Goal: Information Seeking & Learning: Learn about a topic

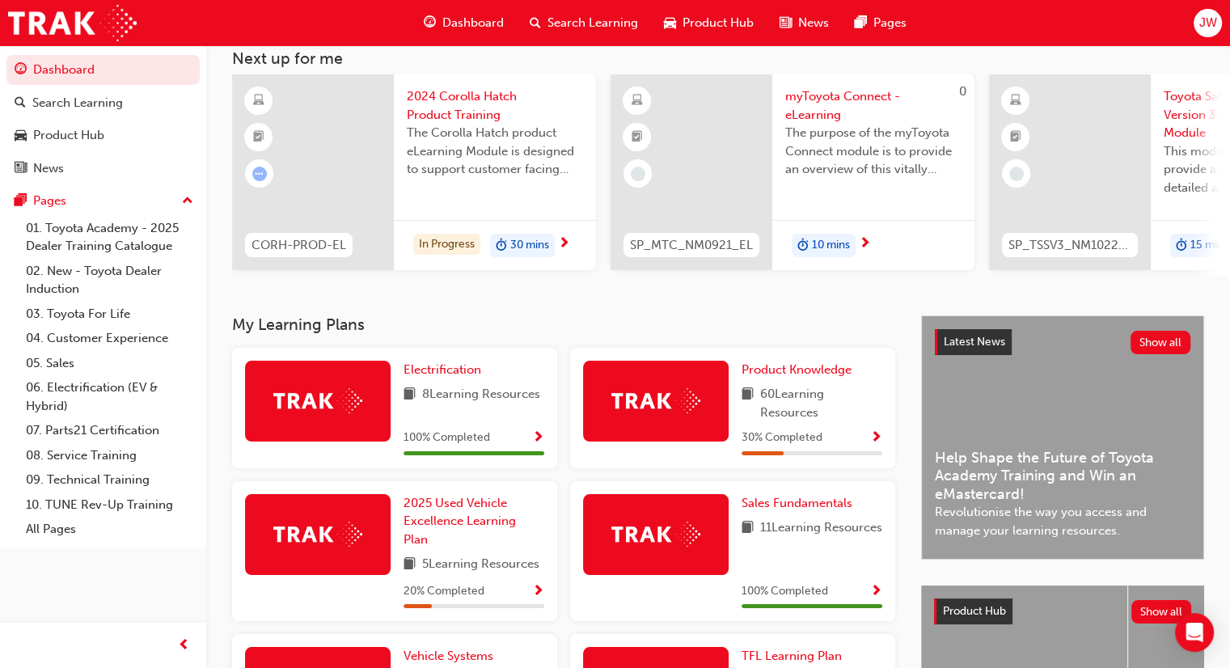
scroll to position [162, 0]
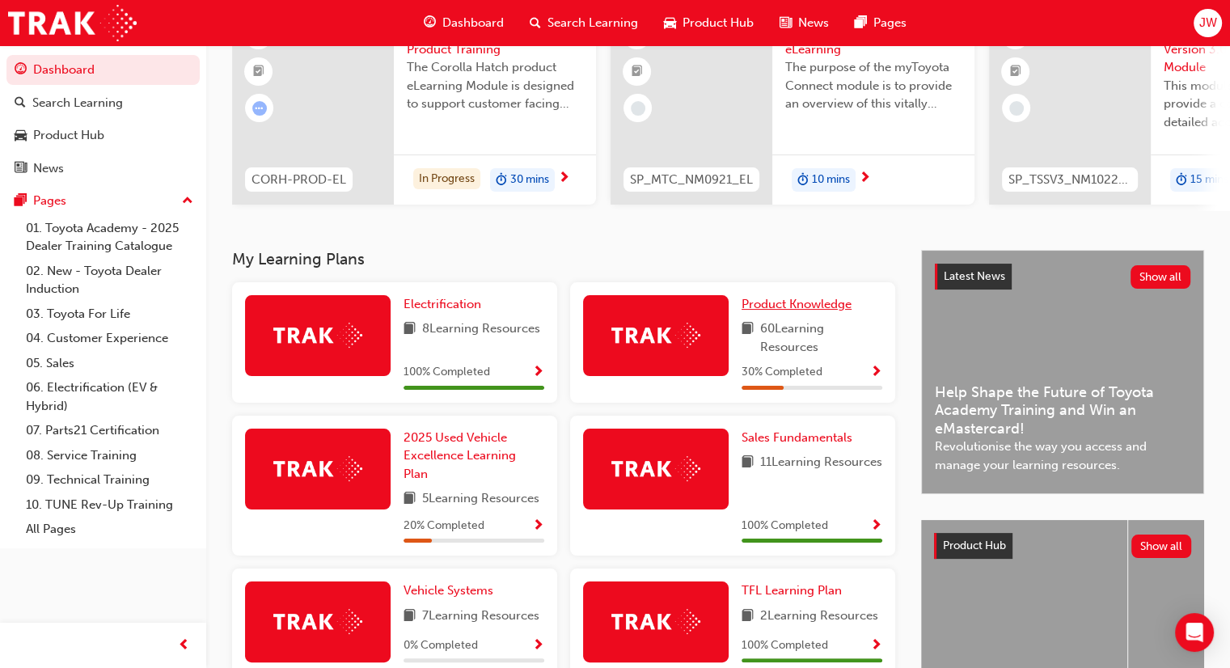
click at [819, 302] on span "Product Knowledge" at bounding box center [796, 304] width 110 height 15
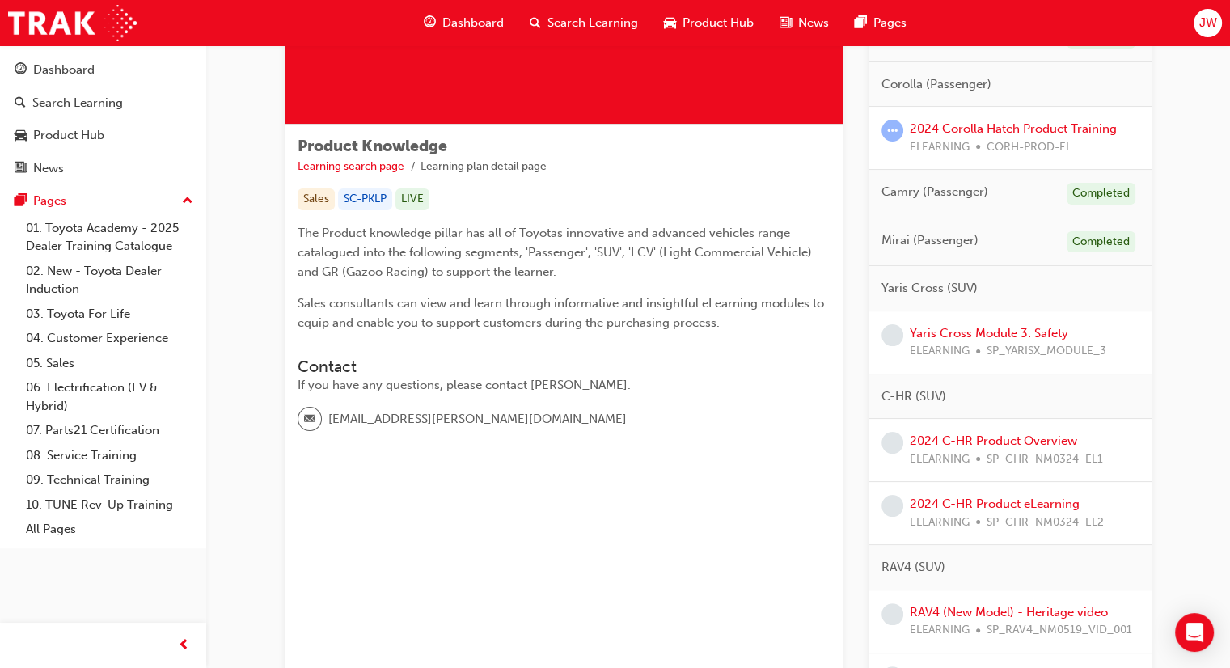
scroll to position [243, 0]
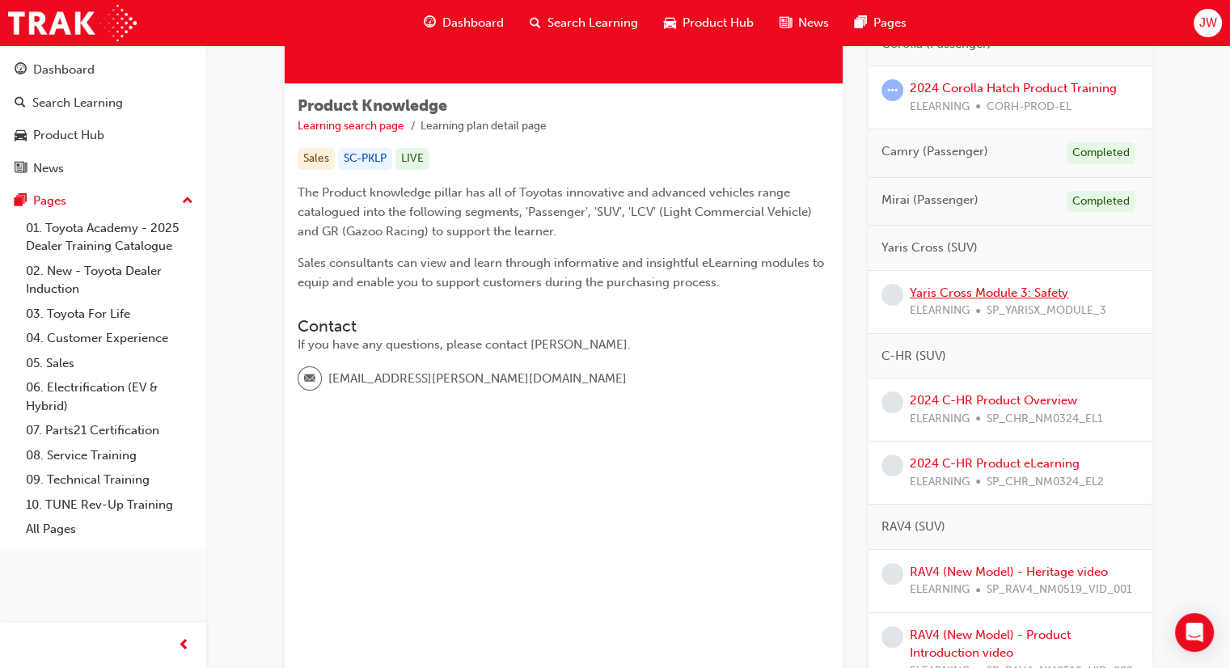
click at [999, 287] on link "Yaris Cross Module 3: Safety" at bounding box center [988, 292] width 158 height 15
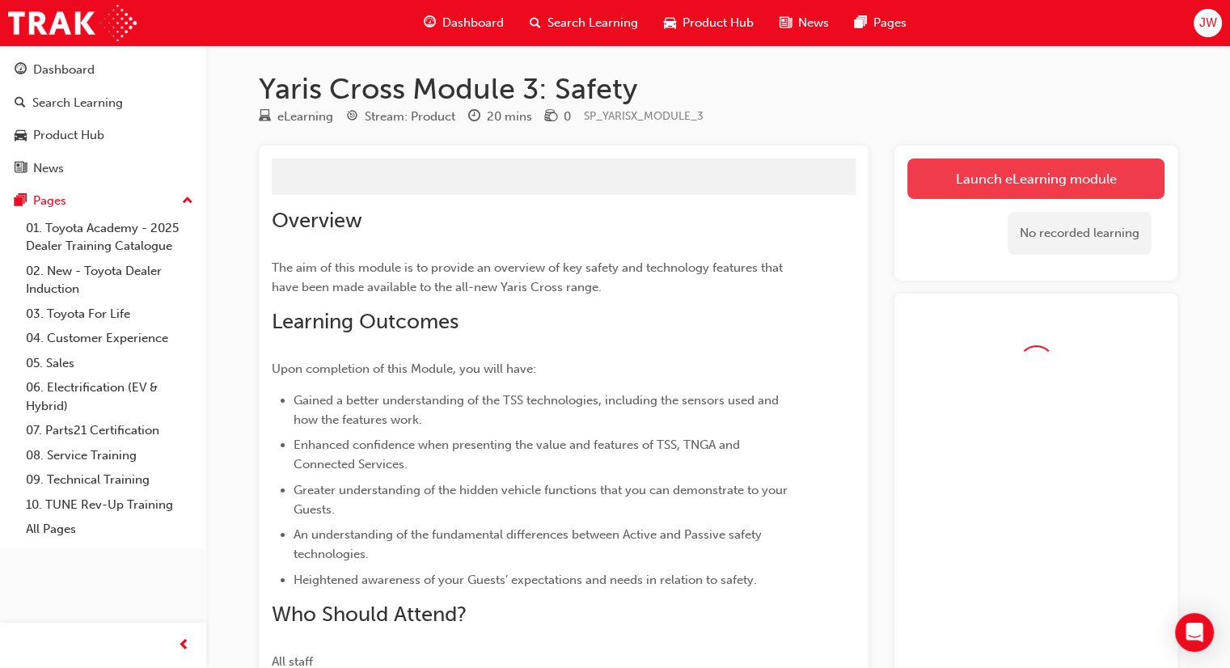
click at [1046, 187] on link "Launch eLearning module" at bounding box center [1035, 178] width 257 height 40
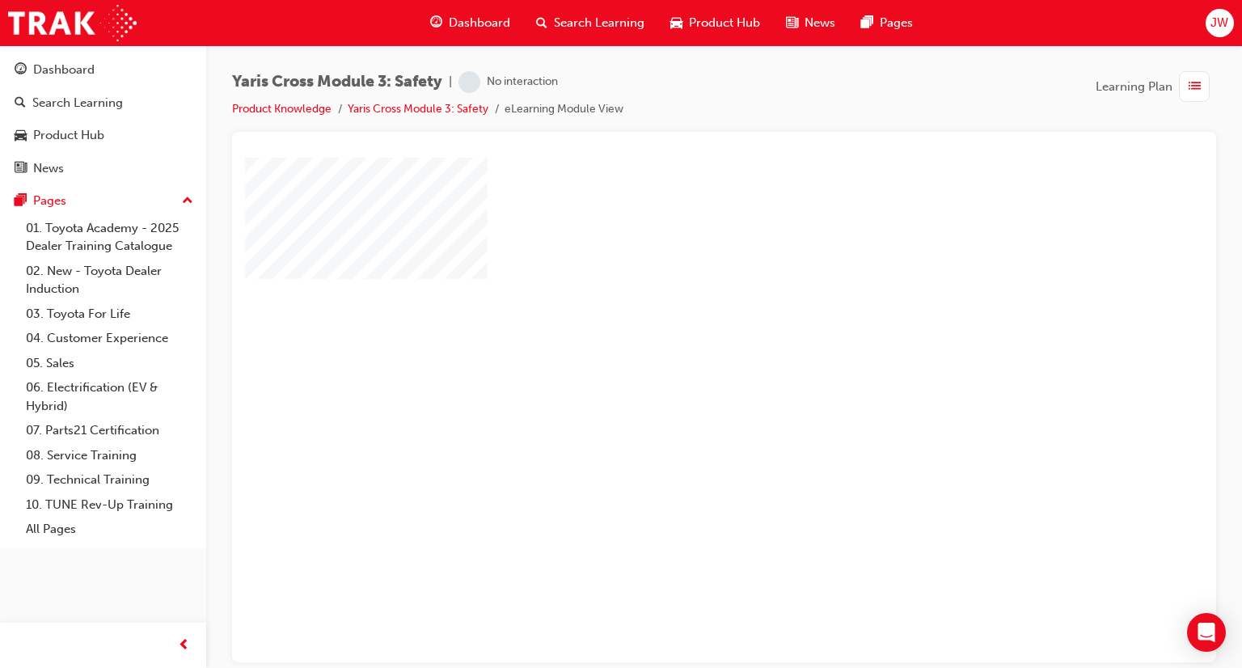
click at [677, 362] on div "play" at bounding box center [677, 362] width 0 height 0
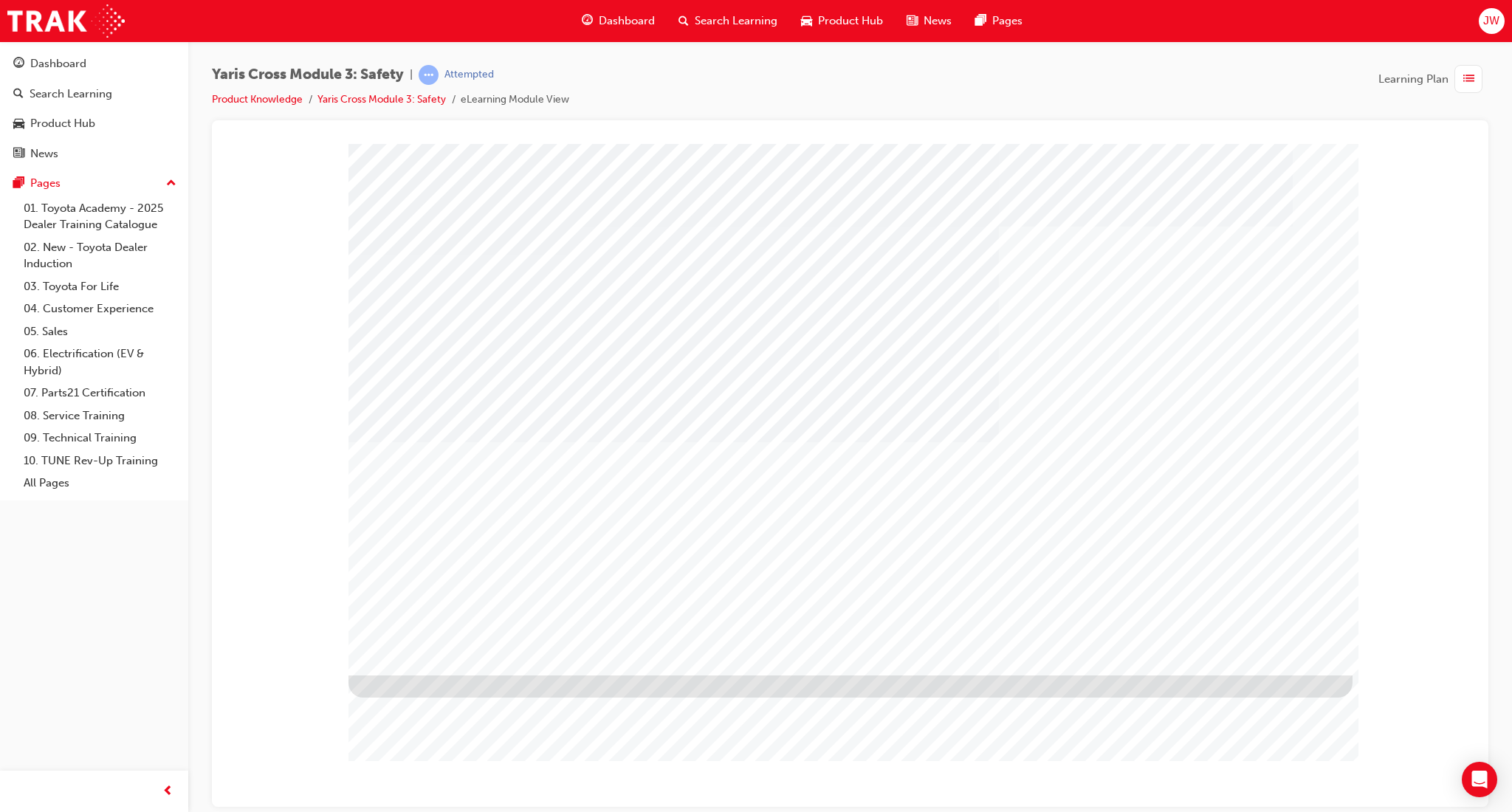
drag, startPoint x: 1055, startPoint y: 715, endPoint x: 1067, endPoint y: 710, distance: 13.0
click at [1055, 149] on div at bounding box center [849, 149] width 1241 height 0
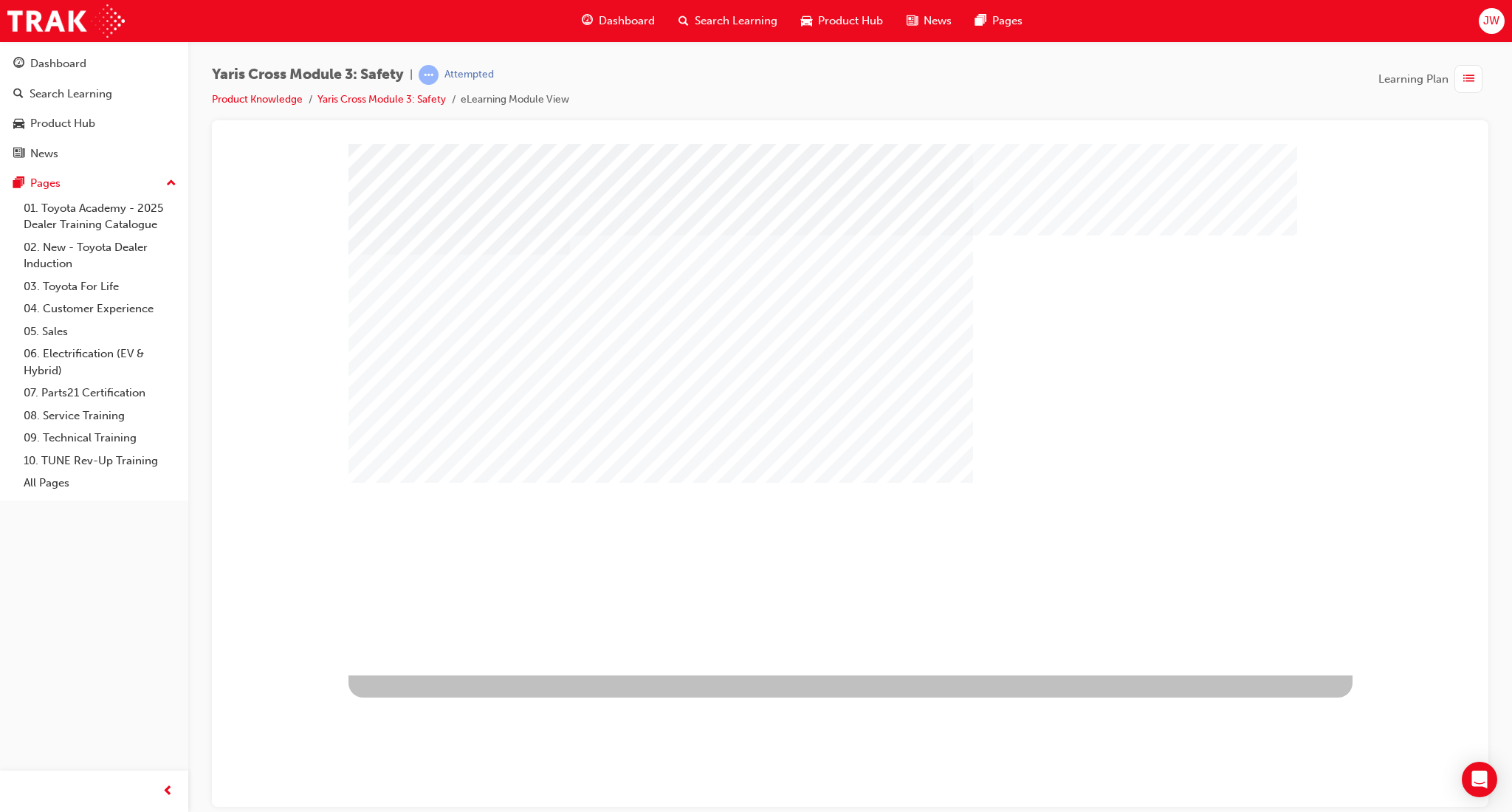
click at [445, 609] on div "multistate" at bounding box center [396, 631] width 96 height 29
drag, startPoint x: 471, startPoint y: 352, endPoint x: 475, endPoint y: 359, distance: 8.1
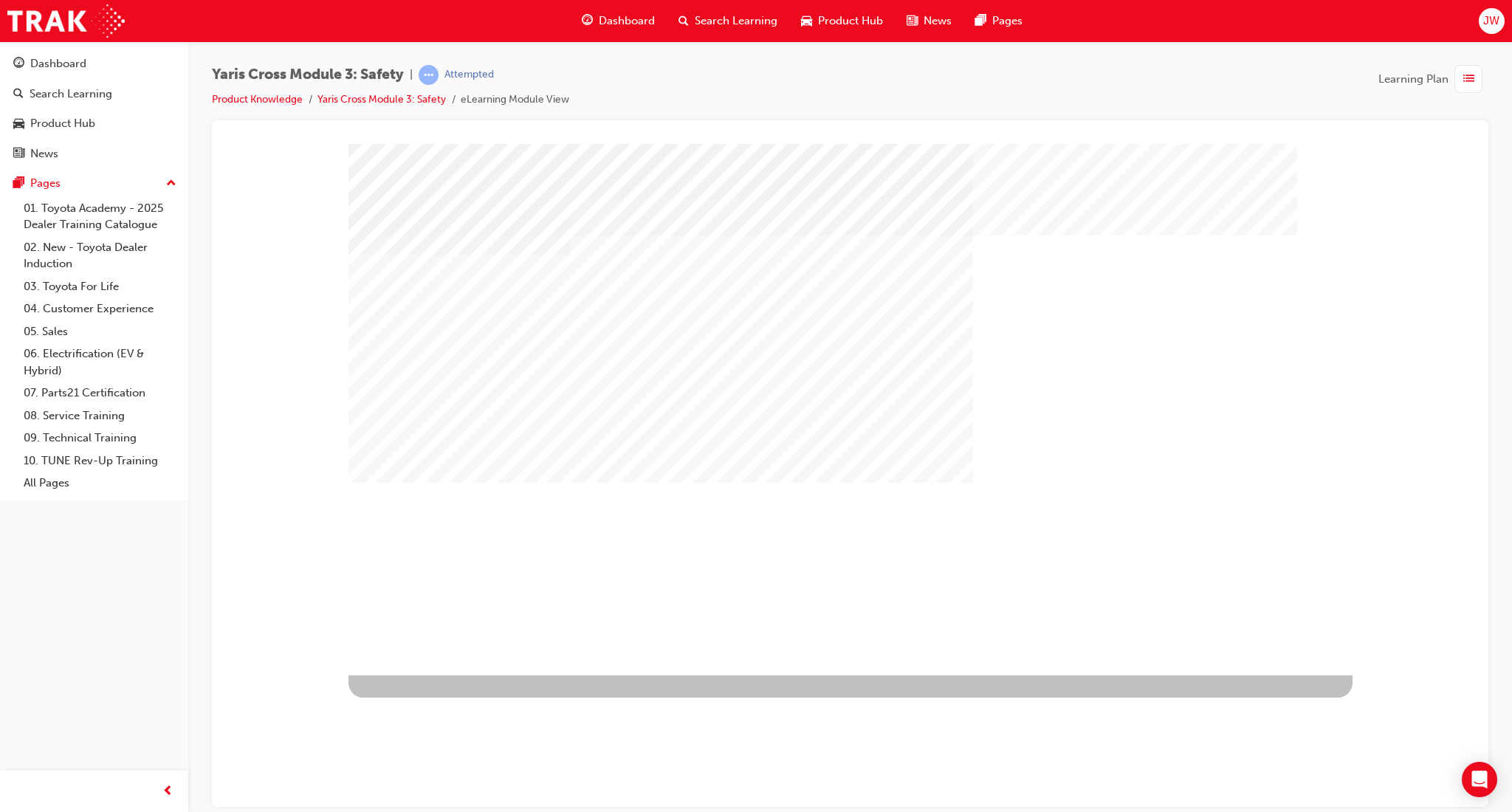
click at [1133, 609] on div "multistate" at bounding box center [850, 409] width 1003 height 532
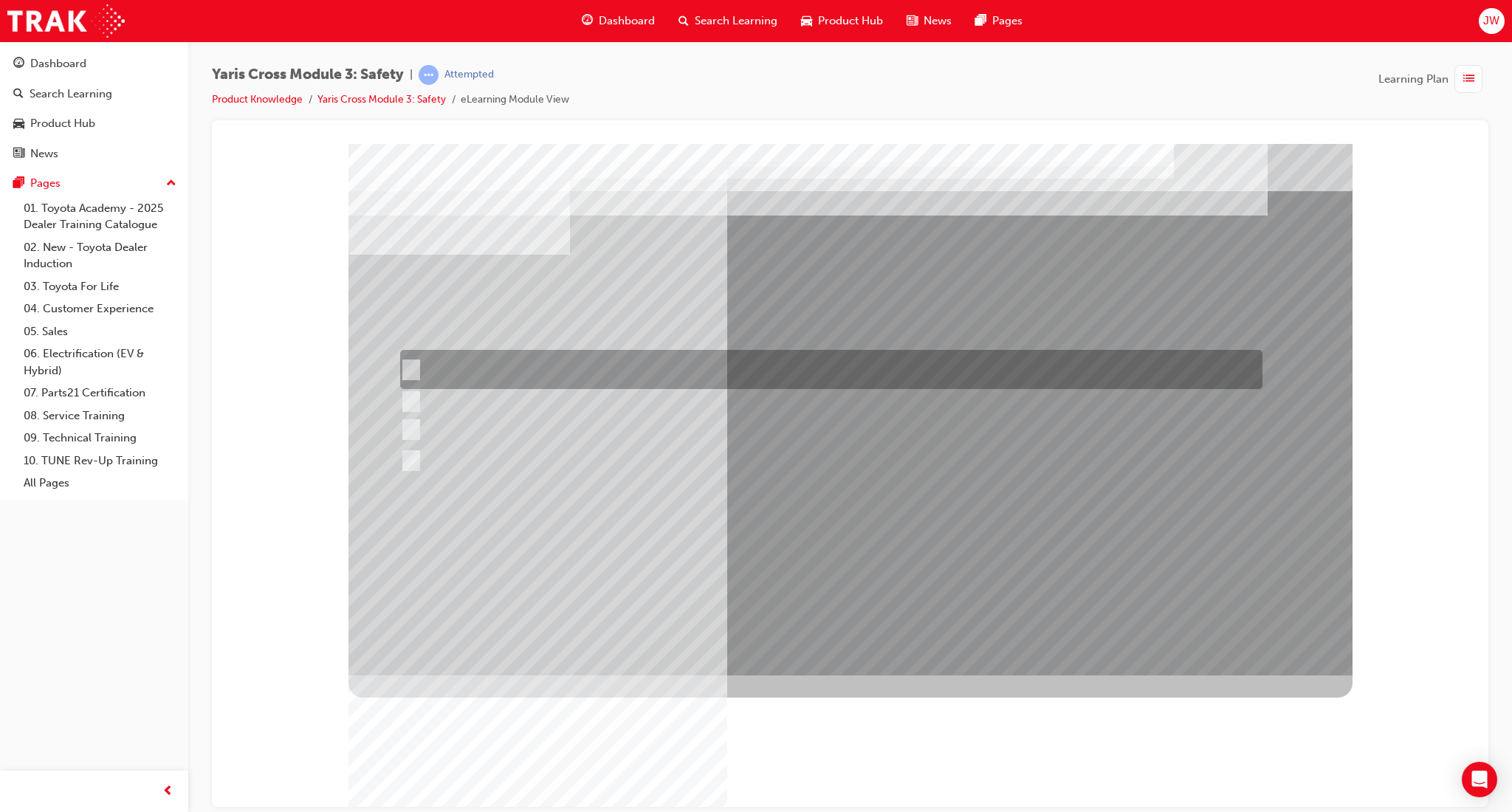
click at [580, 368] on div at bounding box center [827, 369] width 862 height 39
checkbox input "true"
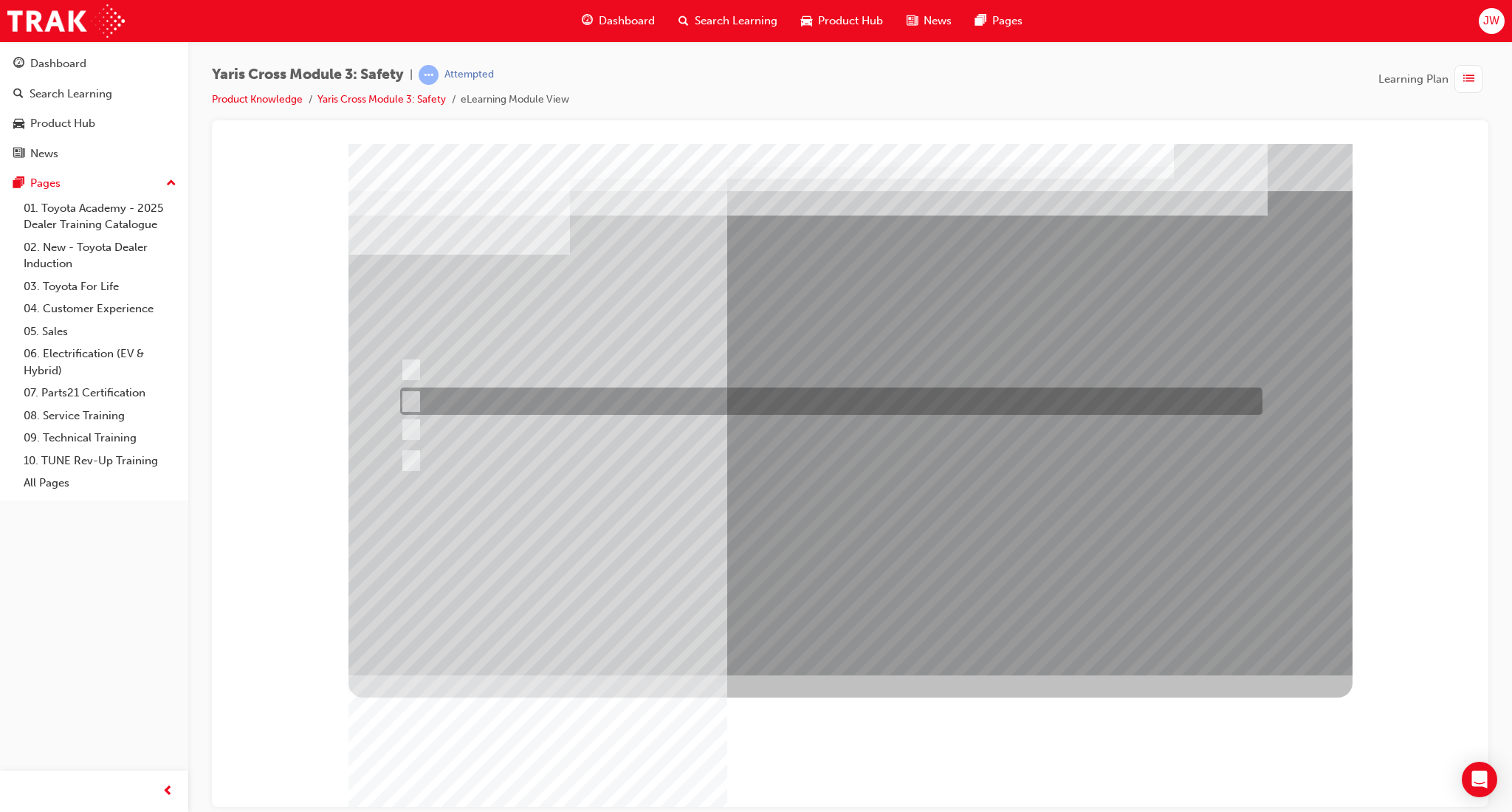
click at [483, 392] on div at bounding box center [827, 401] width 862 height 27
click at [489, 415] on div at bounding box center [827, 401] width 862 height 27
checkbox input "false"
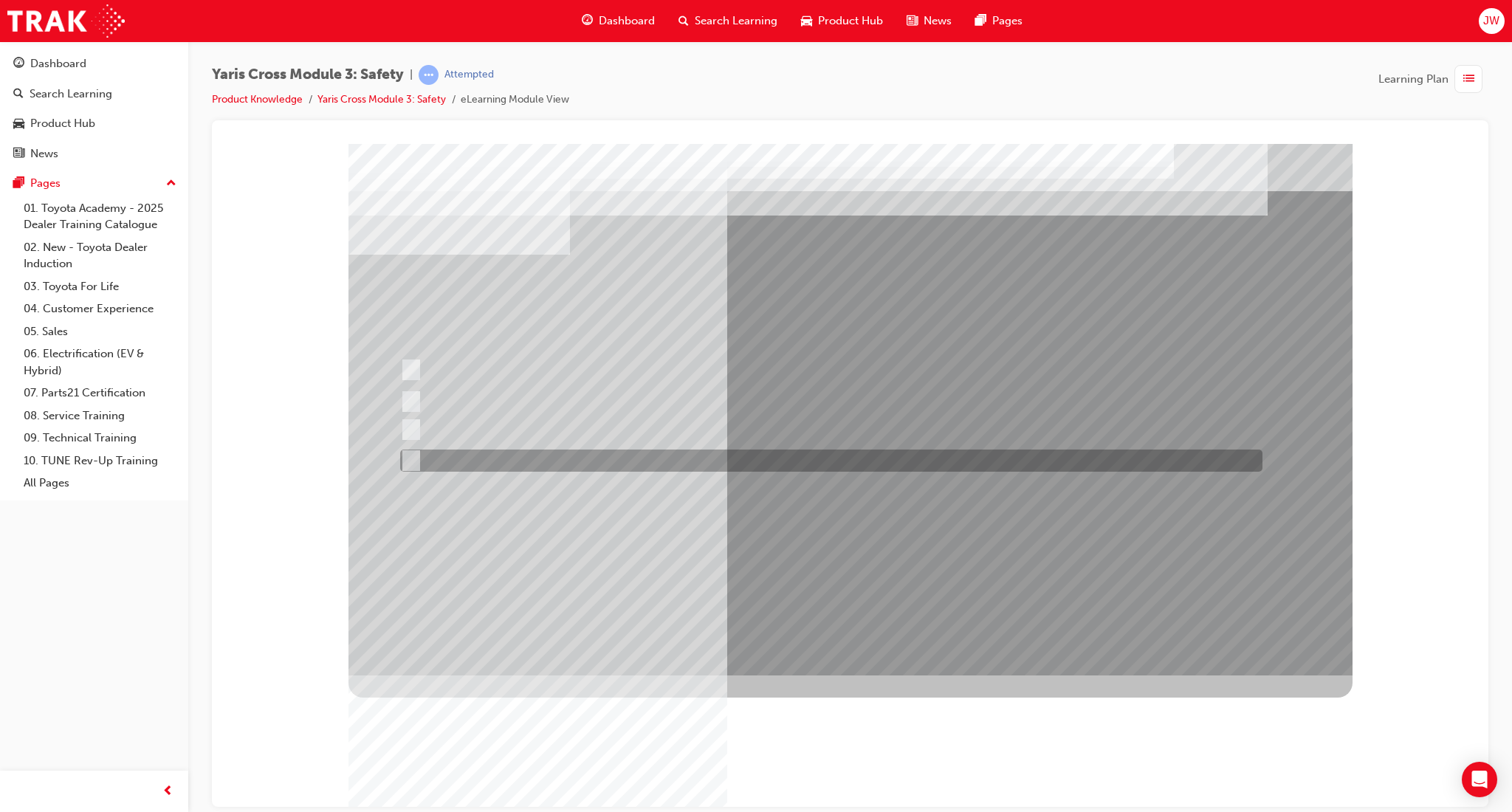
click at [499, 453] on div at bounding box center [827, 460] width 862 height 22
checkbox input "true"
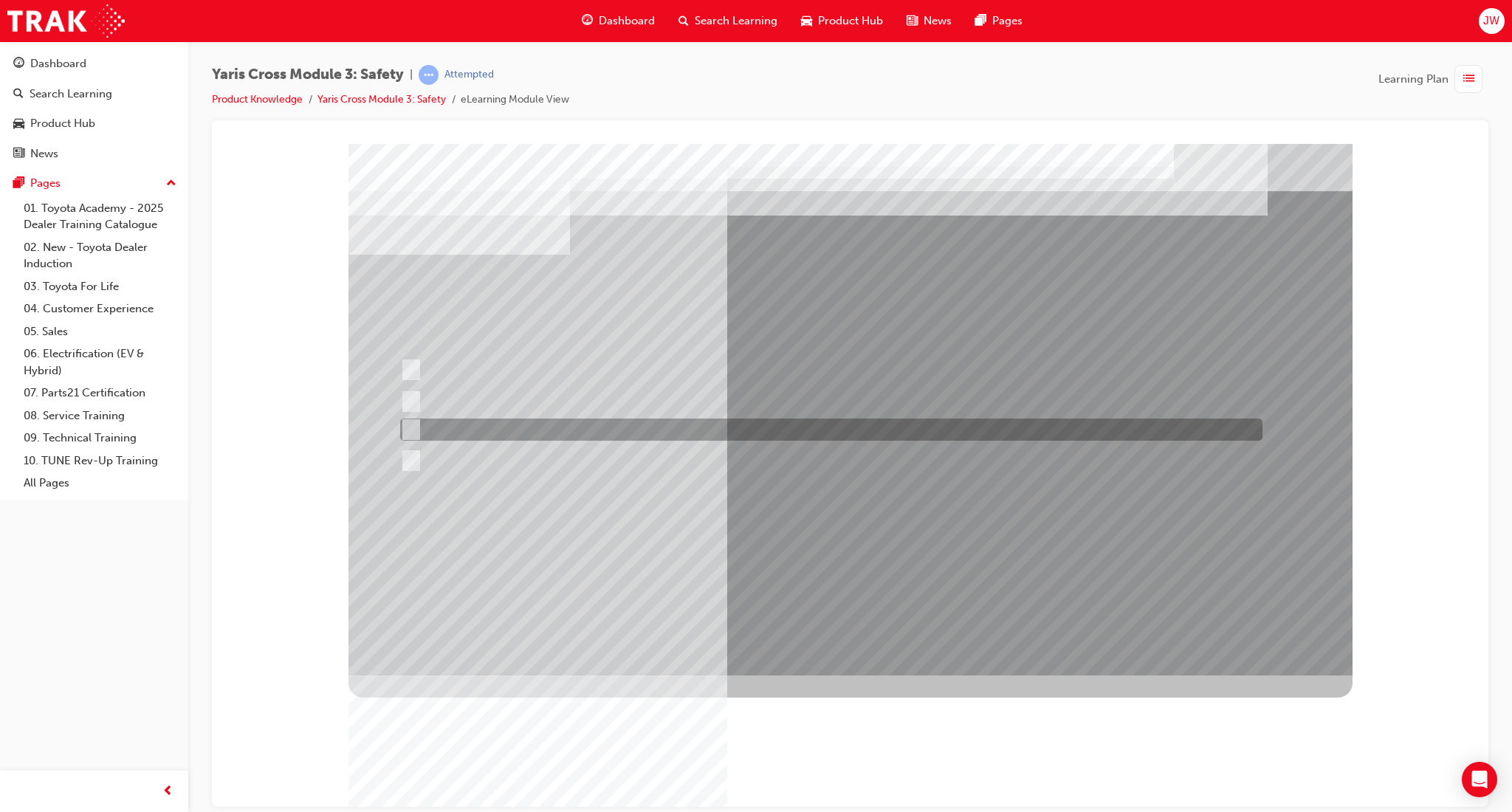
click at [551, 429] on div at bounding box center [827, 429] width 862 height 22
checkbox input "true"
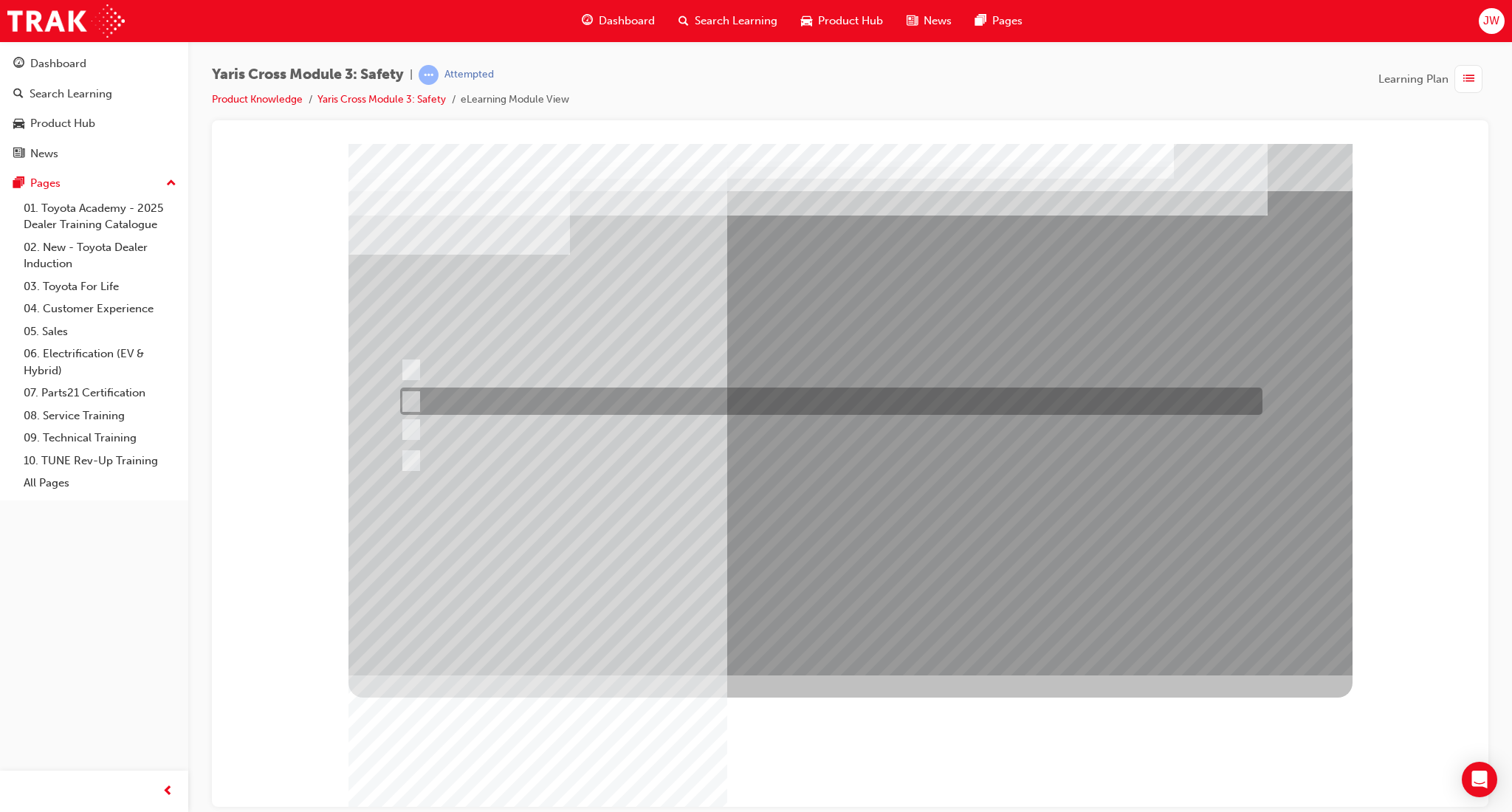
click at [451, 401] on div at bounding box center [827, 401] width 862 height 27
checkbox input "true"
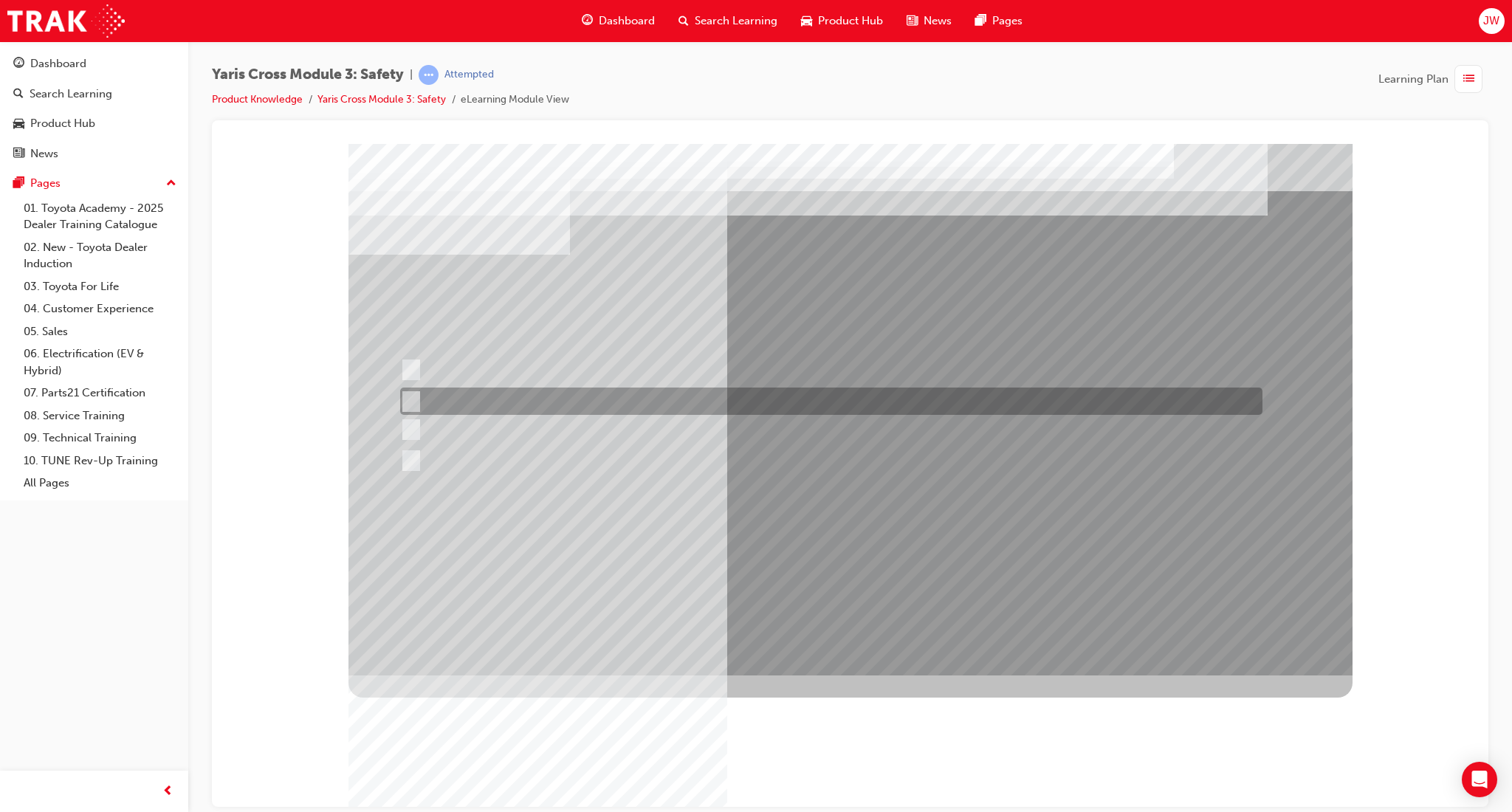
click at [520, 395] on div at bounding box center [827, 401] width 862 height 27
radio input "true"
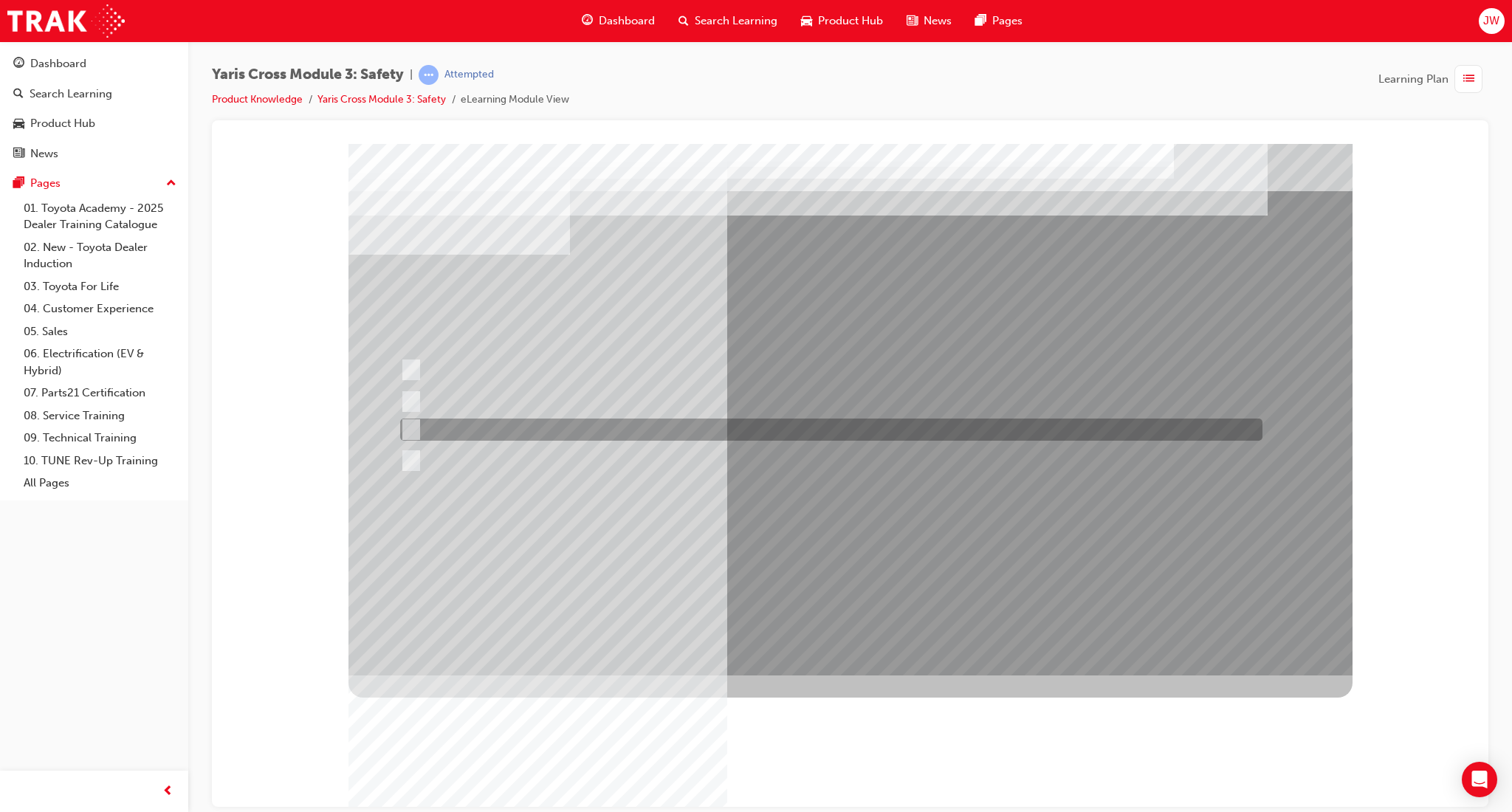
click at [506, 426] on div at bounding box center [827, 429] width 862 height 22
radio input "true"
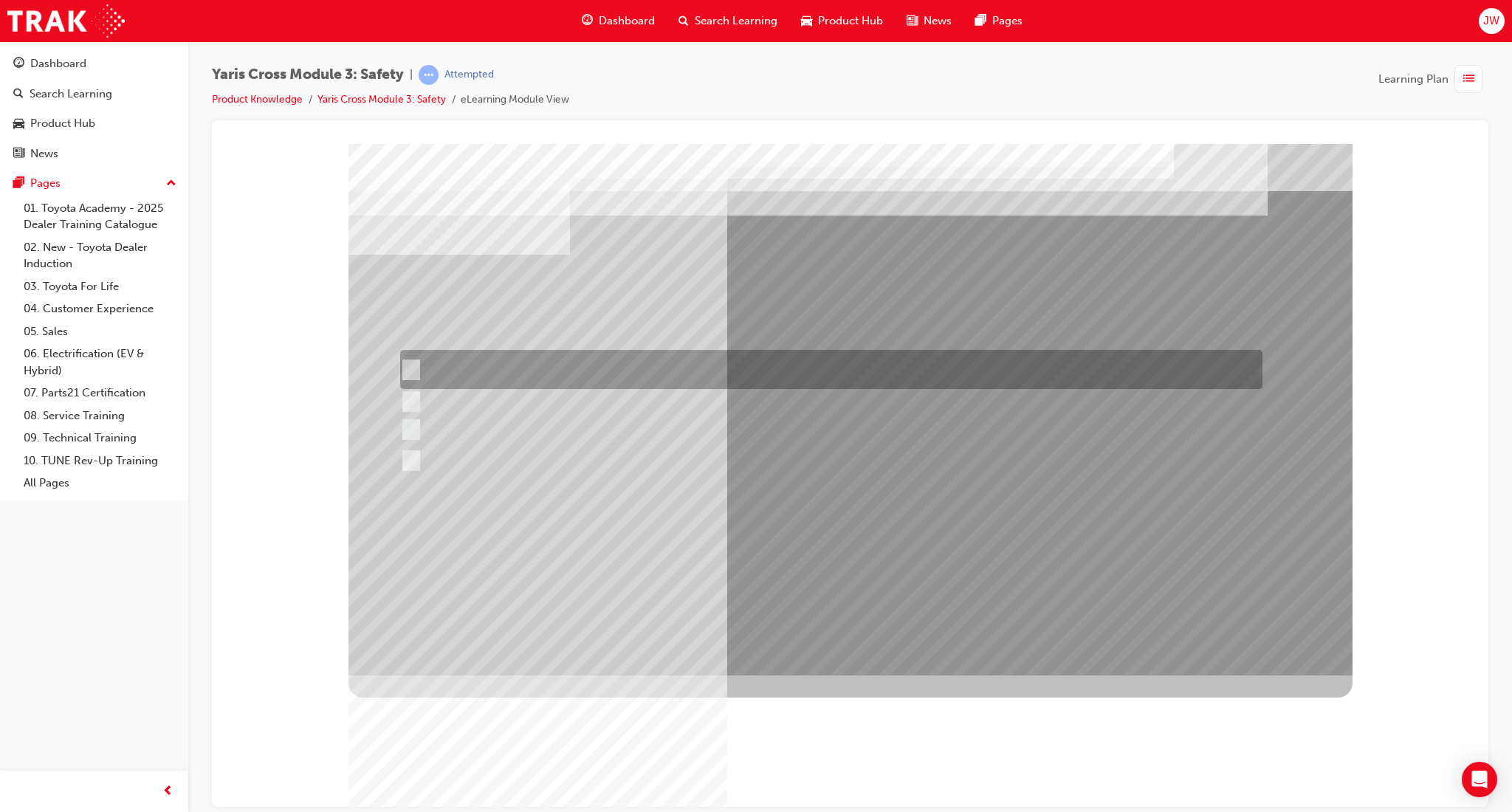
click at [655, 364] on div at bounding box center [827, 369] width 862 height 39
radio input "true"
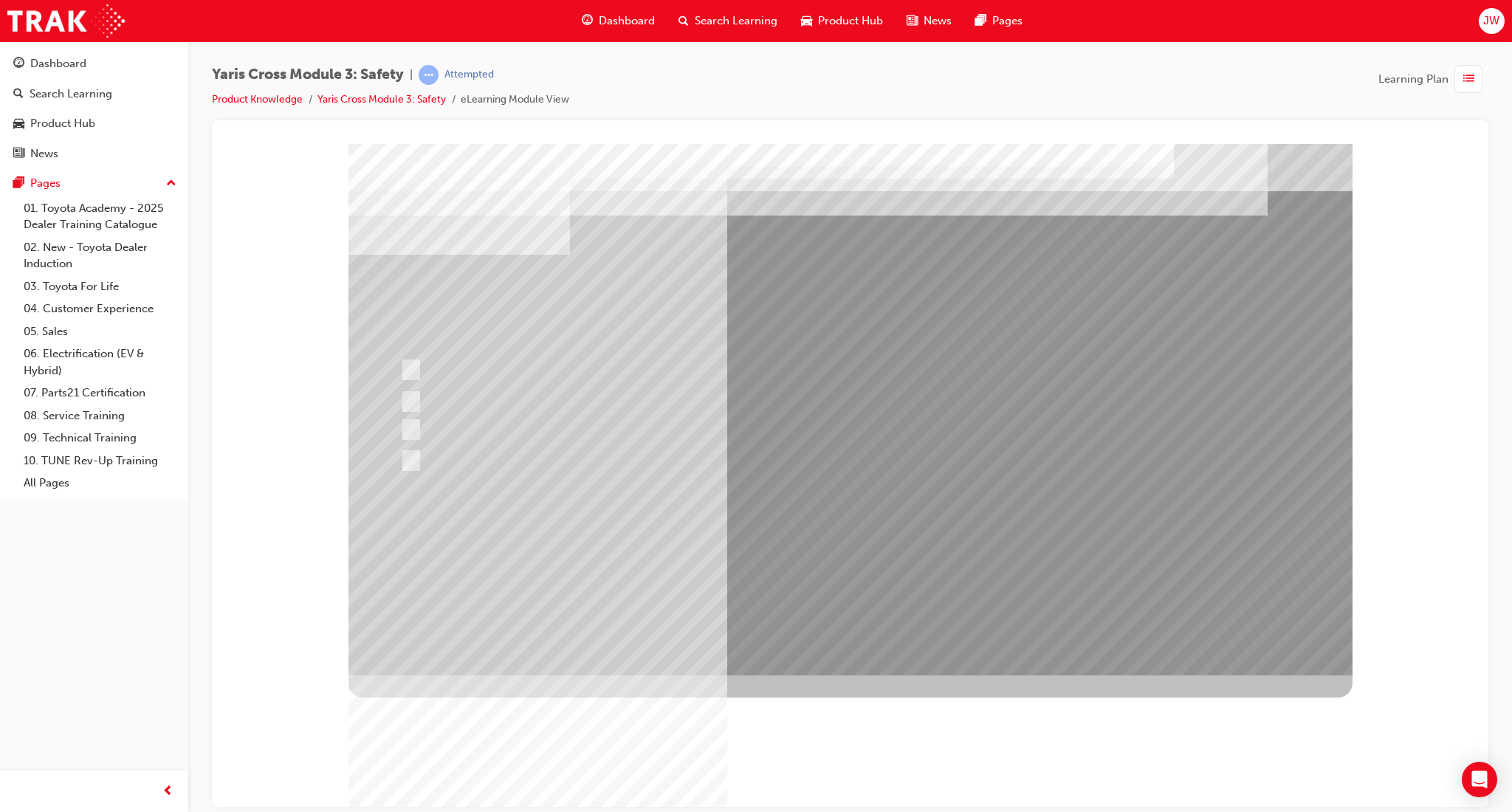
click at [796, 559] on div at bounding box center [850, 409] width 1003 height 532
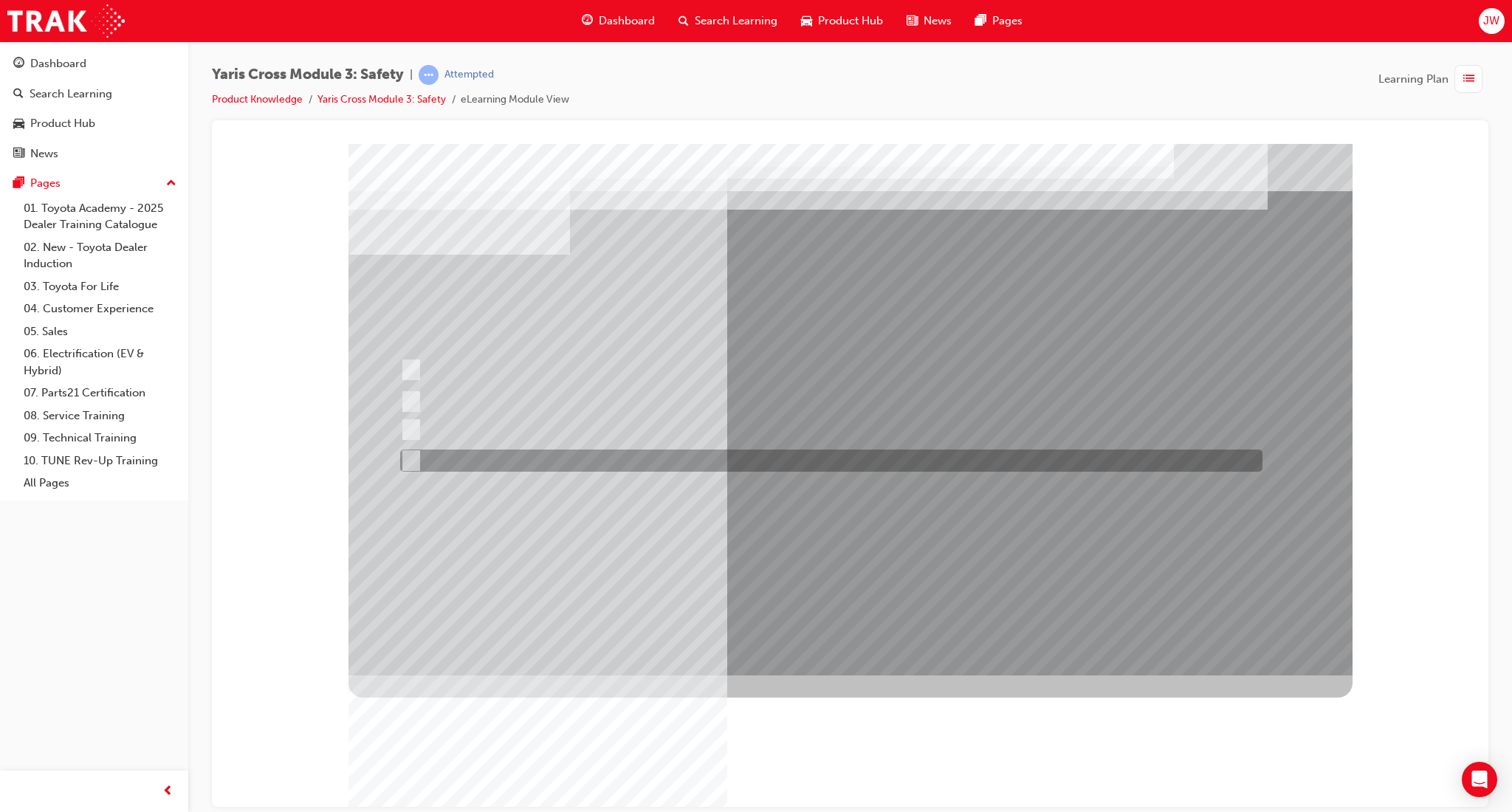
click at [533, 469] on div at bounding box center [827, 460] width 862 height 22
radio input "true"
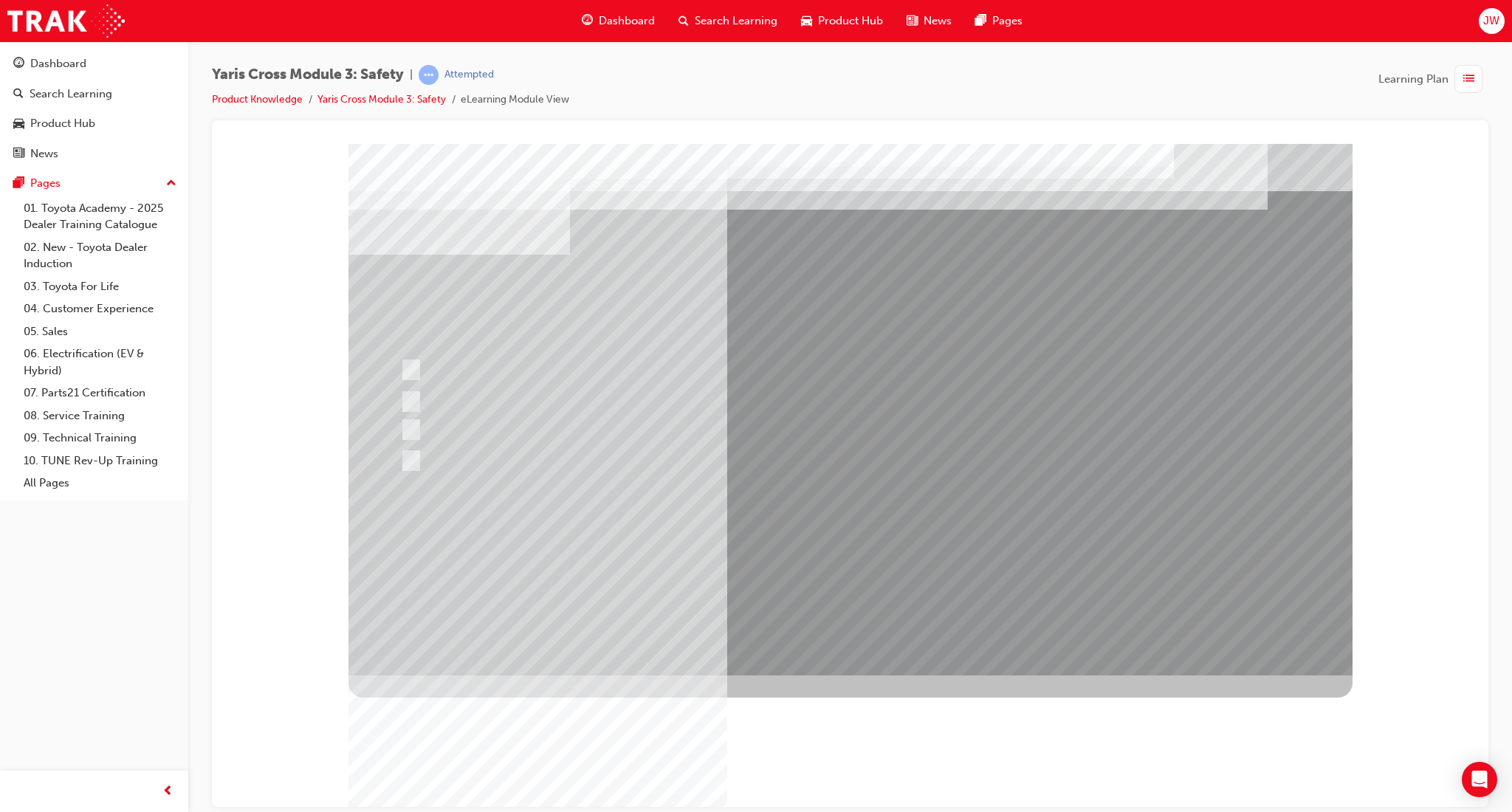
click at [798, 557] on div at bounding box center [850, 409] width 1003 height 532
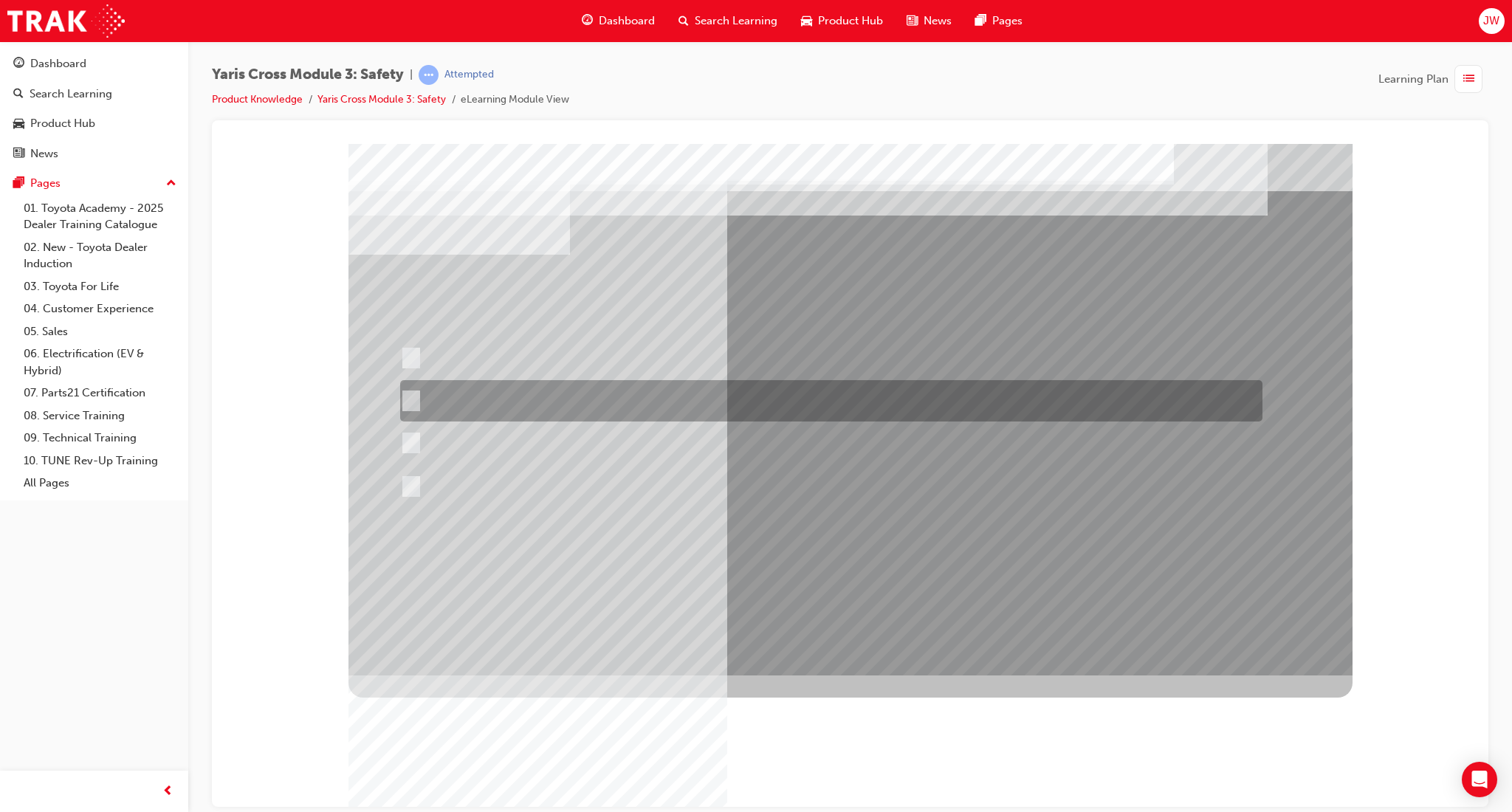
click at [610, 395] on div at bounding box center [827, 400] width 862 height 41
radio input "true"
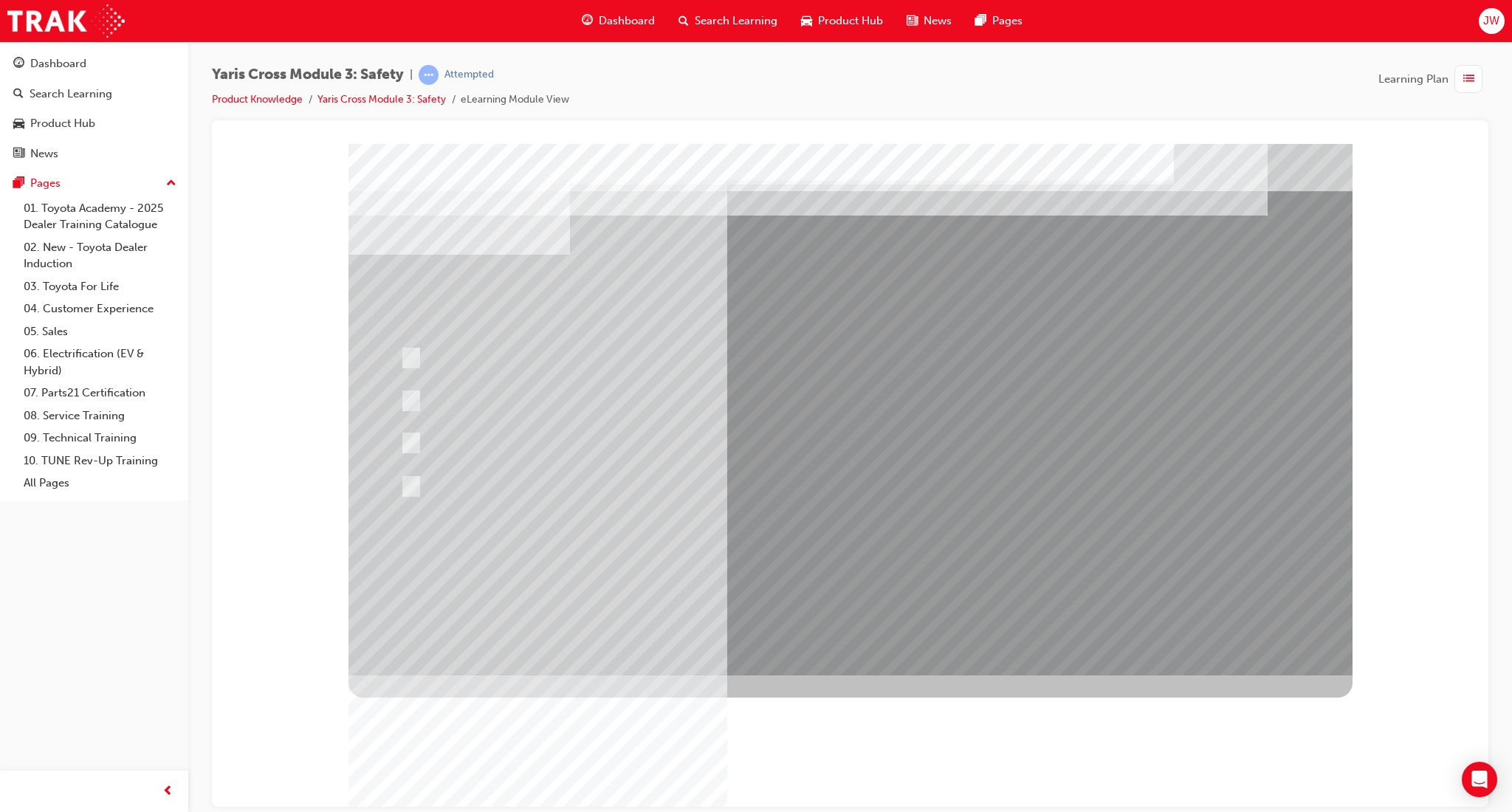
click at [733, 557] on div at bounding box center [850, 409] width 1003 height 532
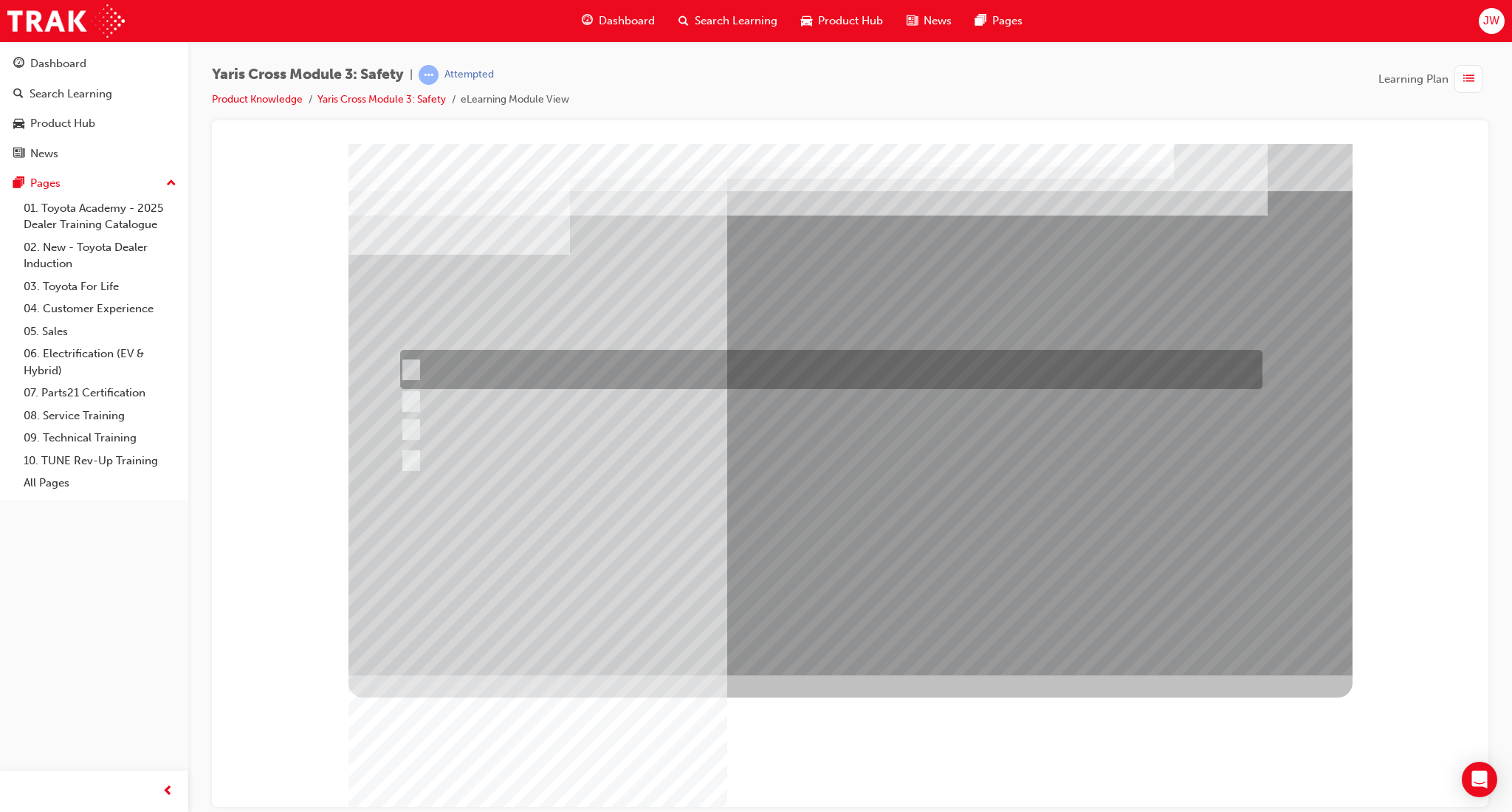
click at [599, 361] on div at bounding box center [827, 369] width 862 height 39
radio input "true"
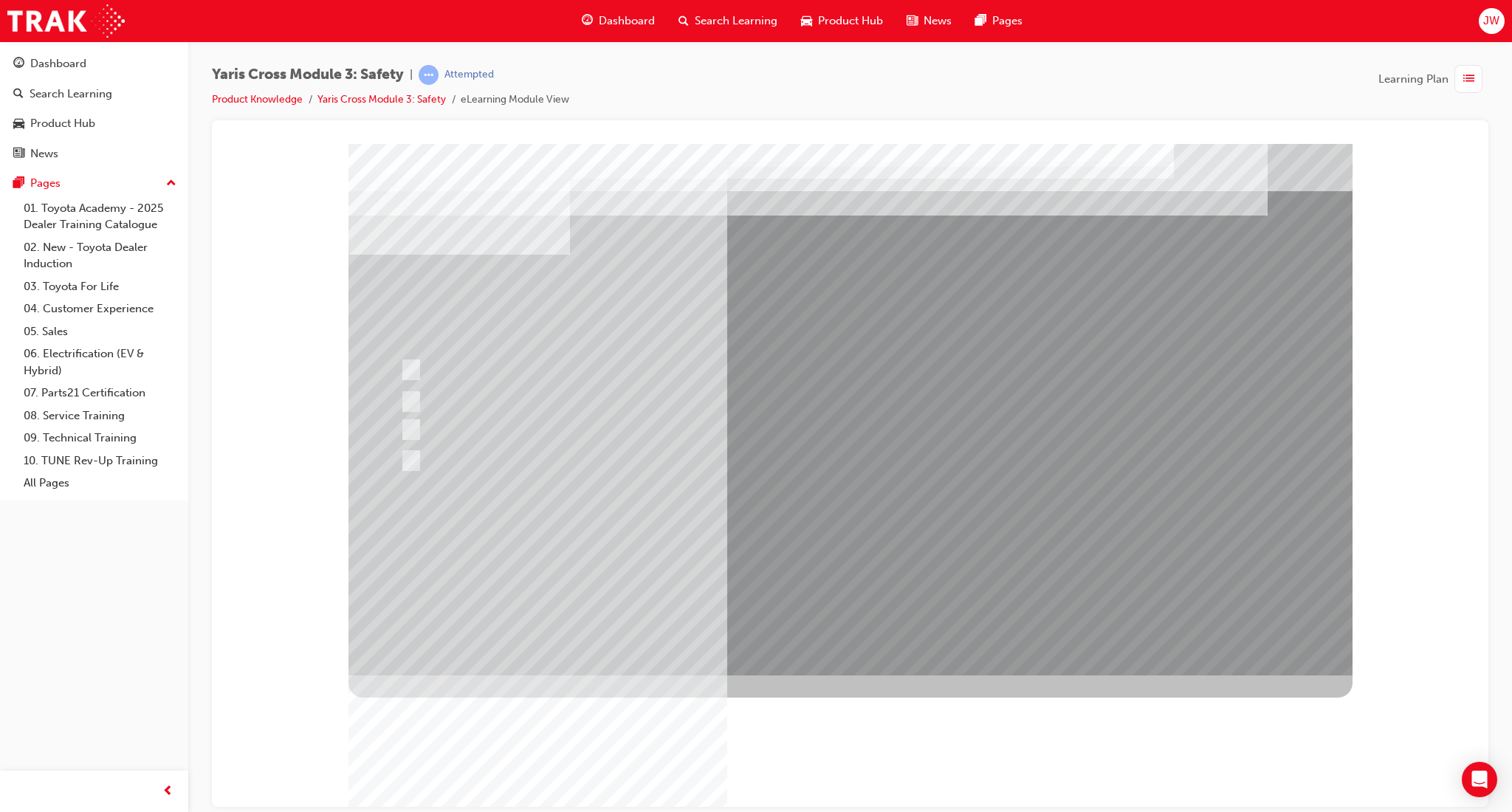
click at [803, 550] on div at bounding box center [850, 409] width 1003 height 532
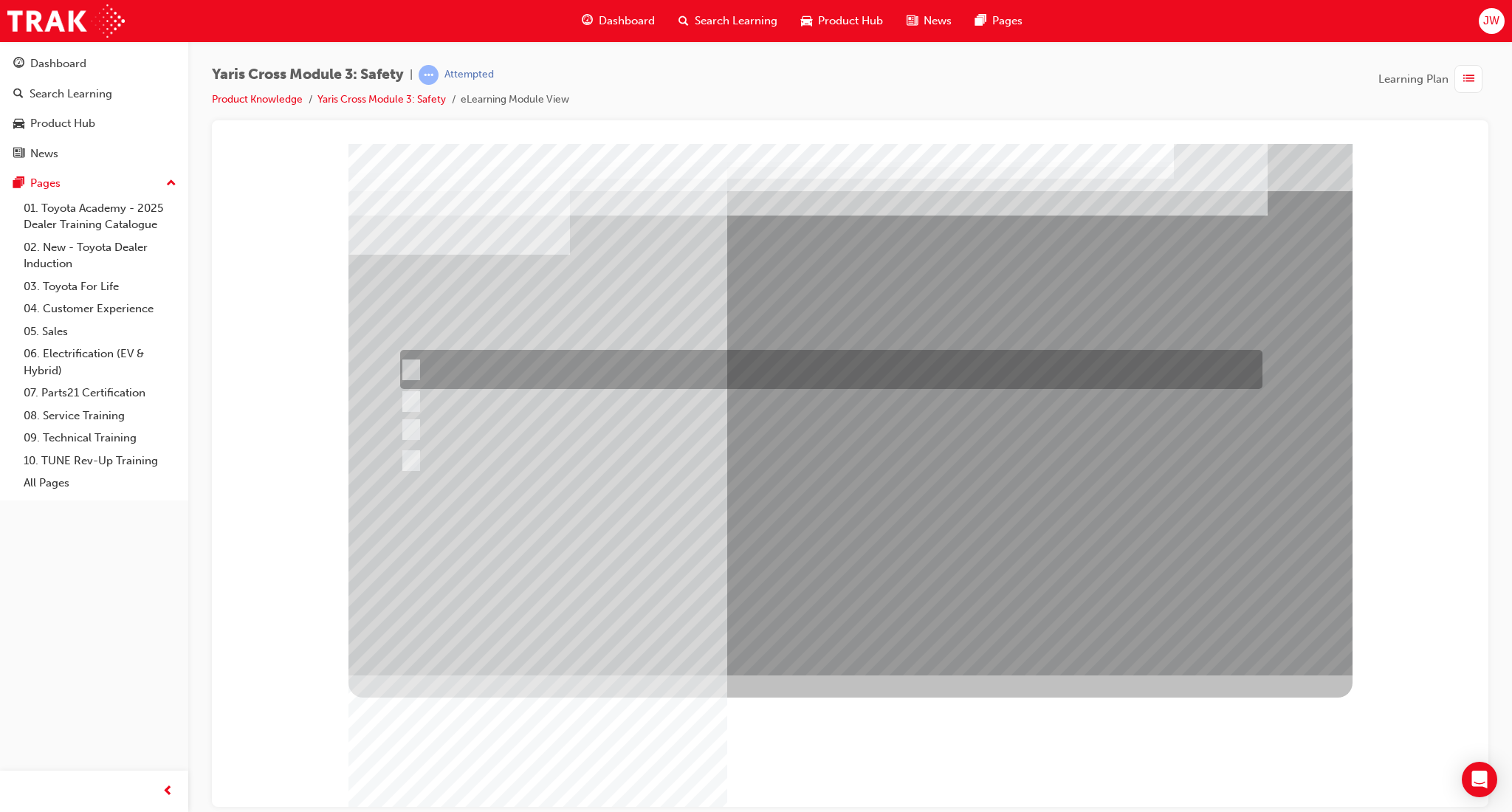
click at [603, 370] on div at bounding box center [827, 369] width 862 height 39
checkbox input "true"
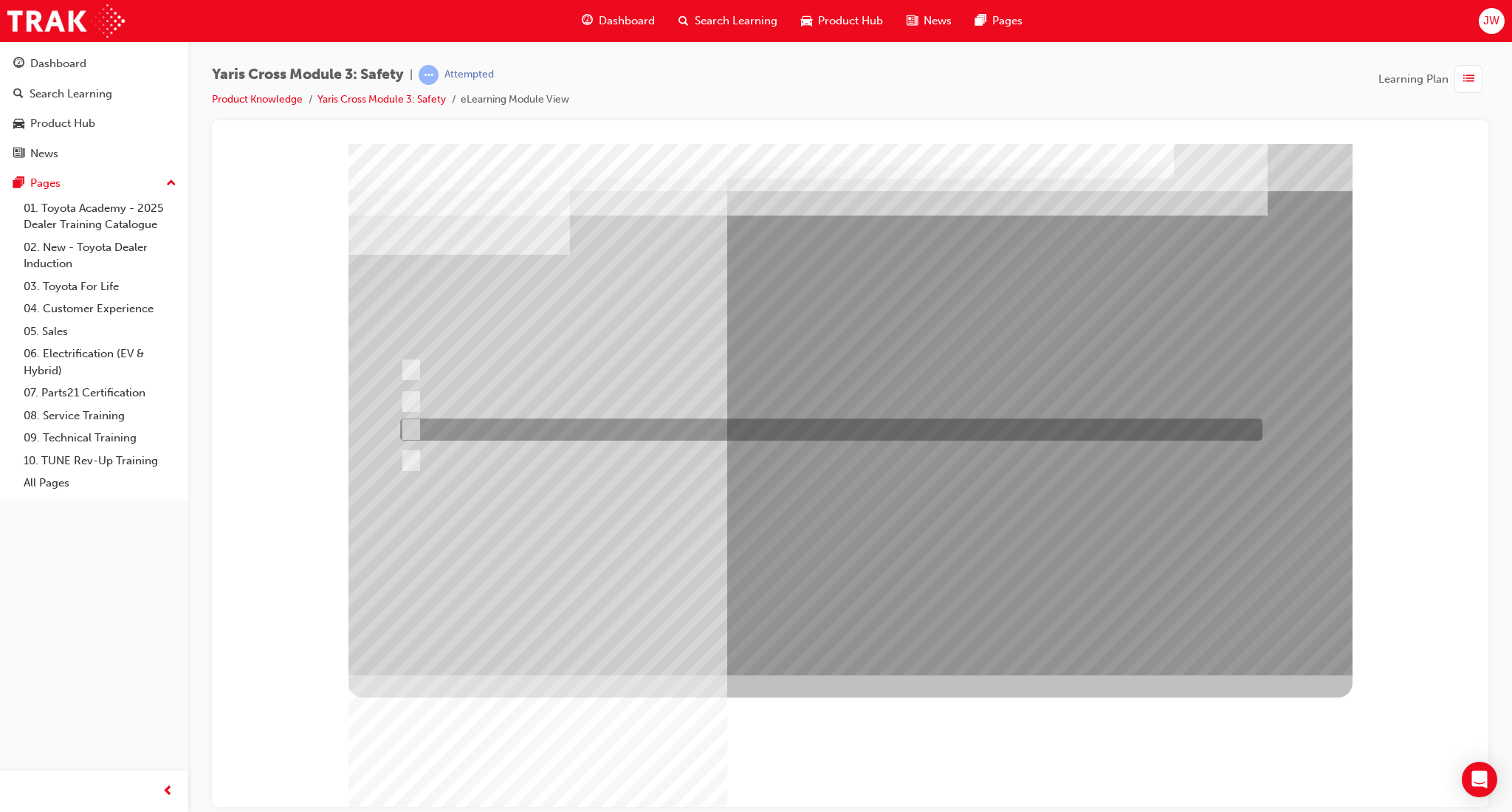
click at [591, 429] on div at bounding box center [827, 429] width 862 height 22
checkbox input "true"
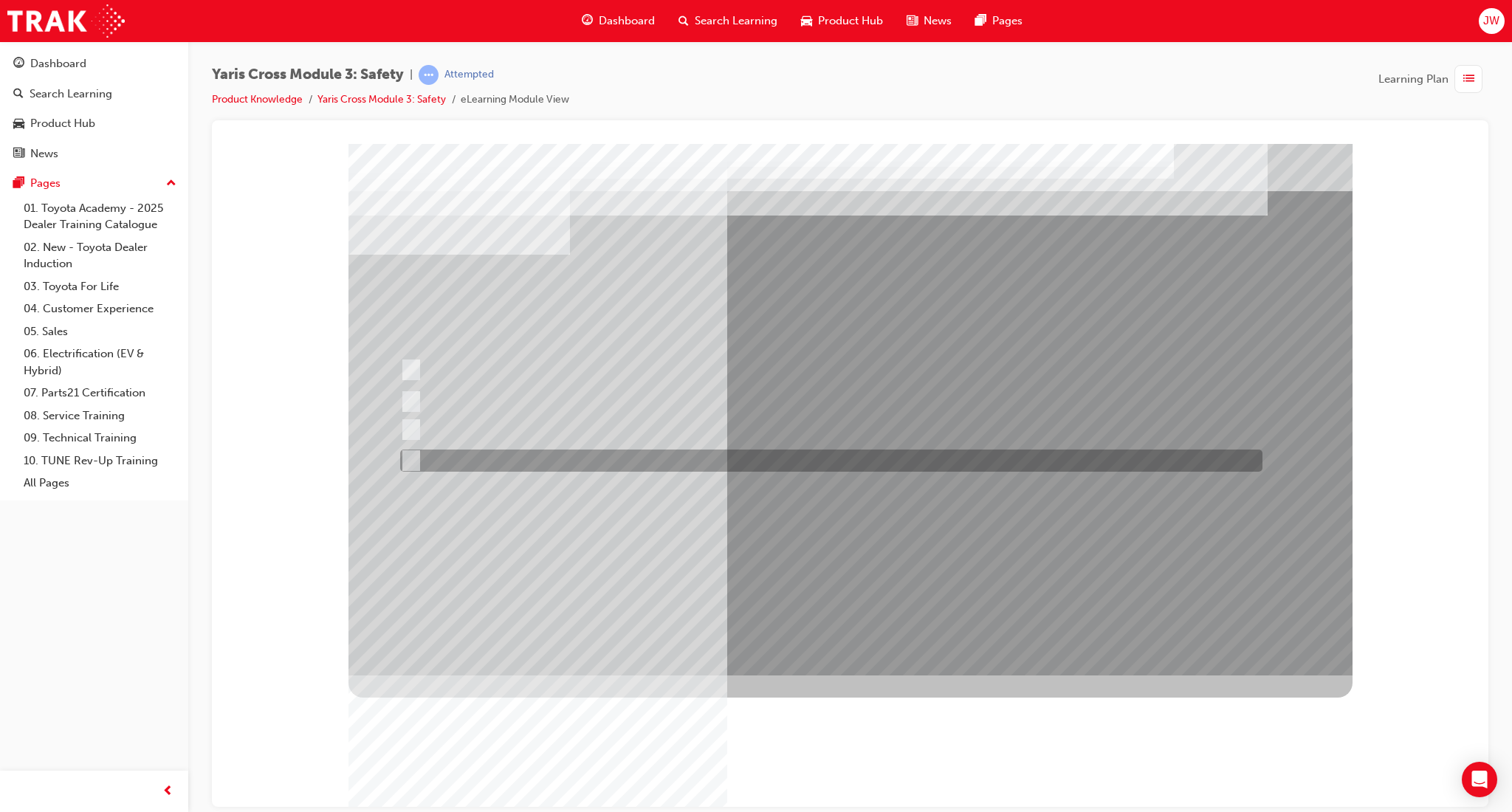
click at [583, 460] on div at bounding box center [827, 460] width 862 height 22
checkbox input "true"
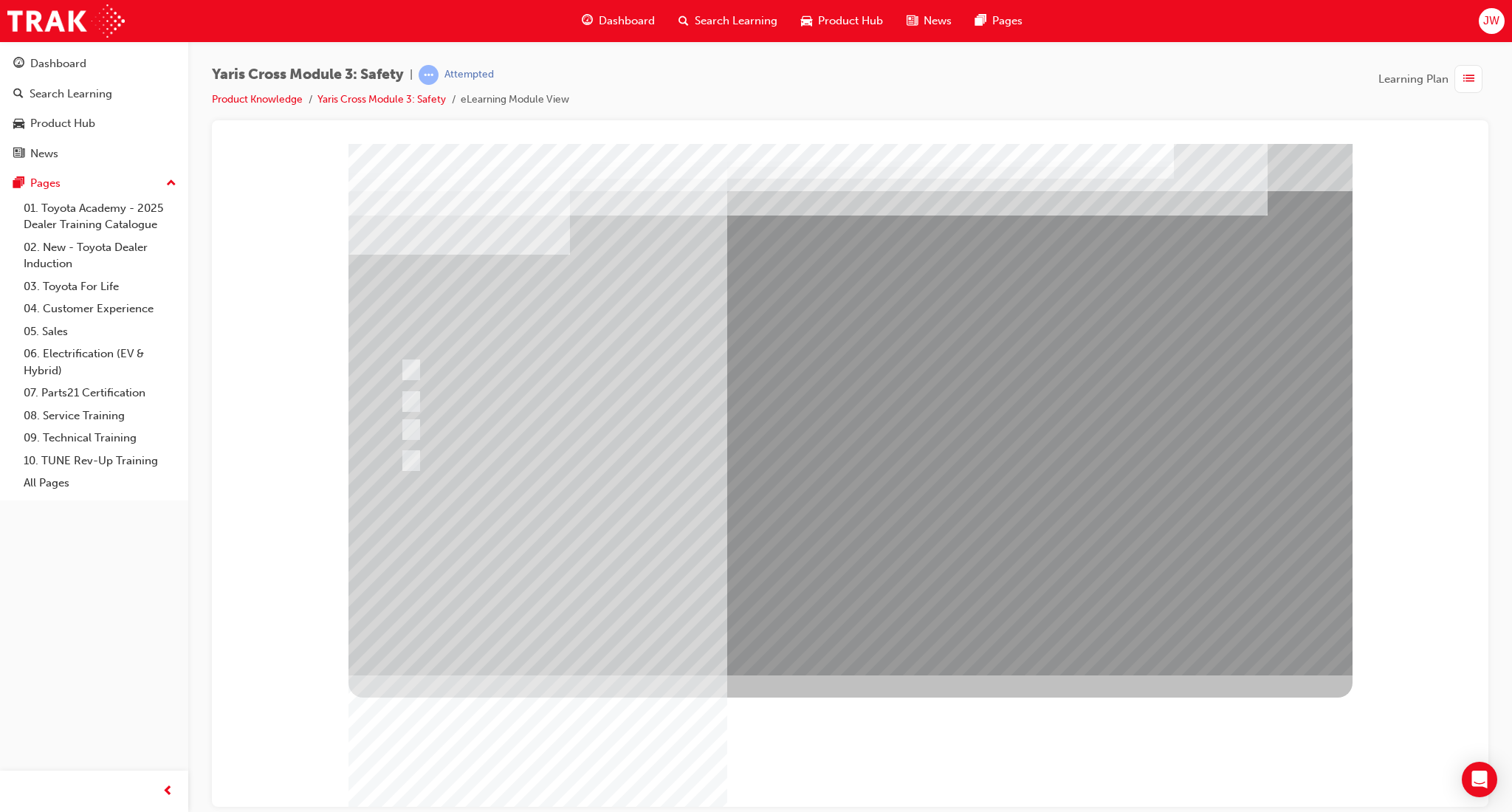
click at [836, 609] on div at bounding box center [850, 409] width 1003 height 532
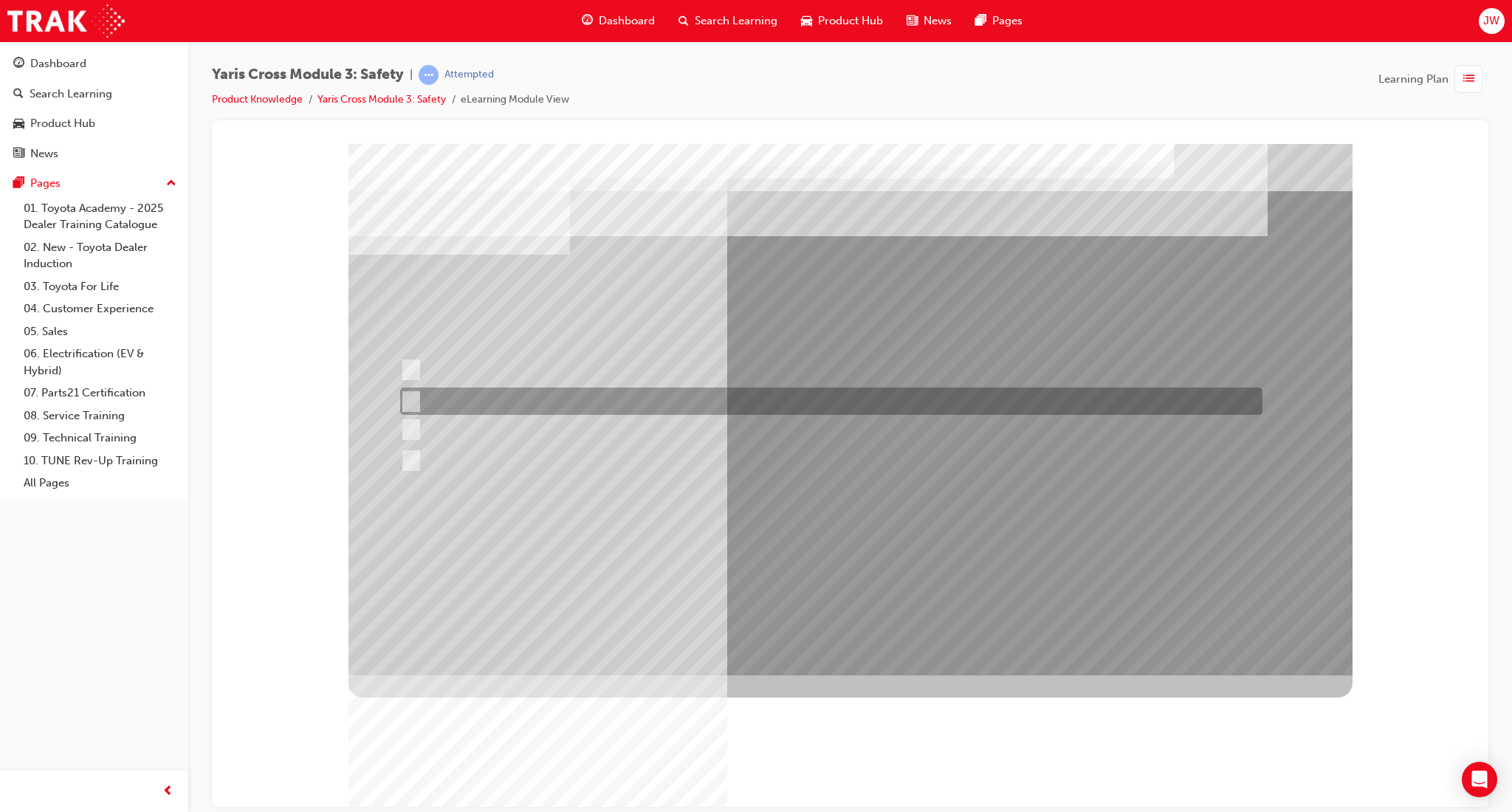
click at [574, 406] on div at bounding box center [827, 401] width 862 height 27
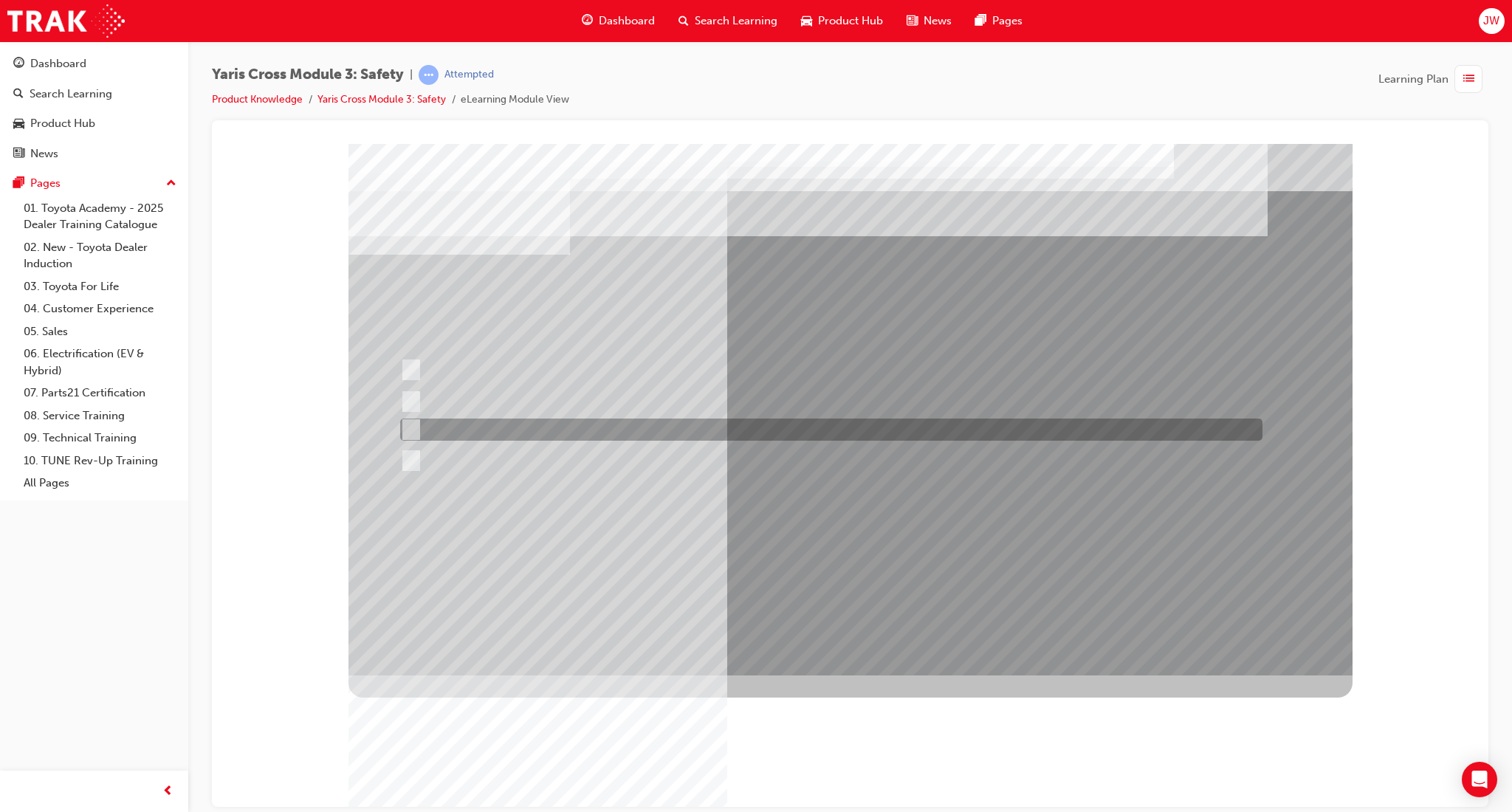
click at [488, 426] on div at bounding box center [827, 429] width 862 height 22
radio input "false"
radio input "true"
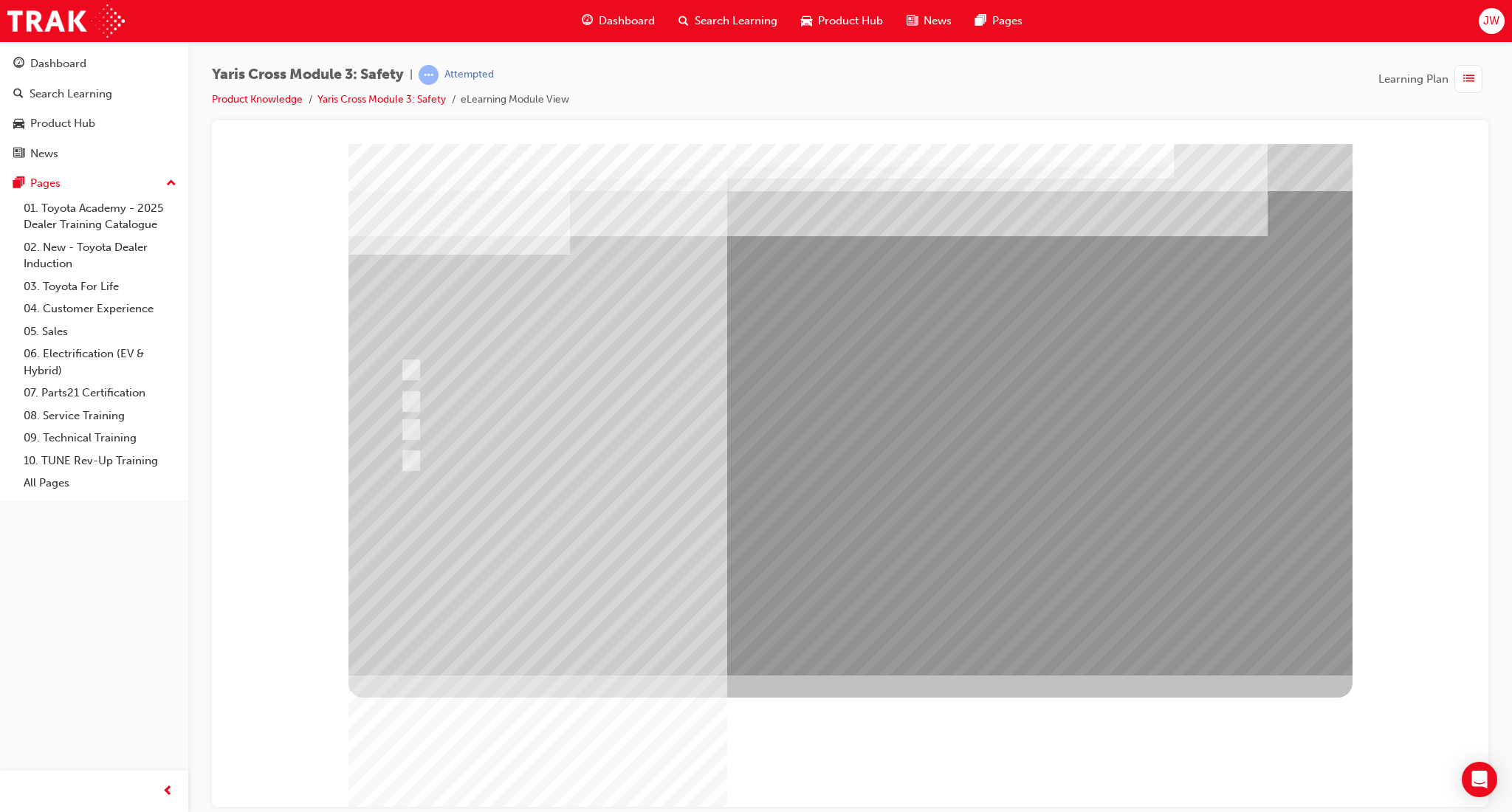
click at [800, 562] on div at bounding box center [850, 409] width 1003 height 532
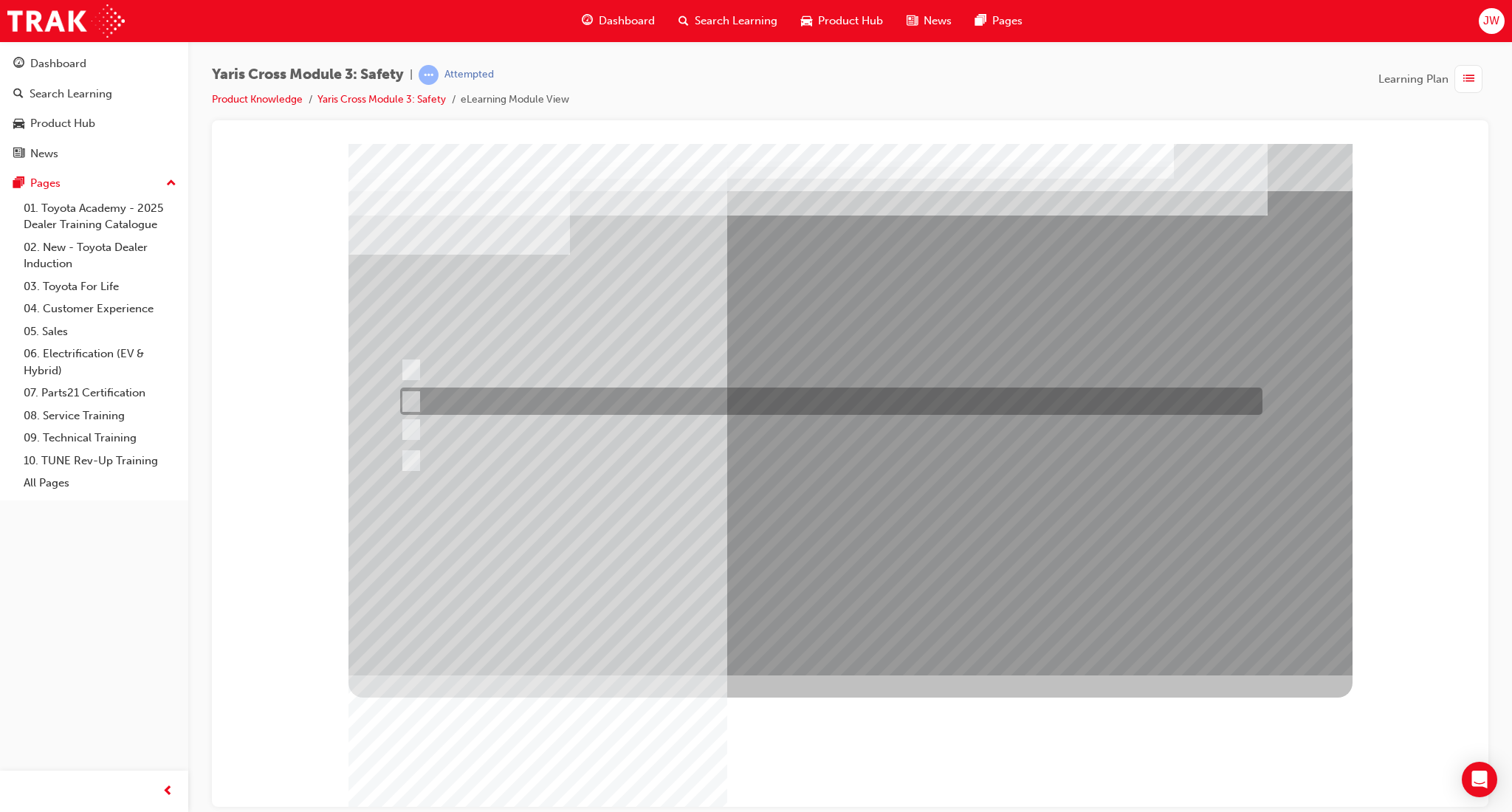
click at [475, 400] on div at bounding box center [827, 401] width 862 height 27
radio input "true"
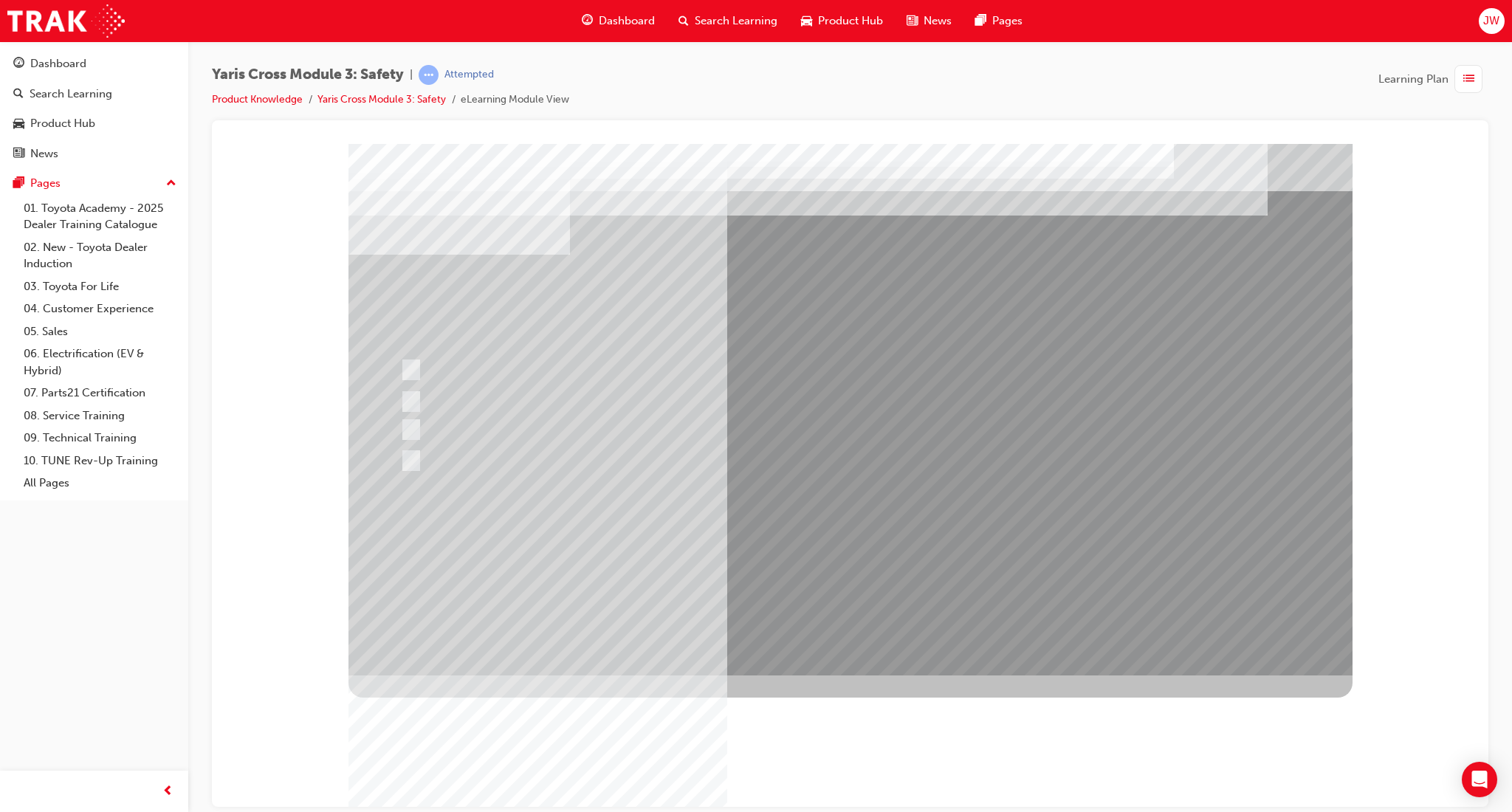
click at [830, 549] on div at bounding box center [850, 409] width 1003 height 532
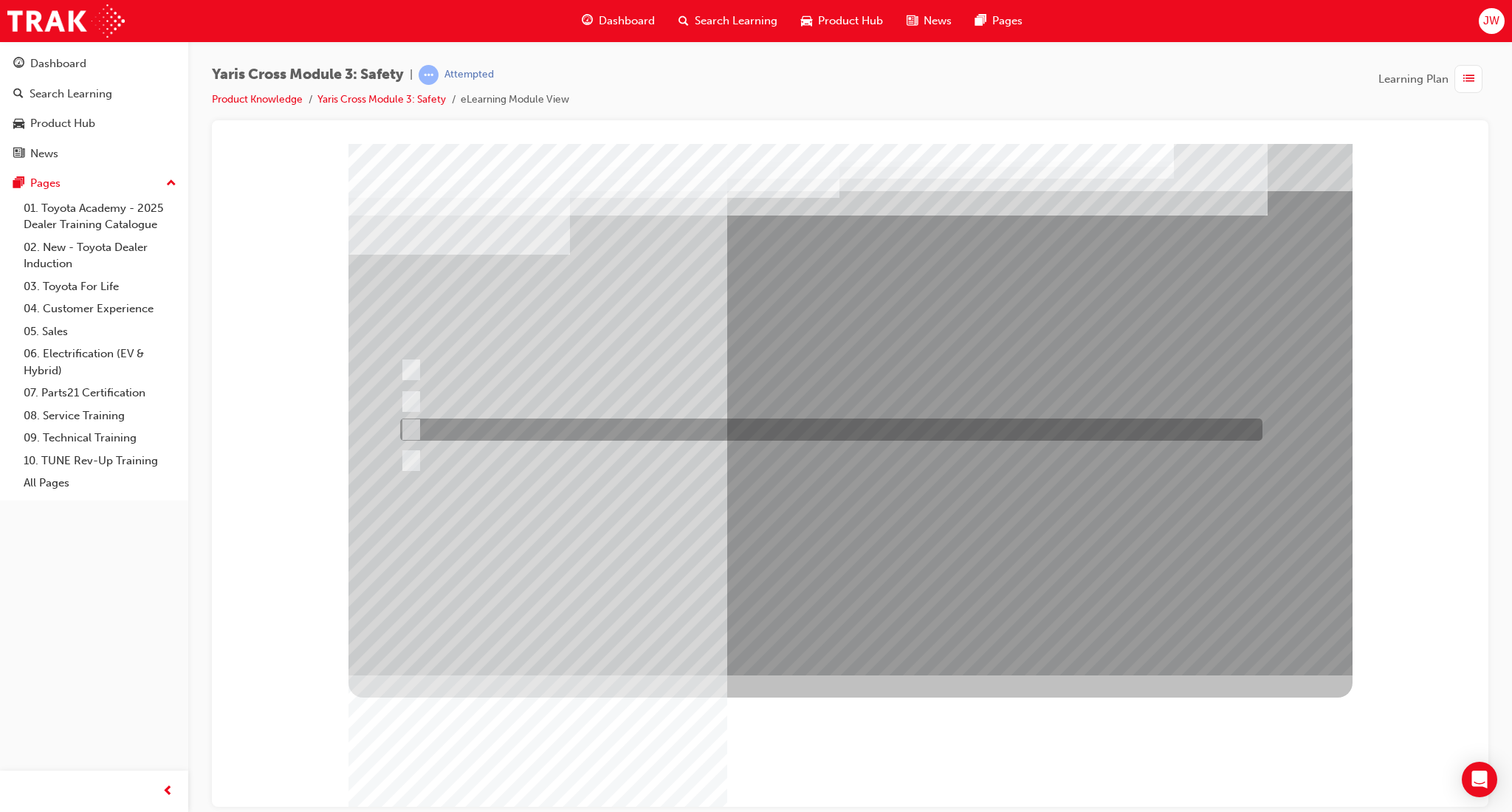
click at [551, 433] on div at bounding box center [827, 429] width 862 height 22
checkbox input "true"
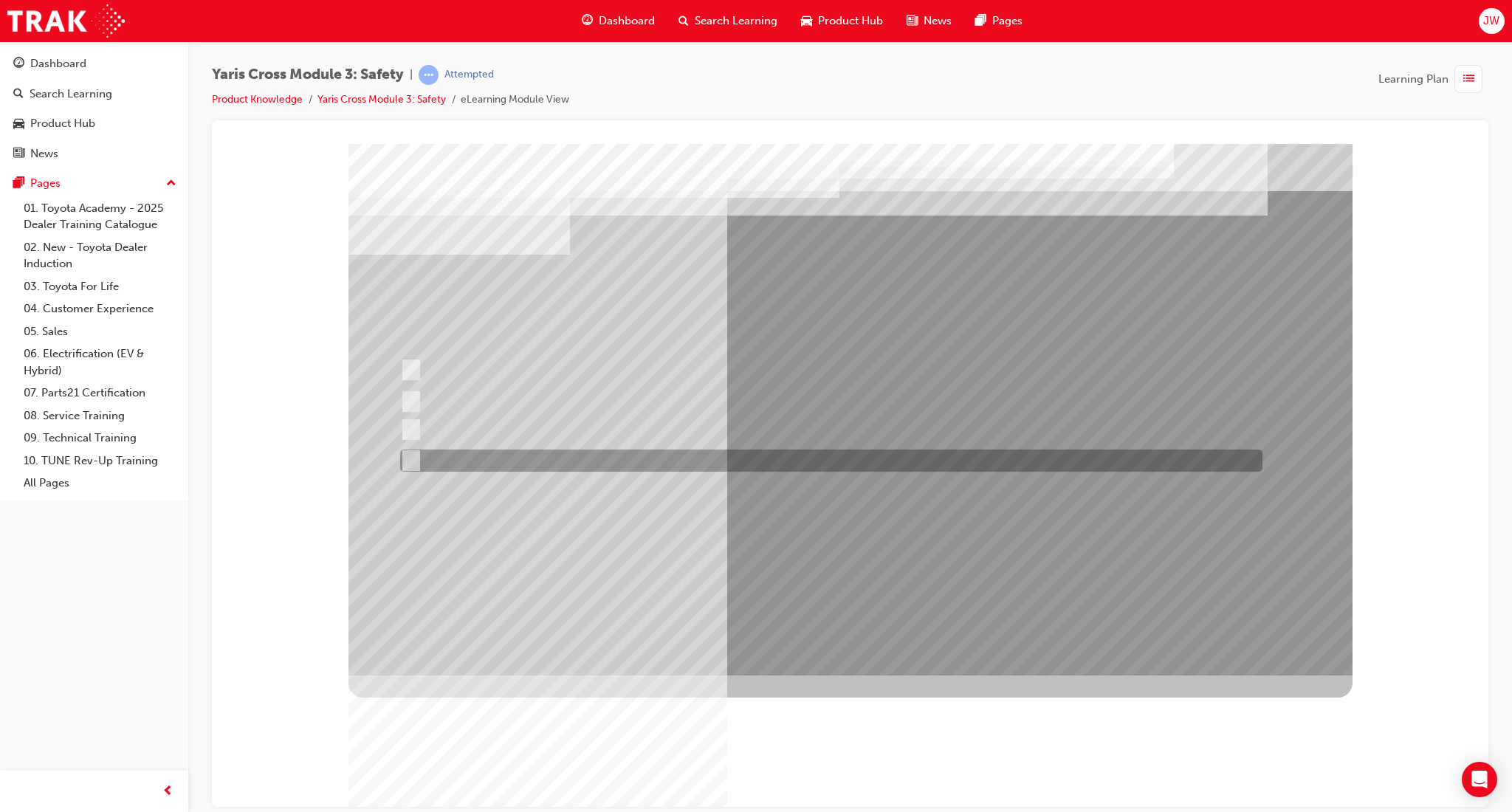
click at [541, 458] on div at bounding box center [827, 460] width 862 height 22
checkbox input "true"
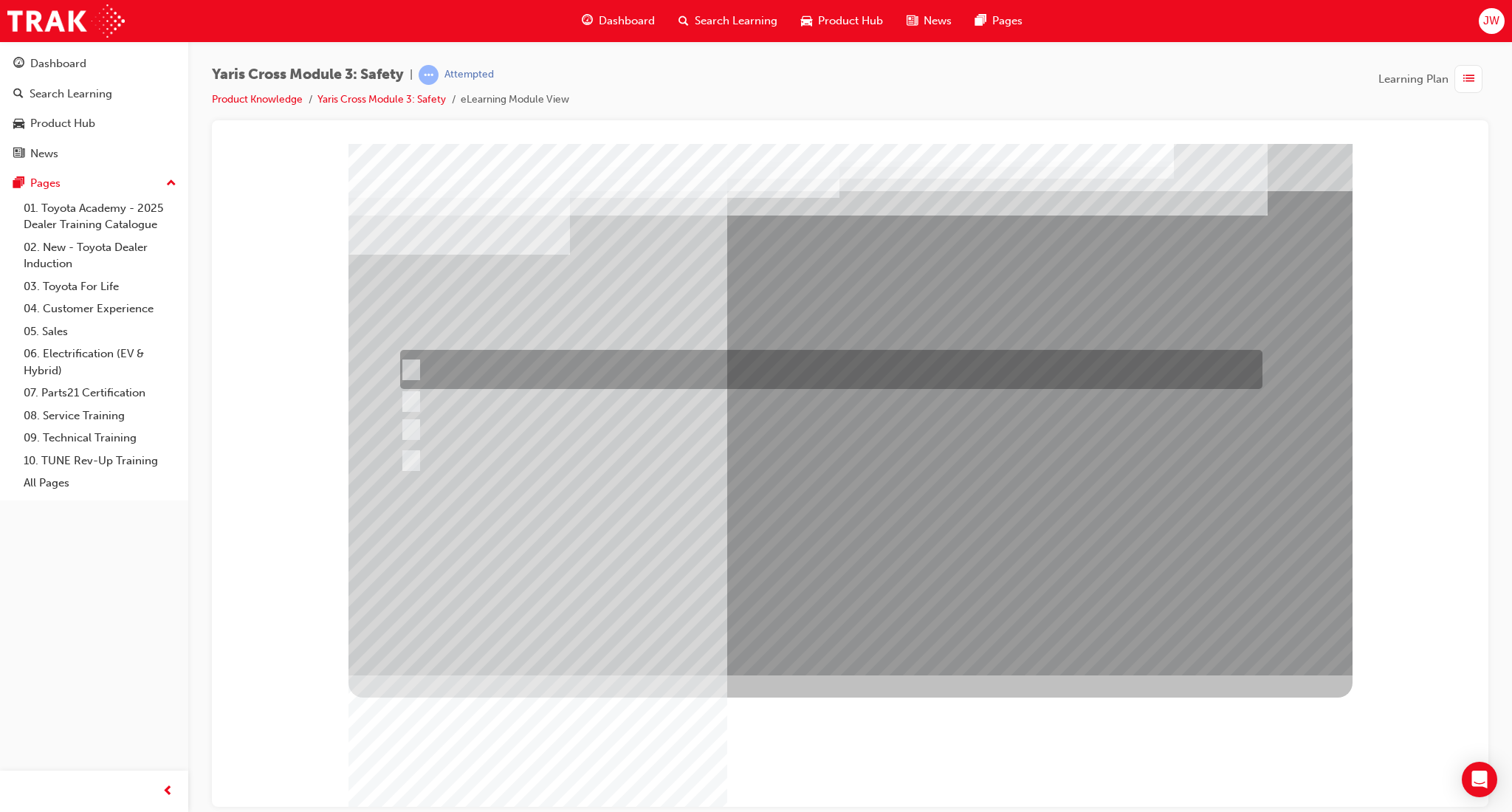
click at [527, 359] on div at bounding box center [827, 369] width 862 height 39
checkbox input "true"
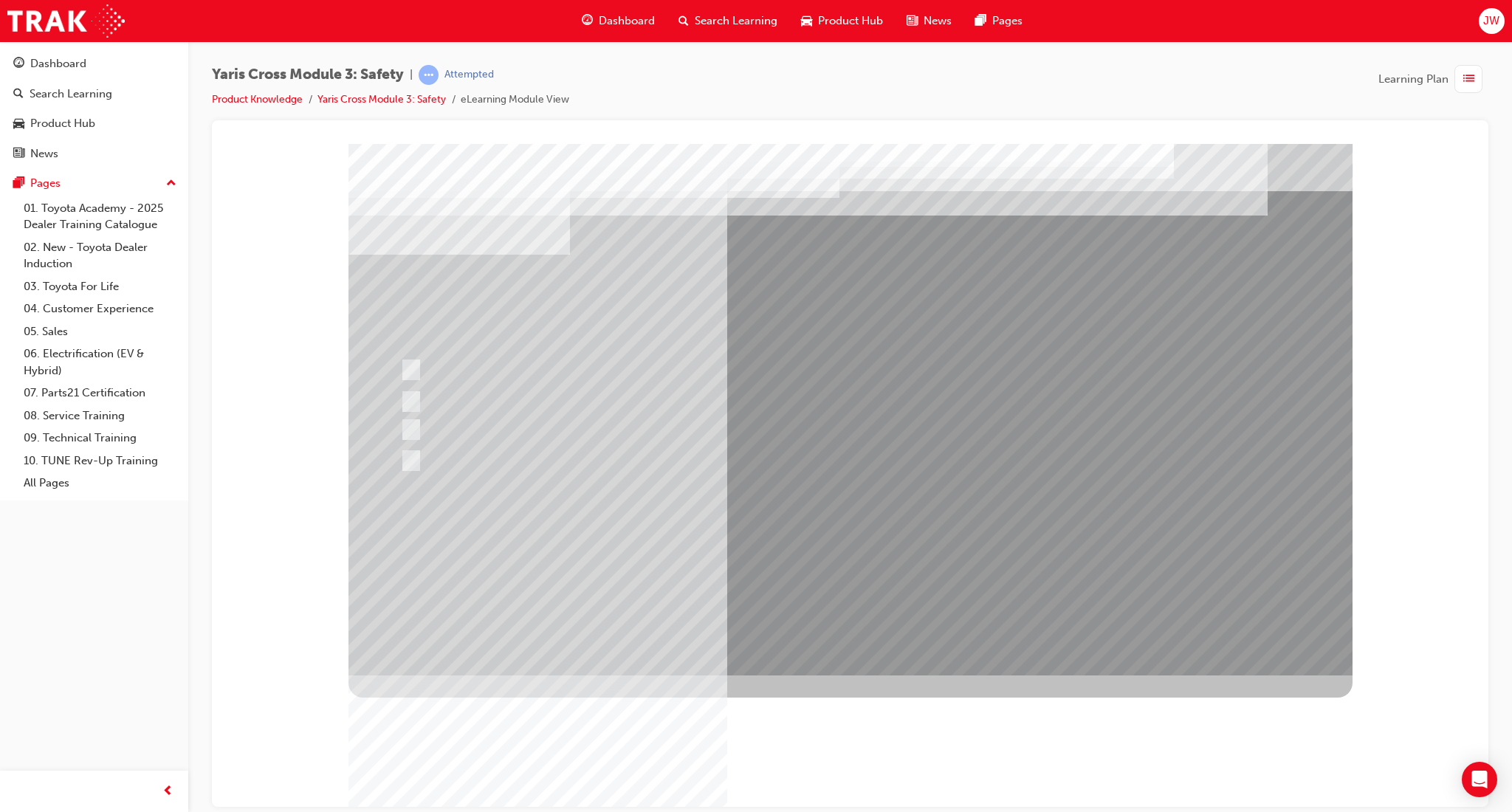
click at [765, 562] on div at bounding box center [850, 409] width 1003 height 532
click at [482, 398] on div at bounding box center [827, 401] width 862 height 27
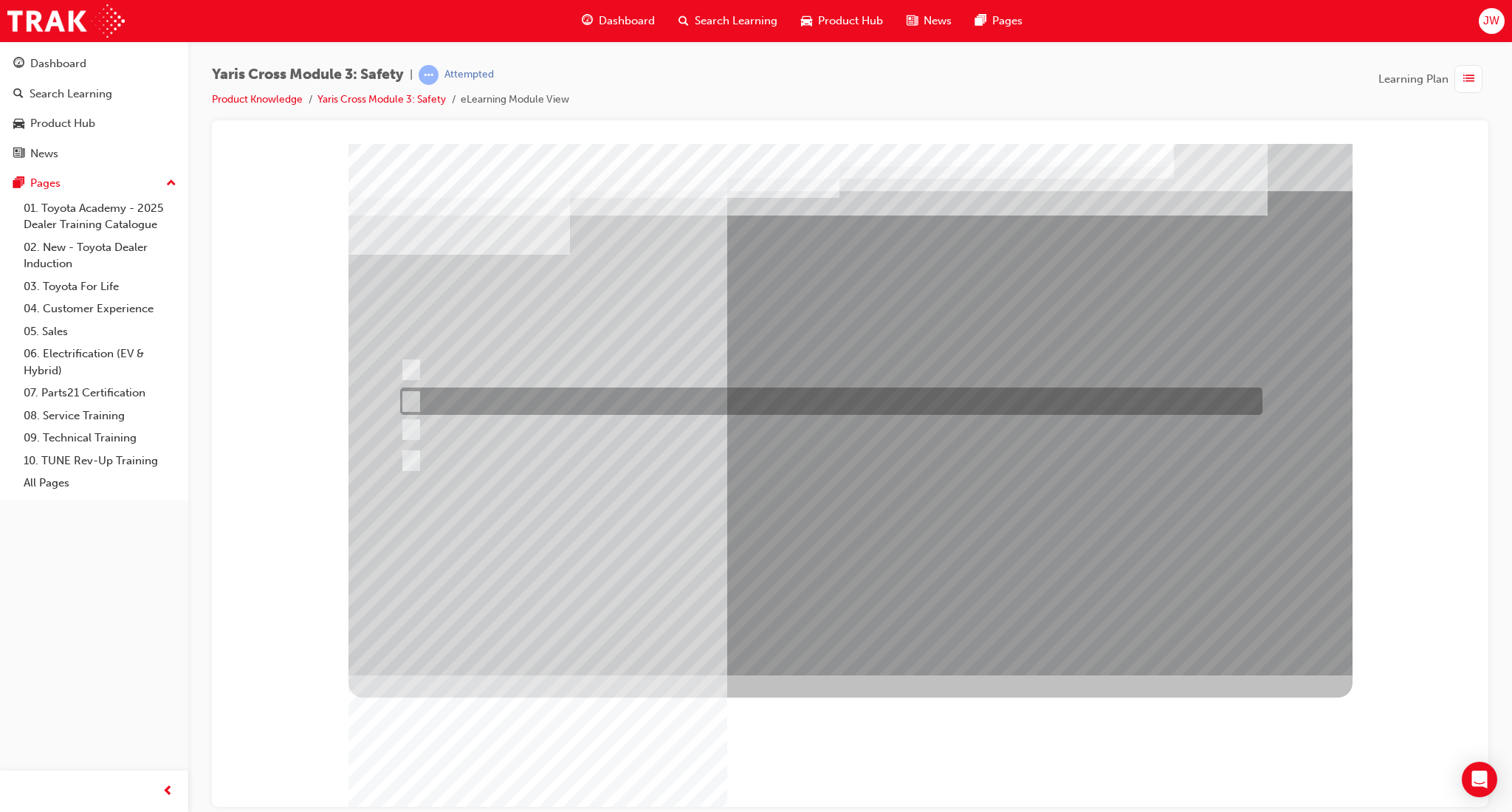
click at [480, 398] on div at bounding box center [827, 401] width 862 height 27
radio input "true"
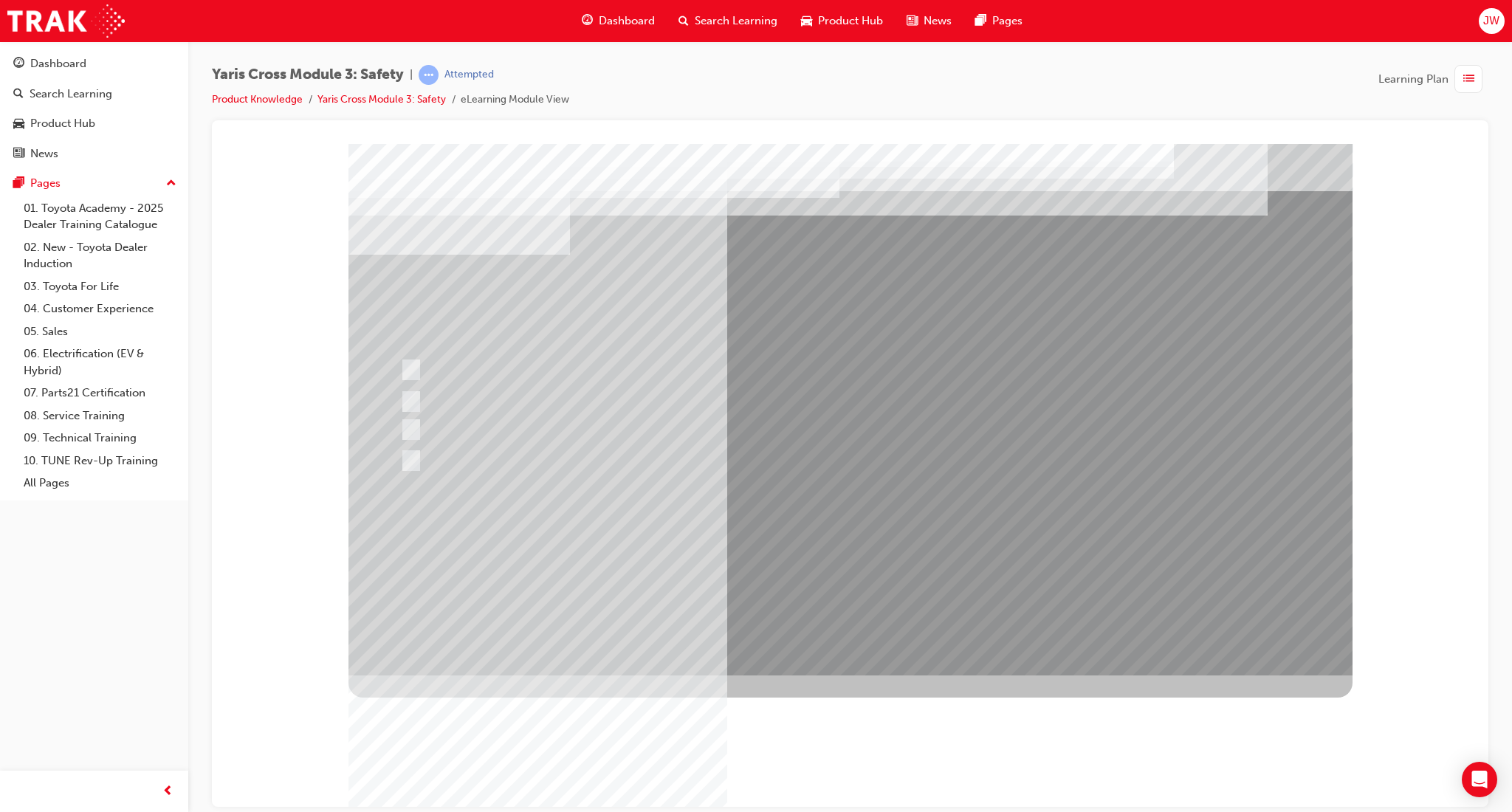
click at [829, 557] on div at bounding box center [850, 409] width 1003 height 532
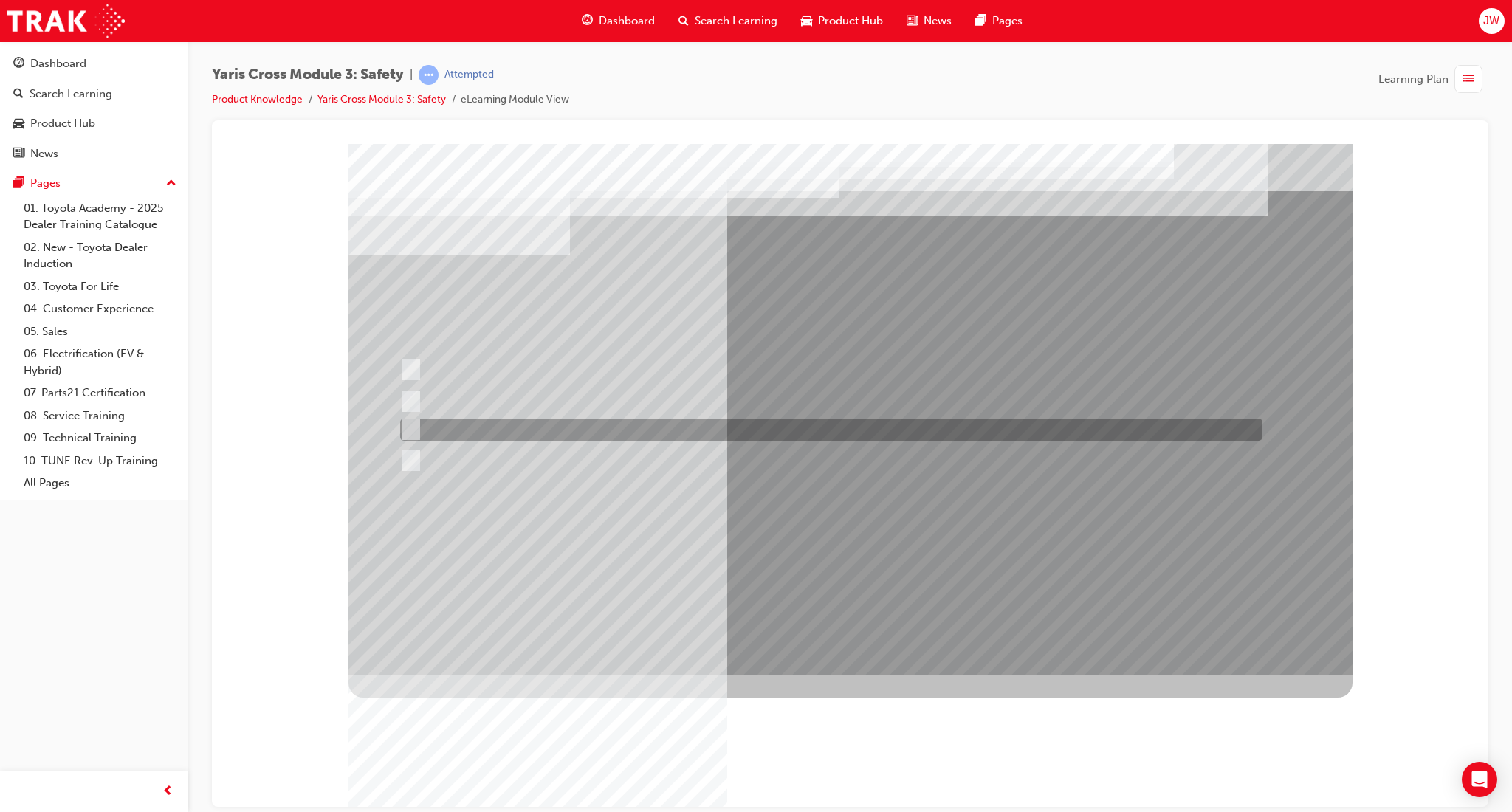
click at [477, 438] on div at bounding box center [827, 429] width 862 height 22
radio input "true"
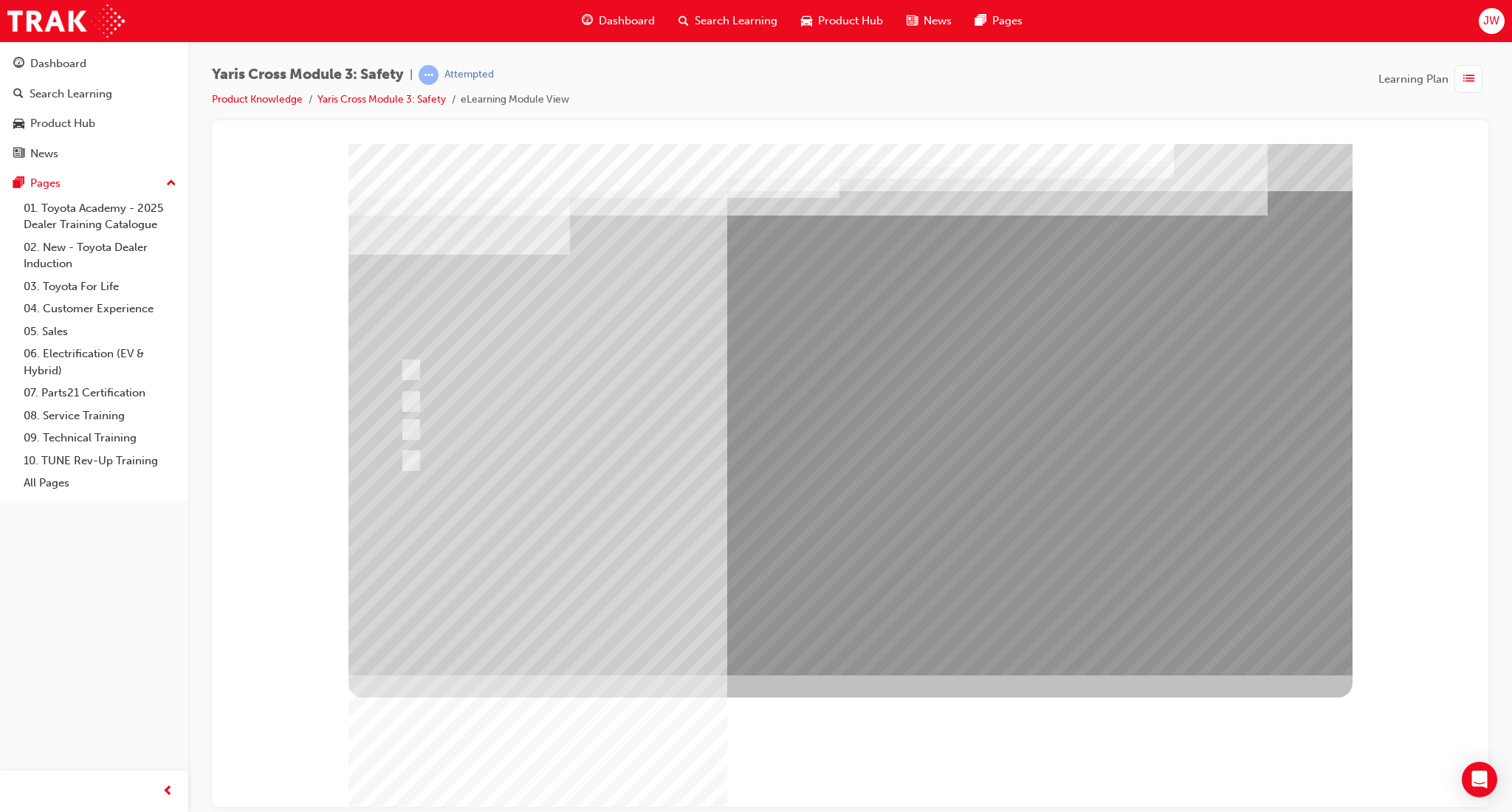
click at [820, 557] on div at bounding box center [850, 409] width 1003 height 532
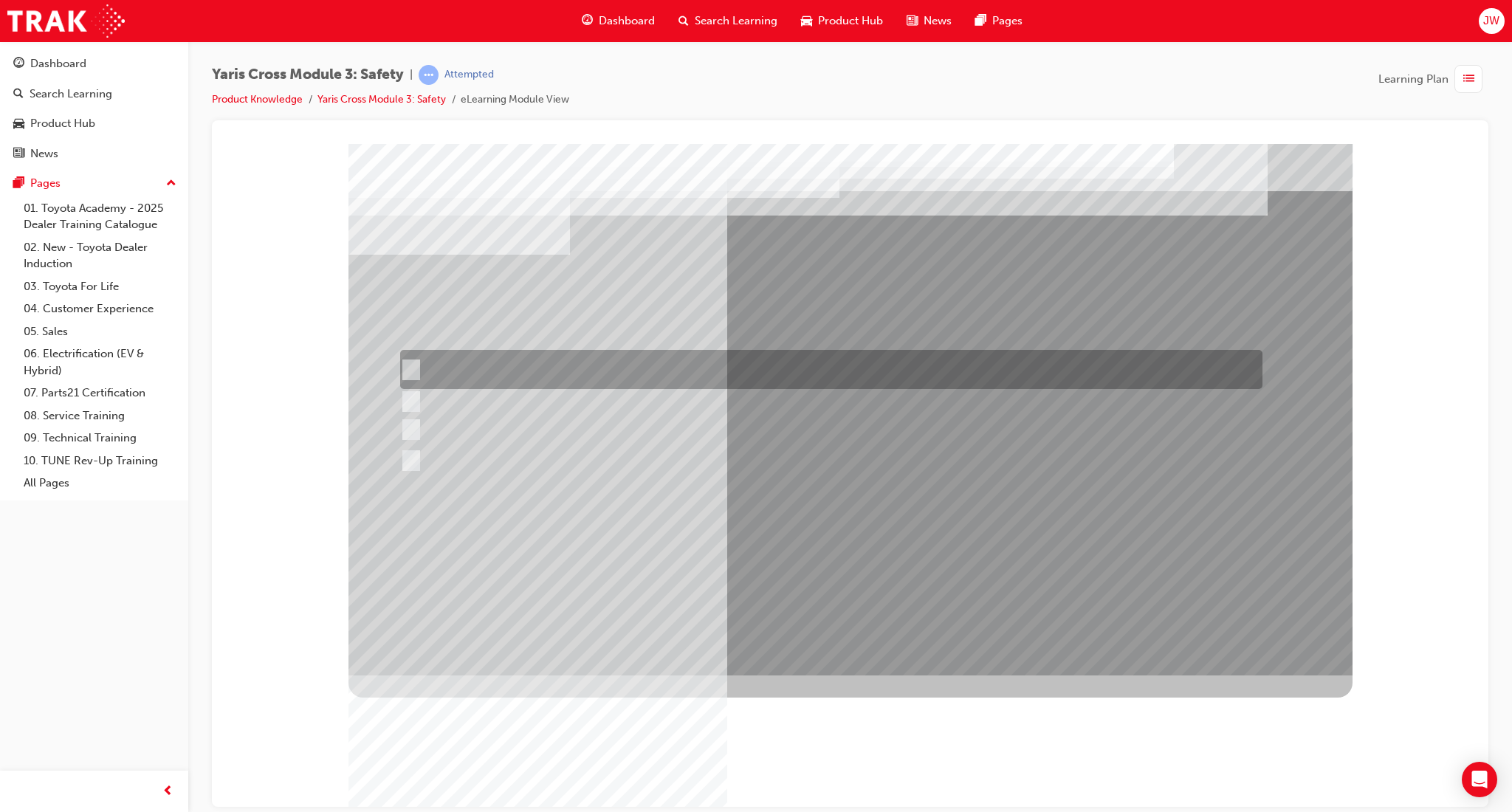
click at [742, 374] on div at bounding box center [827, 369] width 862 height 39
radio input "true"
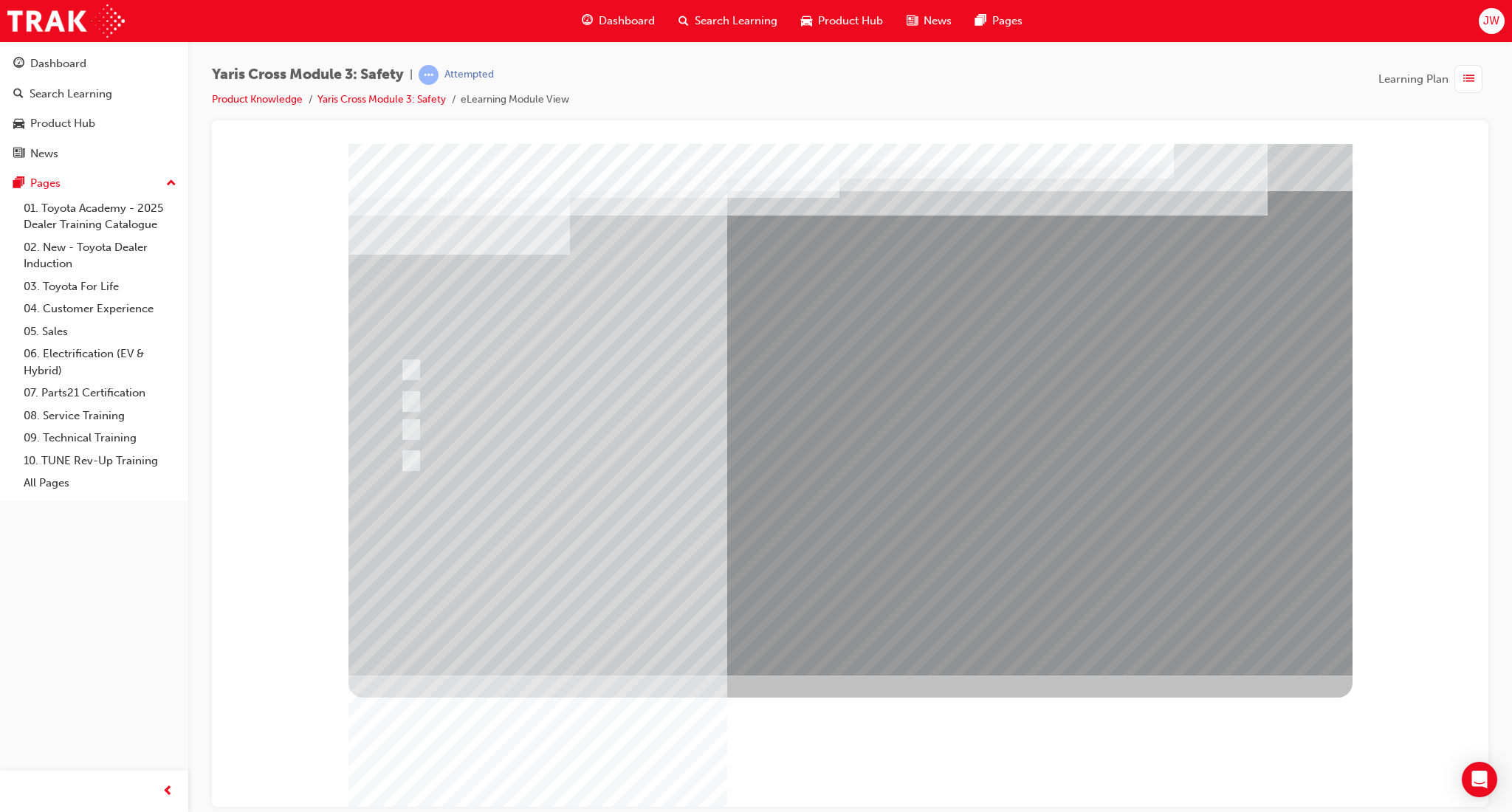
click at [836, 561] on div at bounding box center [850, 409] width 1003 height 532
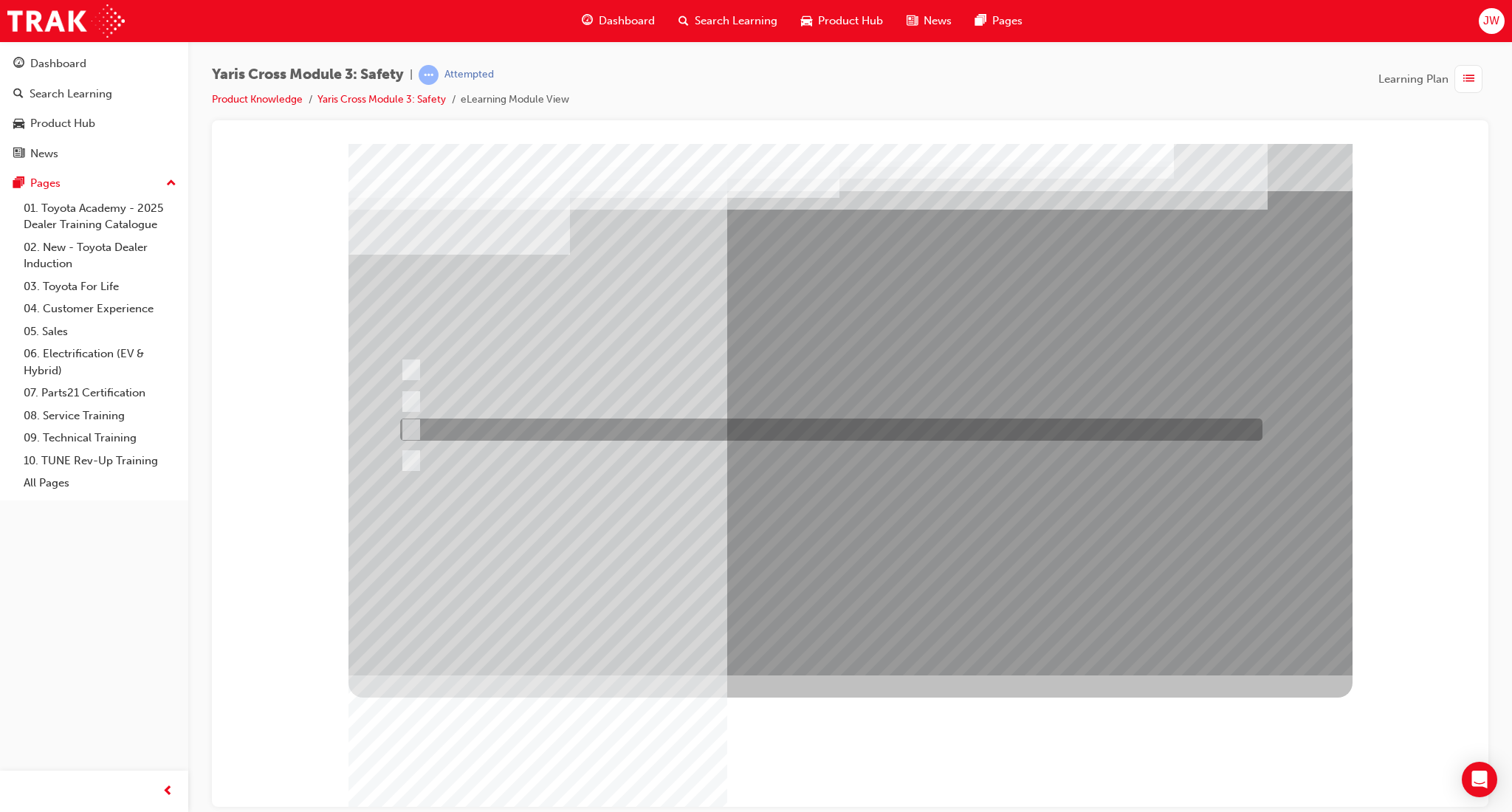
click at [507, 426] on div at bounding box center [827, 429] width 862 height 22
radio input "true"
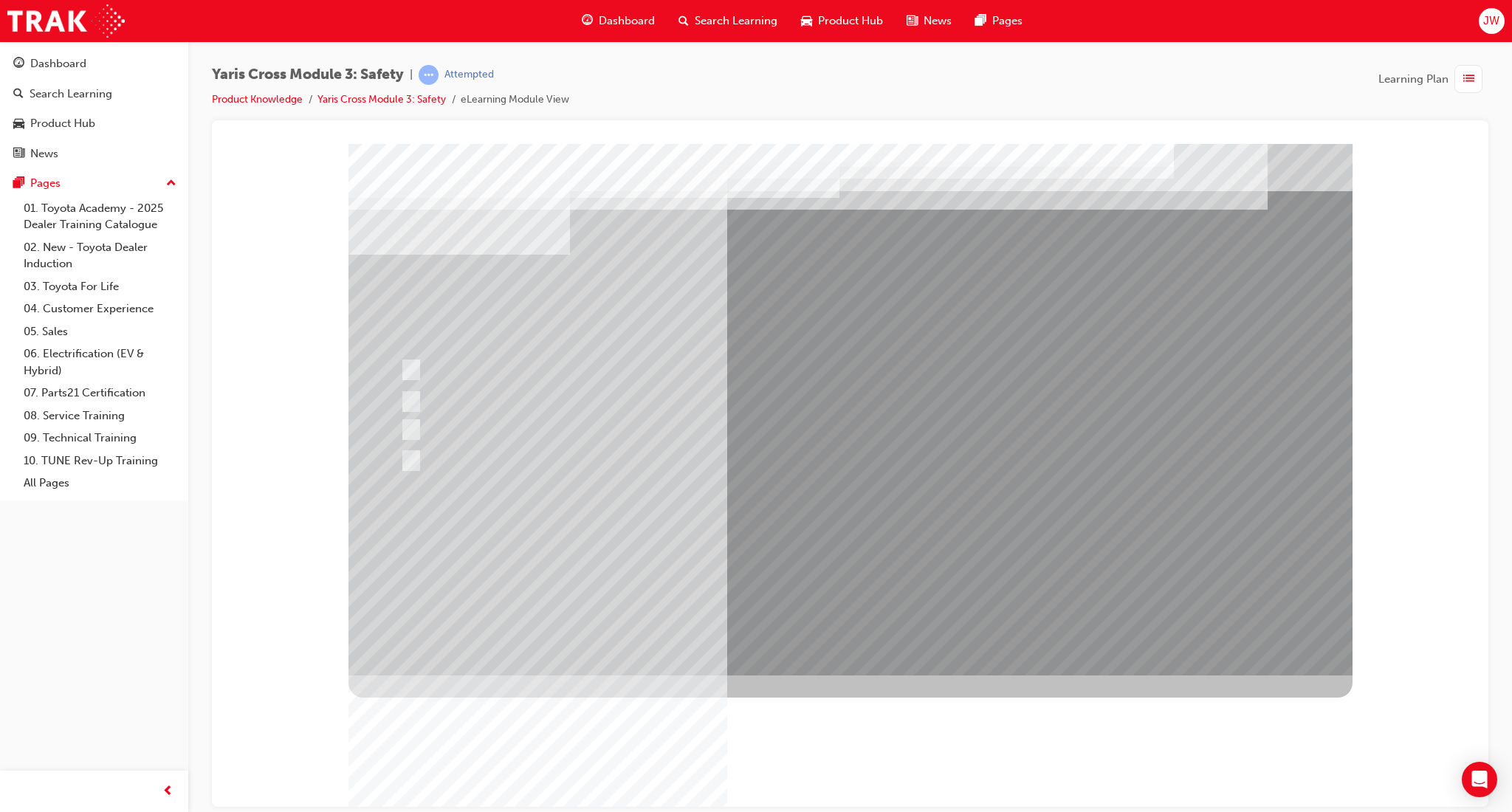
click at [777, 552] on div at bounding box center [850, 409] width 1003 height 532
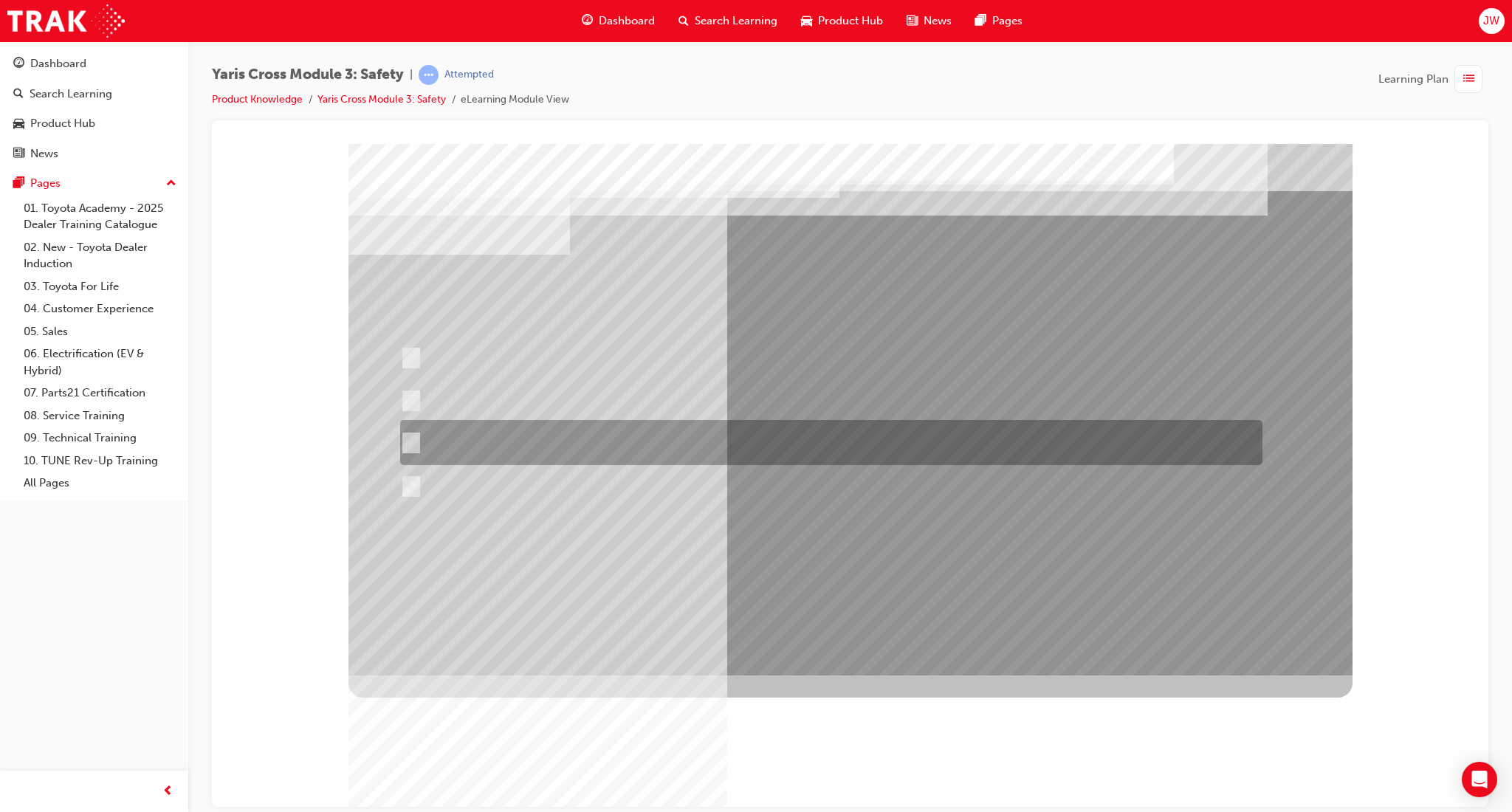
click at [547, 434] on div at bounding box center [827, 442] width 862 height 45
radio input "true"
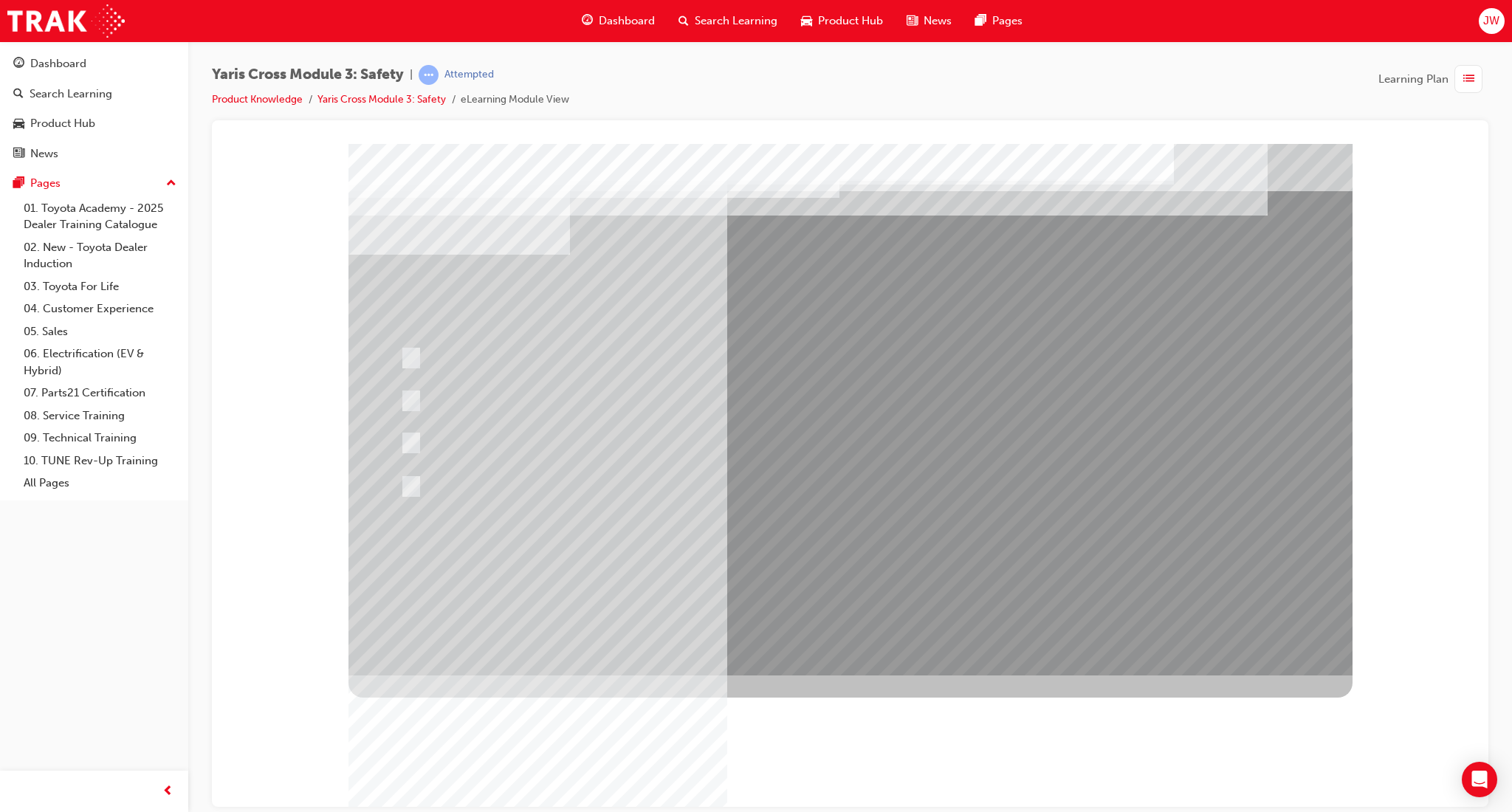
click at [832, 557] on div at bounding box center [850, 409] width 1003 height 532
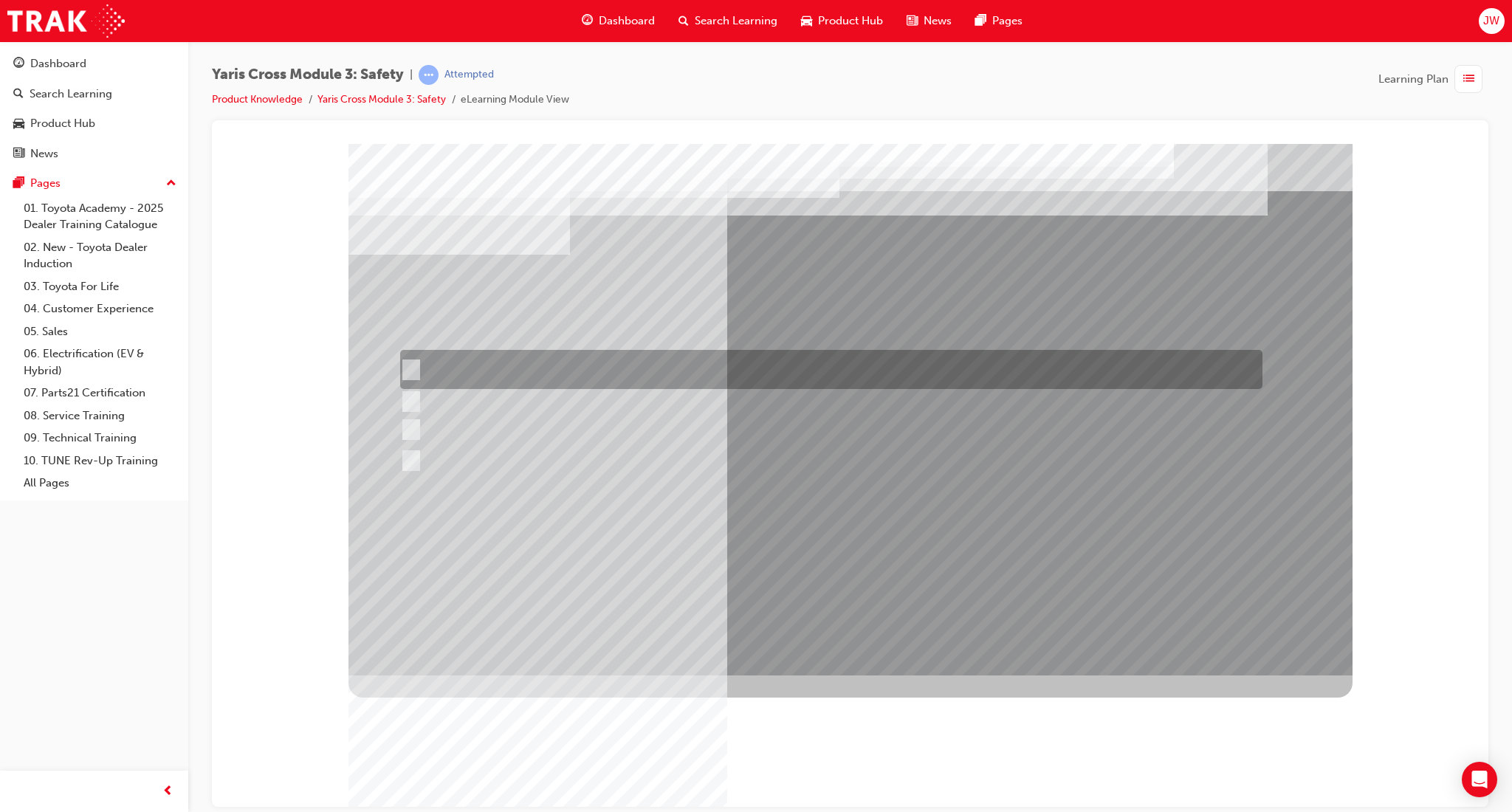
click at [524, 370] on div at bounding box center [827, 369] width 862 height 39
radio input "true"
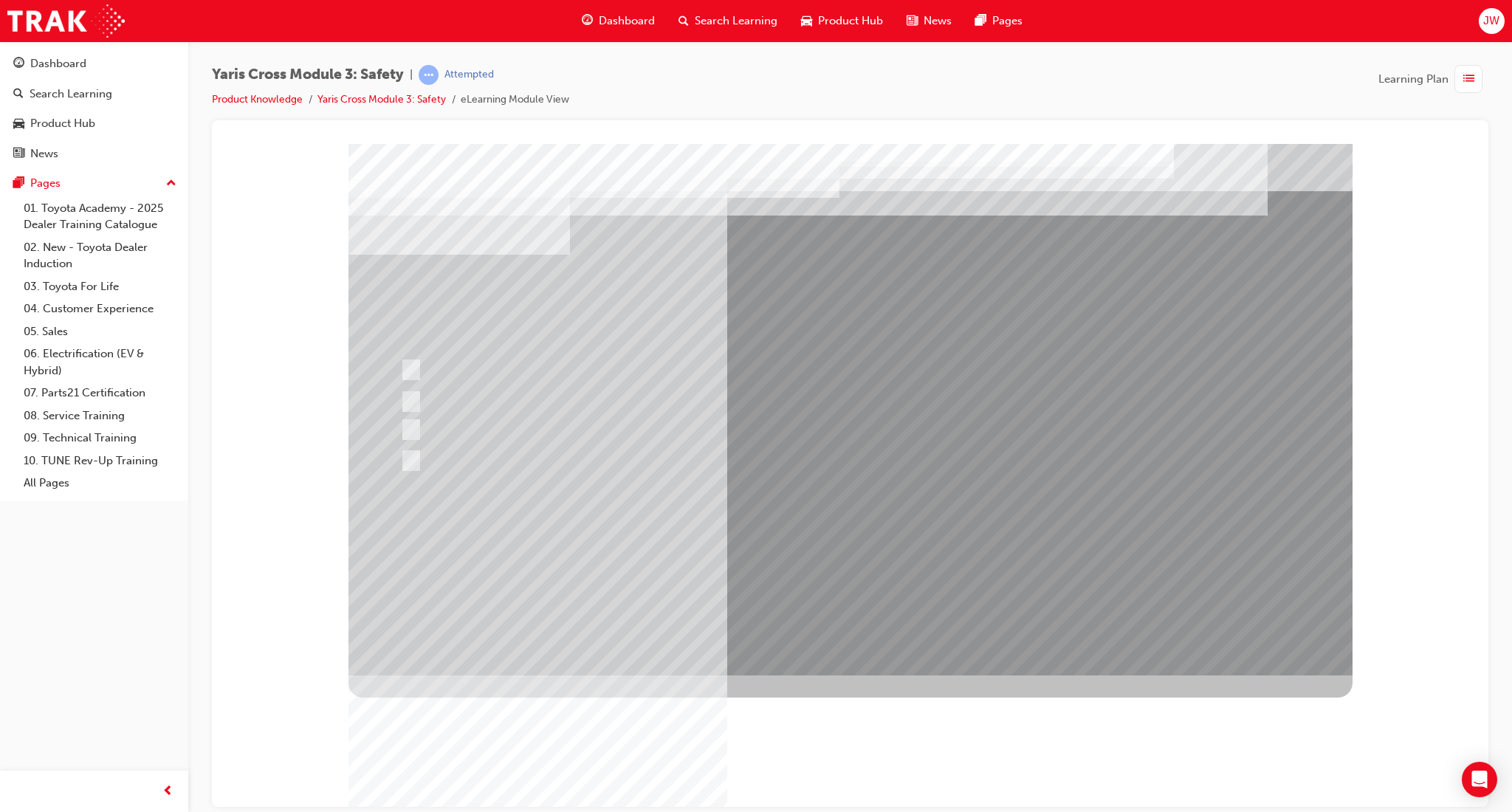
click at [854, 554] on div at bounding box center [850, 409] width 1003 height 532
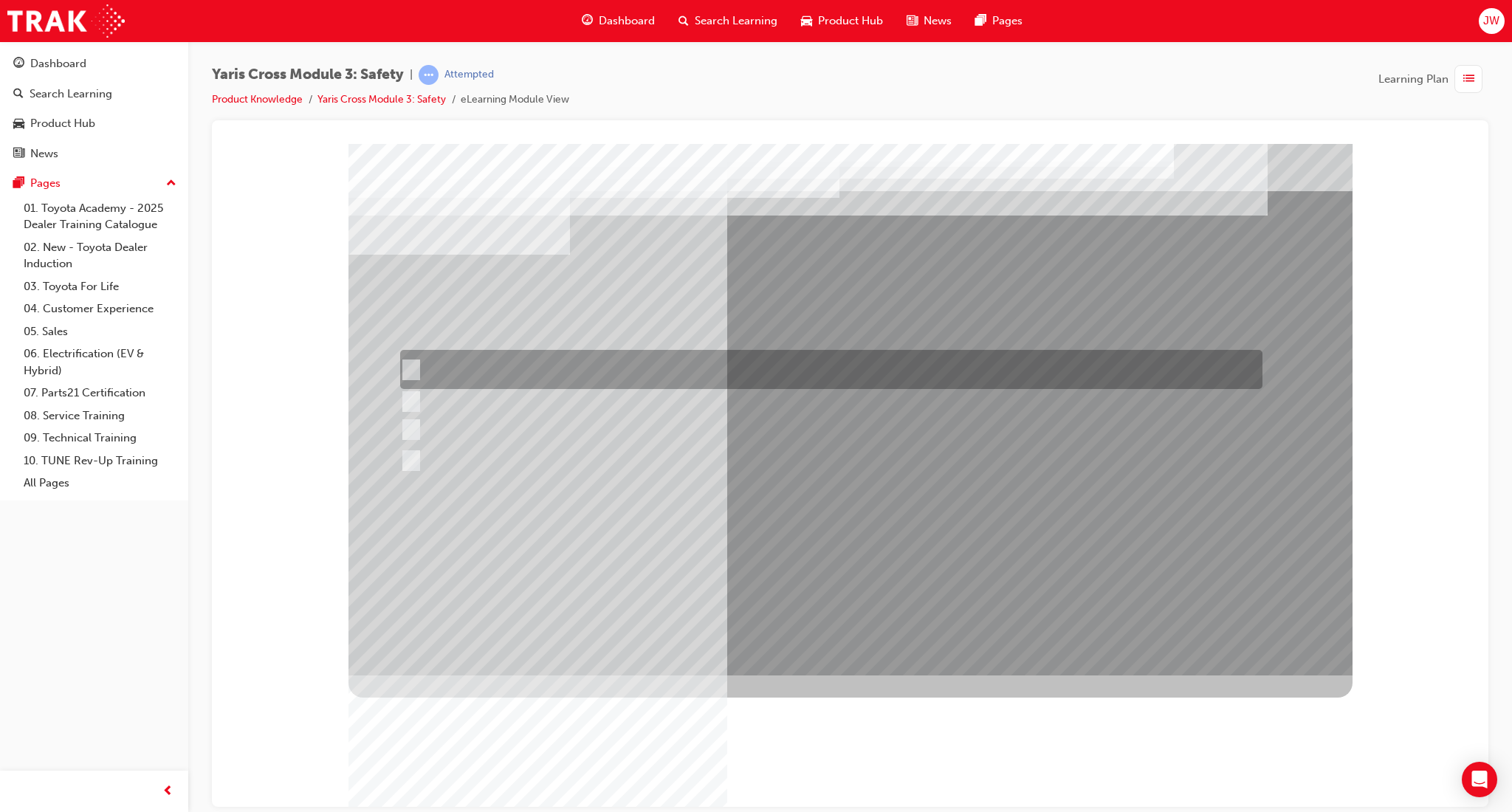
click at [522, 374] on div at bounding box center [827, 369] width 862 height 39
checkbox input "true"
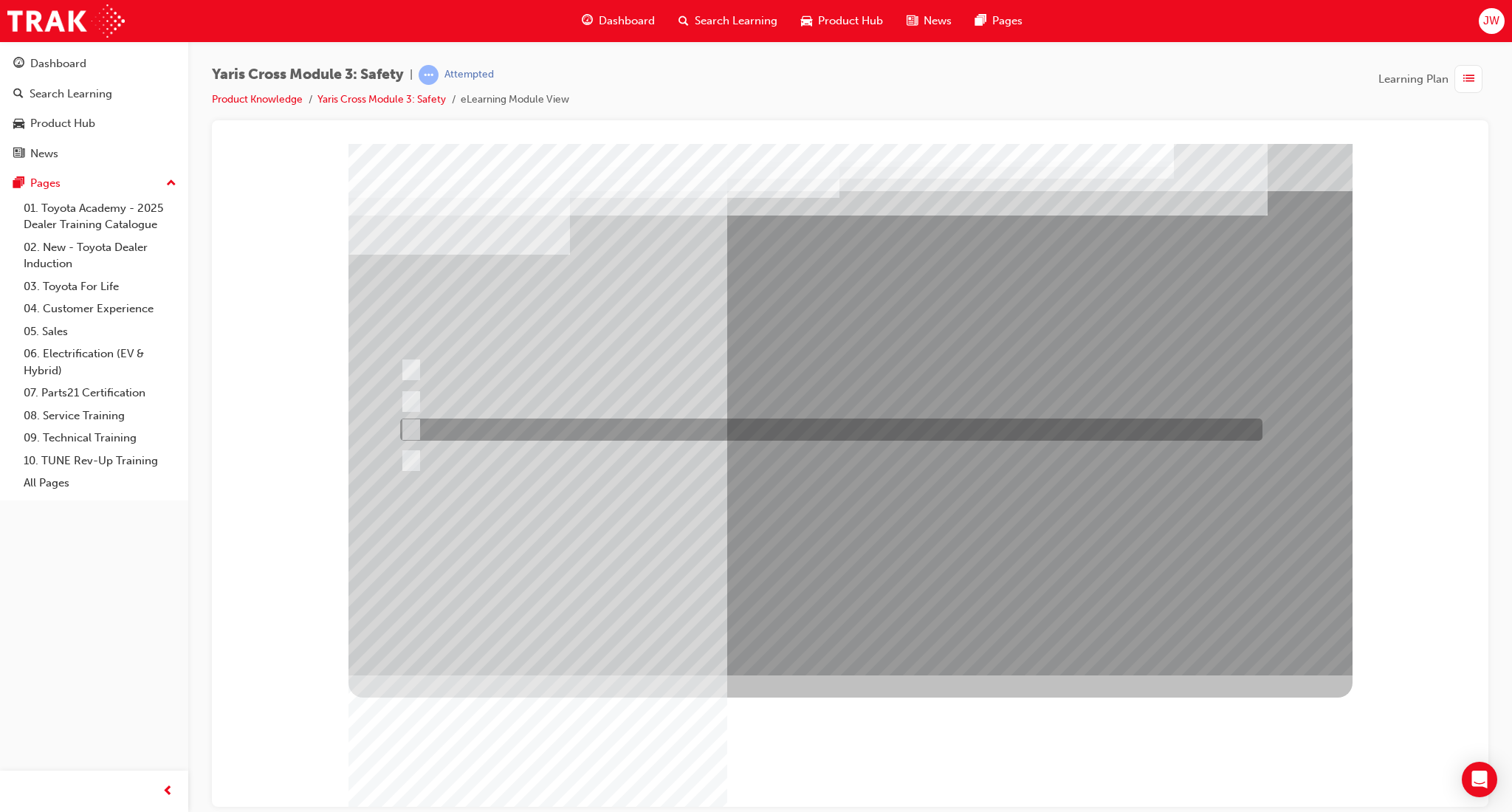
click at [515, 434] on div at bounding box center [827, 429] width 862 height 22
checkbox input "true"
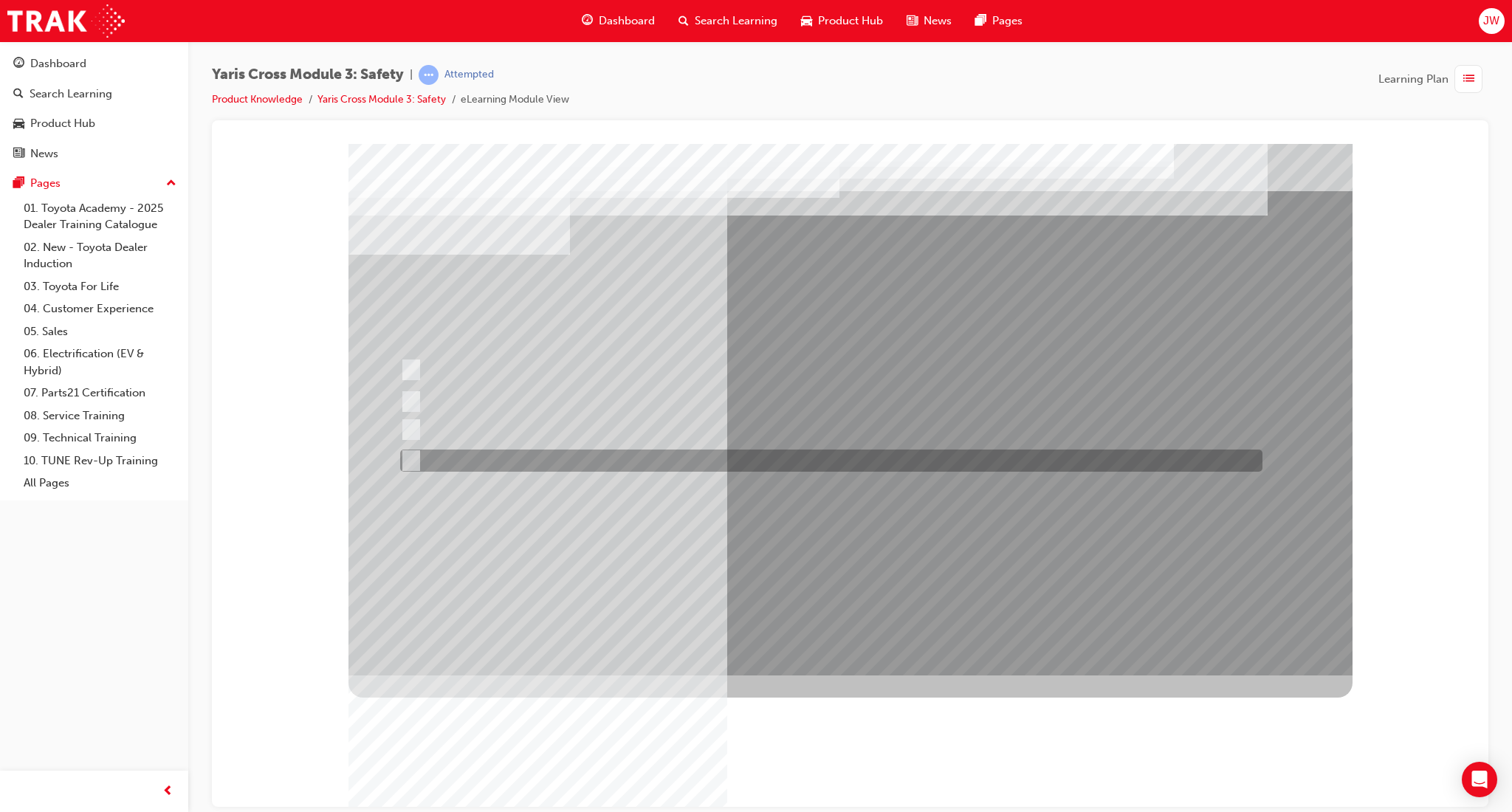
drag, startPoint x: 518, startPoint y: 457, endPoint x: 574, endPoint y: 510, distance: 77.1
click at [518, 457] on div at bounding box center [827, 460] width 862 height 22
checkbox input "true"
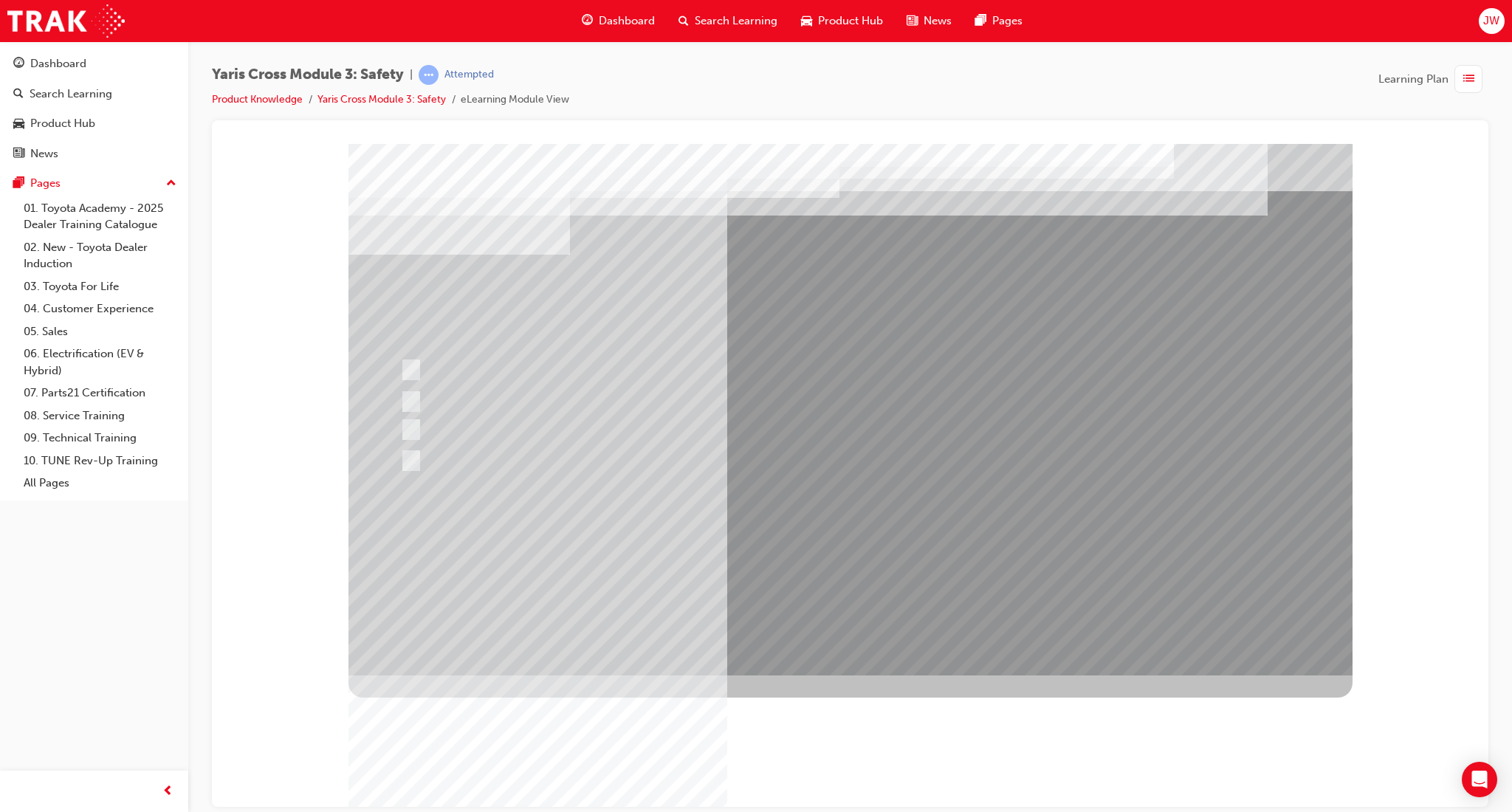
click at [823, 568] on div at bounding box center [850, 409] width 1003 height 532
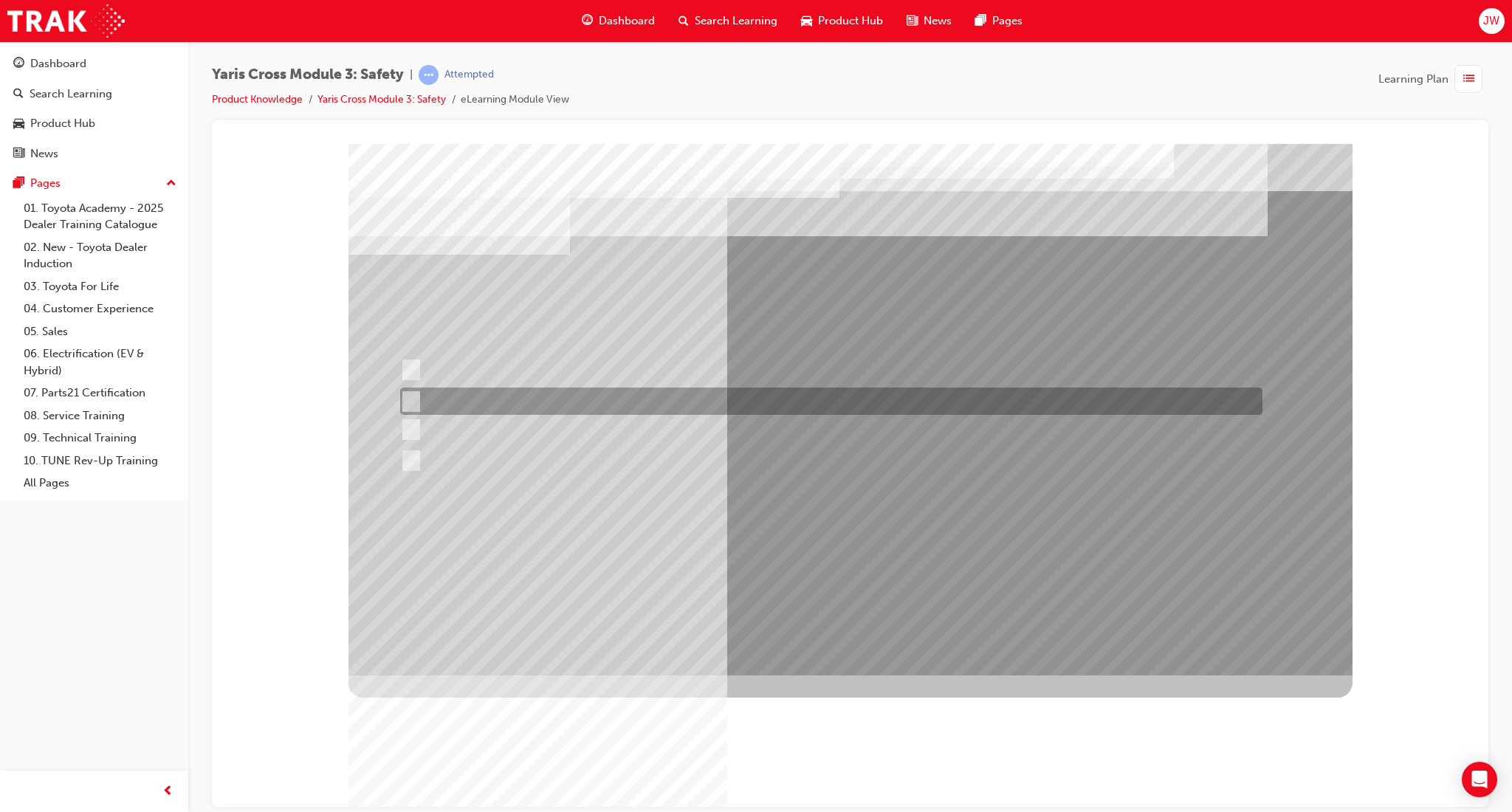
click at [494, 399] on div at bounding box center [827, 401] width 862 height 27
radio input "true"
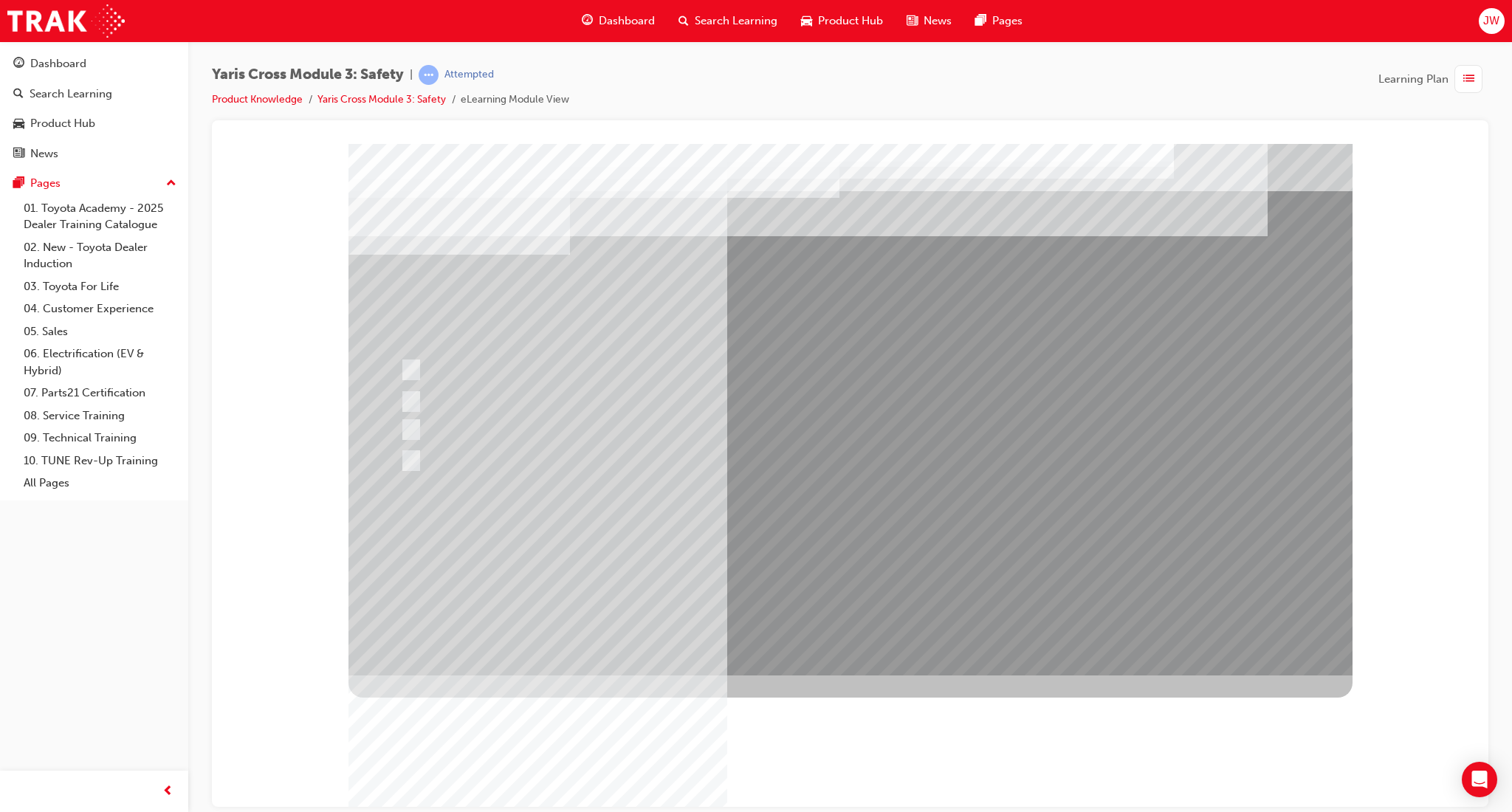
click at [824, 548] on div at bounding box center [850, 409] width 1003 height 532
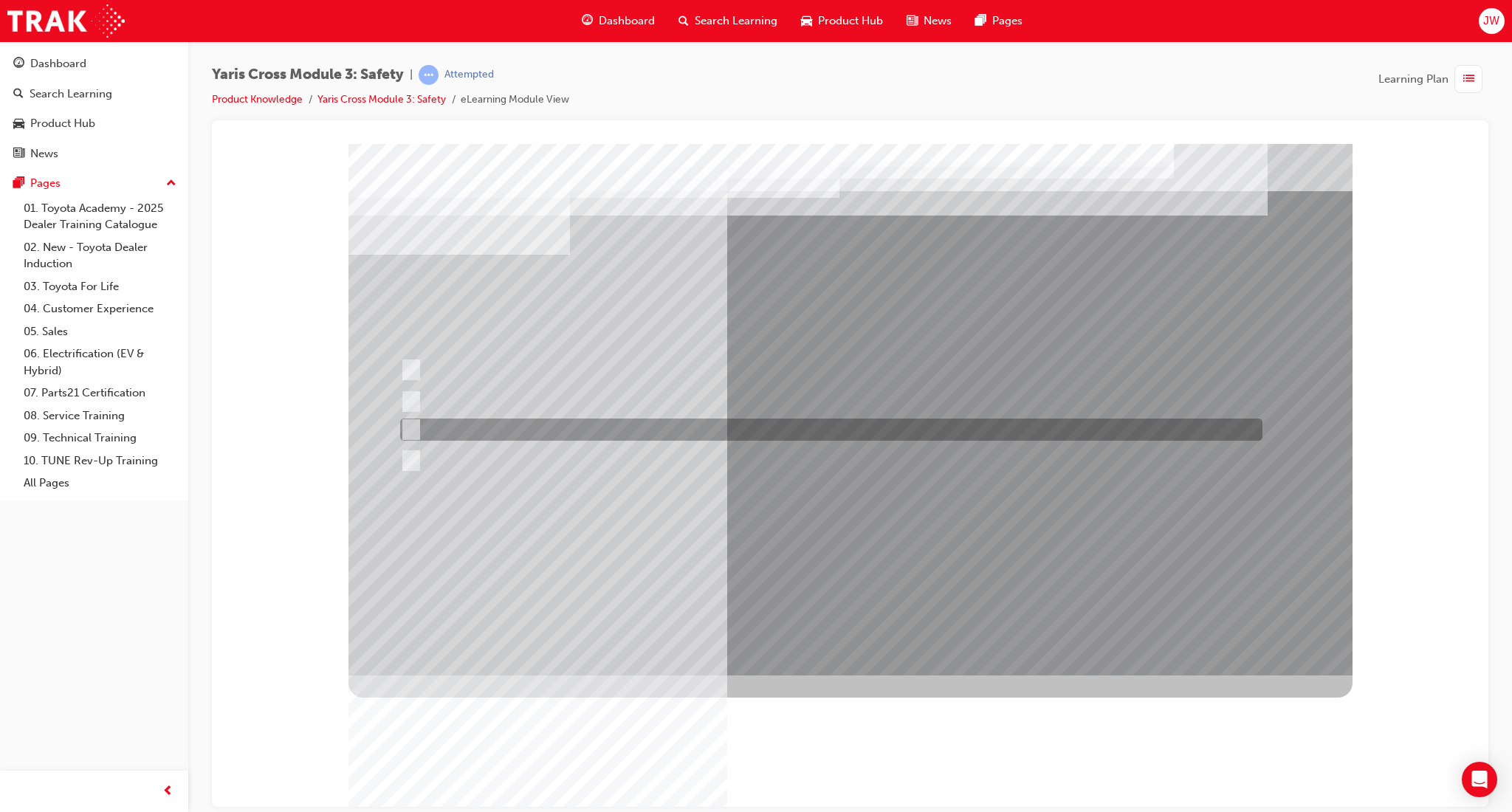
click at [503, 419] on div at bounding box center [827, 429] width 862 height 22
radio input "true"
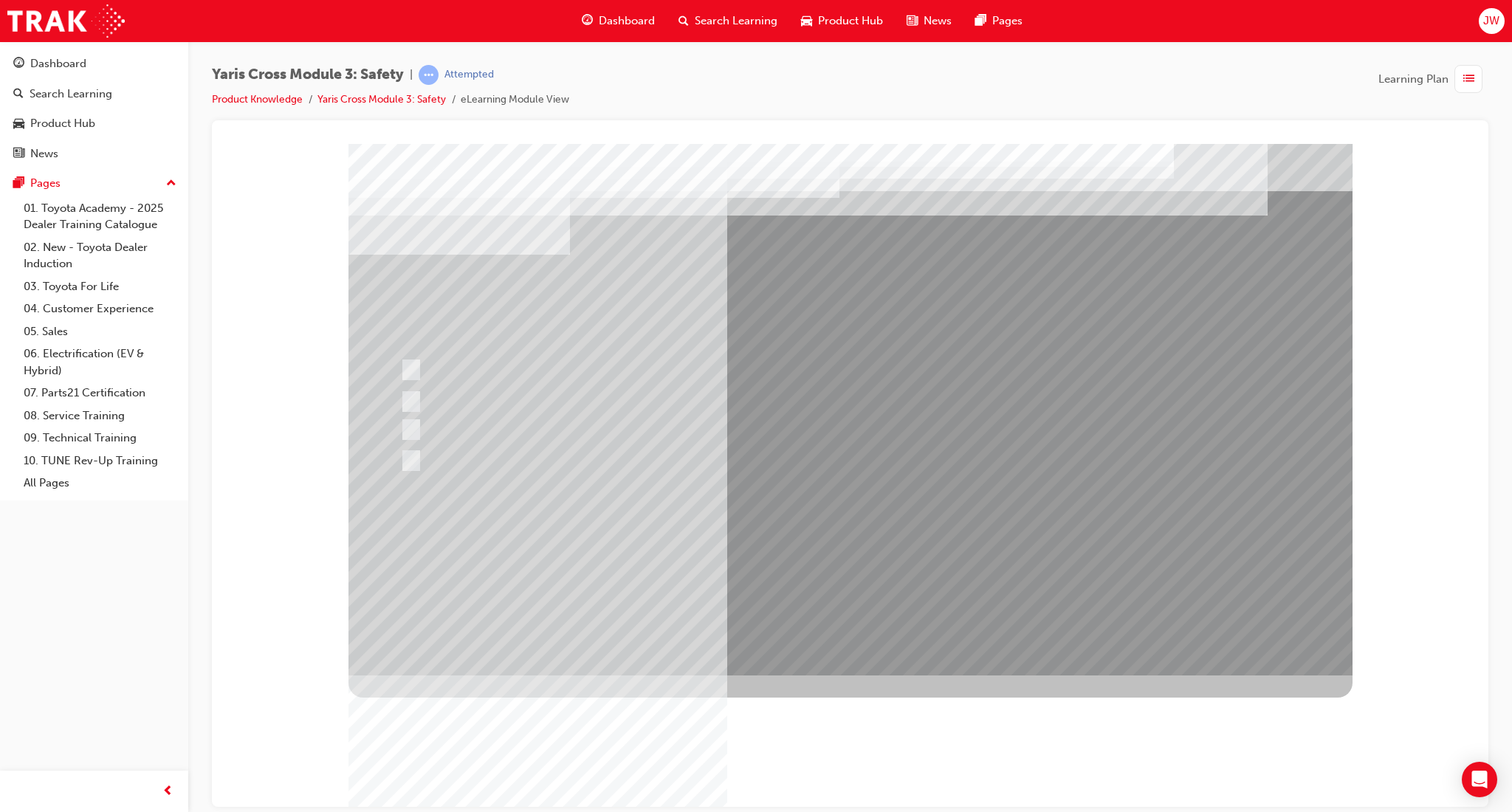
click at [830, 549] on div at bounding box center [850, 409] width 1003 height 532
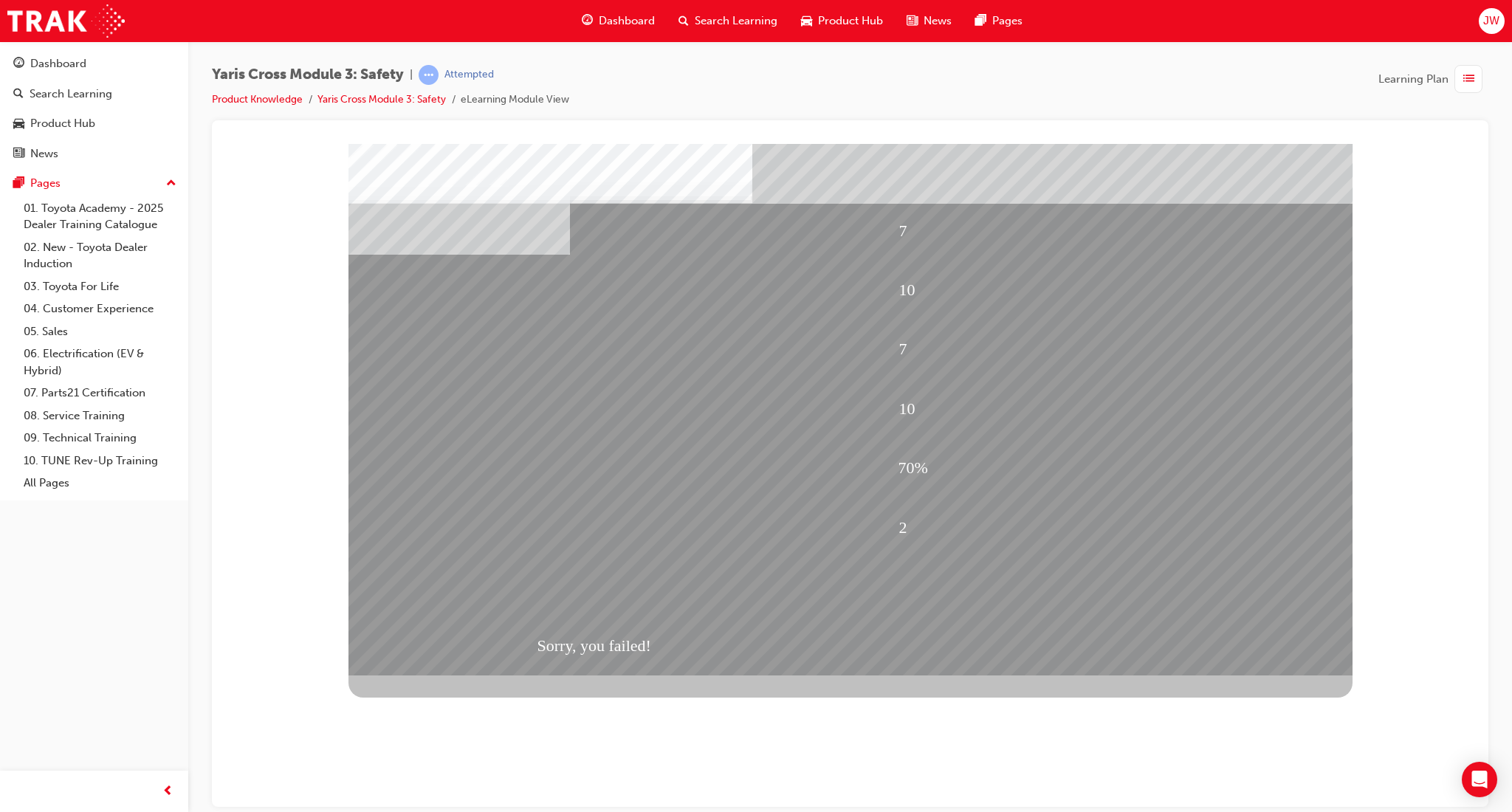
drag, startPoint x: 826, startPoint y: 584, endPoint x: 838, endPoint y: 576, distance: 14.4
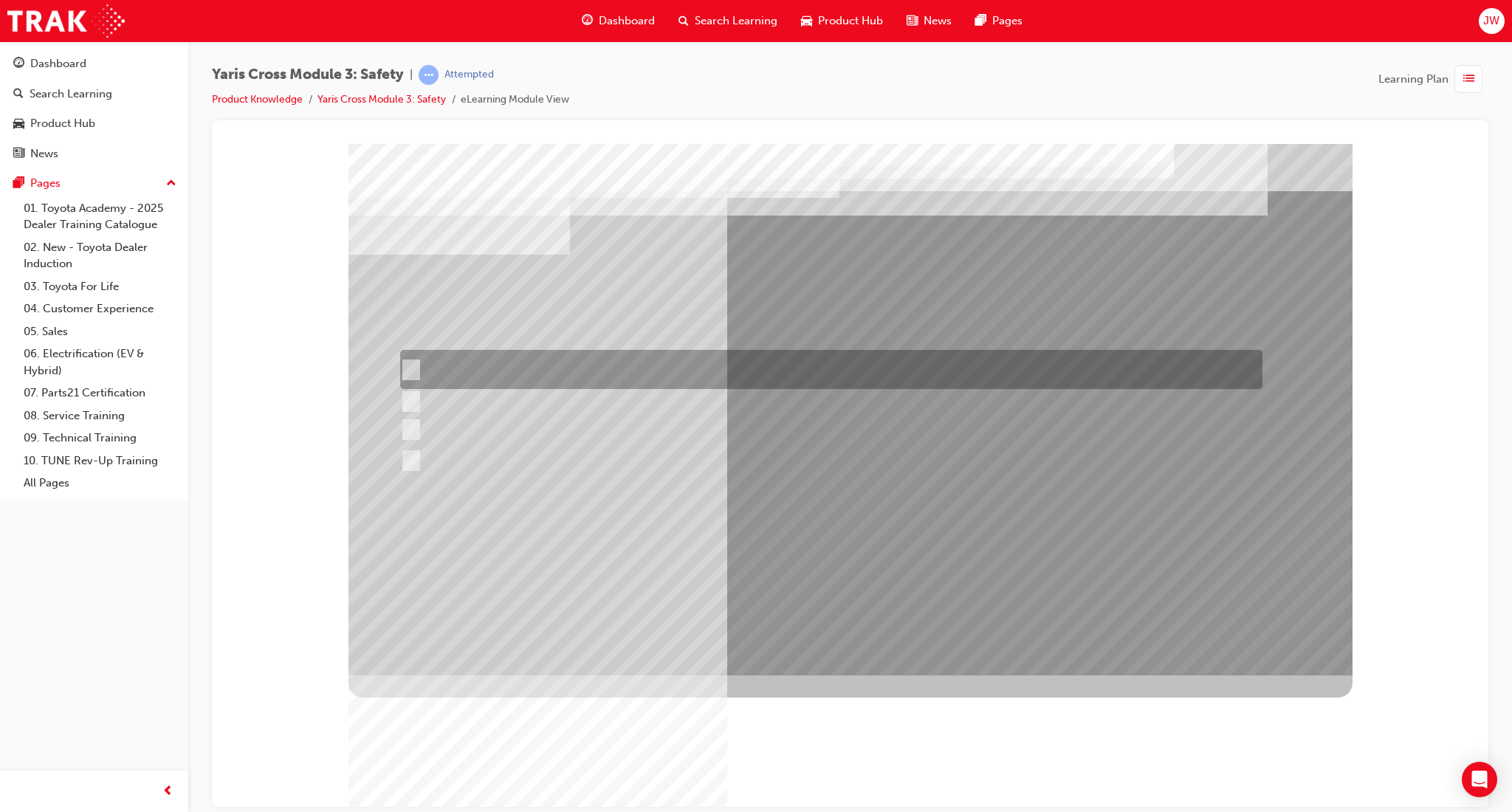
click at [538, 375] on div at bounding box center [827, 369] width 862 height 39
checkbox input "true"
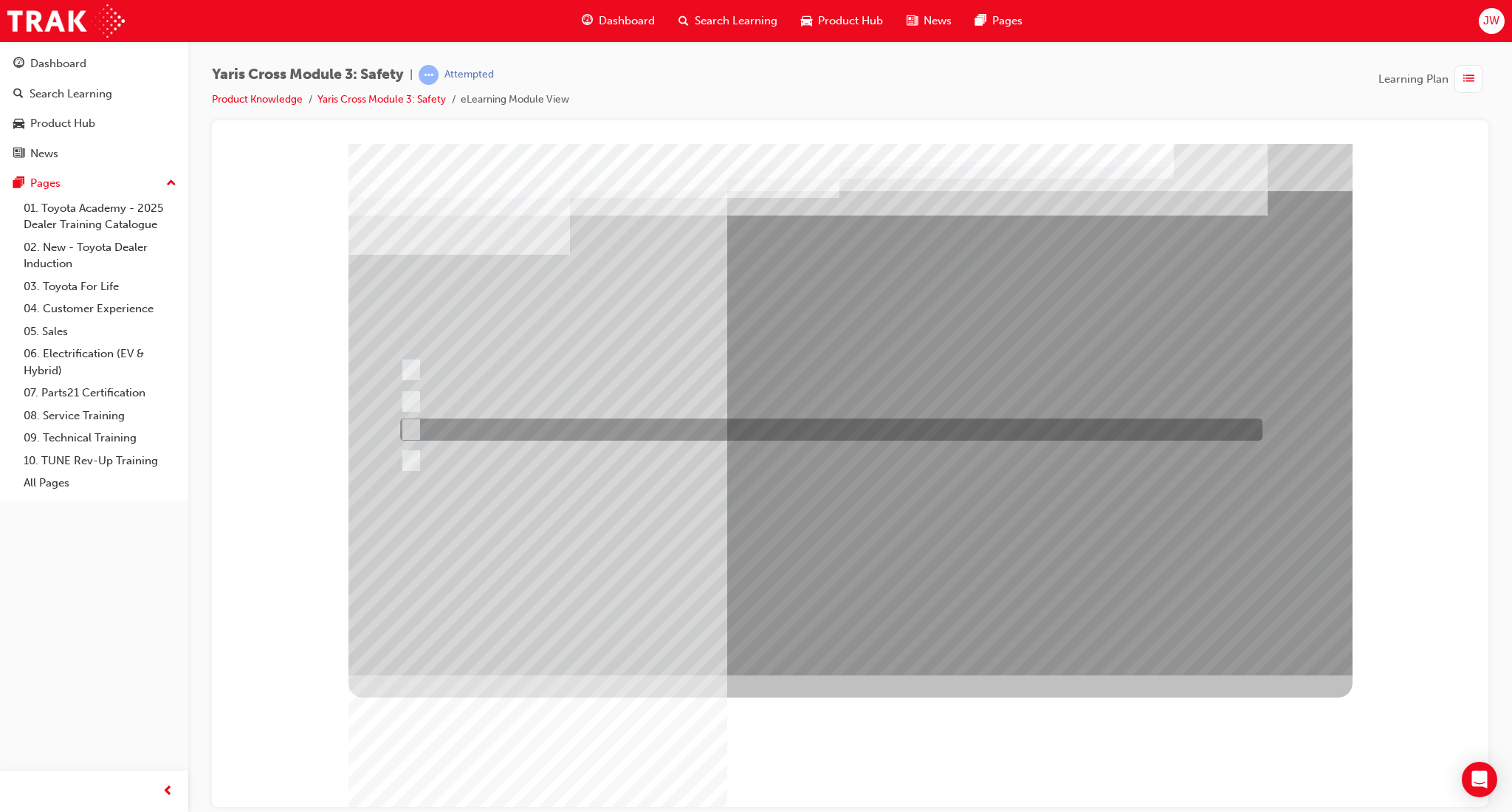
click at [549, 434] on div at bounding box center [827, 429] width 862 height 22
checkbox input "true"
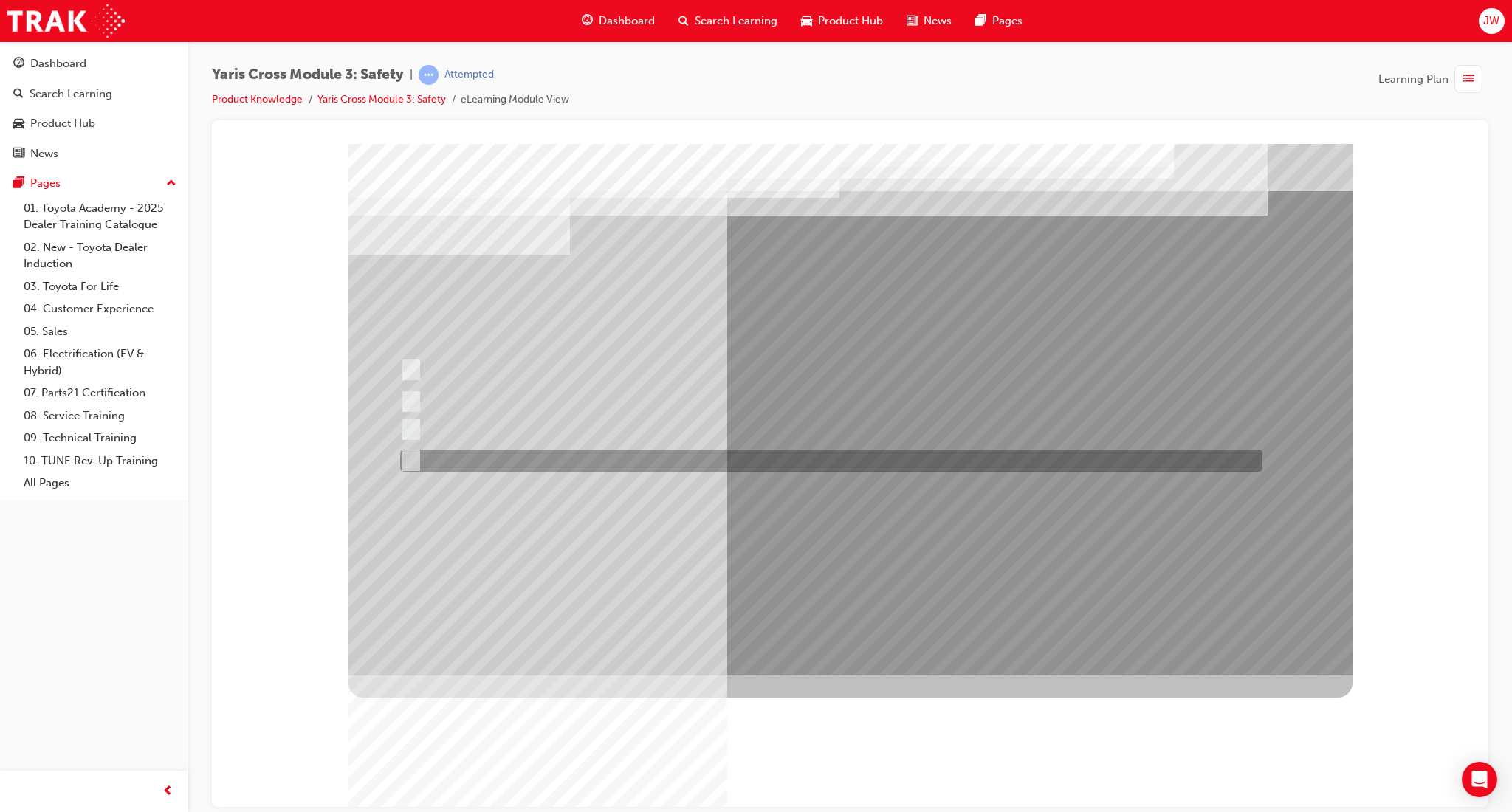
click at [545, 460] on div at bounding box center [827, 460] width 862 height 22
checkbox input "true"
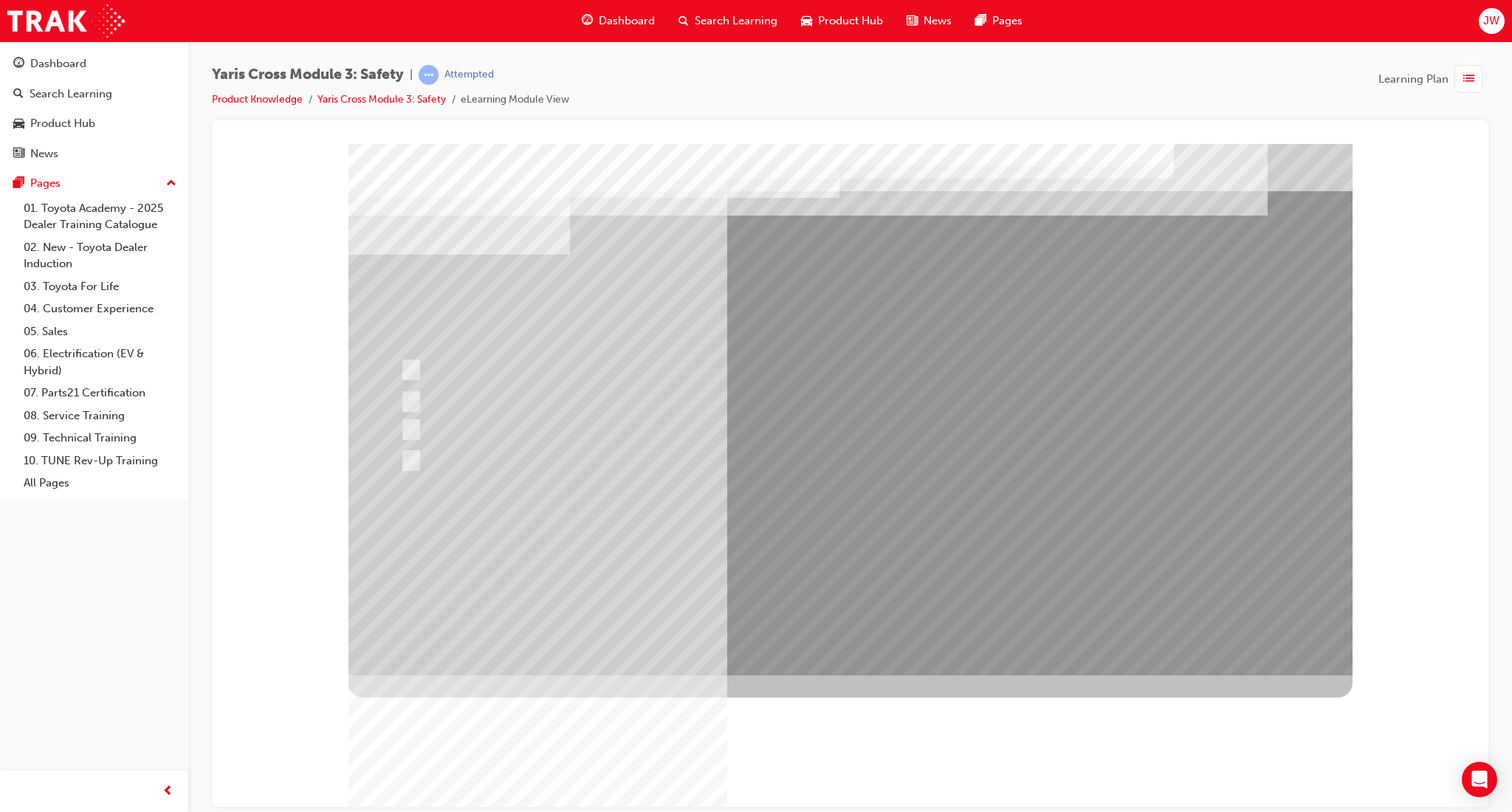
click at [842, 549] on div at bounding box center [850, 409] width 1003 height 532
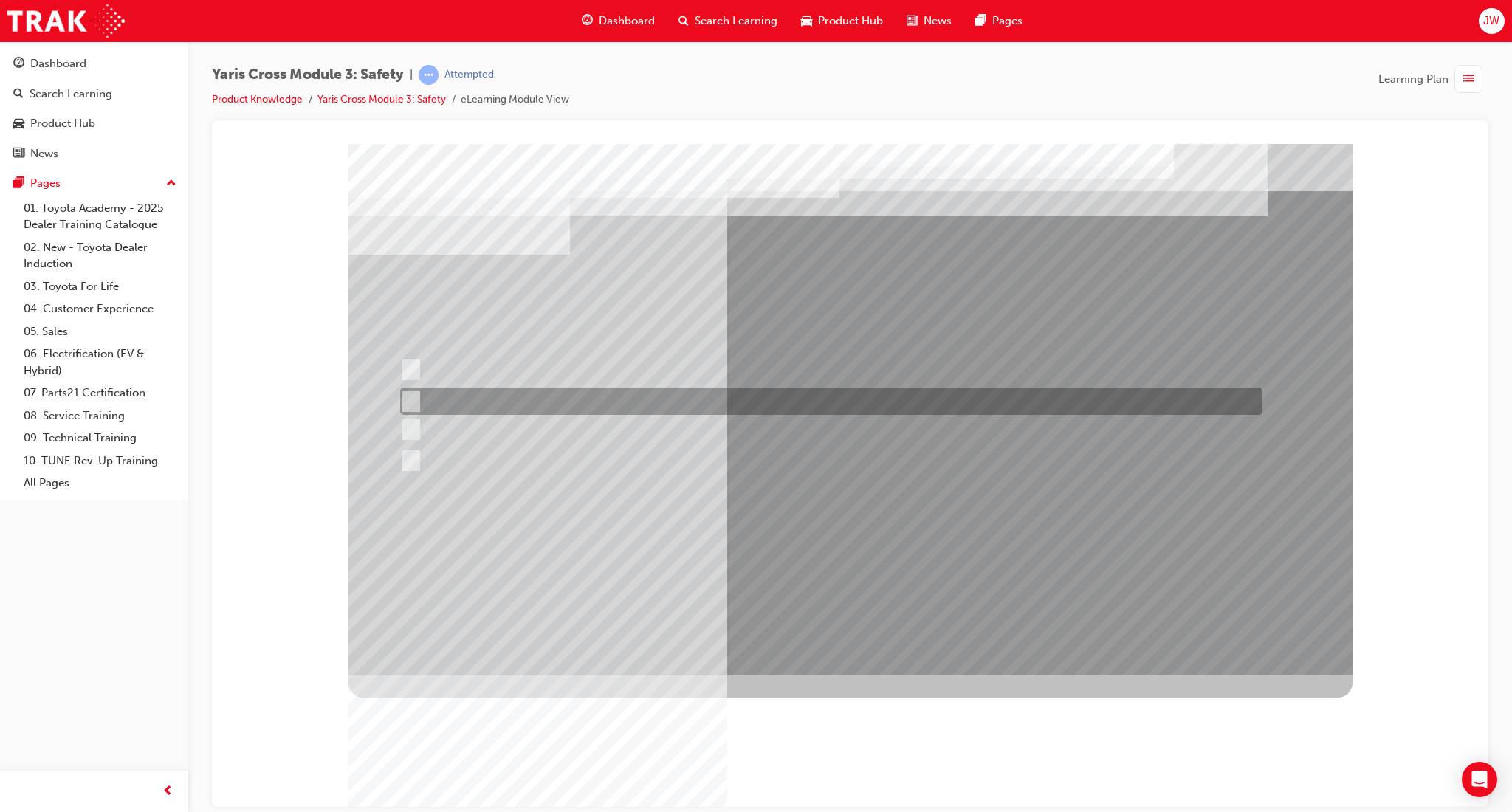
click at [495, 395] on div at bounding box center [827, 401] width 862 height 27
radio input "true"
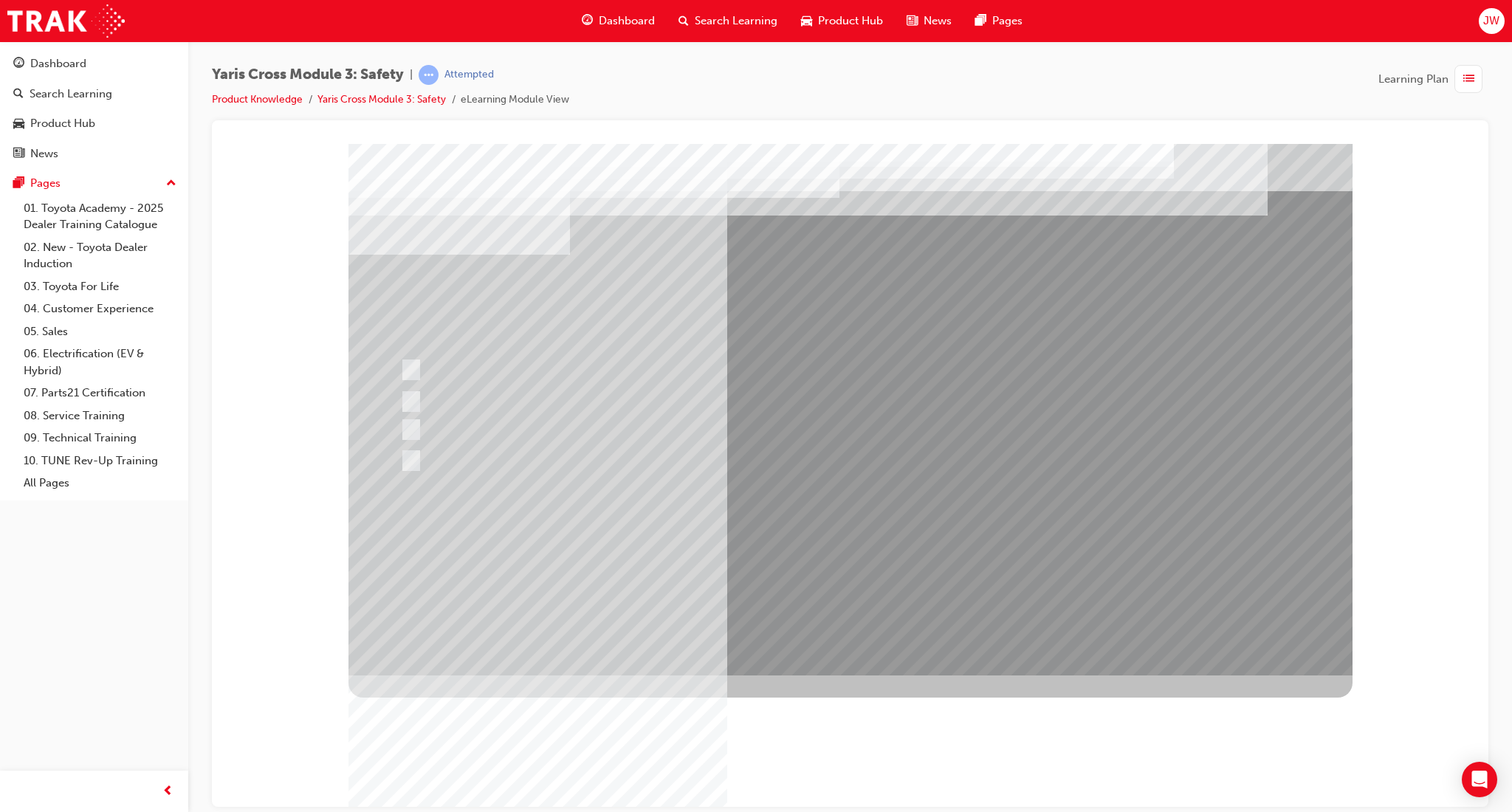
click at [828, 549] on div at bounding box center [850, 409] width 1003 height 532
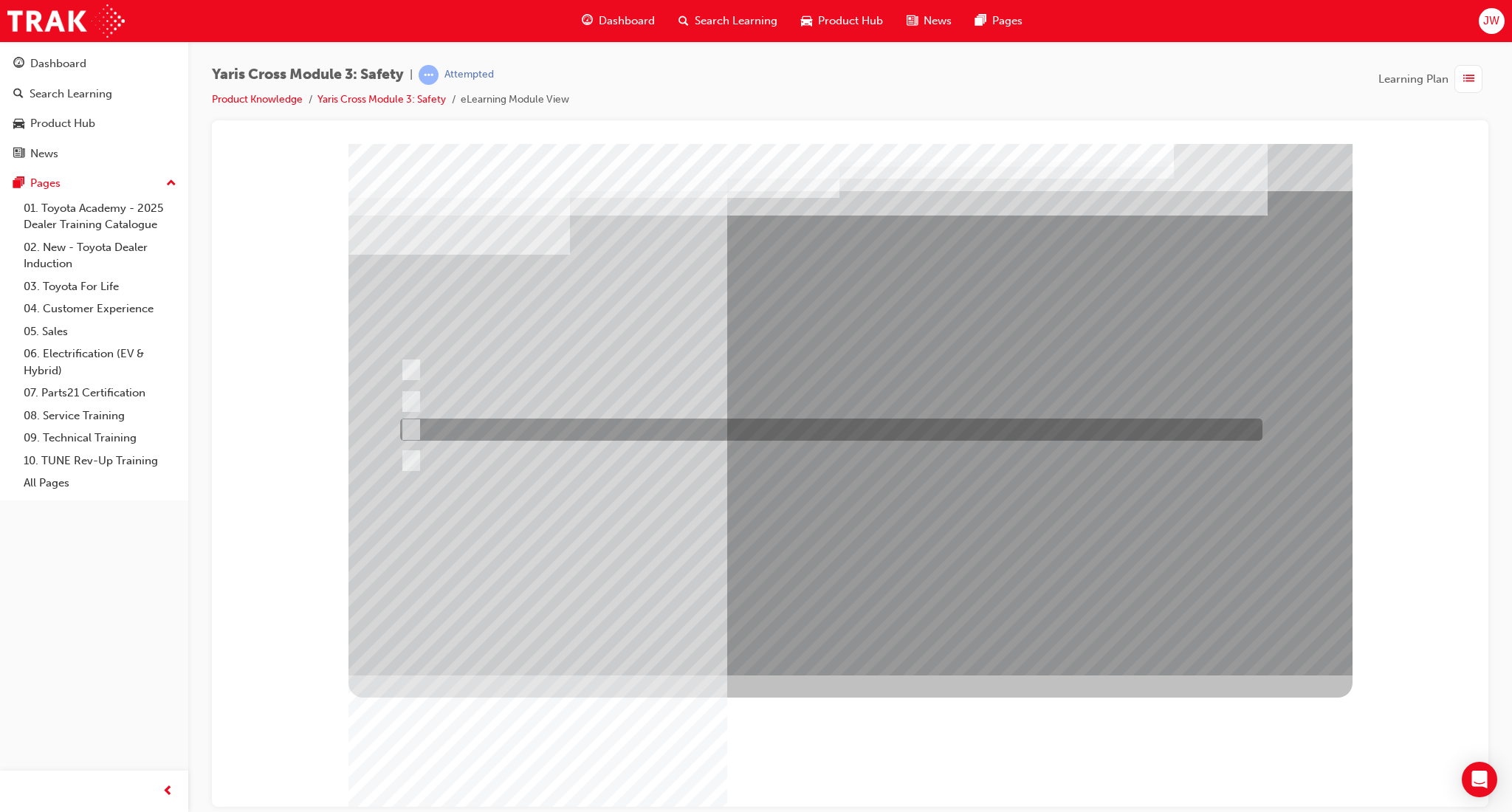
click at [529, 429] on div at bounding box center [827, 429] width 862 height 22
radio input "true"
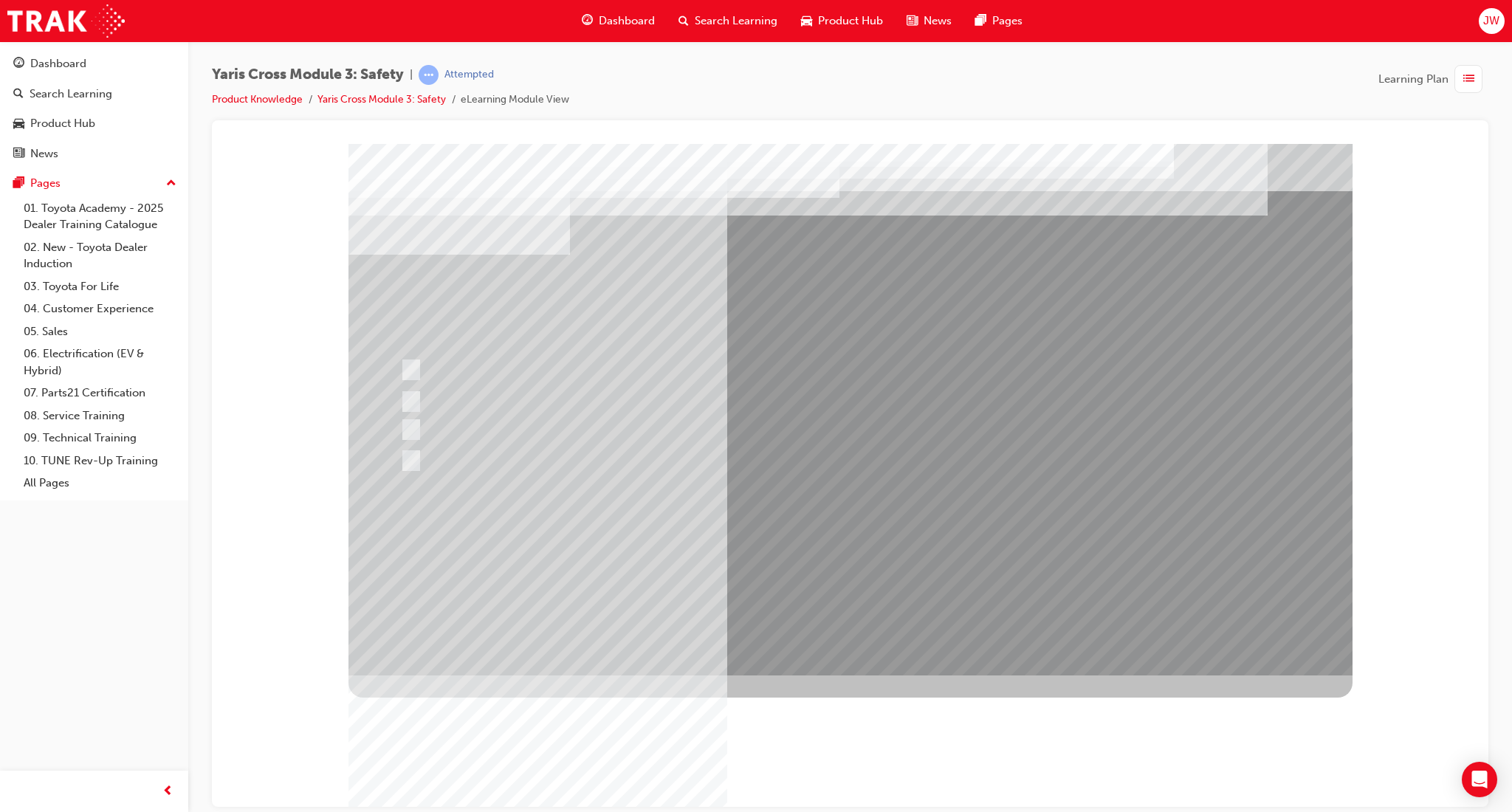
click at [834, 556] on div at bounding box center [850, 409] width 1003 height 532
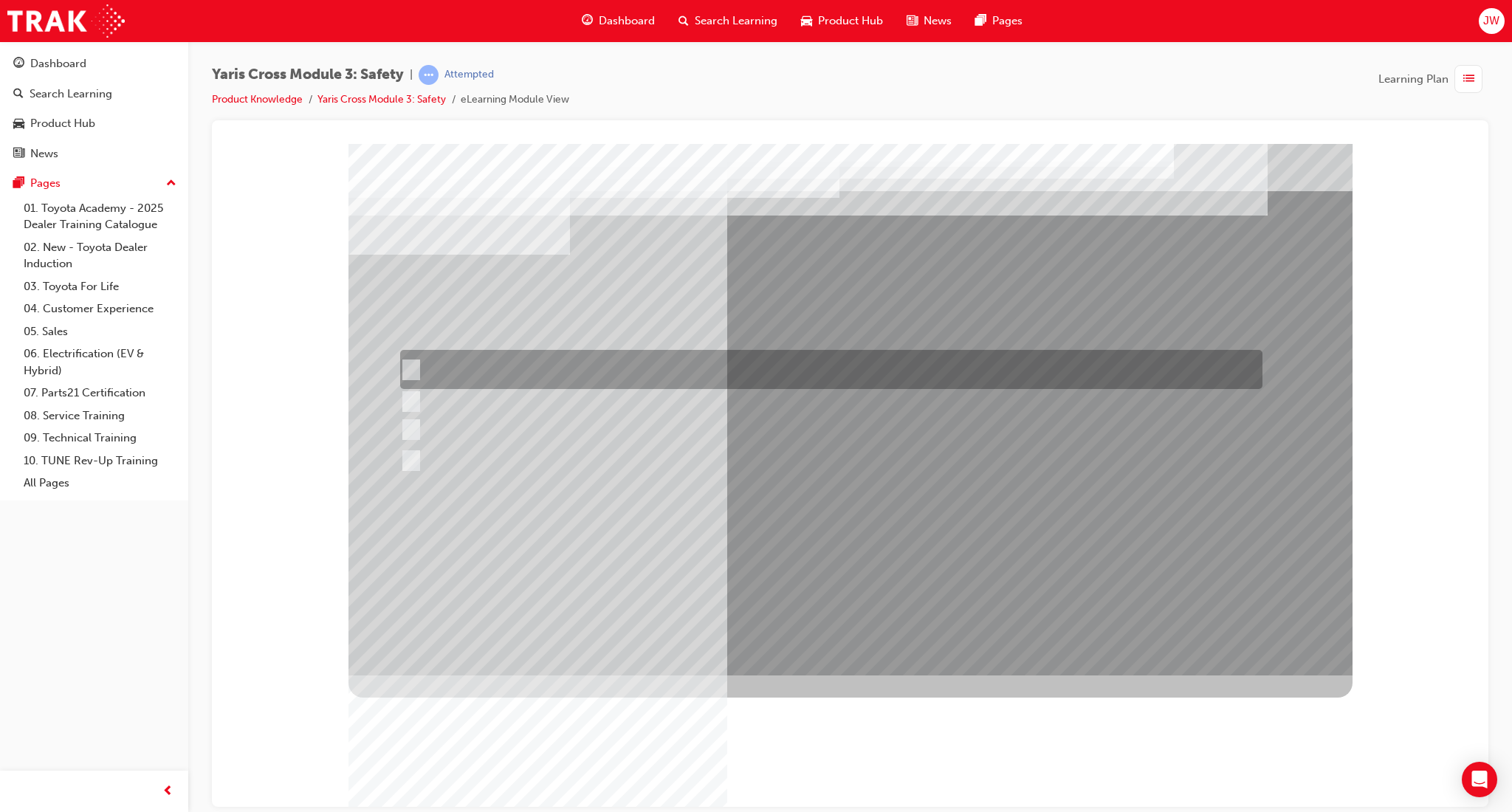
click at [710, 370] on div at bounding box center [827, 369] width 862 height 39
radio input "true"
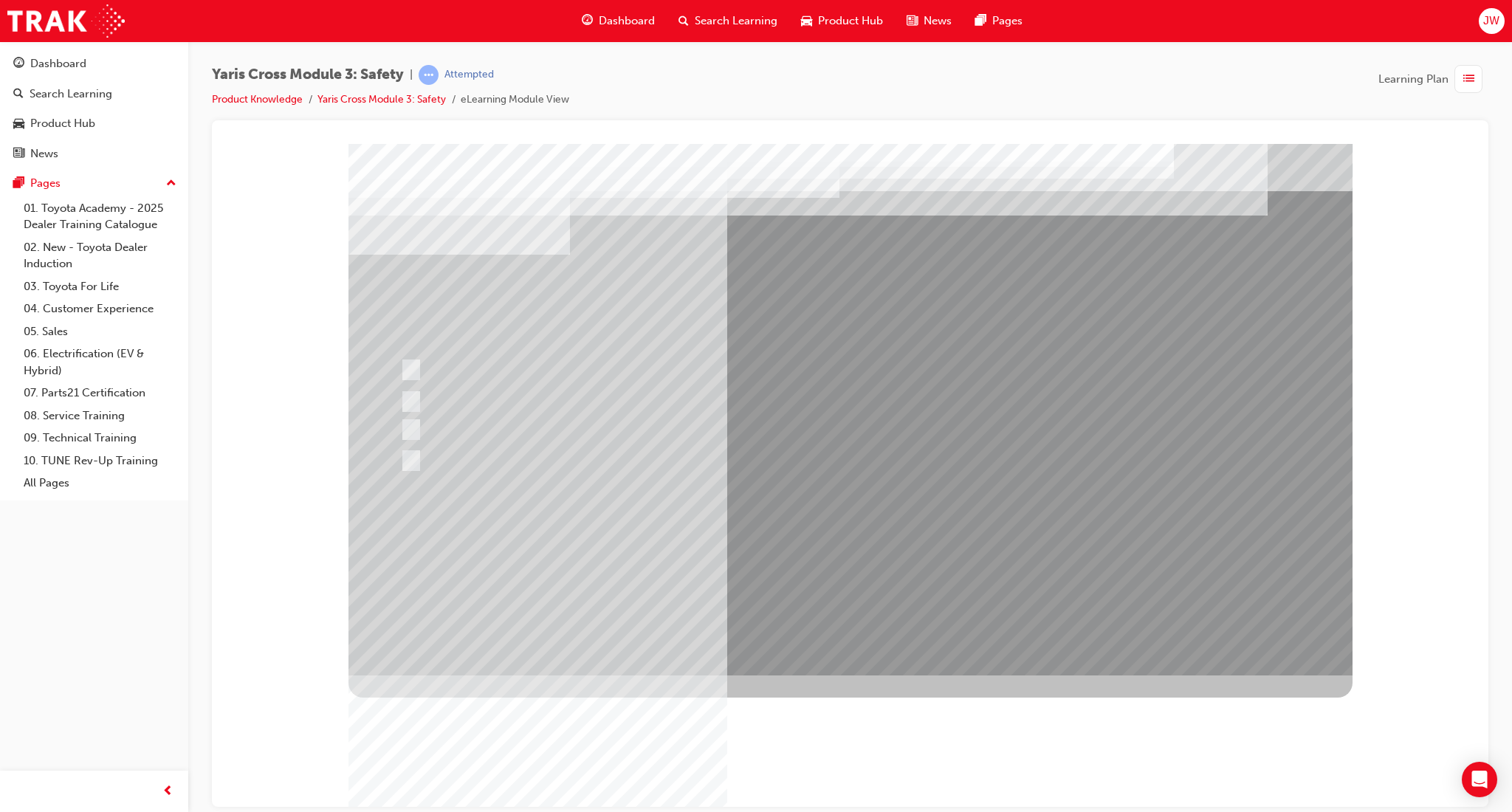
click at [879, 553] on div at bounding box center [850, 409] width 1003 height 532
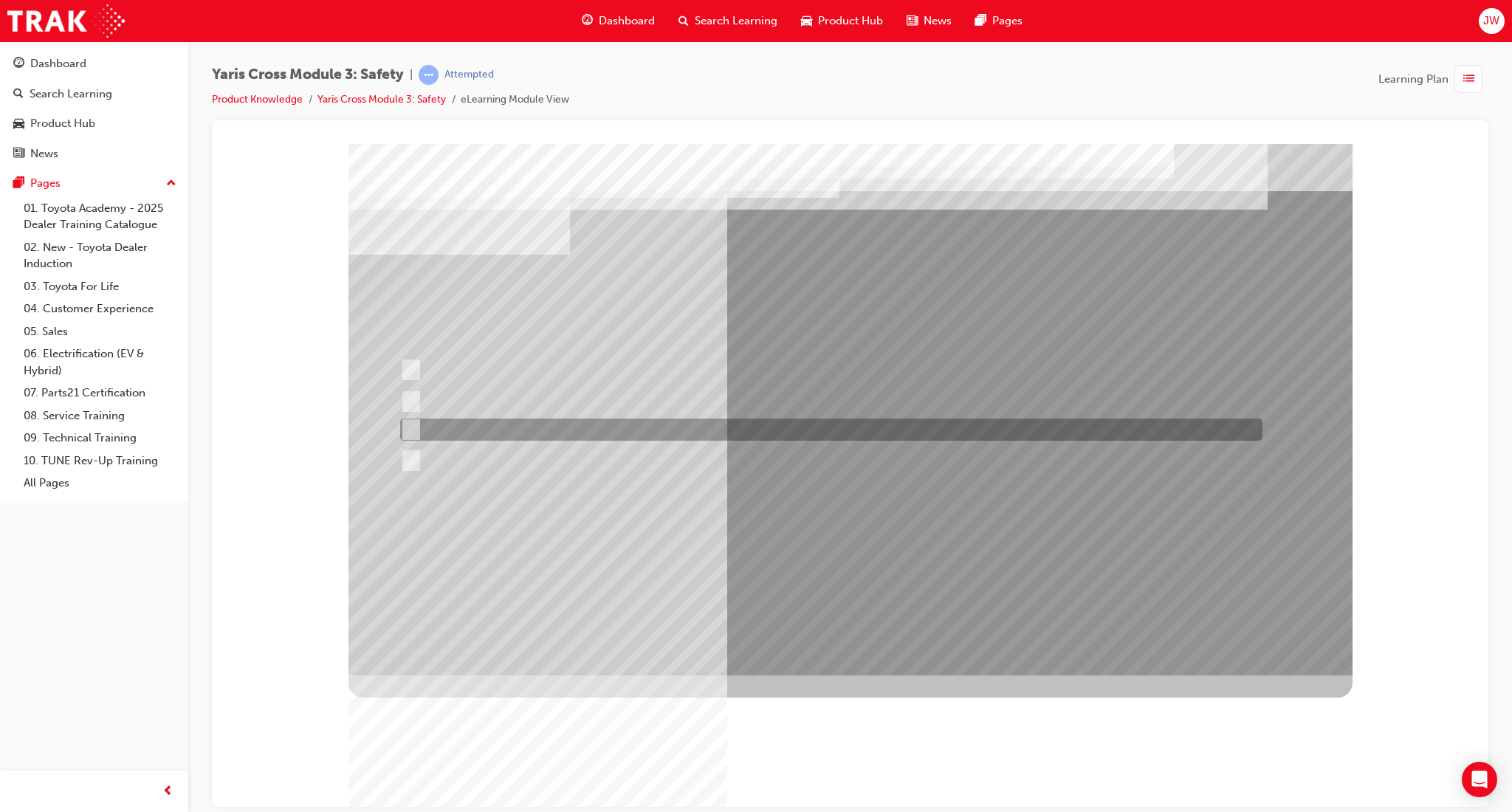
click at [530, 419] on div at bounding box center [827, 429] width 862 height 22
radio input "true"
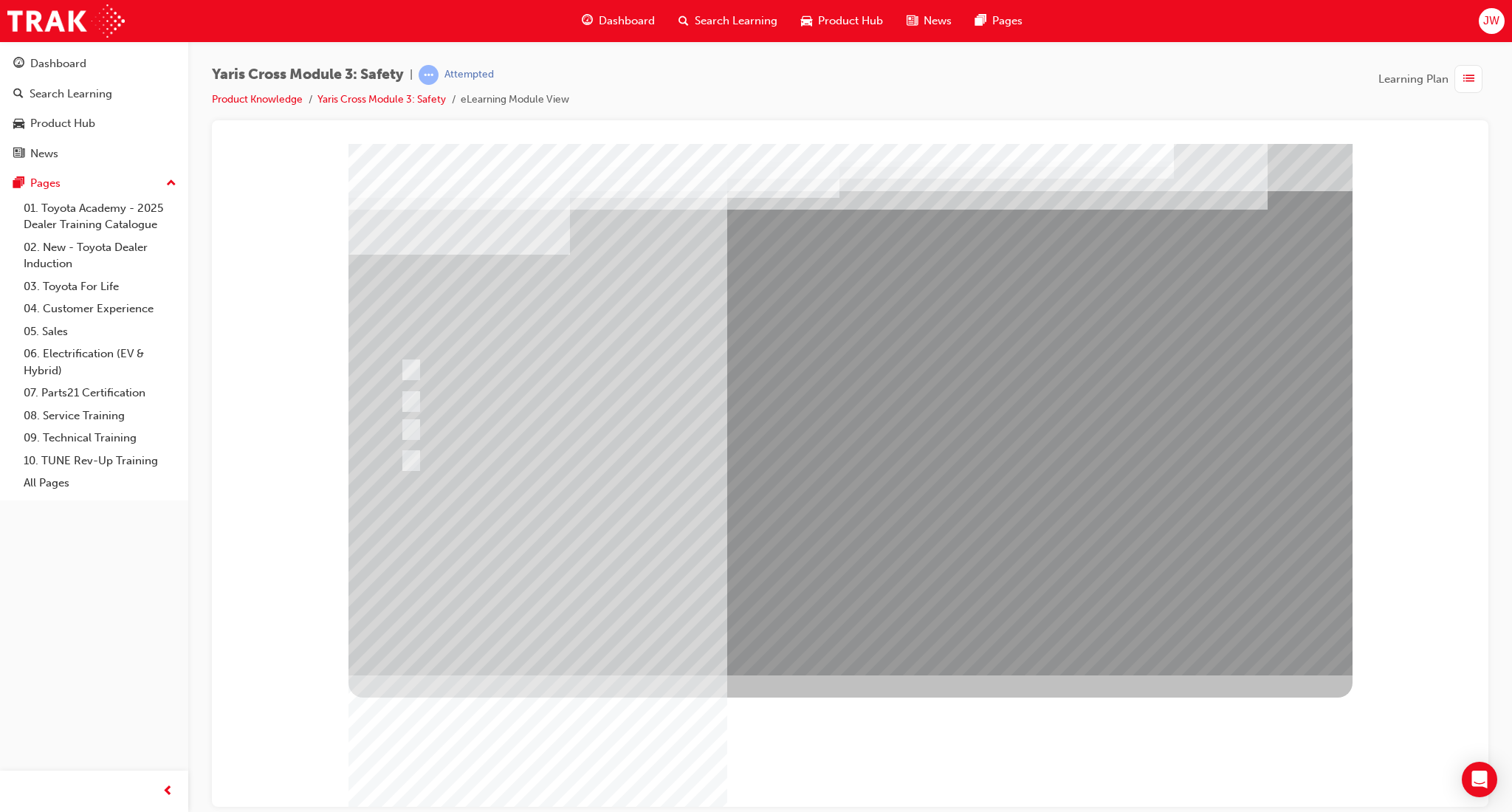
click at [828, 561] on div at bounding box center [850, 409] width 1003 height 532
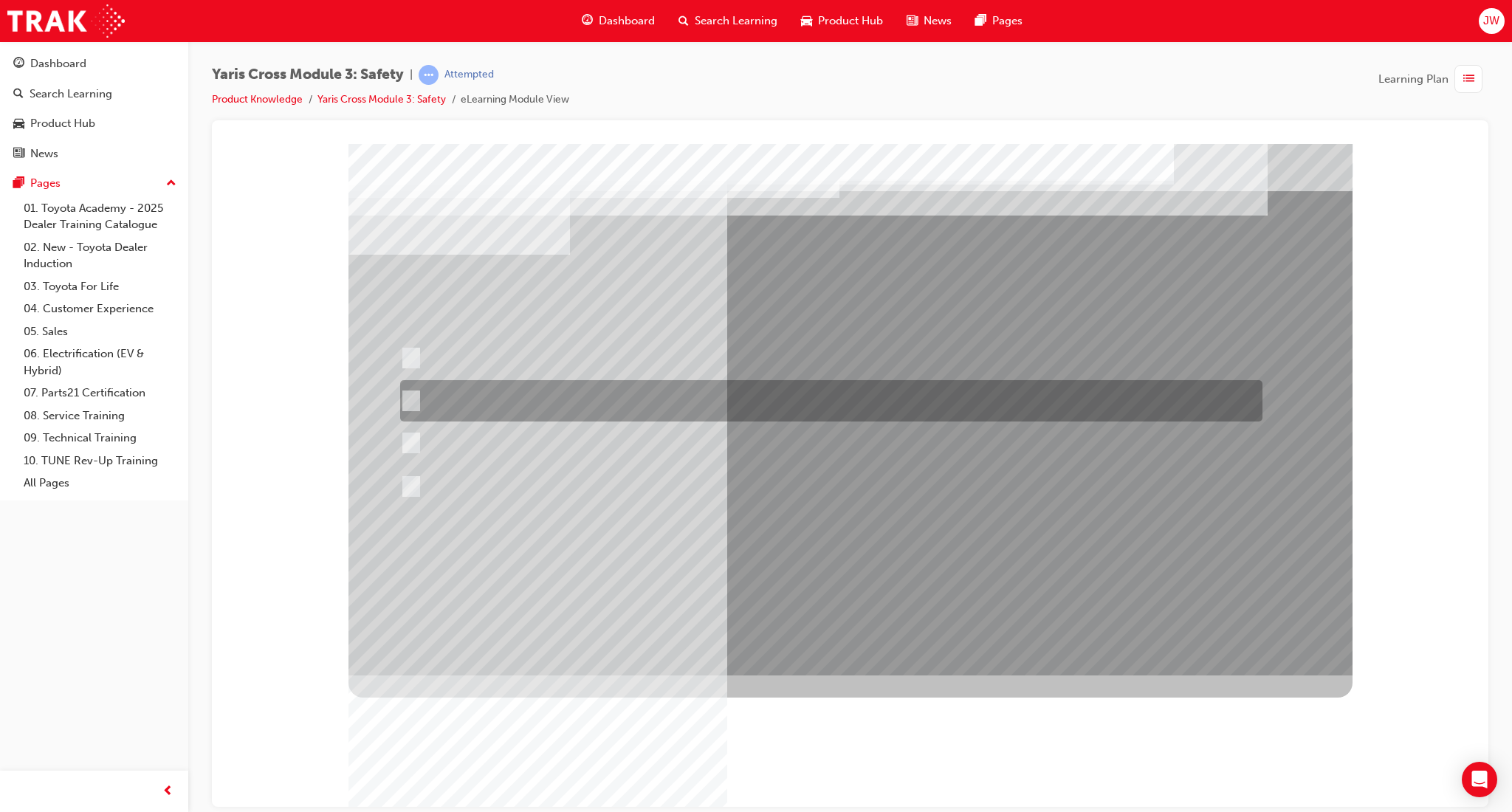
click at [714, 394] on div at bounding box center [827, 400] width 862 height 41
radio input "true"
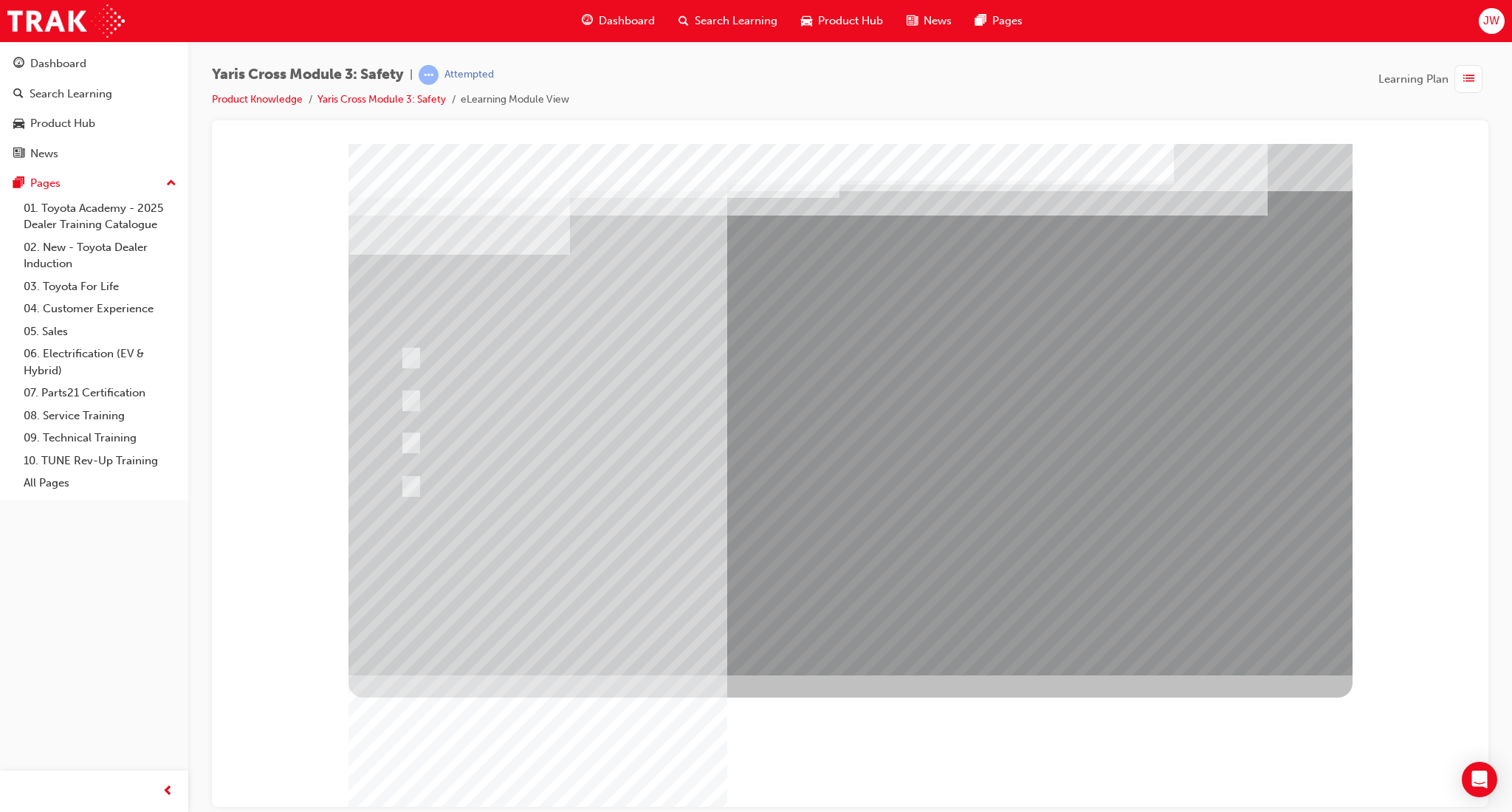
click at [858, 551] on div at bounding box center [850, 409] width 1003 height 532
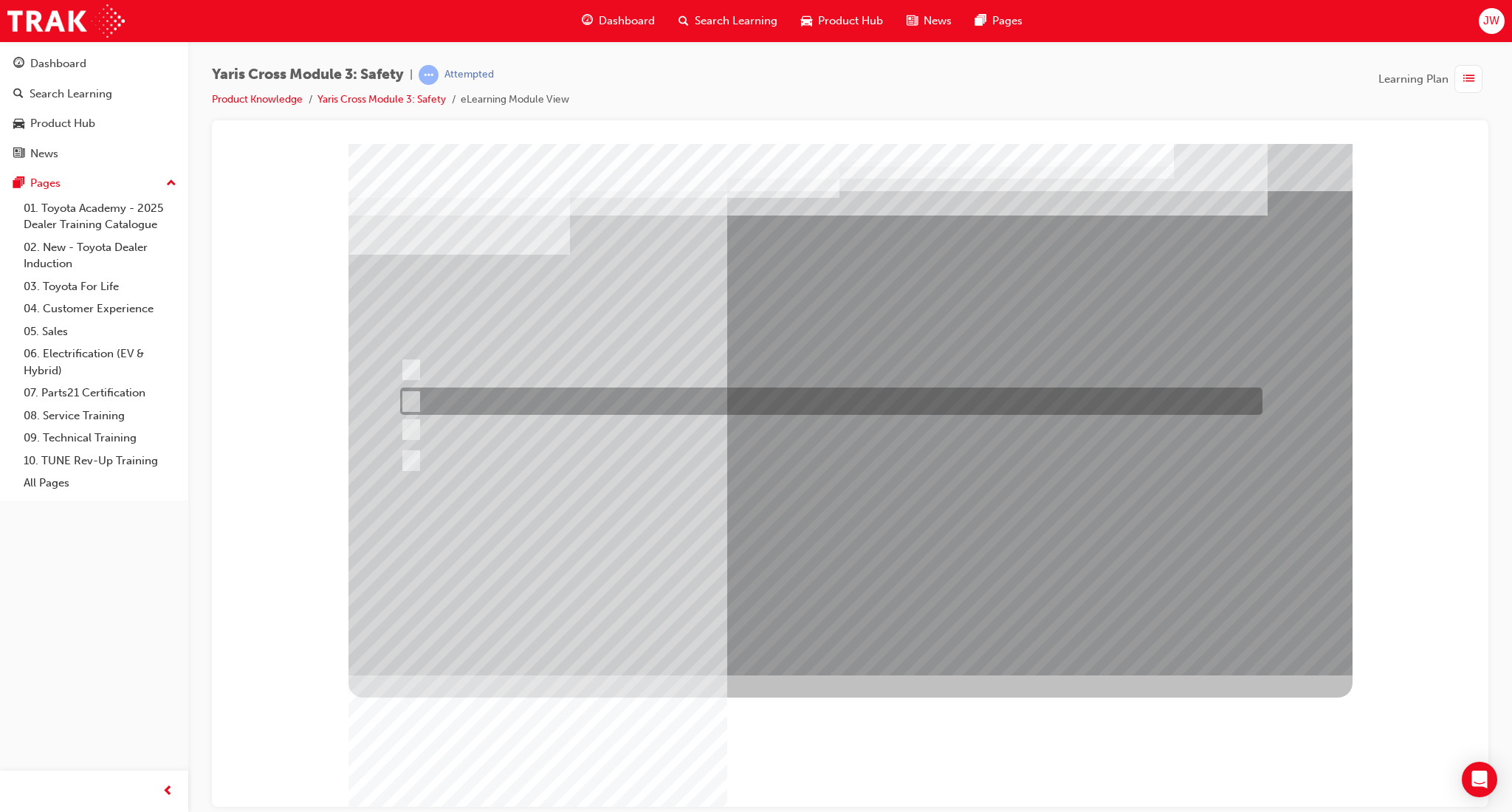
click at [666, 403] on div at bounding box center [827, 401] width 862 height 27
radio input "true"
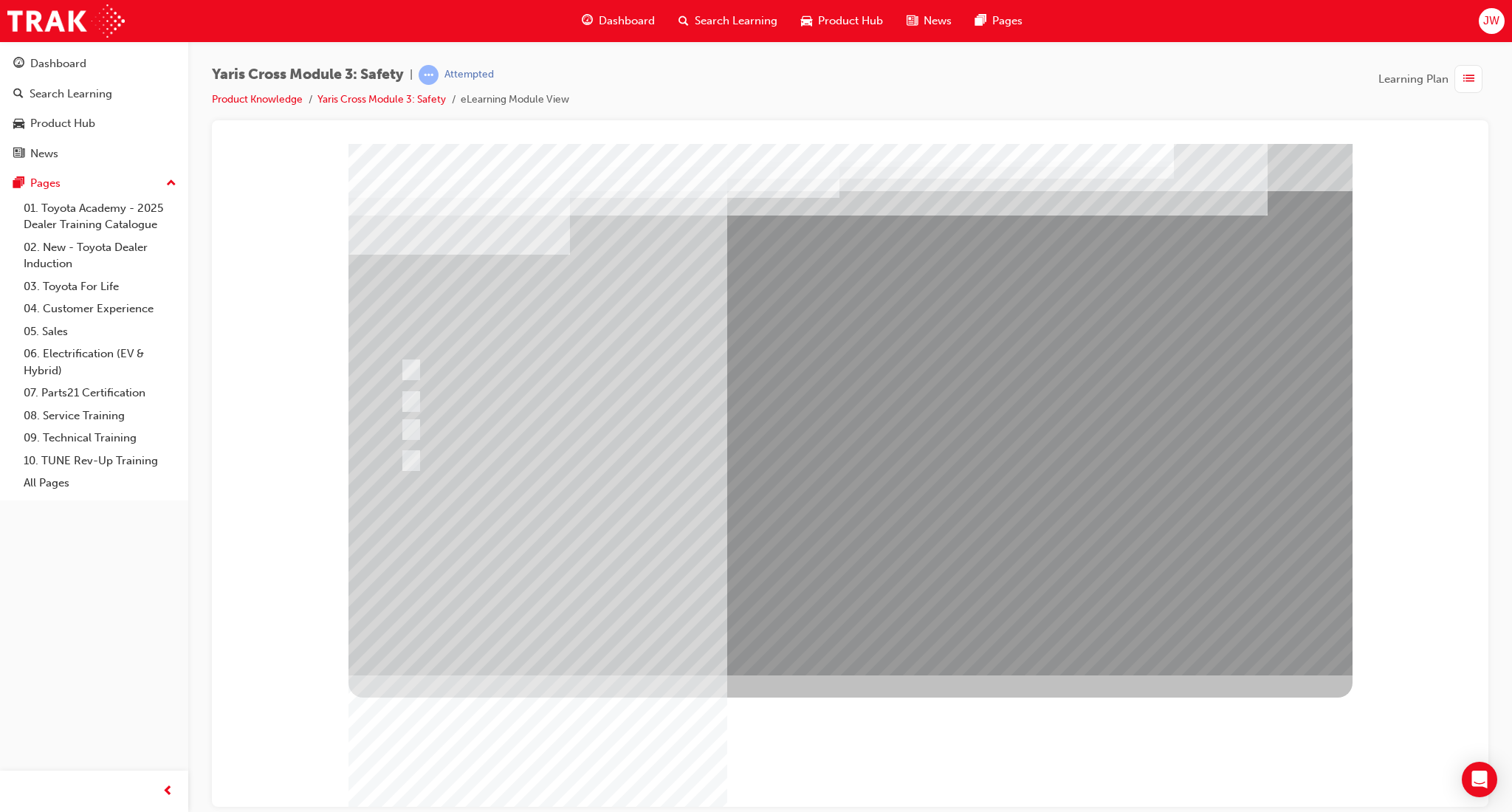
click at [840, 560] on div at bounding box center [850, 409] width 1003 height 532
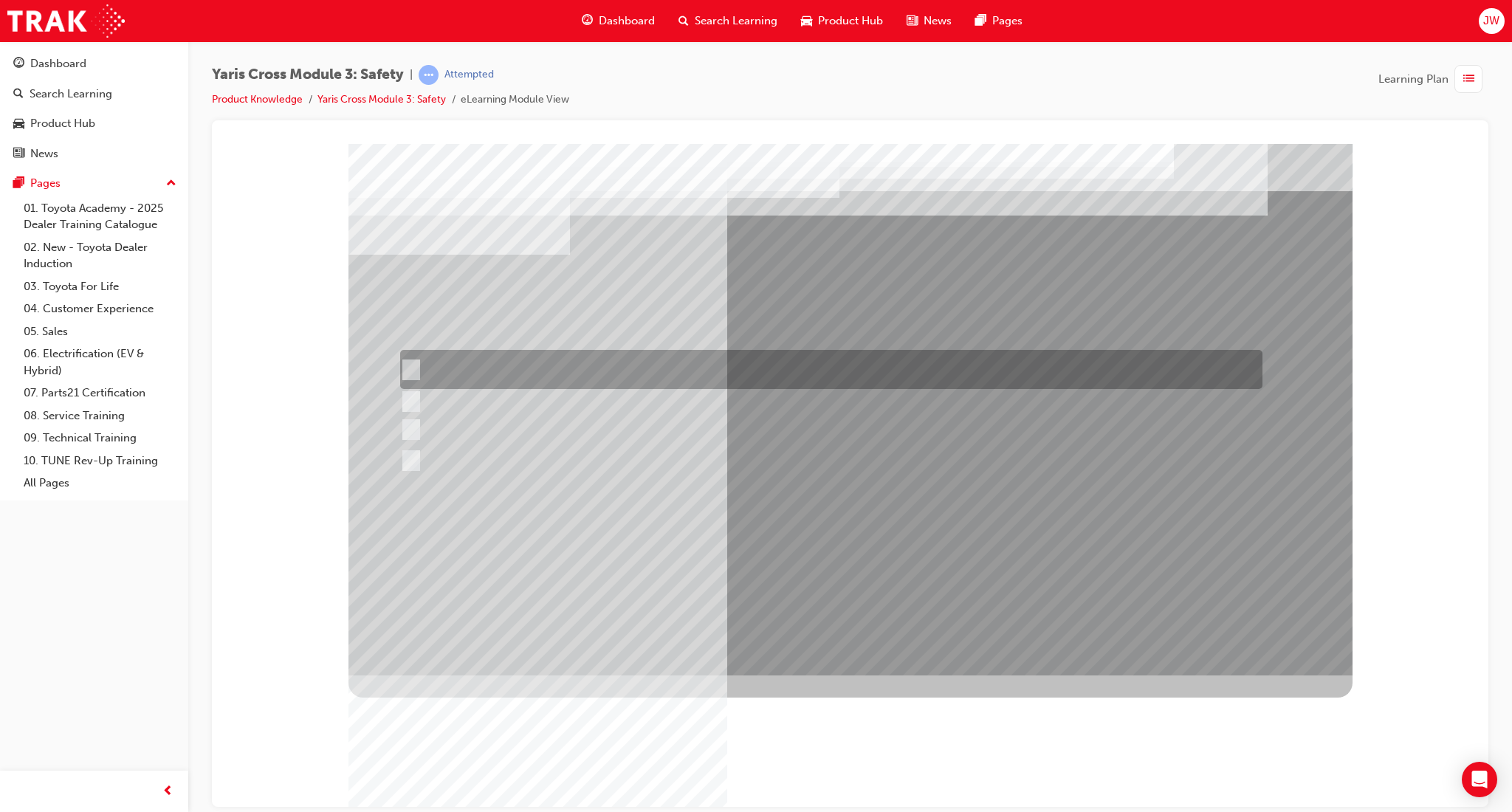
click at [588, 370] on div at bounding box center [827, 369] width 862 height 39
checkbox input "true"
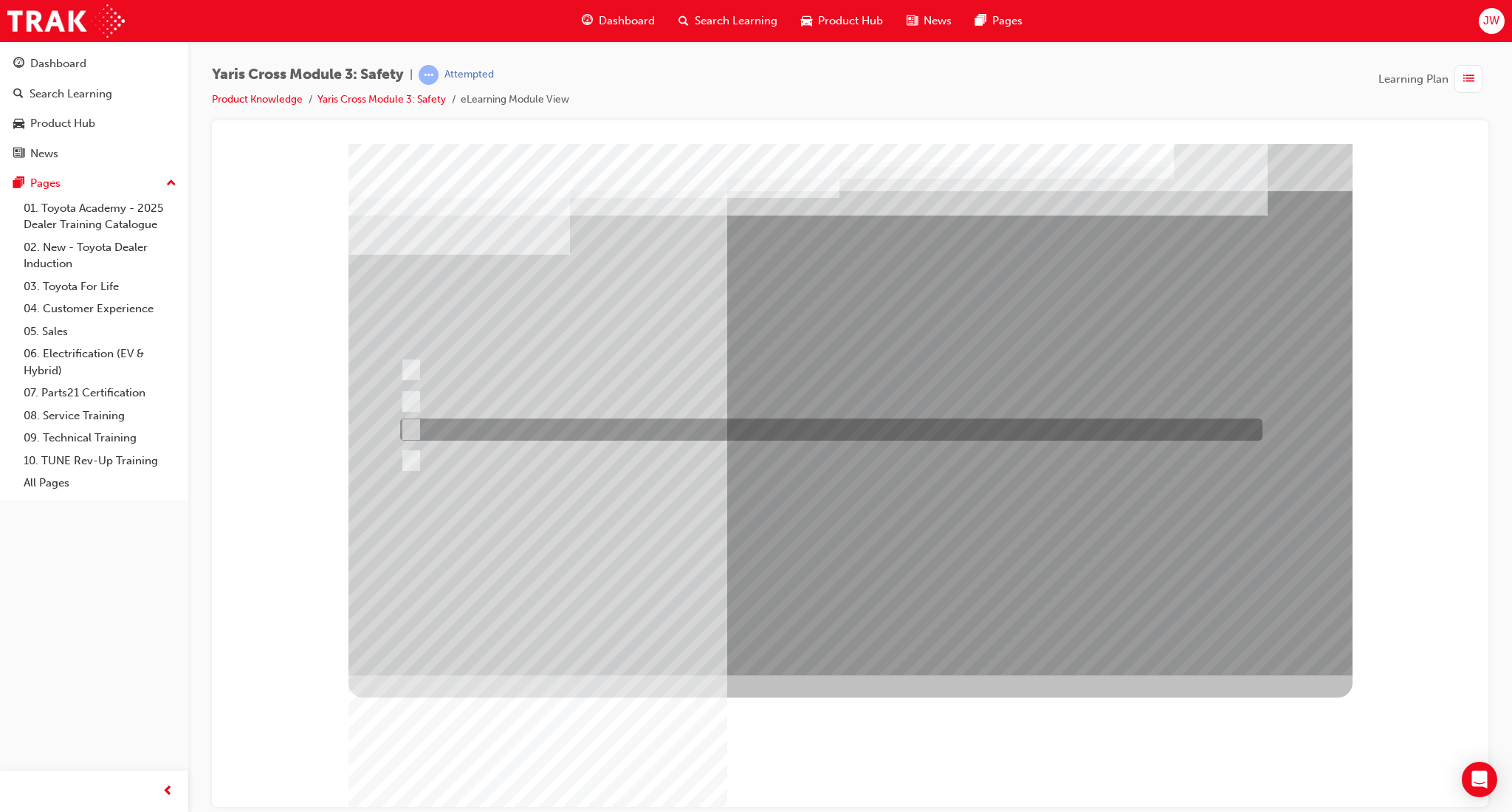
click at [603, 437] on div at bounding box center [827, 429] width 862 height 22
checkbox input "true"
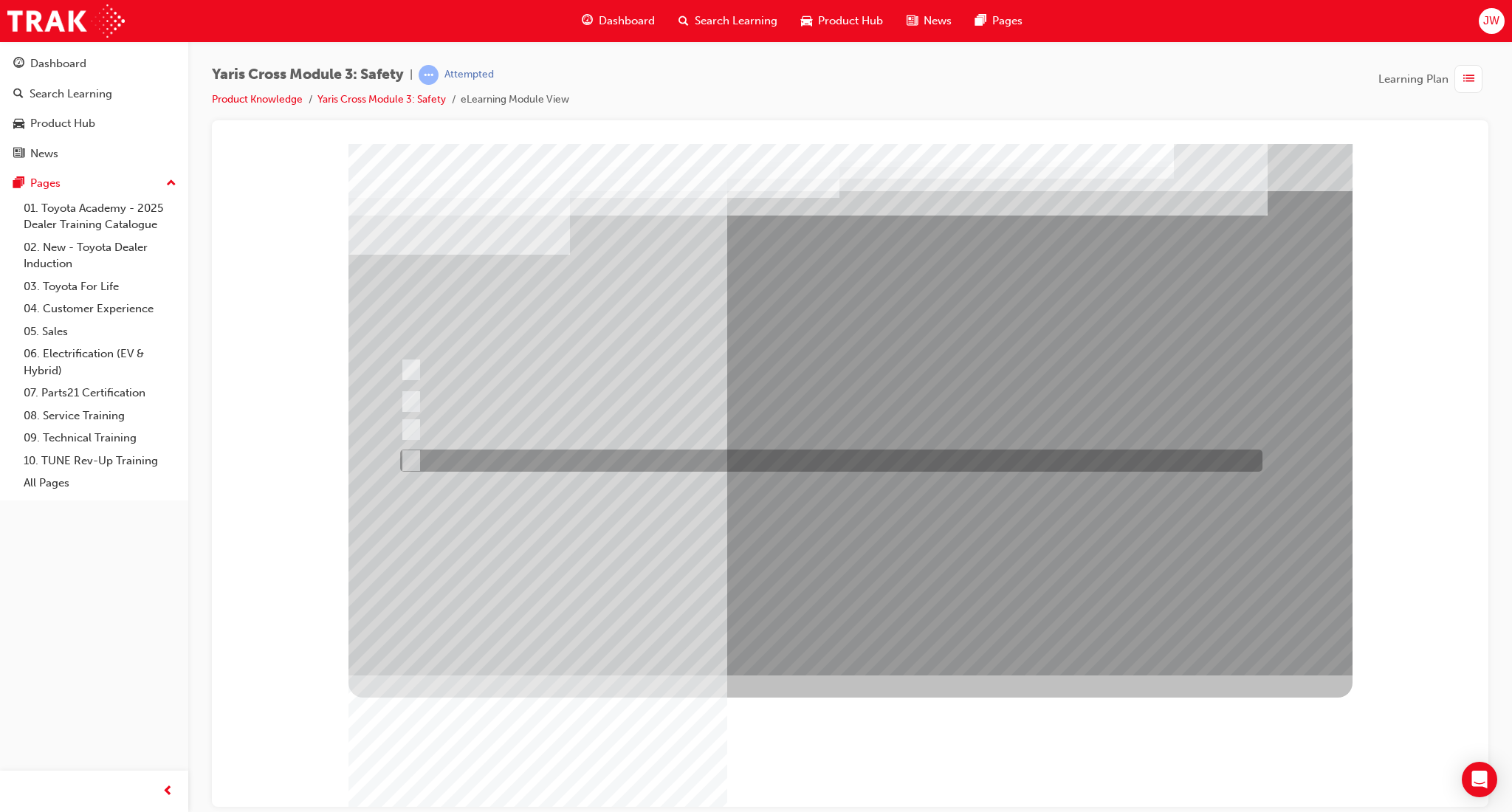
click at [600, 456] on div at bounding box center [827, 460] width 862 height 22
checkbox input "true"
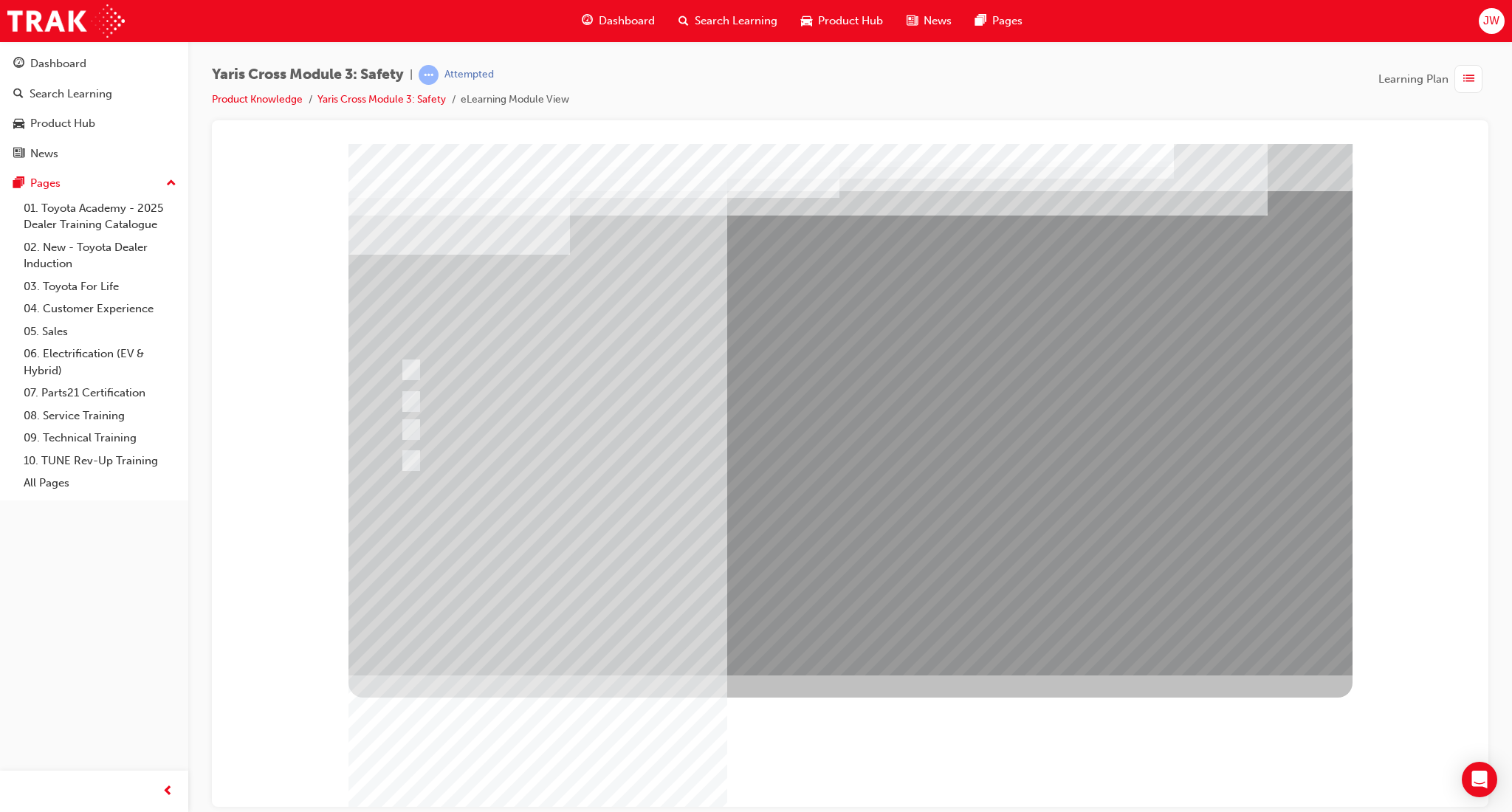
click at [868, 561] on div at bounding box center [850, 409] width 1003 height 532
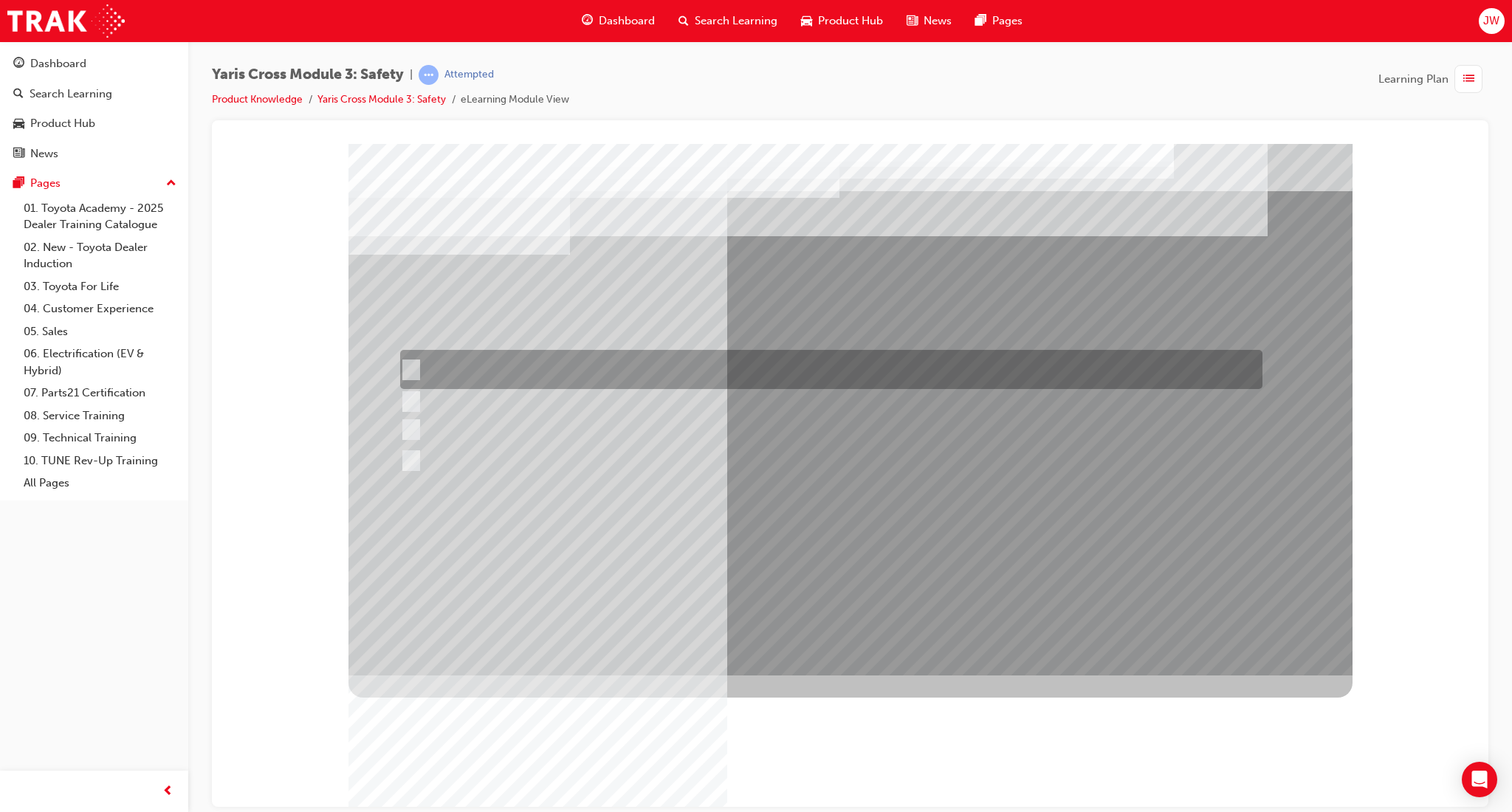
drag, startPoint x: 505, startPoint y: 370, endPoint x: 514, endPoint y: 375, distance: 10.3
click at [506, 370] on div at bounding box center [827, 369] width 862 height 39
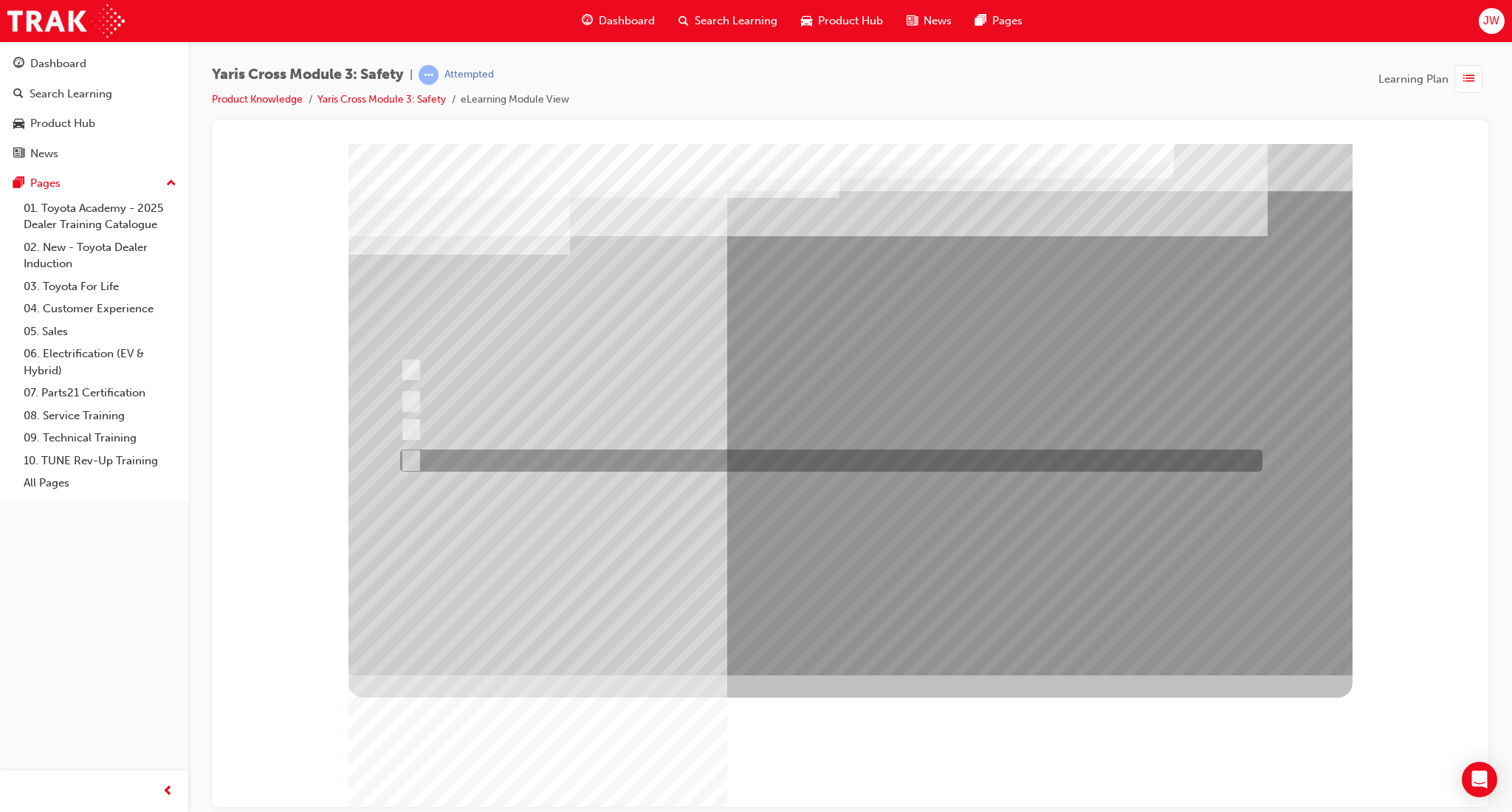
drag, startPoint x: 492, startPoint y: 460, endPoint x: 506, endPoint y: 467, distance: 15.7
click at [492, 460] on div at bounding box center [827, 460] width 862 height 22
radio input "false"
radio input "true"
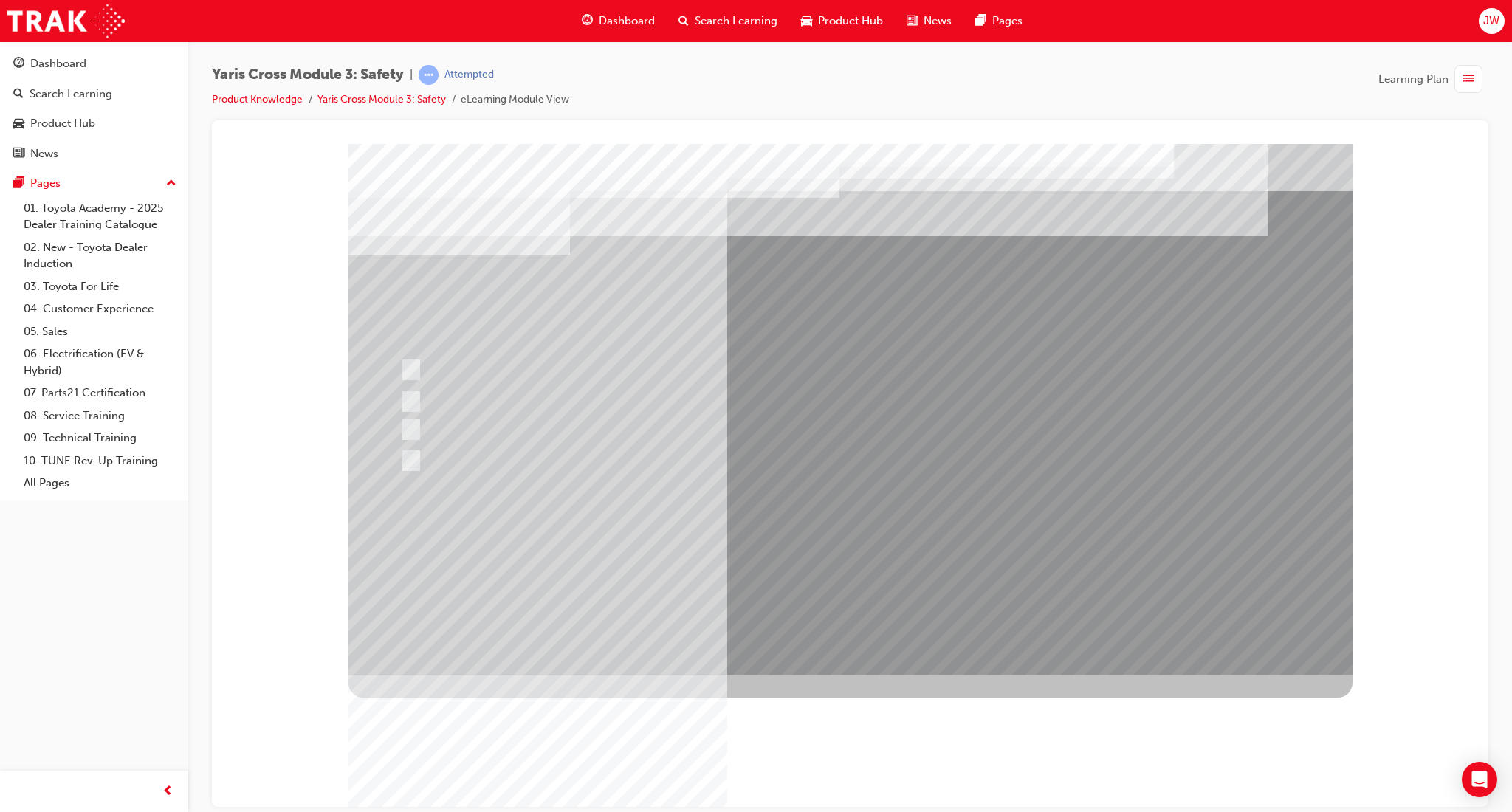
click at [830, 560] on div at bounding box center [850, 409] width 1003 height 532
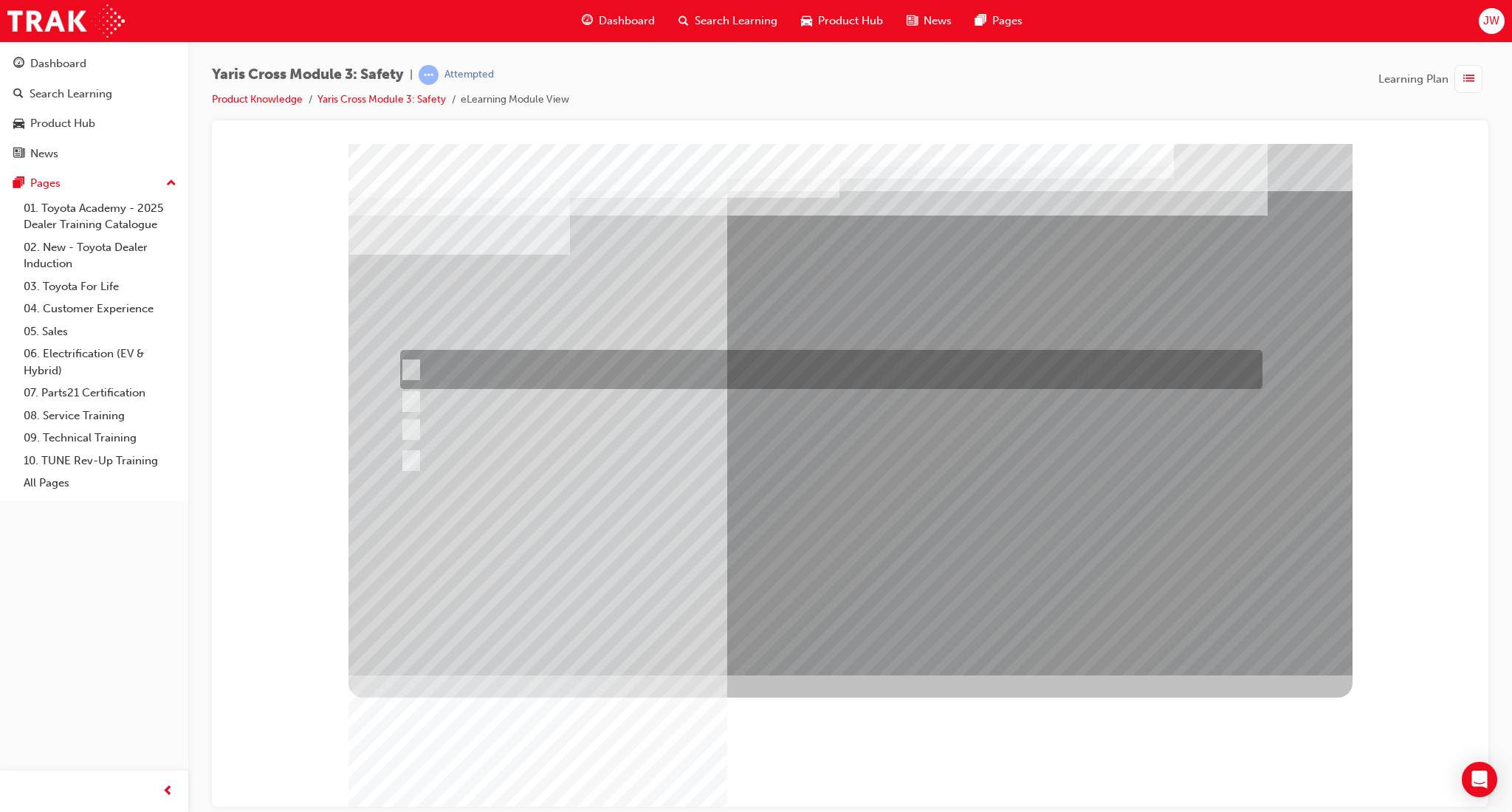
click at [460, 360] on div at bounding box center [827, 369] width 862 height 39
radio input "true"
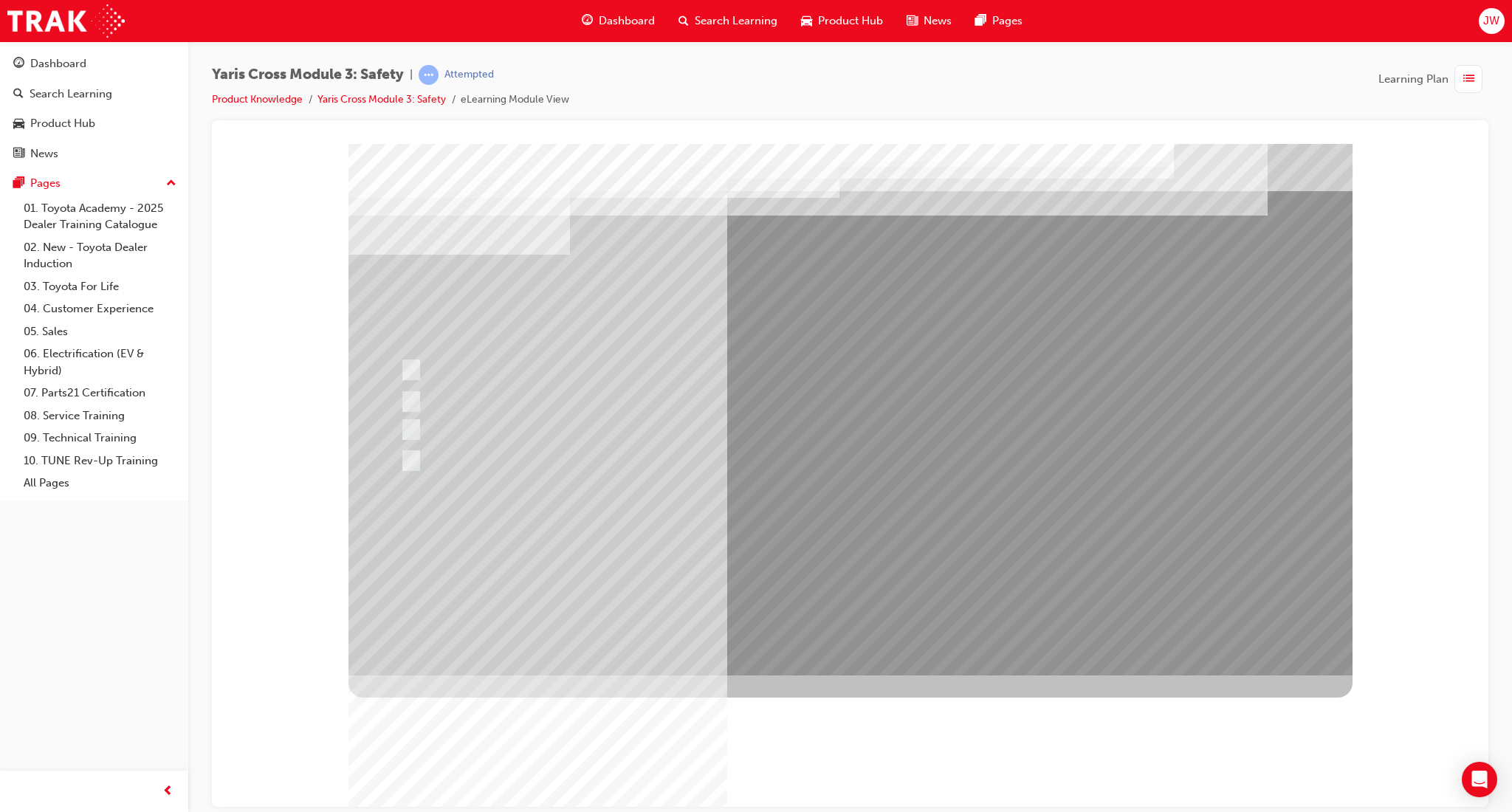
click at [859, 548] on div at bounding box center [850, 409] width 1003 height 532
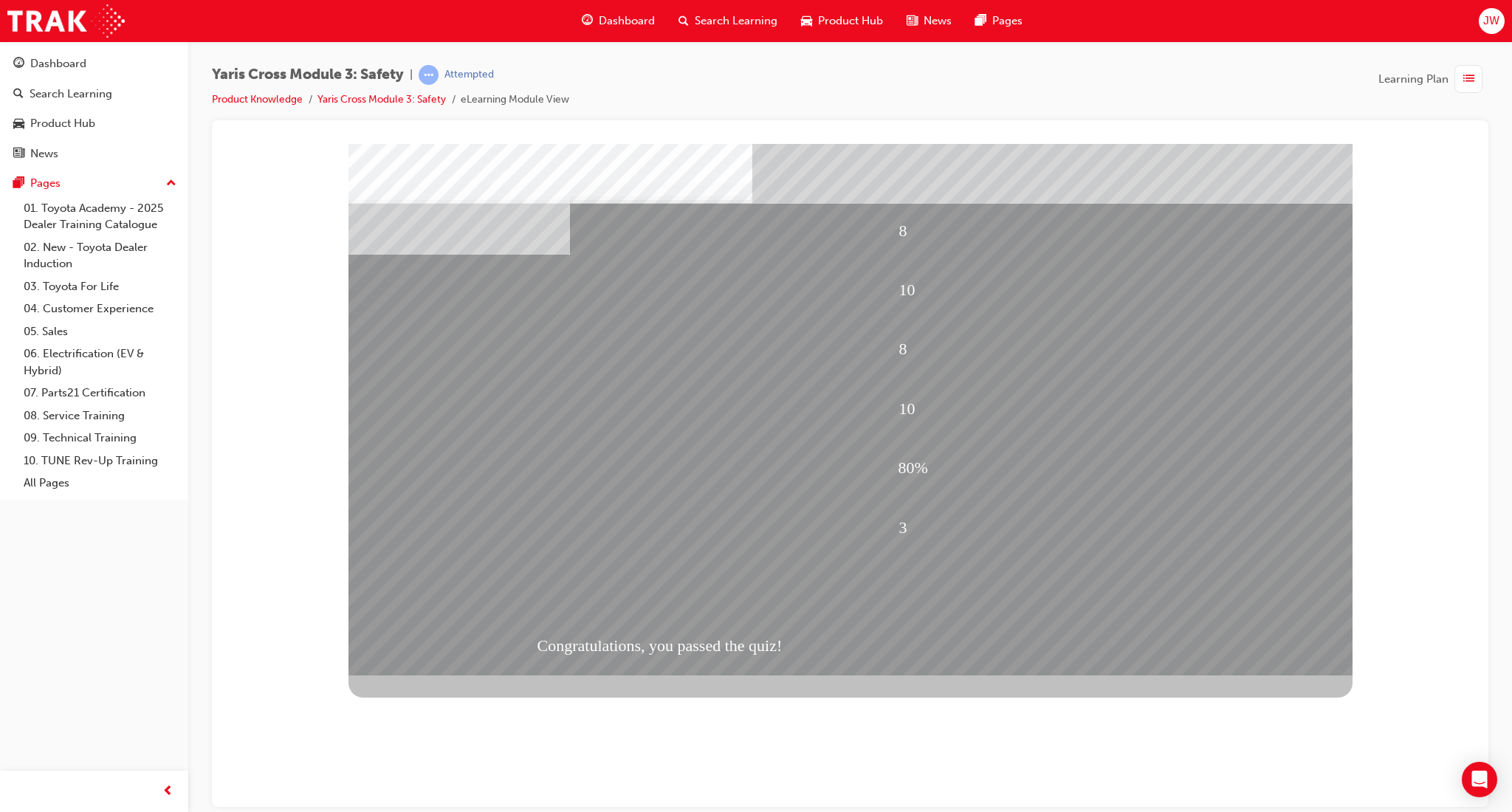
drag, startPoint x: 830, startPoint y: 596, endPoint x: 858, endPoint y: 573, distance: 36.2
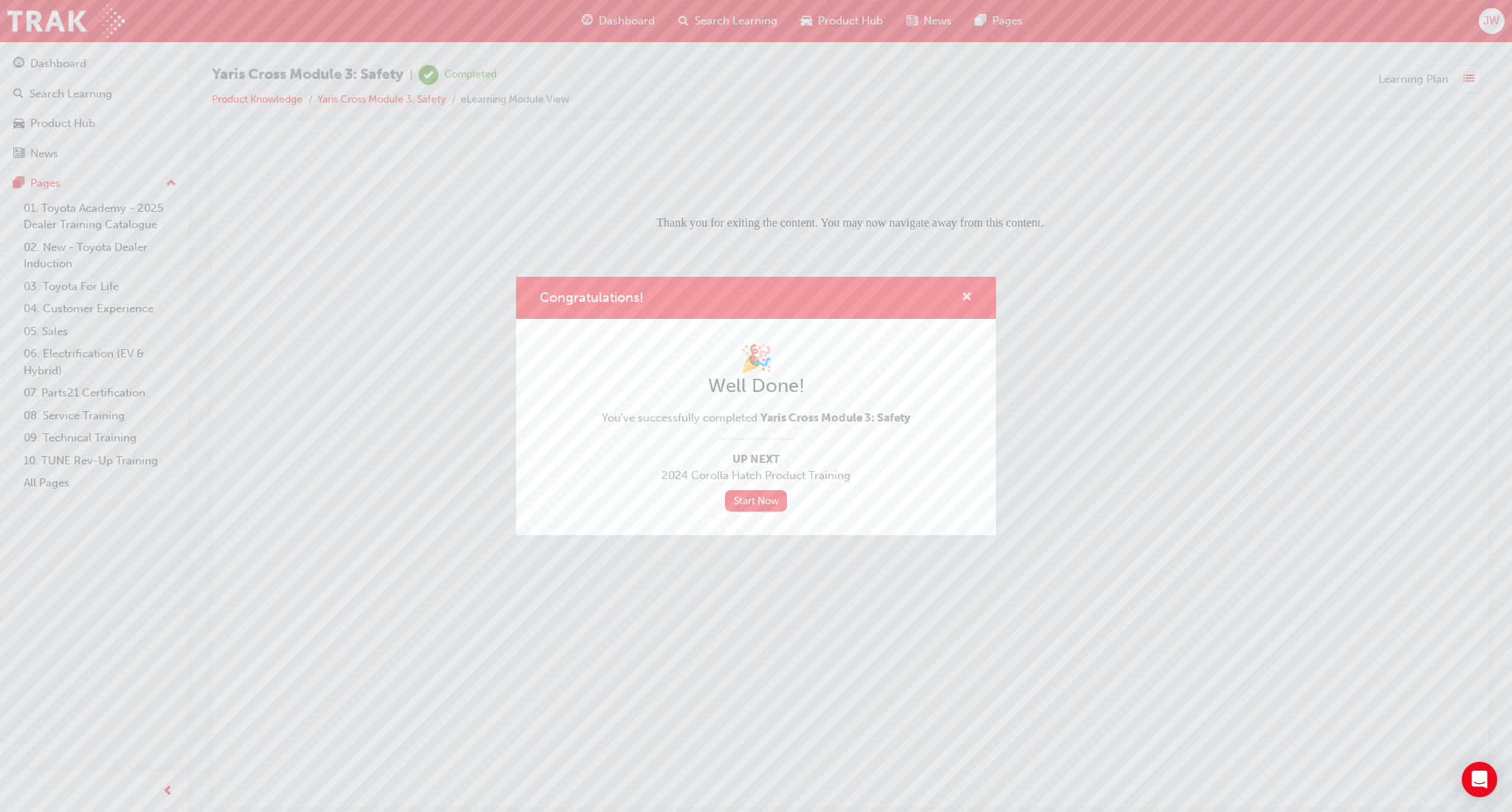
click at [971, 301] on span "cross-icon" at bounding box center [967, 298] width 11 height 14
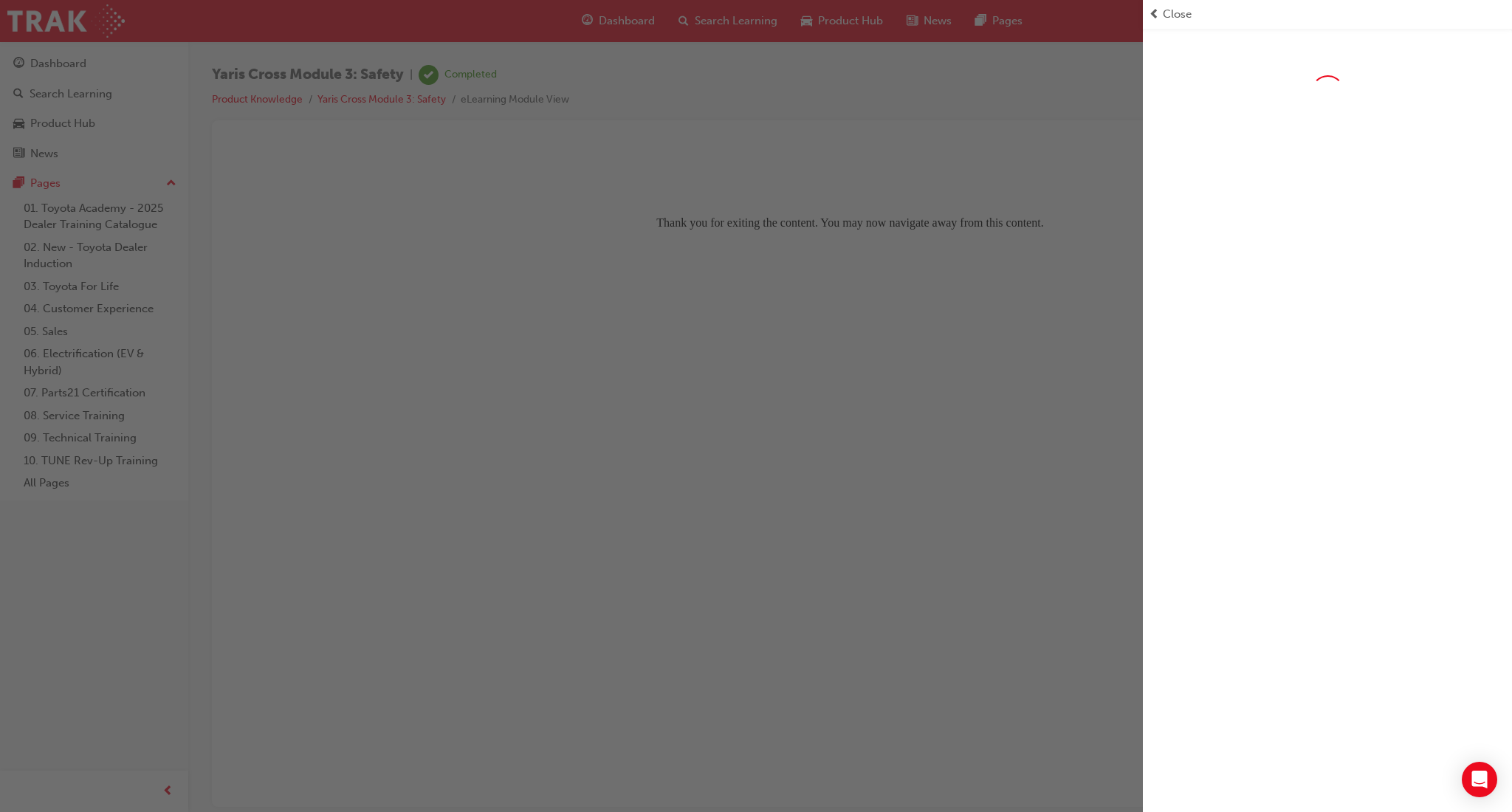
click at [677, 71] on div "button" at bounding box center [571, 406] width 1142 height 812
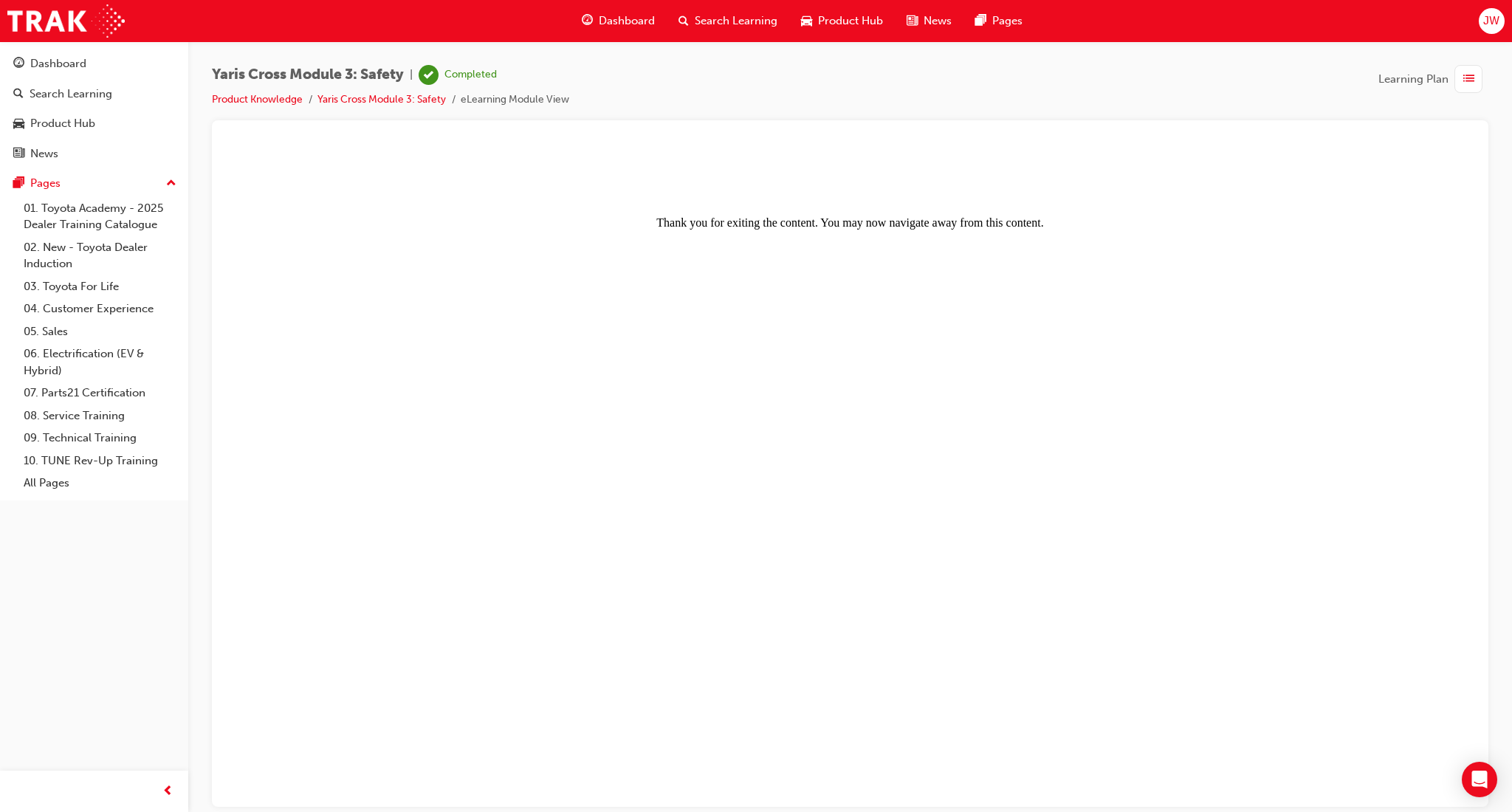
click at [592, 28] on span "guage-icon" at bounding box center [587, 21] width 11 height 18
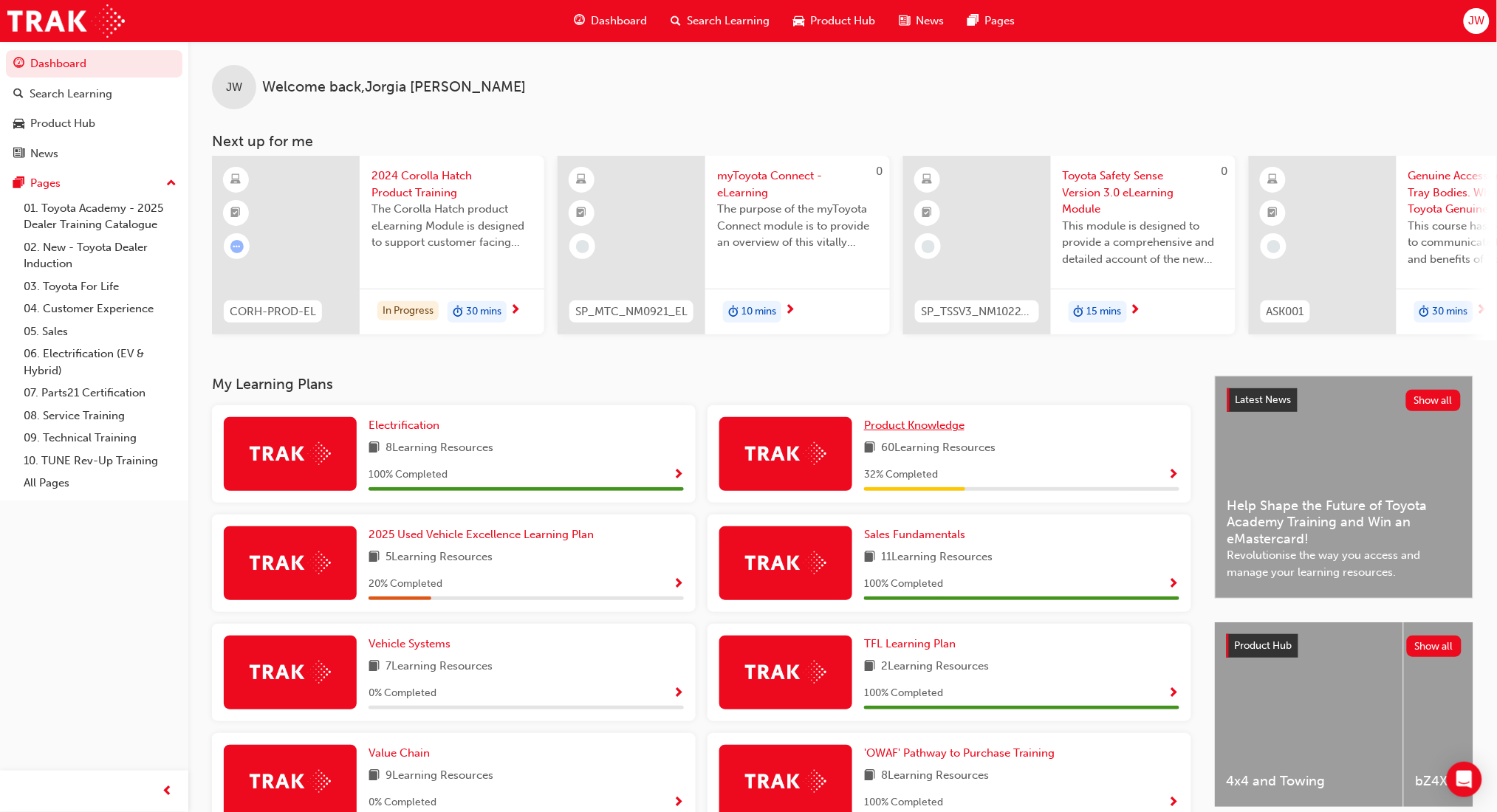
click at [932, 432] on span "Product Knowledge" at bounding box center [914, 425] width 100 height 14
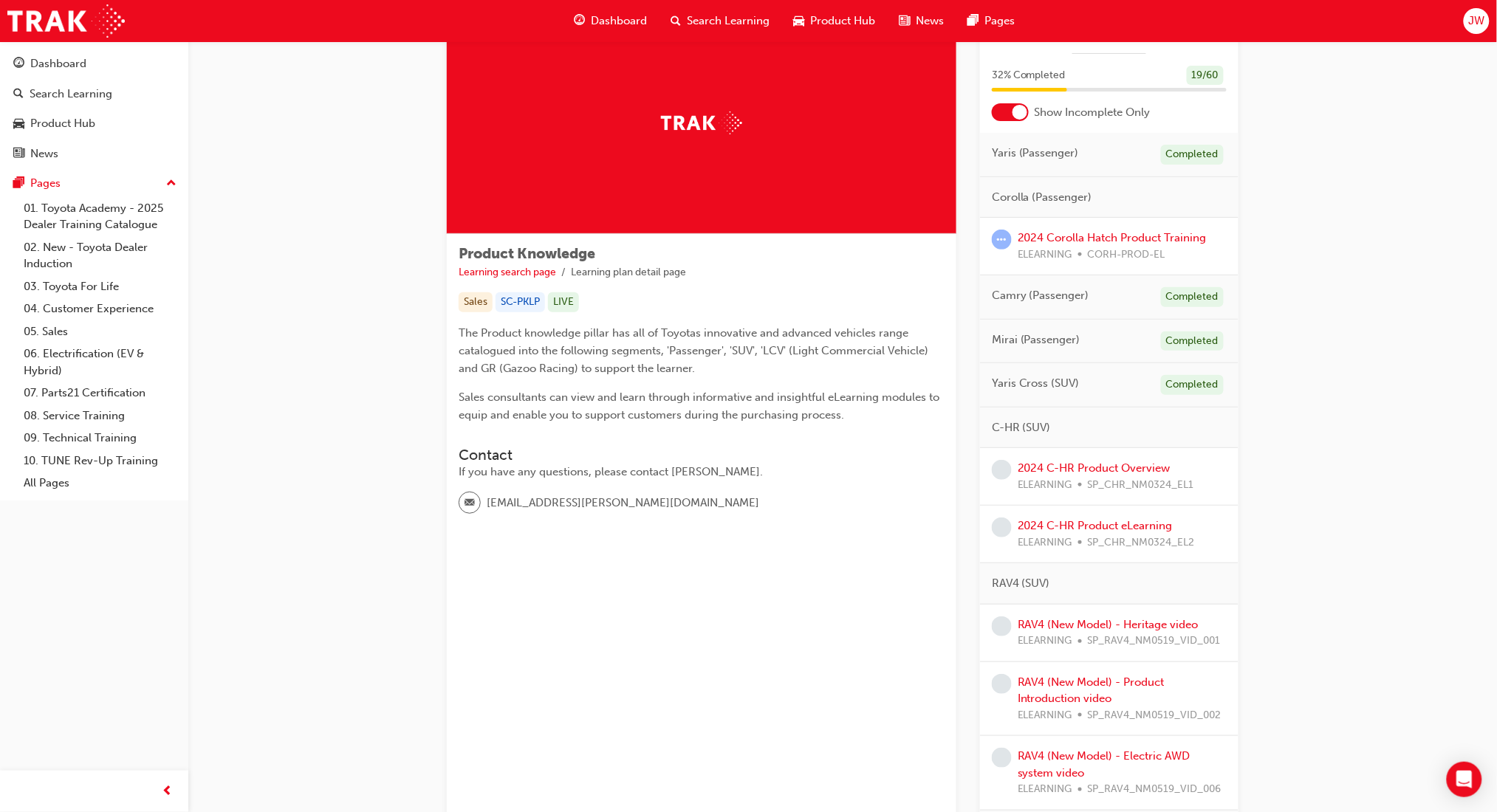
scroll to position [99, 0]
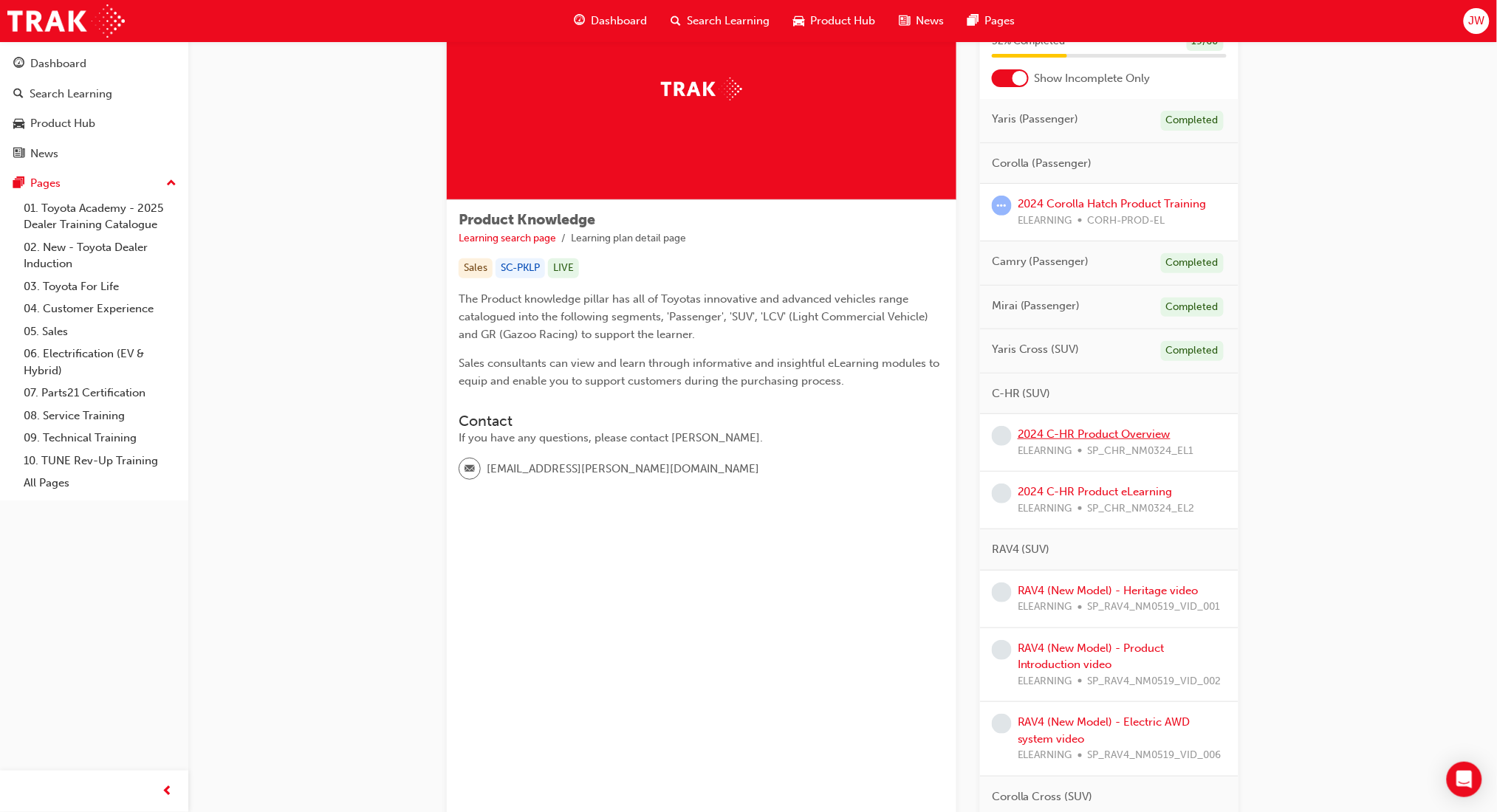
click at [1108, 436] on link "2024 C-HR Product Overview" at bounding box center [1093, 434] width 153 height 14
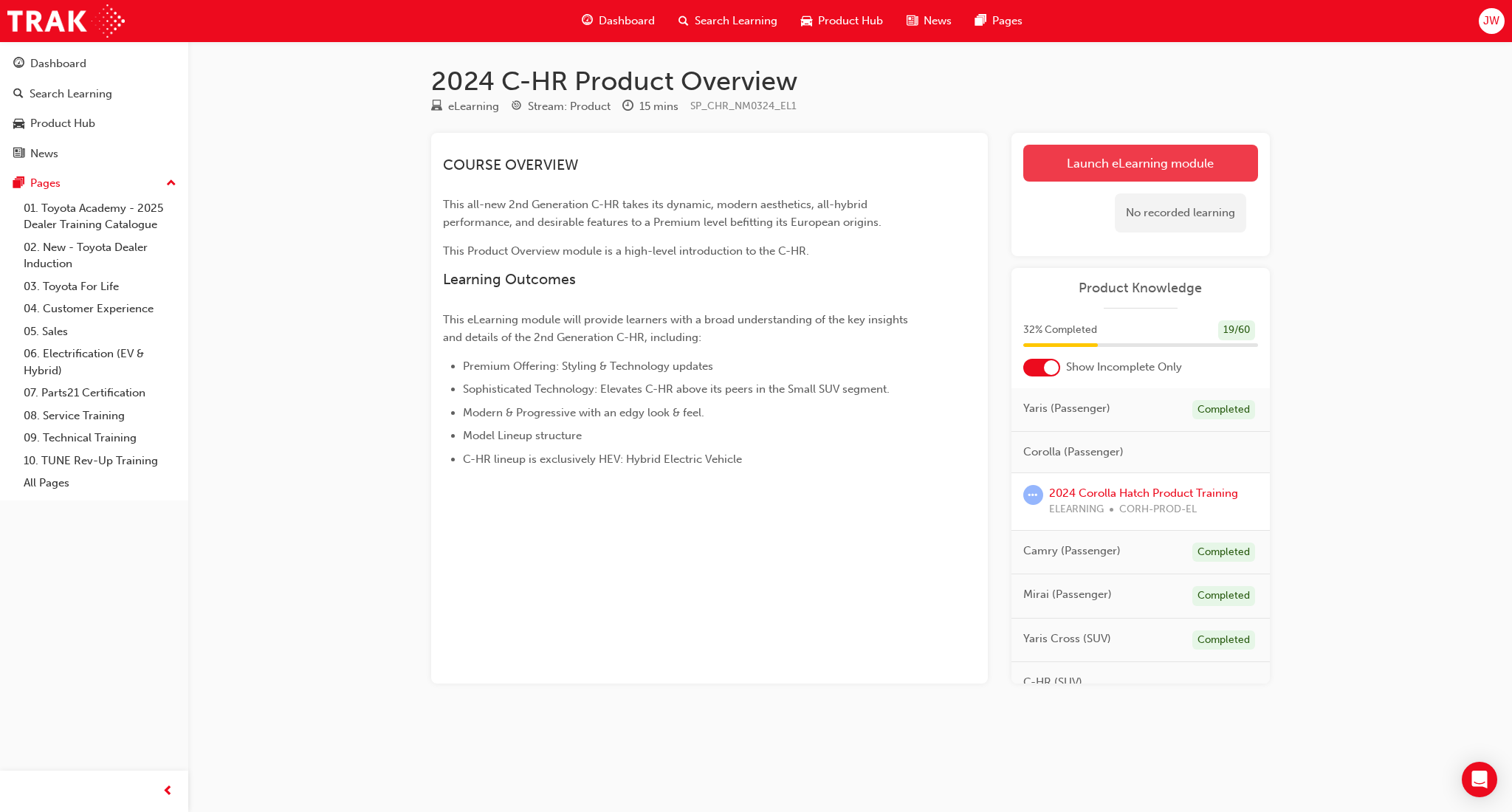
click at [1087, 172] on link "Launch eLearning module" at bounding box center [1139, 163] width 235 height 37
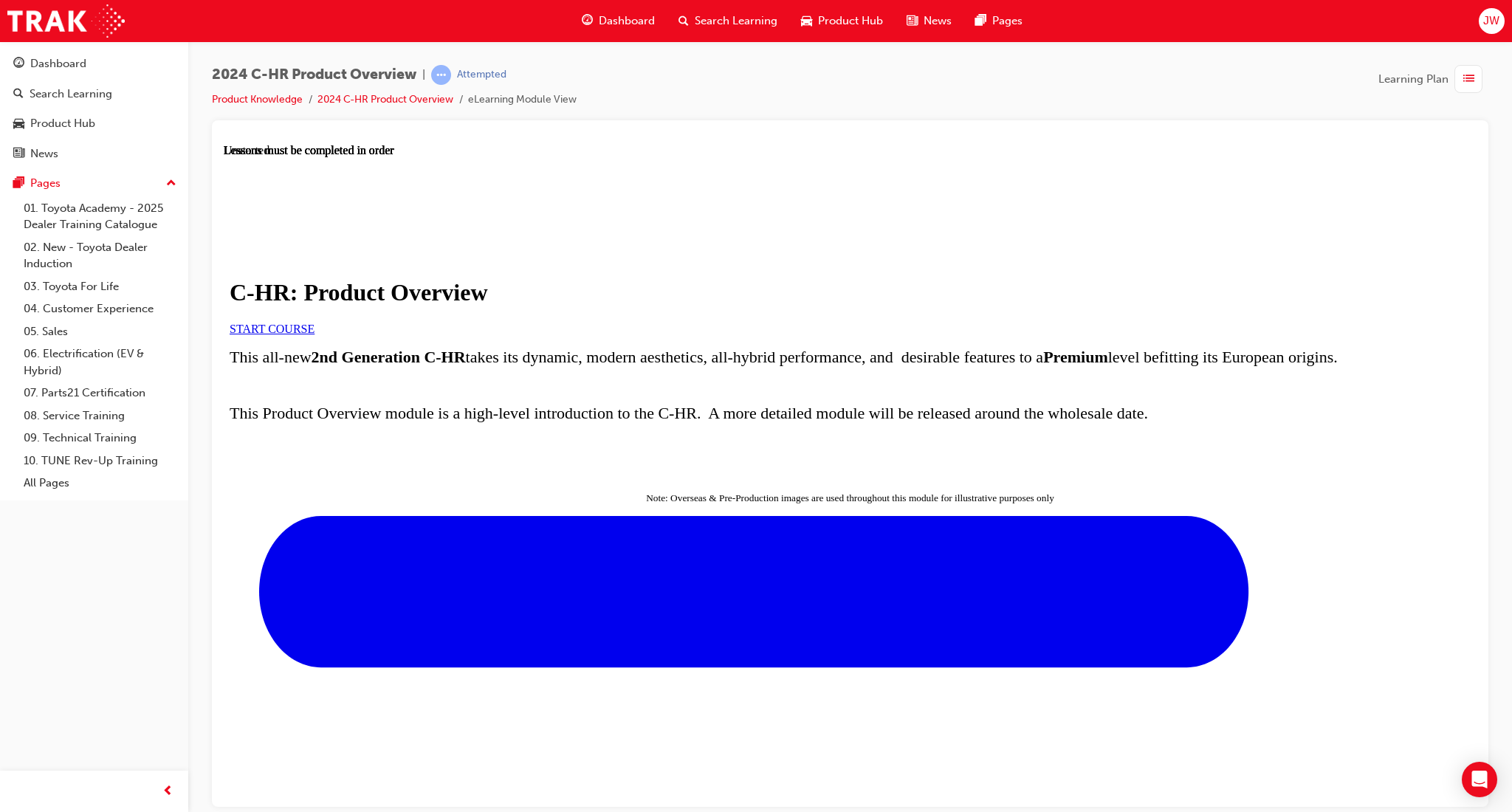
click at [314, 334] on link "START COURSE" at bounding box center [271, 328] width 85 height 13
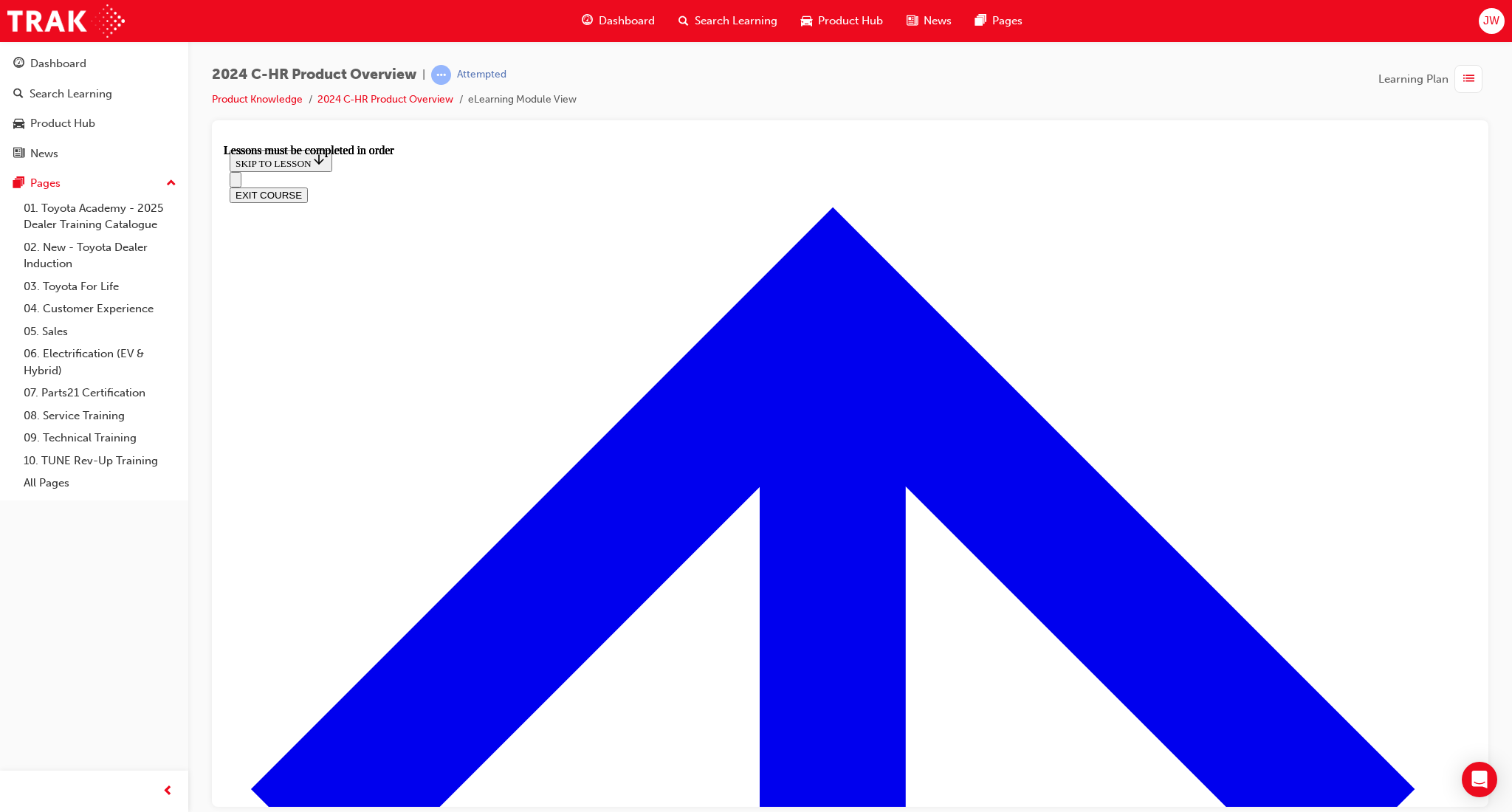
scroll to position [741, 0]
drag, startPoint x: 845, startPoint y: 427, endPoint x: 784, endPoint y: 241, distance: 195.7
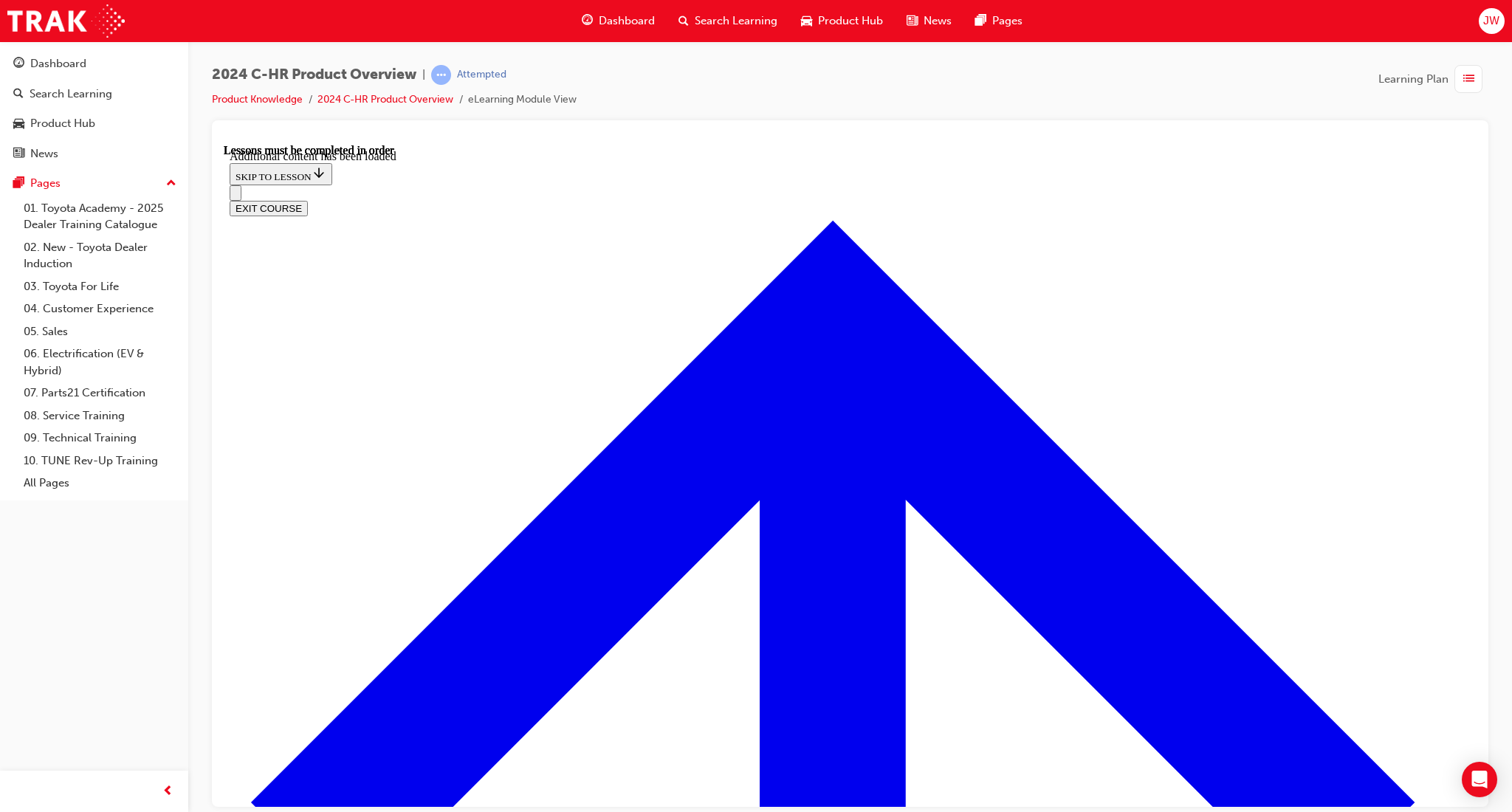
scroll to position [1768, 0]
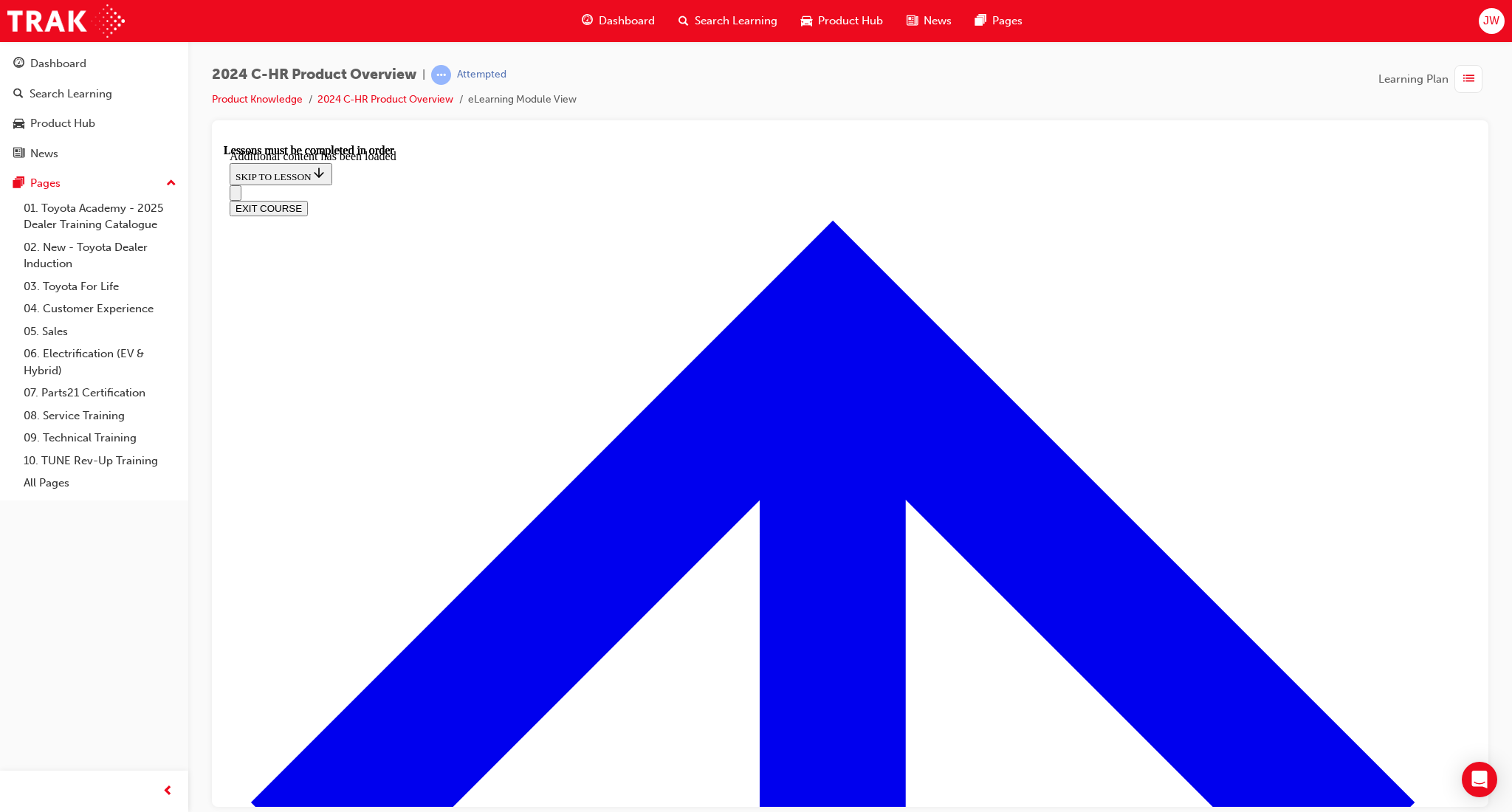
scroll to position [5166, 0]
radio input "true"
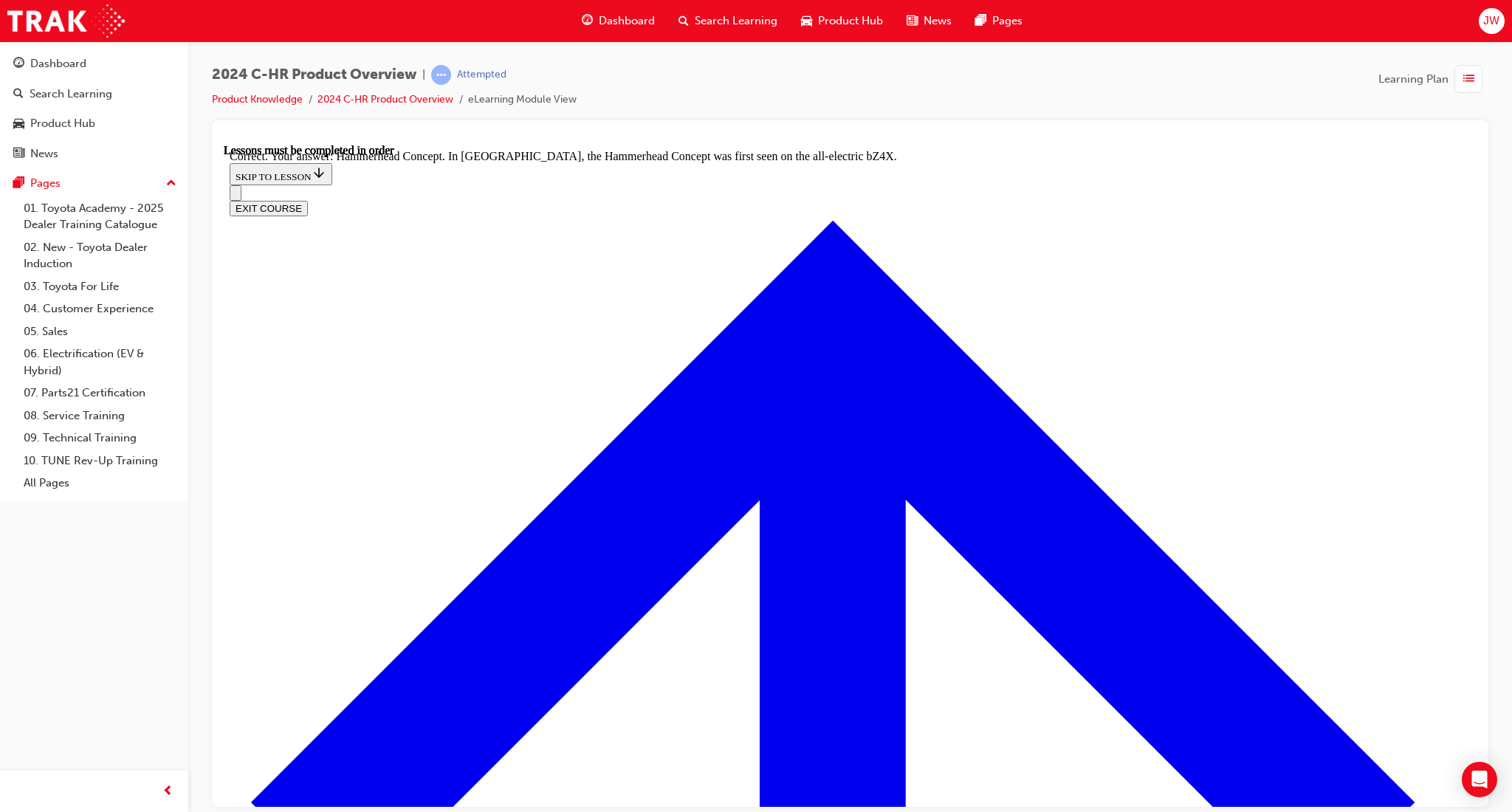
scroll to position [5659, 0]
radio input "true"
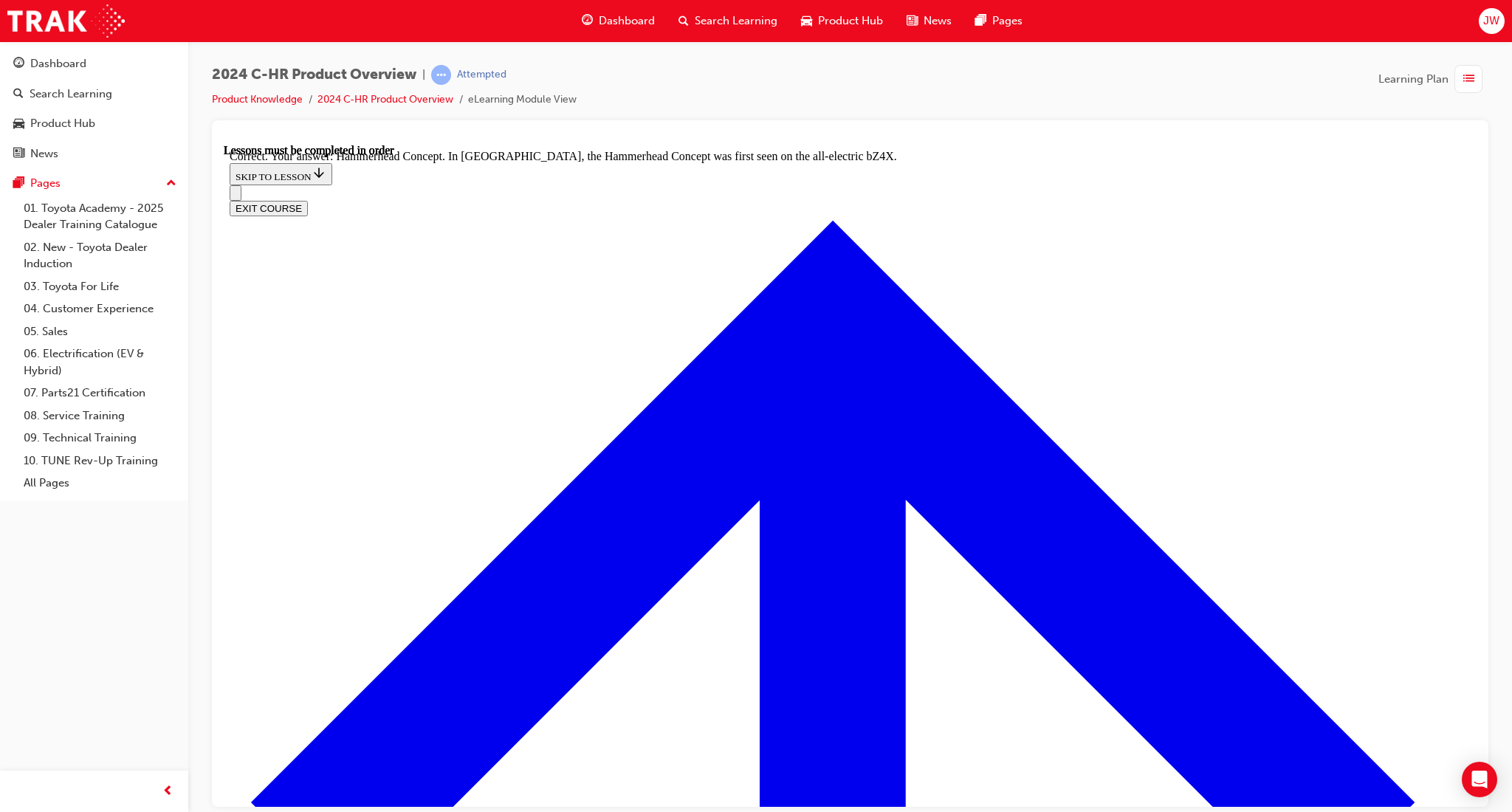
radio input "true"
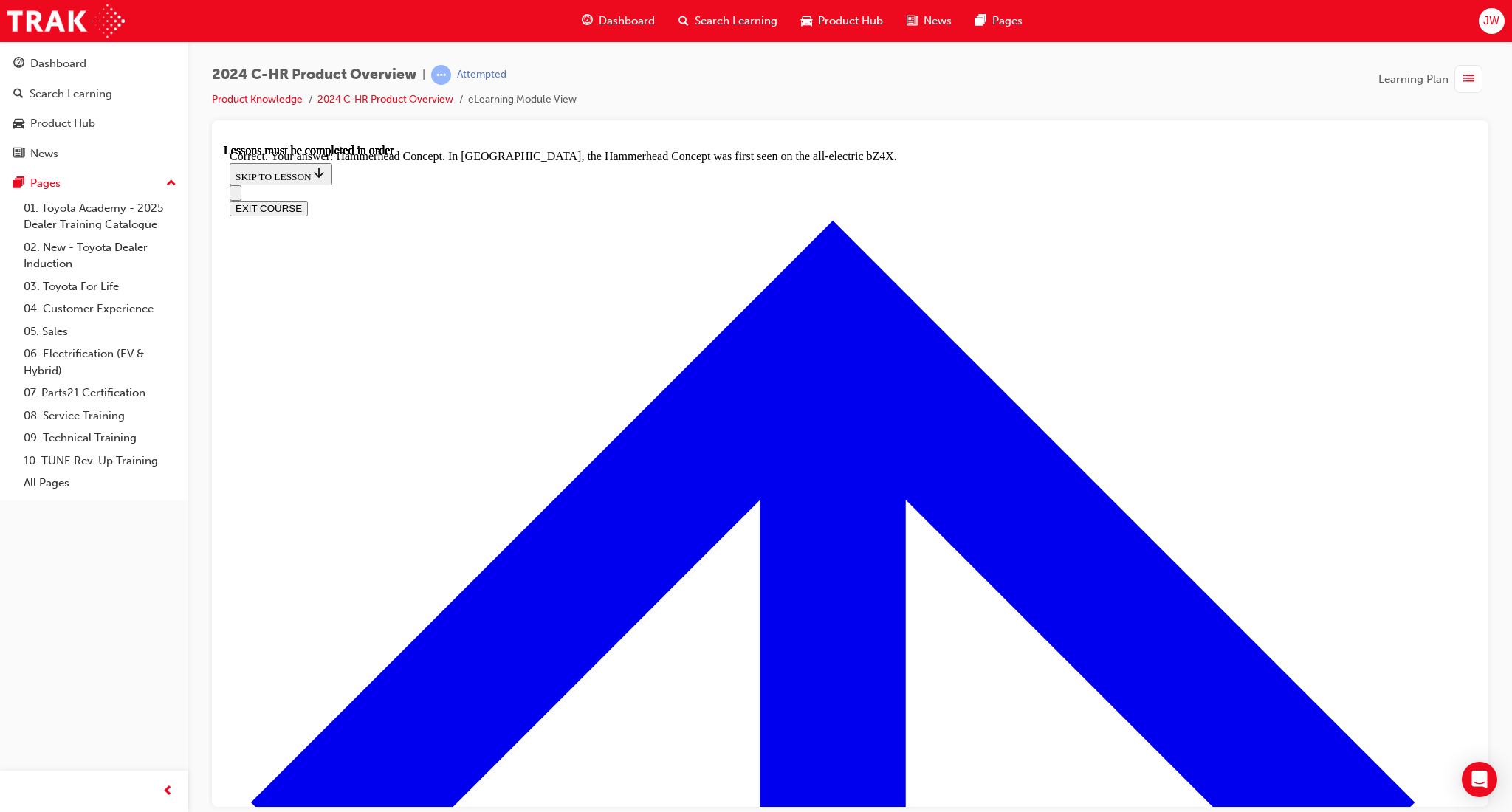
radio input "true"
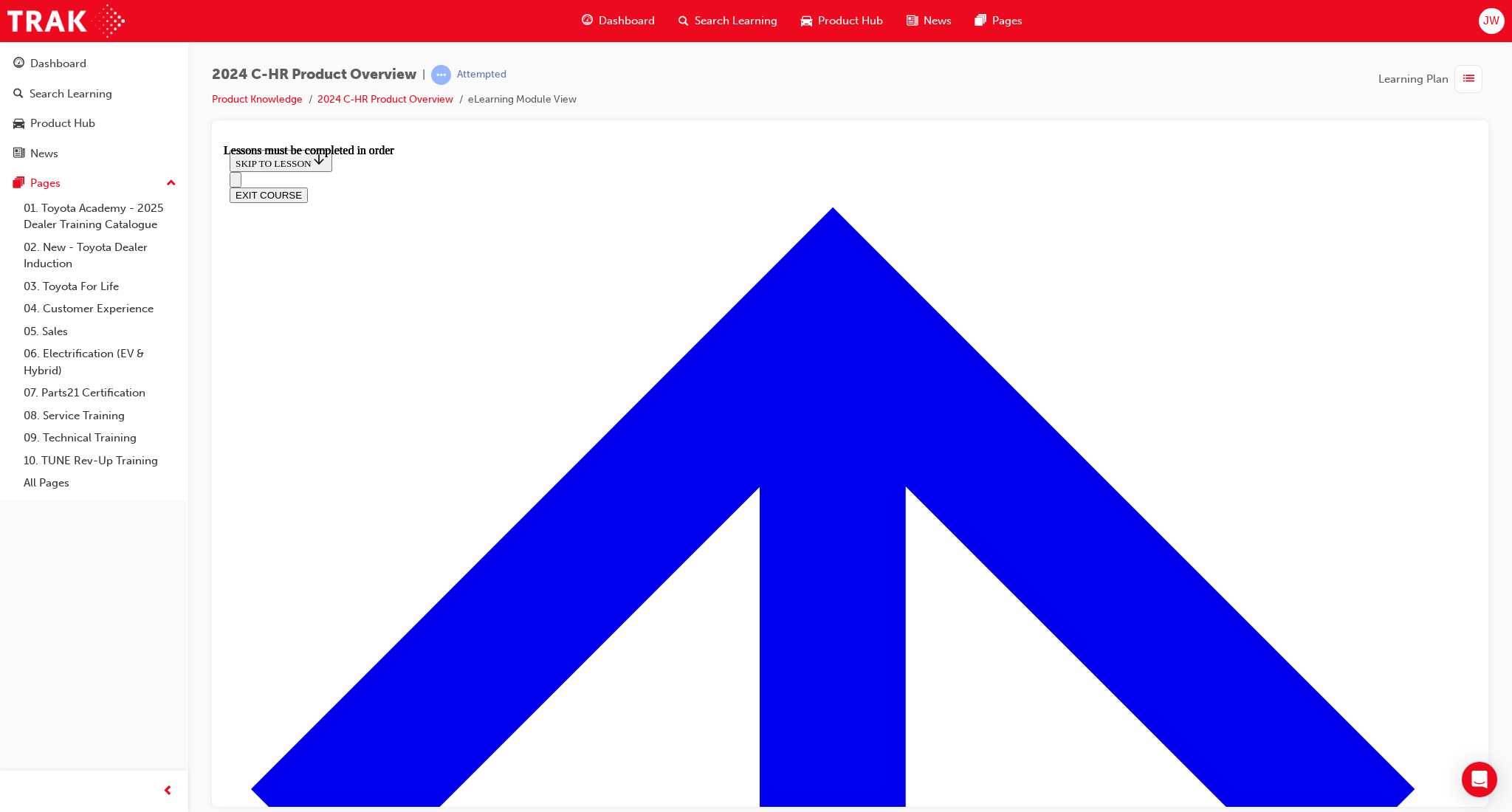
scroll to position [347, 0]
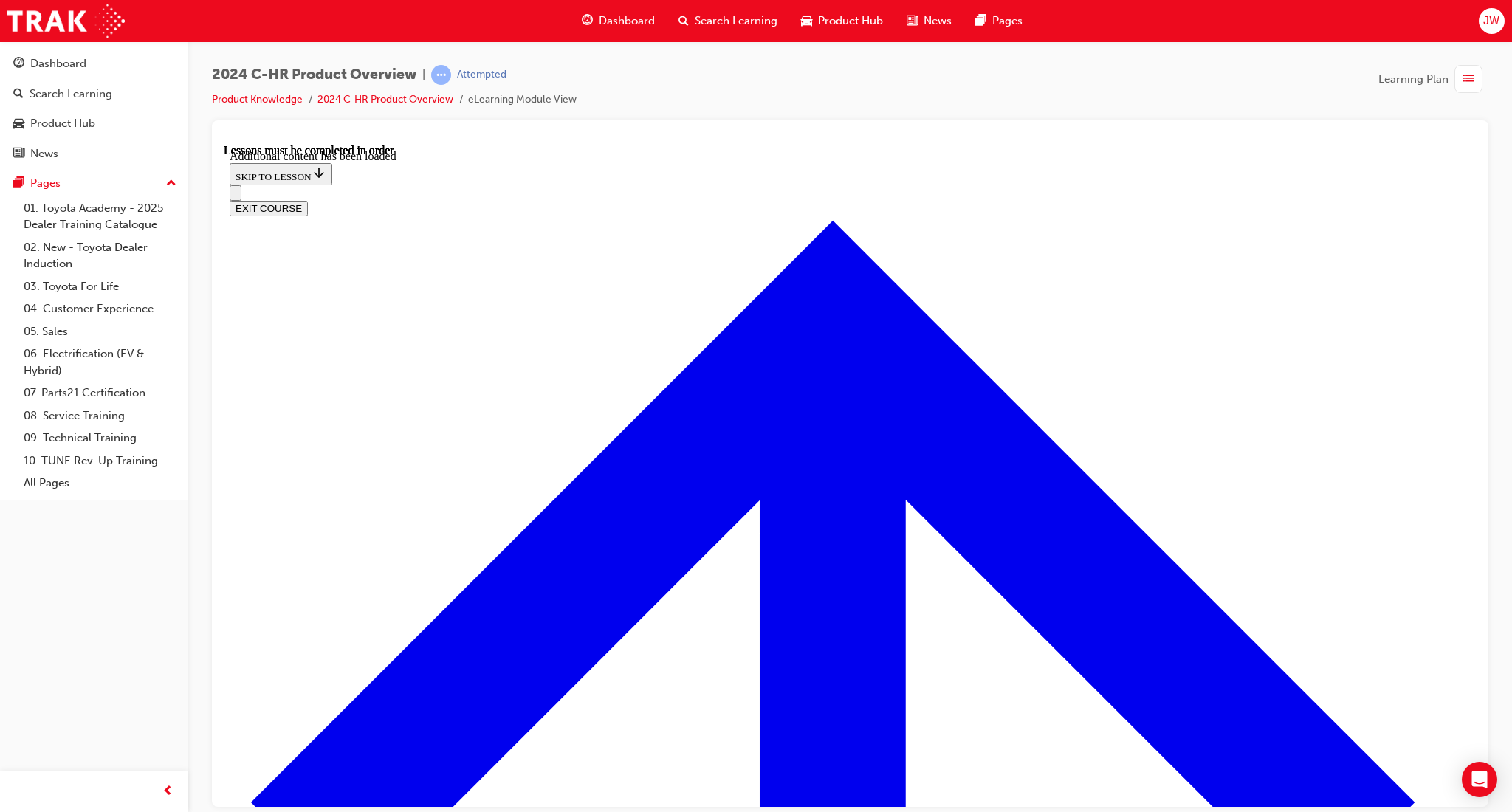
scroll to position [2831, 0]
radio input "true"
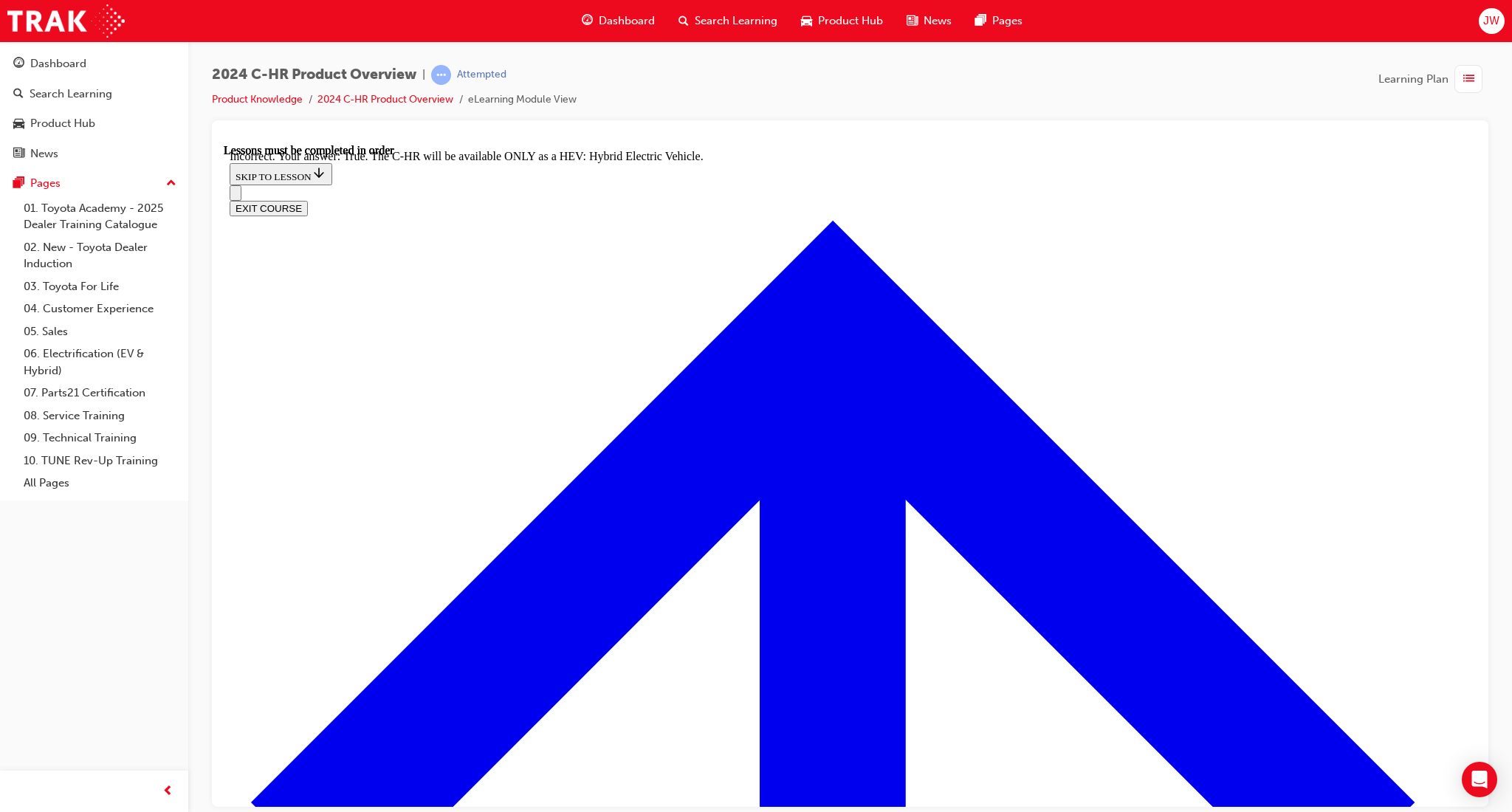
scroll to position [2996, 0]
drag, startPoint x: 851, startPoint y: 646, endPoint x: 865, endPoint y: 646, distance: 14.0
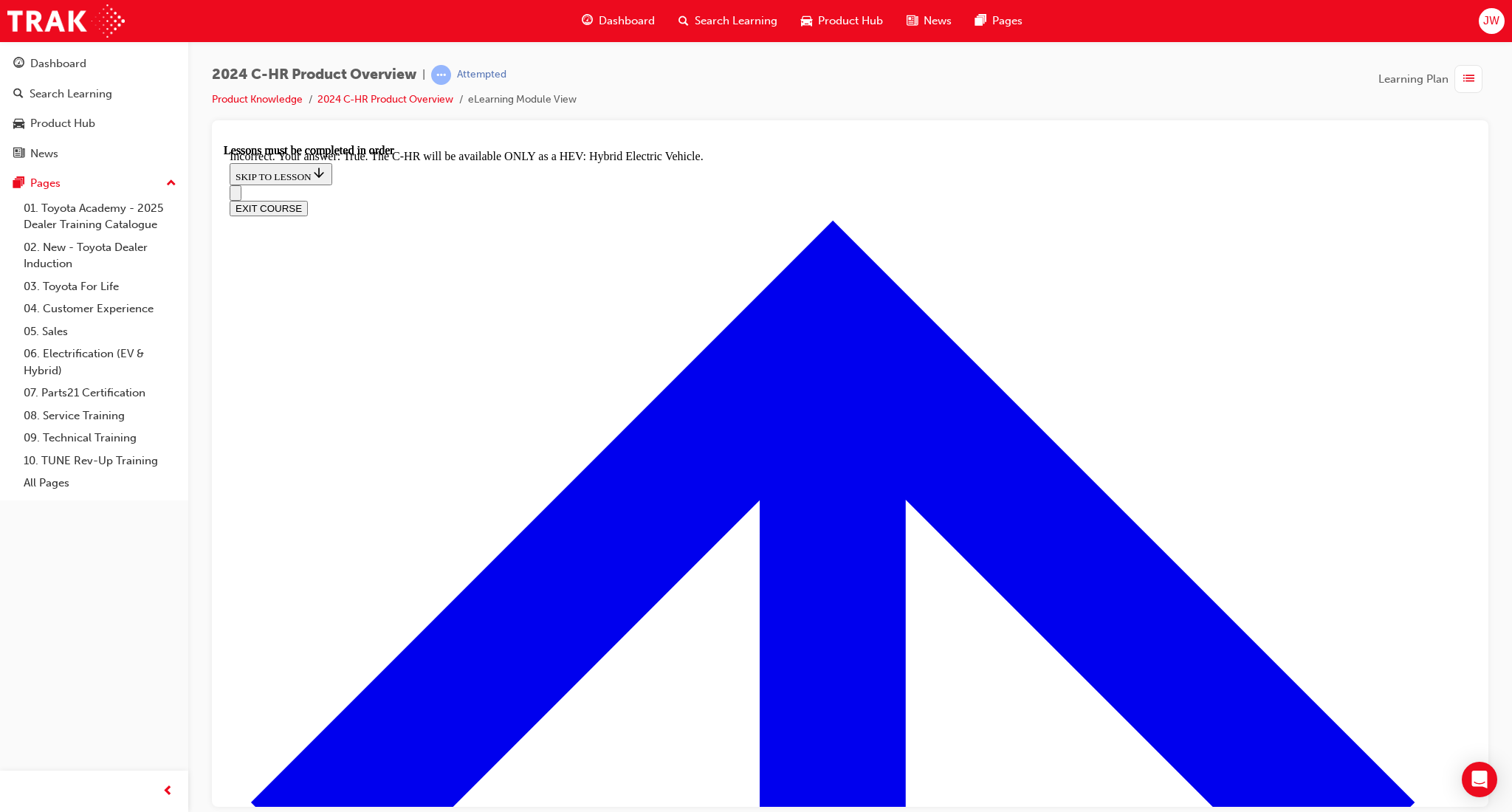
radio input "true"
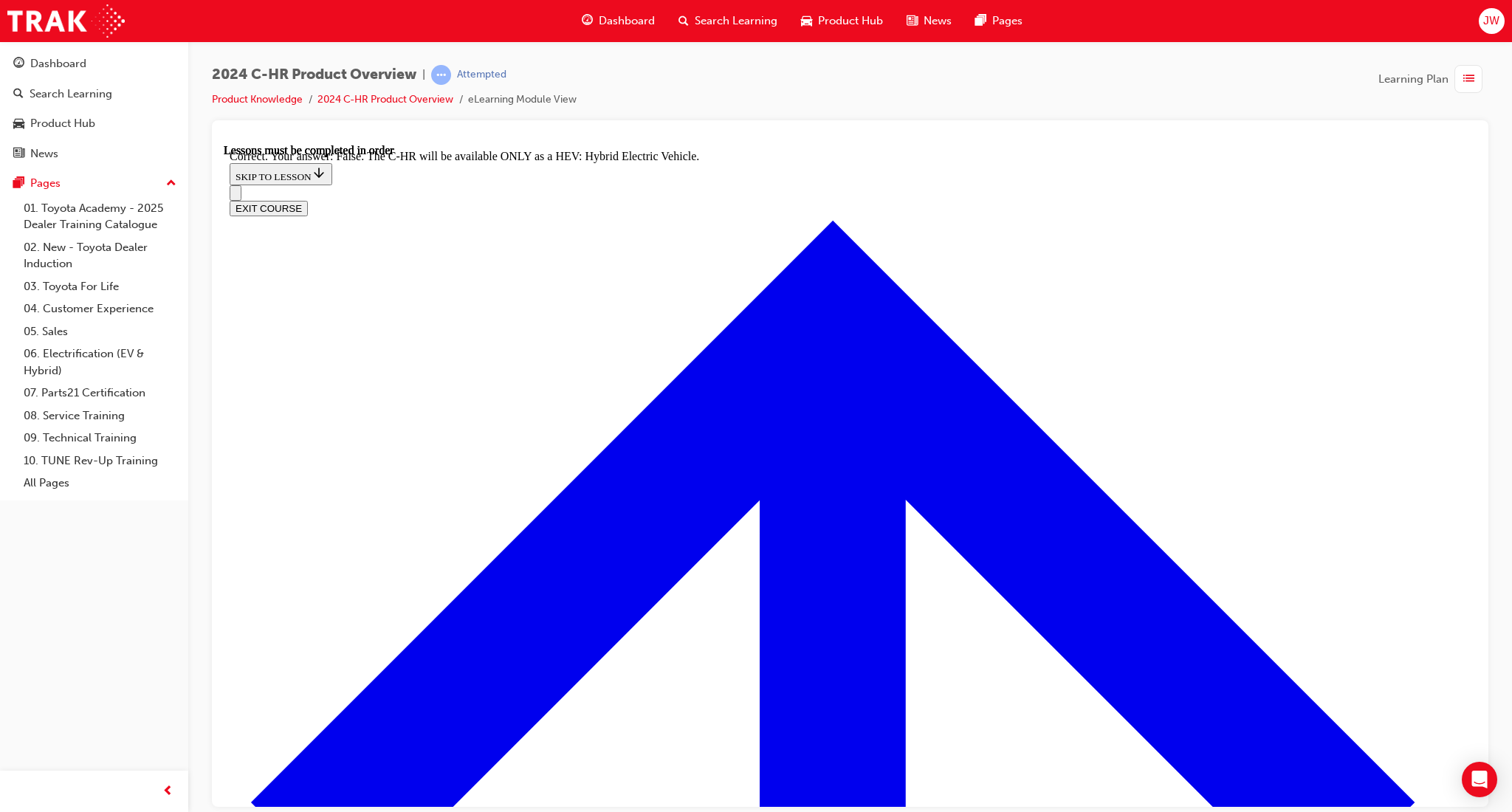
checkbox input "true"
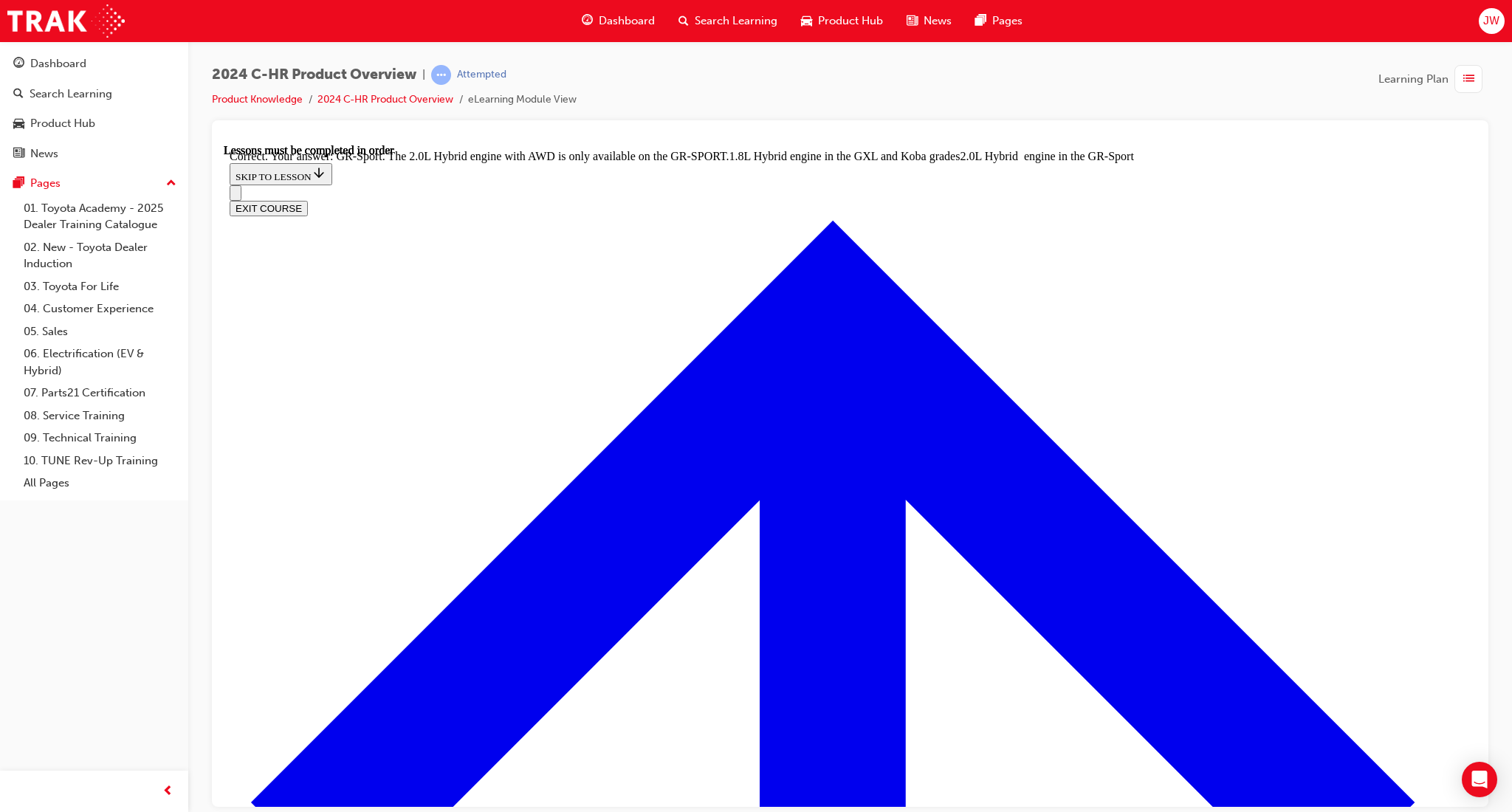
radio input "true"
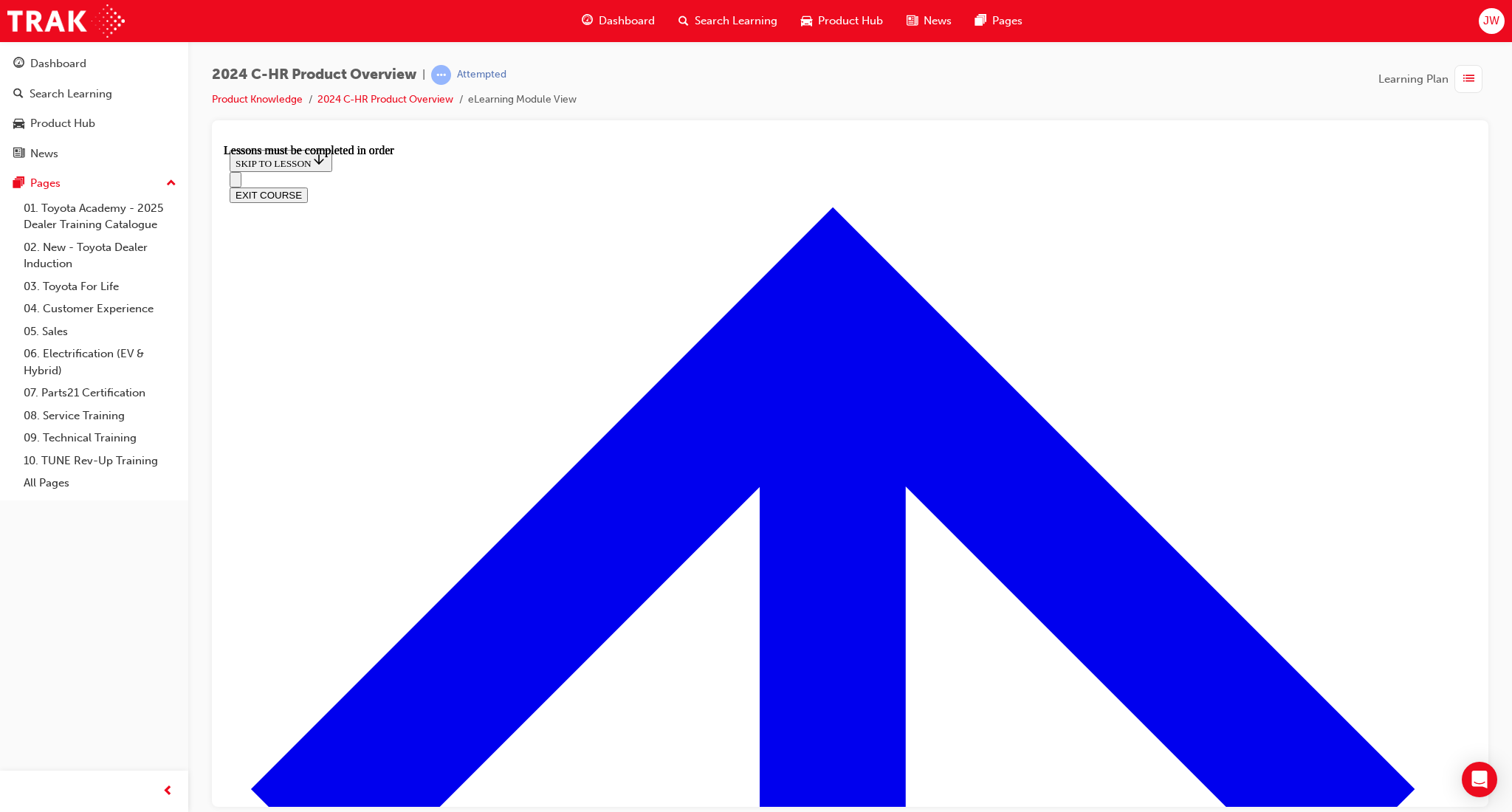
scroll to position [248, 0]
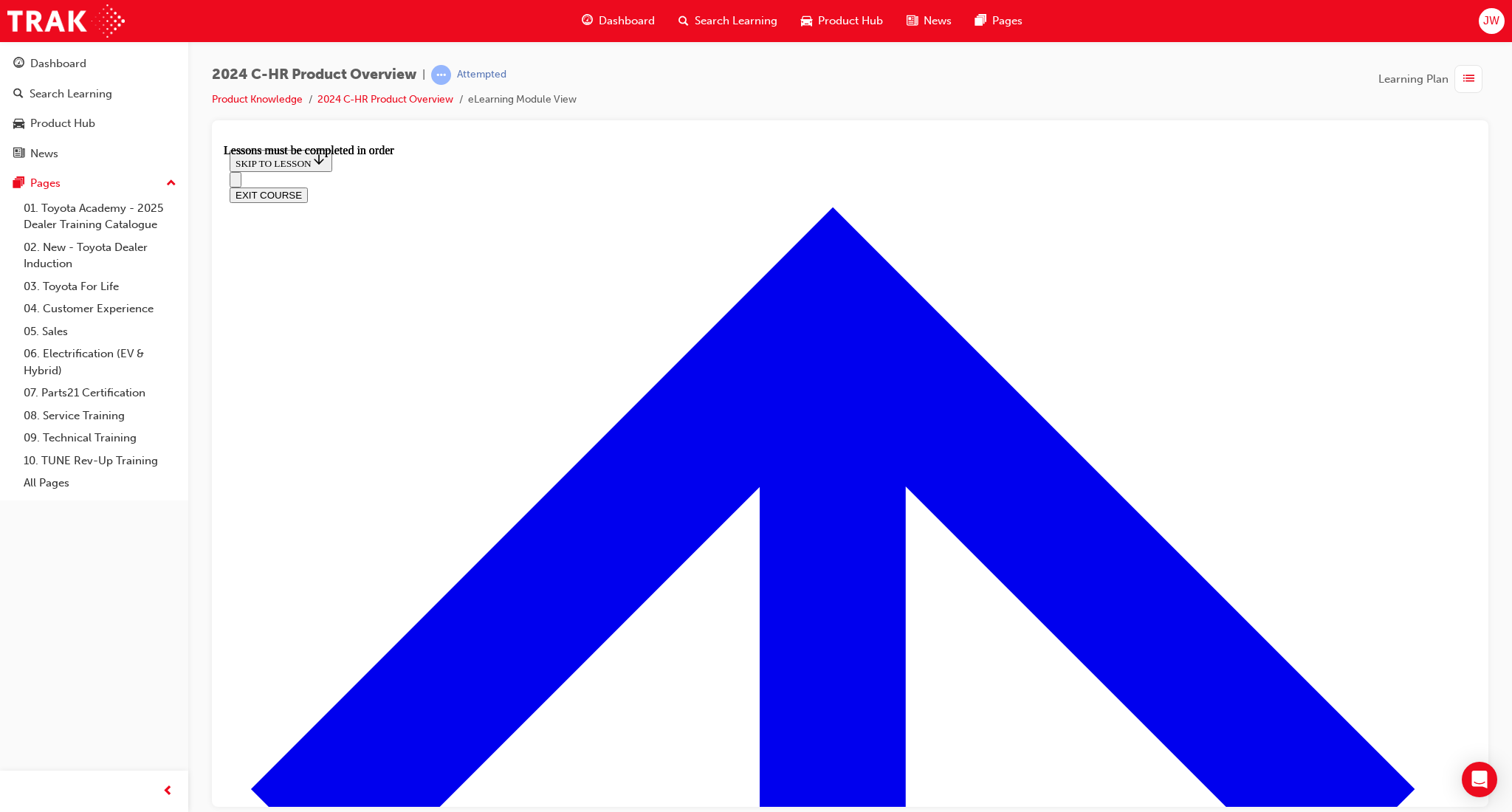
scroll to position [848, 0]
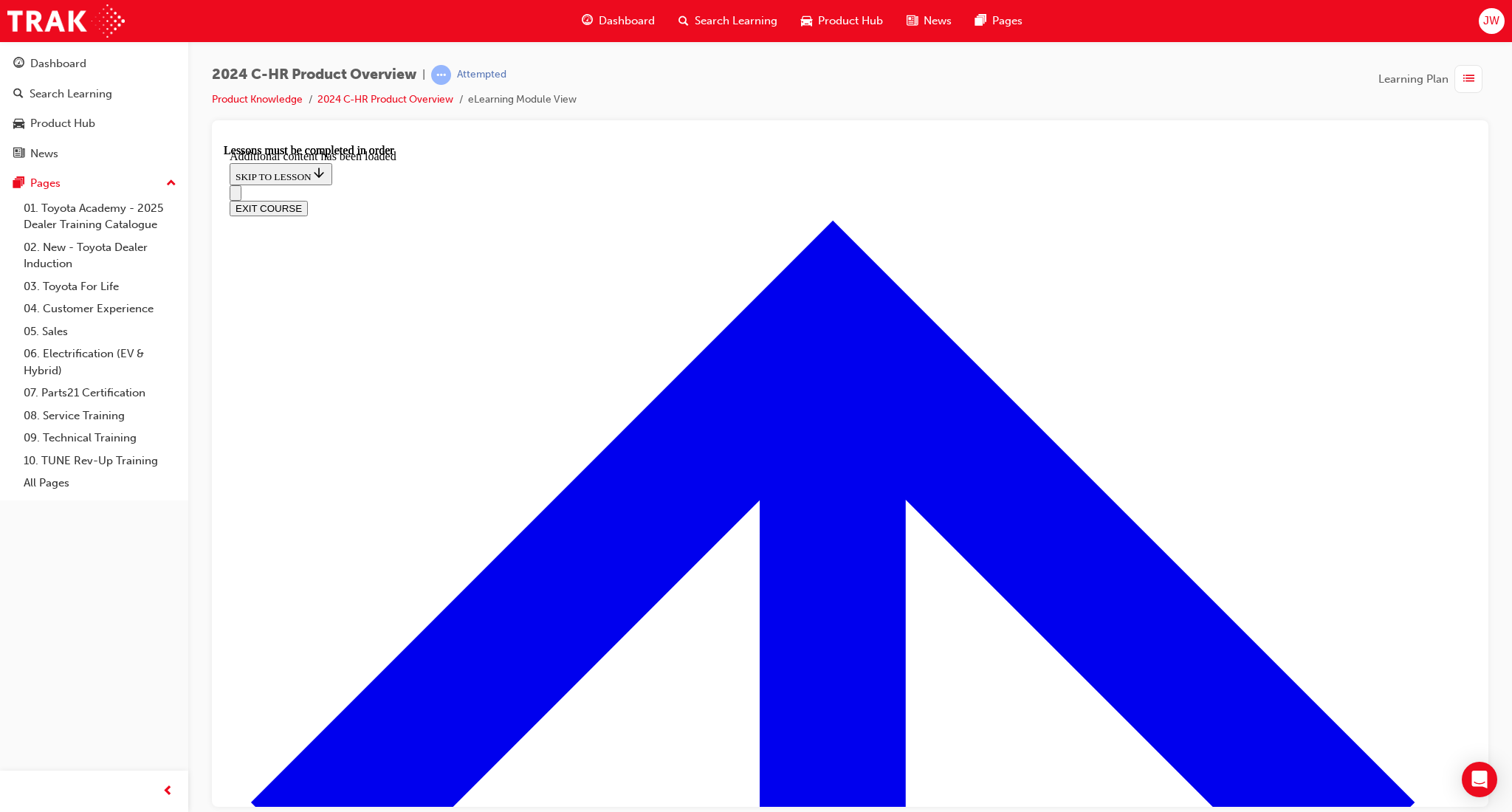
scroll to position [1212, 0]
radio input "true"
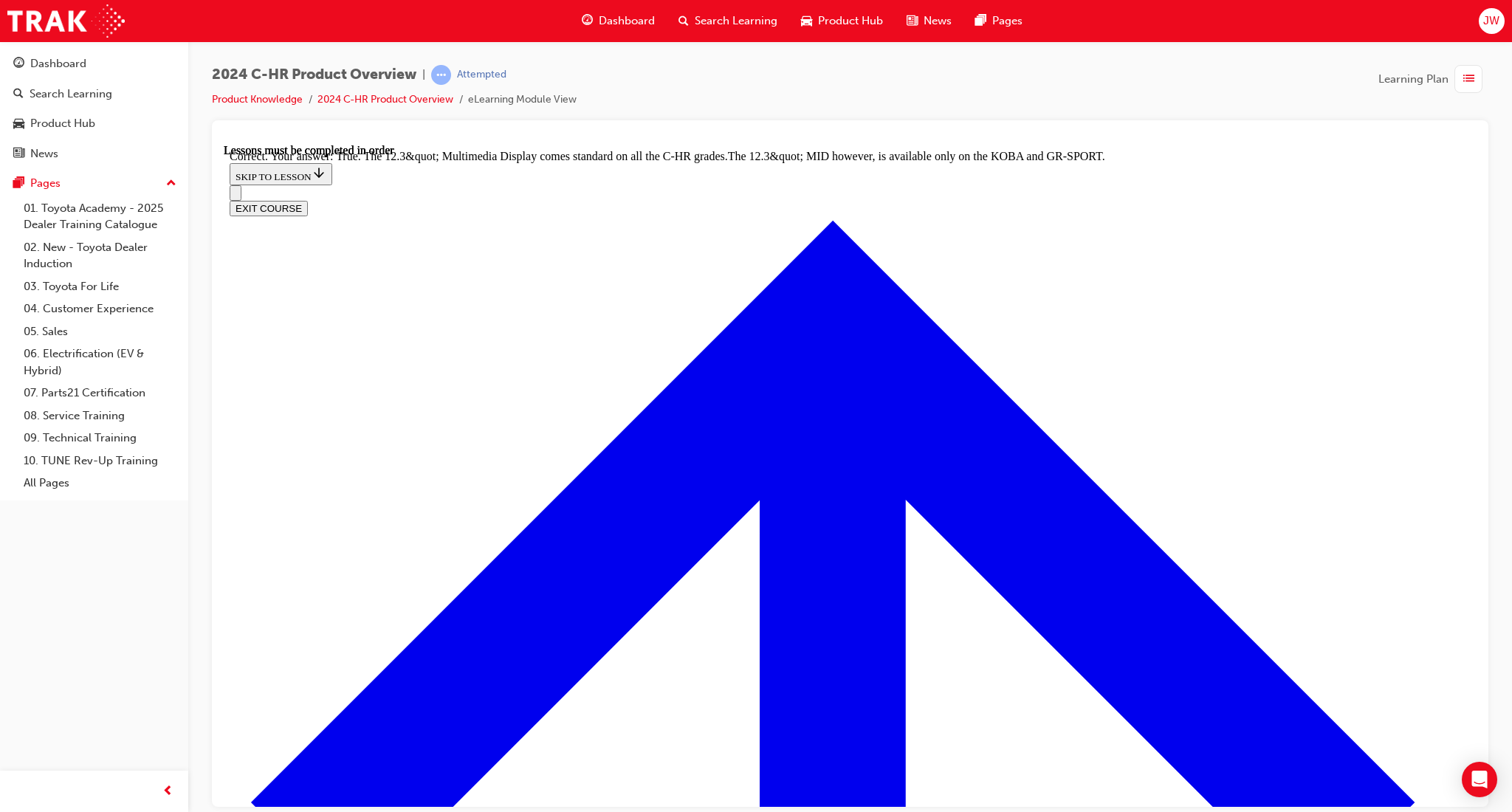
scroll to position [1456, 0]
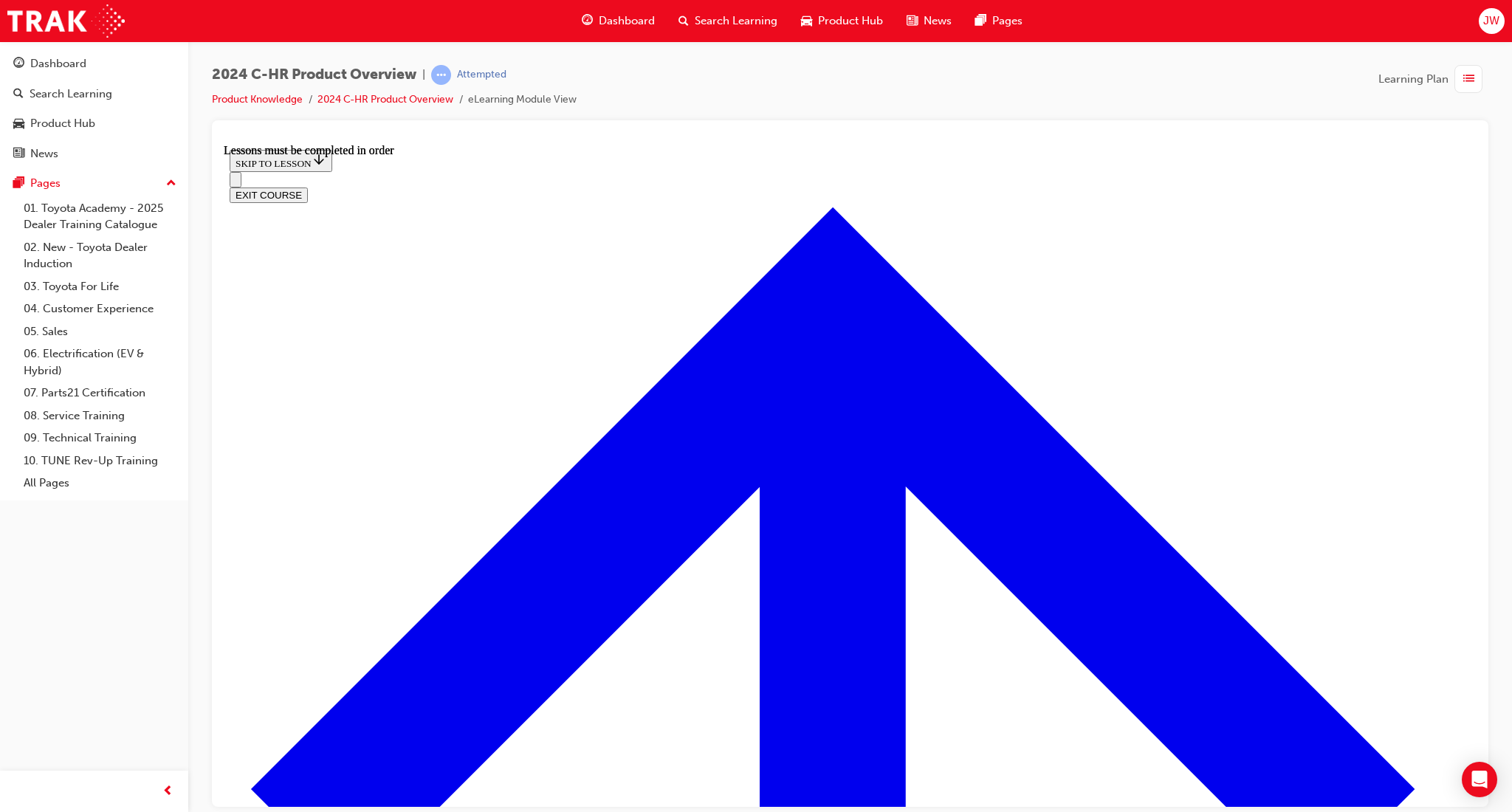
scroll to position [938, 0]
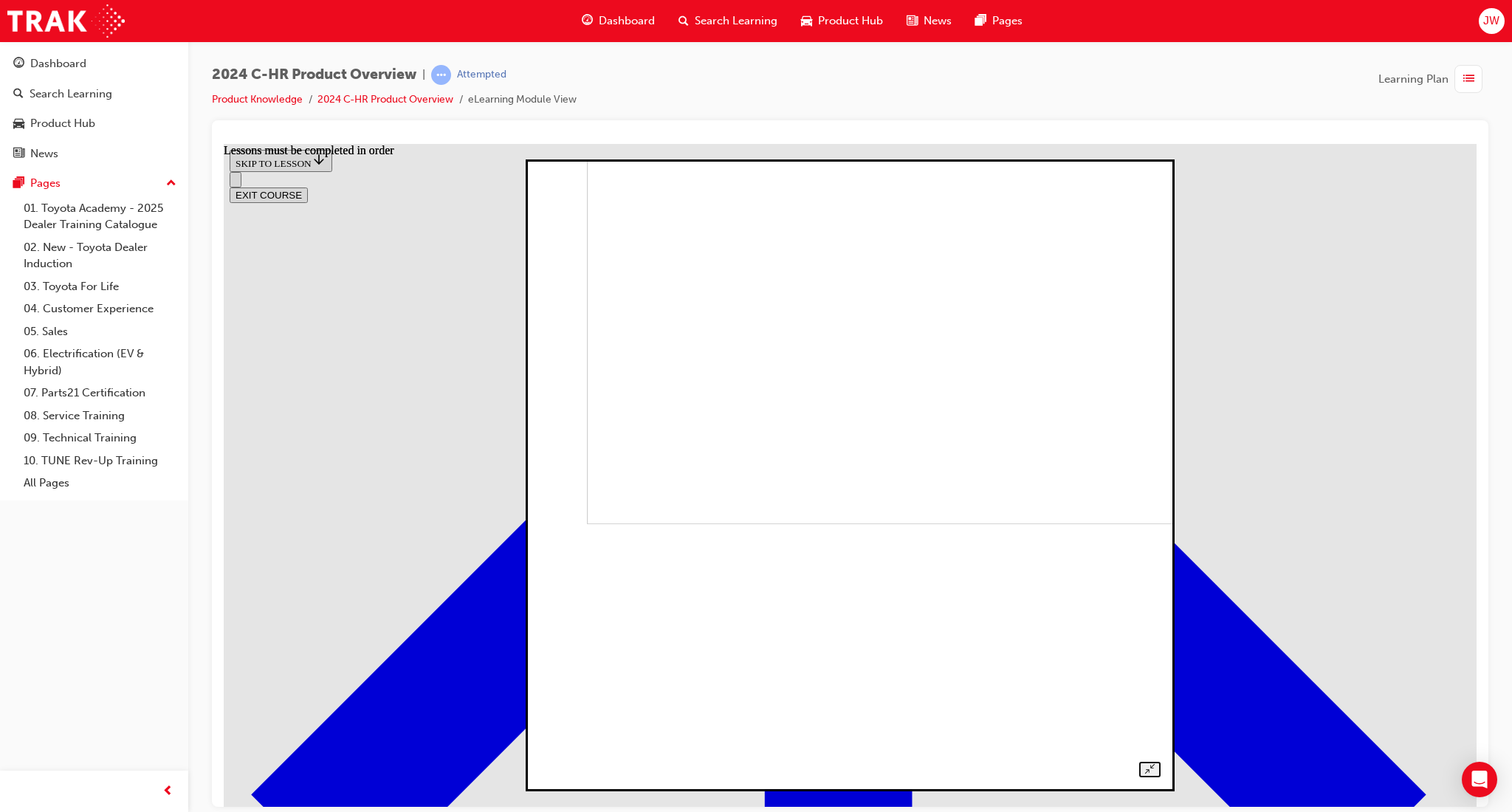
click at [1037, 523] on img at bounding box center [887, 224] width 599 height 599
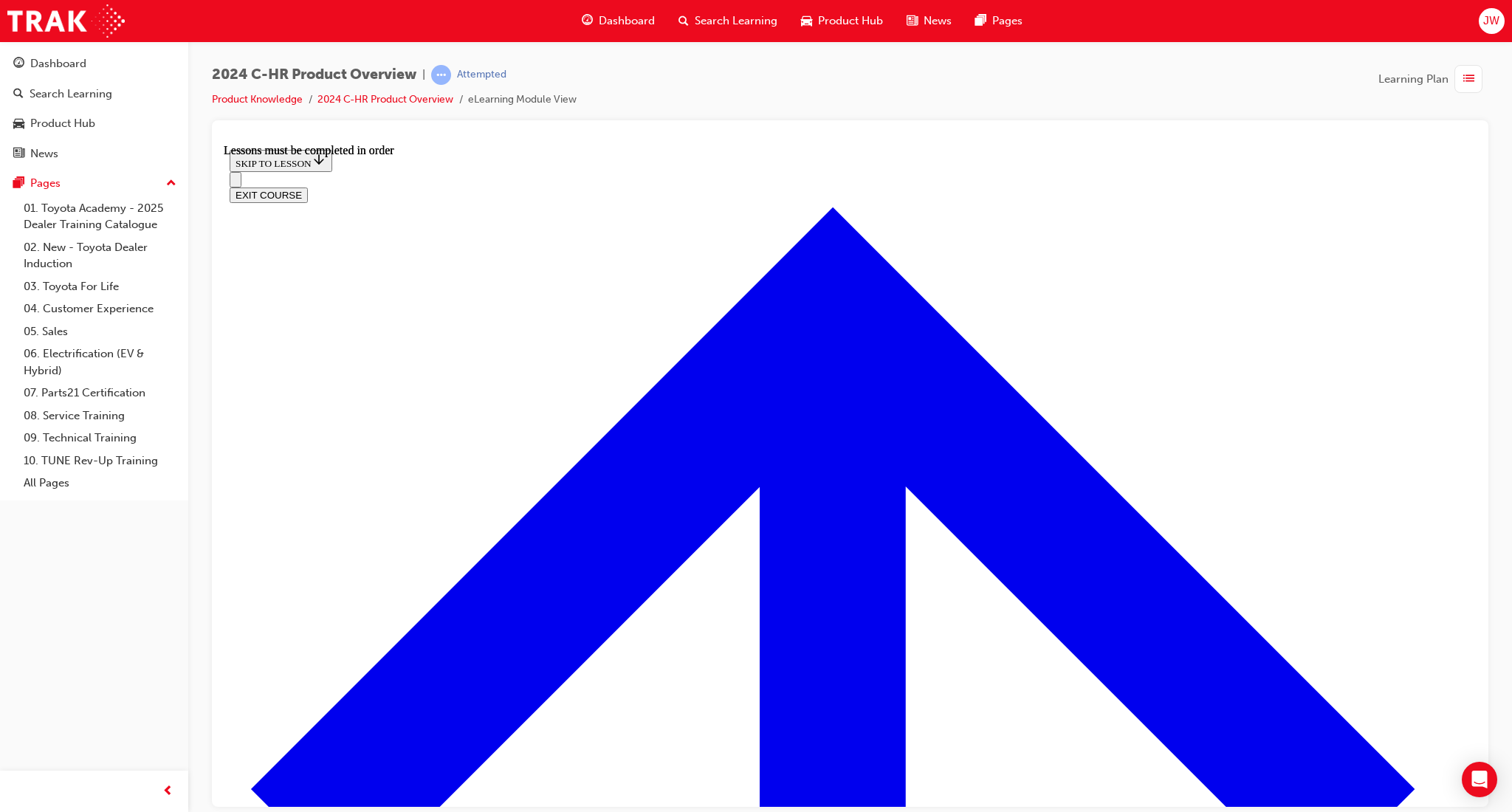
scroll to position [2458, 0]
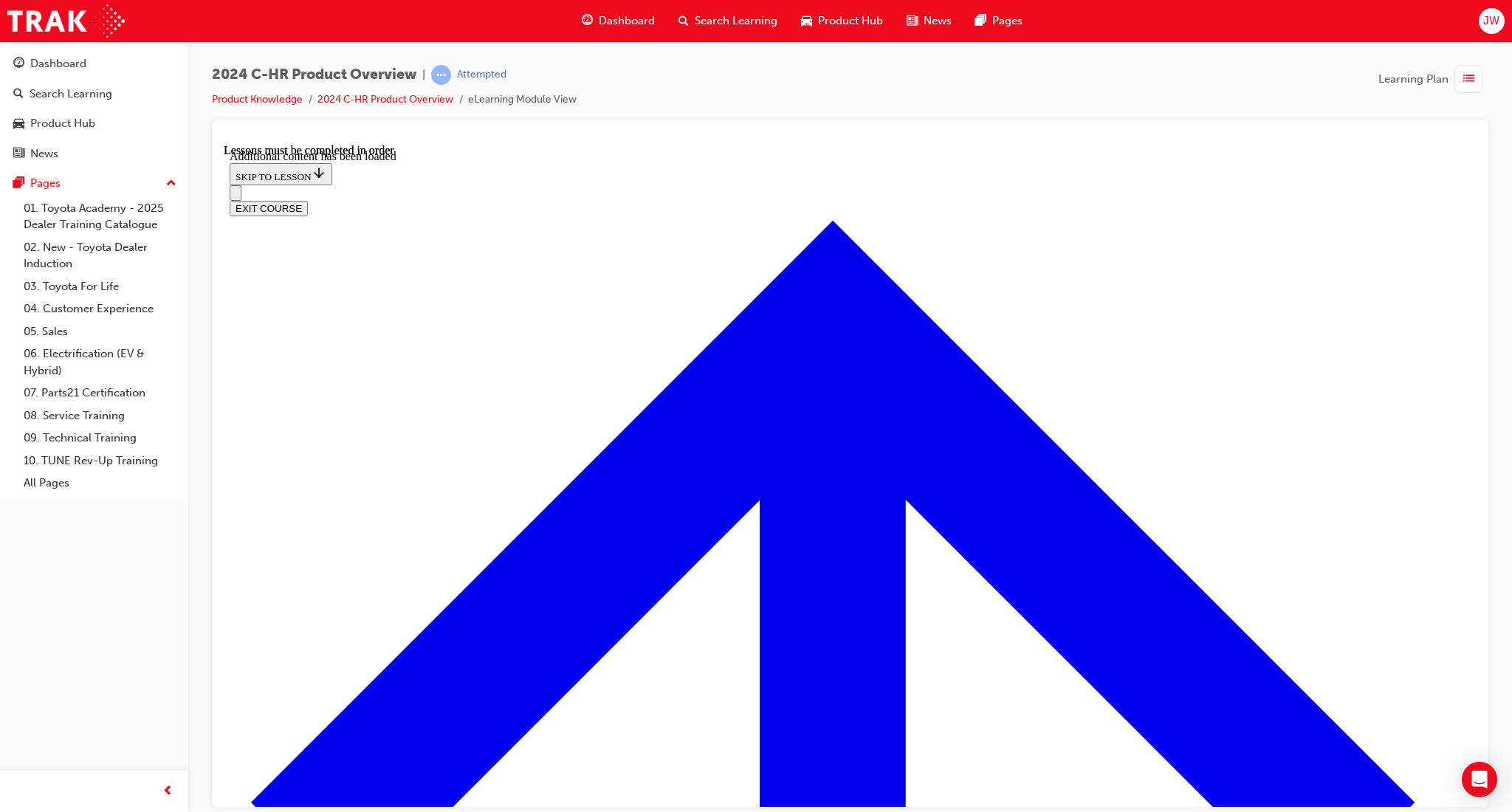
scroll to position [2963, 0]
drag, startPoint x: 642, startPoint y: 543, endPoint x: 676, endPoint y: 564, distance: 40.0
checkbox input "true"
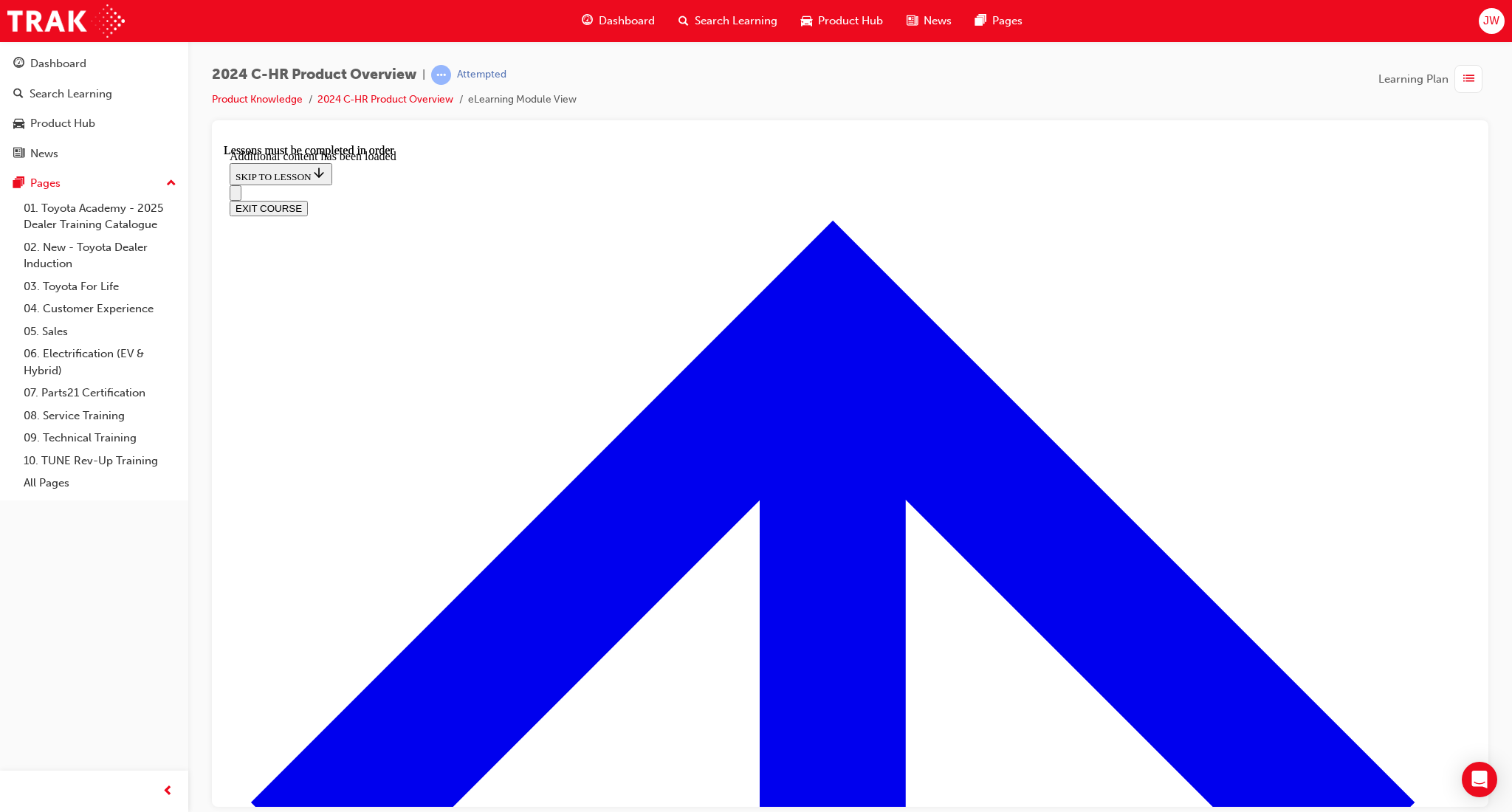
checkbox input "true"
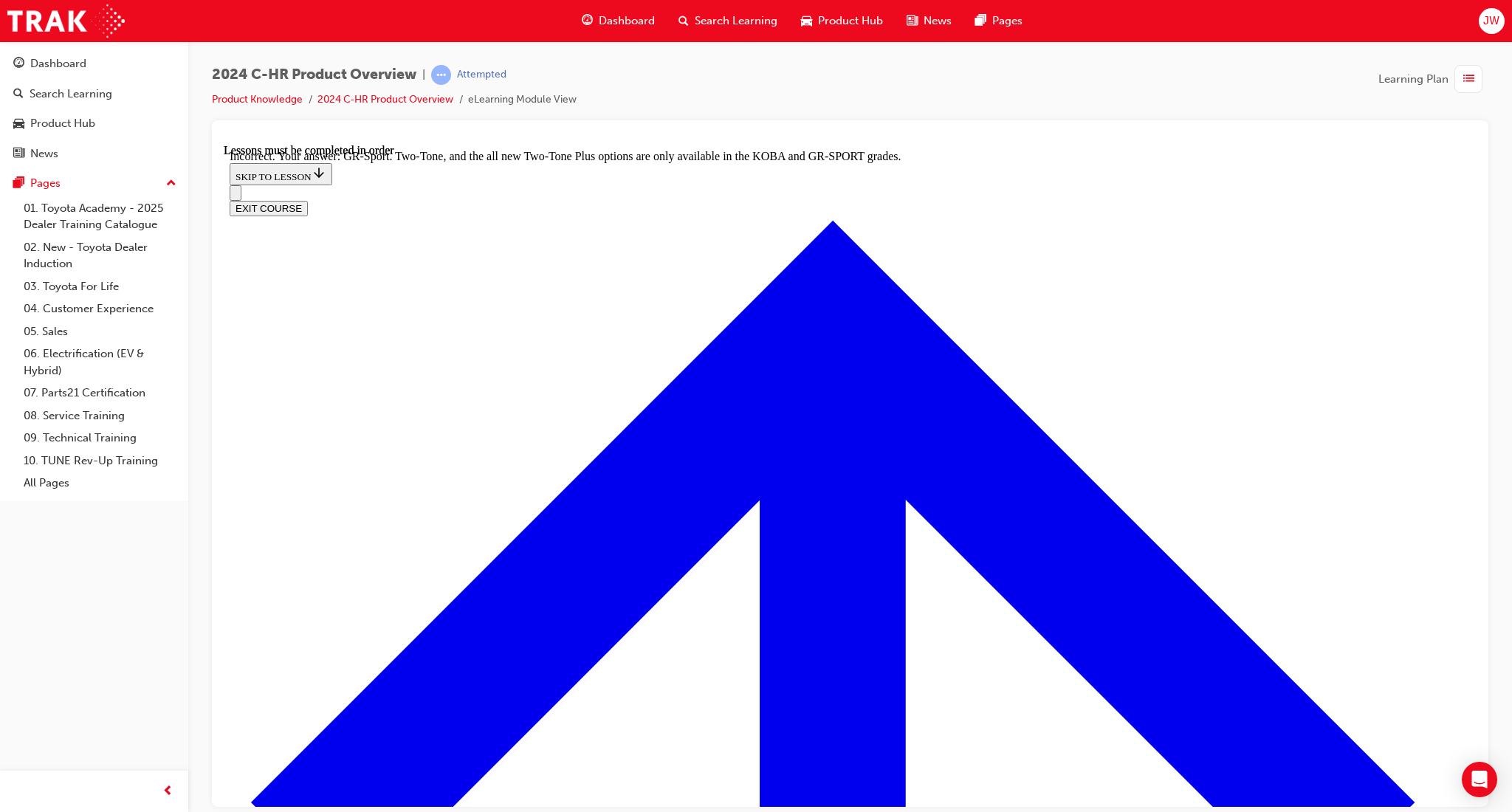
checkbox input "true"
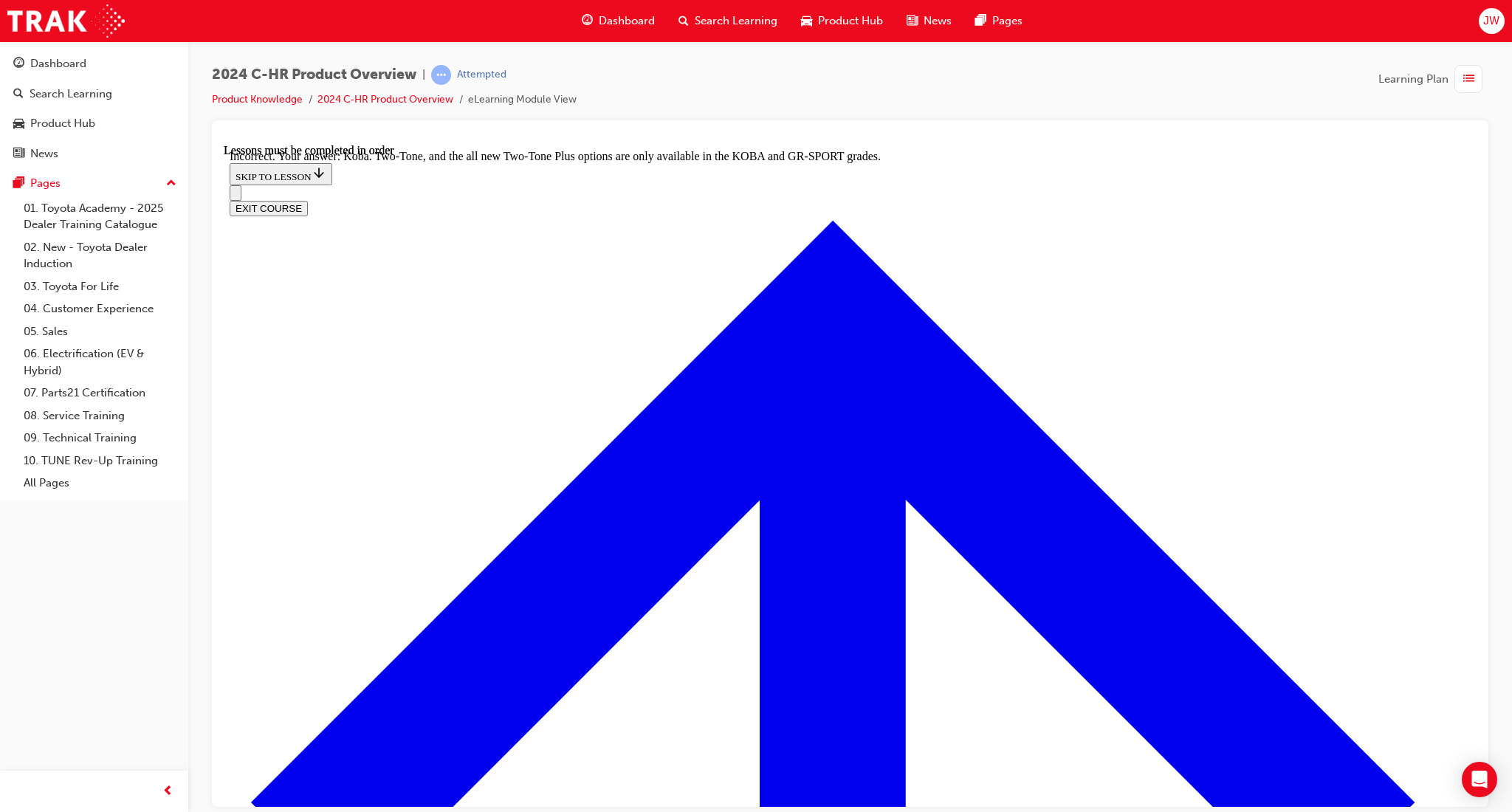
scroll to position [2963, 0]
drag, startPoint x: 653, startPoint y: 398, endPoint x: 698, endPoint y: 469, distance: 84.1
checkbox input "true"
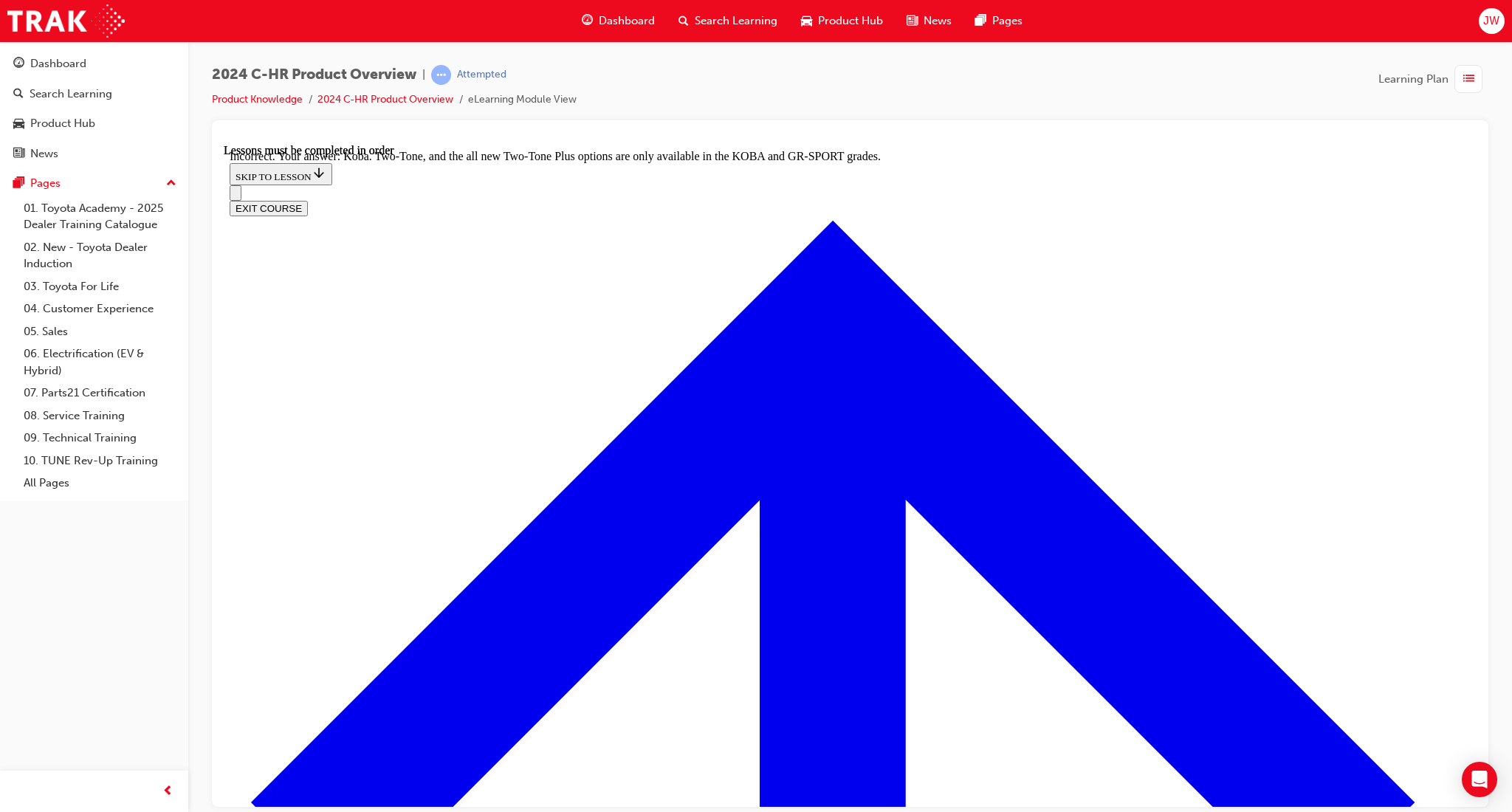
drag, startPoint x: 651, startPoint y: 462, endPoint x: 659, endPoint y: 520, distance: 58.5
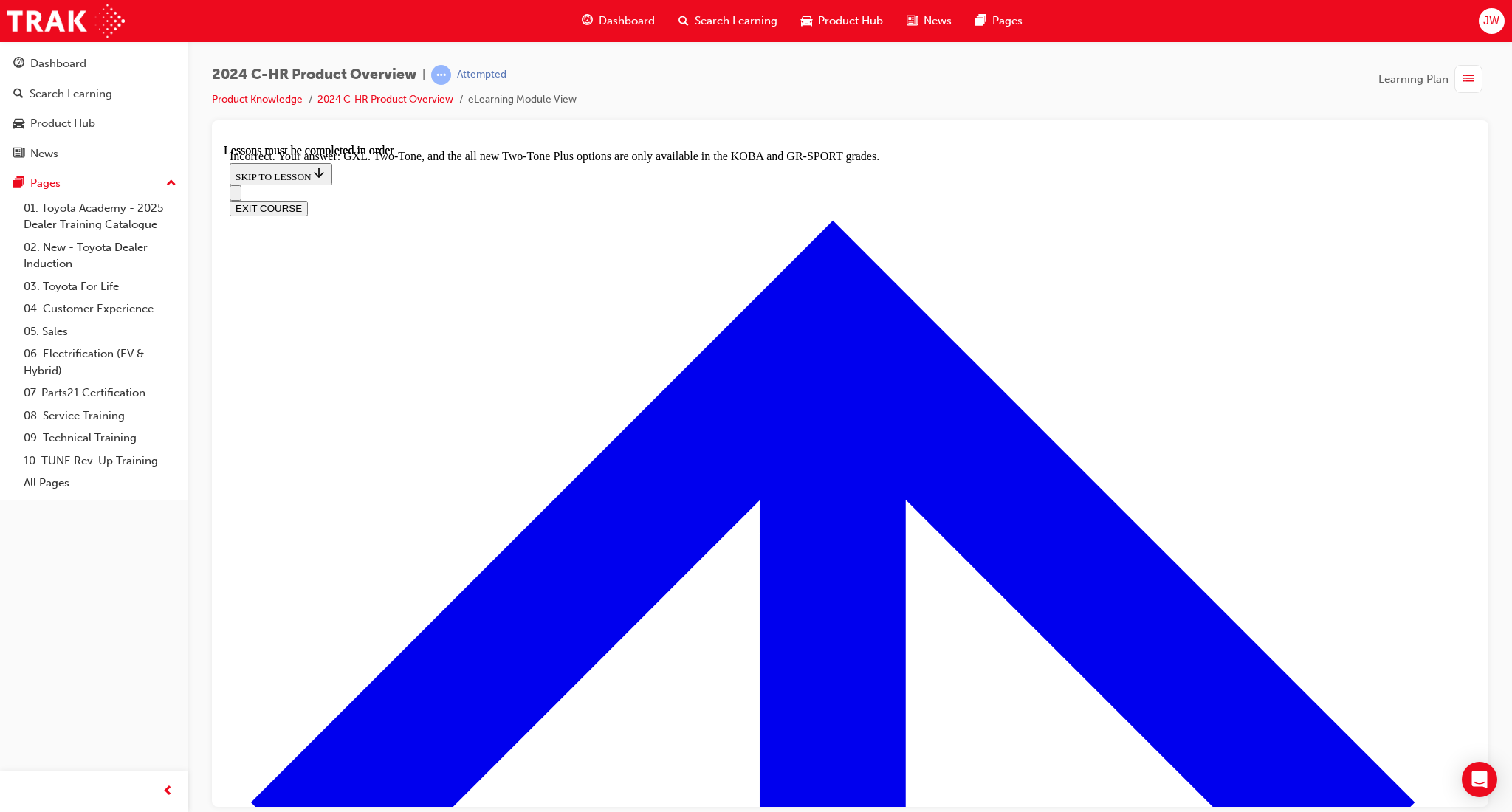
checkbox input "false"
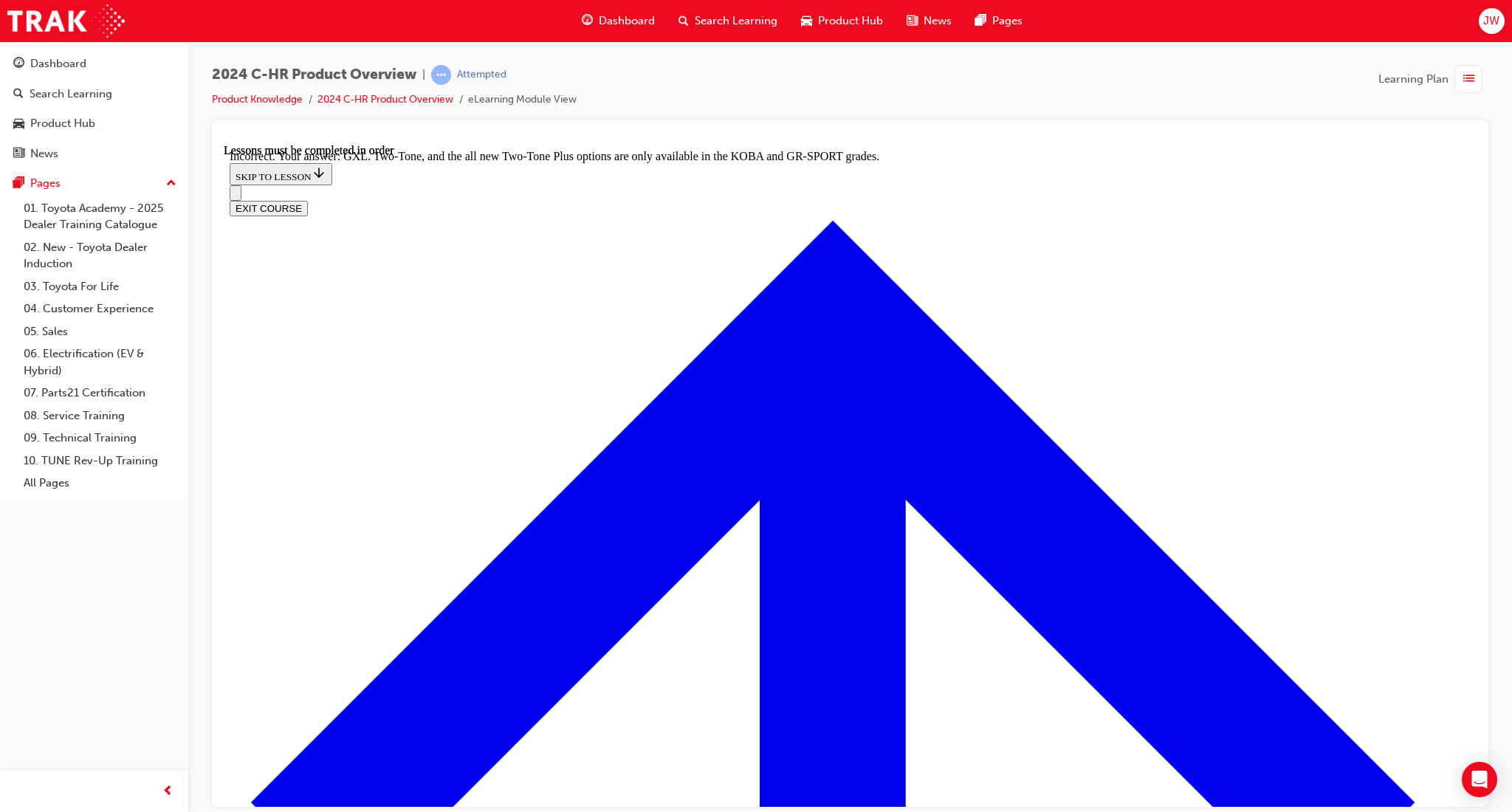
checkbox input "false"
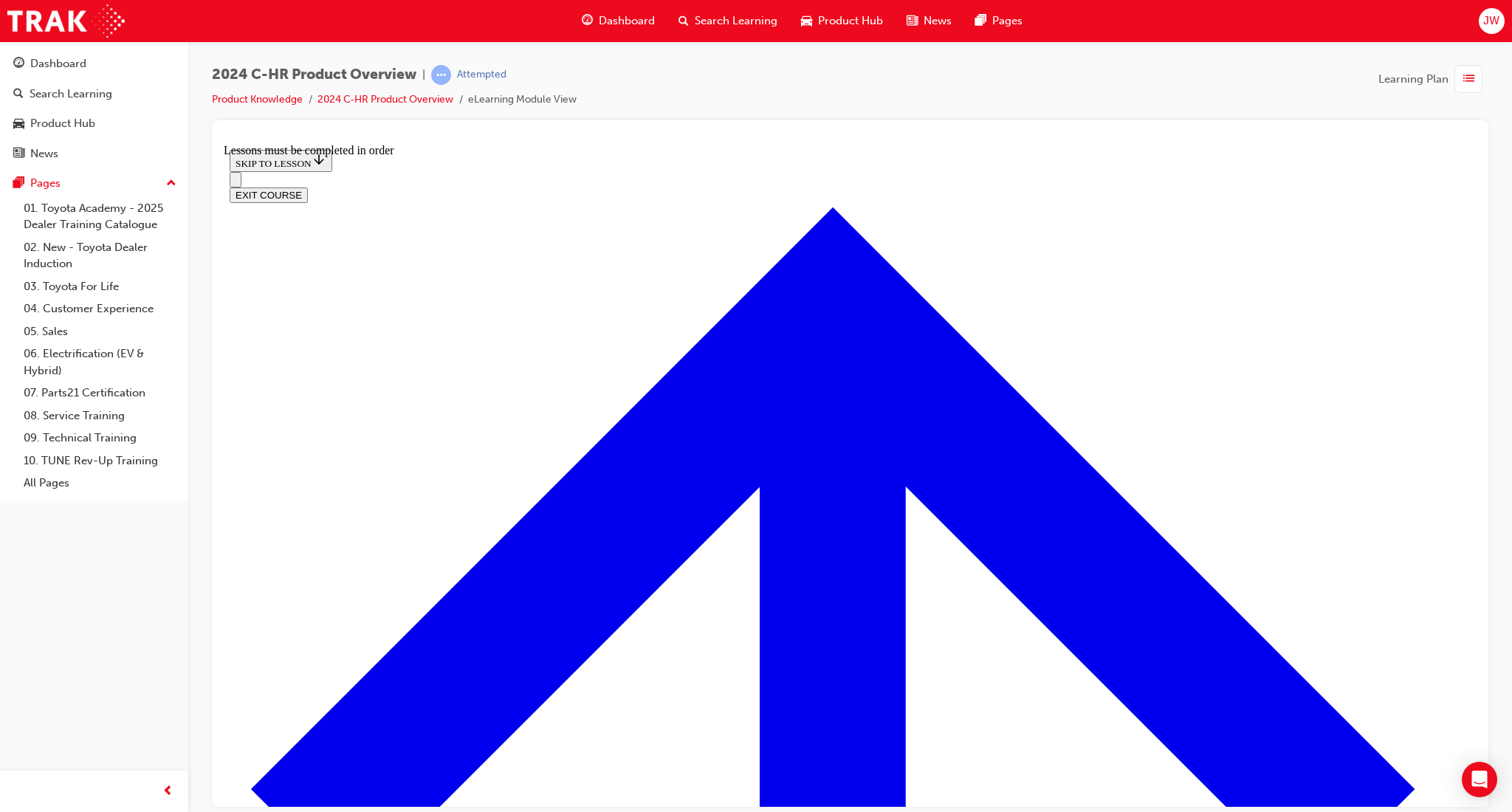
scroll to position [923, 0]
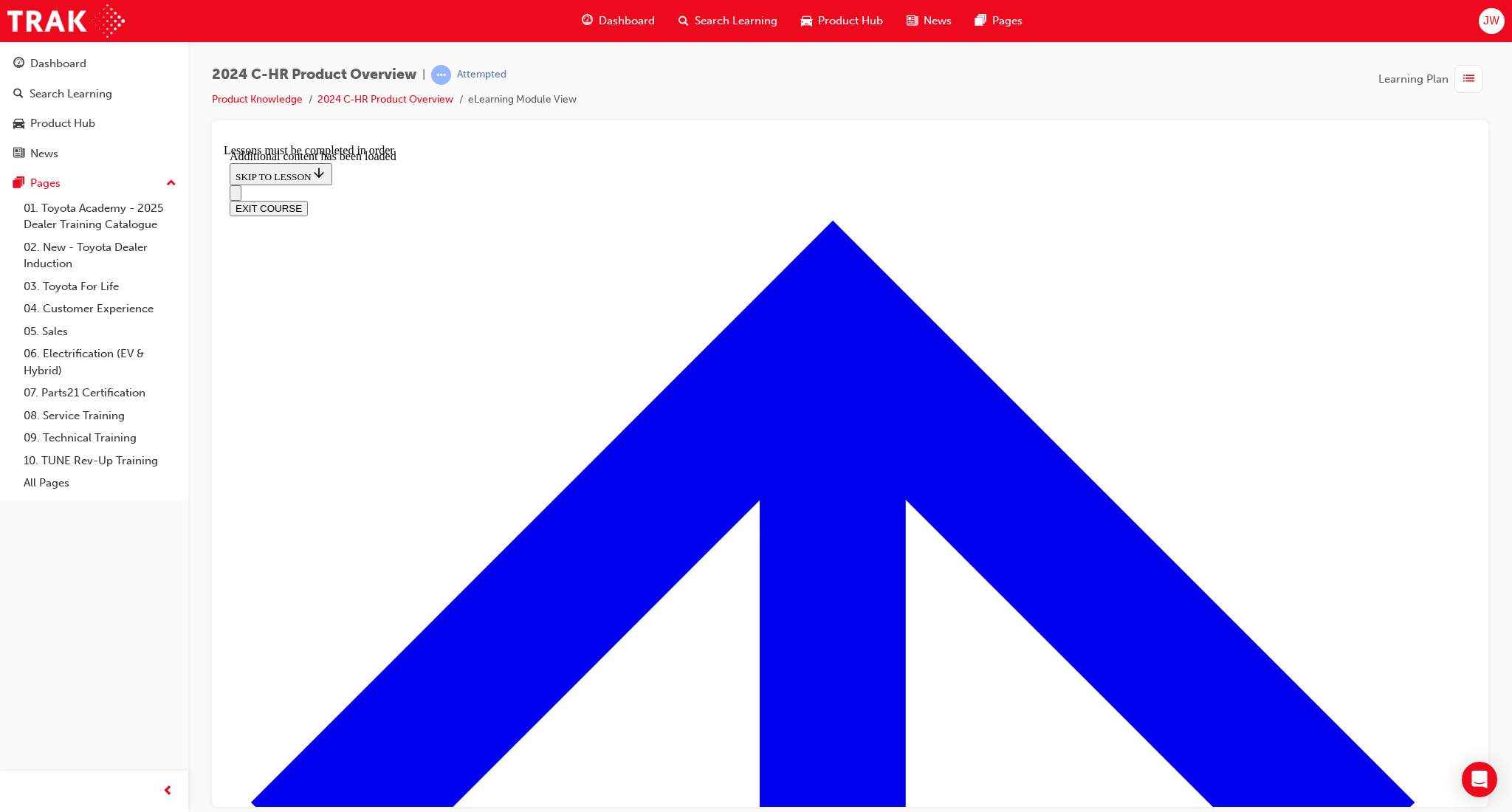
scroll to position [1331, 0]
radio input "true"
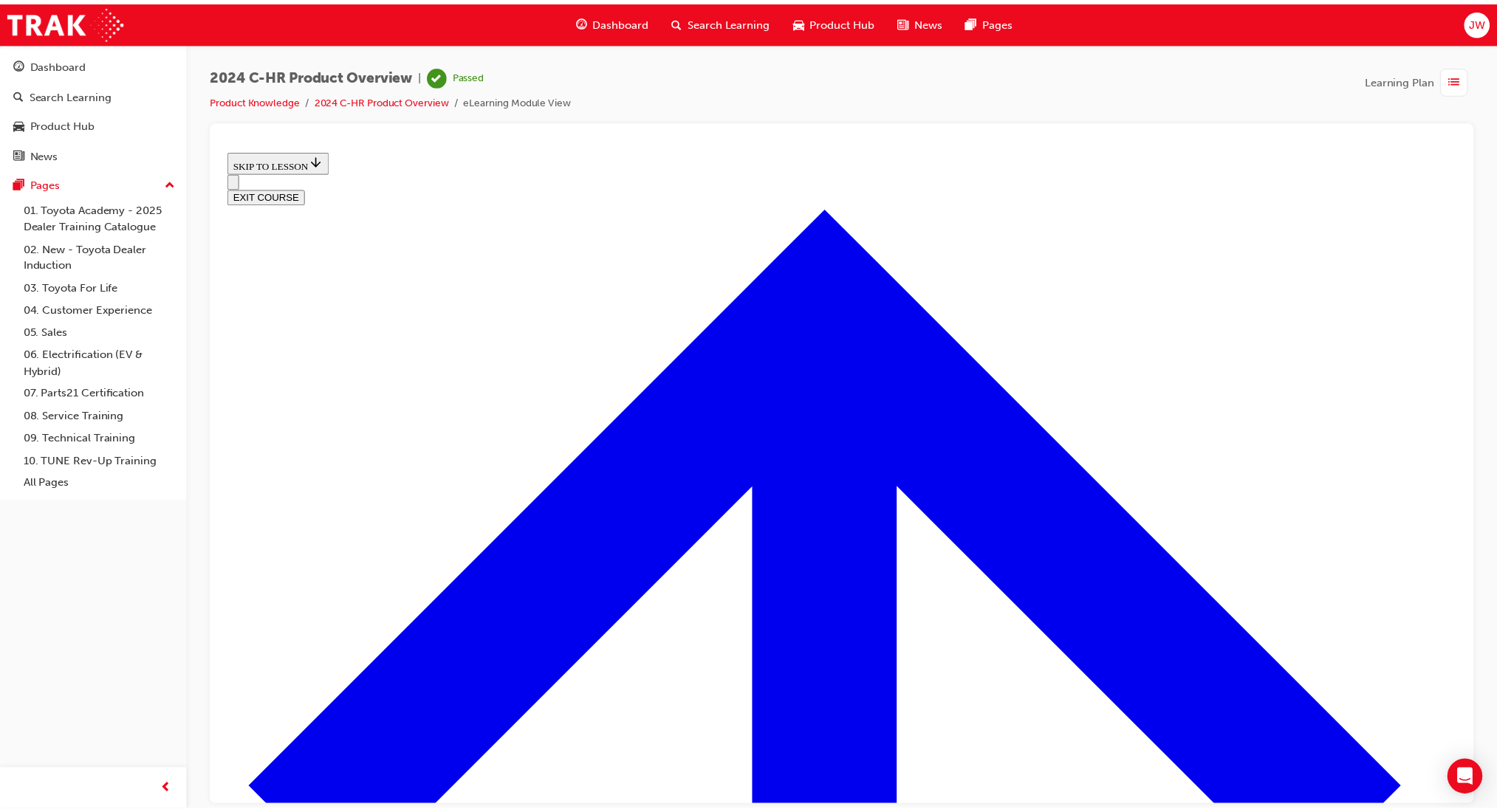
scroll to position [398, 0]
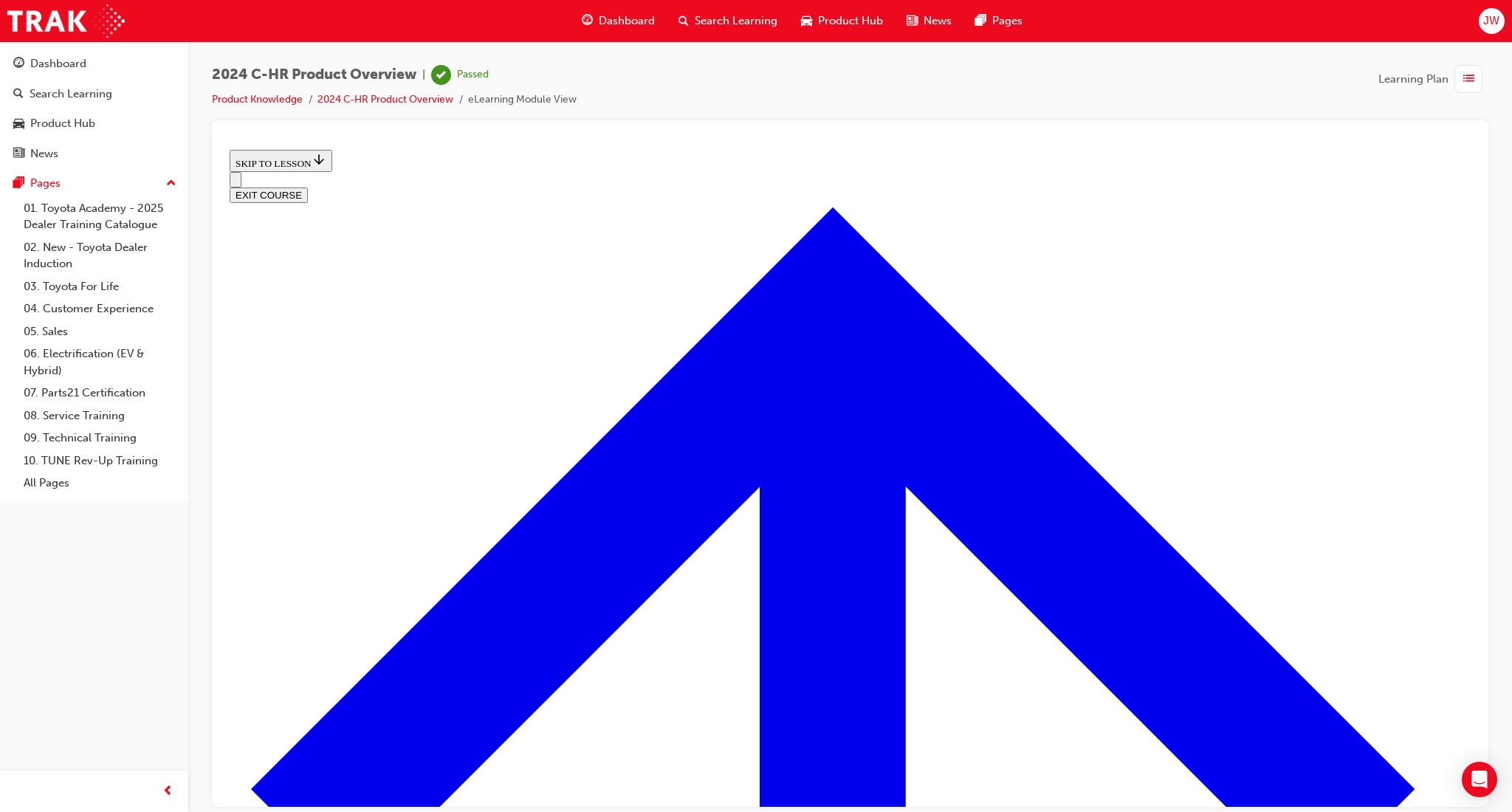
click at [626, 10] on div "Dashboard" at bounding box center [618, 20] width 97 height 30
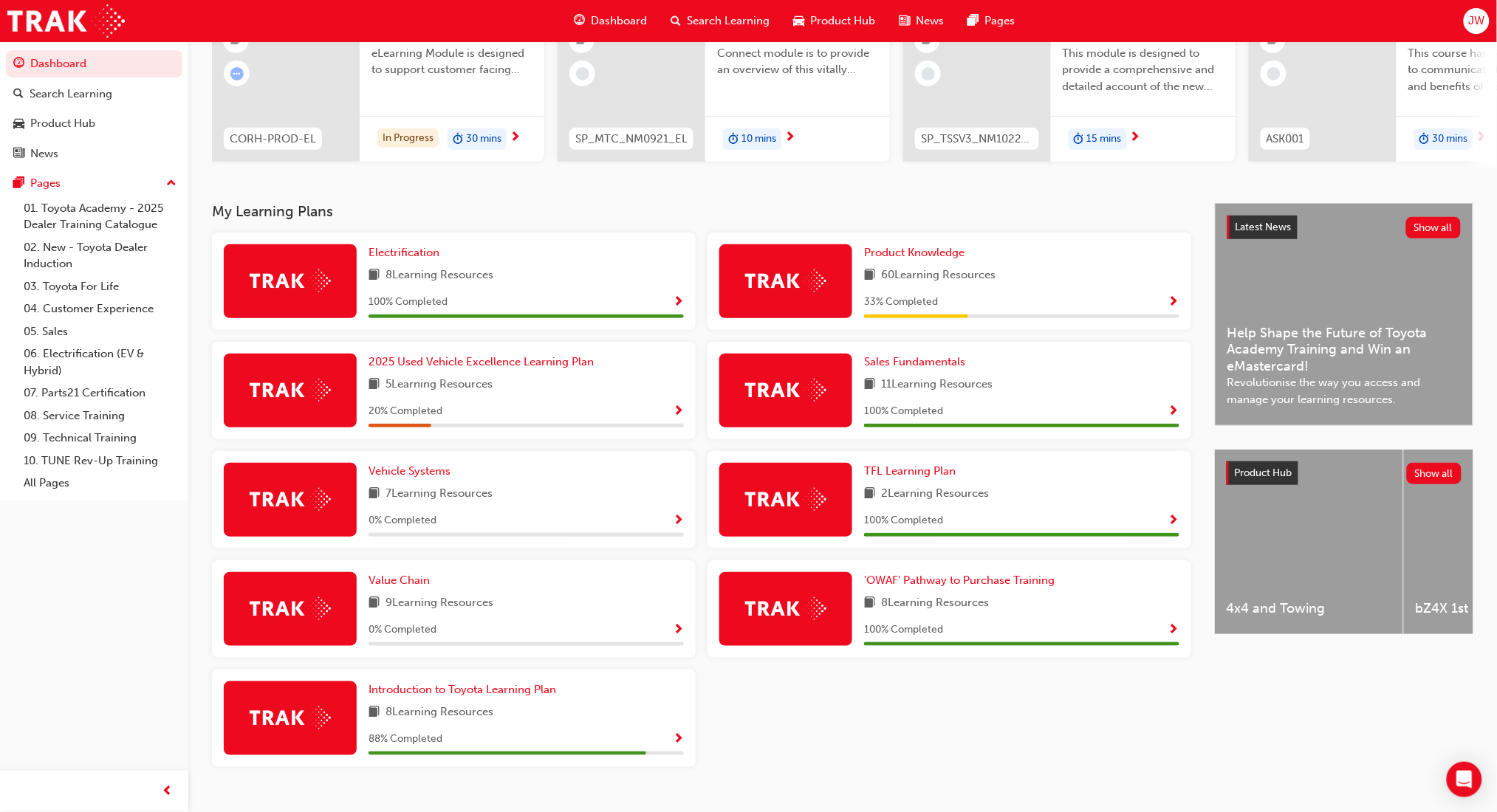
scroll to position [196, 0]
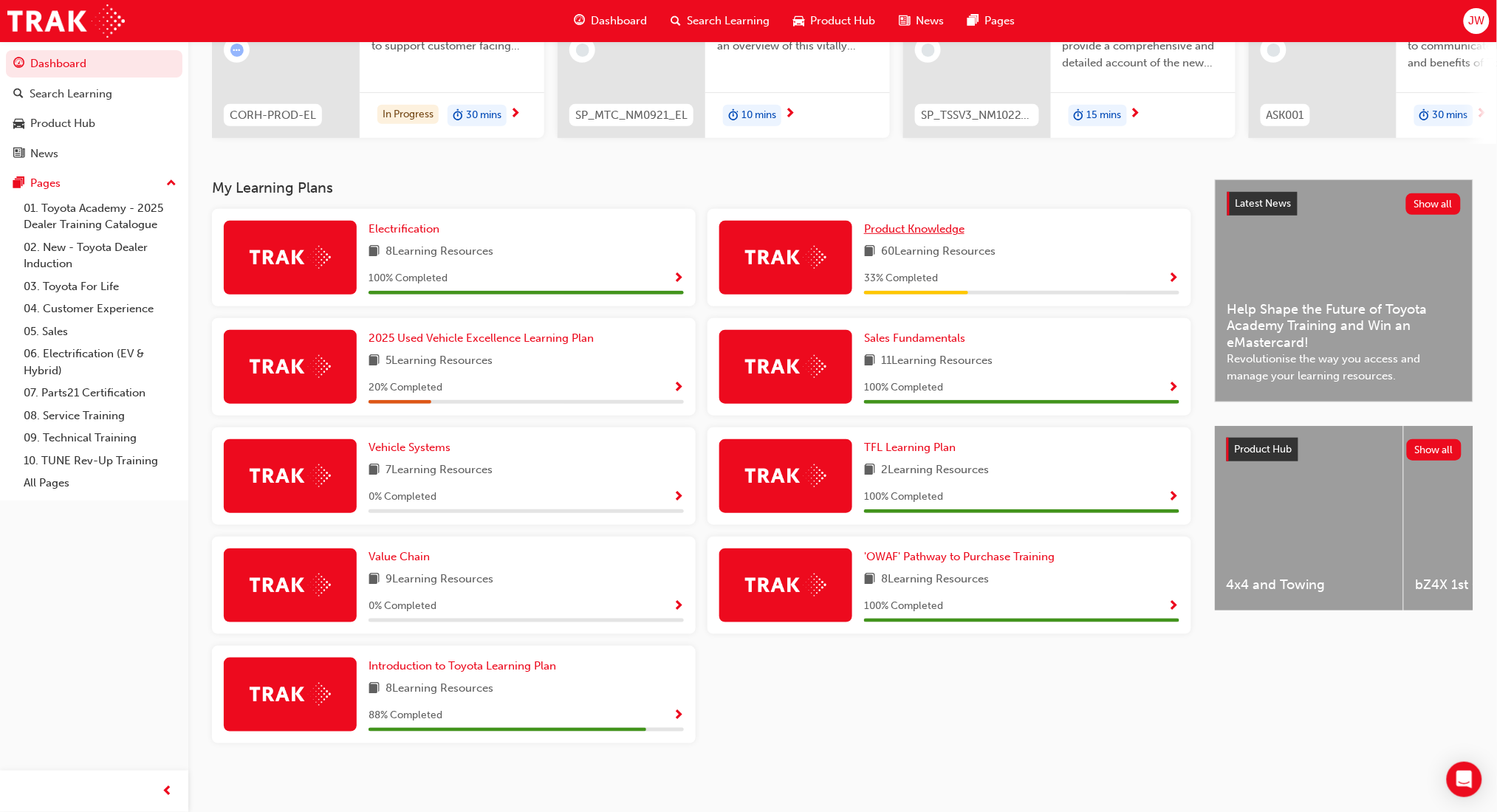
click at [916, 236] on span "Product Knowledge" at bounding box center [914, 228] width 100 height 14
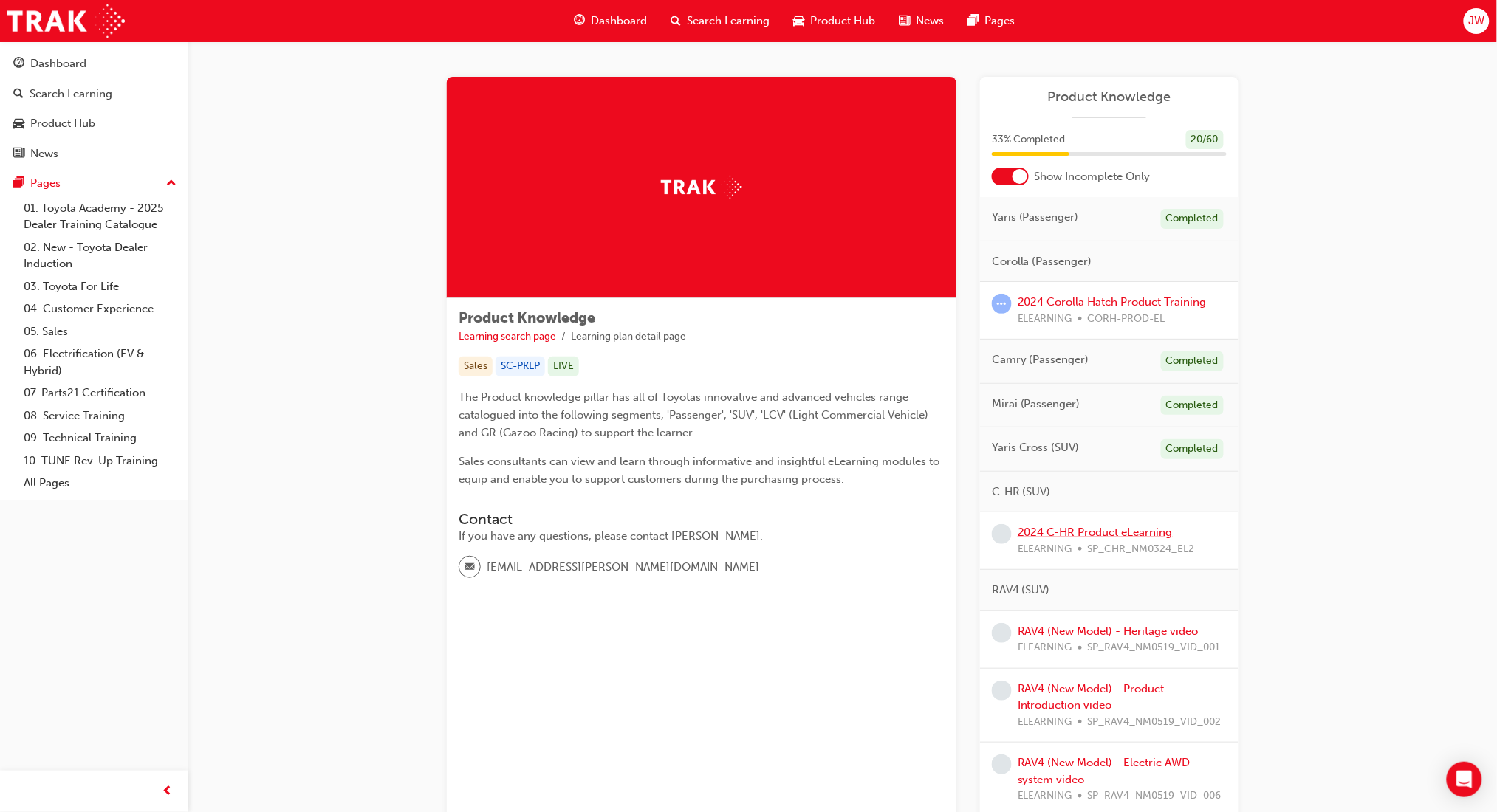
click at [1132, 530] on link "2024 C-HR Product eLearning" at bounding box center [1095, 533] width 155 height 14
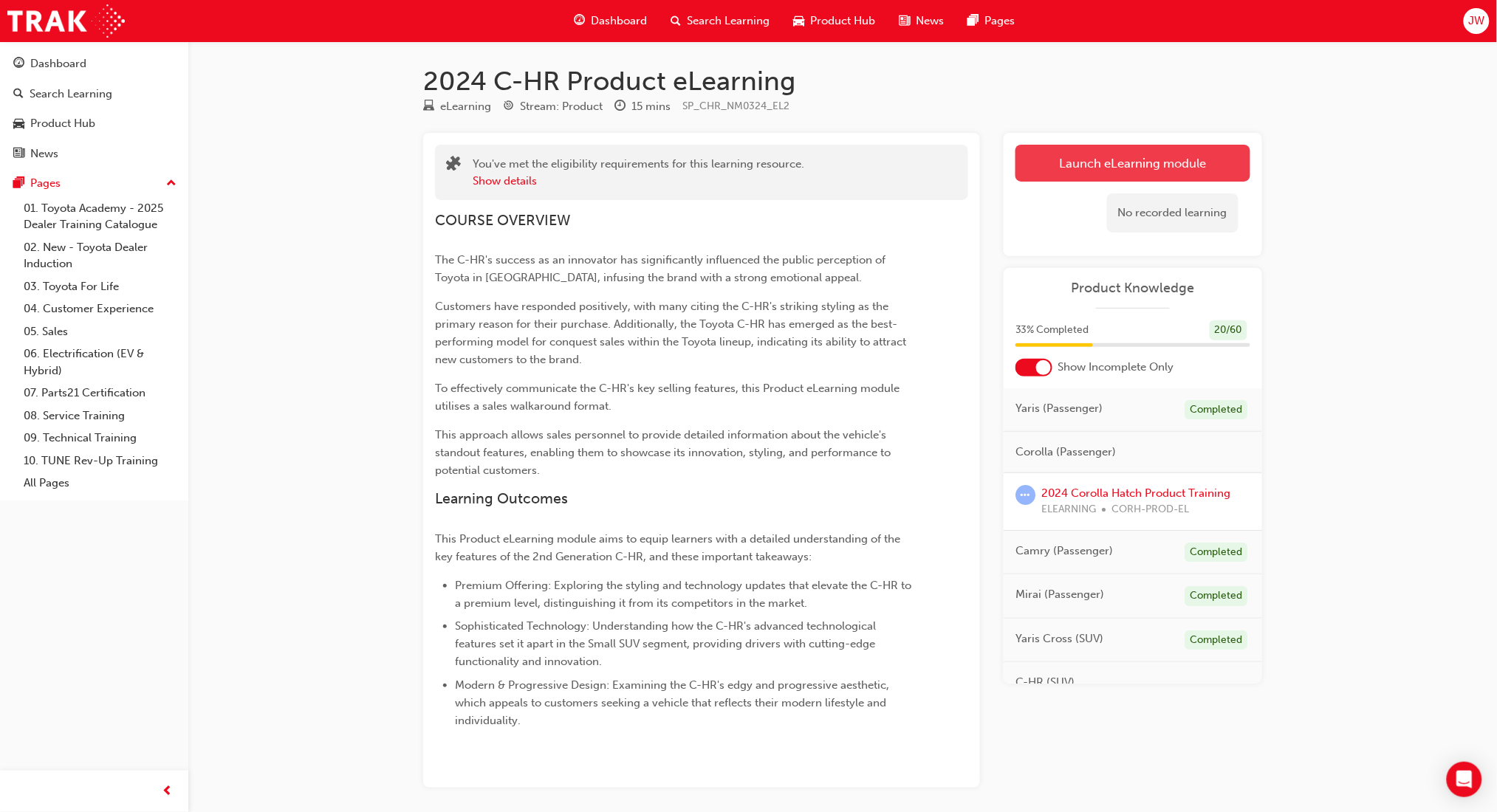
click at [1031, 155] on link "Launch eLearning module" at bounding box center [1133, 163] width 235 height 37
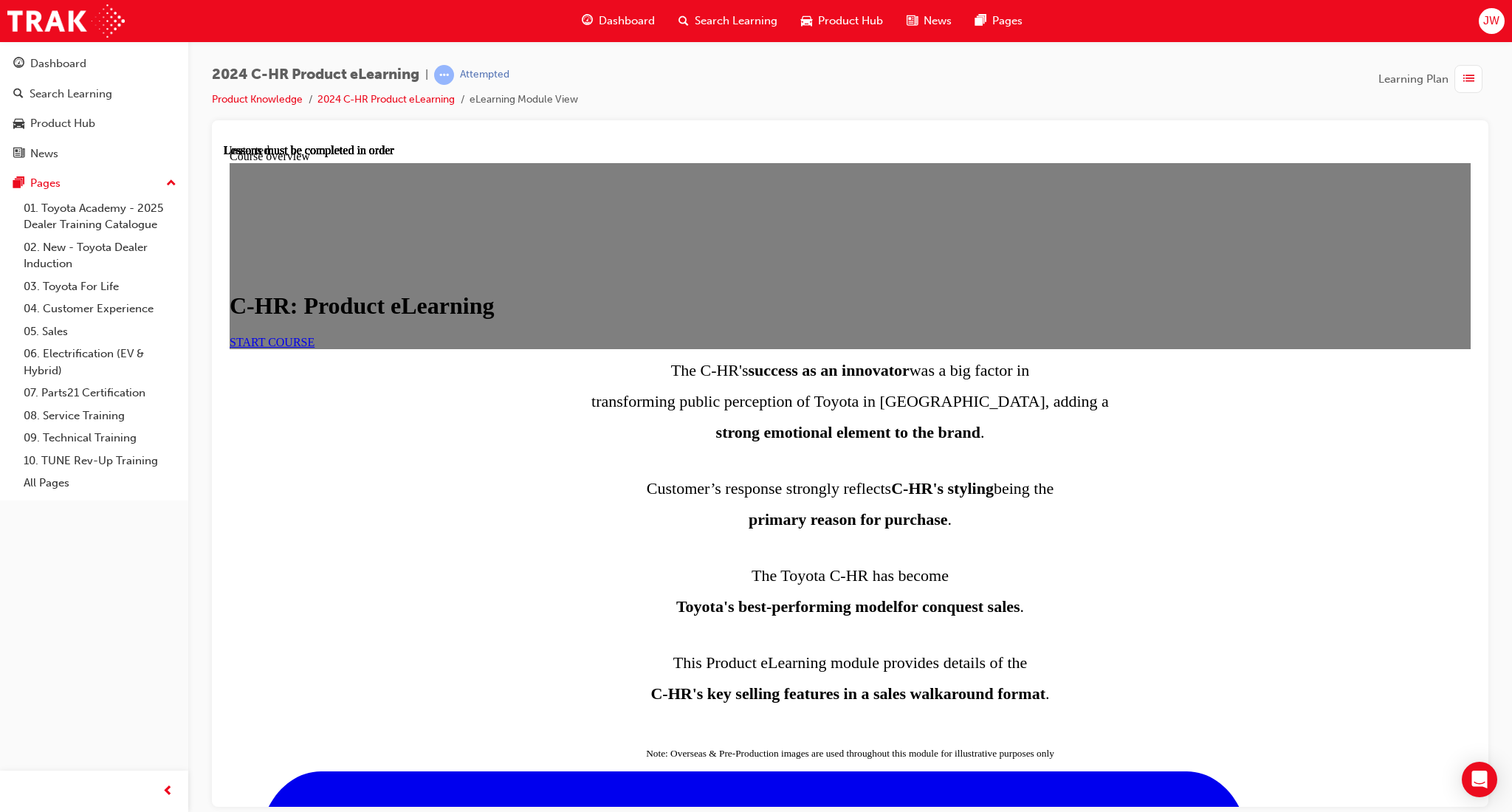
click at [314, 348] on span "START COURSE" at bounding box center [271, 342] width 85 height 13
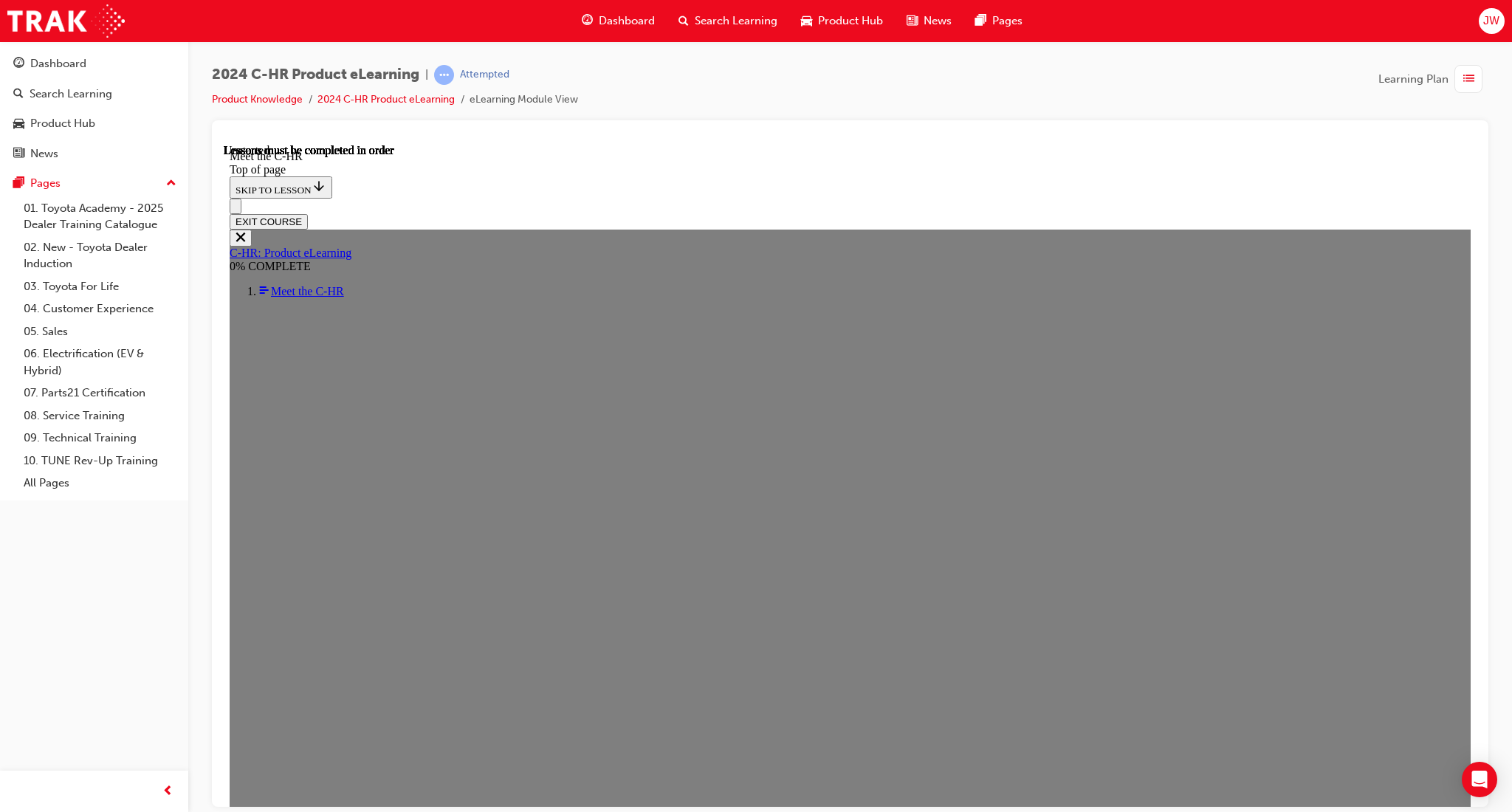
scroll to position [52, 0]
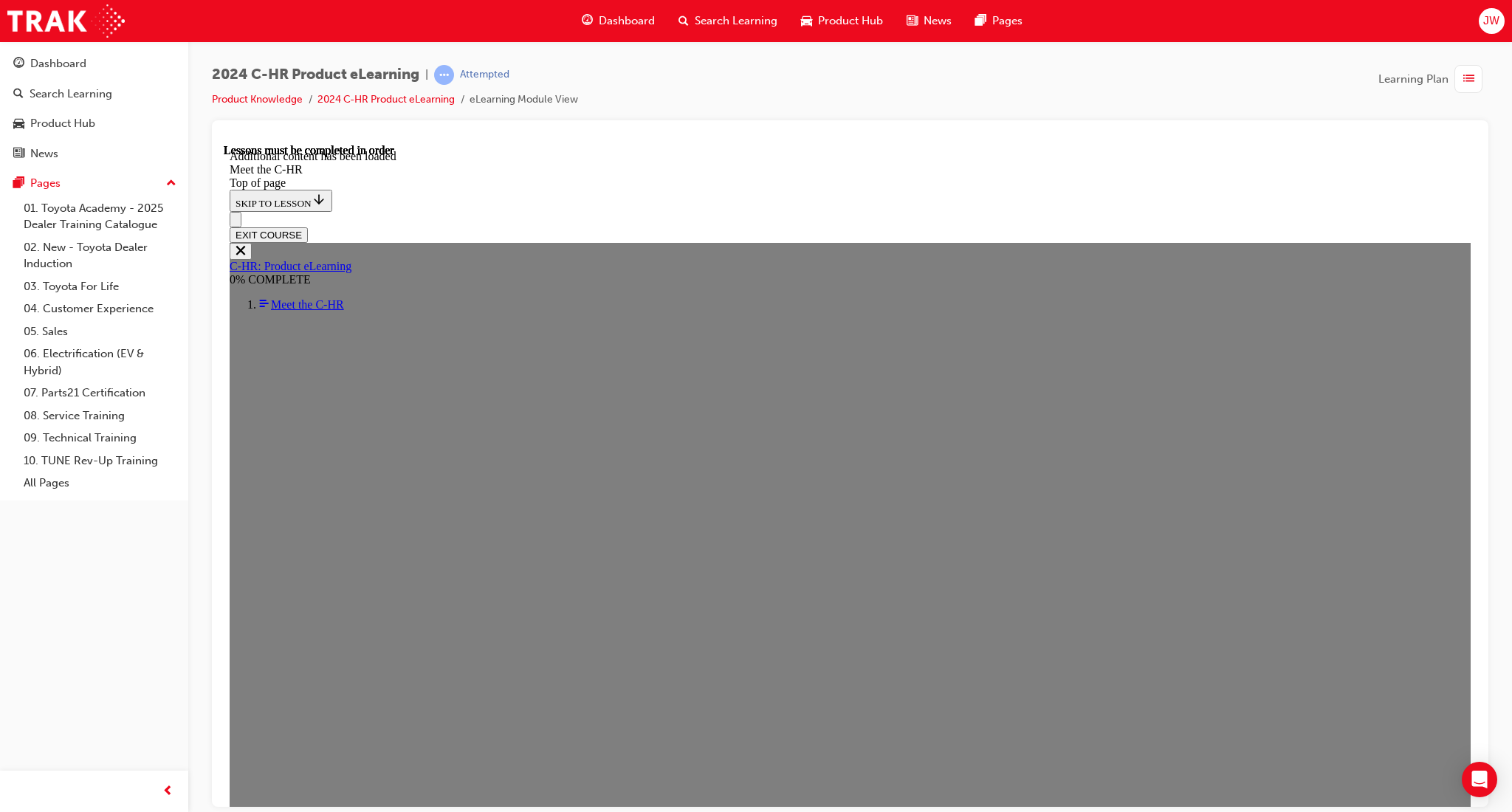
scroll to position [3928, 0]
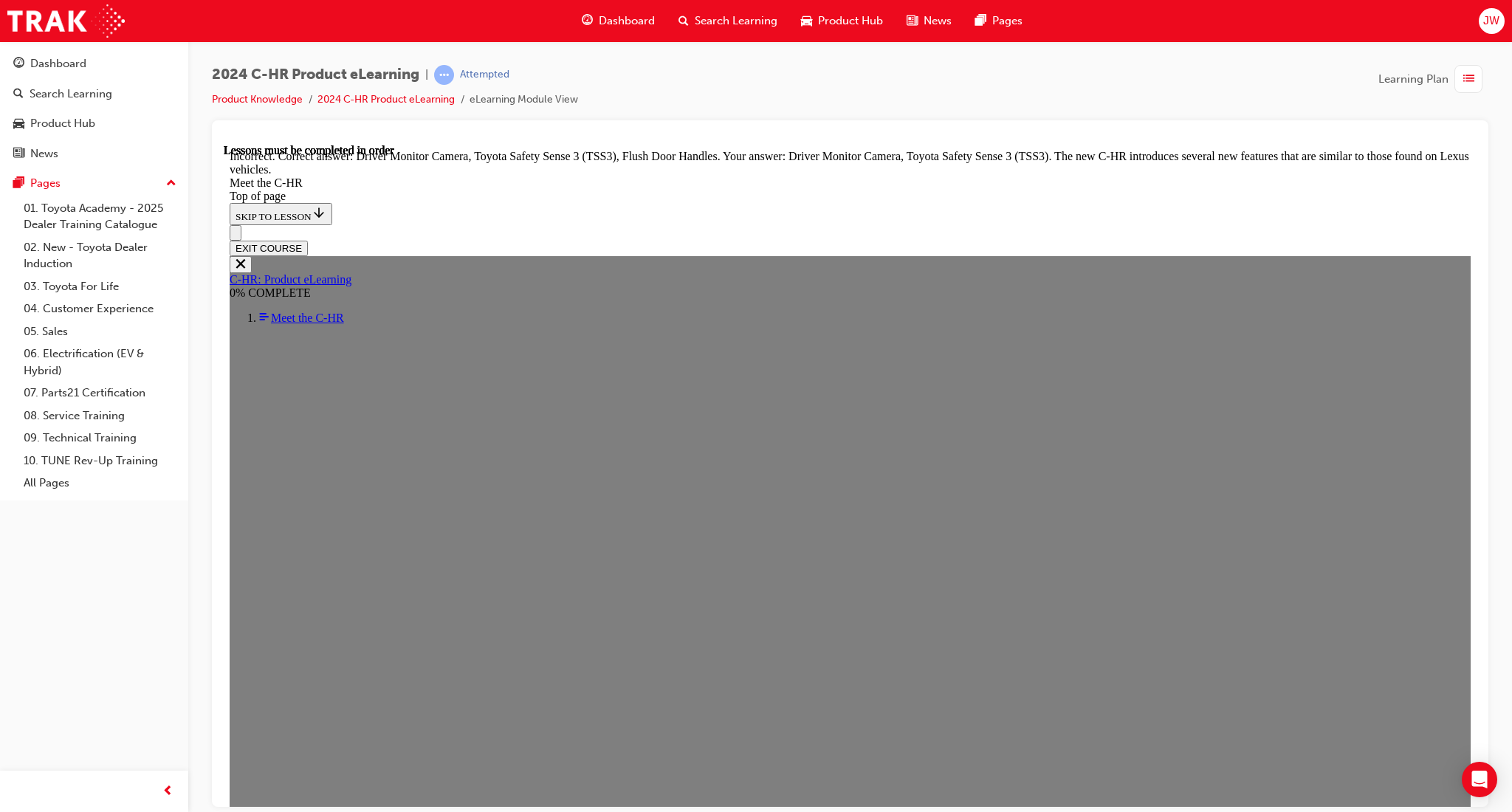
scroll to position [4933, 0]
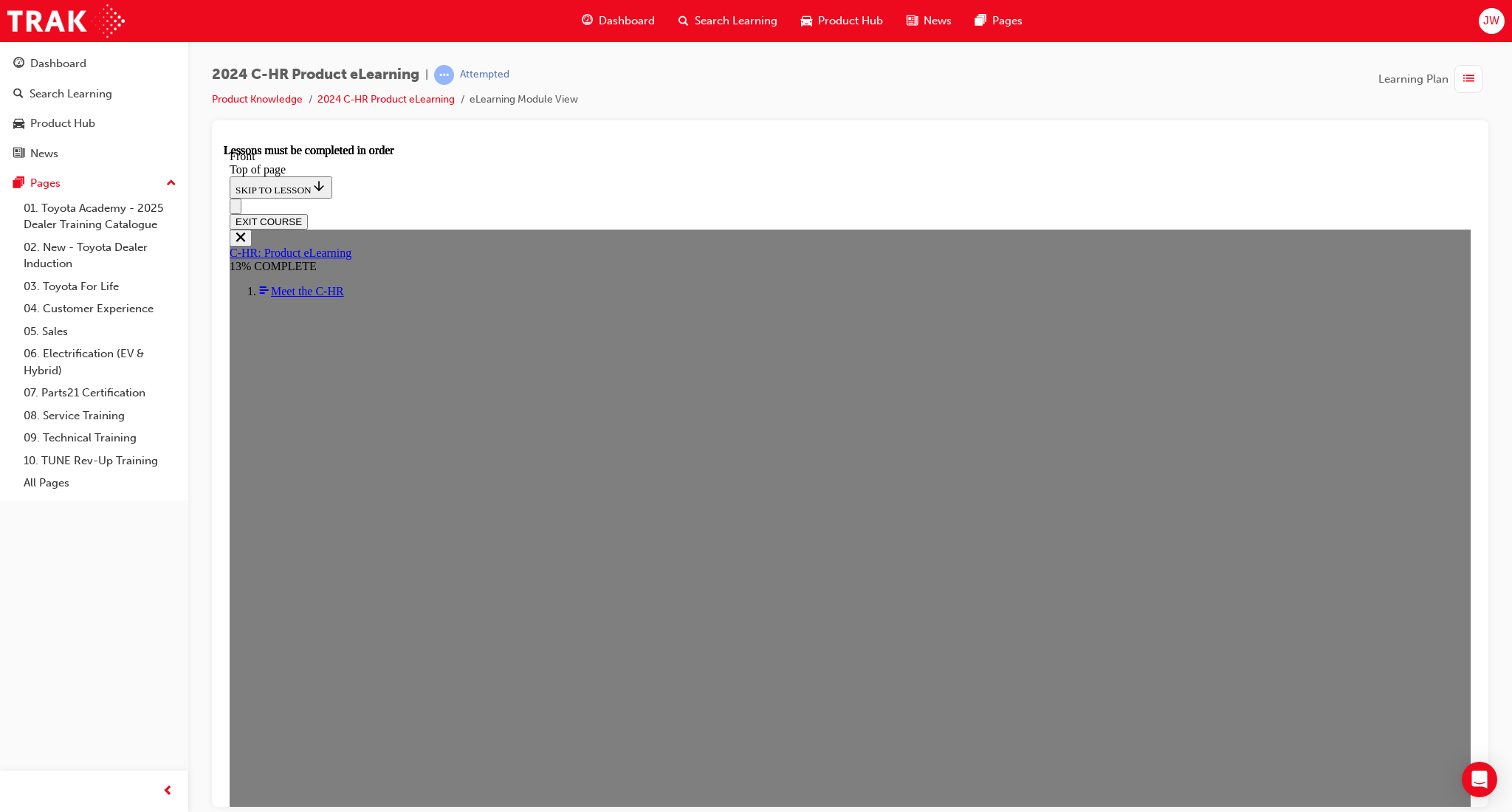
scroll to position [642, 0]
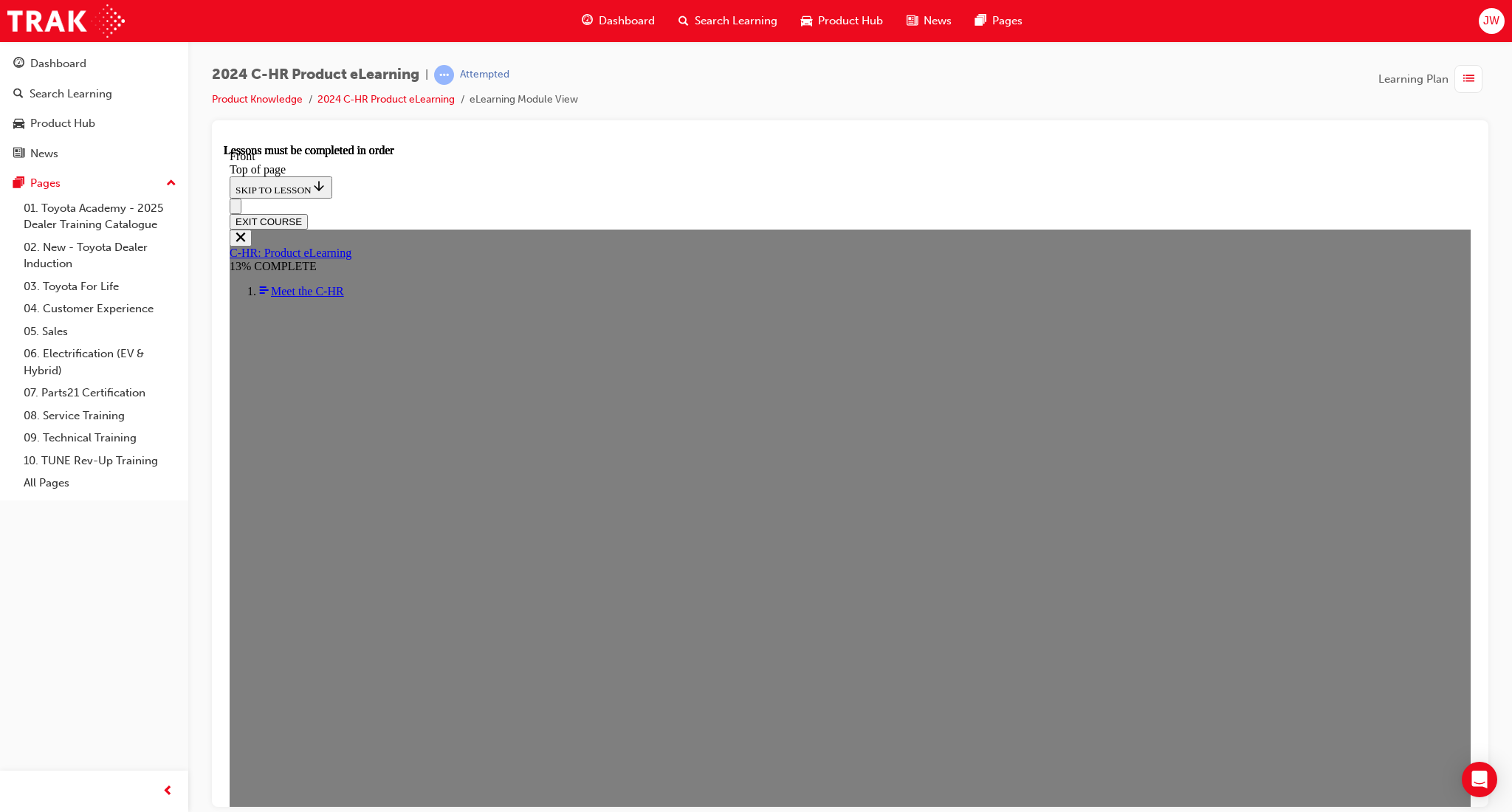
drag, startPoint x: 821, startPoint y: 748, endPoint x: 698, endPoint y: 639, distance: 164.3
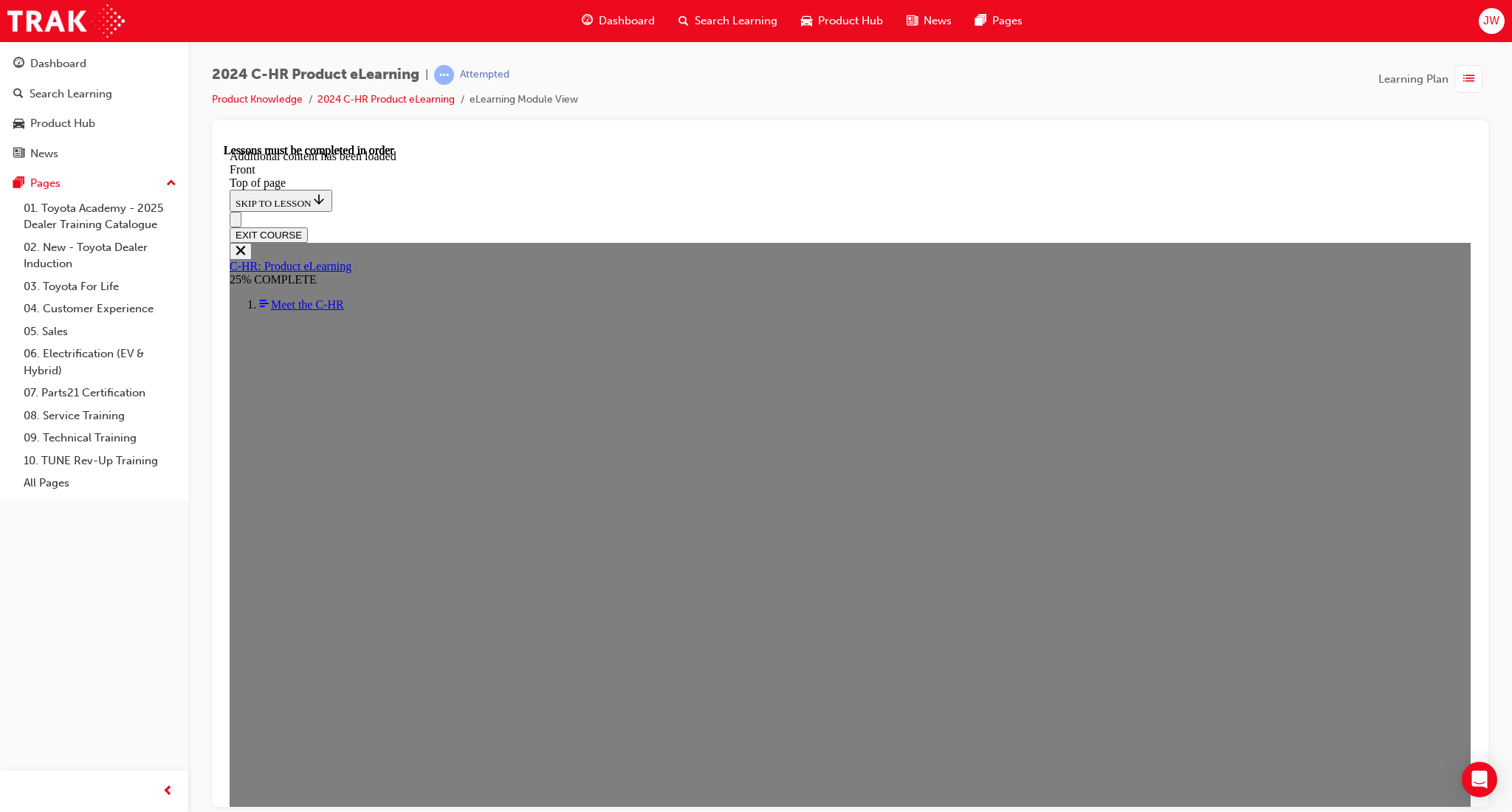
scroll to position [1256, 0]
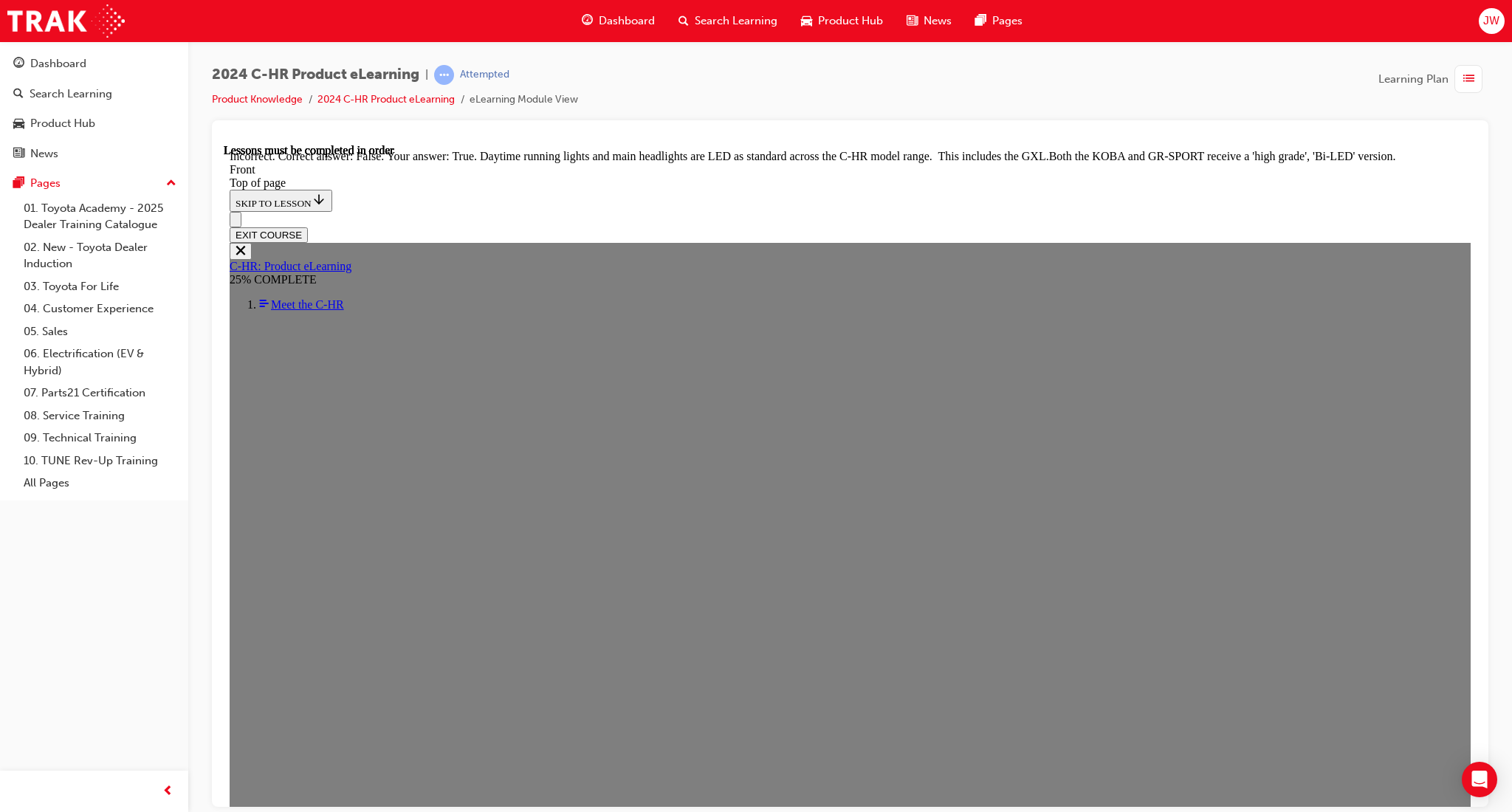
scroll to position [1566, 0]
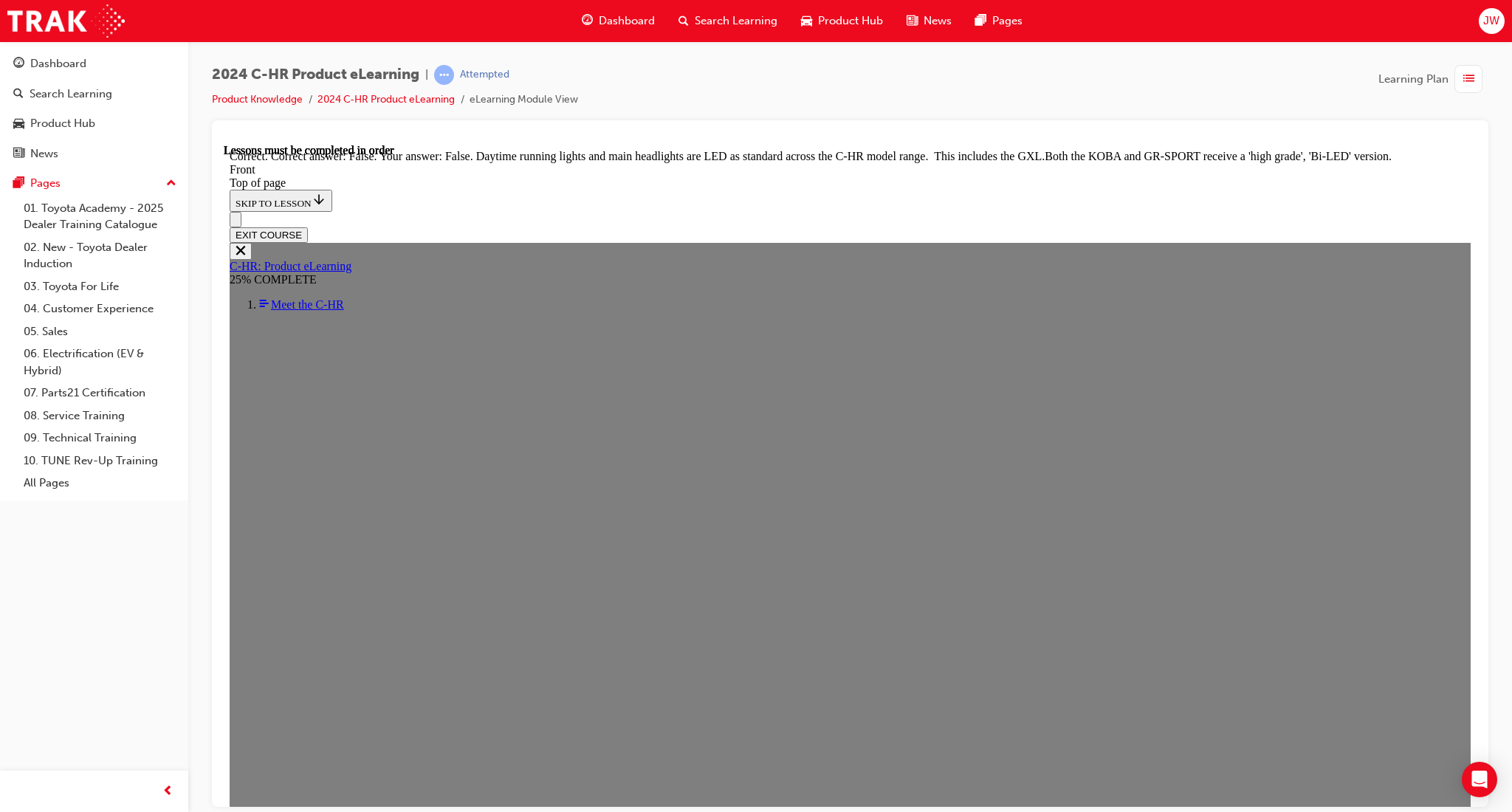
scroll to position [1709, 0]
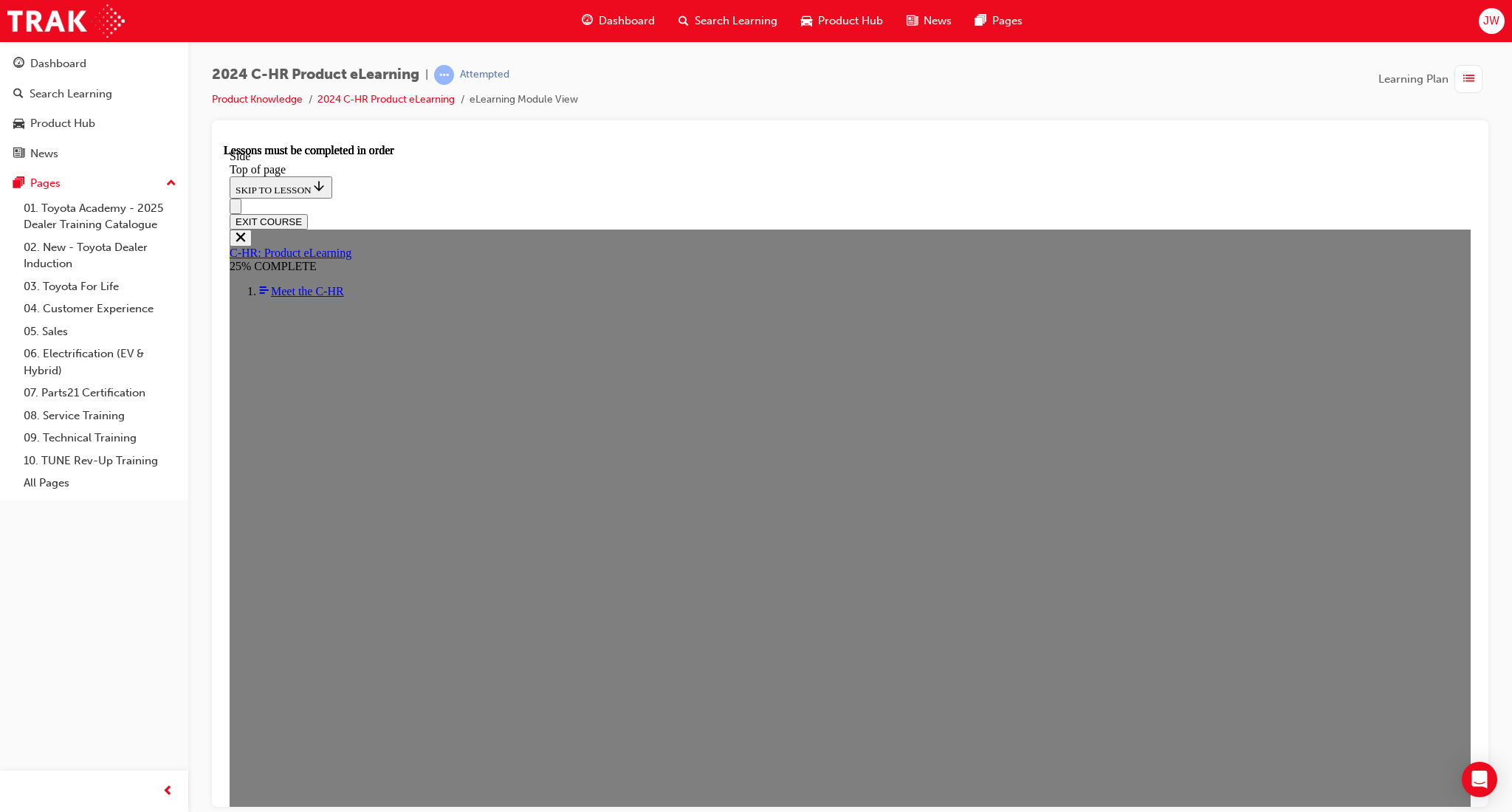
scroll to position [453, 0]
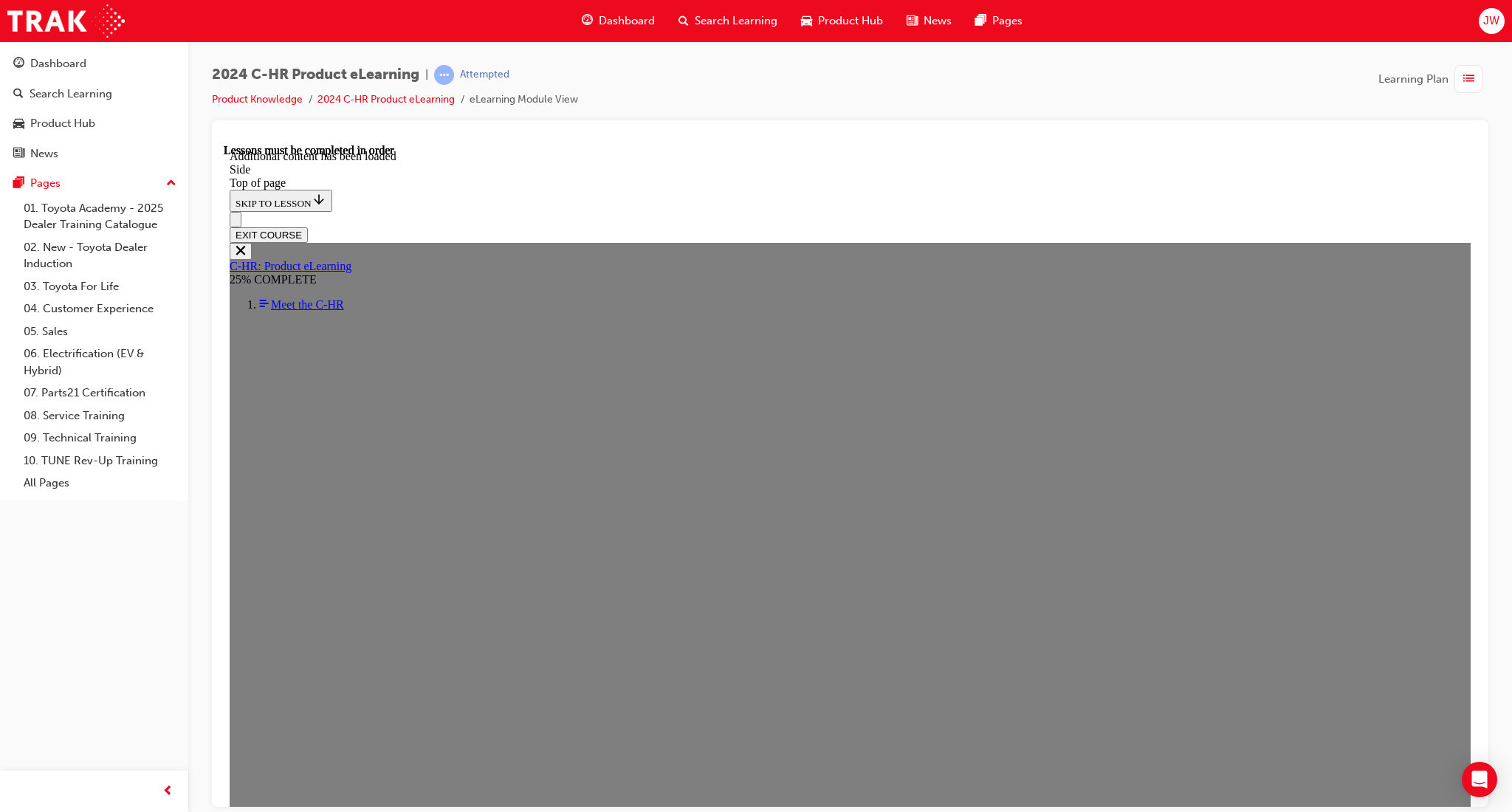
scroll to position [961, 0]
drag, startPoint x: 762, startPoint y: 302, endPoint x: 896, endPoint y: 303, distance: 134.0
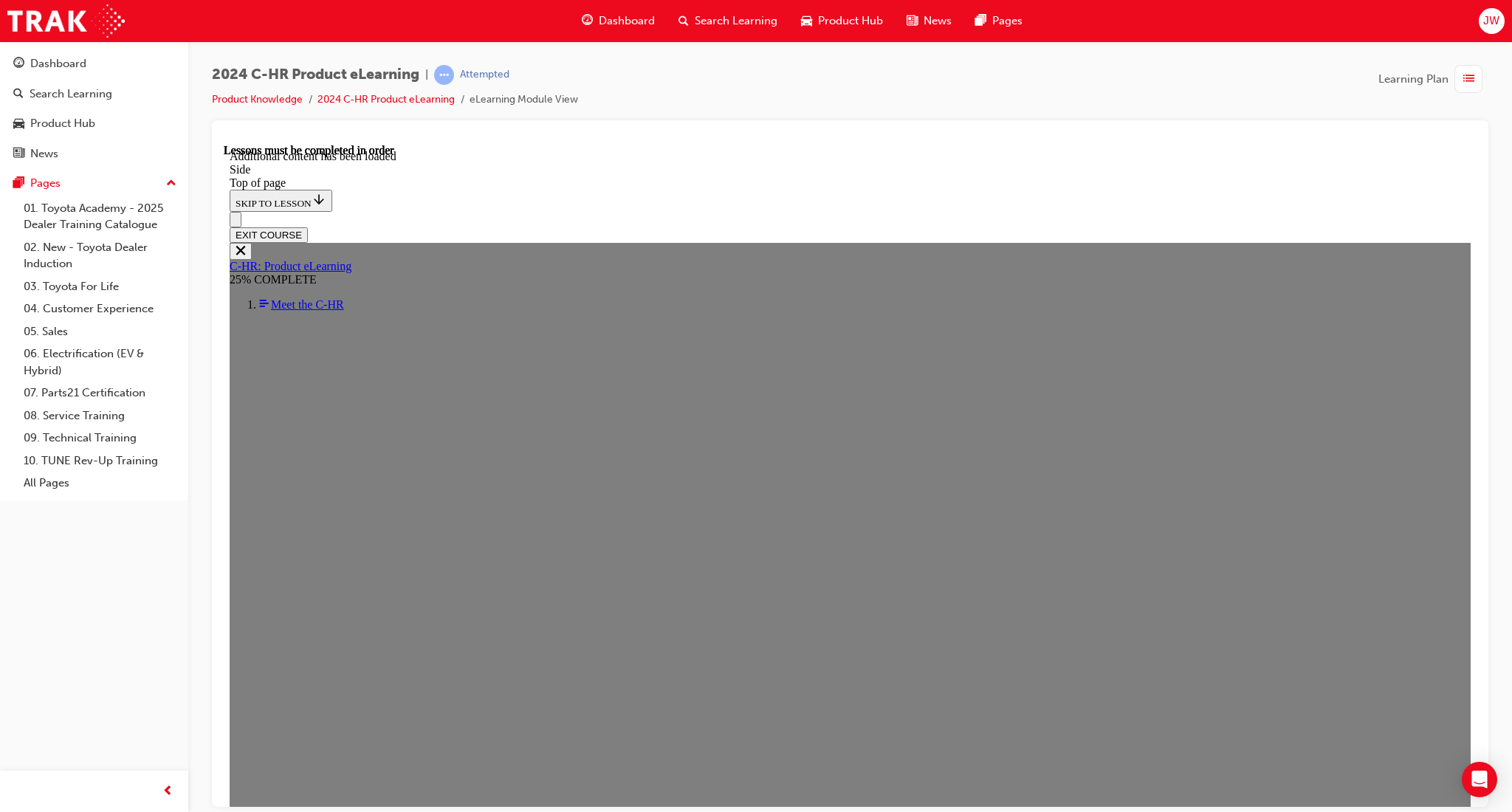
drag, startPoint x: 693, startPoint y: 445, endPoint x: 723, endPoint y: 474, distance: 41.7
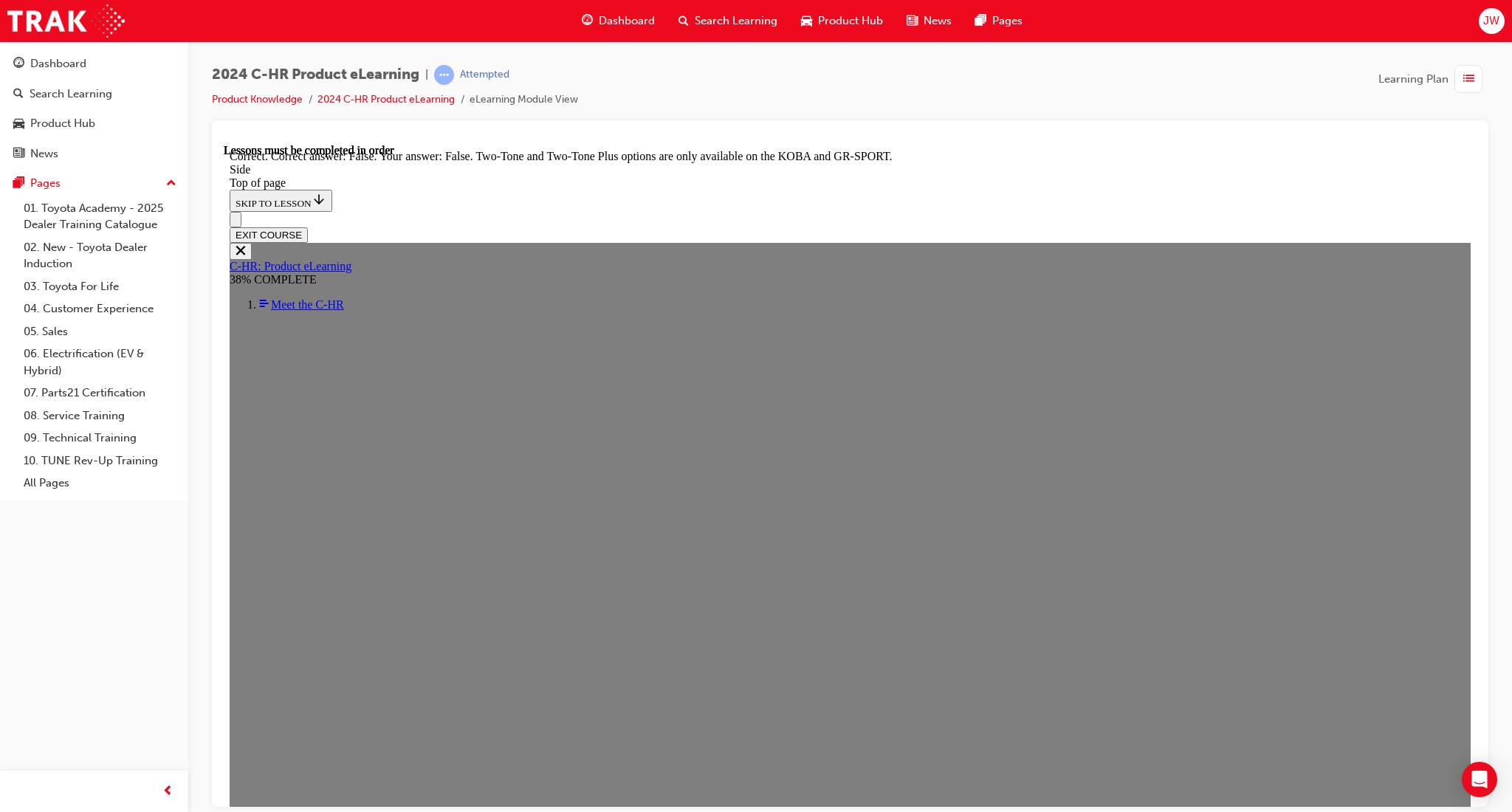
scroll to position [1409, 0]
drag, startPoint x: 726, startPoint y: 576, endPoint x: 772, endPoint y: 602, distance: 52.8
drag, startPoint x: 834, startPoint y: 631, endPoint x: 835, endPoint y: 638, distance: 7.1
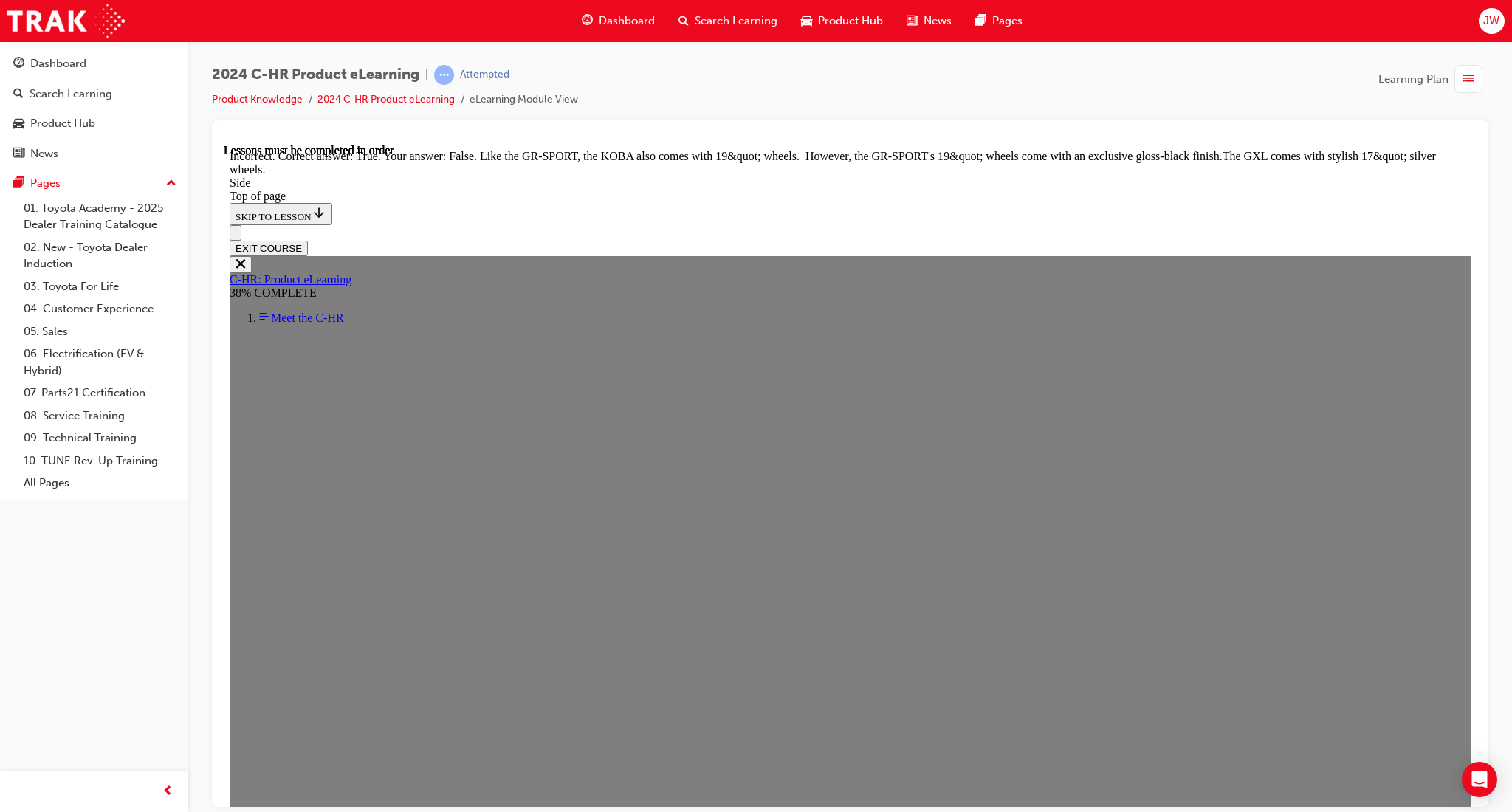
scroll to position [1607, 0]
drag, startPoint x: 842, startPoint y: 736, endPoint x: 809, endPoint y: 630, distance: 111.0
drag, startPoint x: 699, startPoint y: 469, endPoint x: 750, endPoint y: 526, distance: 76.5
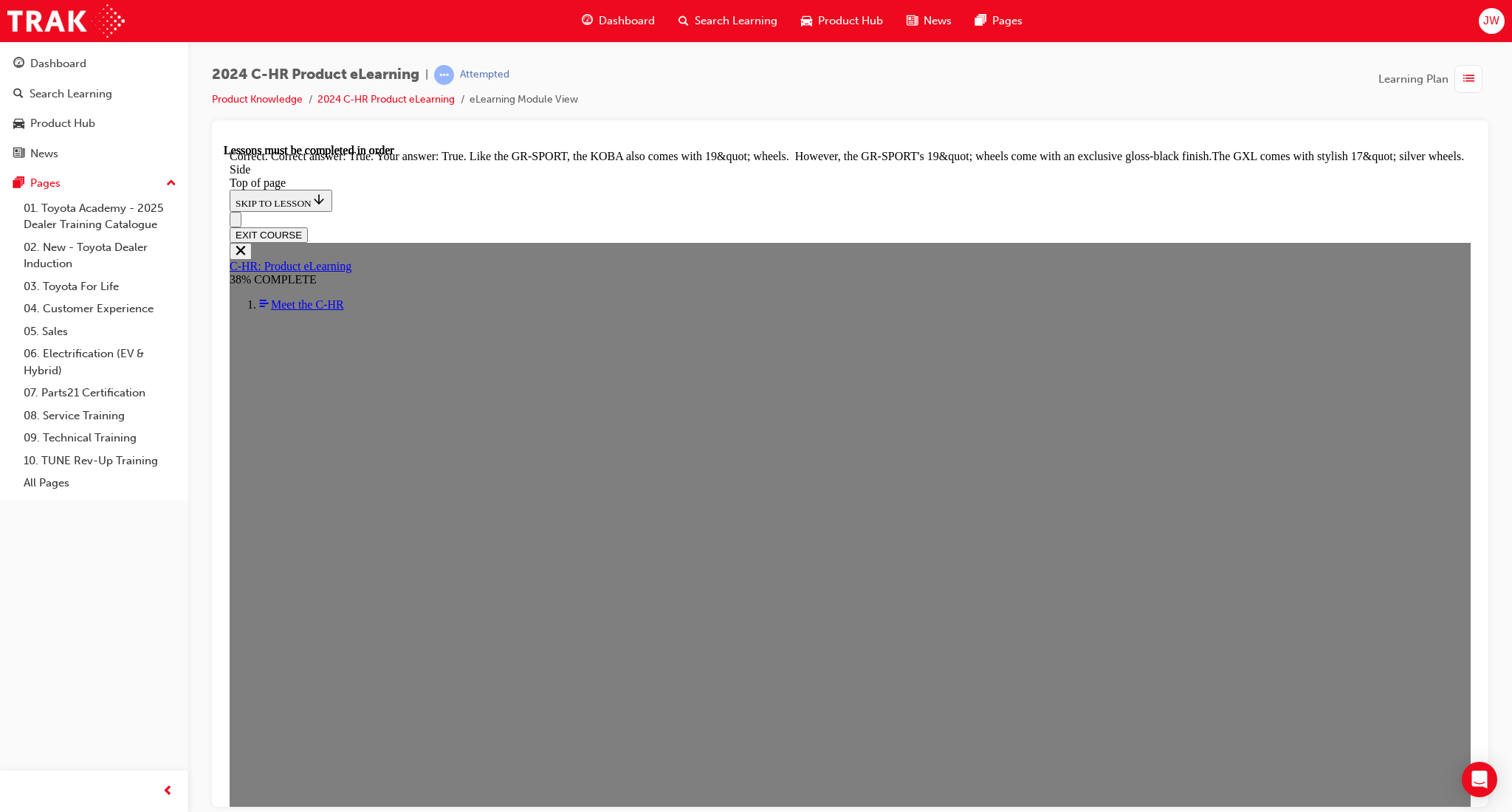
scroll to position [1737, 0]
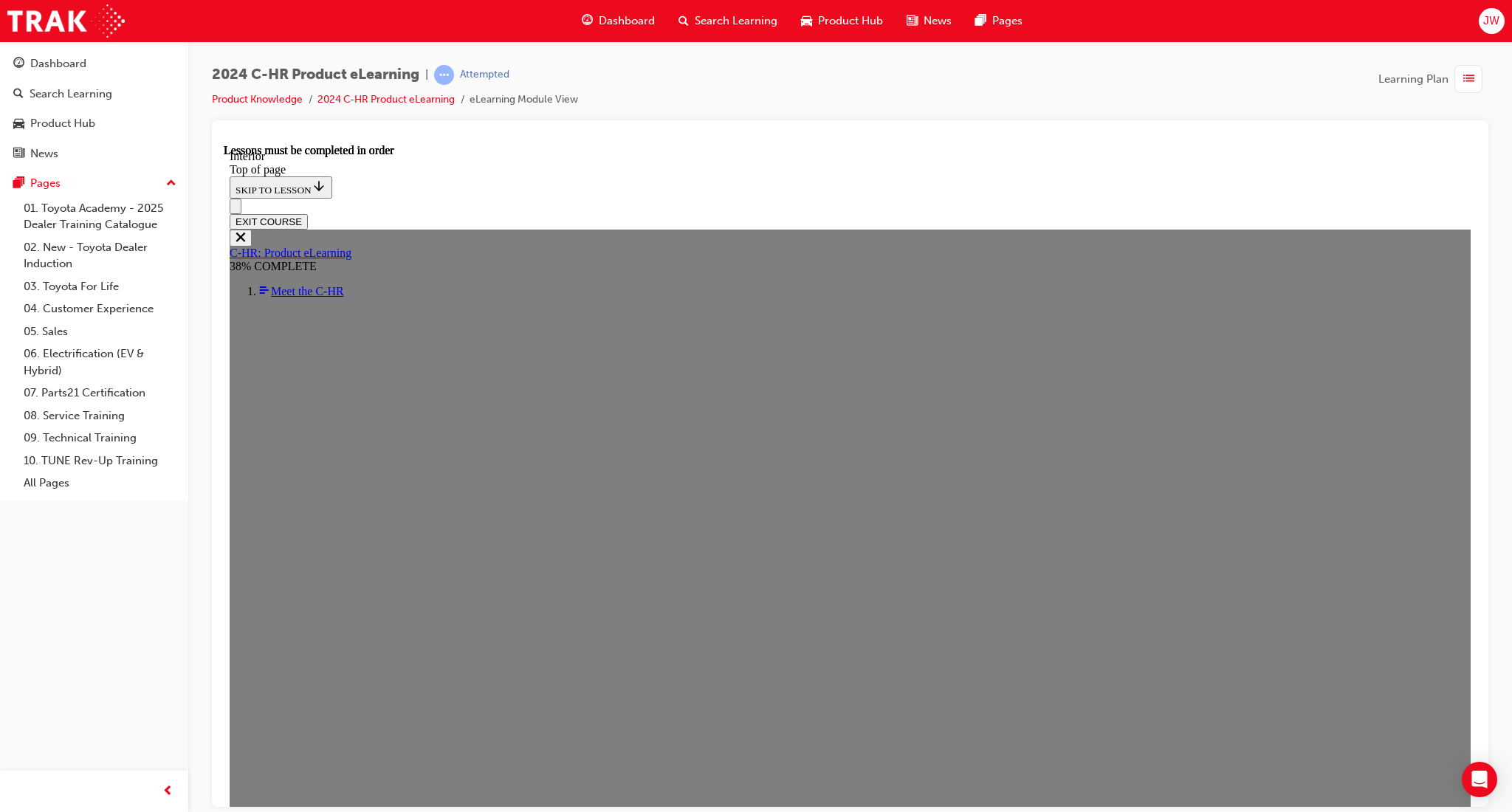
scroll to position [347, 0]
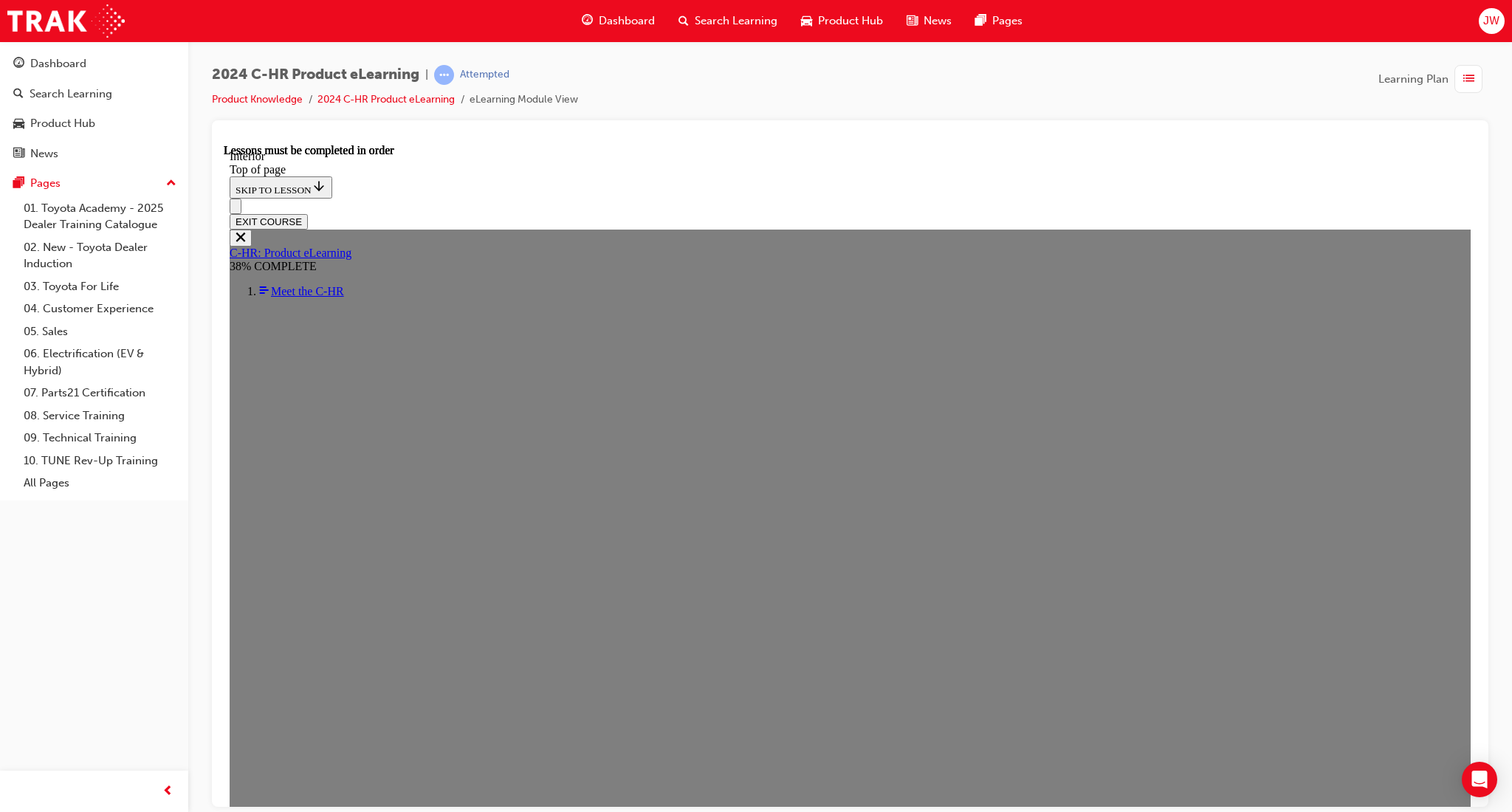
scroll to position [674, 0]
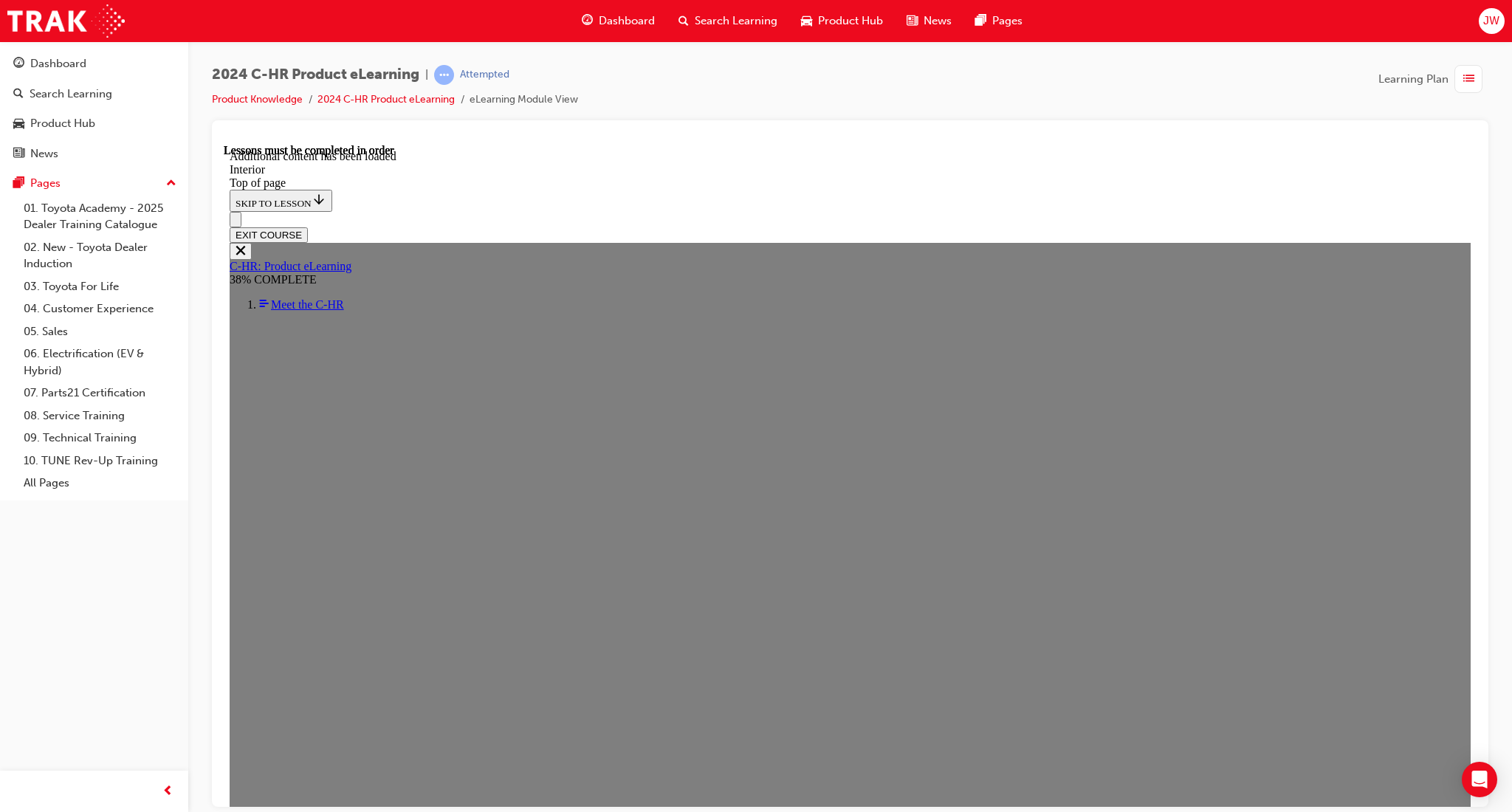
scroll to position [1592, 0]
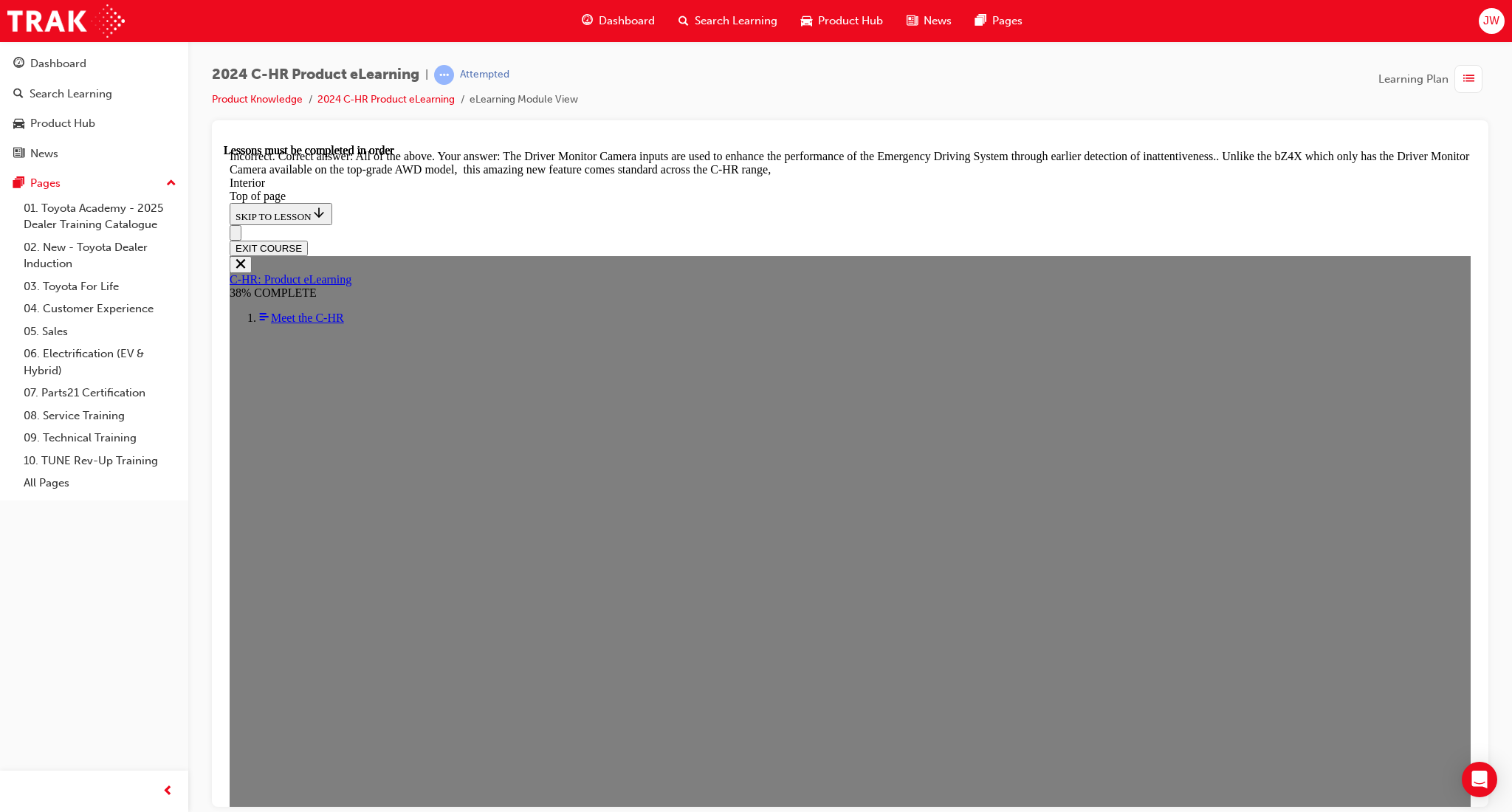
scroll to position [1959, 0]
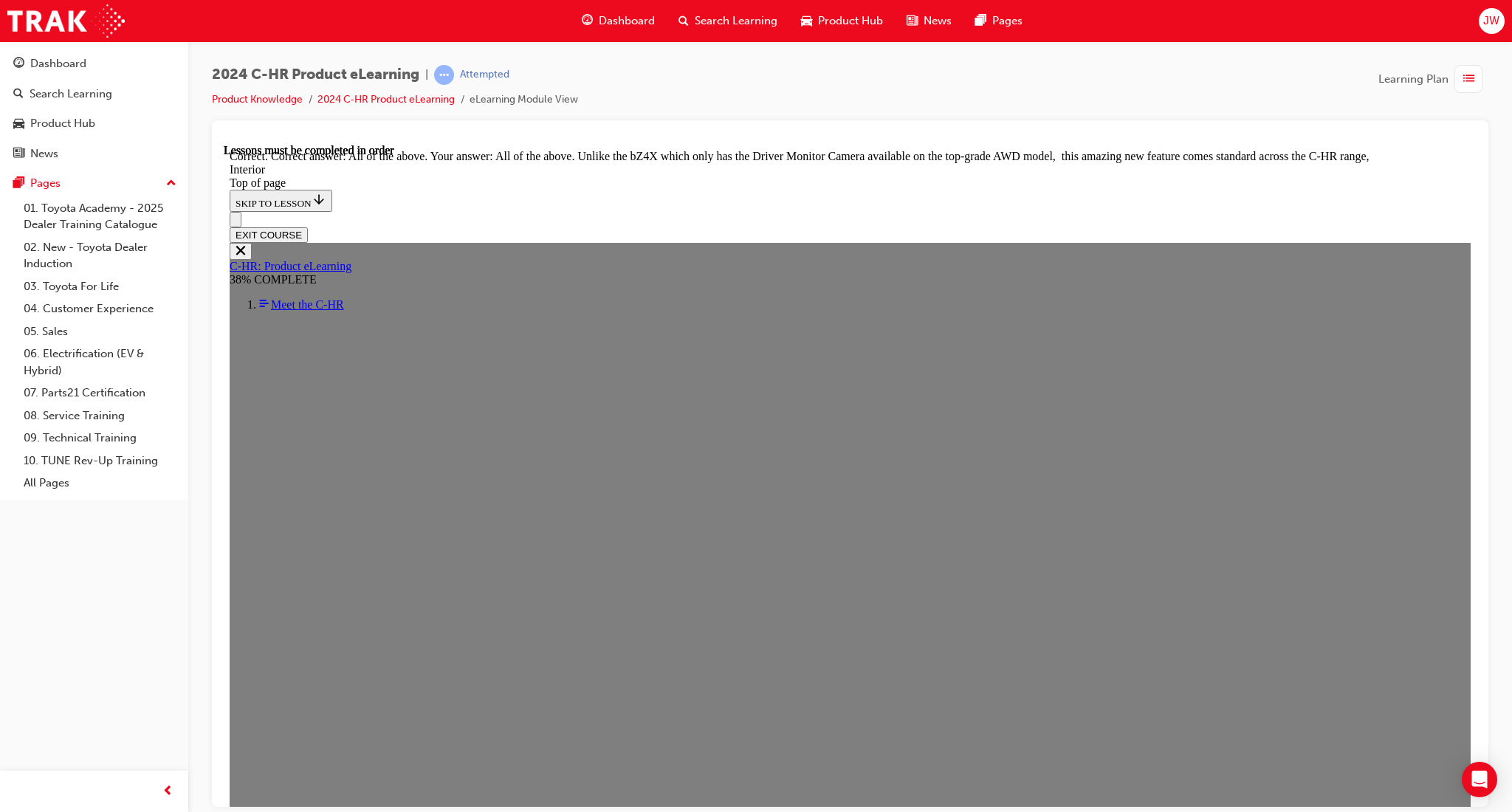
scroll to position [2405, 0]
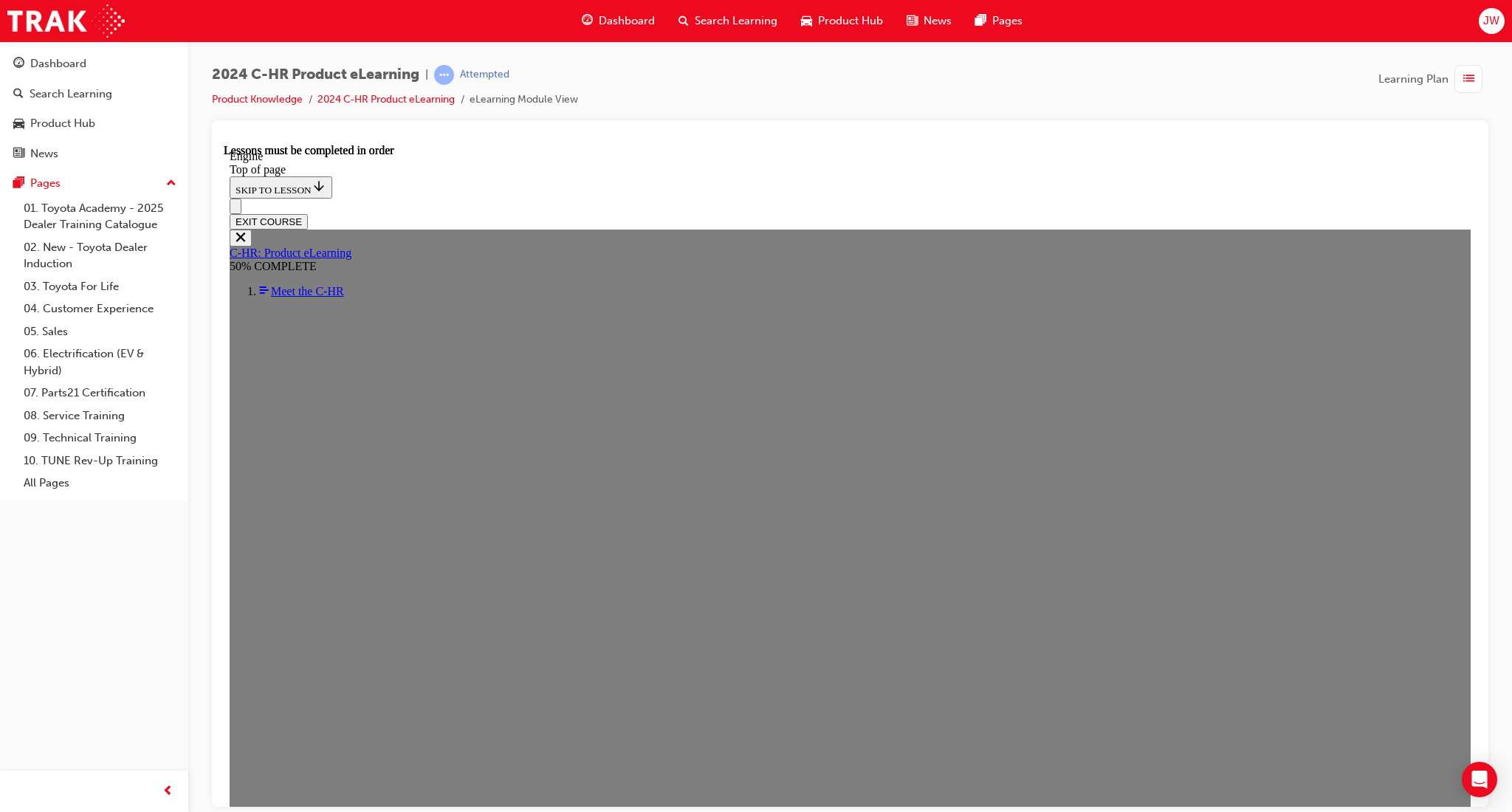
scroll to position [1036, 0]
drag, startPoint x: 811, startPoint y: 526, endPoint x: 842, endPoint y: 530, distance: 31.3
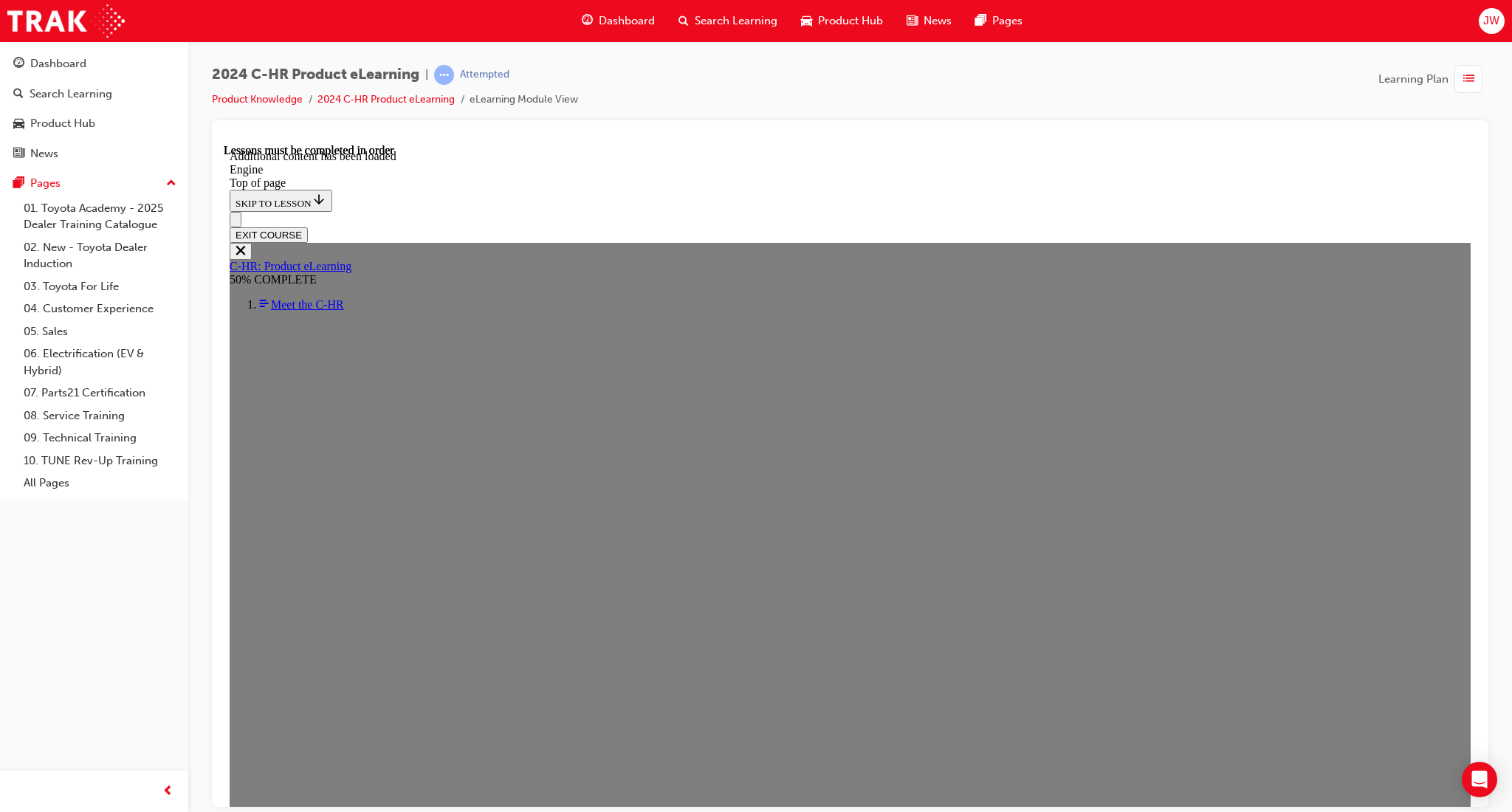
scroll to position [2044, 0]
drag, startPoint x: 679, startPoint y: 379, endPoint x: 714, endPoint y: 422, distance: 55.4
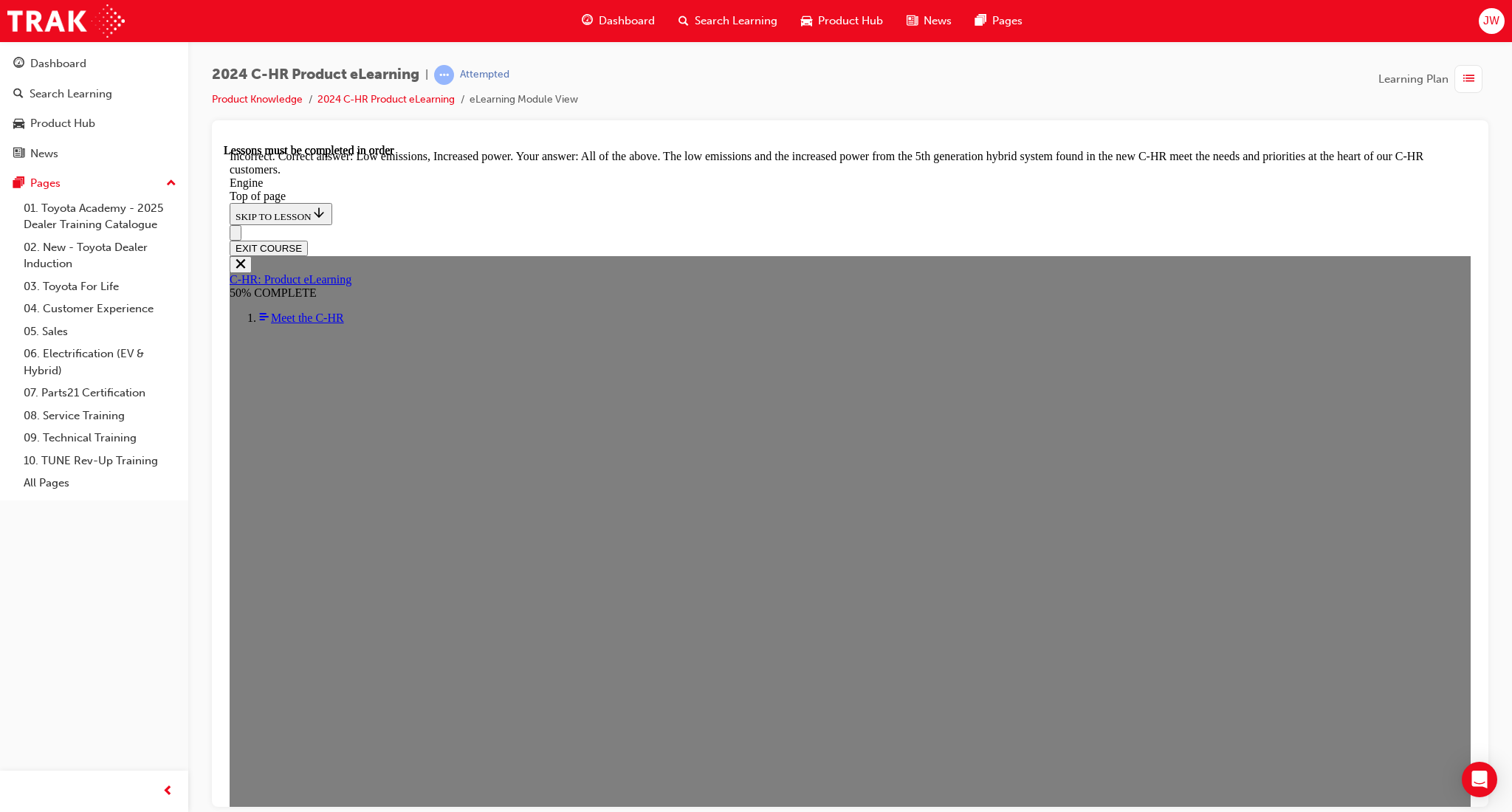
scroll to position [2854, 0]
drag, startPoint x: 827, startPoint y: 665, endPoint x: 824, endPoint y: 653, distance: 12.4
drag, startPoint x: 800, startPoint y: 410, endPoint x: 800, endPoint y: 422, distance: 12.0
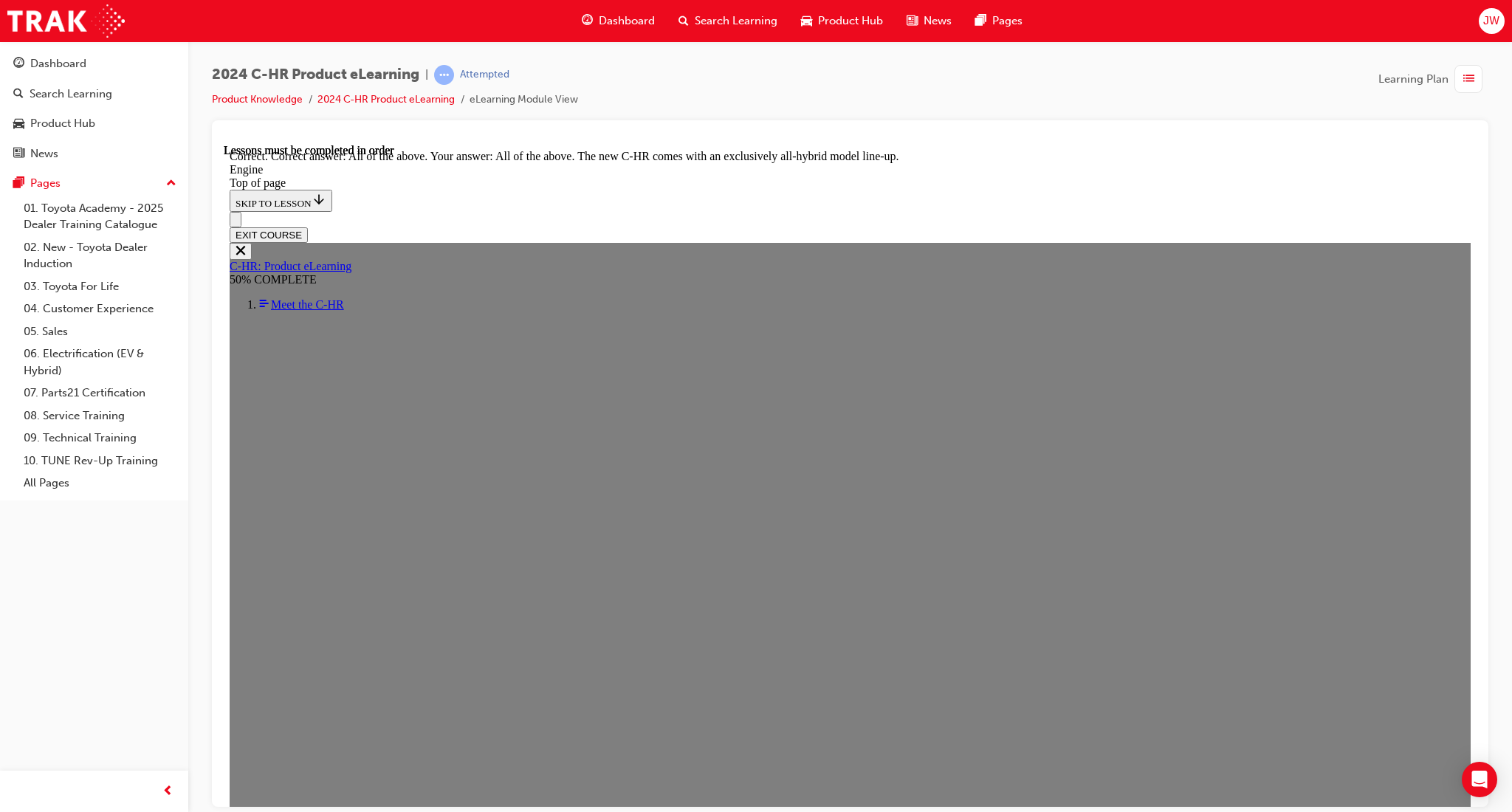
scroll to position [3927, 0]
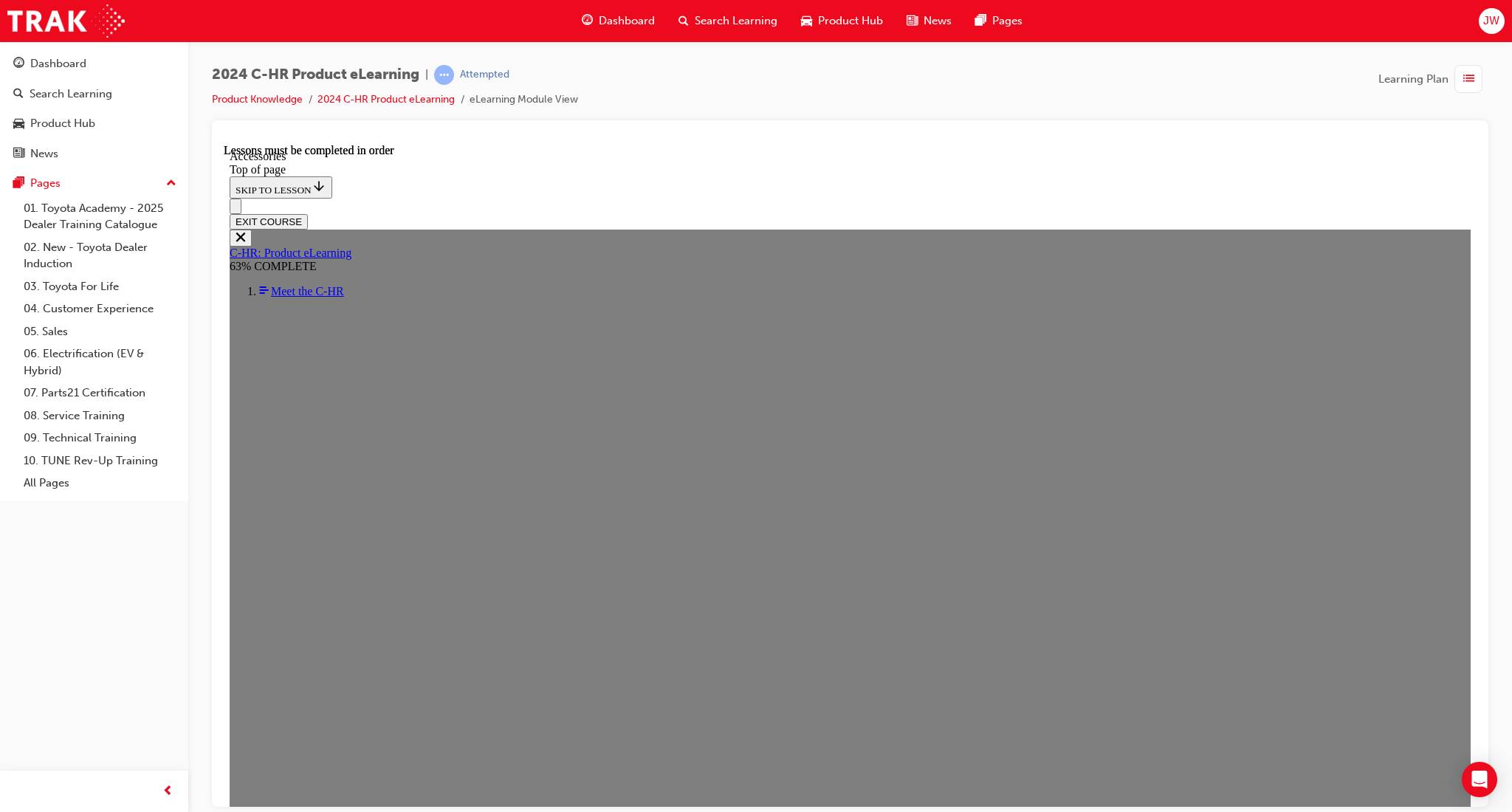
scroll to position [303, 0]
drag, startPoint x: 832, startPoint y: 555, endPoint x: 845, endPoint y: 560, distance: 13.9
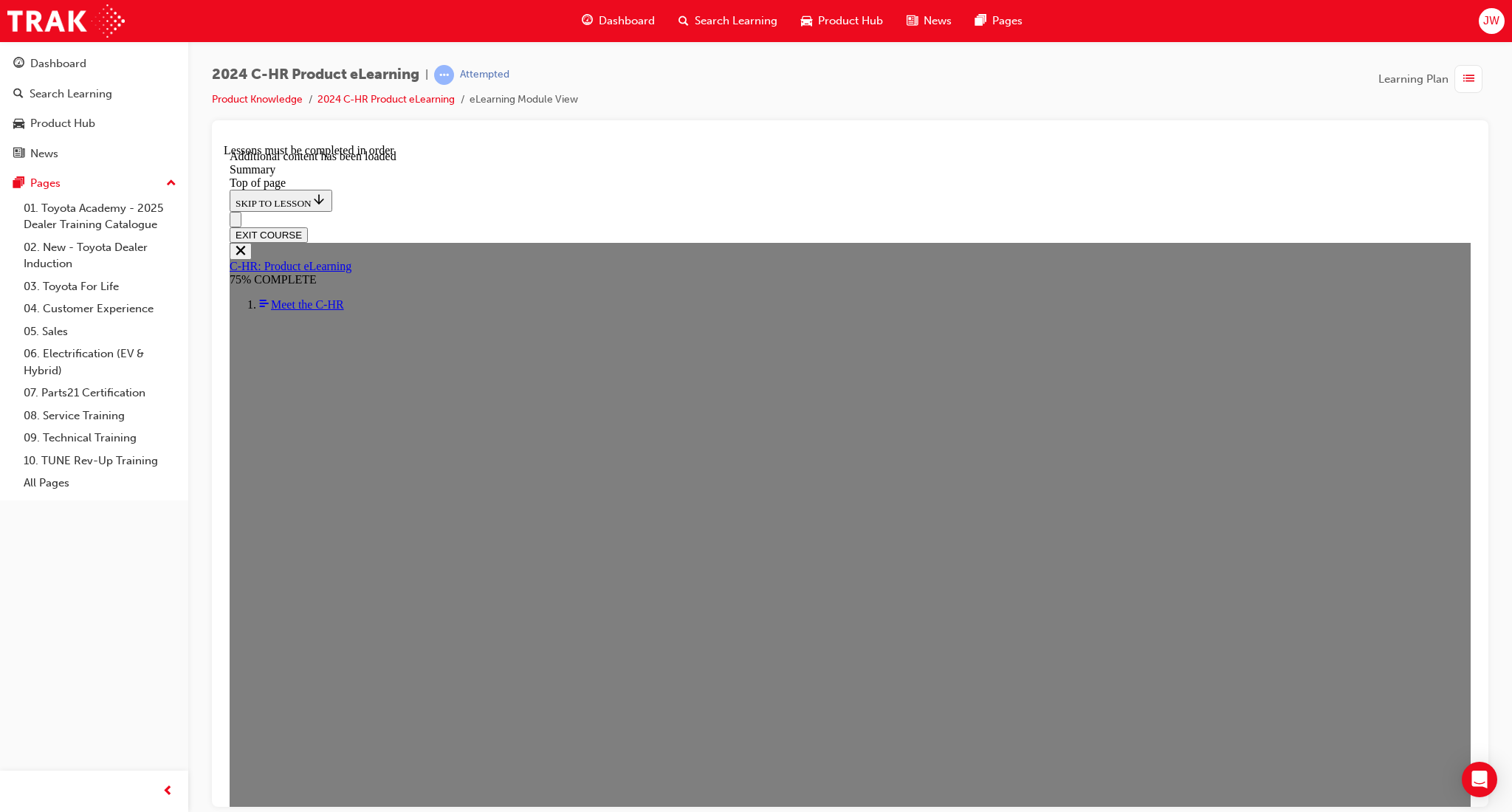
scroll to position [2399, 0]
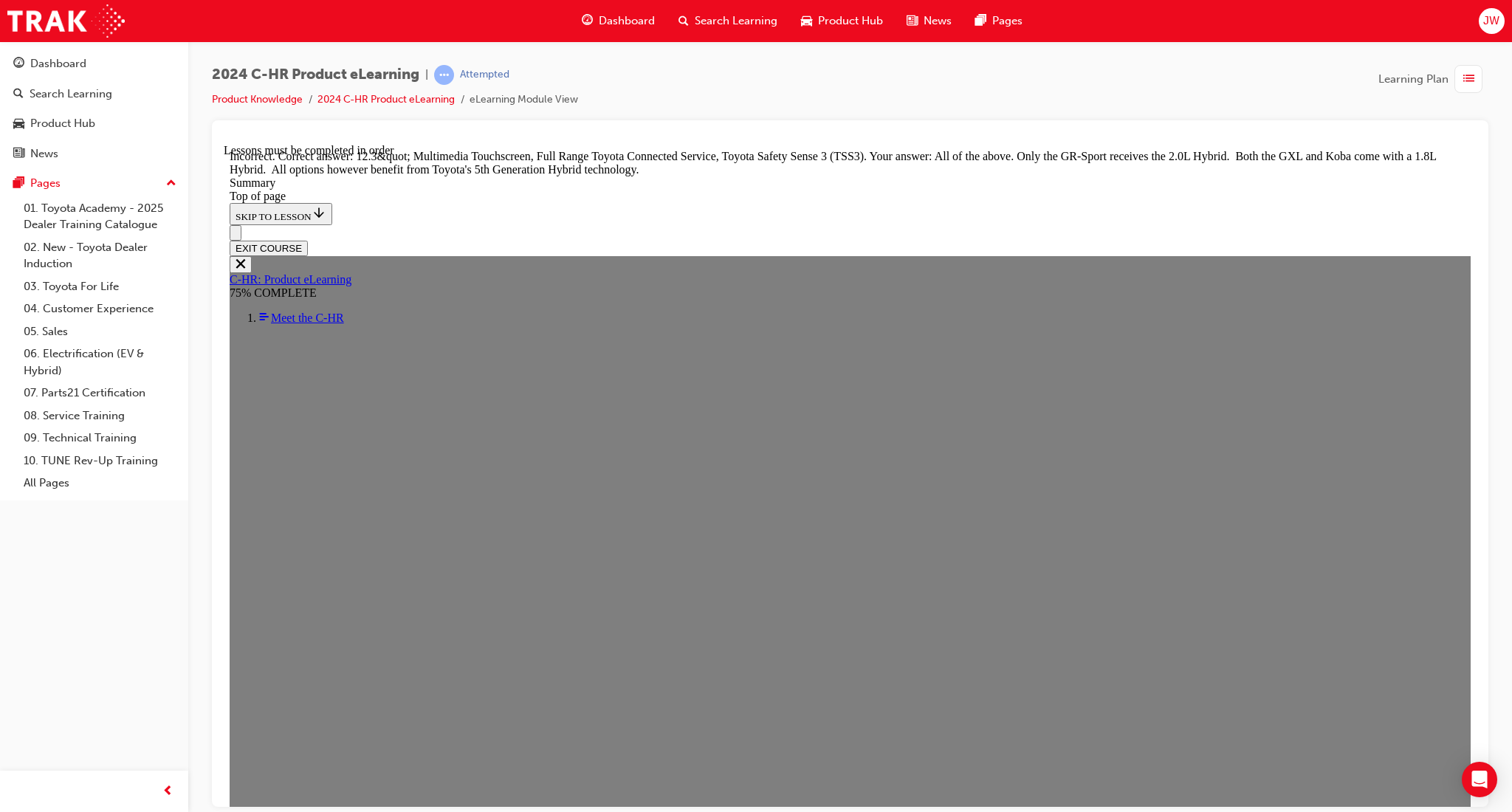
scroll to position [2595, 0]
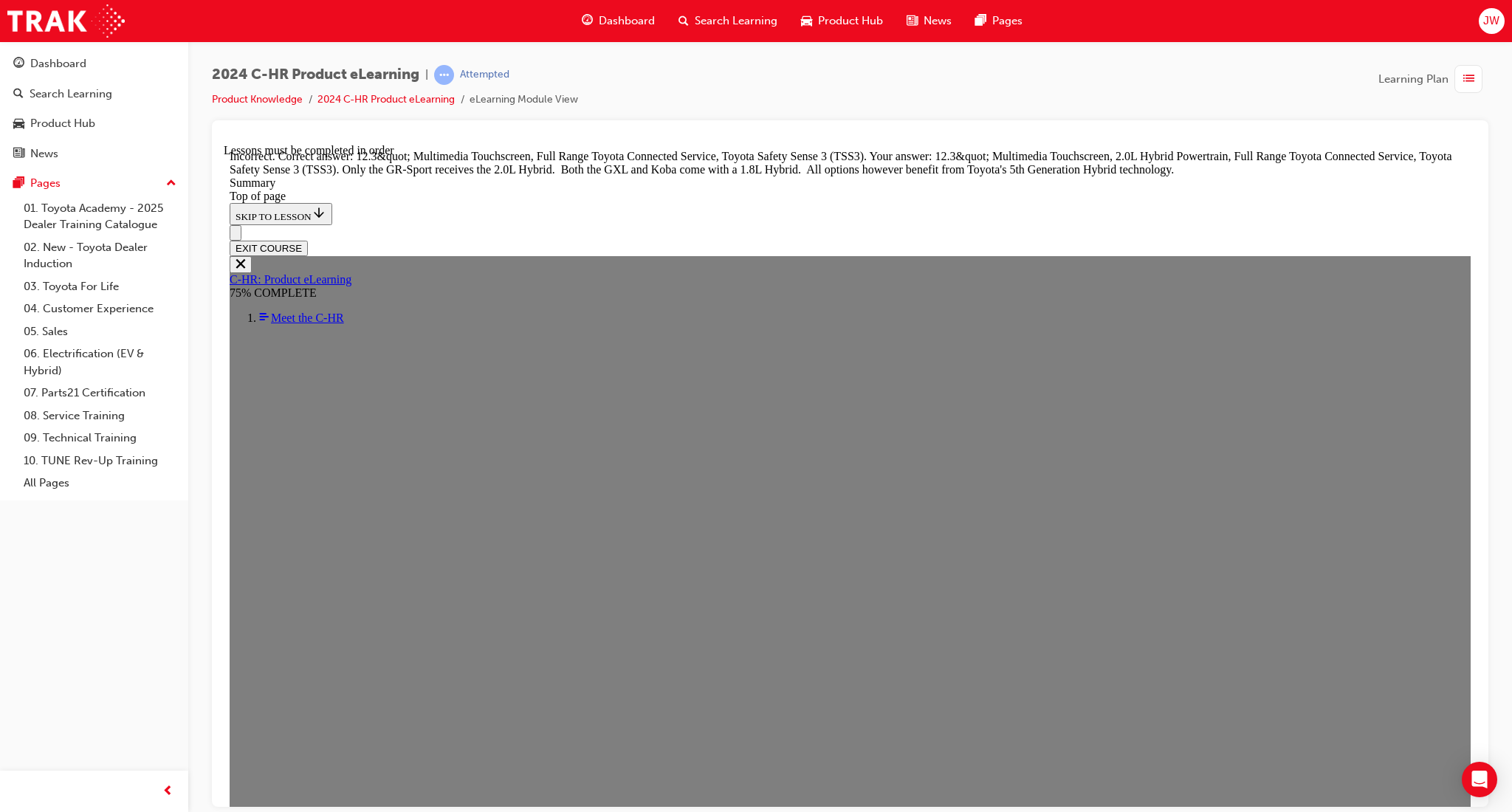
scroll to position [2310, 0]
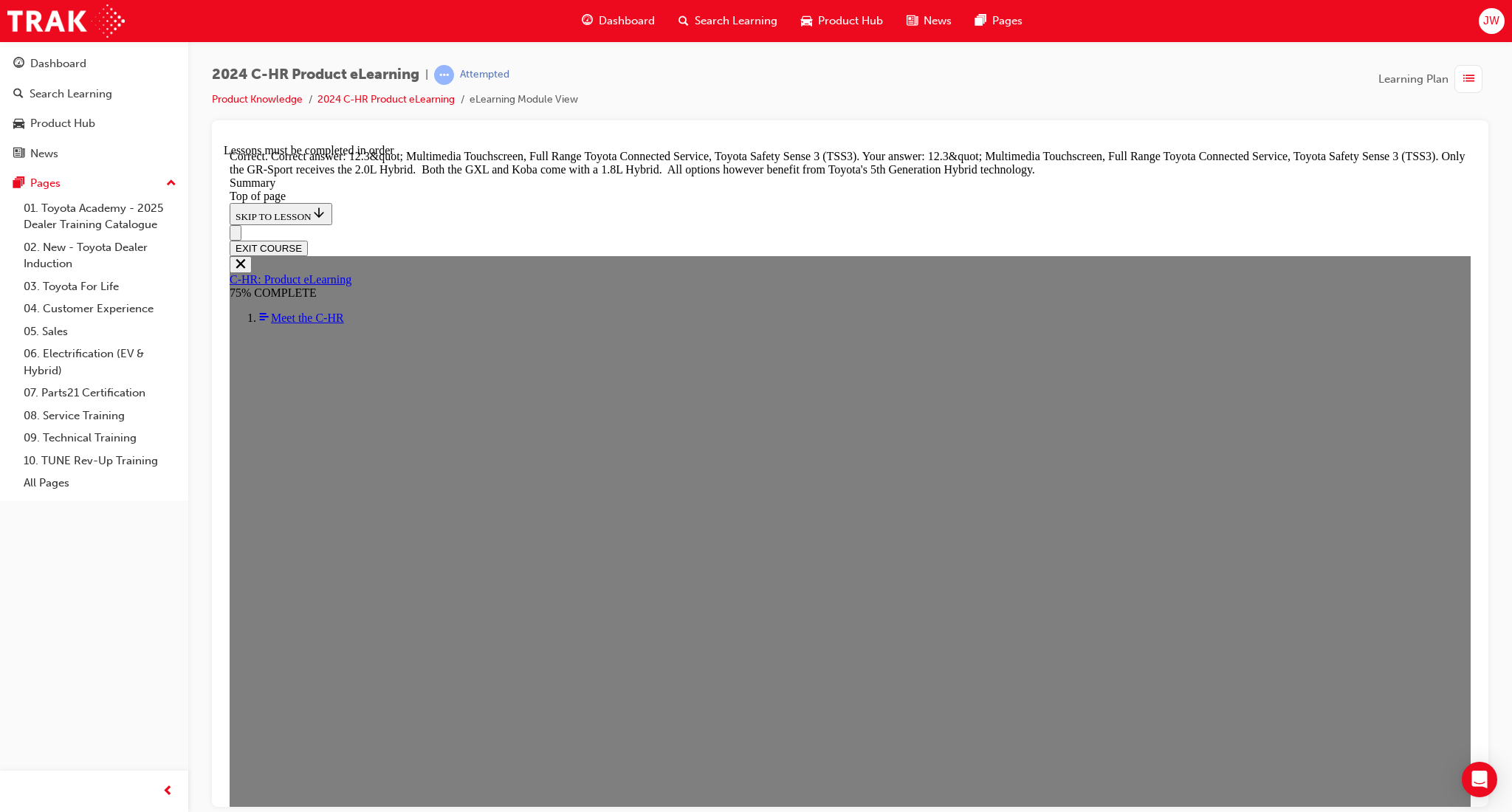
scroll to position [2755, 0]
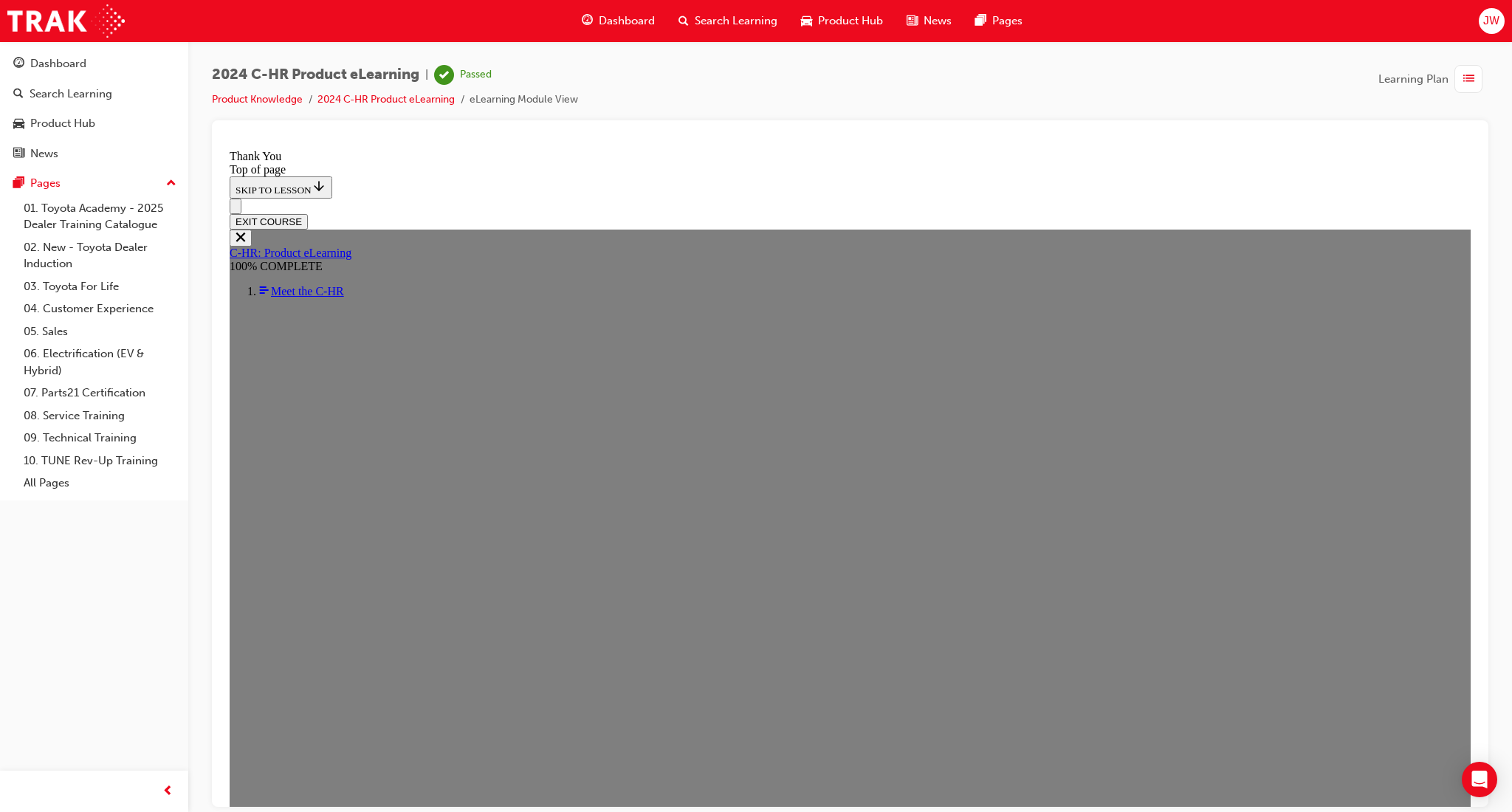
scroll to position [363, 0]
click at [604, 33] on div "Dashboard" at bounding box center [618, 20] width 97 height 30
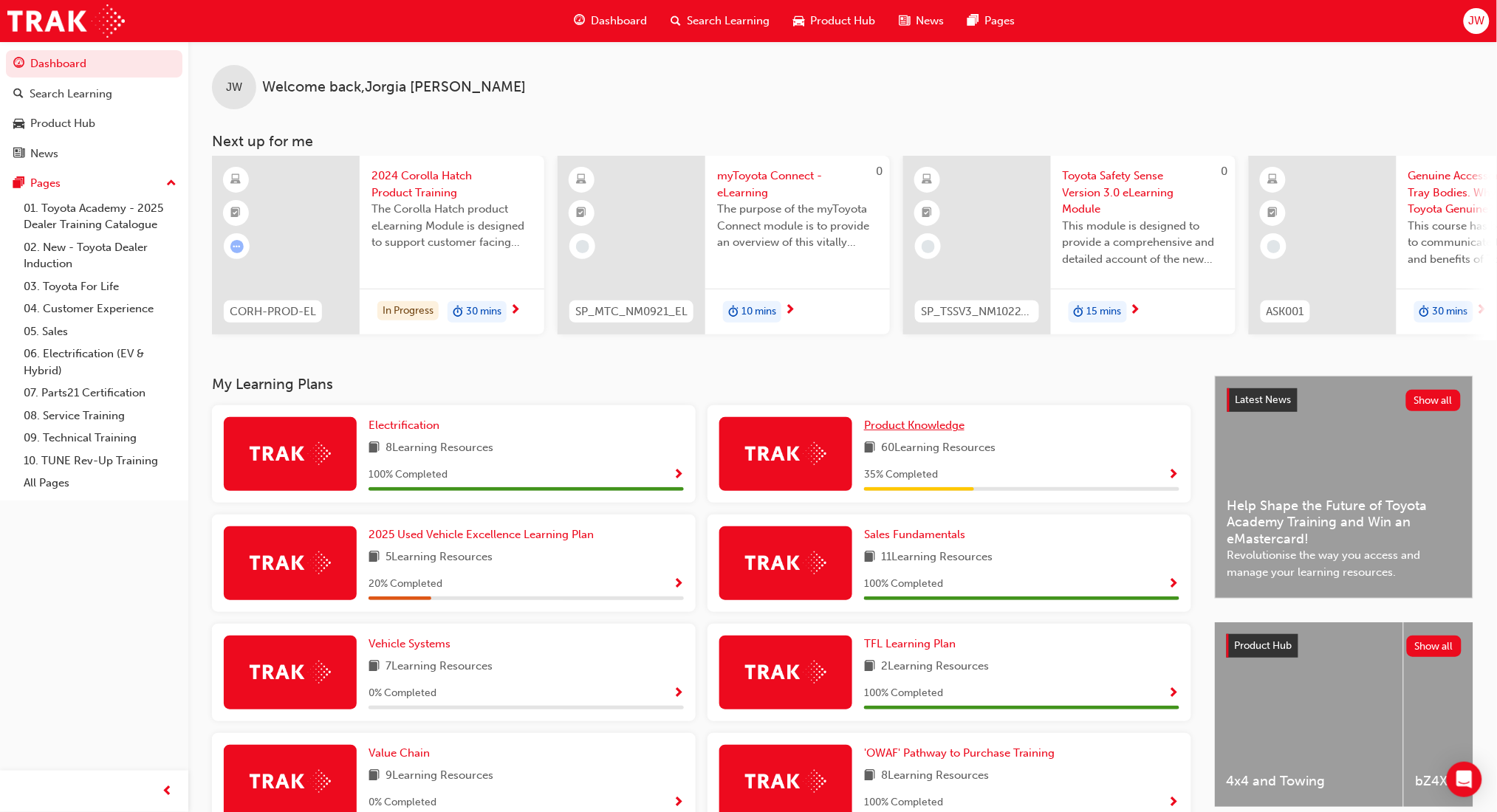
click at [932, 432] on span "Product Knowledge" at bounding box center [914, 425] width 100 height 14
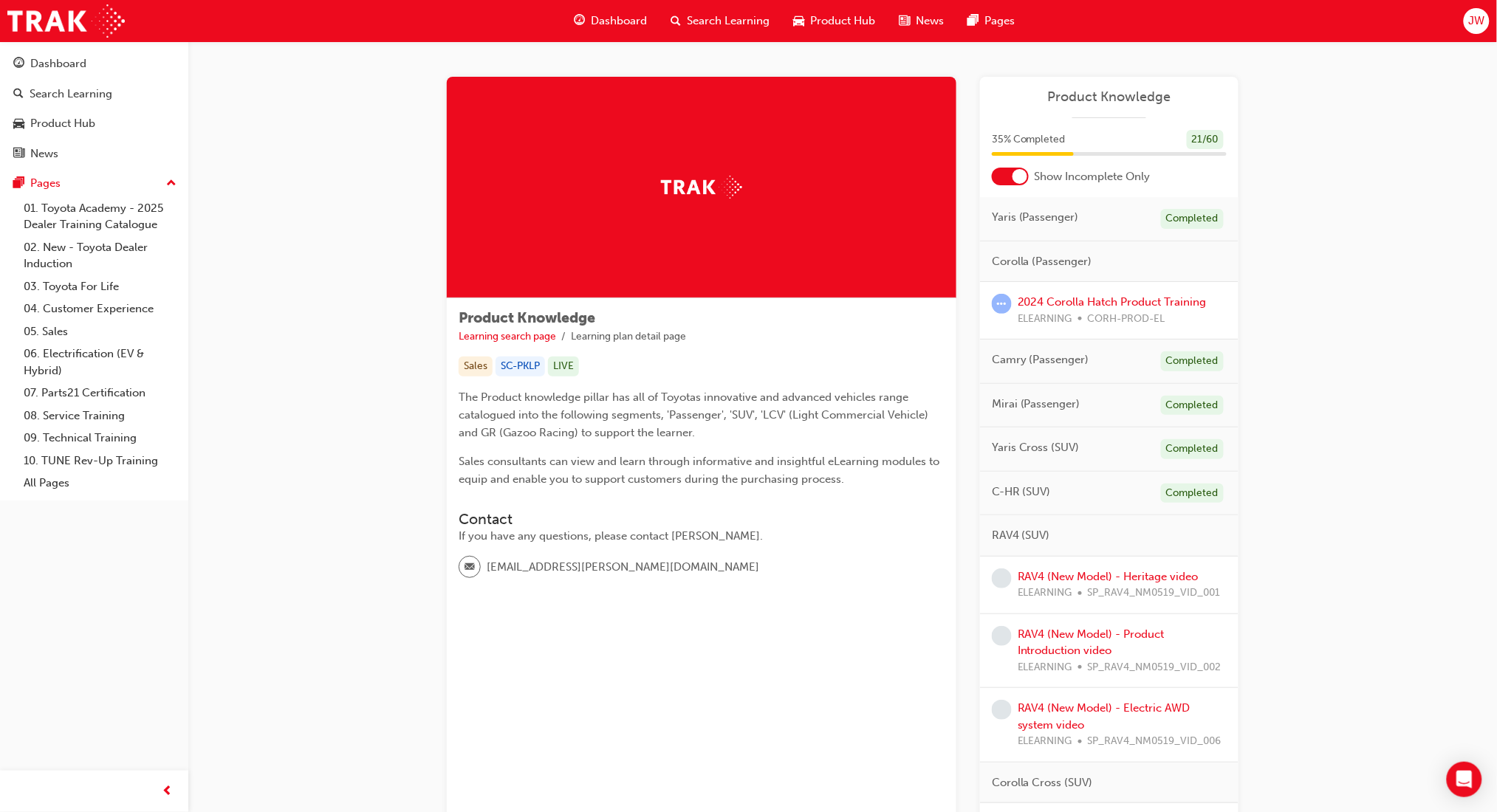
click at [1133, 584] on div "RAV4 (New Model) - Heritage video ELEARNING SP_RAV4_NM0519_VID_001" at bounding box center [1119, 585] width 203 height 33
click at [1133, 574] on link "RAV4 (New Model) - Heritage video" at bounding box center [1108, 576] width 181 height 14
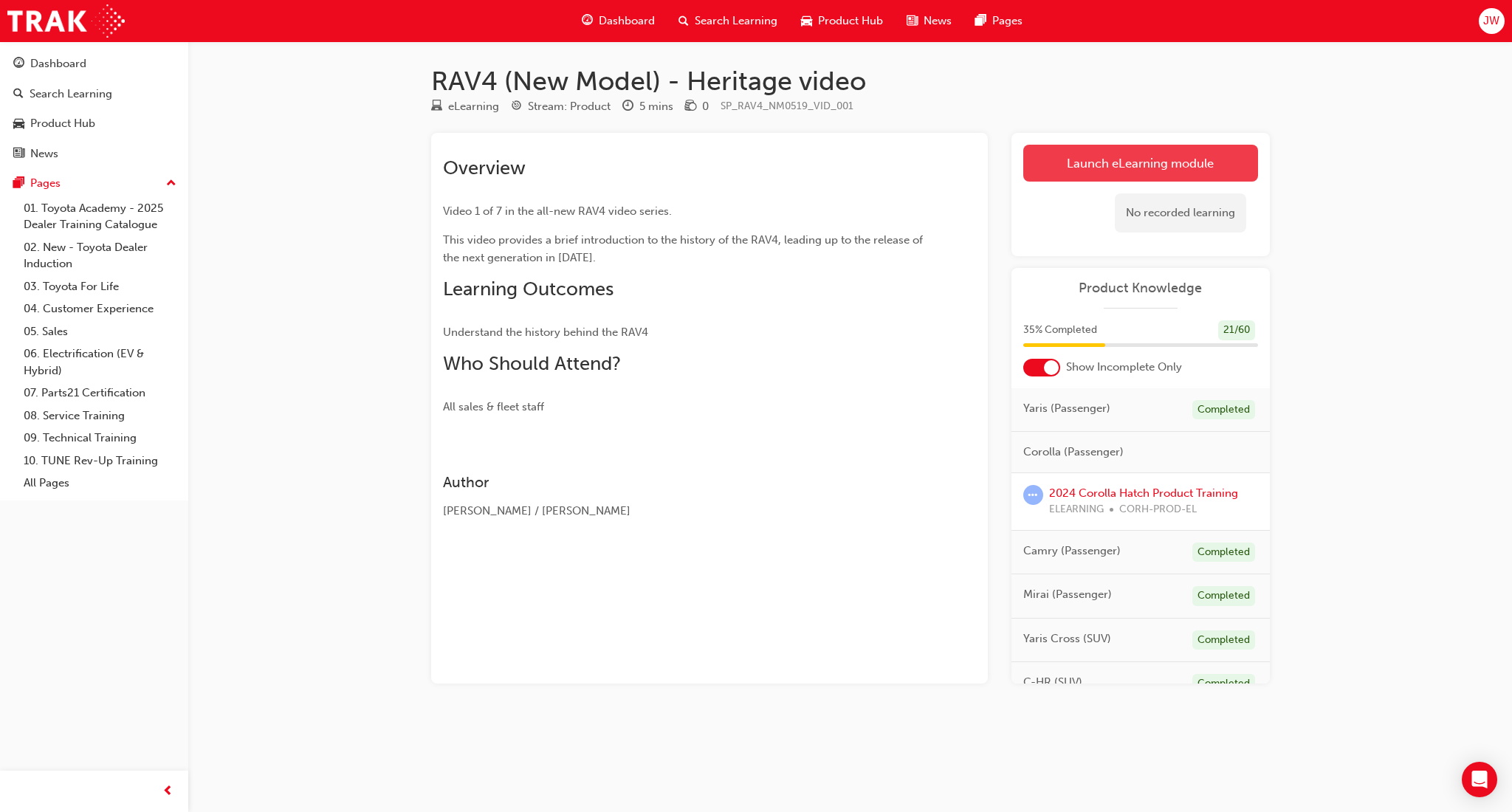
click at [1133, 170] on link "Launch eLearning module" at bounding box center [1139, 163] width 235 height 37
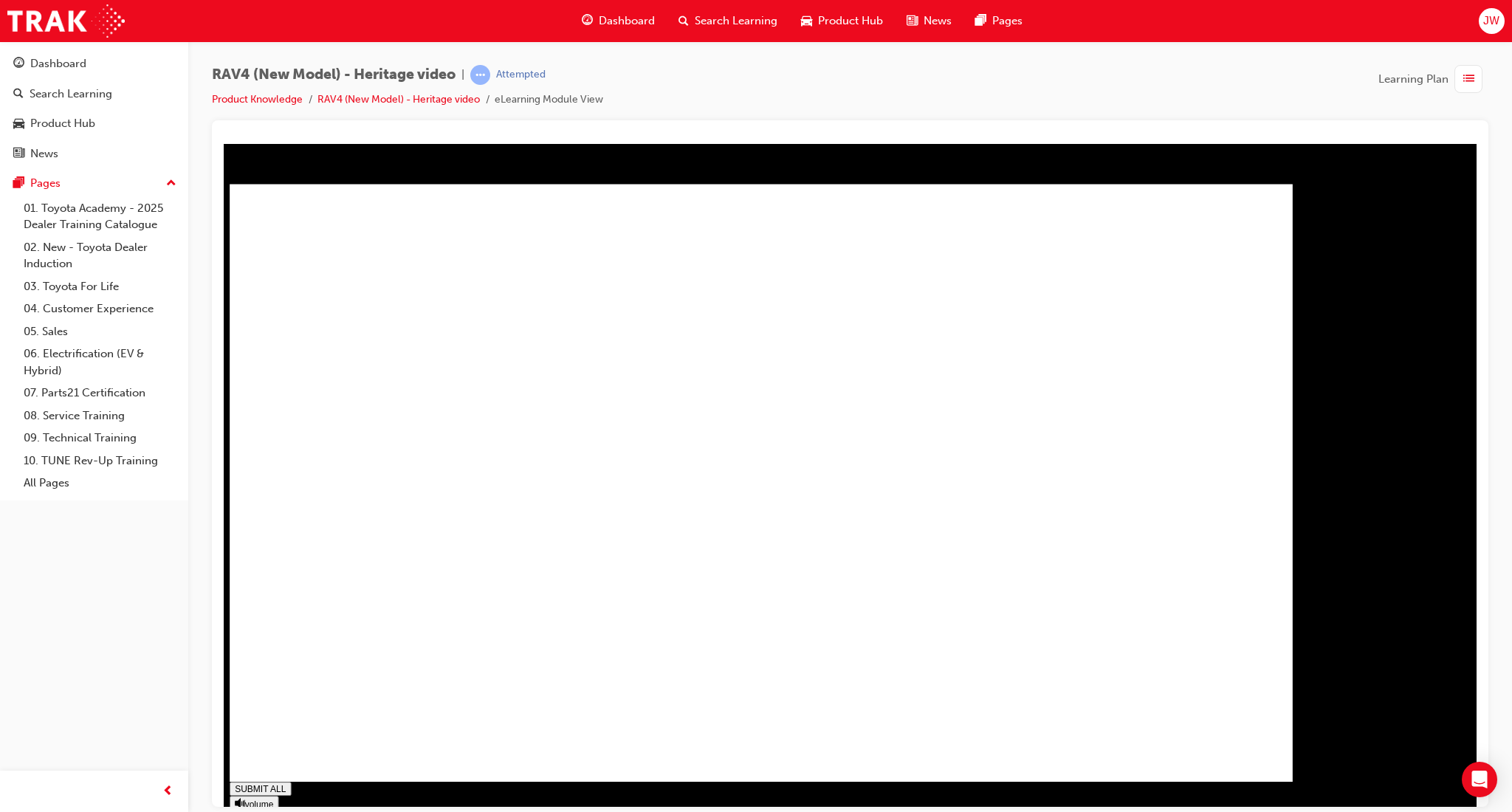
type input "1"
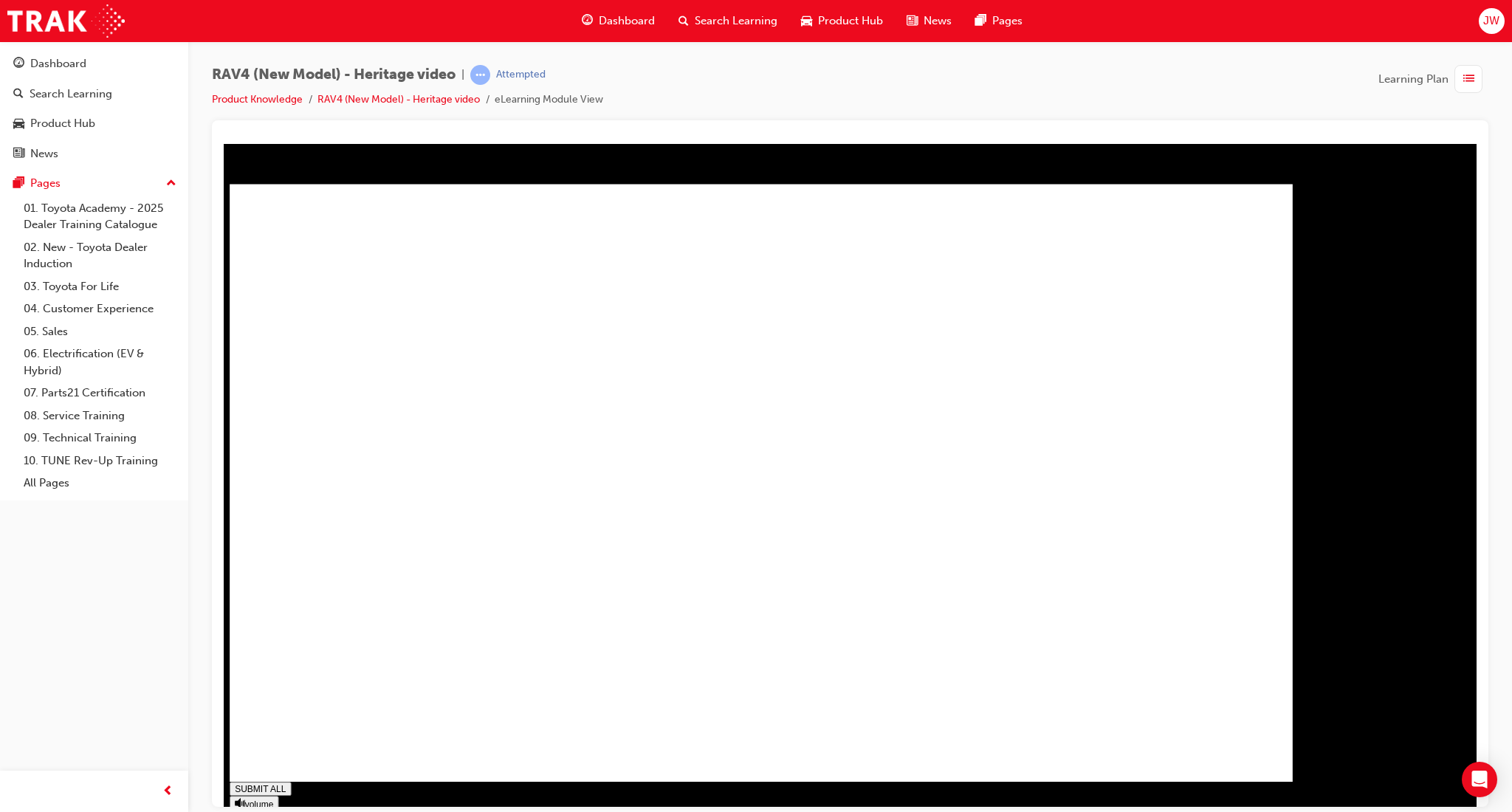
click at [603, 23] on span "Dashboard" at bounding box center [626, 21] width 56 height 17
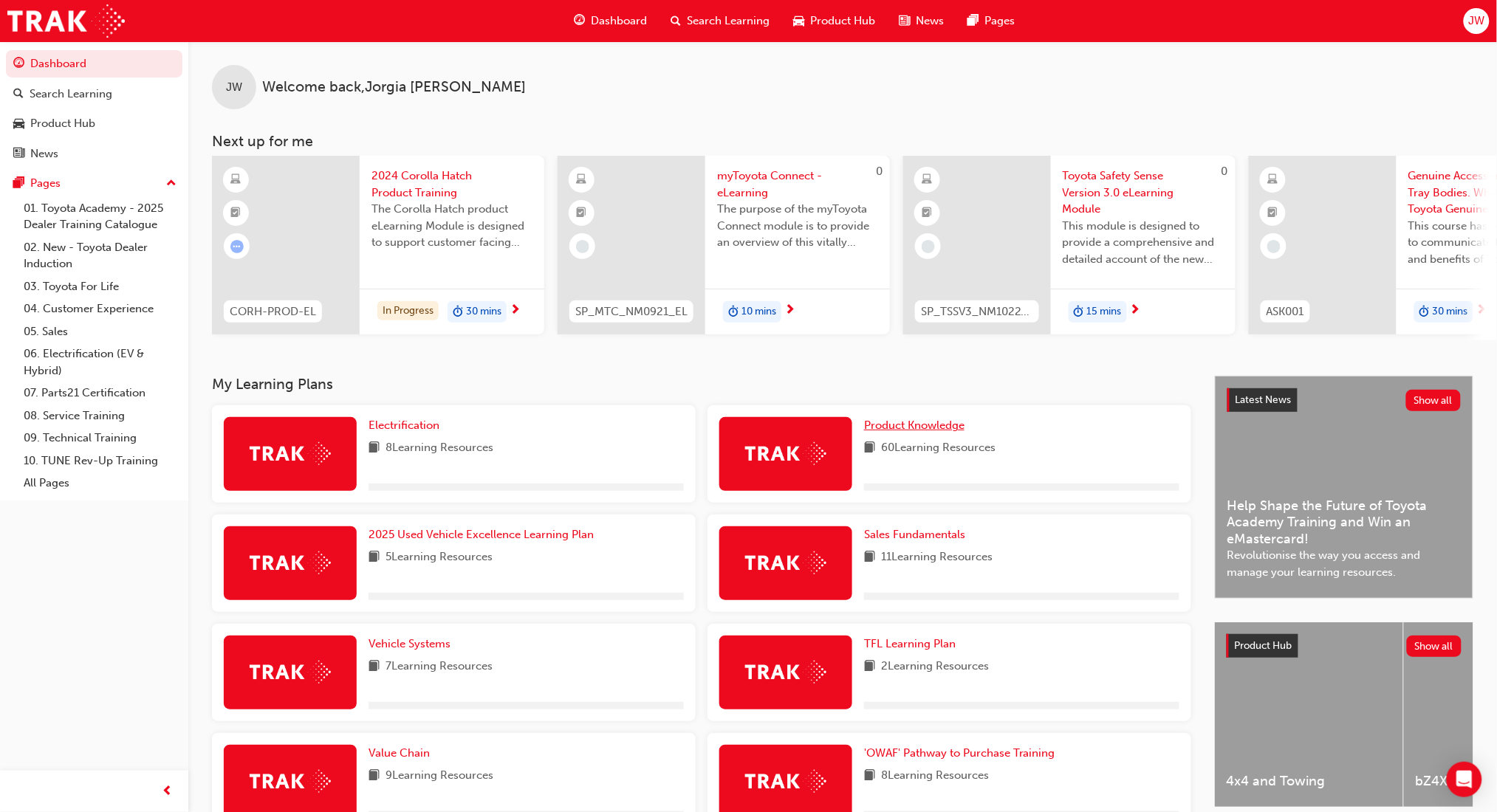
click at [923, 432] on span "Product Knowledge" at bounding box center [914, 425] width 100 height 14
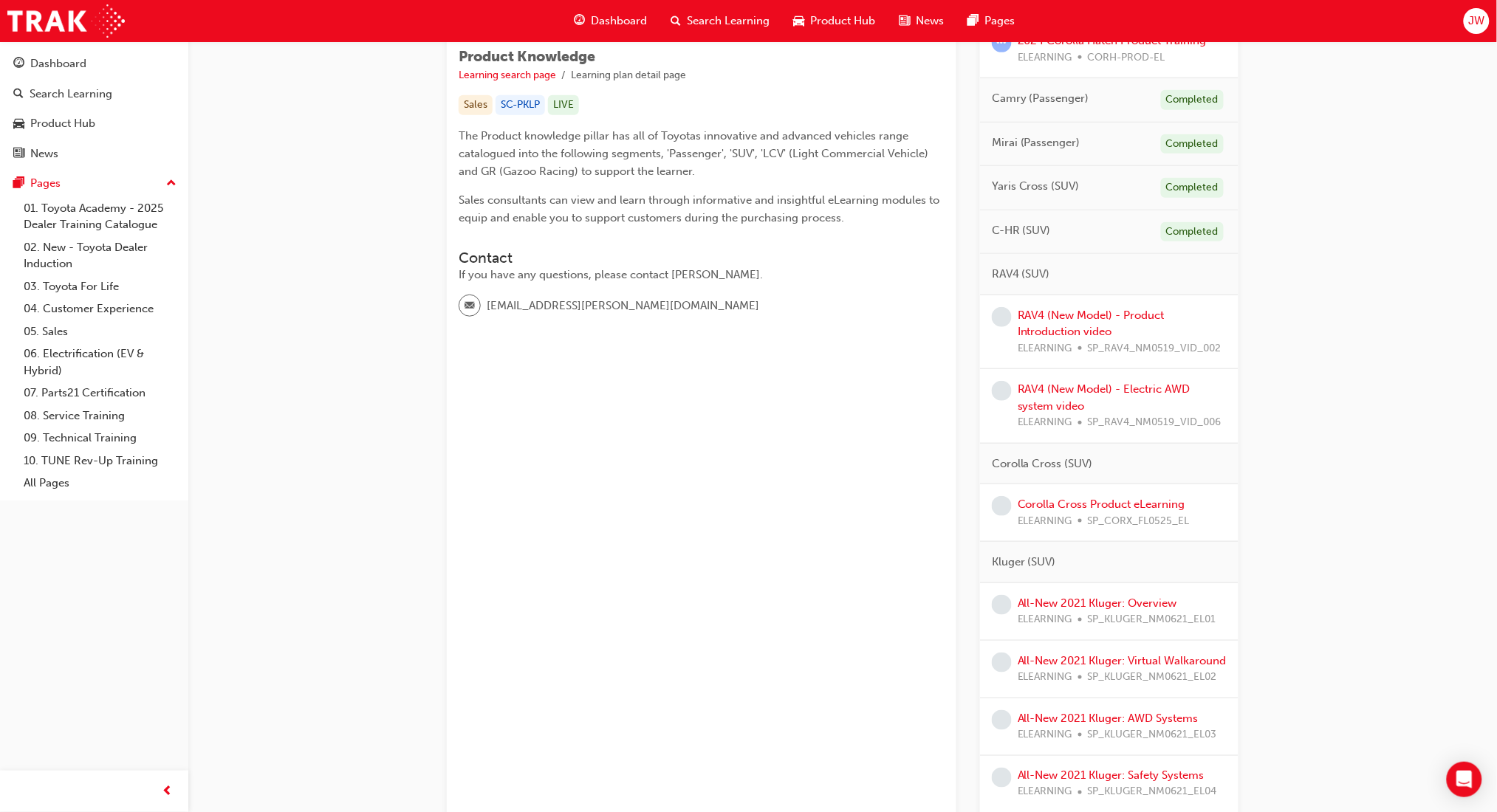
scroll to position [295, 0]
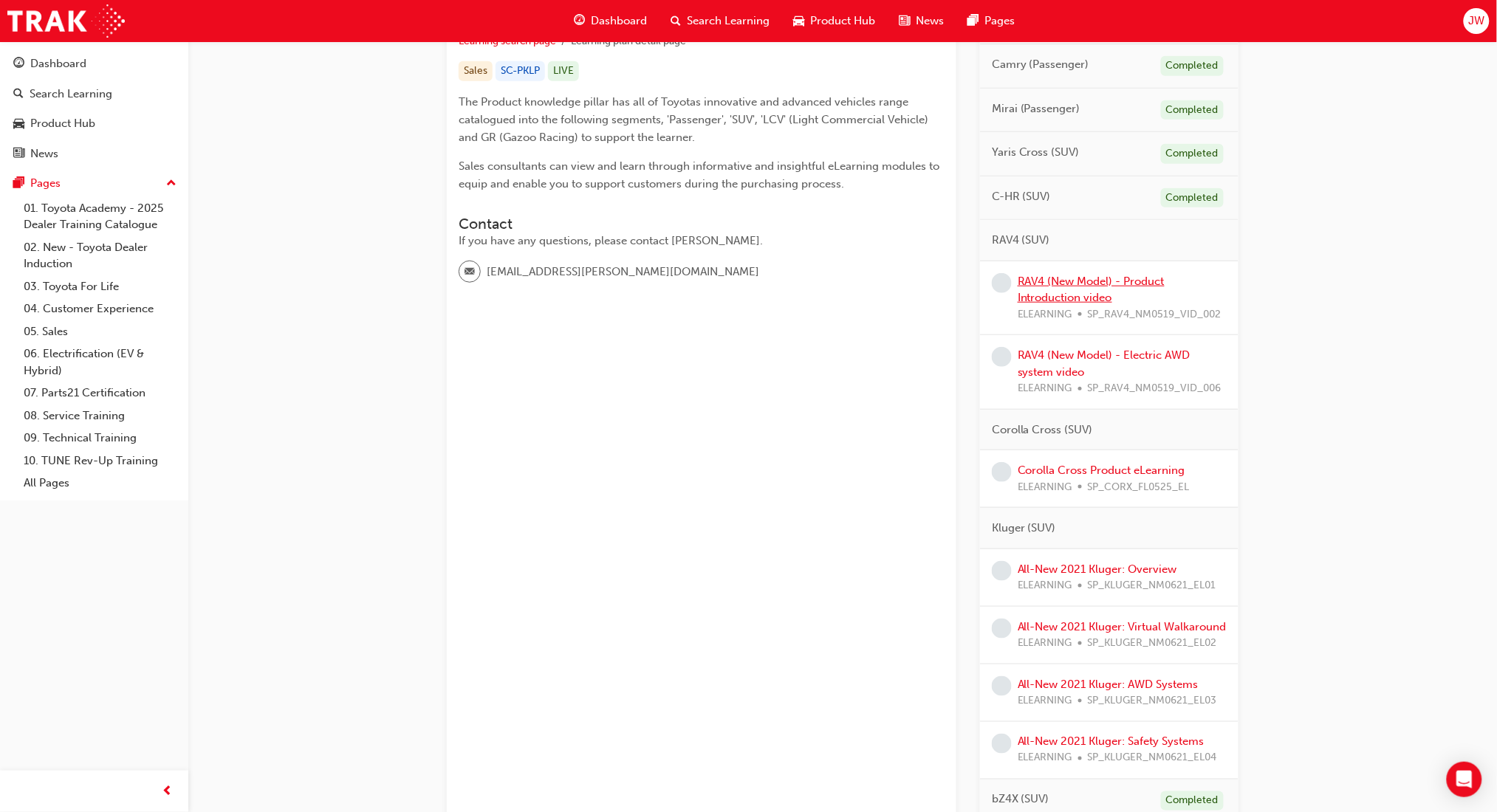
click at [1105, 290] on link "RAV4 (New Model) - Product Introduction video" at bounding box center [1091, 290] width 147 height 30
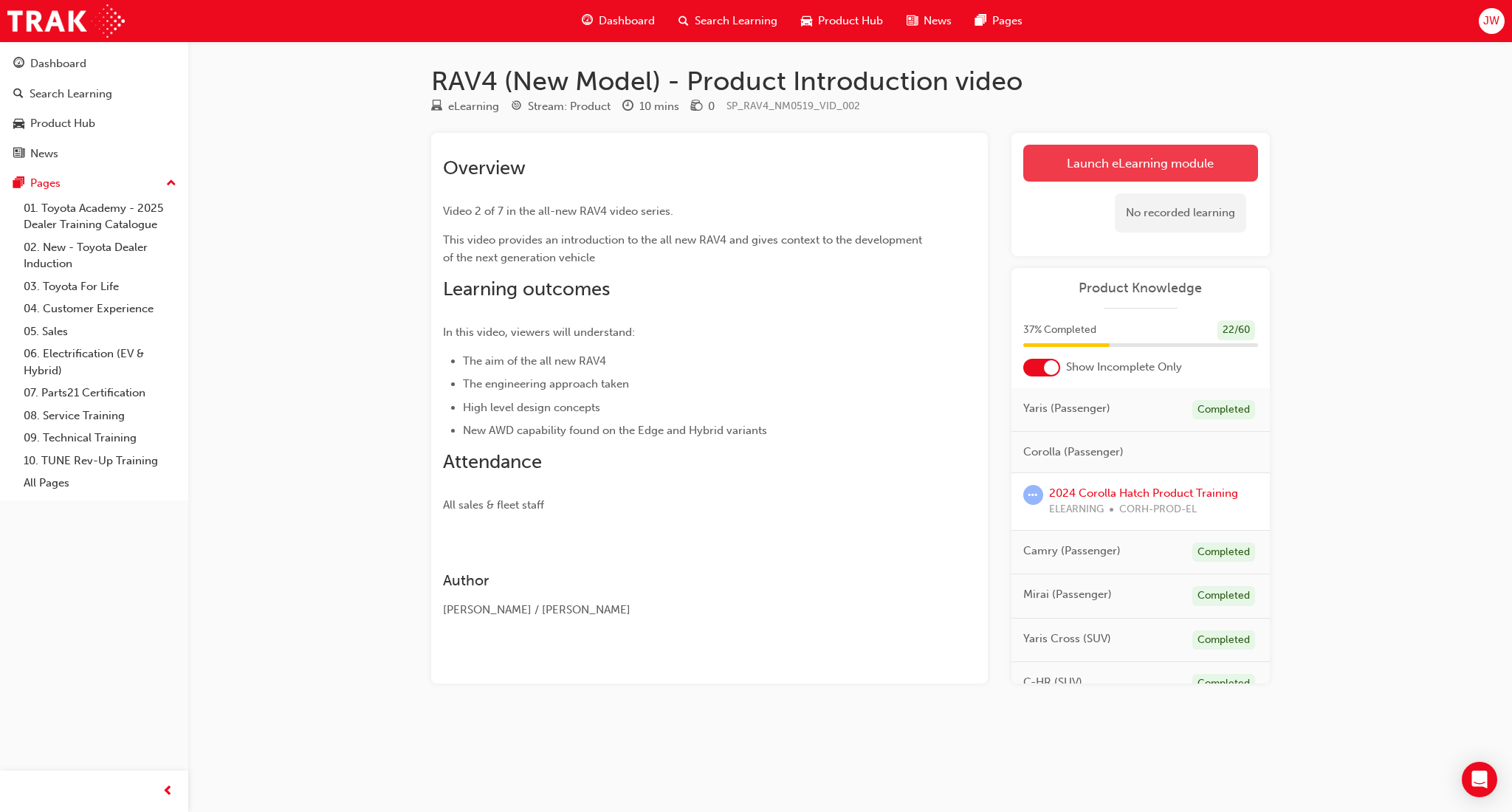
click at [1111, 165] on link "Launch eLearning module" at bounding box center [1139, 163] width 235 height 37
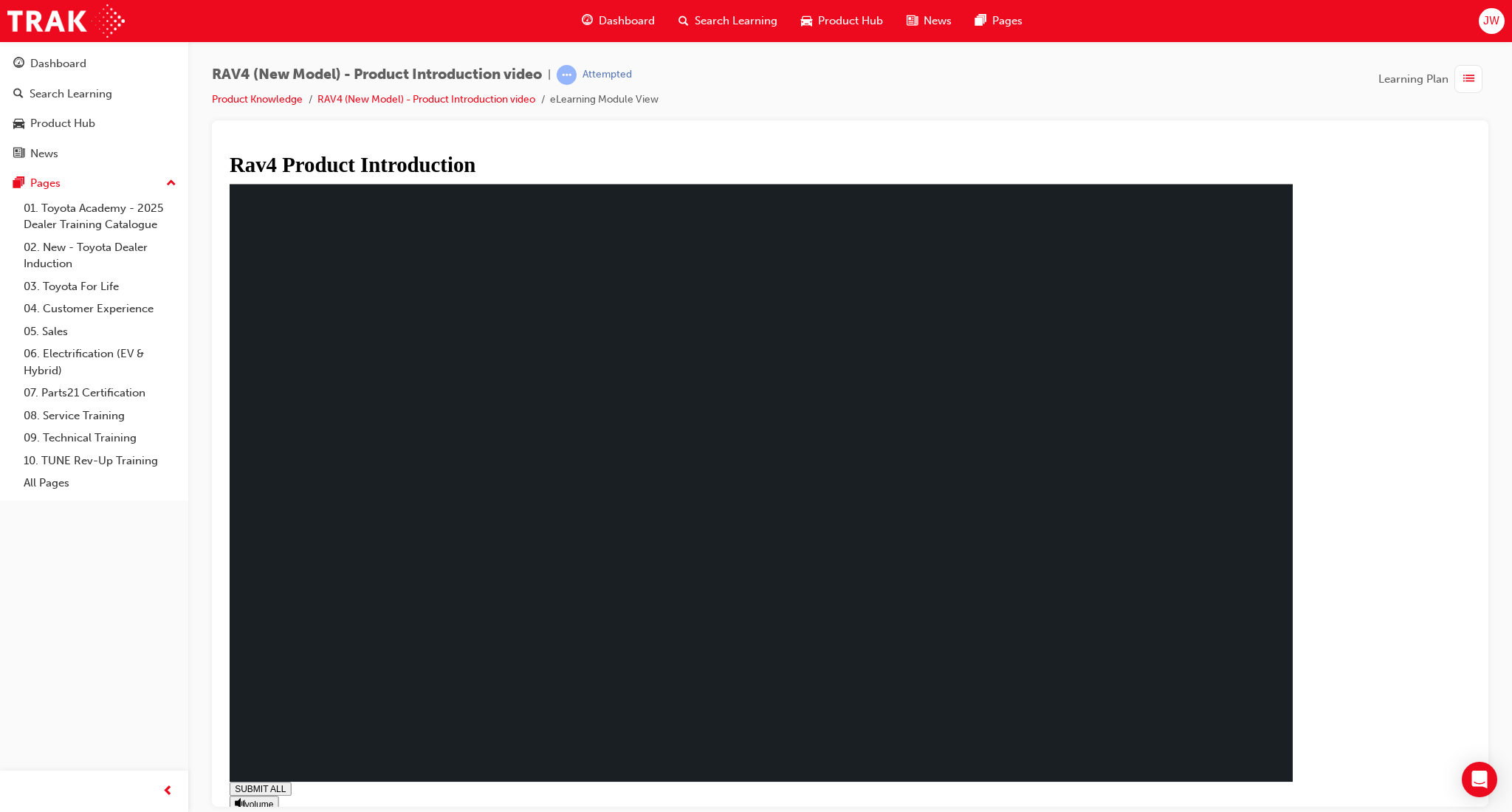
drag, startPoint x: 1149, startPoint y: 702, endPoint x: 1177, endPoint y: 743, distance: 49.6
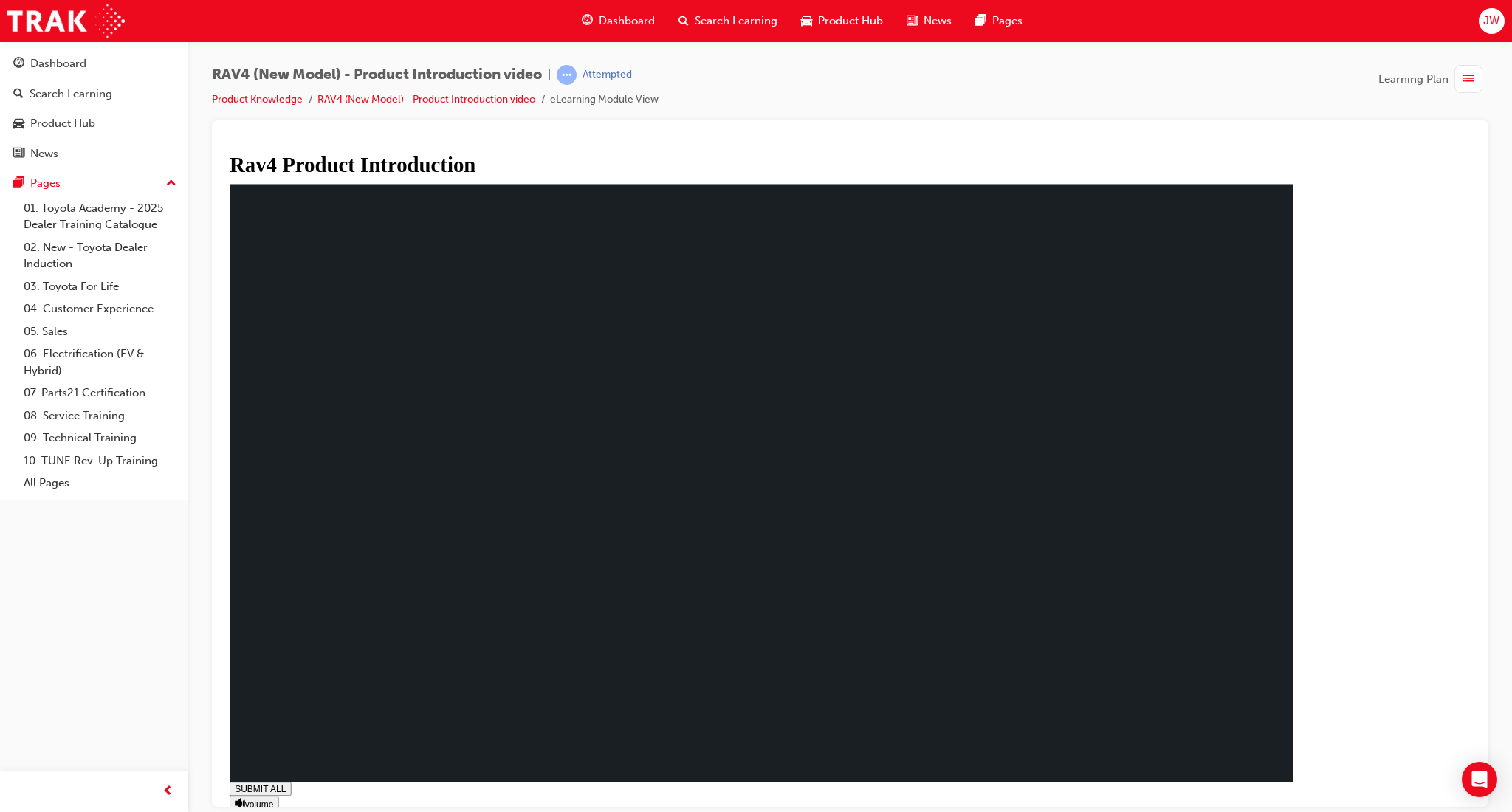
click at [245, 609] on g at bounding box center [239, 803] width 10 height 10
type input "0.482"
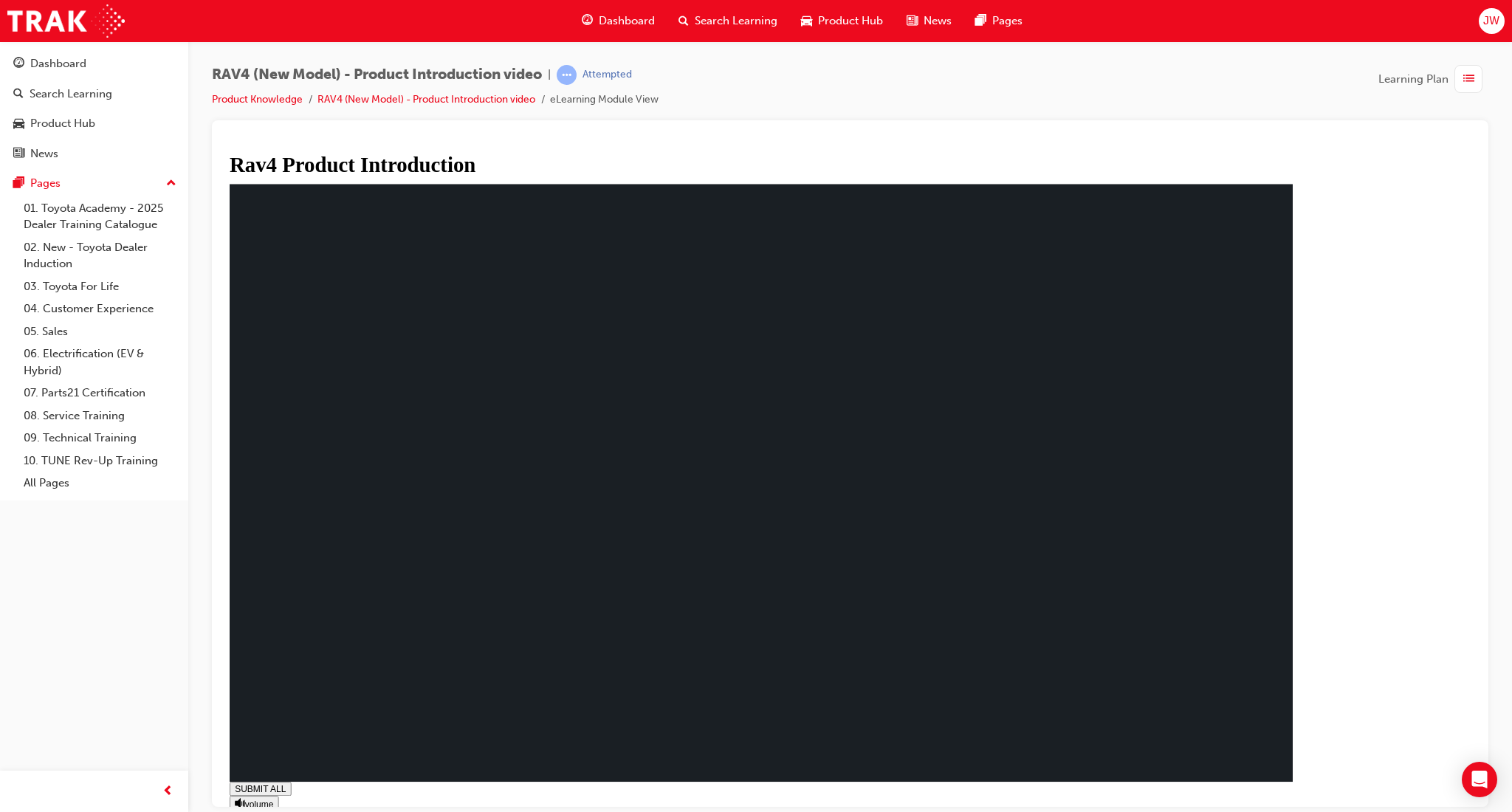
type input "0.7"
type input "0.482"
type input "0.8"
type input "0.482"
type input "0.9"
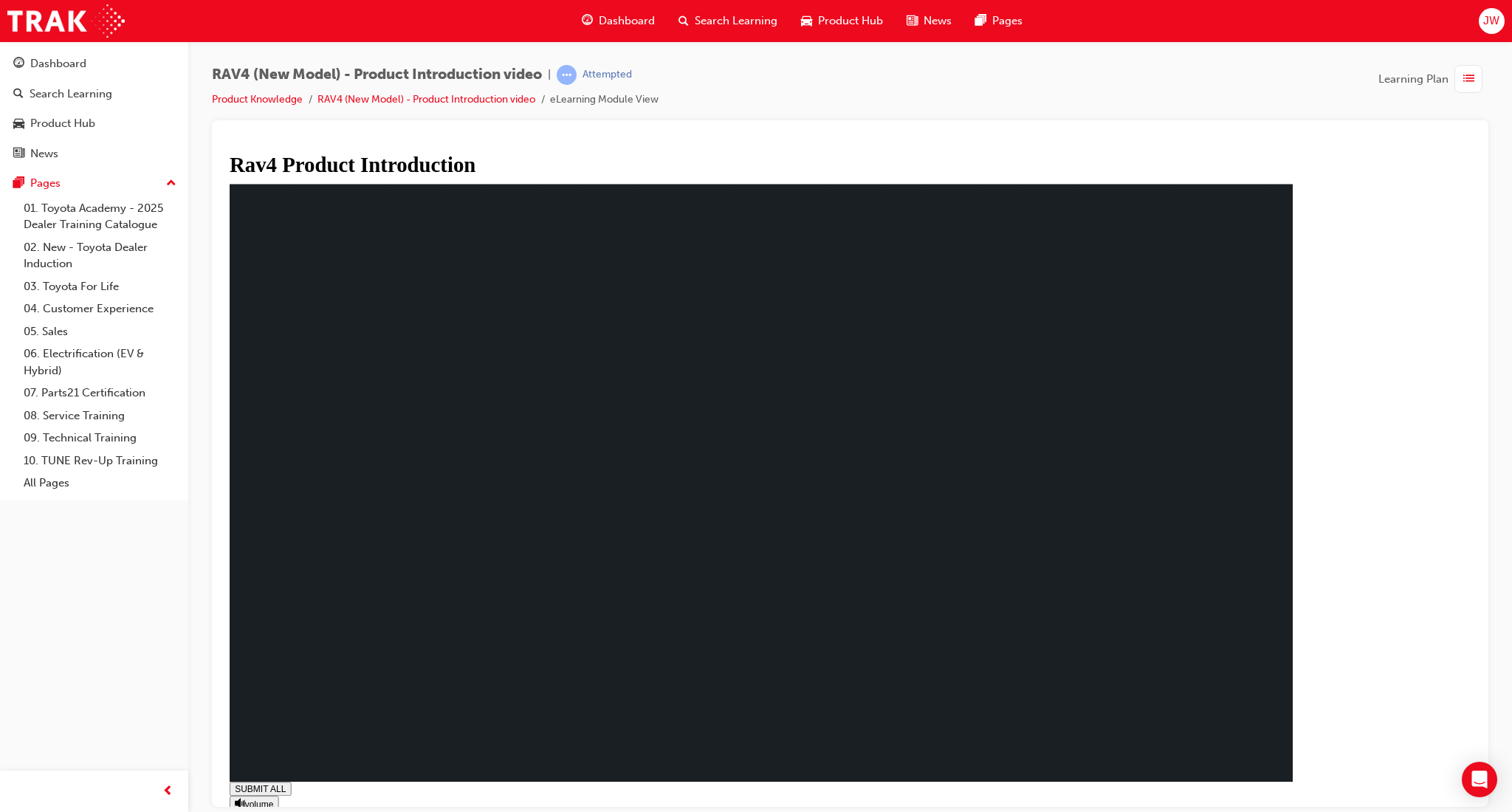
type input "0.483"
type input "1"
type input "0.483"
drag, startPoint x: 329, startPoint y: 749, endPoint x: 333, endPoint y: 713, distance: 36.2
type input "1"
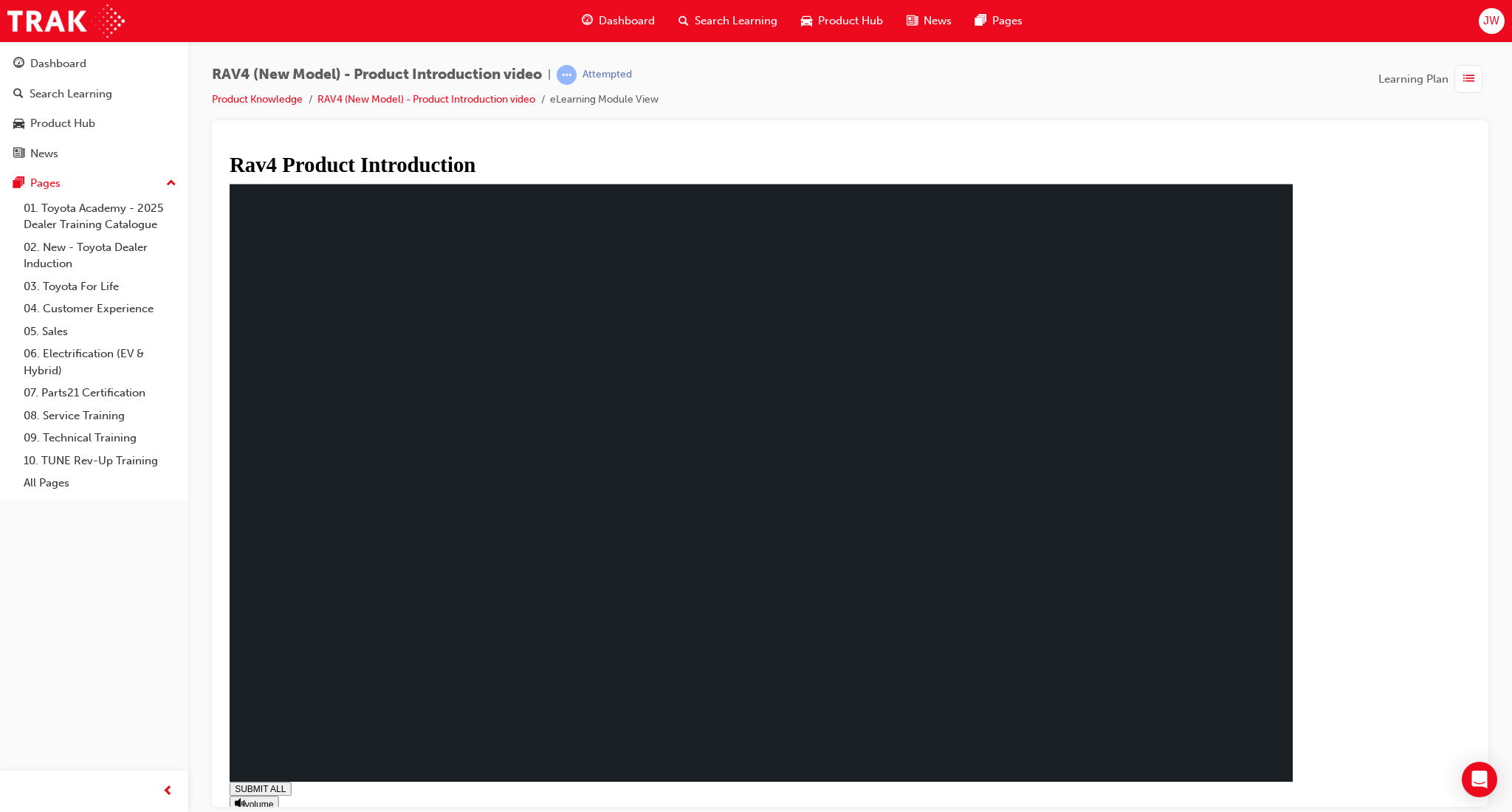
click at [317, 609] on input "range" at bounding box center [274, 817] width 86 height 10
drag, startPoint x: 1276, startPoint y: 560, endPoint x: 1363, endPoint y: 715, distance: 177.7
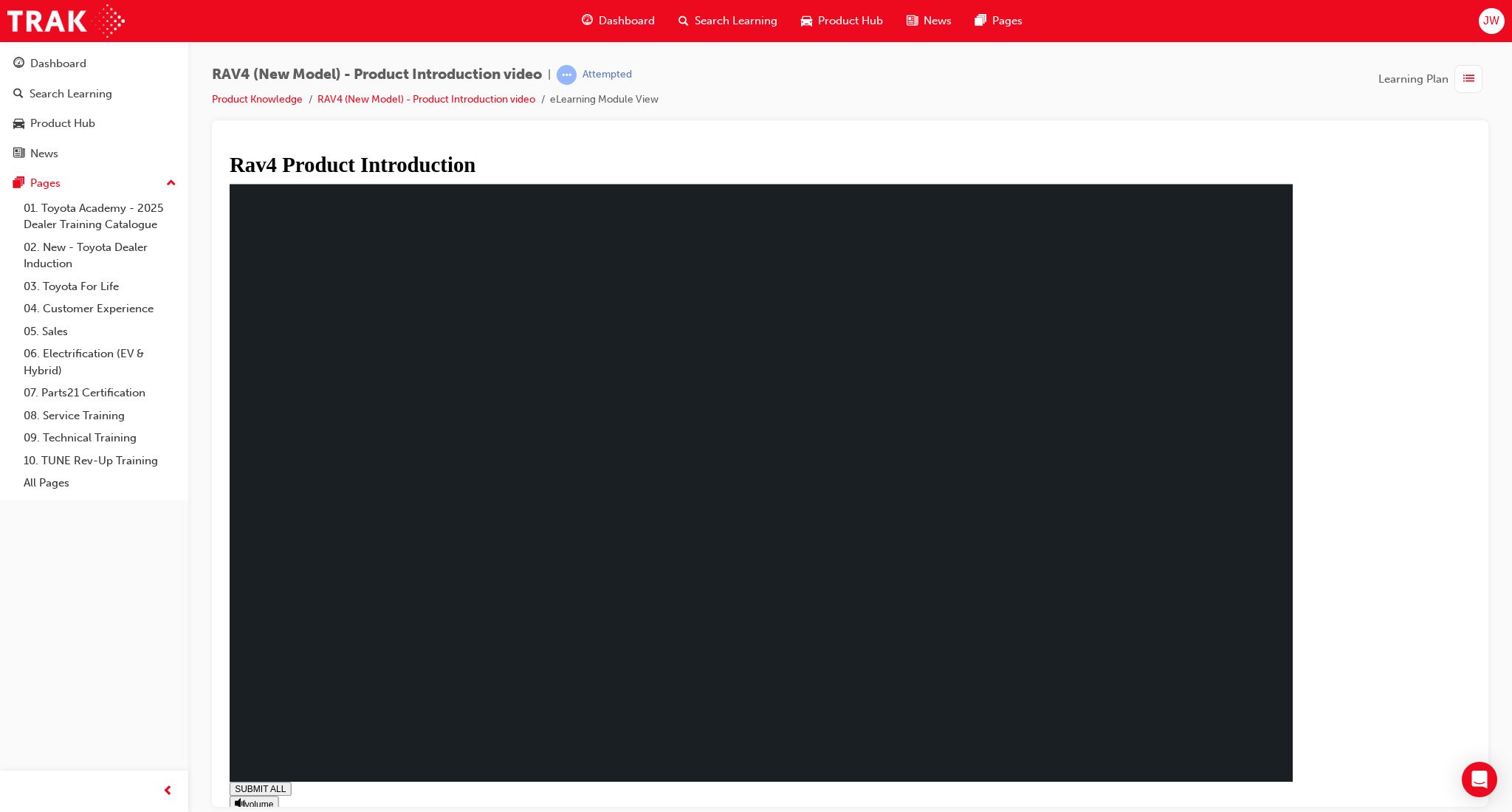
type input "0.032"
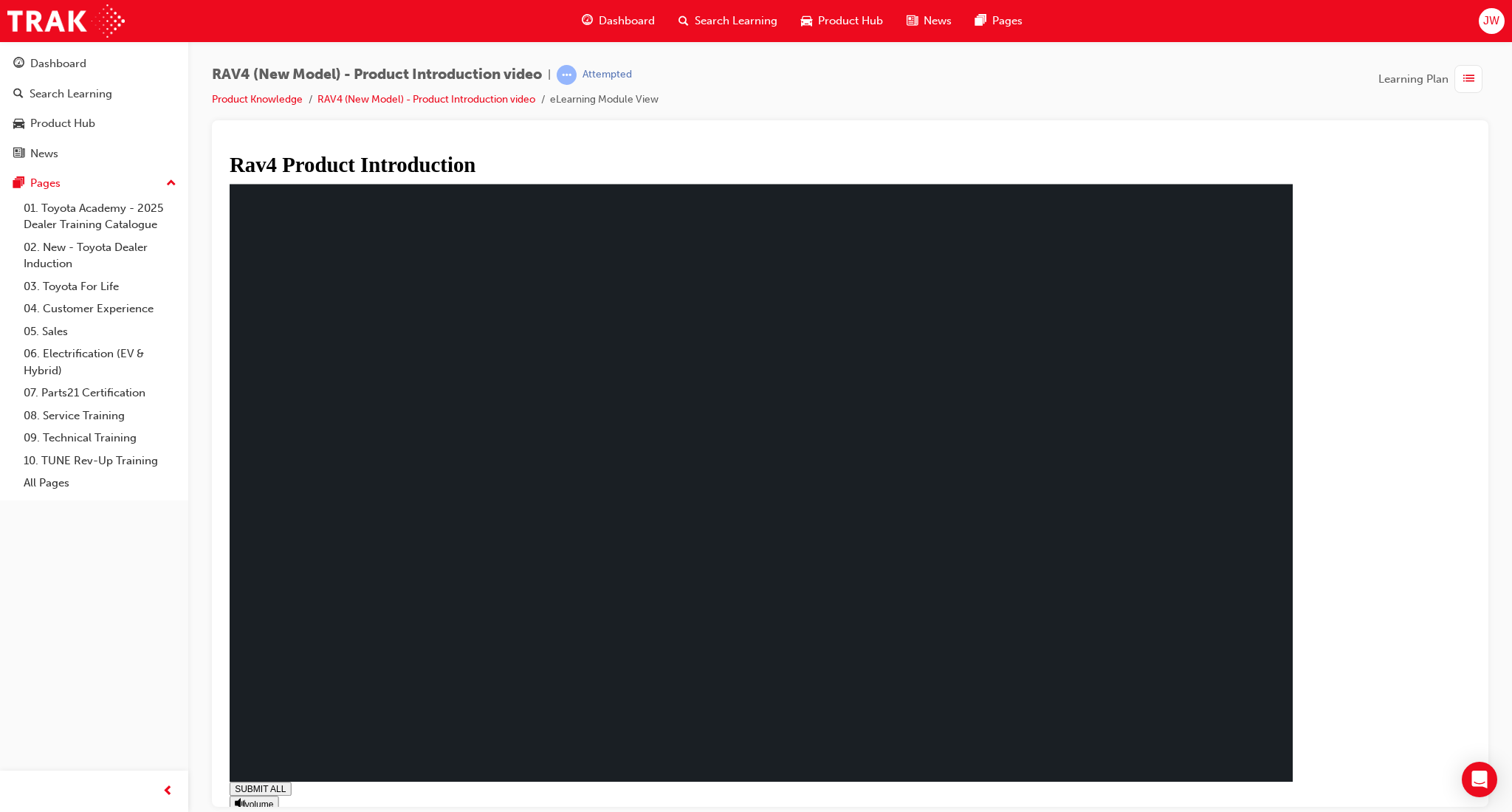
click at [504, 583] on rect at bounding box center [761, 482] width 1063 height 598
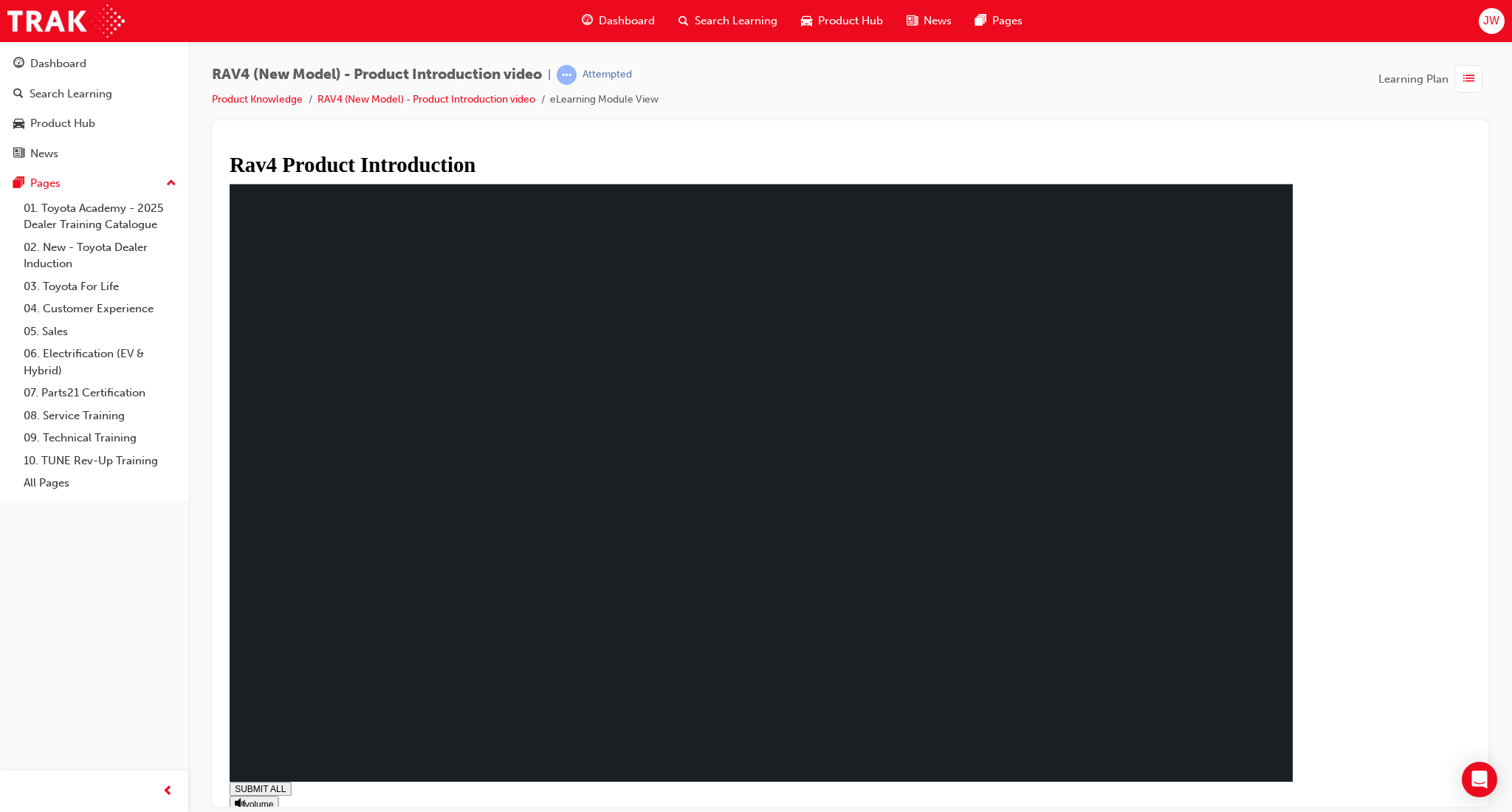
drag, startPoint x: 433, startPoint y: 403, endPoint x: 442, endPoint y: 517, distance: 114.4
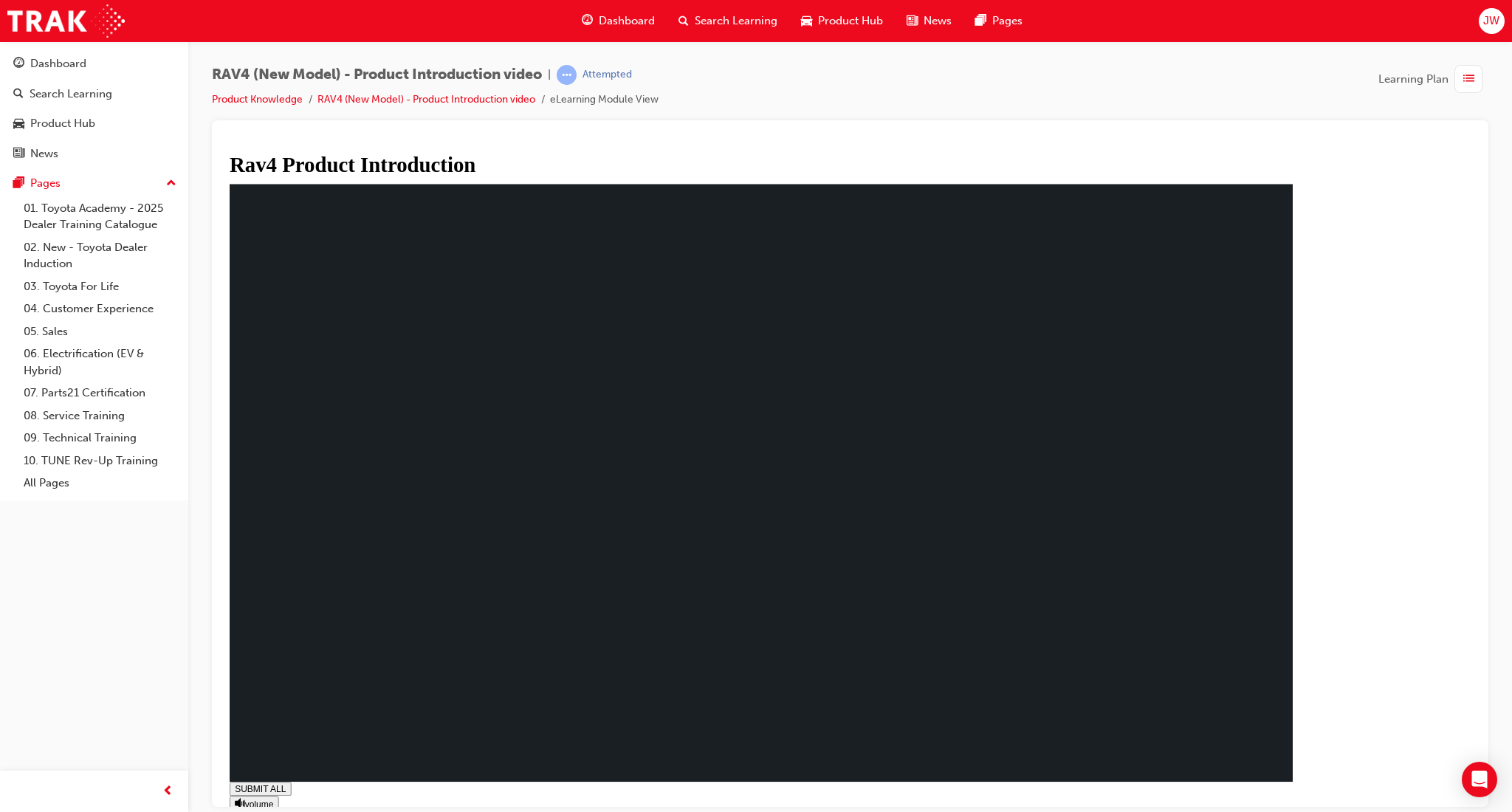
click at [616, 26] on span "Dashboard" at bounding box center [626, 21] width 56 height 17
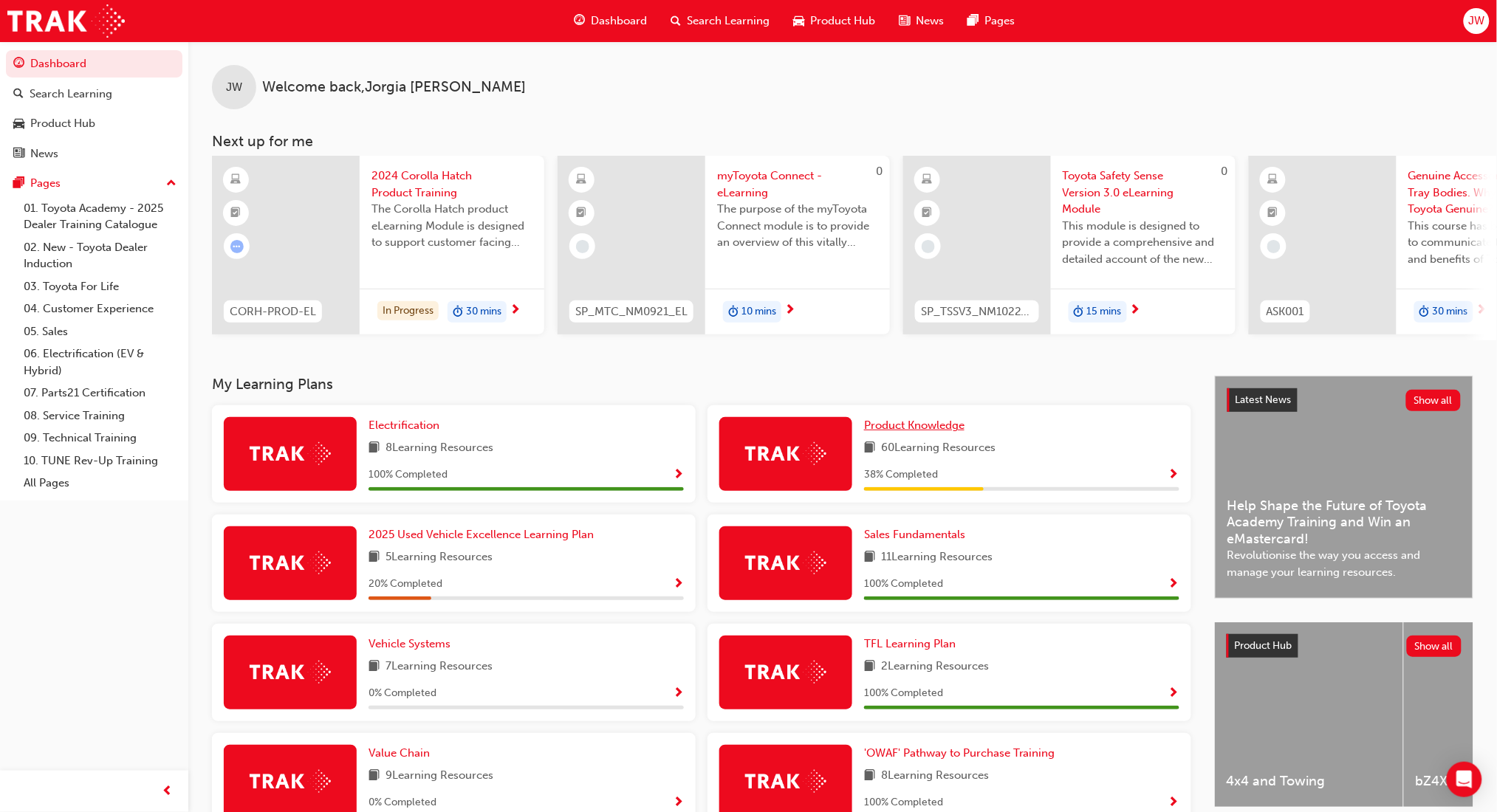
click at [917, 432] on span "Product Knowledge" at bounding box center [914, 425] width 100 height 14
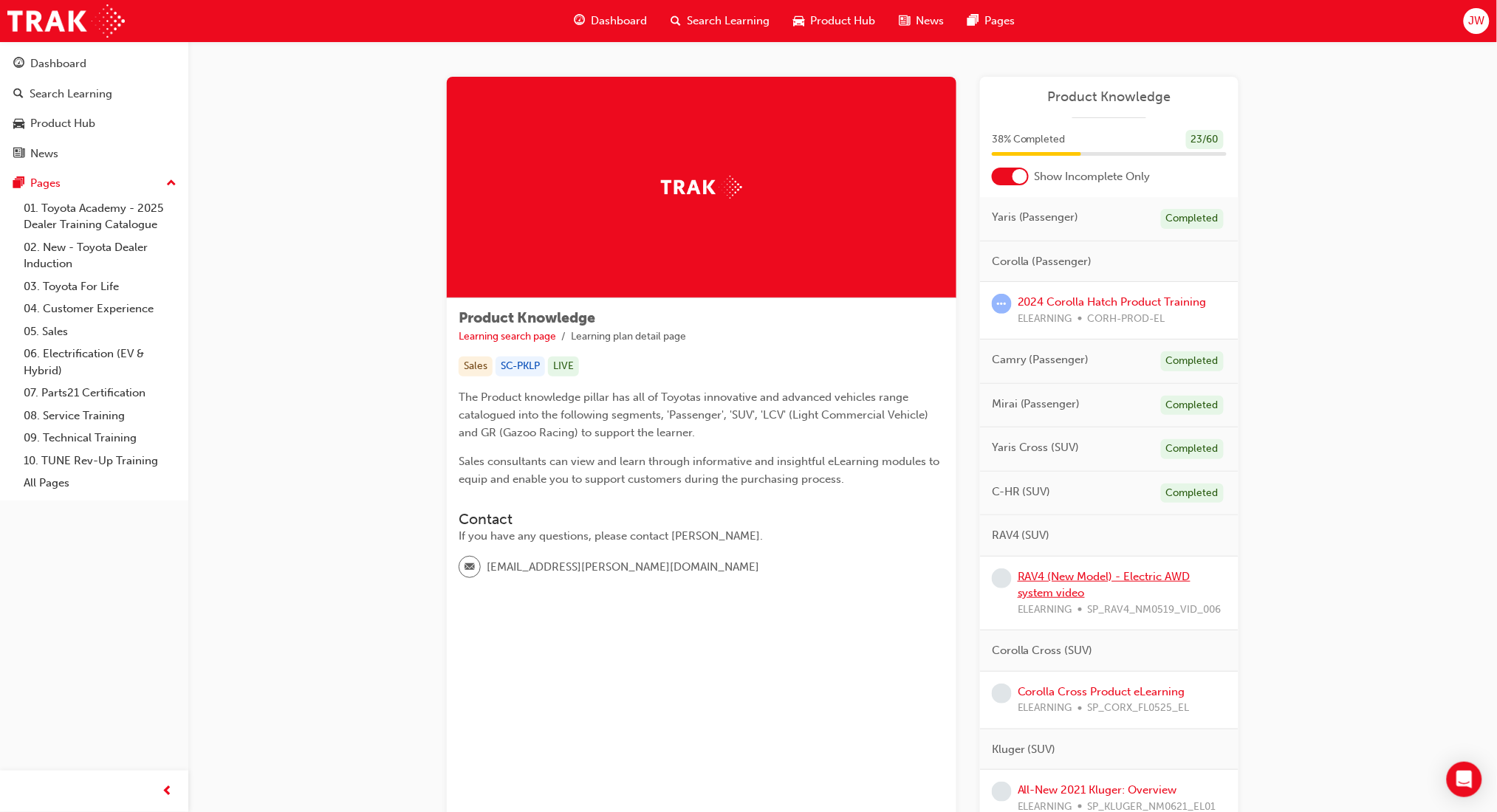
click at [1077, 576] on link "RAV4 (New Model) - Electric AWD system video" at bounding box center [1103, 585] width 173 height 30
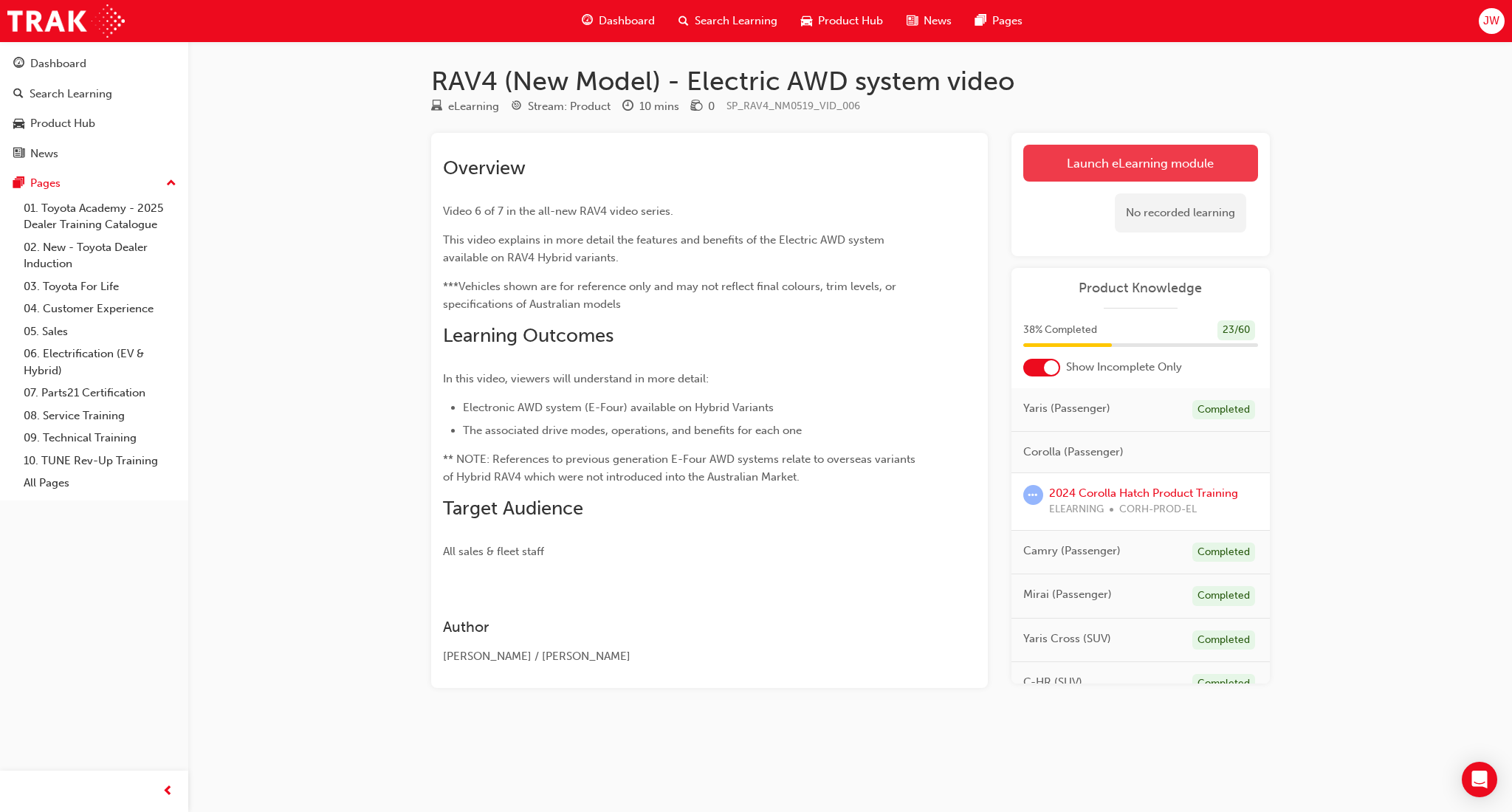
click at [1084, 172] on link "Launch eLearning module" at bounding box center [1139, 163] width 235 height 37
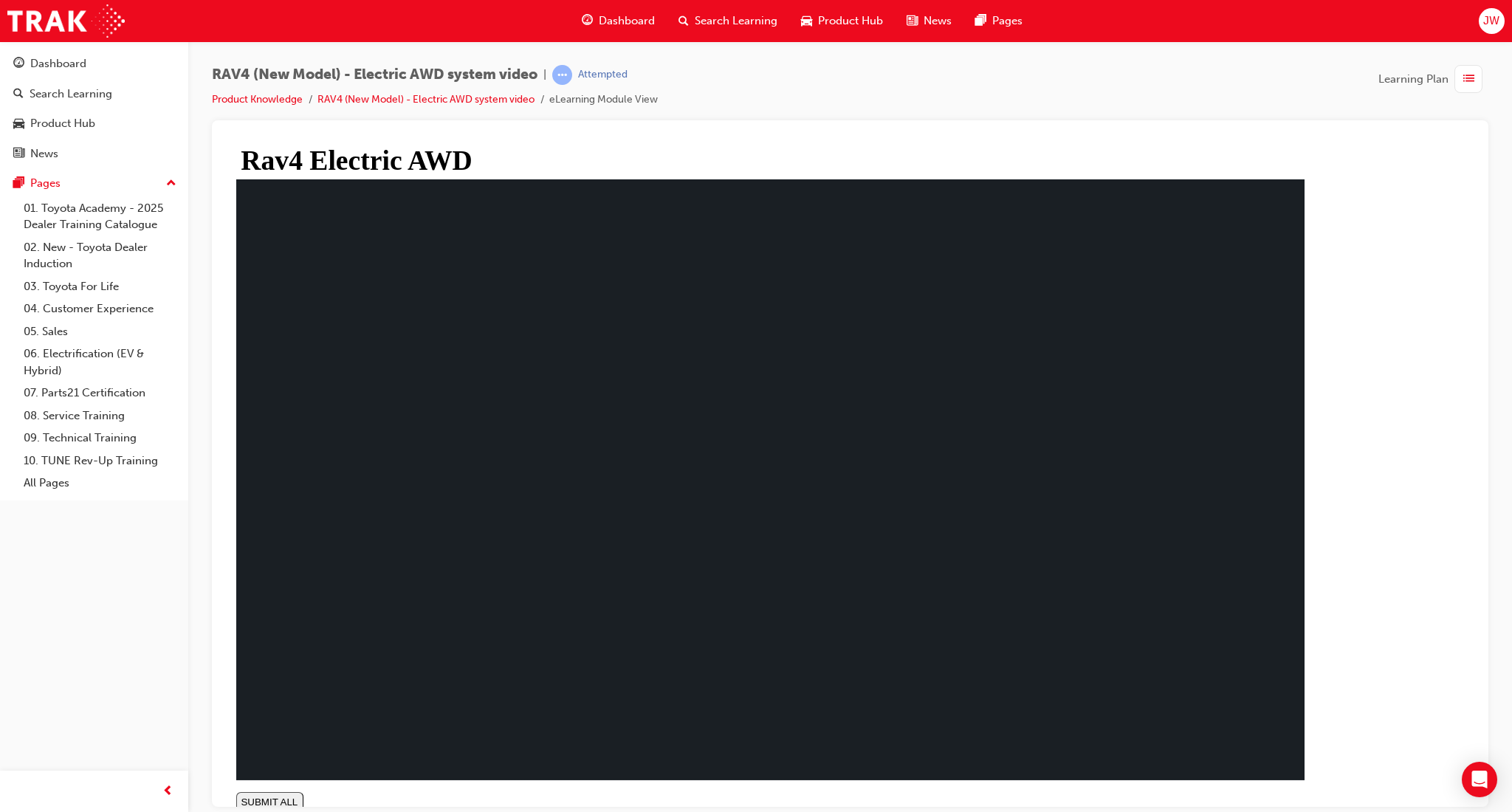
type input "0.052"
type input "0.105"
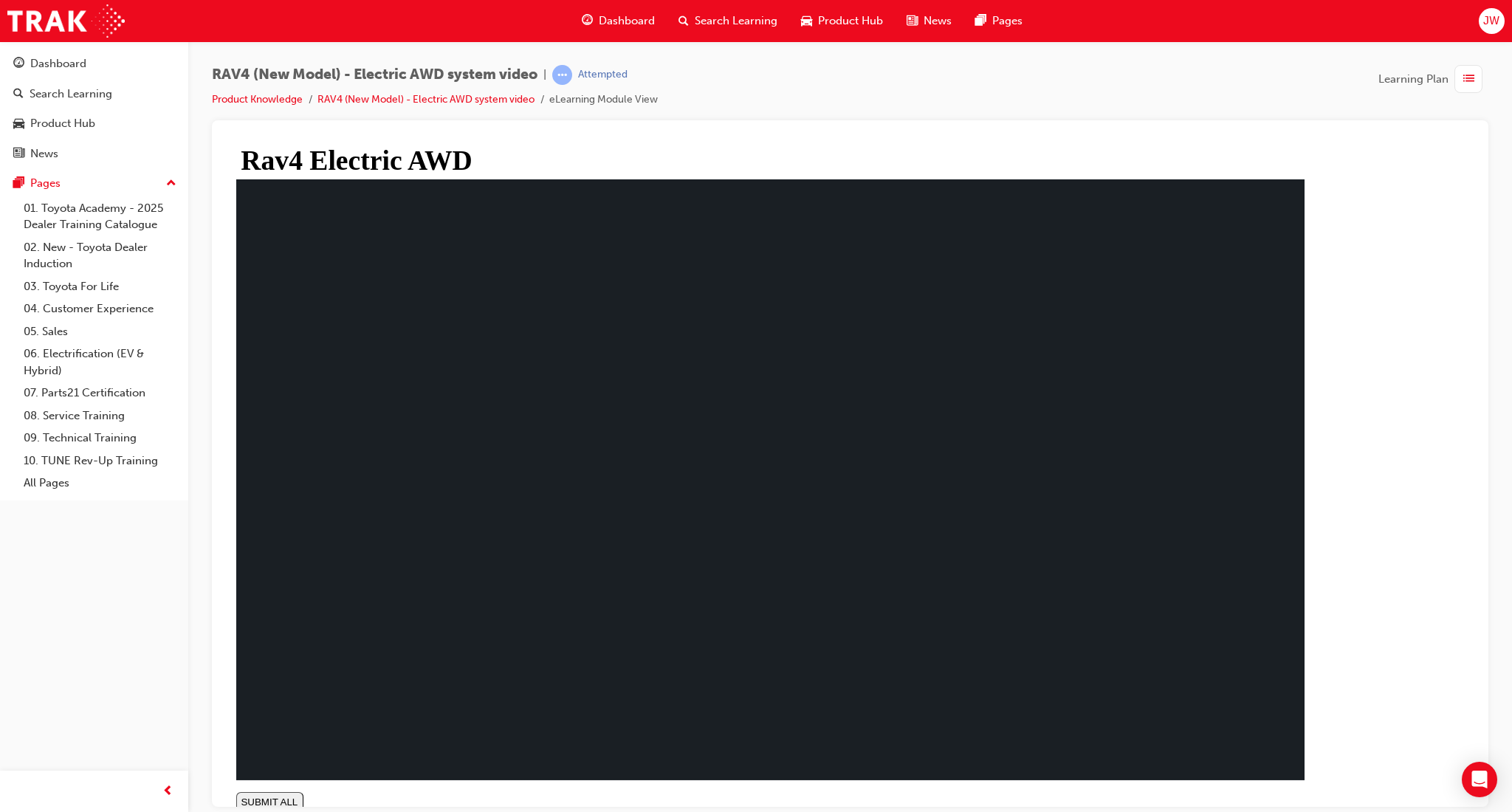
click at [599, 19] on span "Dashboard" at bounding box center [626, 21] width 56 height 17
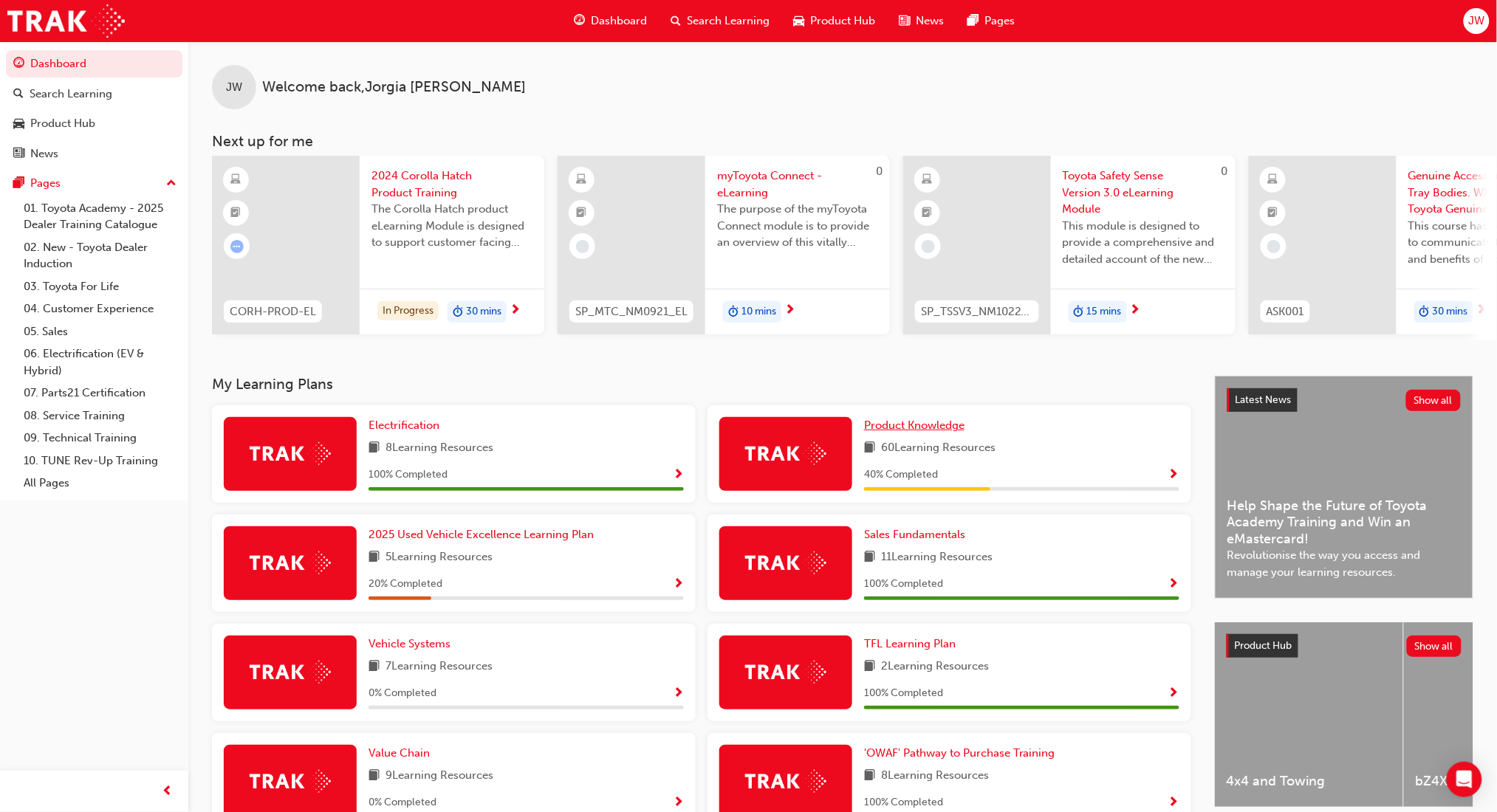
click at [928, 434] on link "Product Knowledge" at bounding box center [917, 426] width 106 height 17
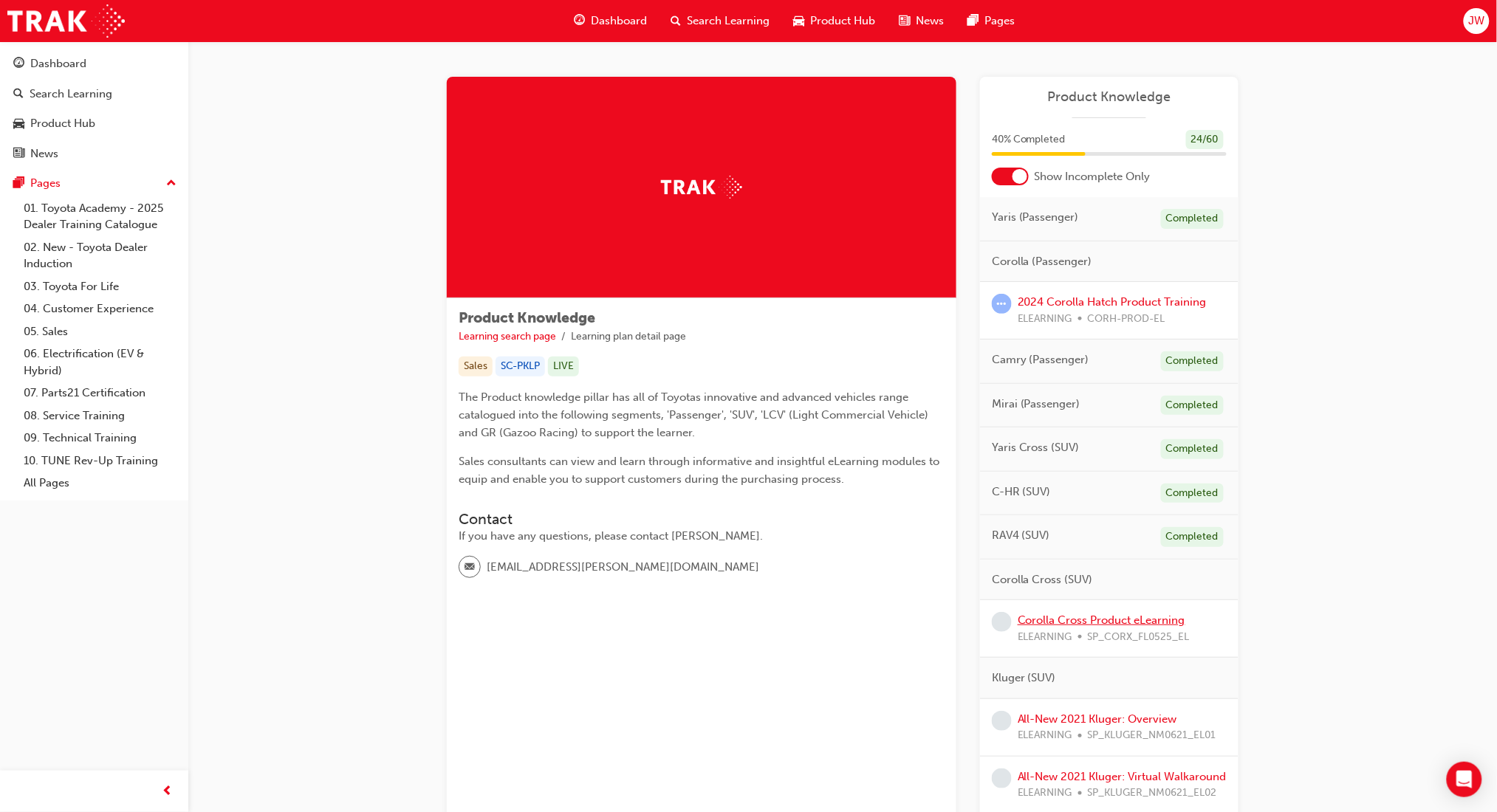
click at [1094, 618] on link "Corolla Cross Product eLearning" at bounding box center [1102, 620] width 168 height 14
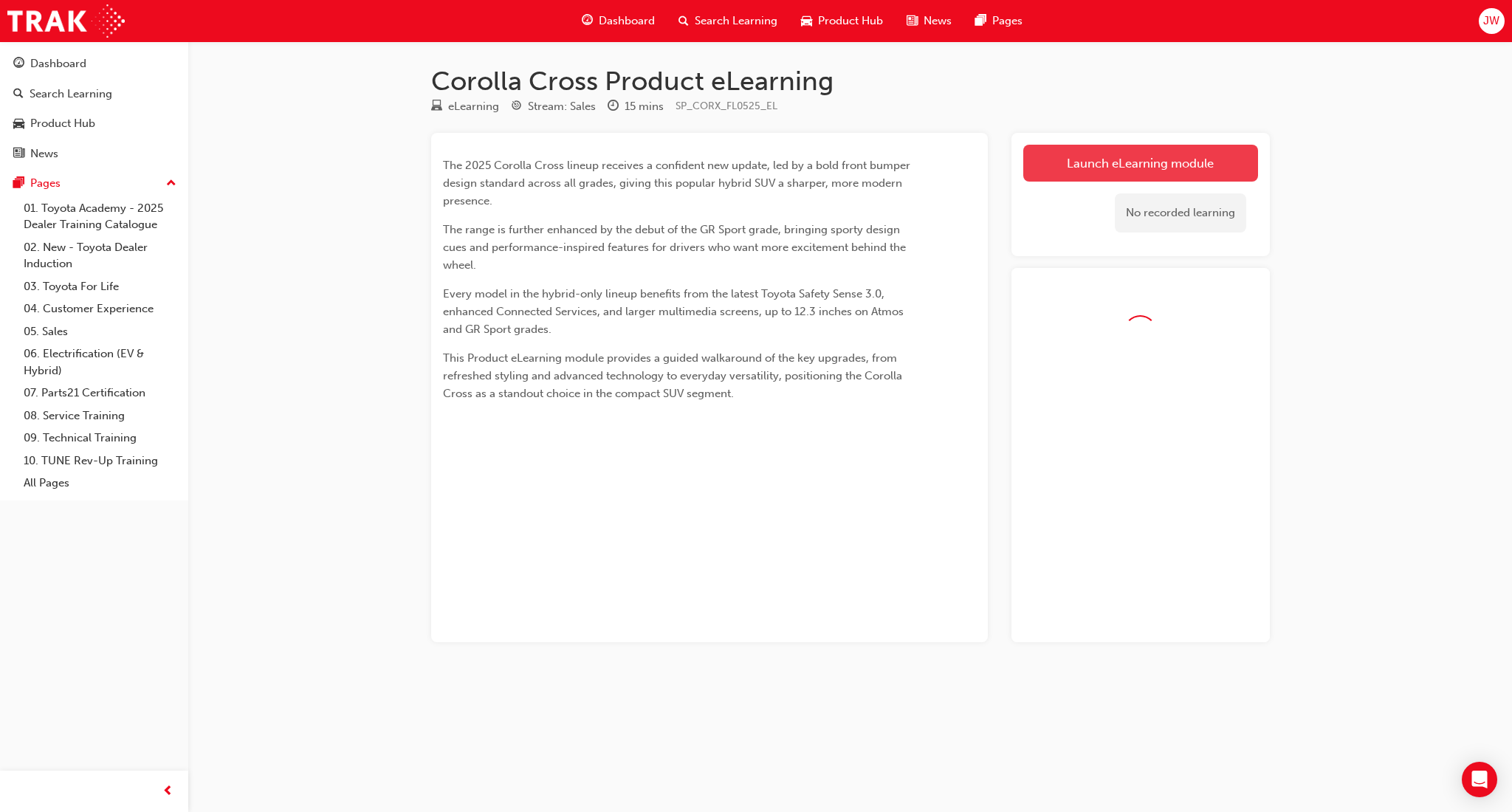
click at [1063, 172] on link "Launch eLearning module" at bounding box center [1139, 163] width 235 height 37
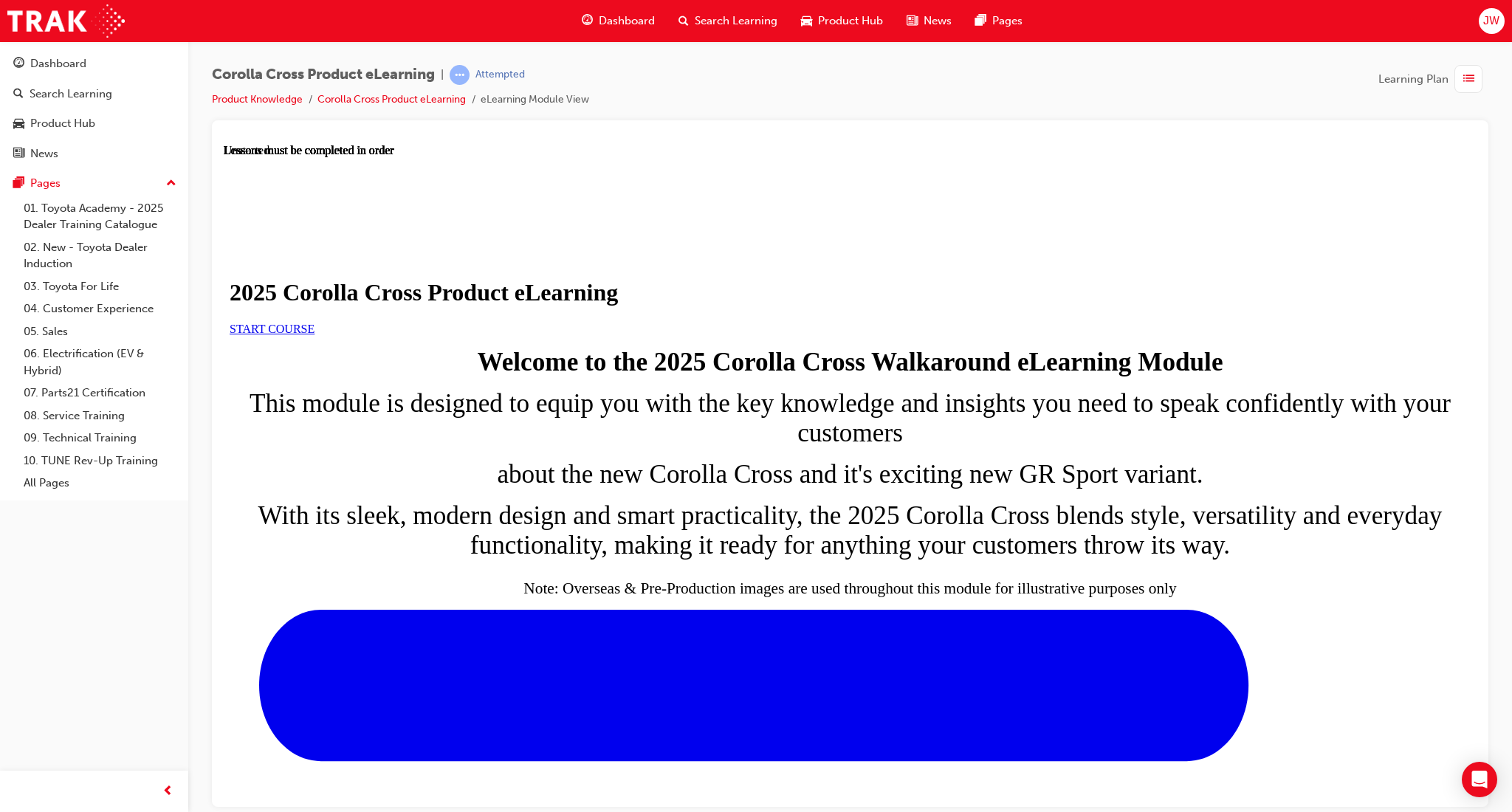
click at [314, 334] on span "START COURSE" at bounding box center [271, 328] width 85 height 13
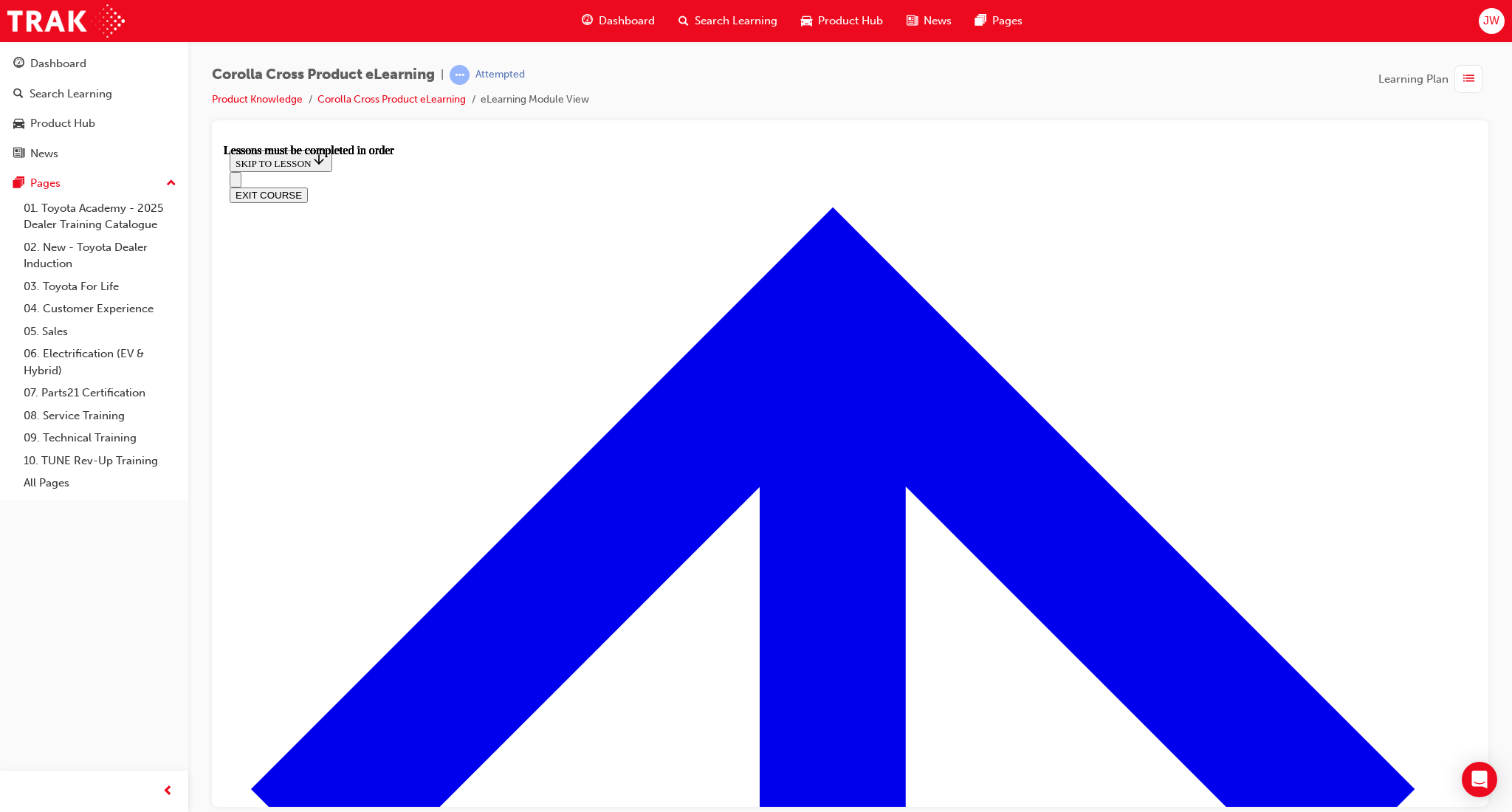
scroll to position [706, 0]
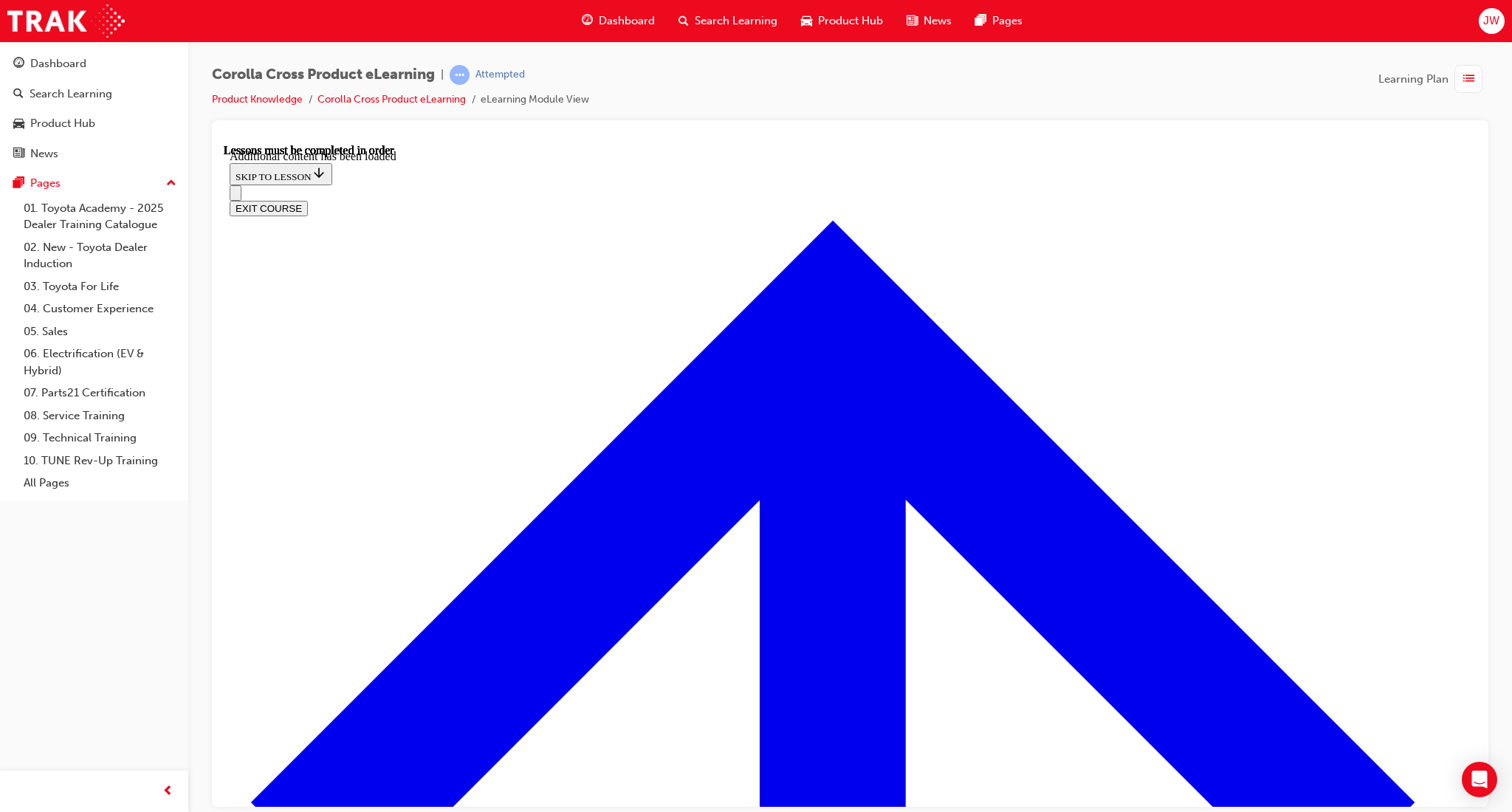
scroll to position [2345, 0]
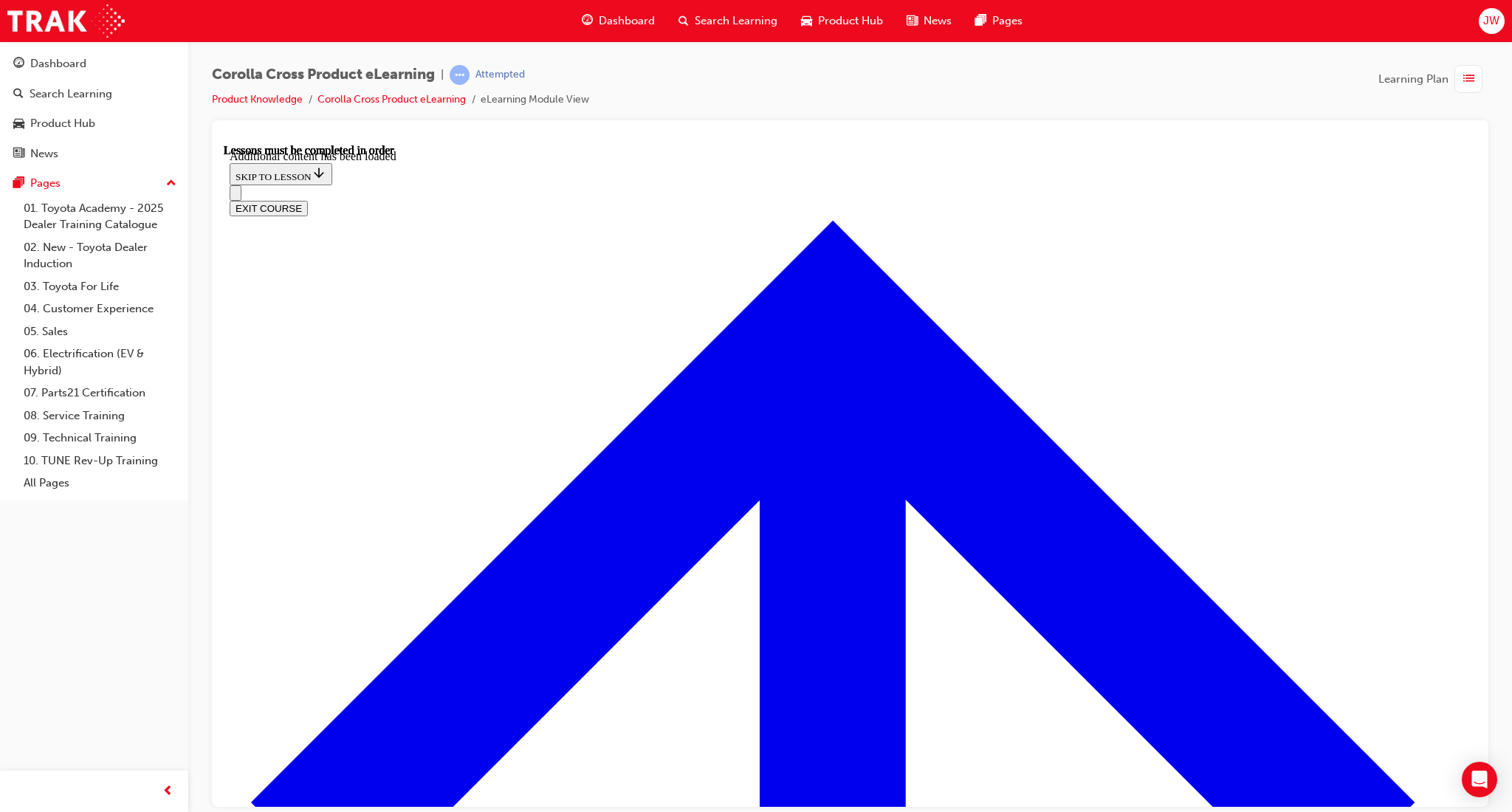
radio input "true"
drag, startPoint x: 855, startPoint y: 638, endPoint x: 868, endPoint y: 628, distance: 16.4
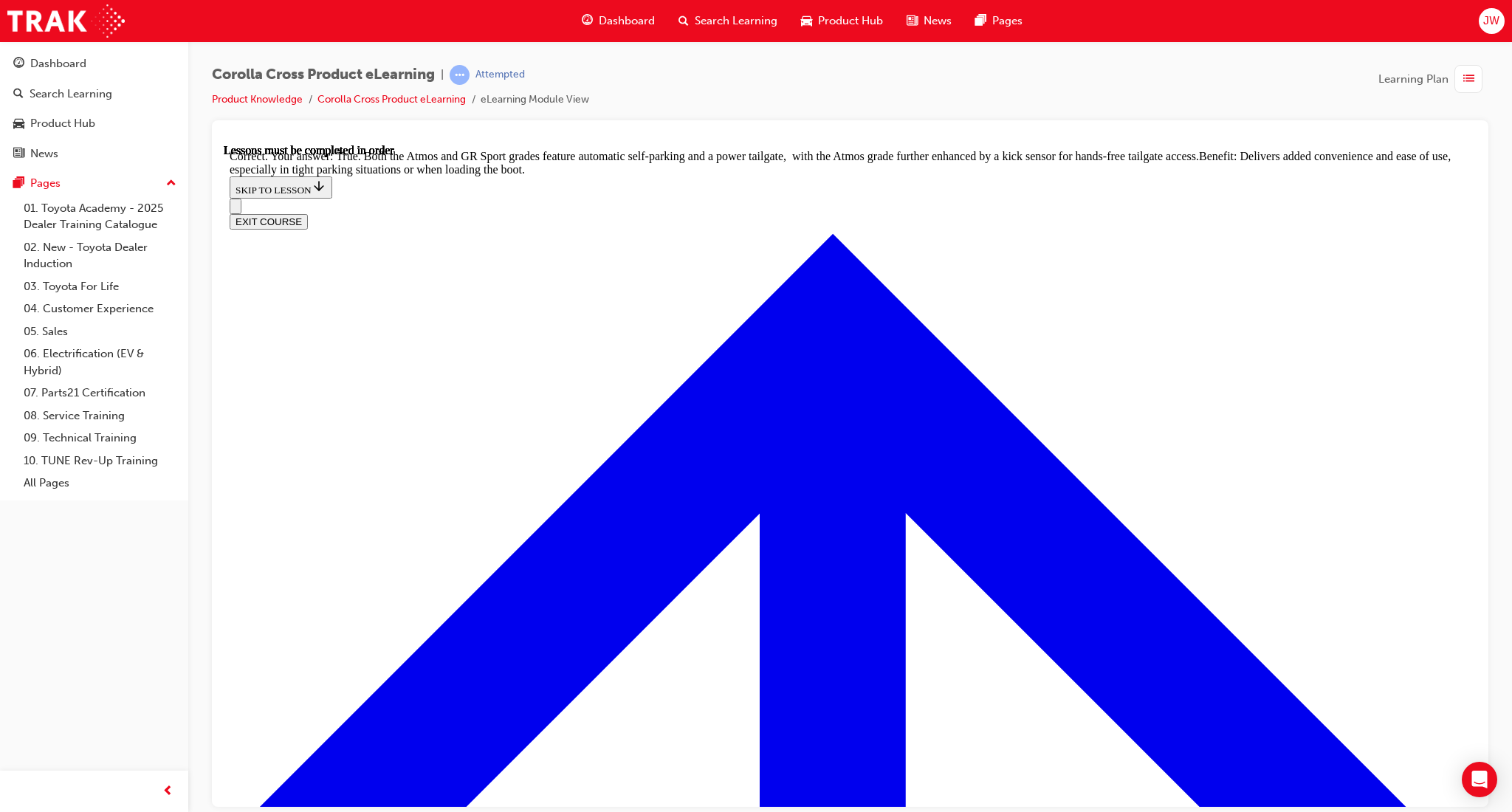
scroll to position [3097, 0]
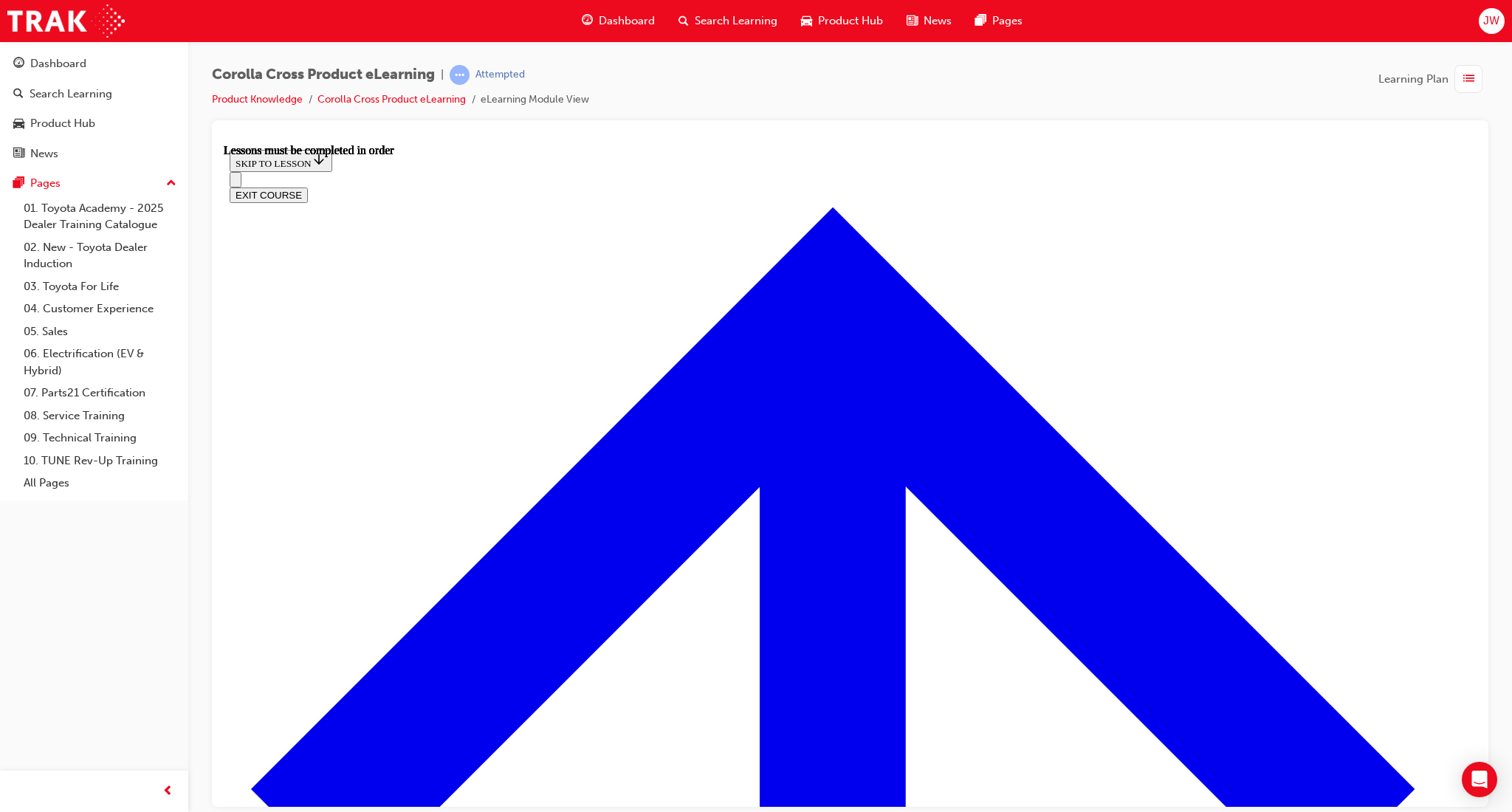
scroll to position [1332, 0]
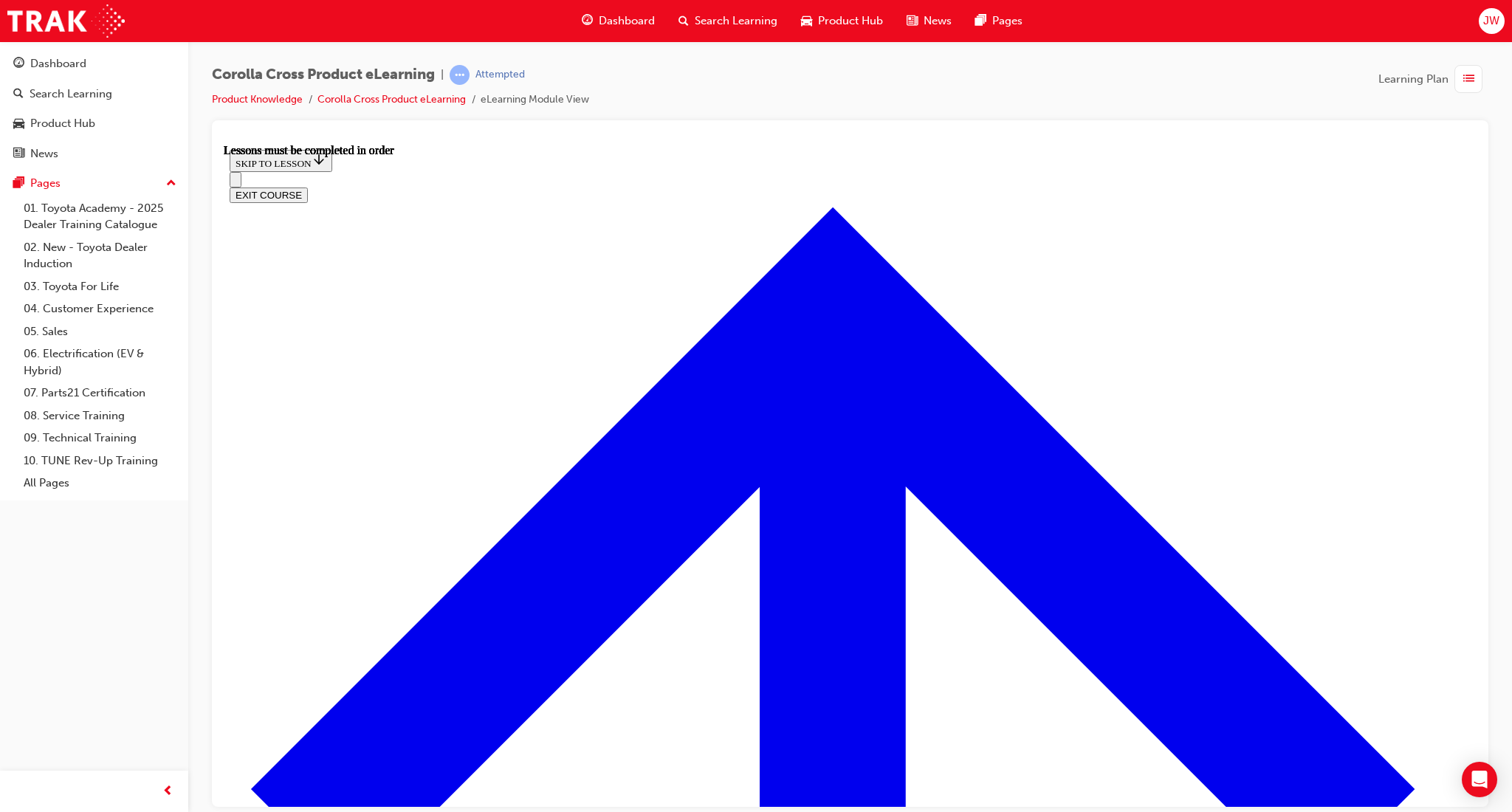
drag, startPoint x: 1045, startPoint y: 471, endPoint x: 1031, endPoint y: 476, distance: 14.9
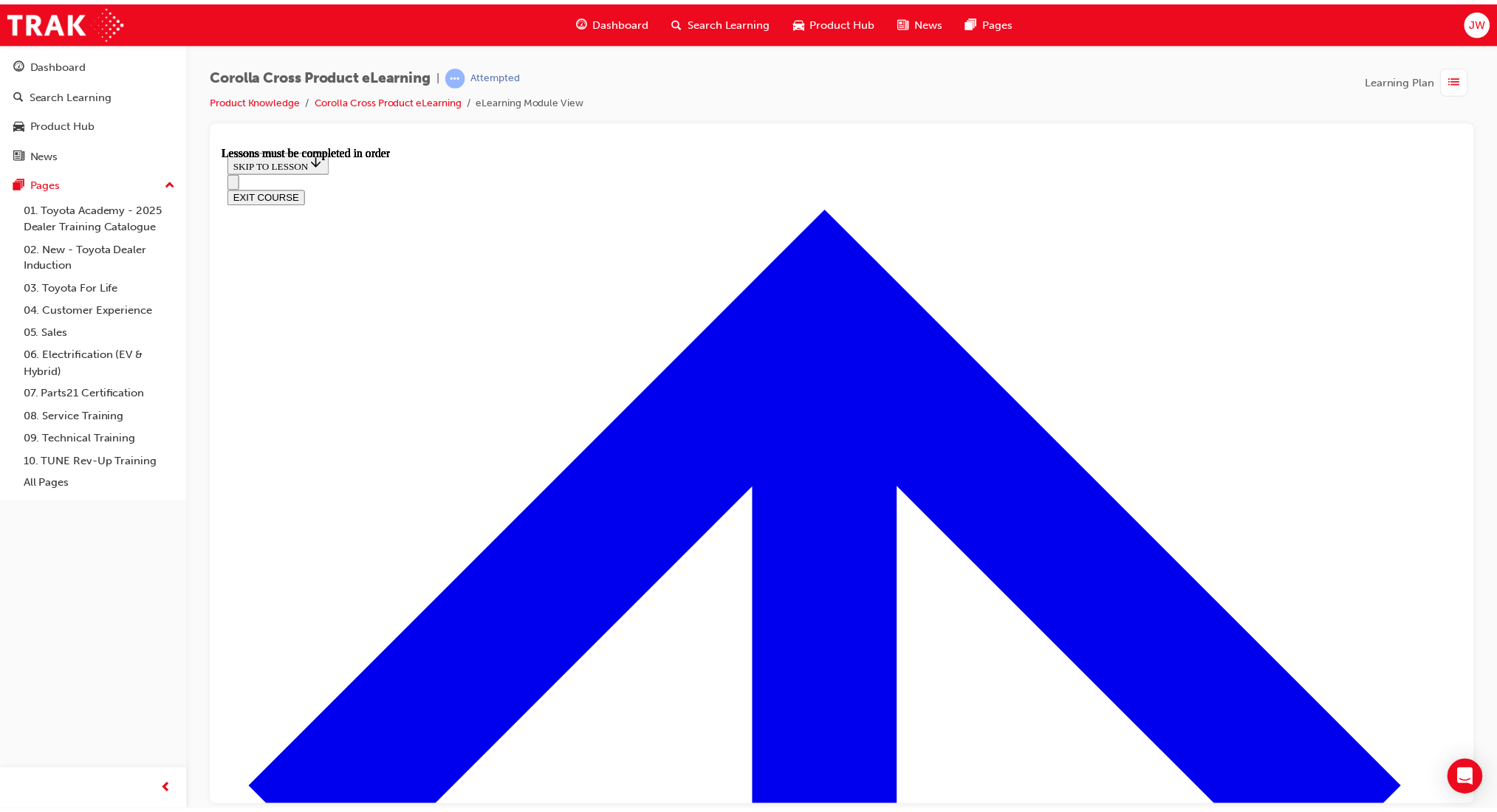
scroll to position [1424, 0]
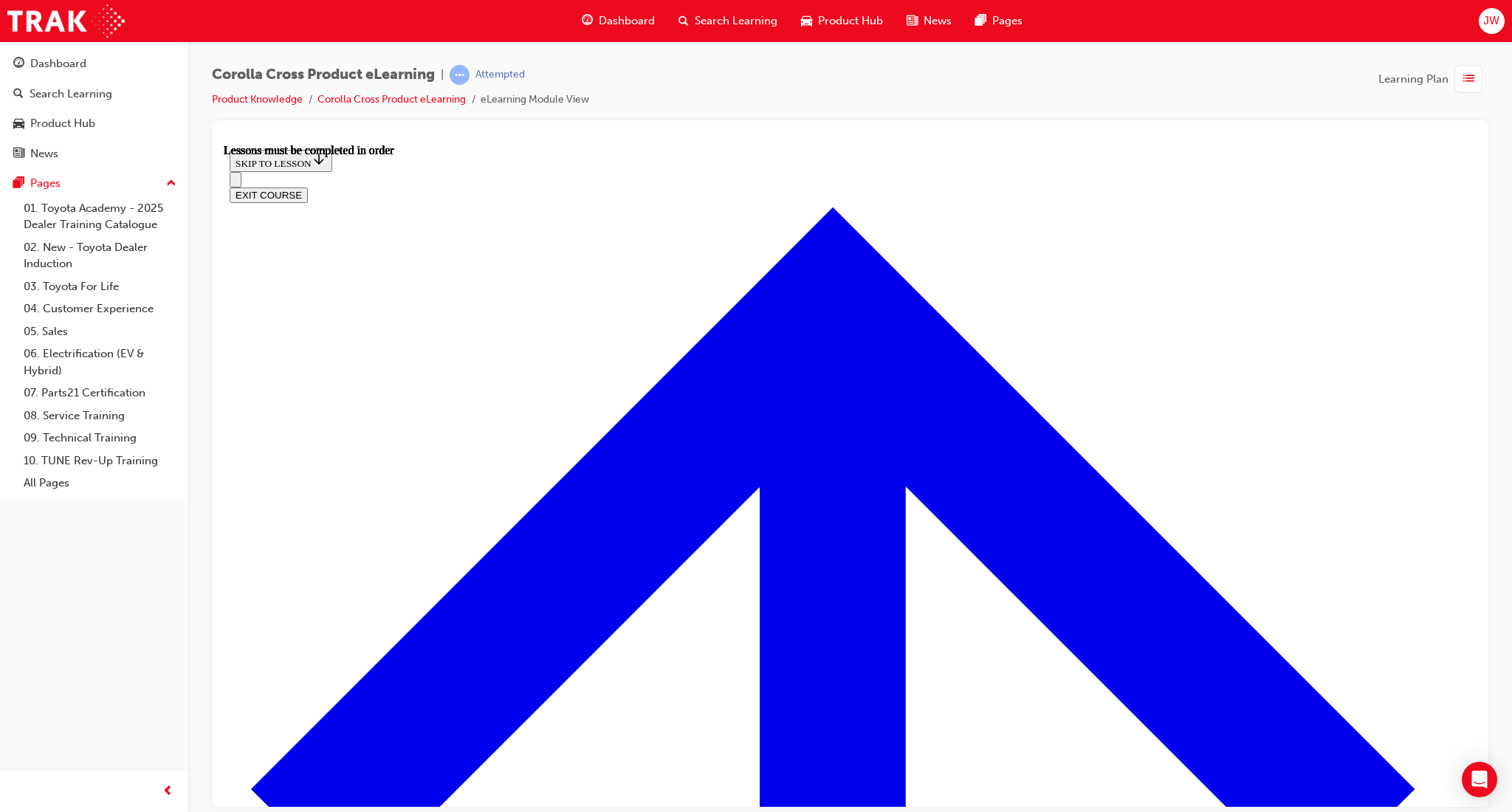
click at [266, 100] on link "Product Knowledge" at bounding box center [257, 100] width 90 height 13
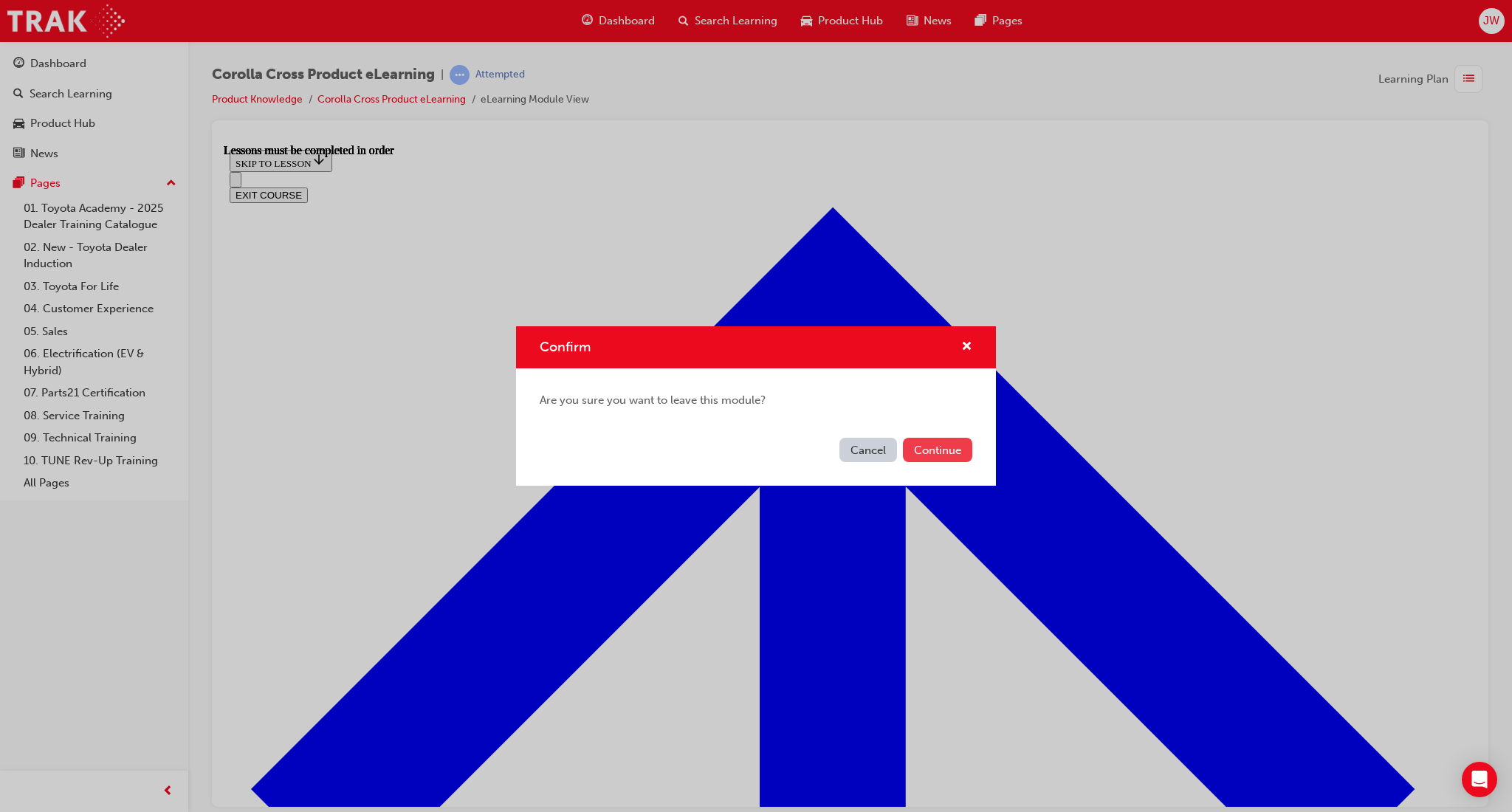
click at [907, 452] on button "Continue" at bounding box center [938, 449] width 69 height 25
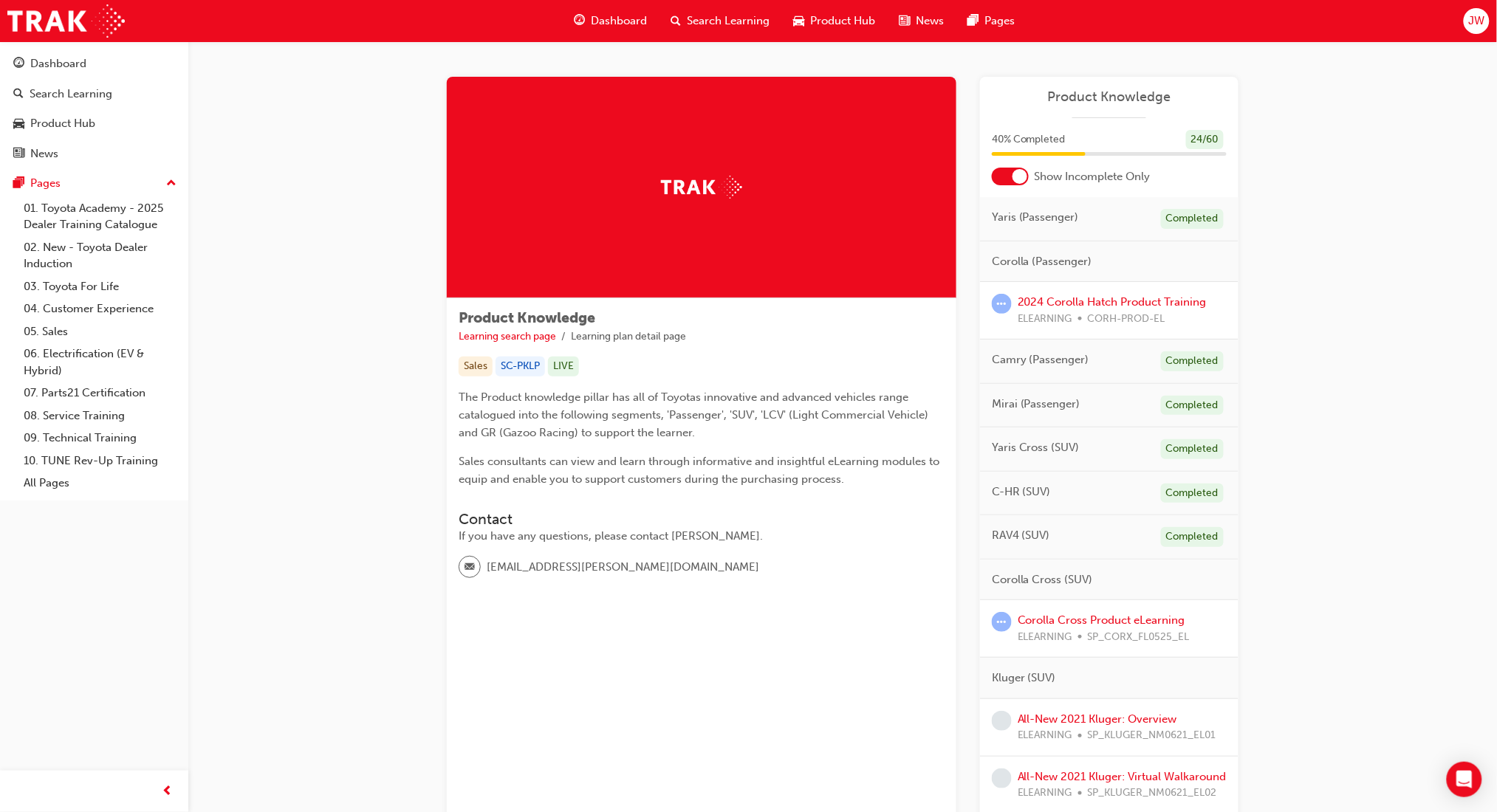
click at [606, 21] on span "Dashboard" at bounding box center [618, 21] width 56 height 17
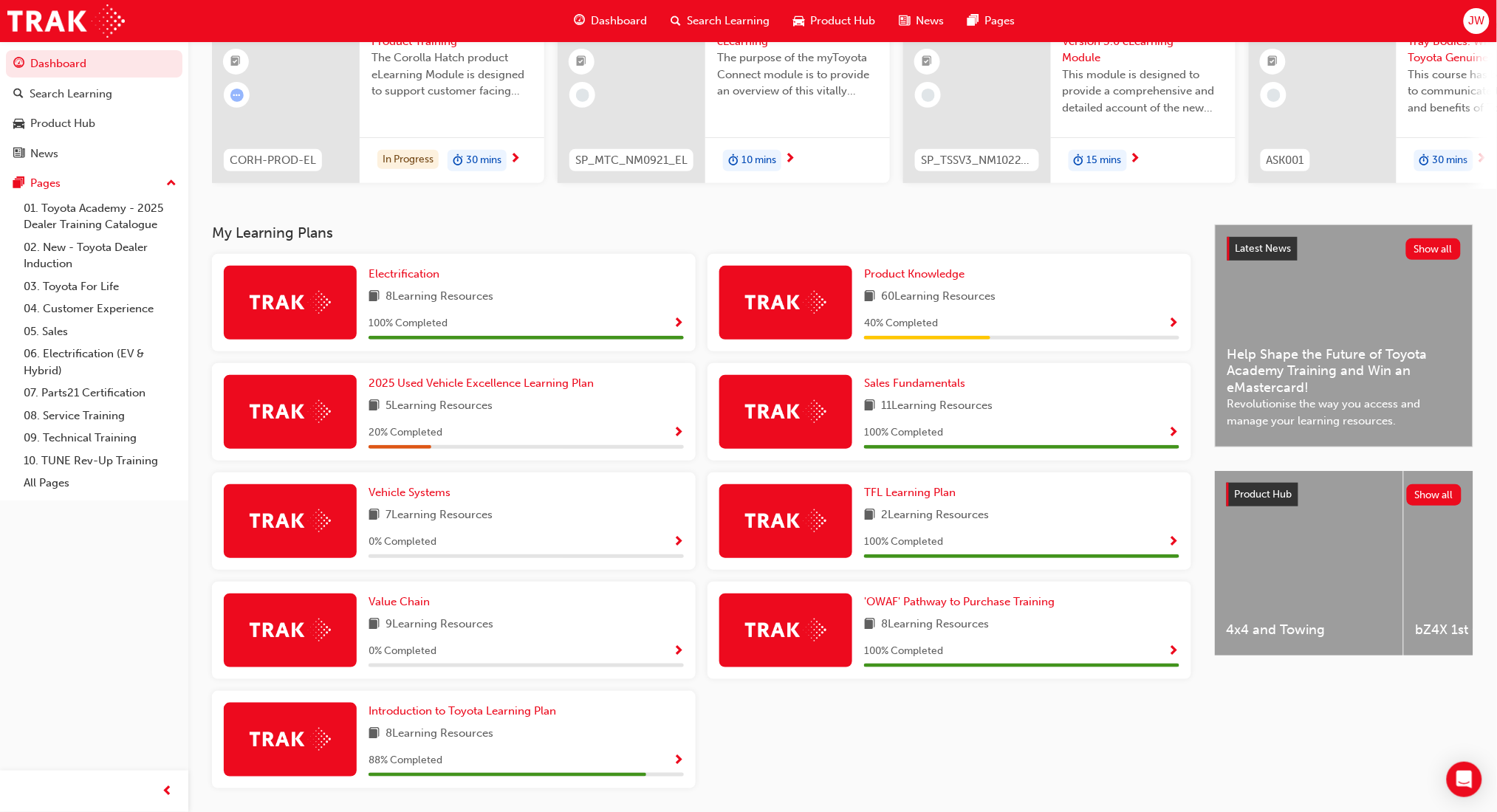
scroll to position [196, 0]
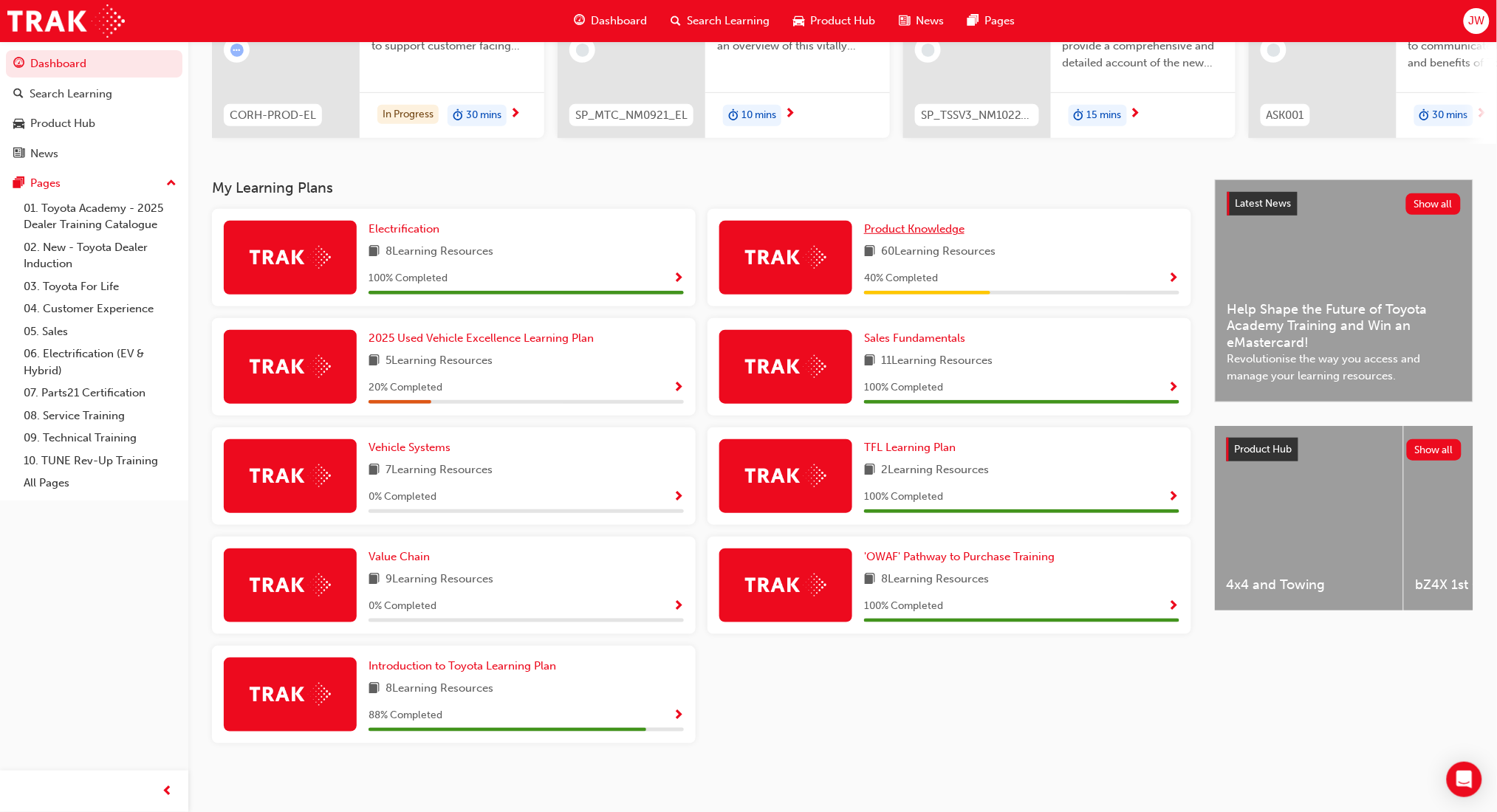
click at [908, 229] on span "Product Knowledge" at bounding box center [914, 228] width 100 height 14
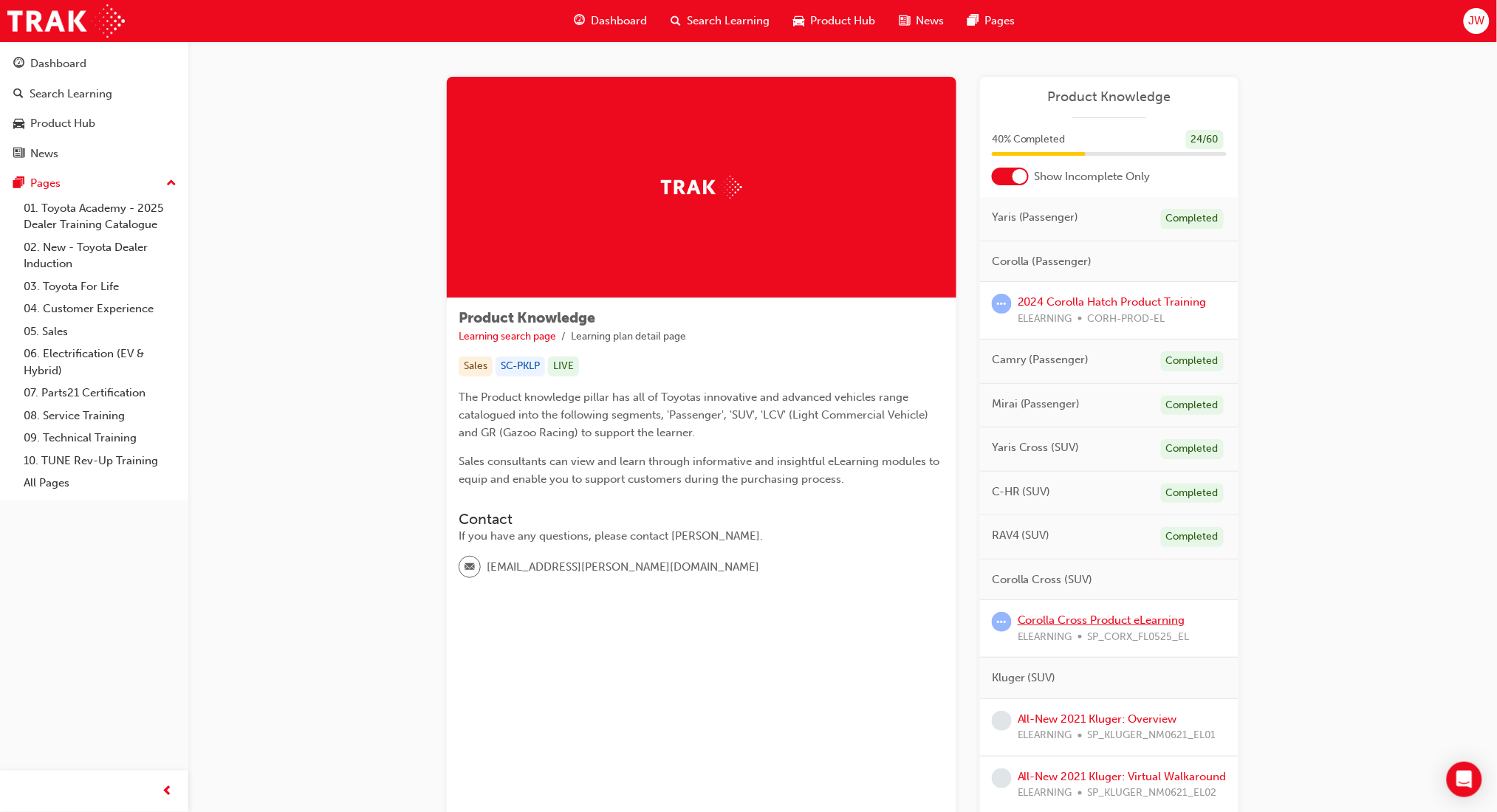
click at [1059, 621] on link "Corolla Cross Product eLearning" at bounding box center [1102, 620] width 168 height 14
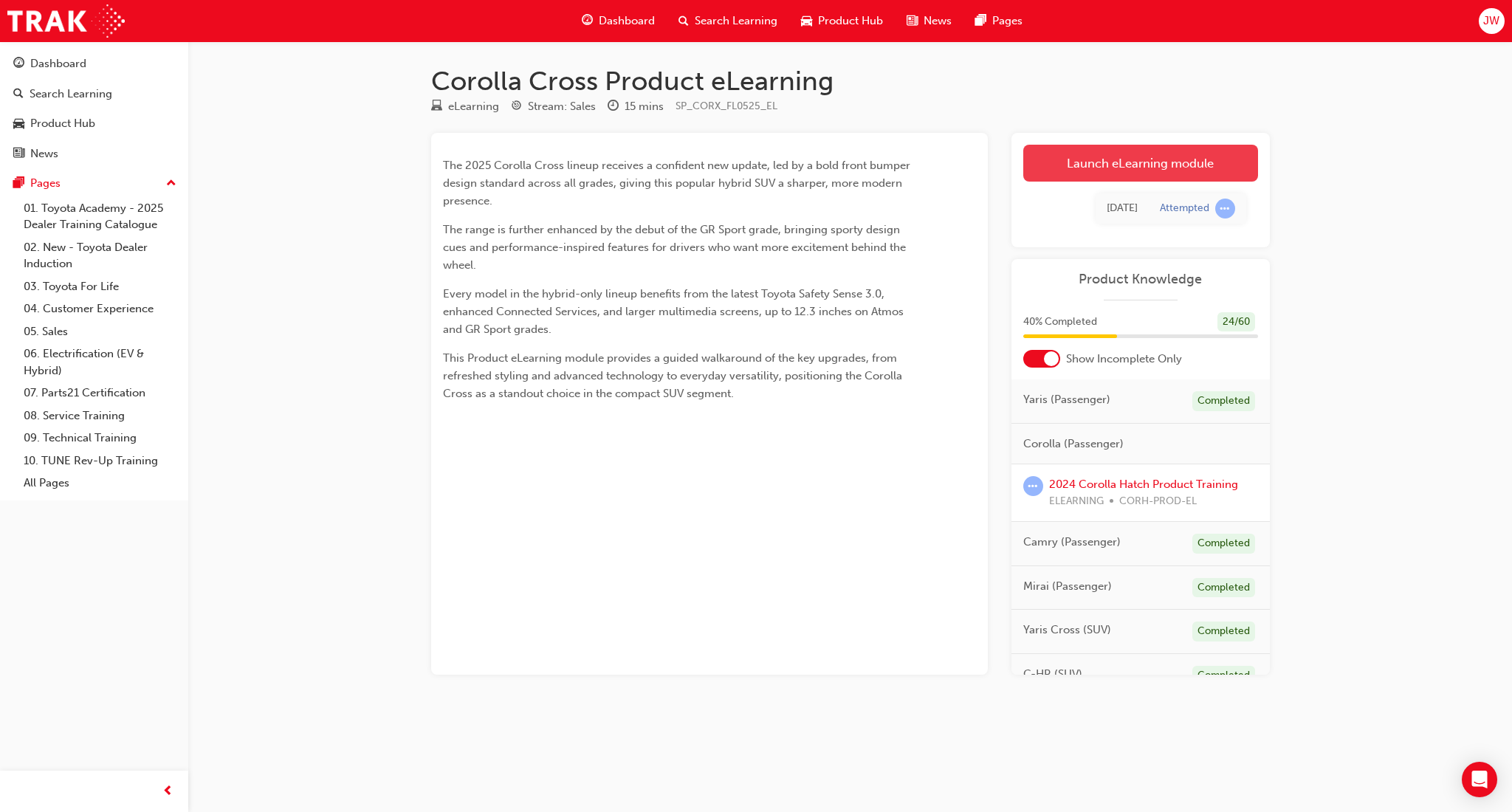
click at [1095, 157] on link "Launch eLearning module" at bounding box center [1139, 163] width 235 height 37
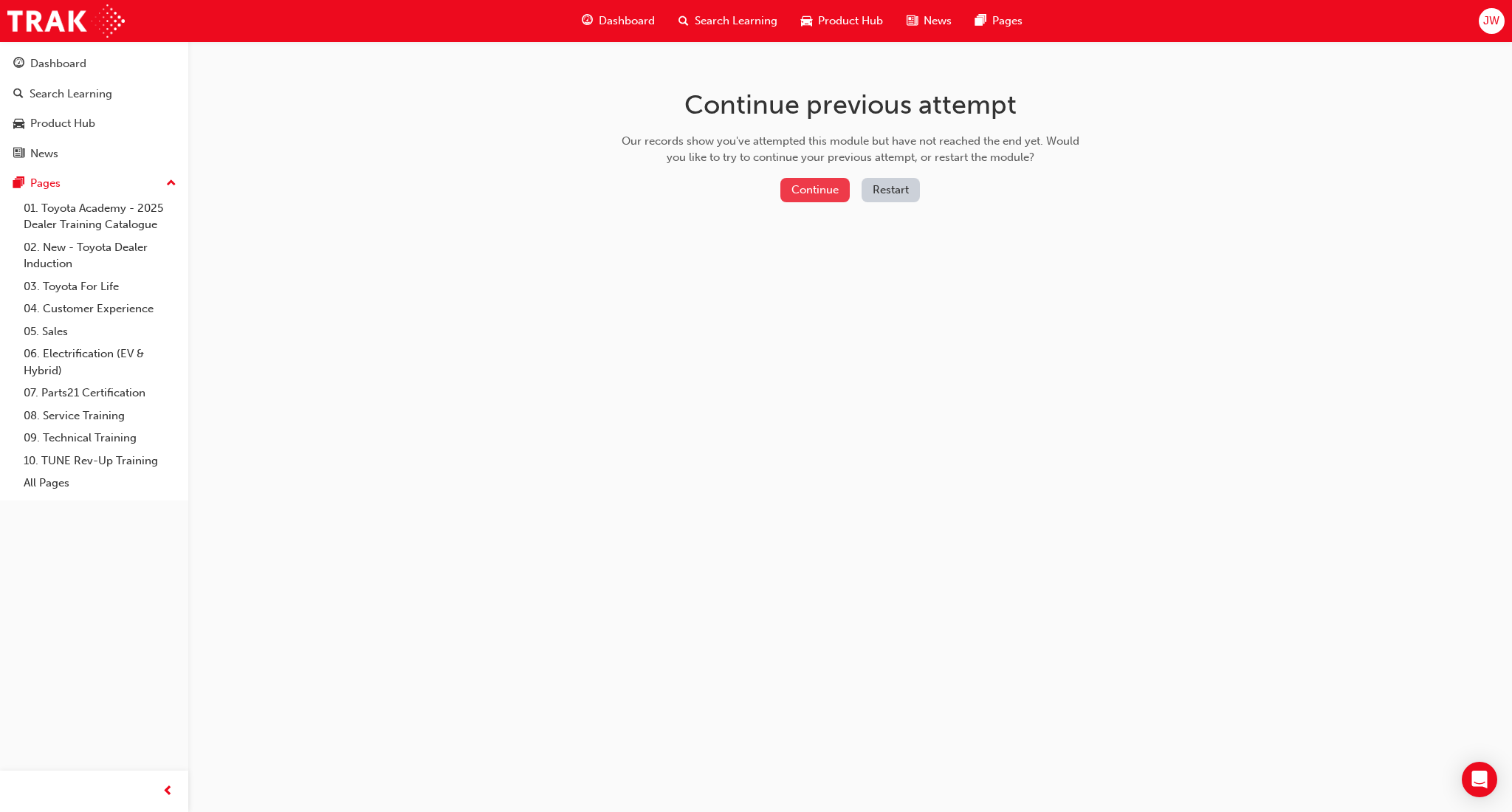
click at [789, 191] on button "Continue" at bounding box center [814, 190] width 69 height 25
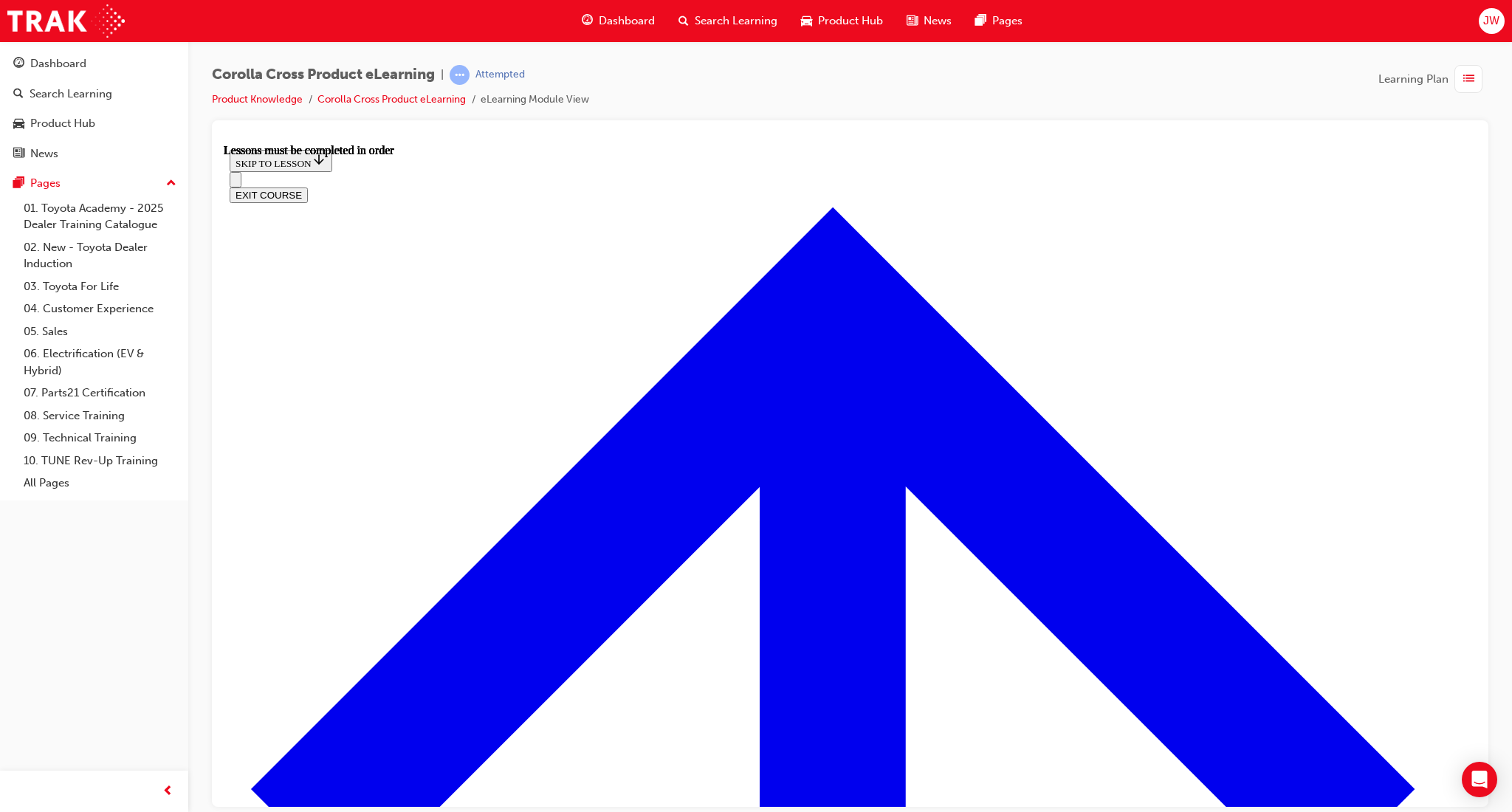
scroll to position [1135, 0]
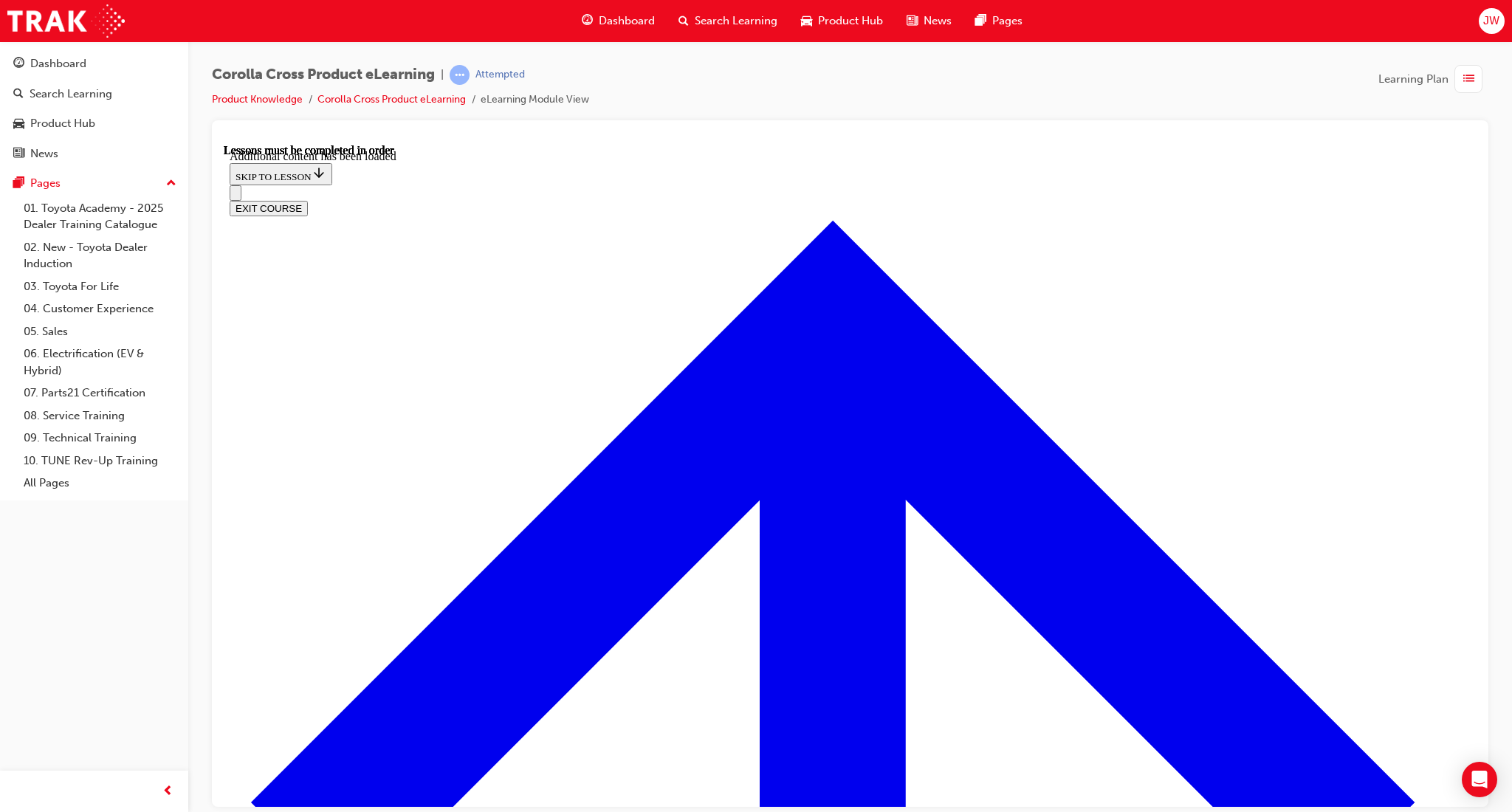
scroll to position [2104, 0]
radio input "true"
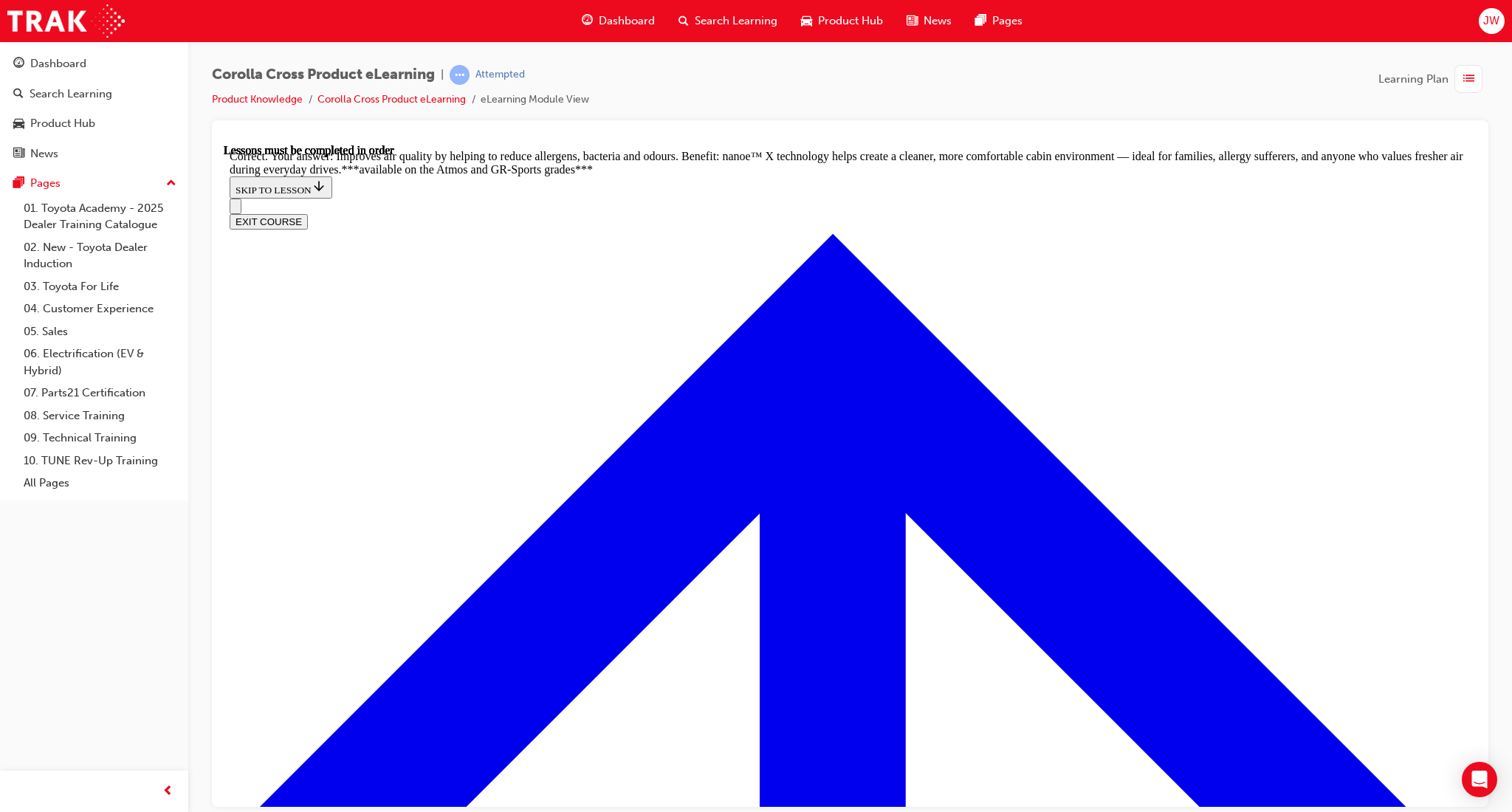
scroll to position [2947, 0]
radio input "true"
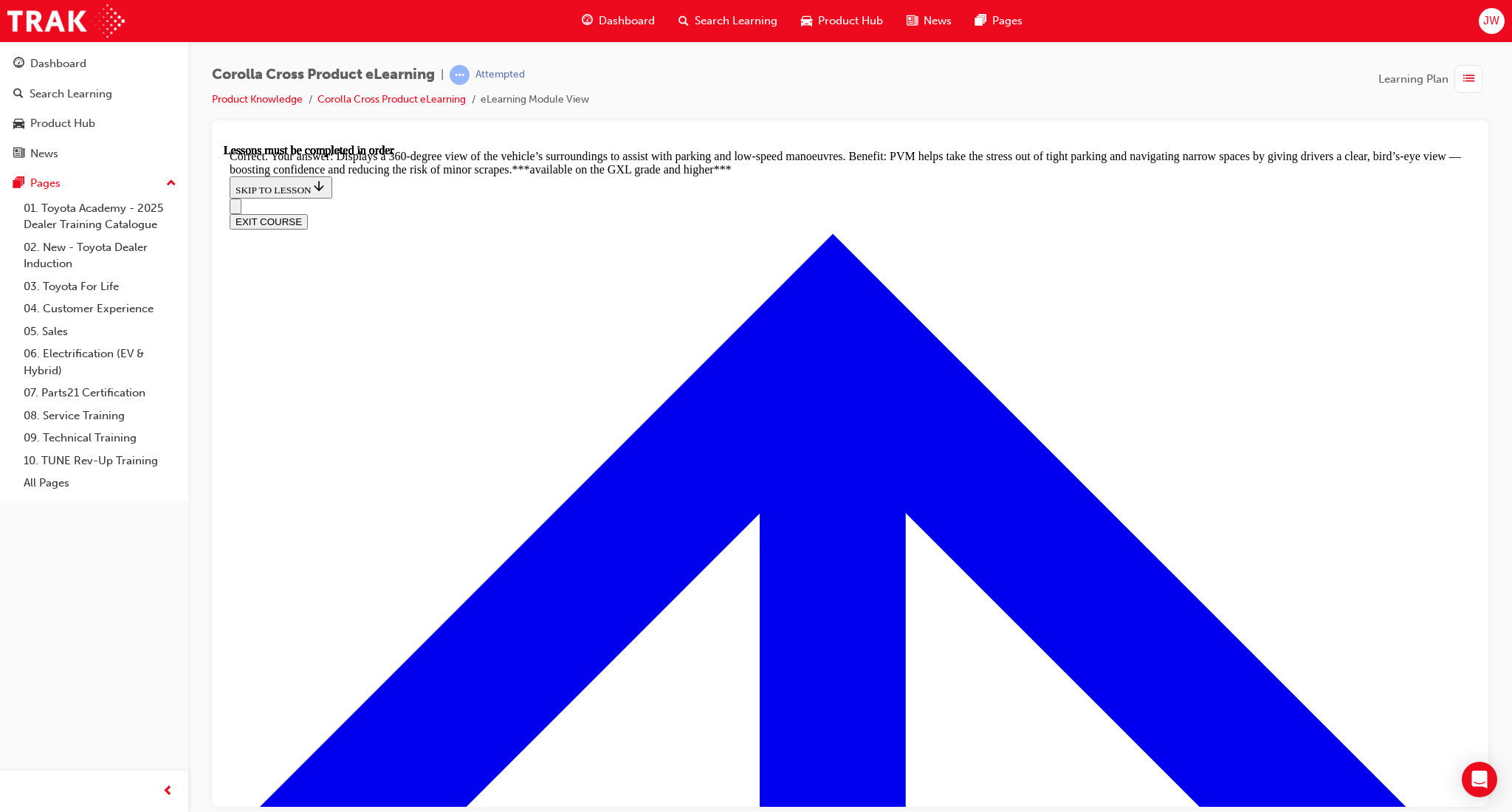
scroll to position [3238, 0]
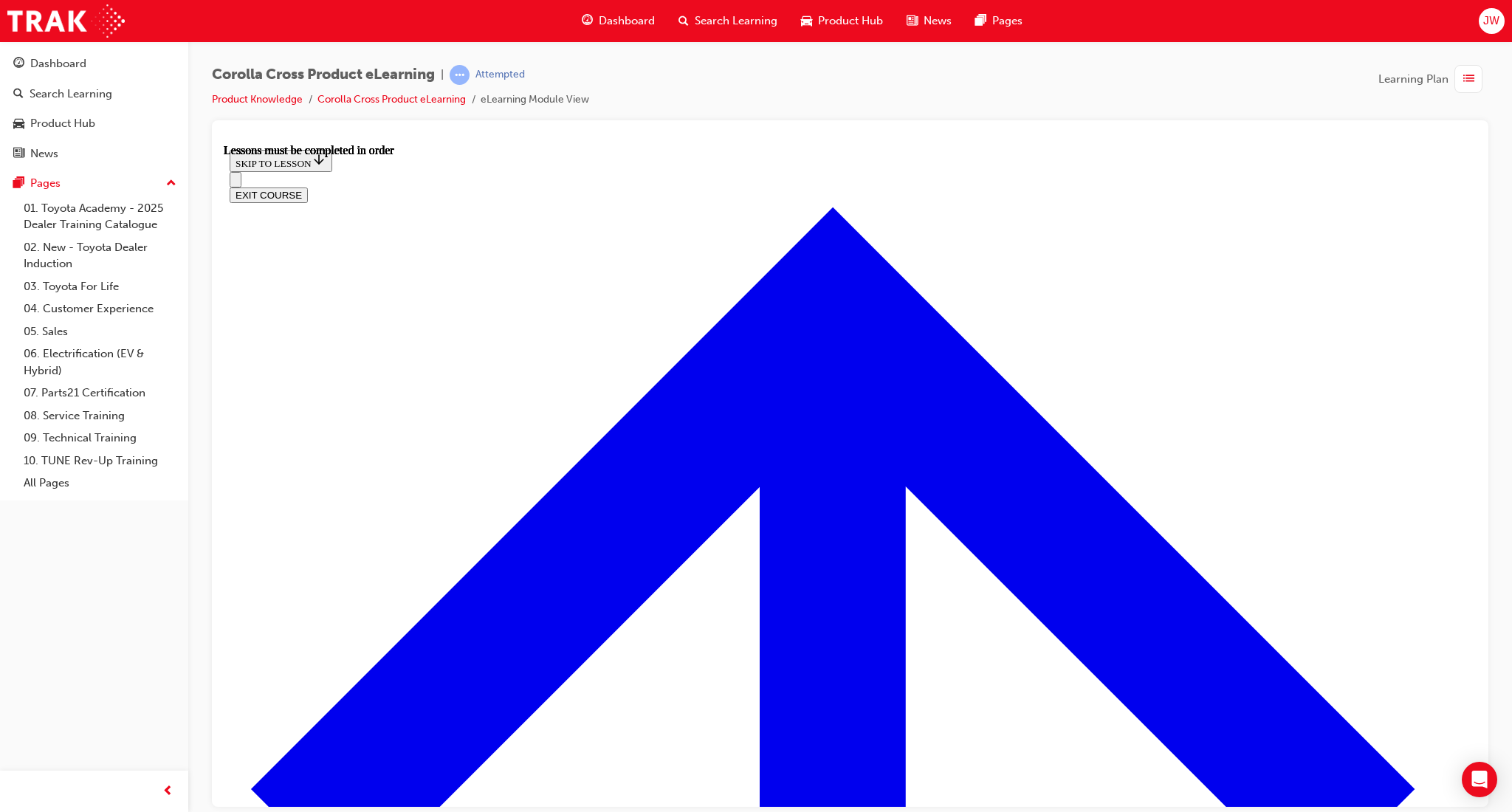
scroll to position [1135, 0]
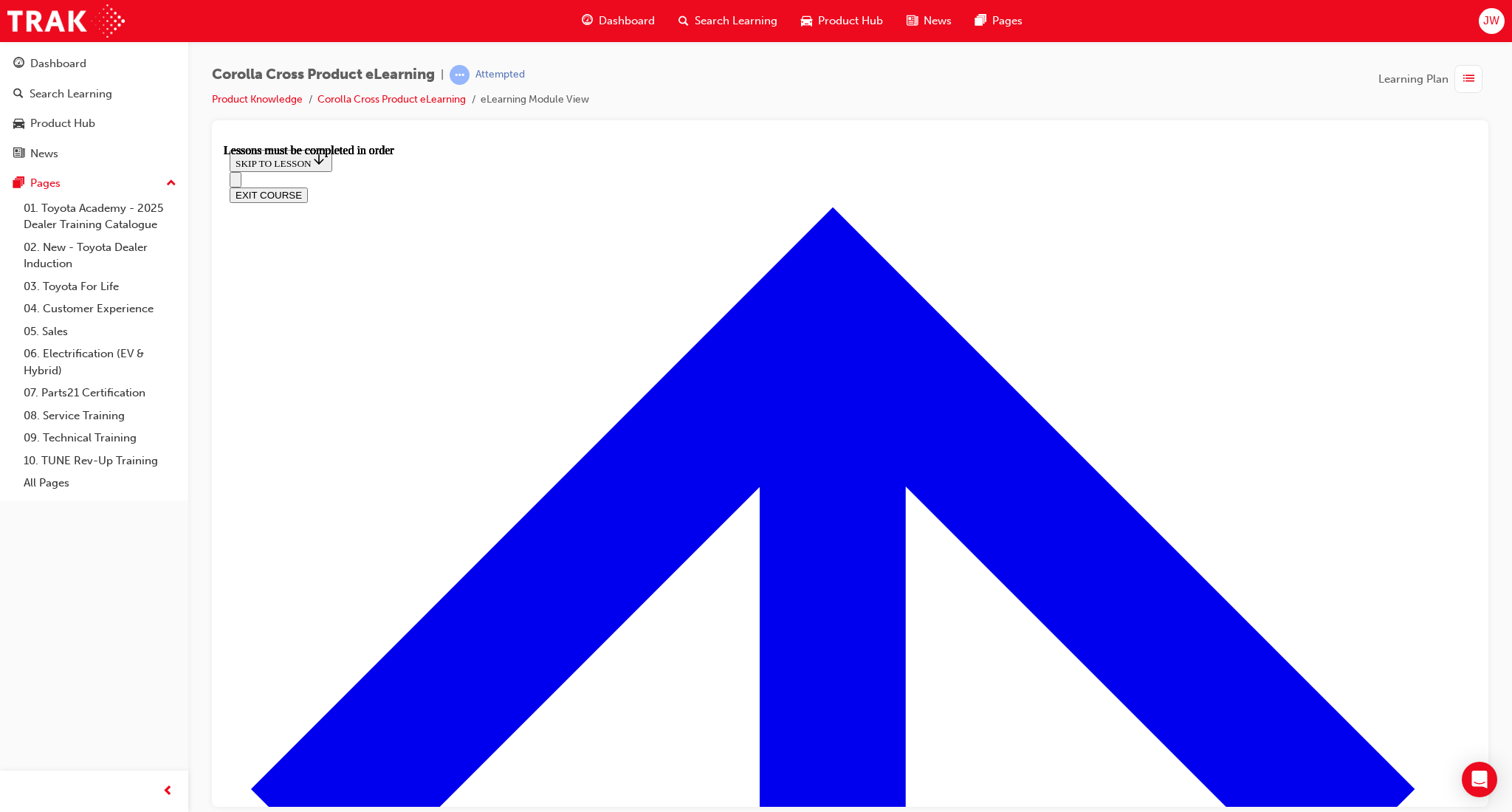
scroll to position [1627, 0]
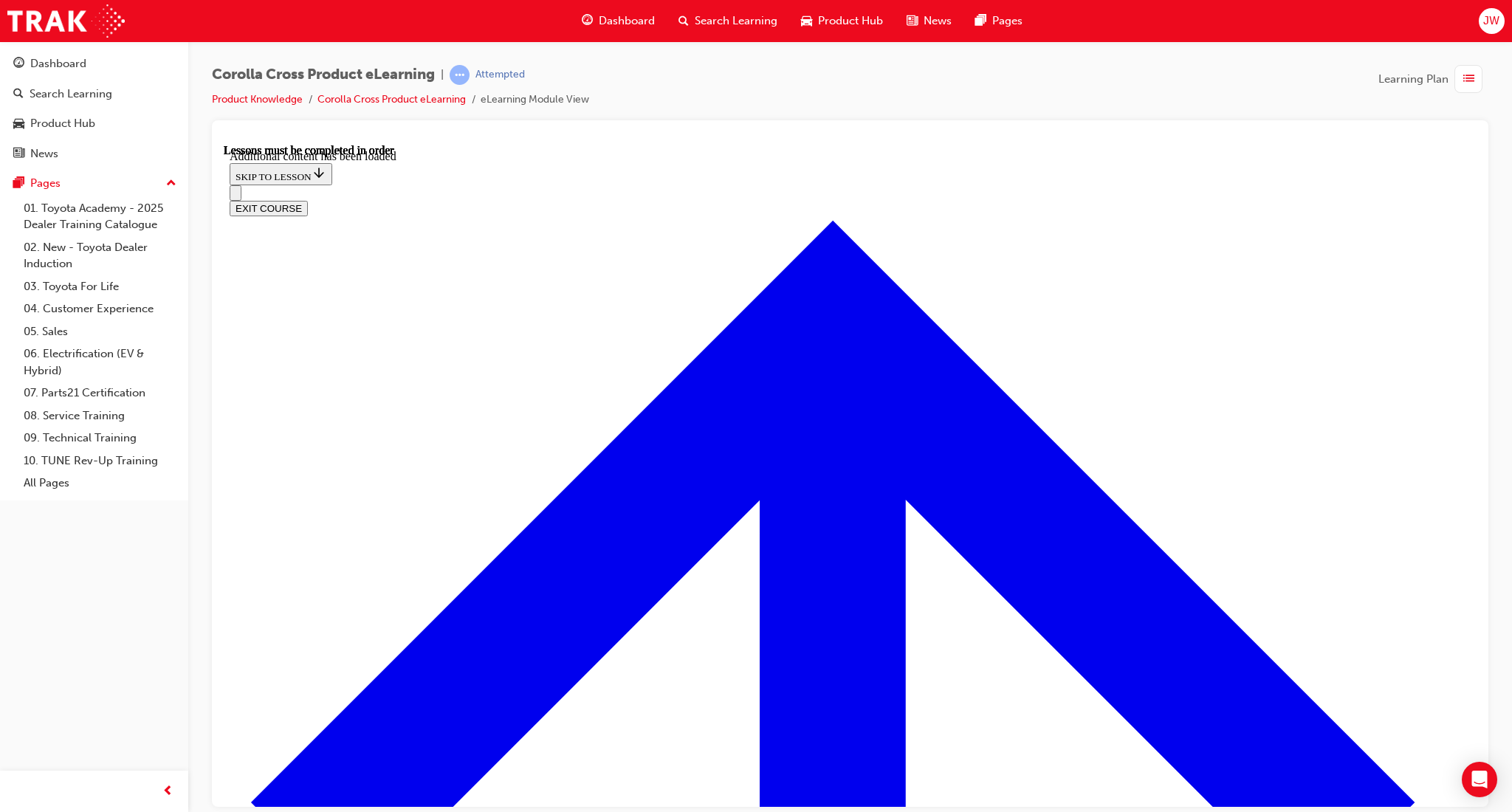
scroll to position [2209, 0]
radio input "true"
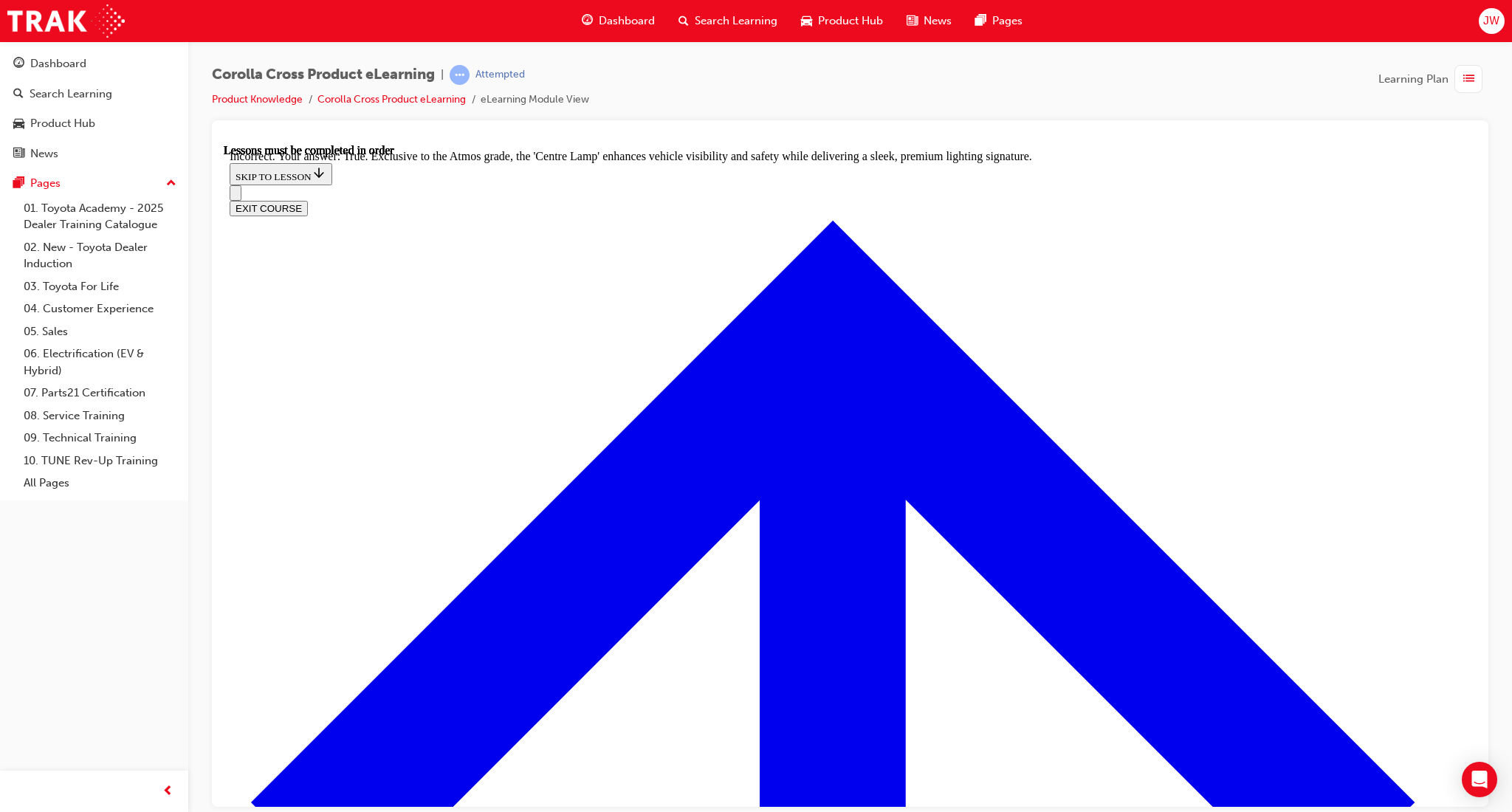
scroll to position [2485, 0]
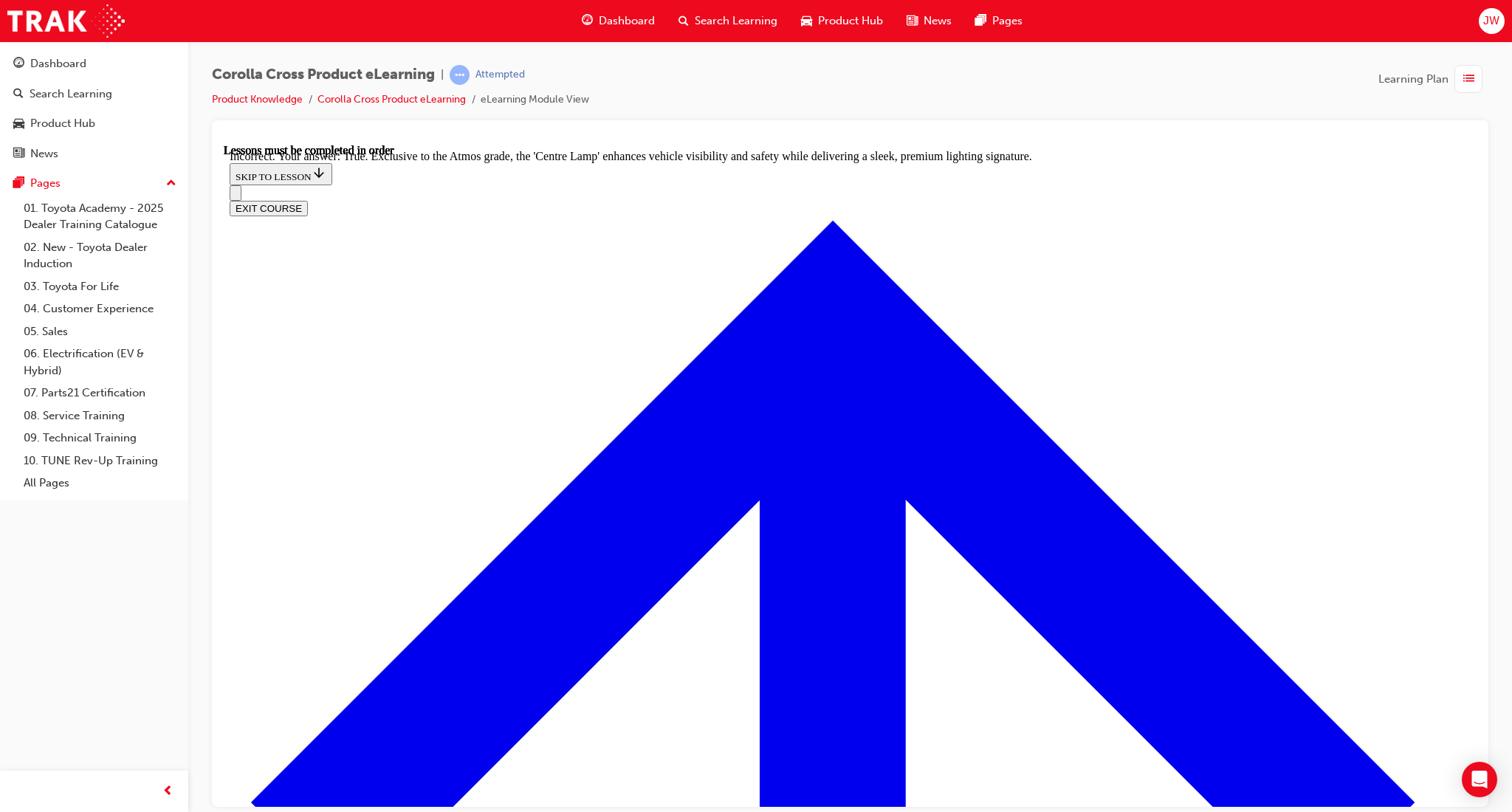
radio input "true"
drag, startPoint x: 900, startPoint y: 700, endPoint x: 1244, endPoint y: 627, distance: 351.7
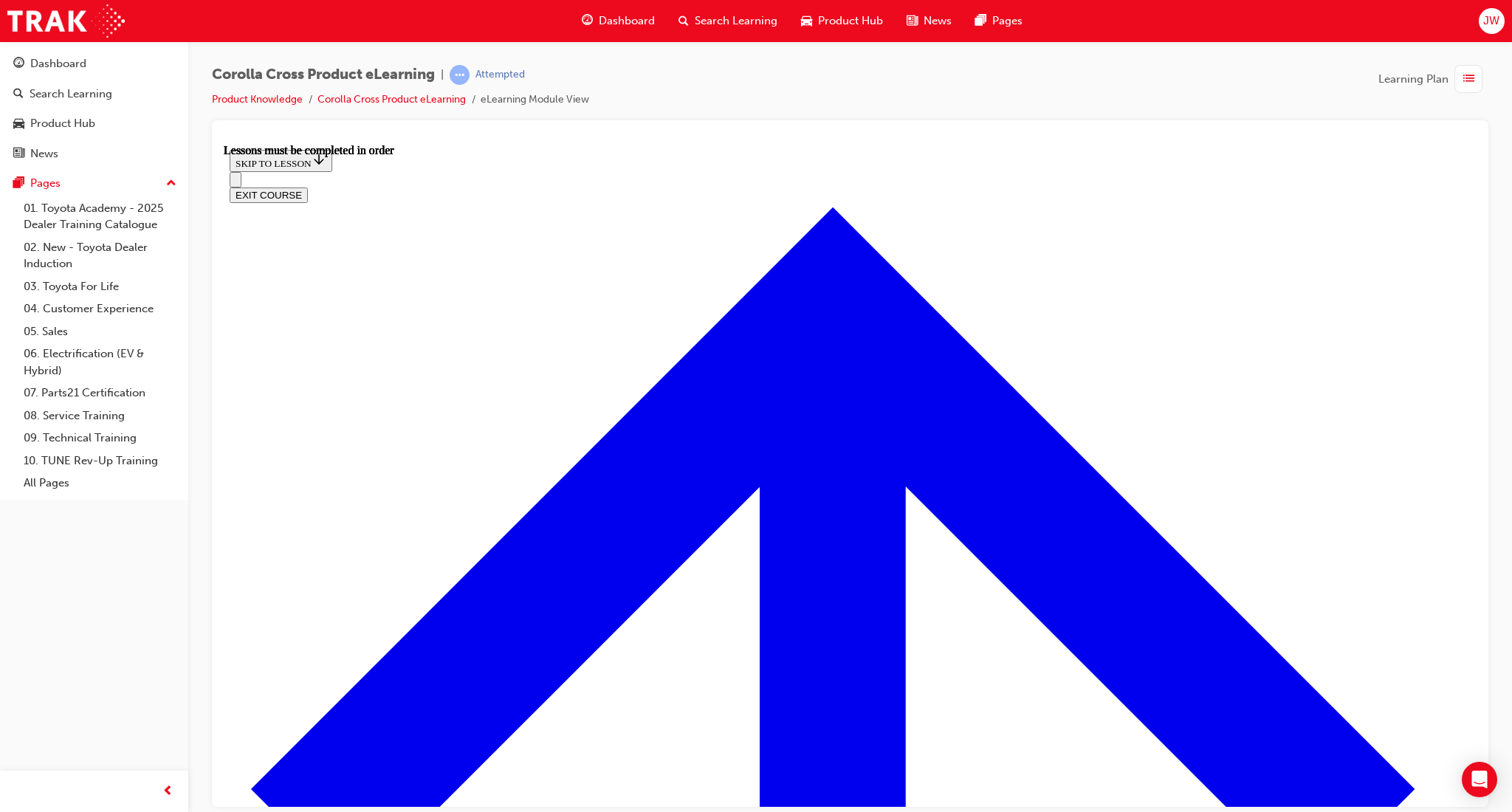
scroll to position [1233, 0]
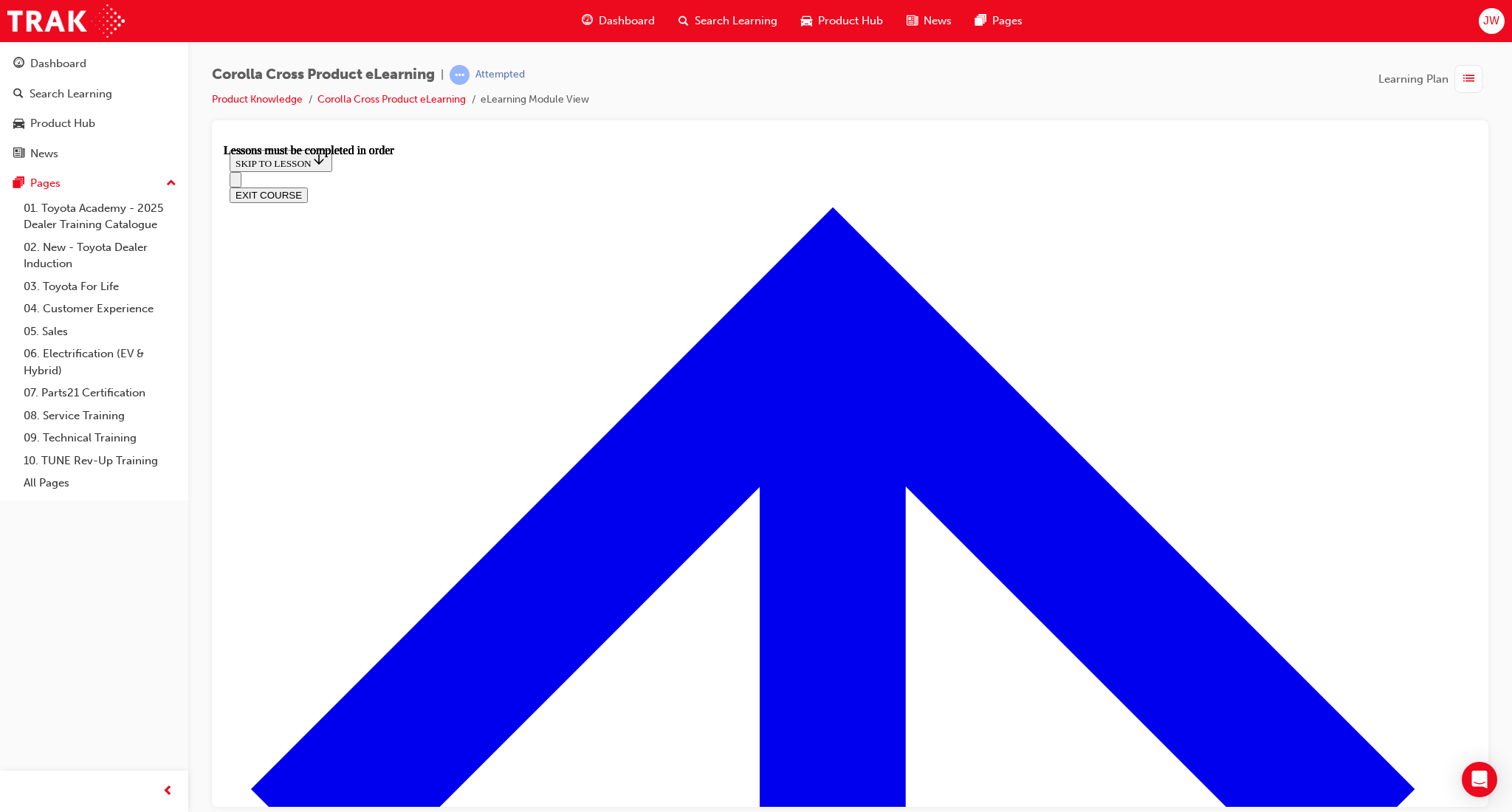
drag, startPoint x: 1061, startPoint y: 524, endPoint x: 1061, endPoint y: 533, distance: 9.0
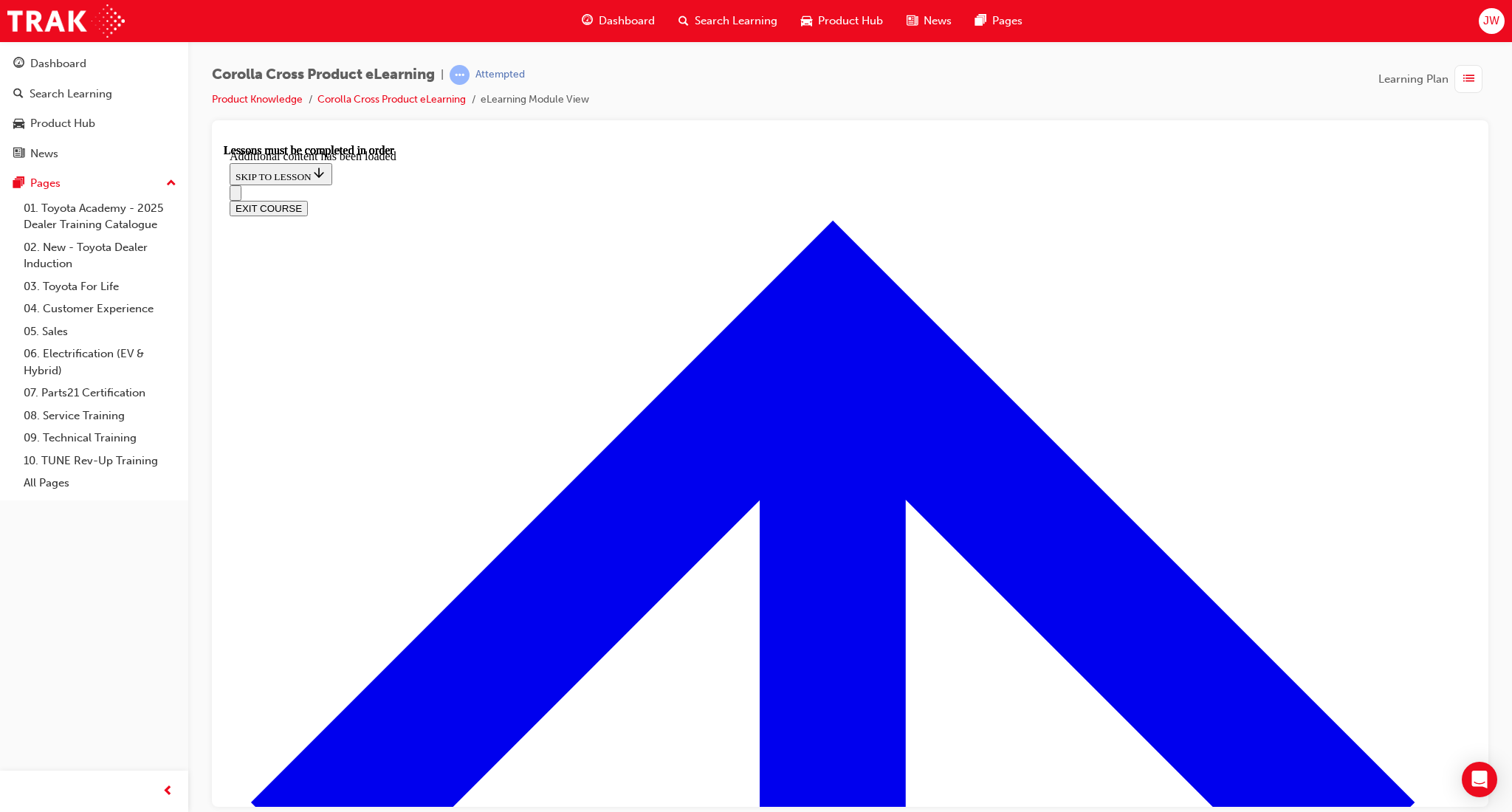
scroll to position [1693, 0]
radio input "true"
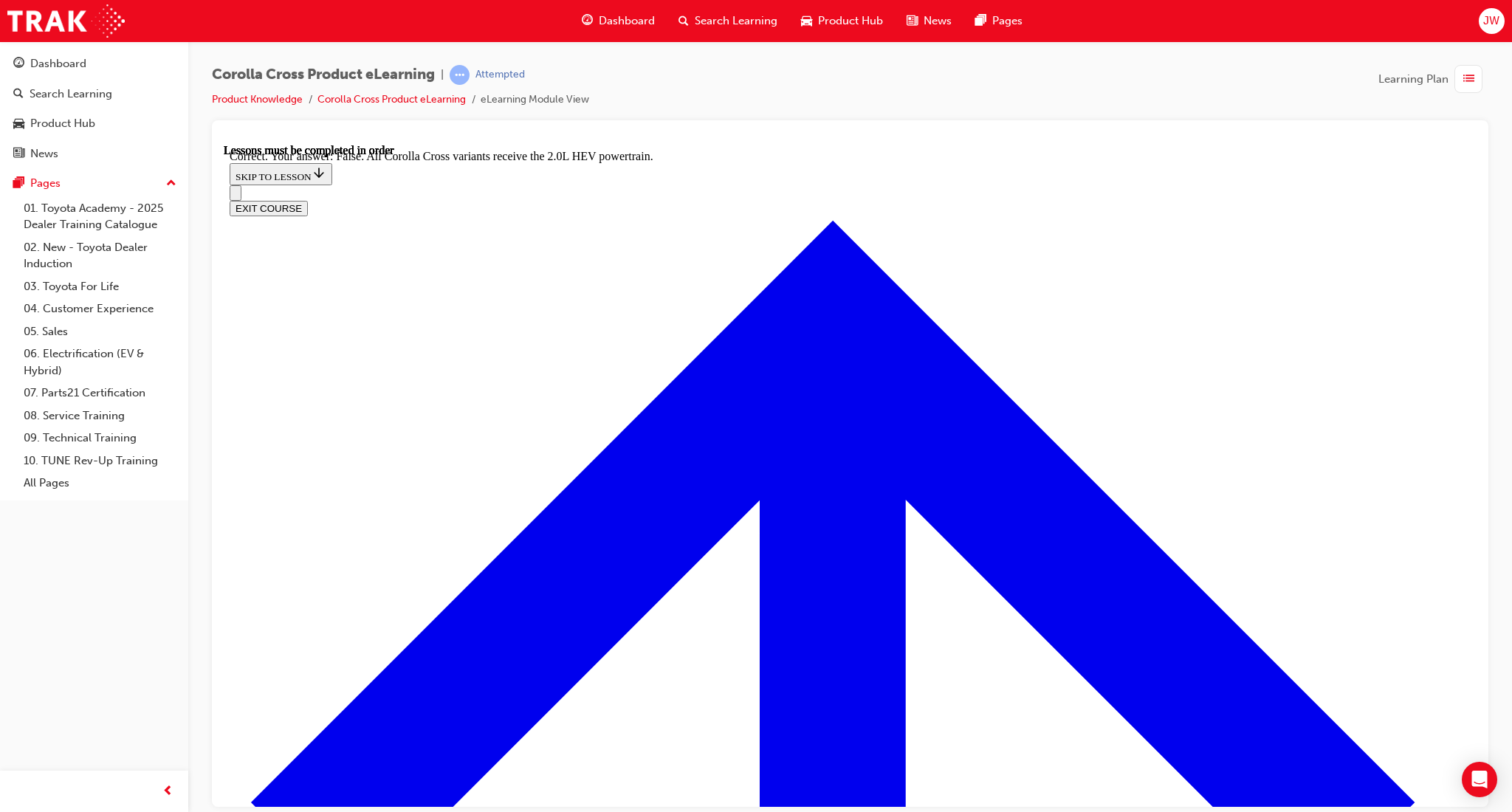
scroll to position [1931, 0]
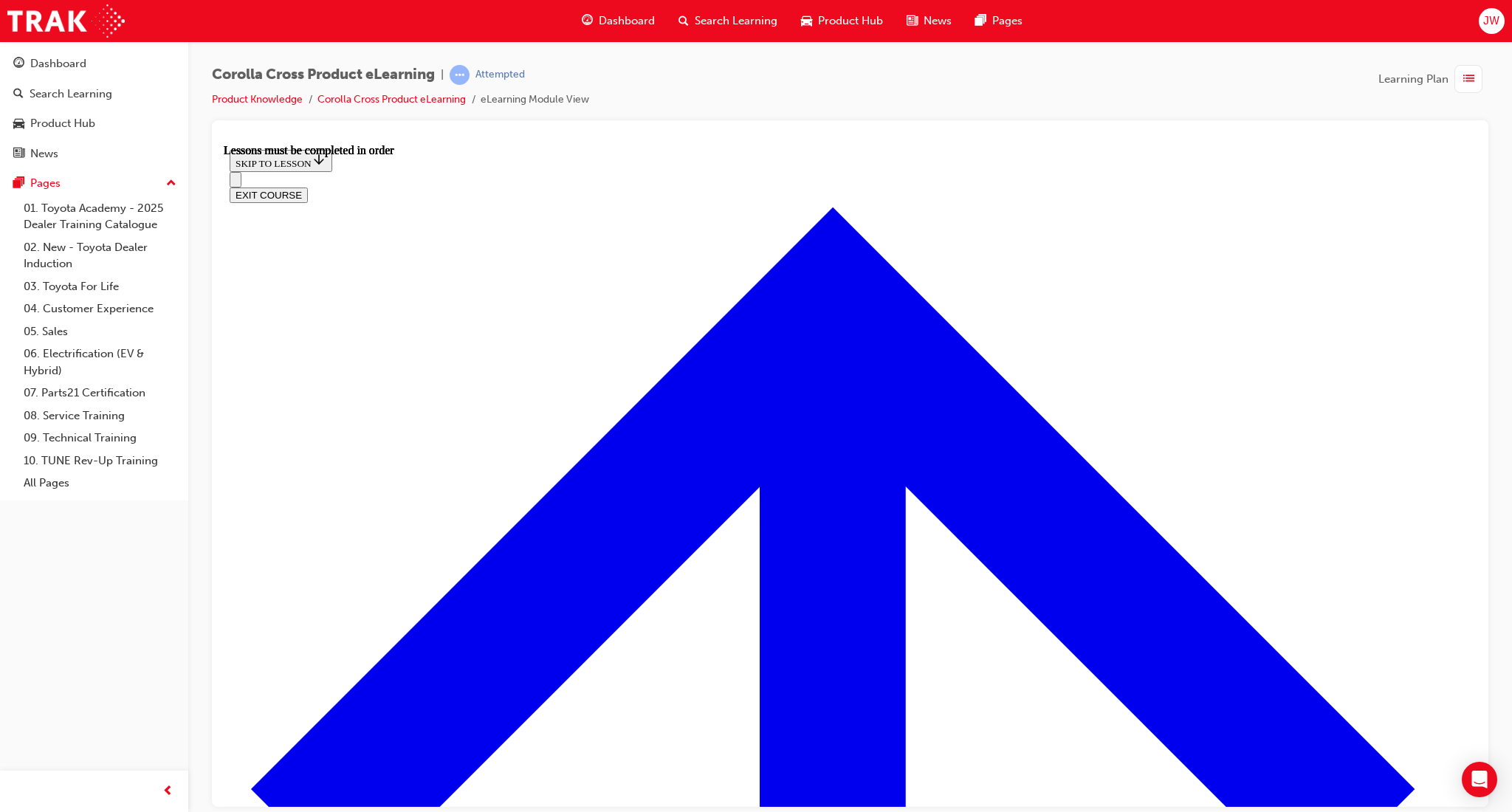
scroll to position [1135, 0]
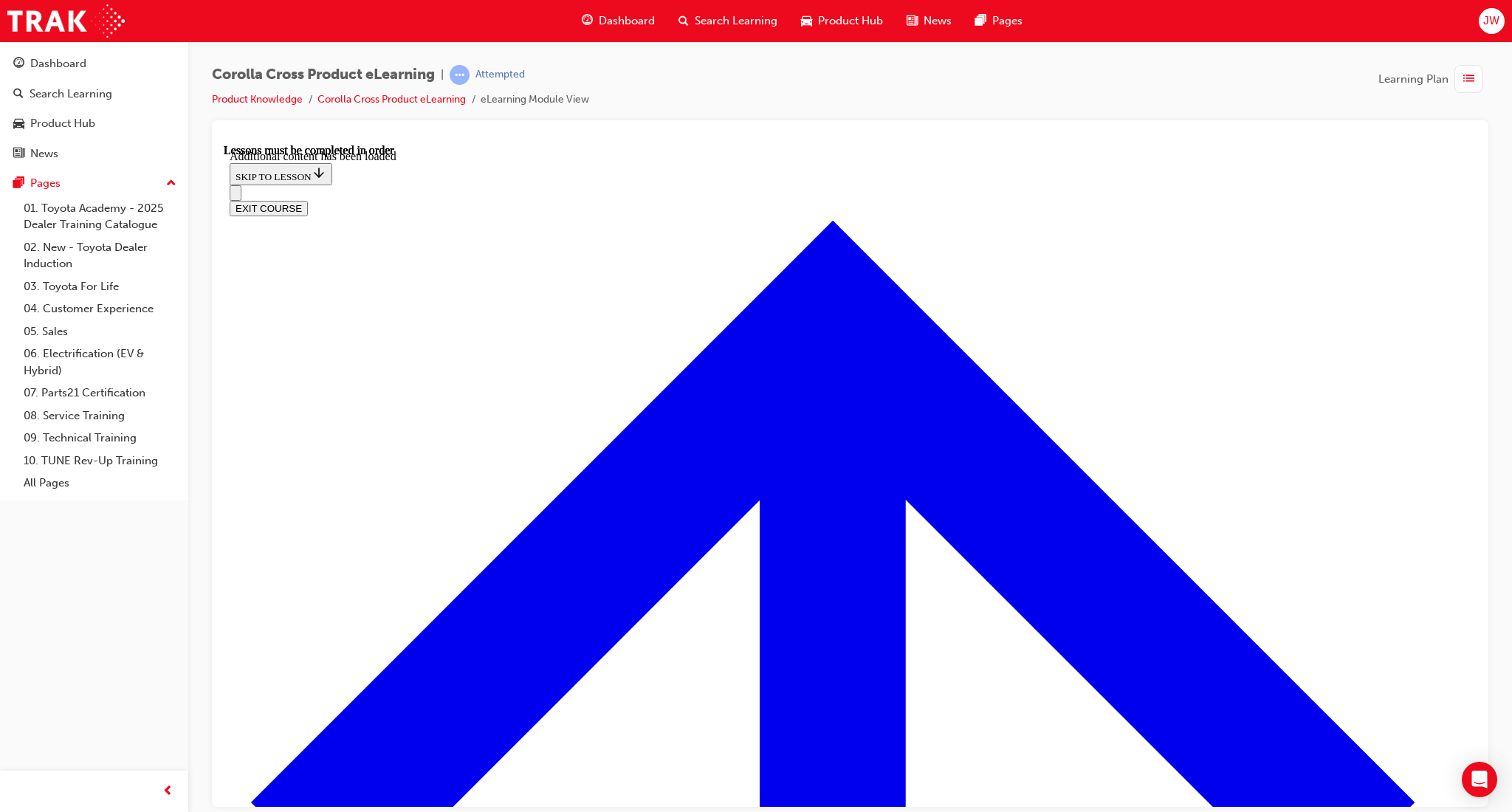
scroll to position [1775, 0]
radio input "true"
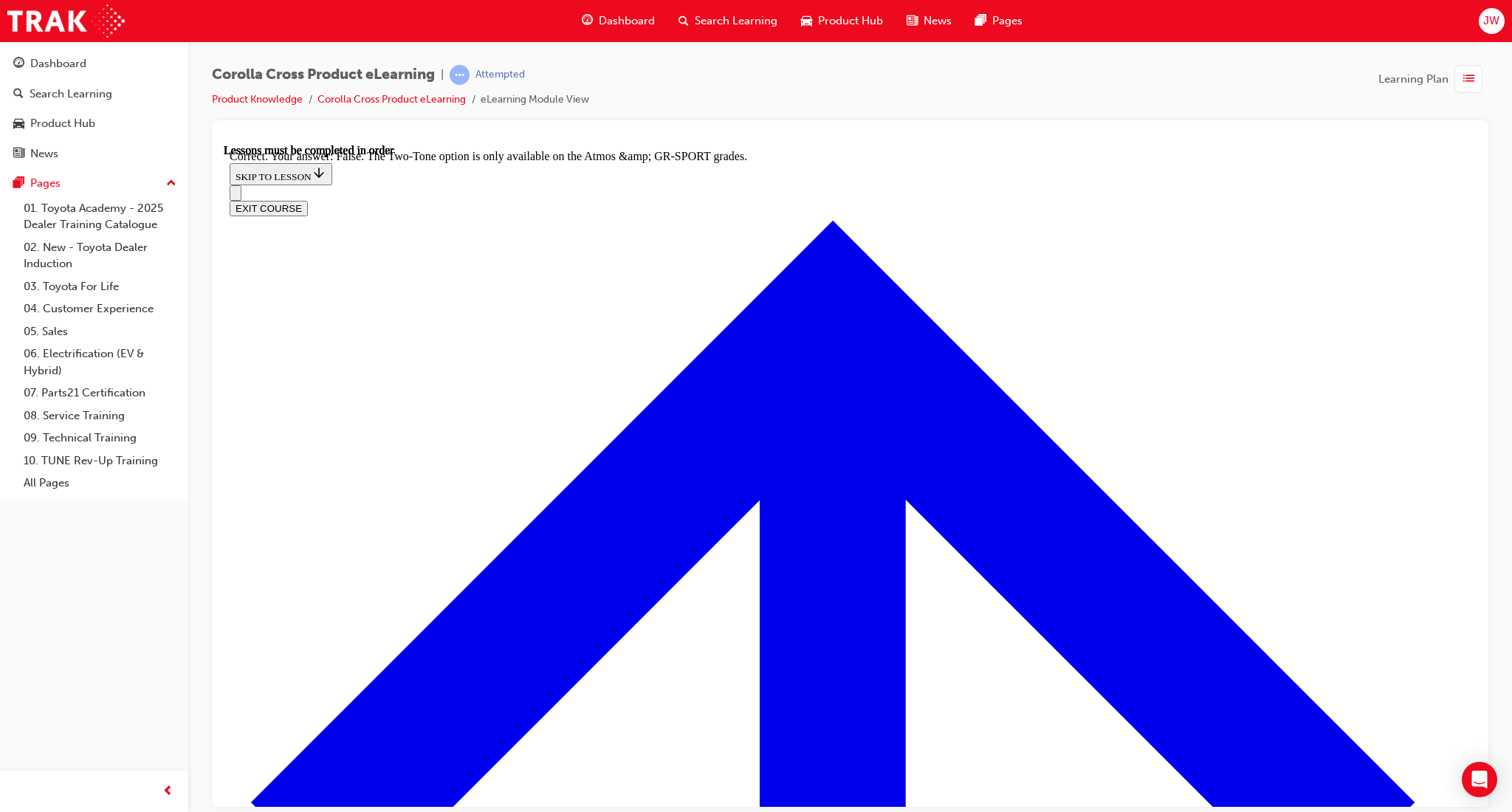
drag, startPoint x: 914, startPoint y: 785, endPoint x: 938, endPoint y: 768, distance: 29.4
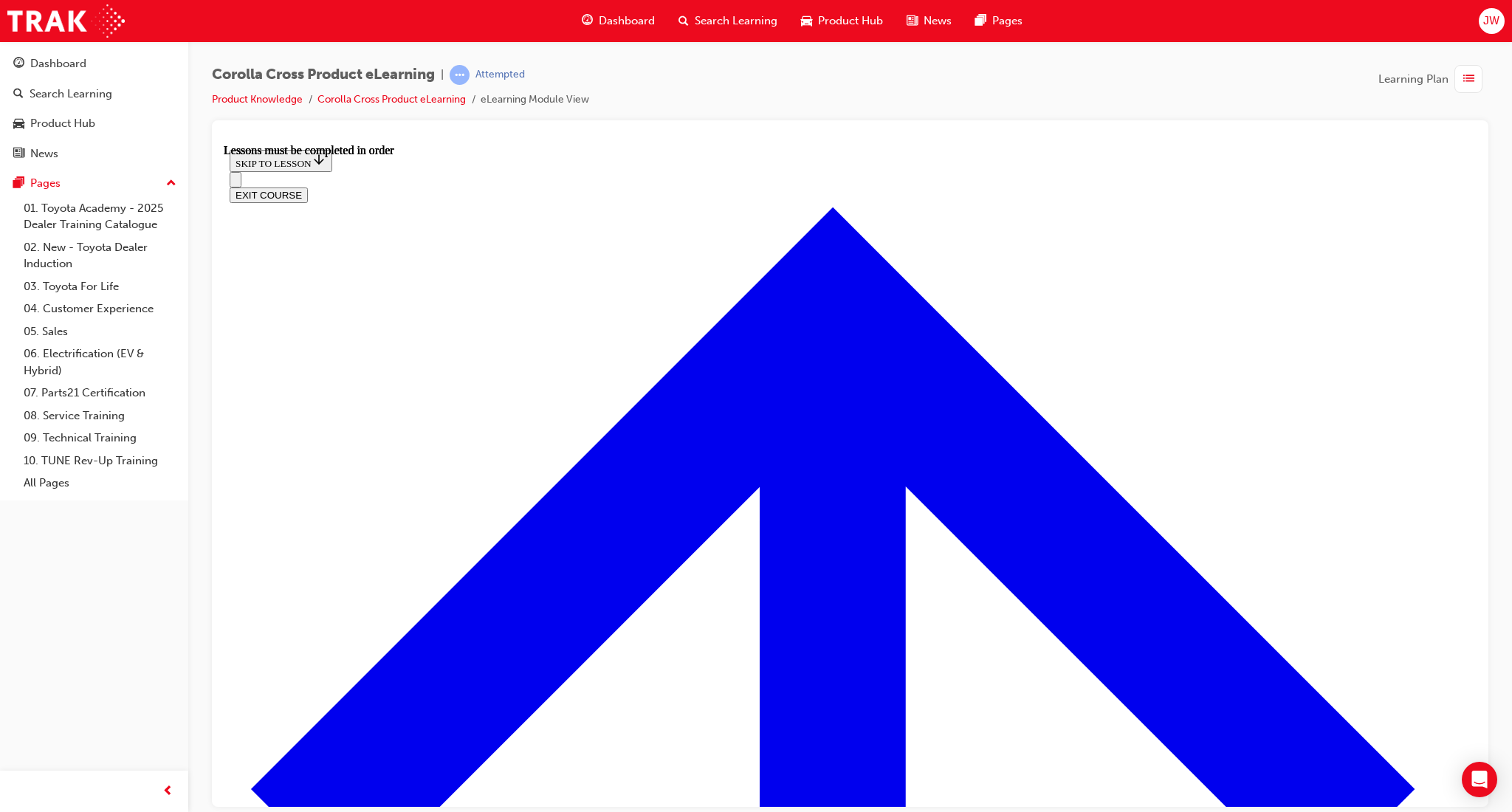
scroll to position [1332, 0]
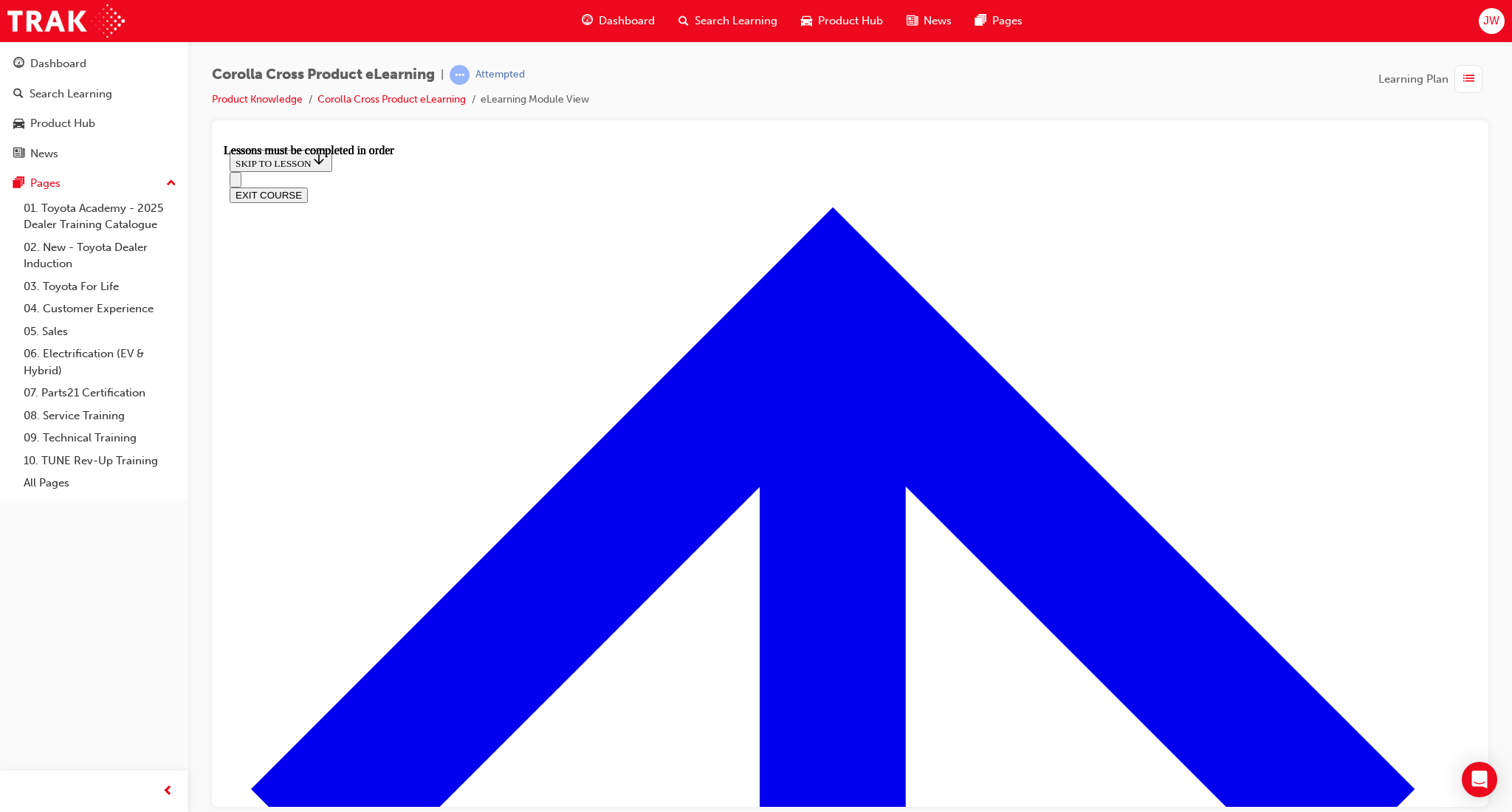
drag, startPoint x: 782, startPoint y: 384, endPoint x: 816, endPoint y: 386, distance: 34.1
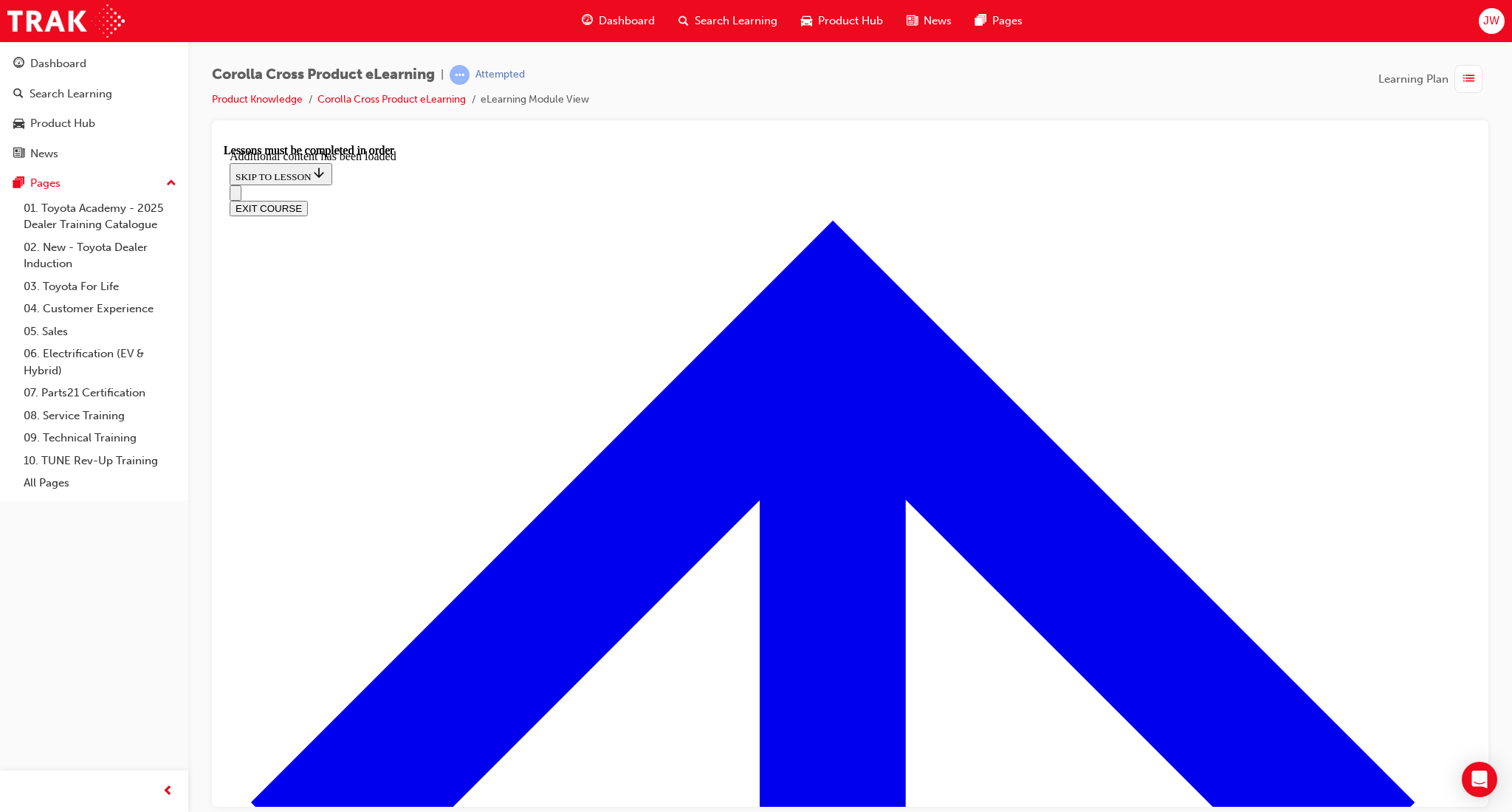
scroll to position [2278, 0]
radio input "true"
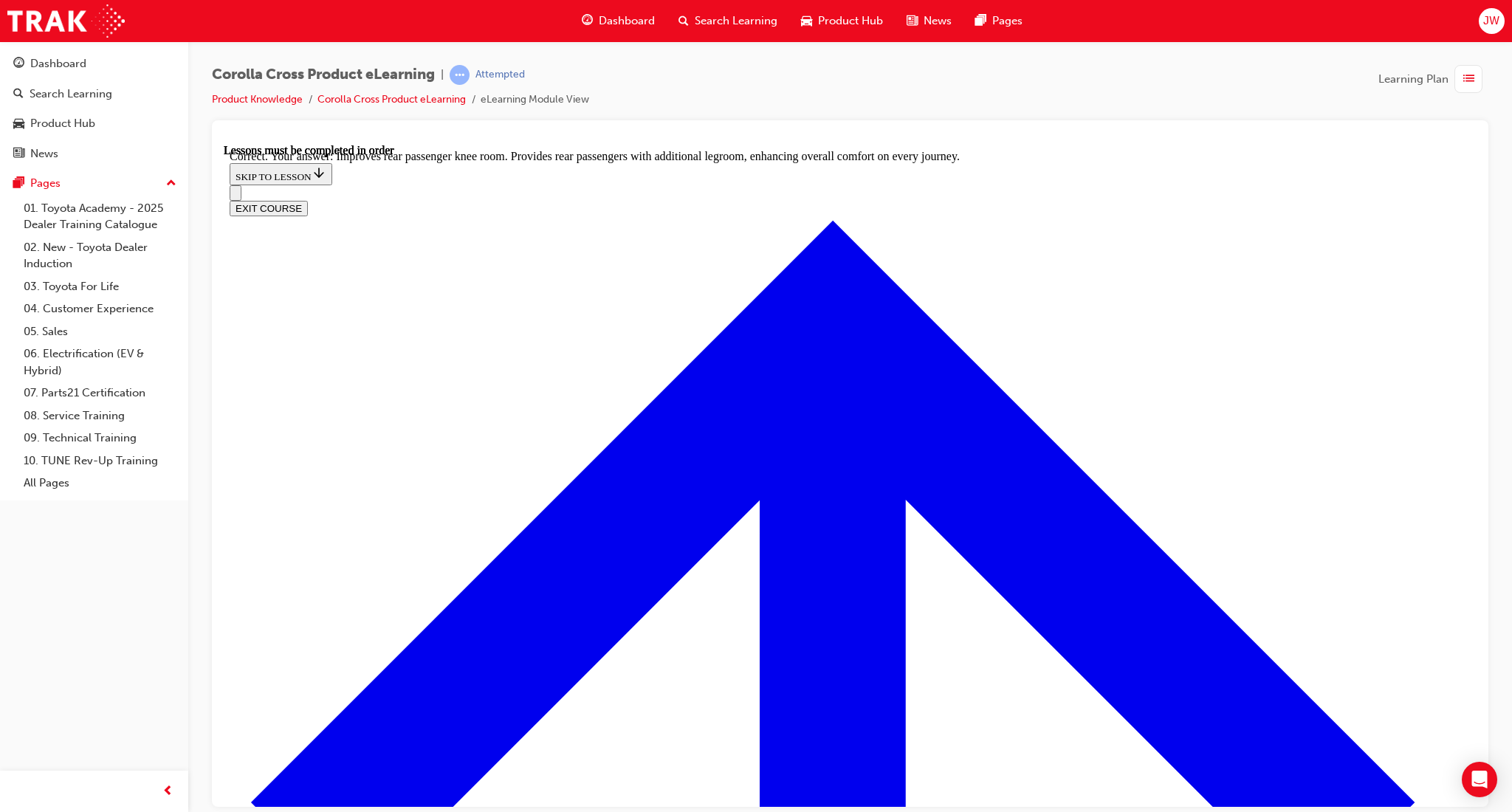
scroll to position [2686, 0]
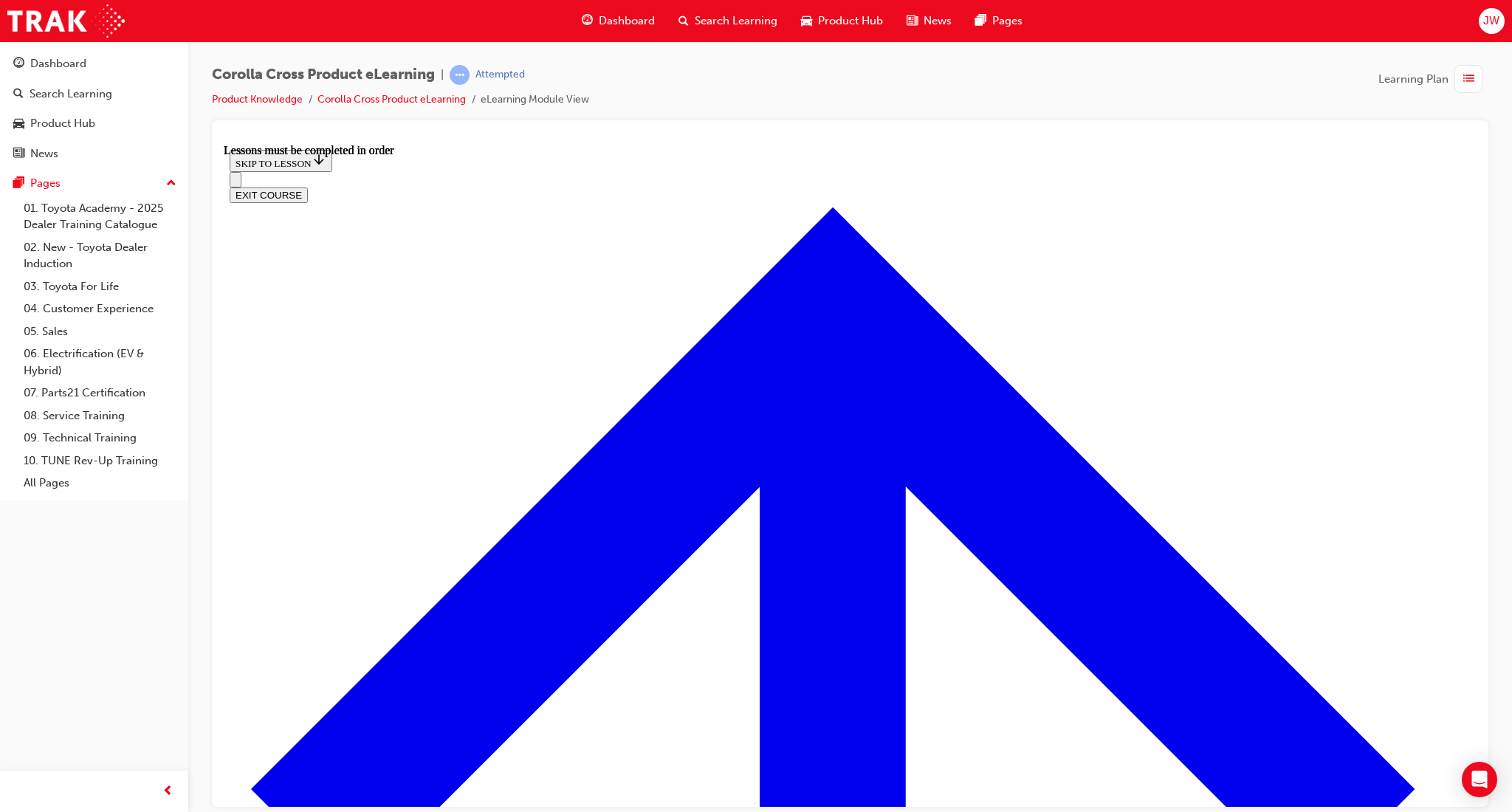
scroll to position [1233, 0]
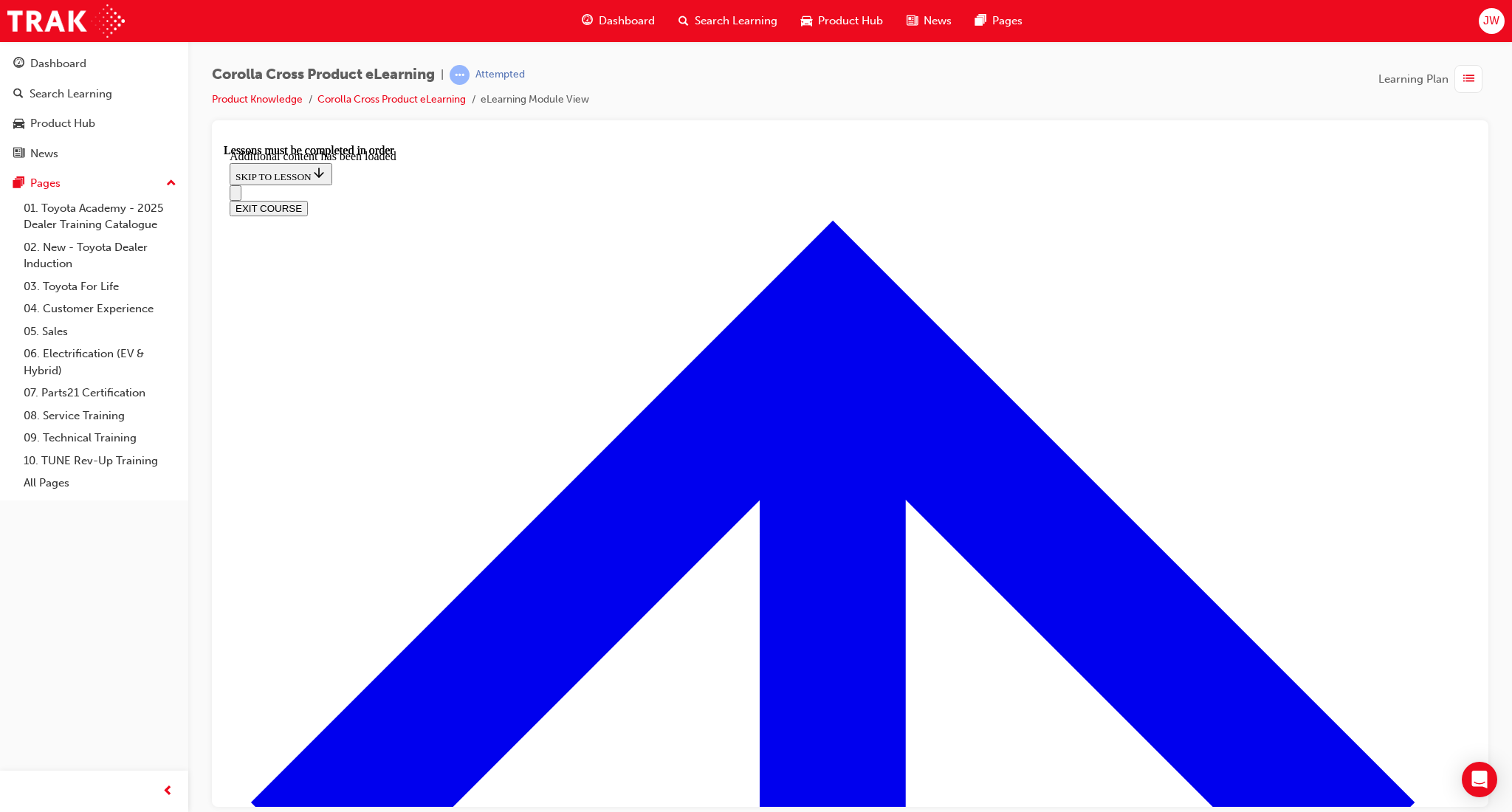
scroll to position [2092, 0]
radio input "true"
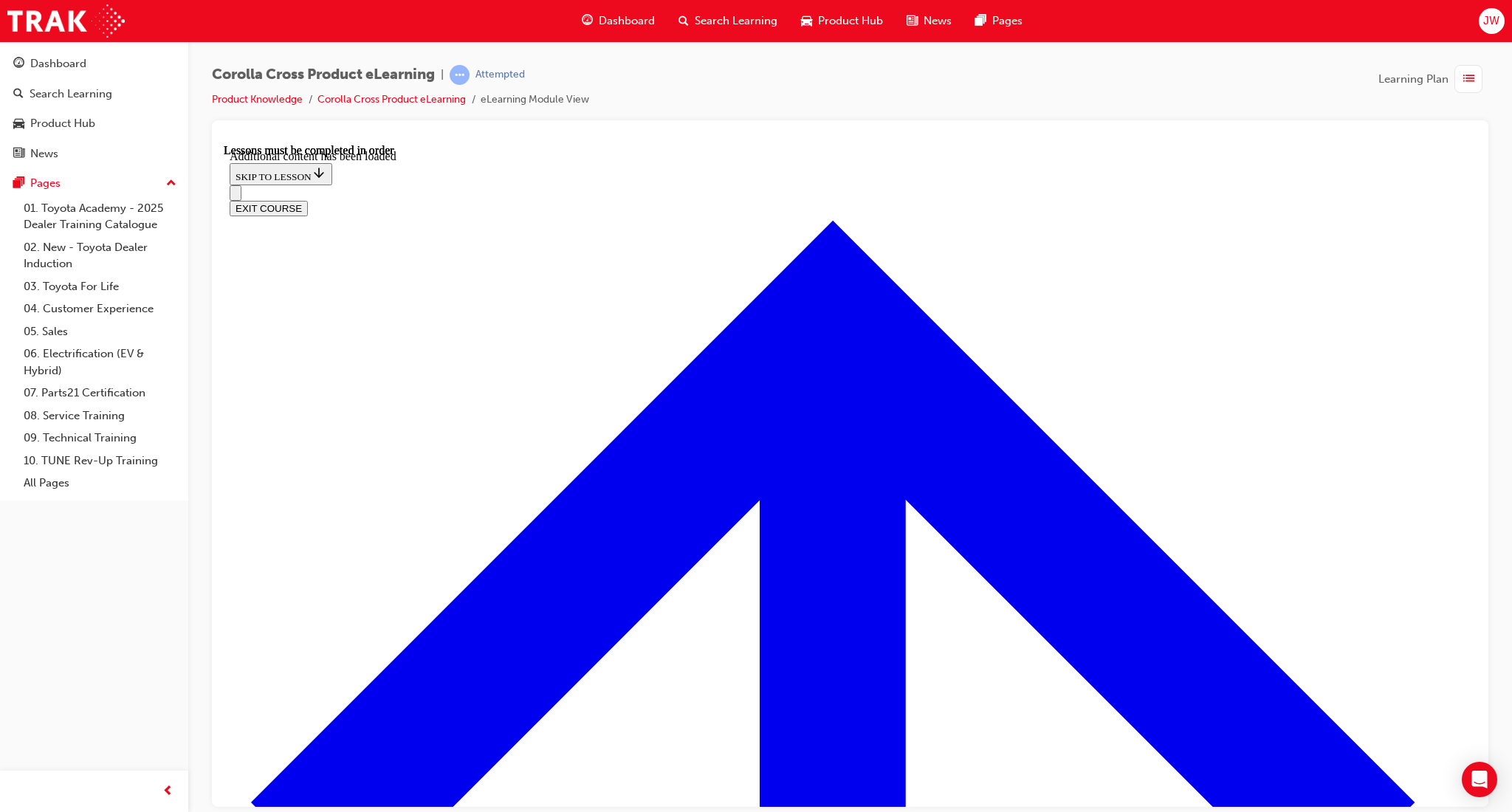
radio input "true"
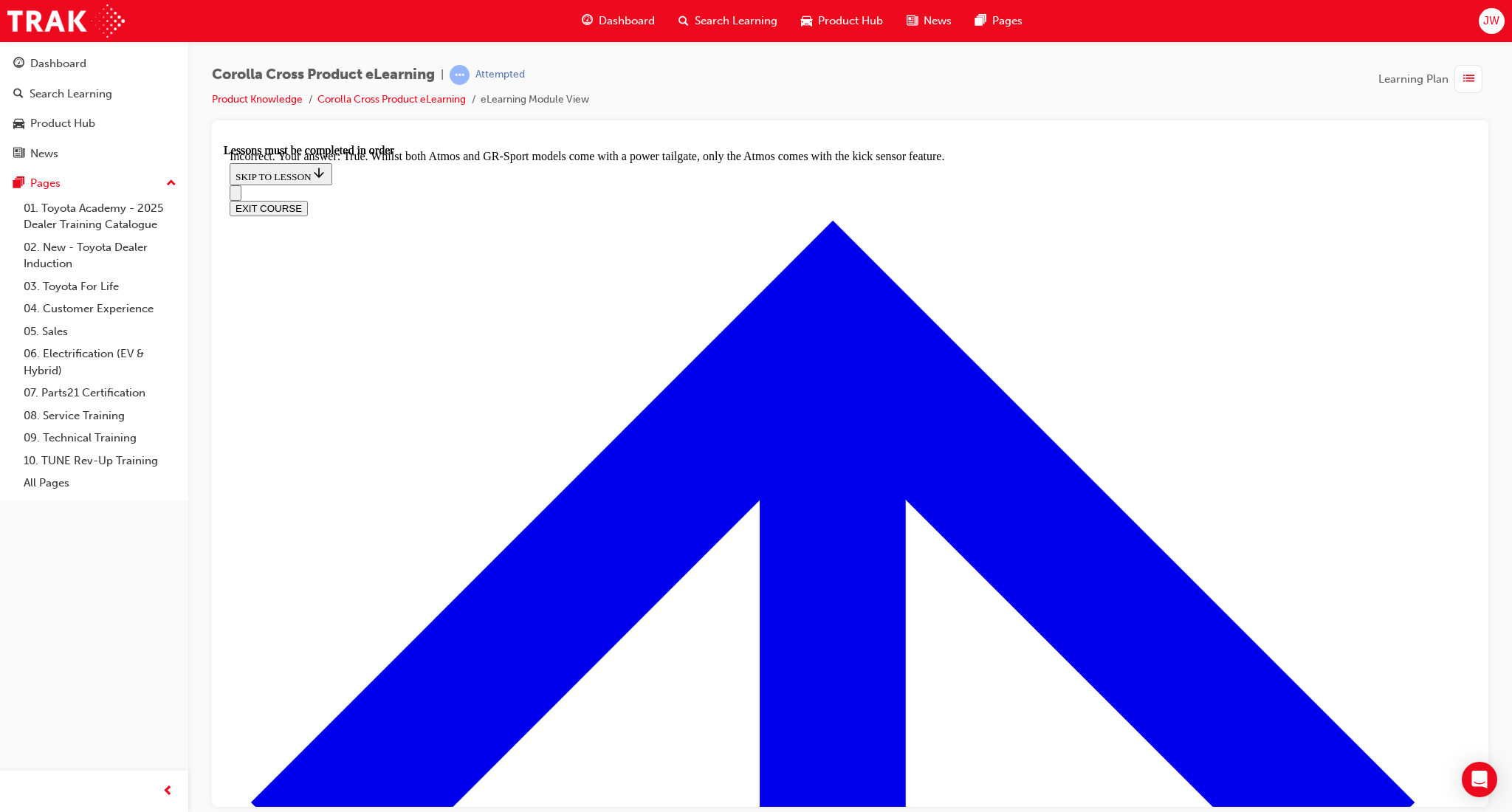
scroll to position [2092, 0]
radio input "true"
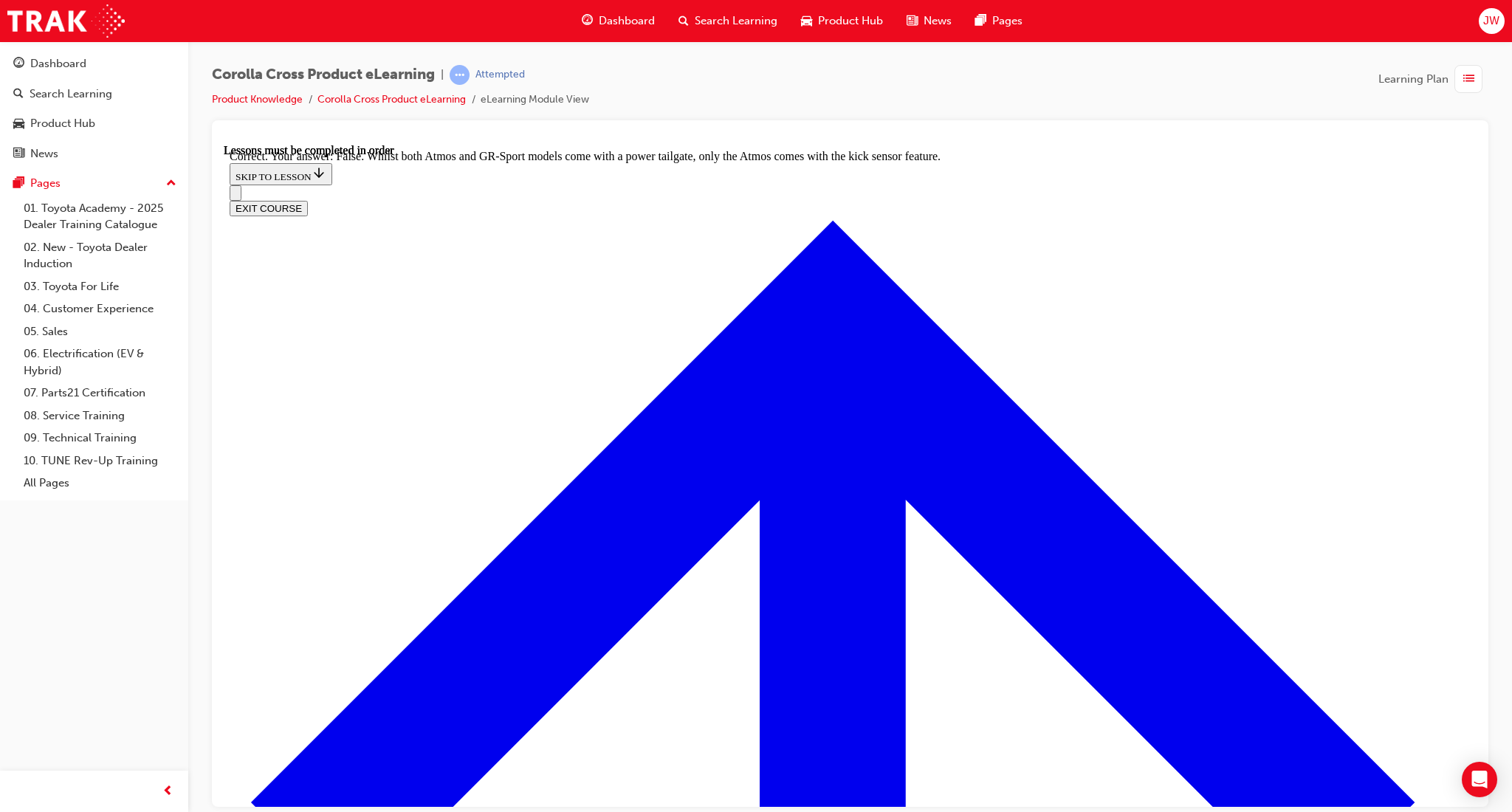
scroll to position [2376, 0]
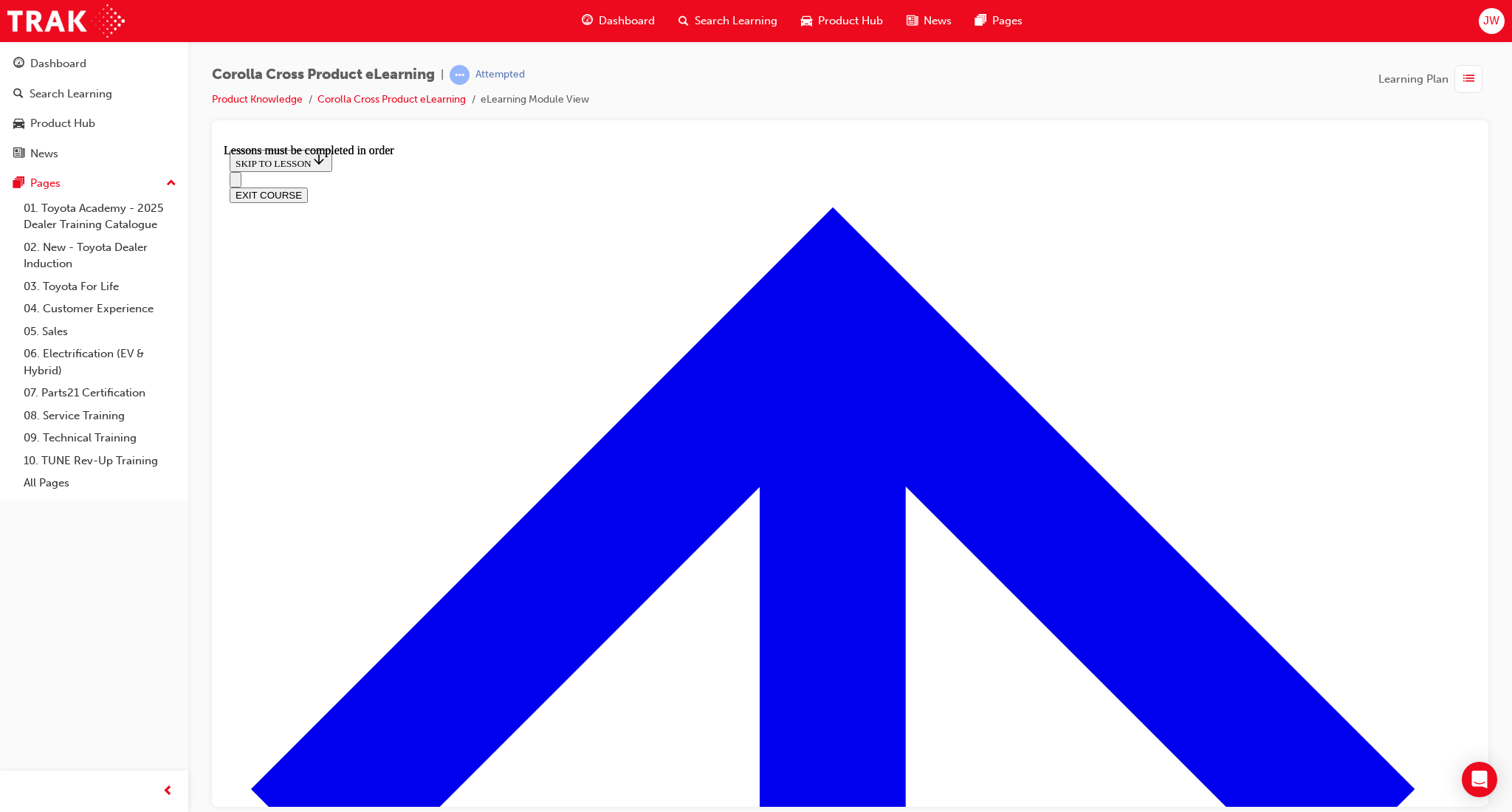
scroll to position [1528, 0]
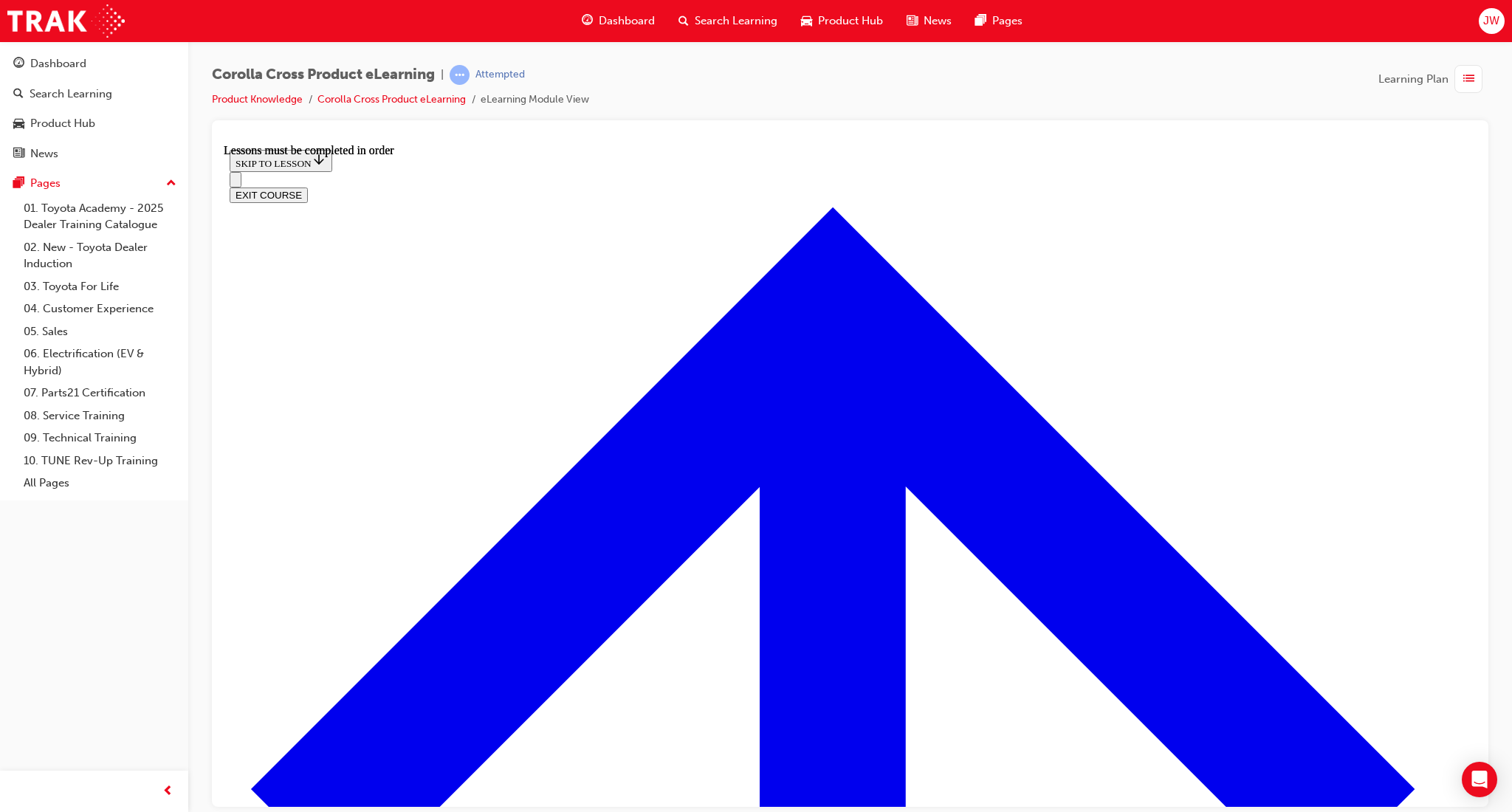
scroll to position [2611, 0]
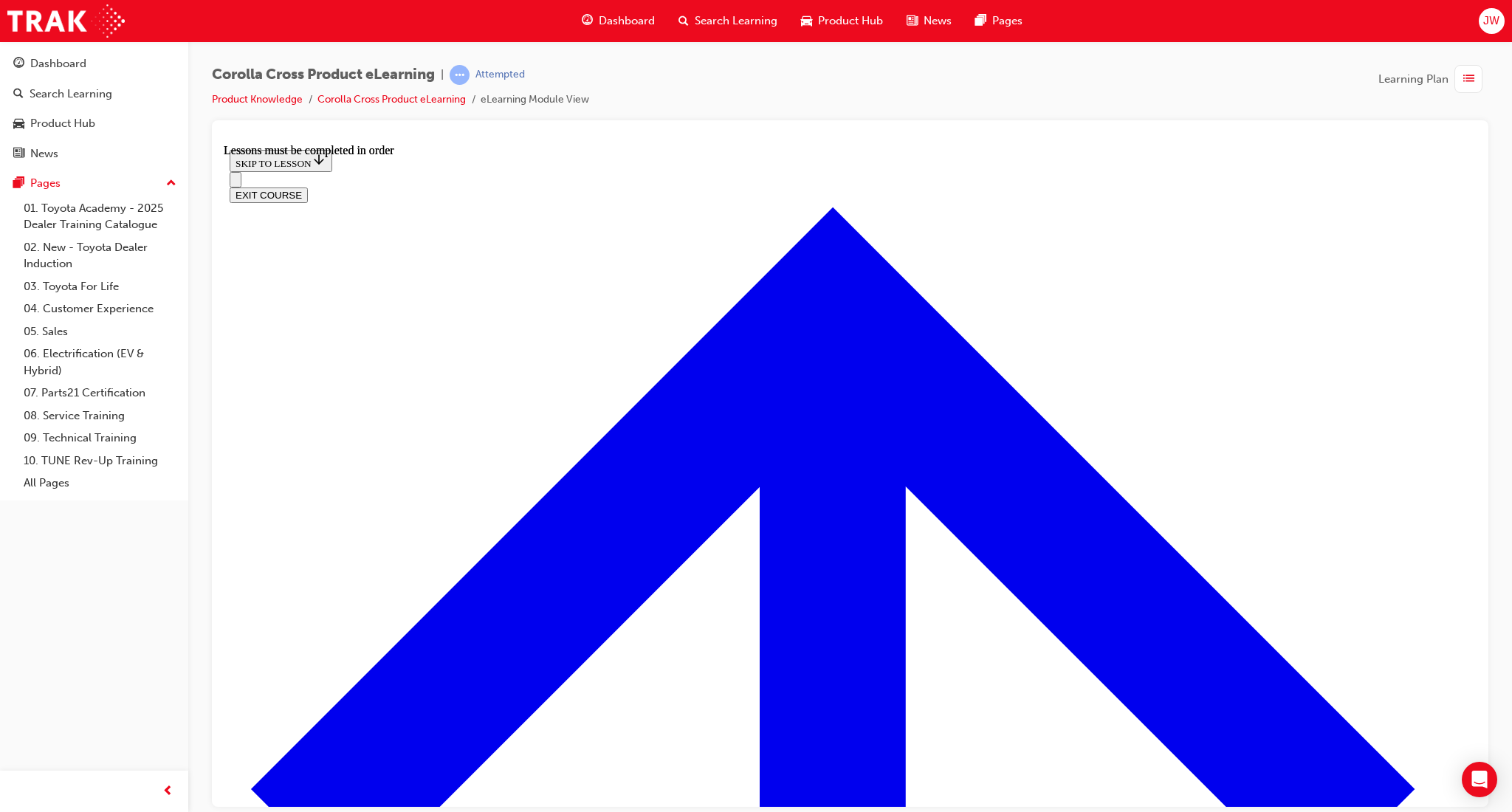
drag, startPoint x: 857, startPoint y: 383, endPoint x: 856, endPoint y: 399, distance: 16.0
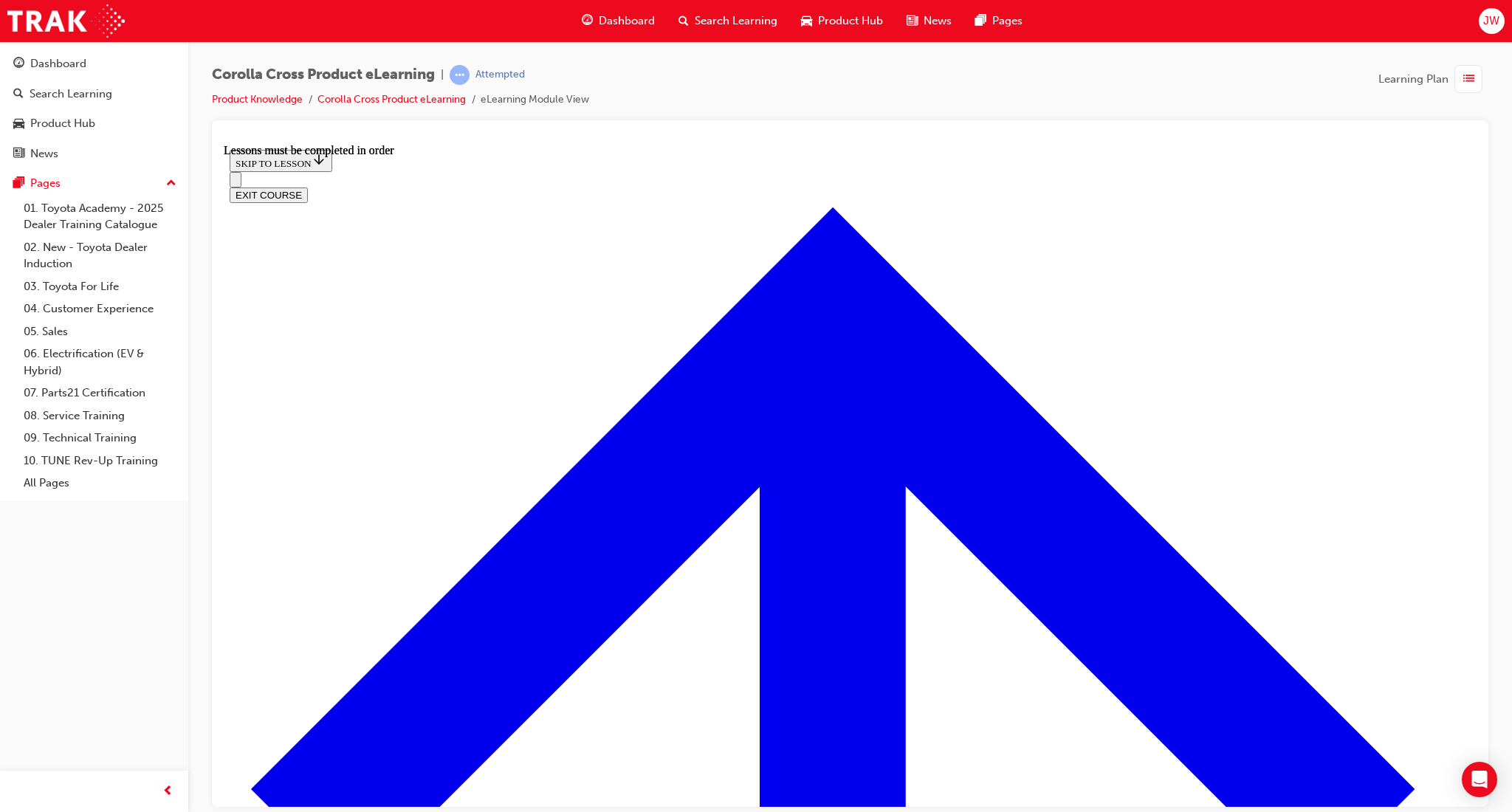
drag, startPoint x: 1048, startPoint y: 230, endPoint x: 1047, endPoint y: 246, distance: 16.0
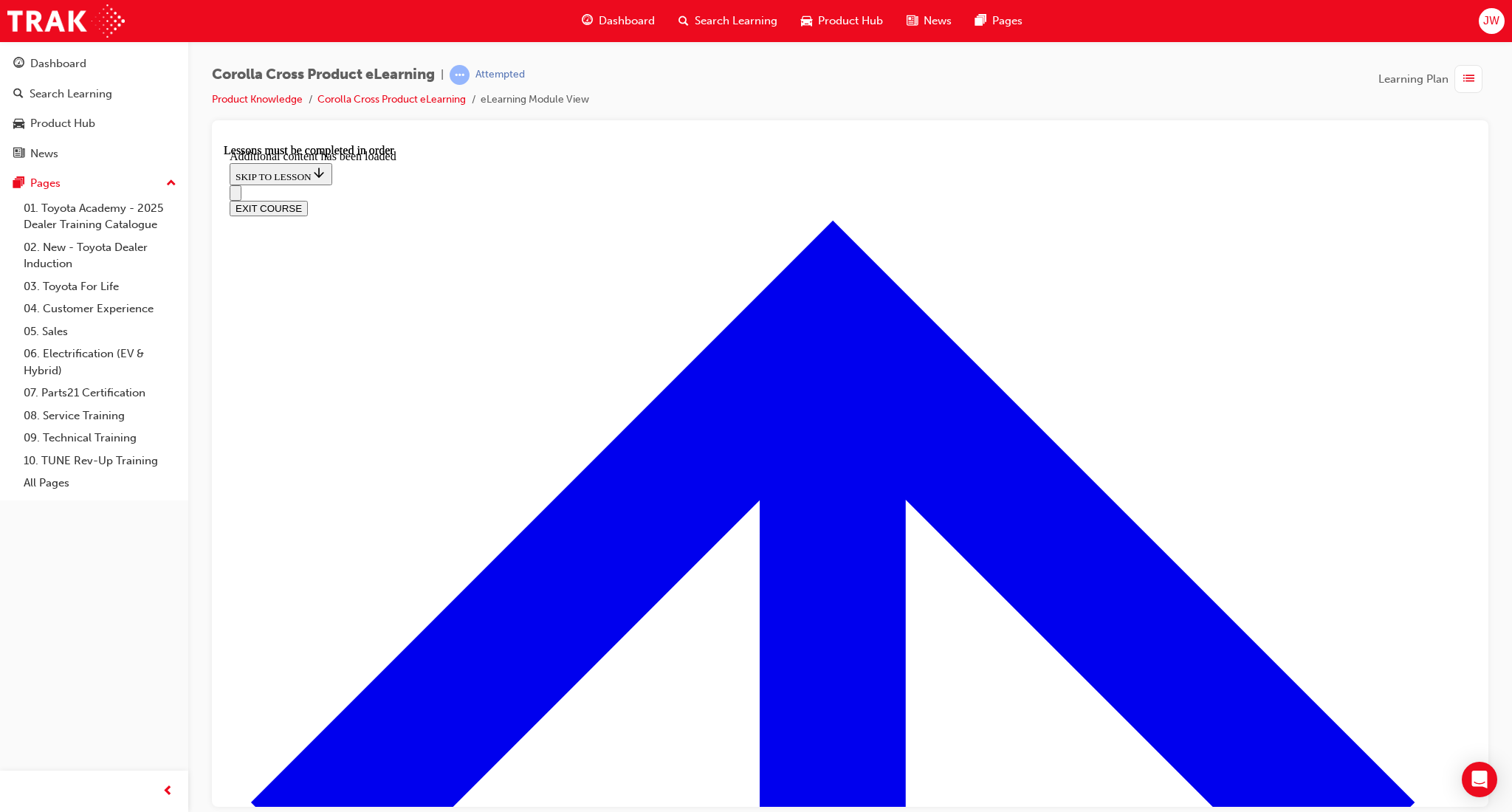
scroll to position [3562, 0]
checkbox input "true"
drag, startPoint x: 715, startPoint y: 619, endPoint x: 707, endPoint y: 661, distance: 42.8
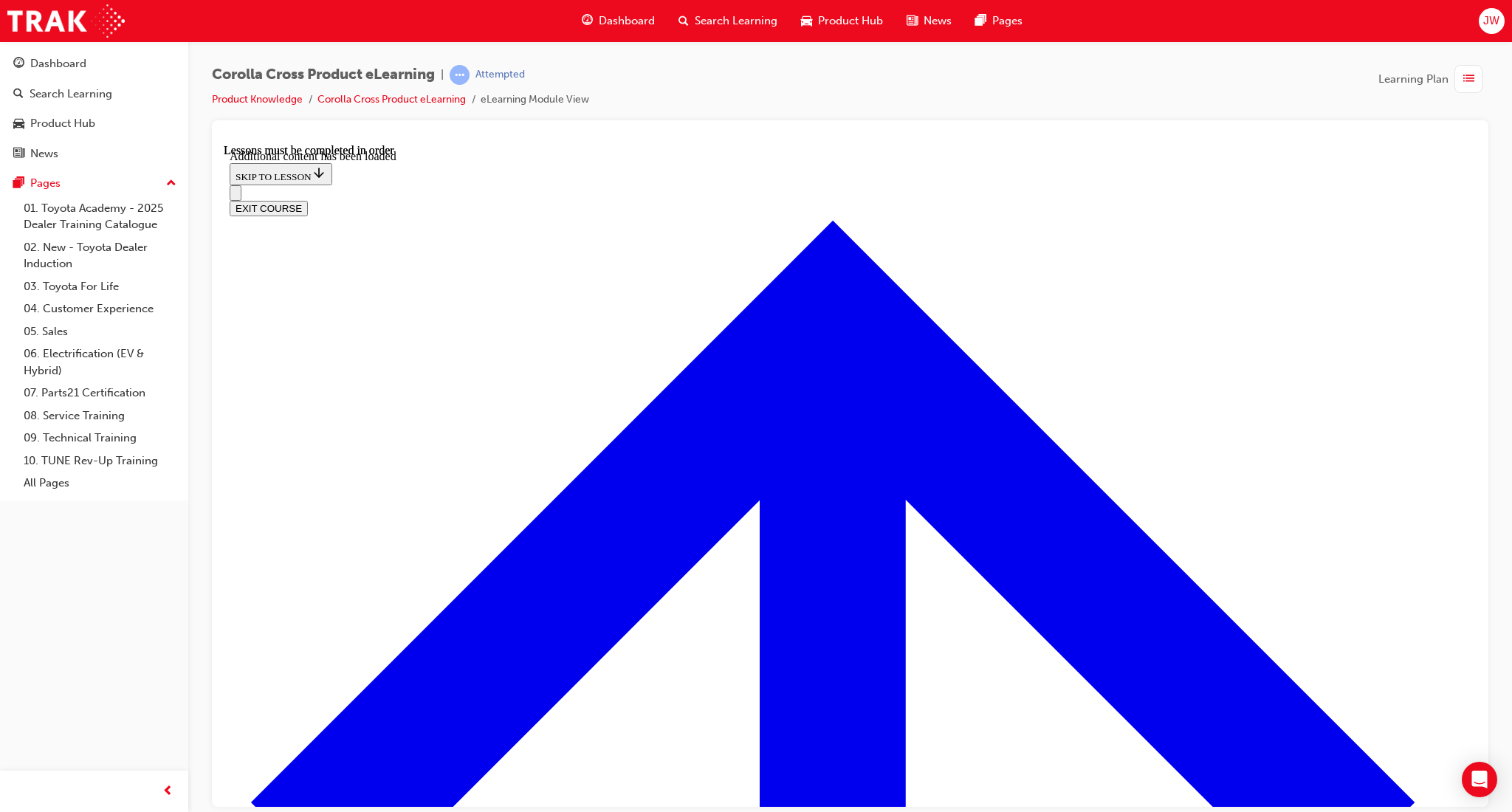
checkbox input "true"
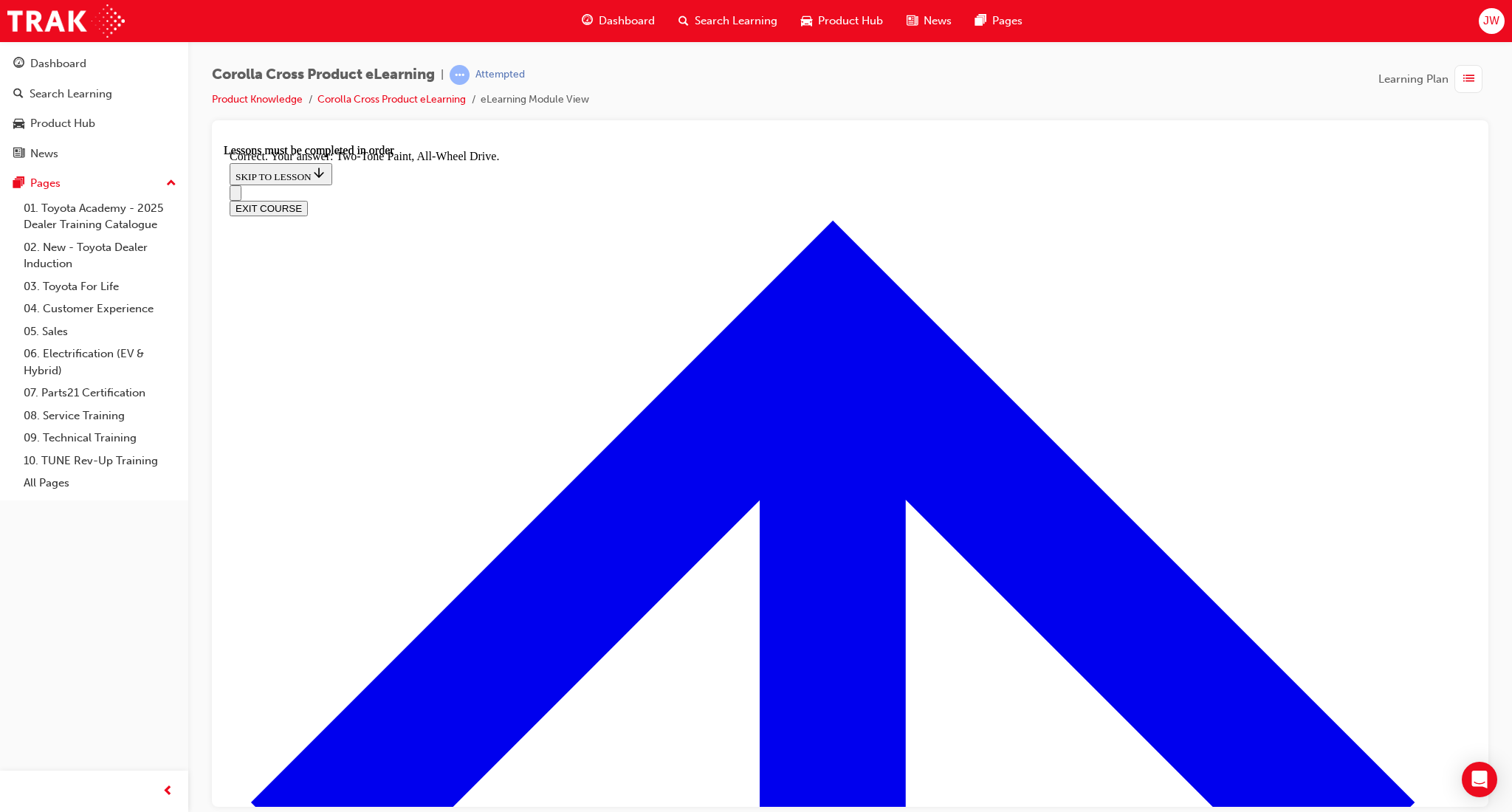
radio input "true"
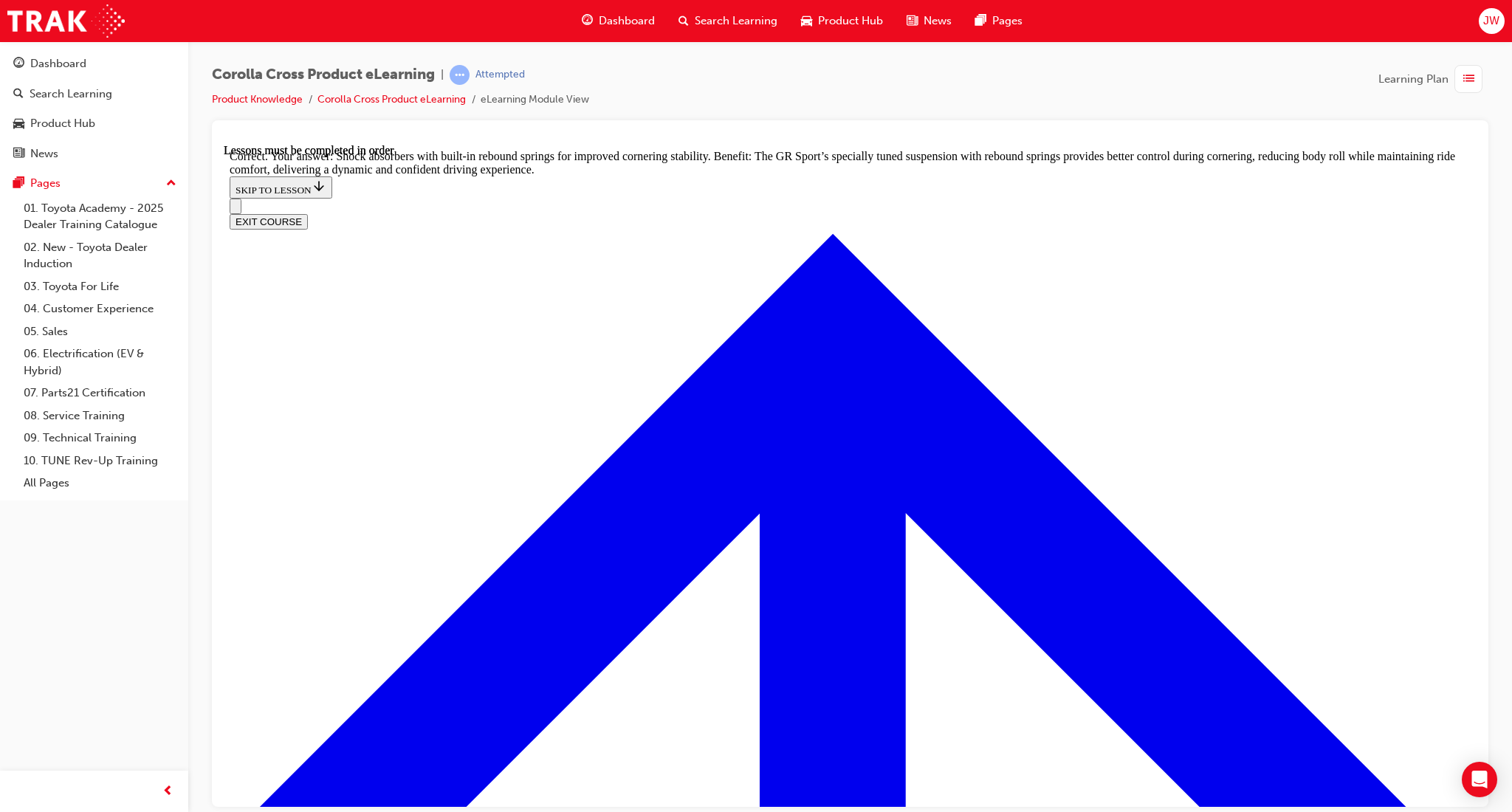
scroll to position [4645, 0]
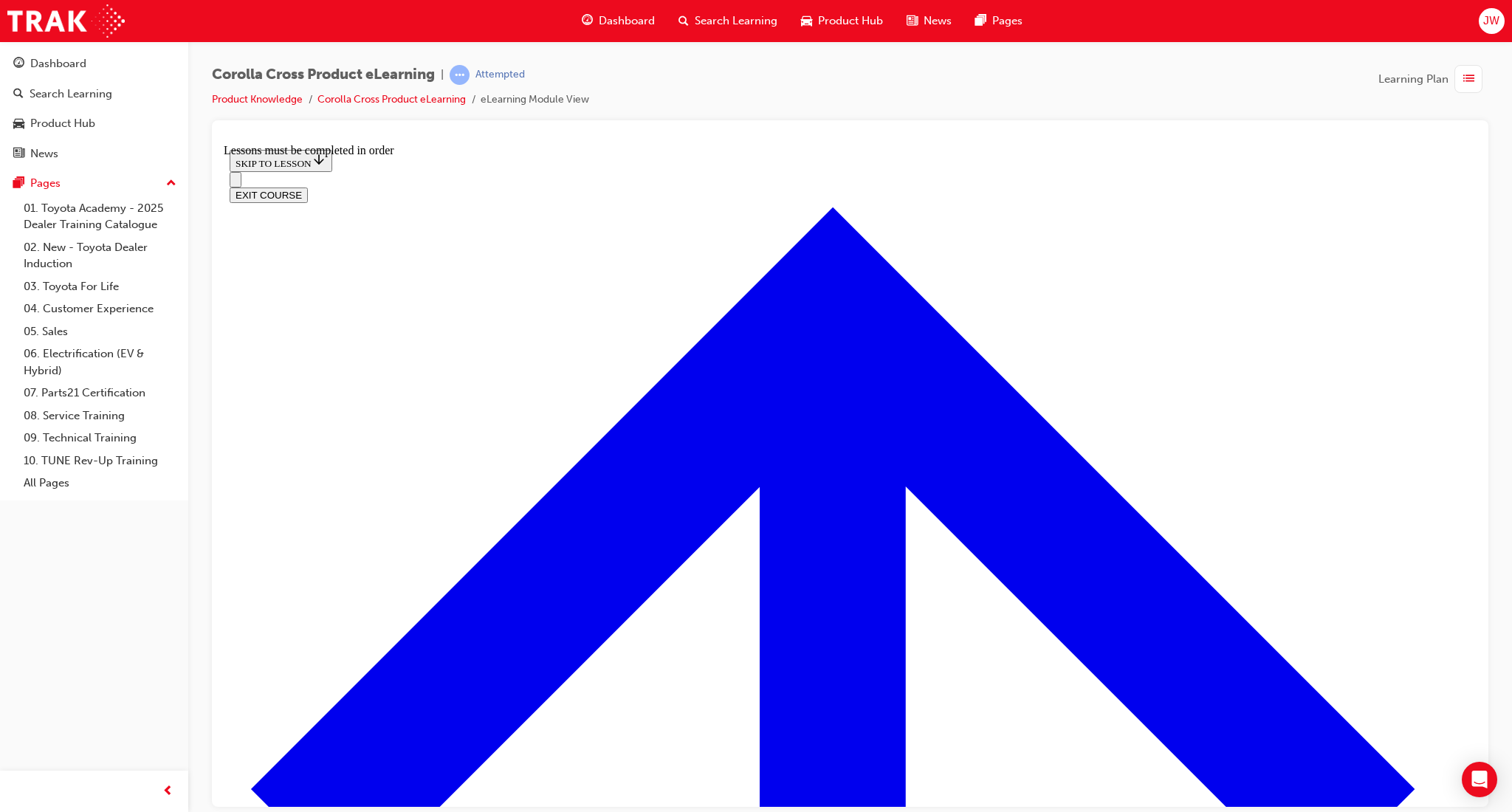
scroll to position [445, 0]
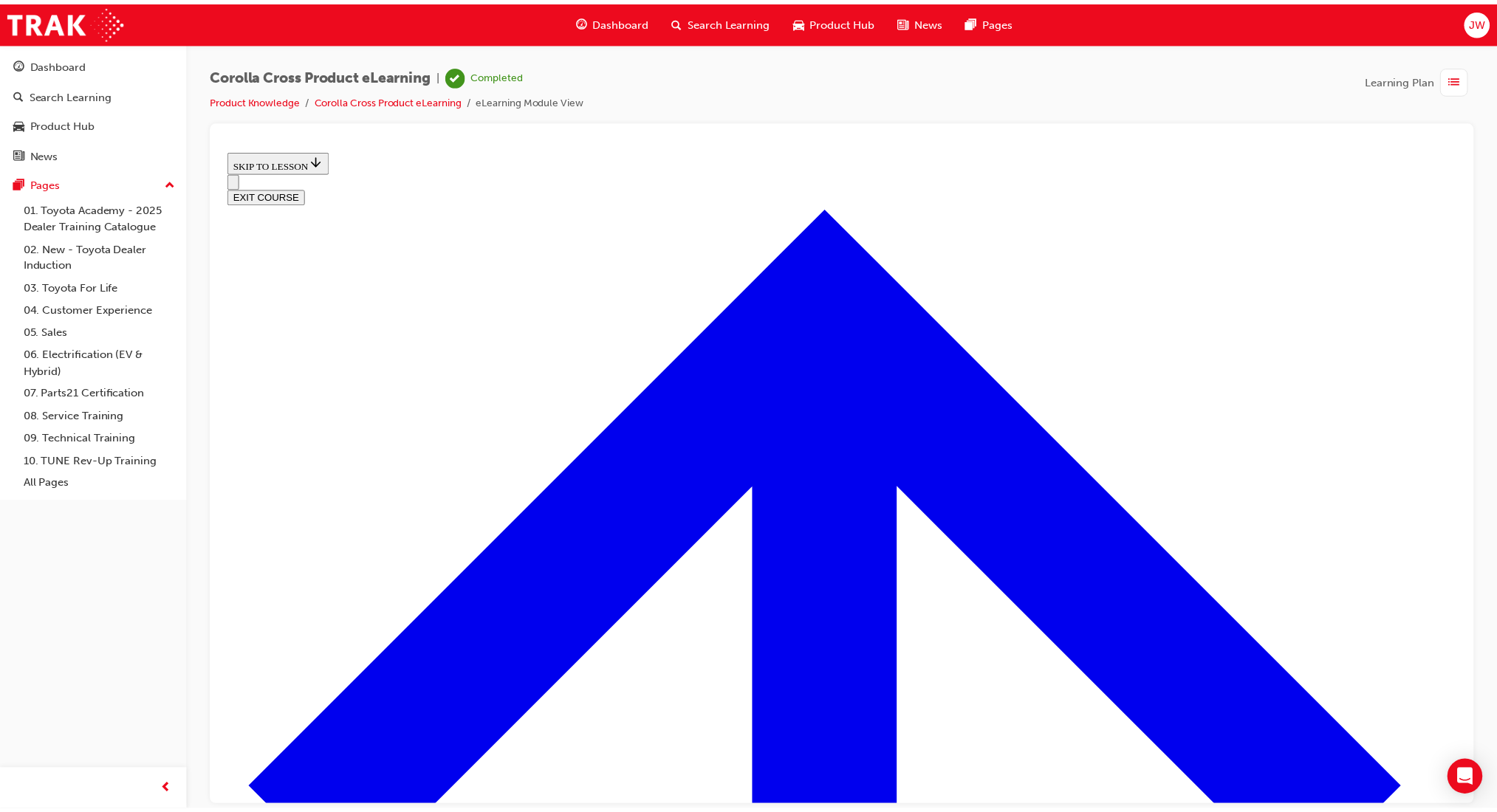
scroll to position [174, 0]
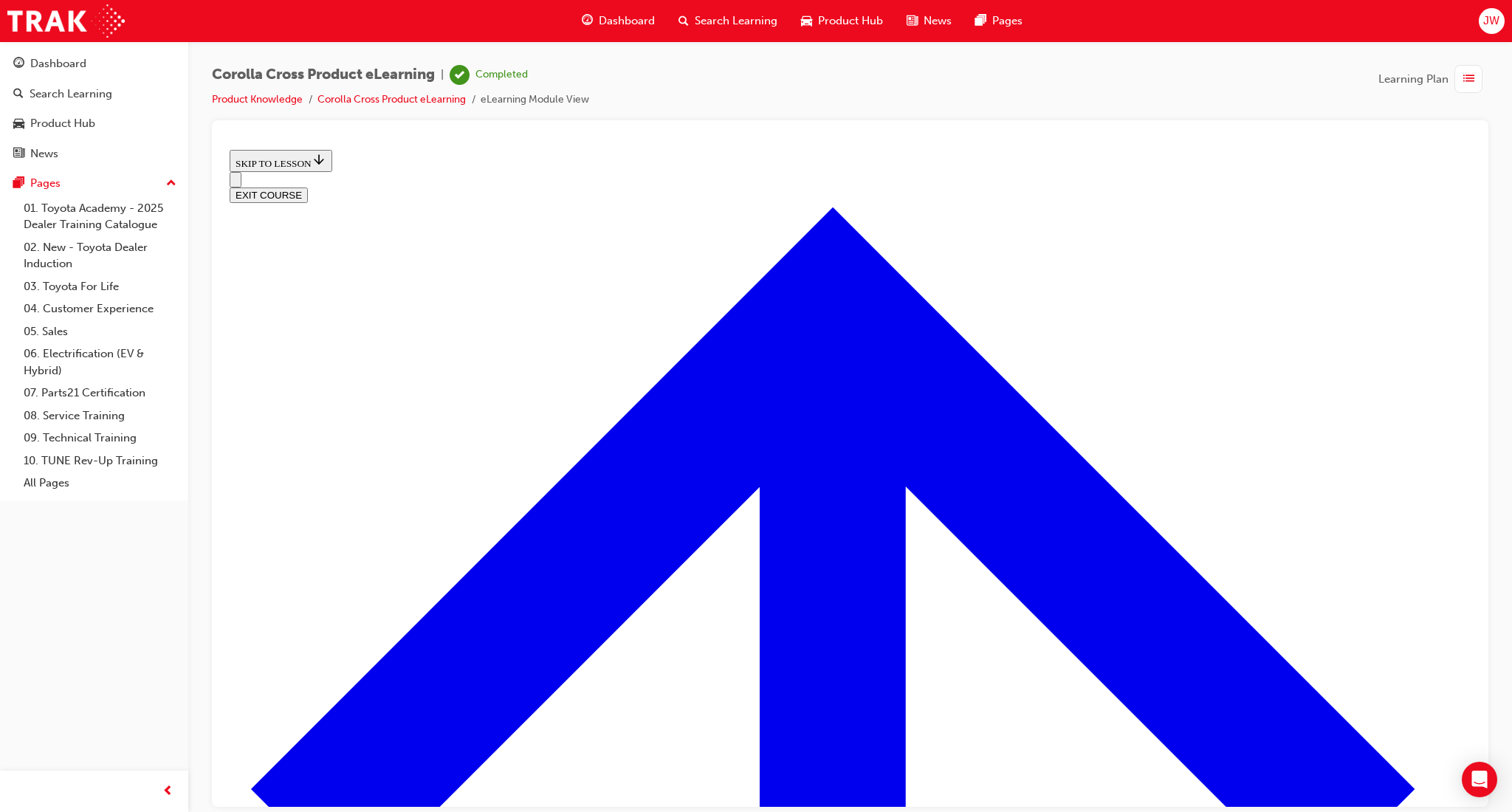
click at [642, 27] on span "Dashboard" at bounding box center [626, 21] width 56 height 17
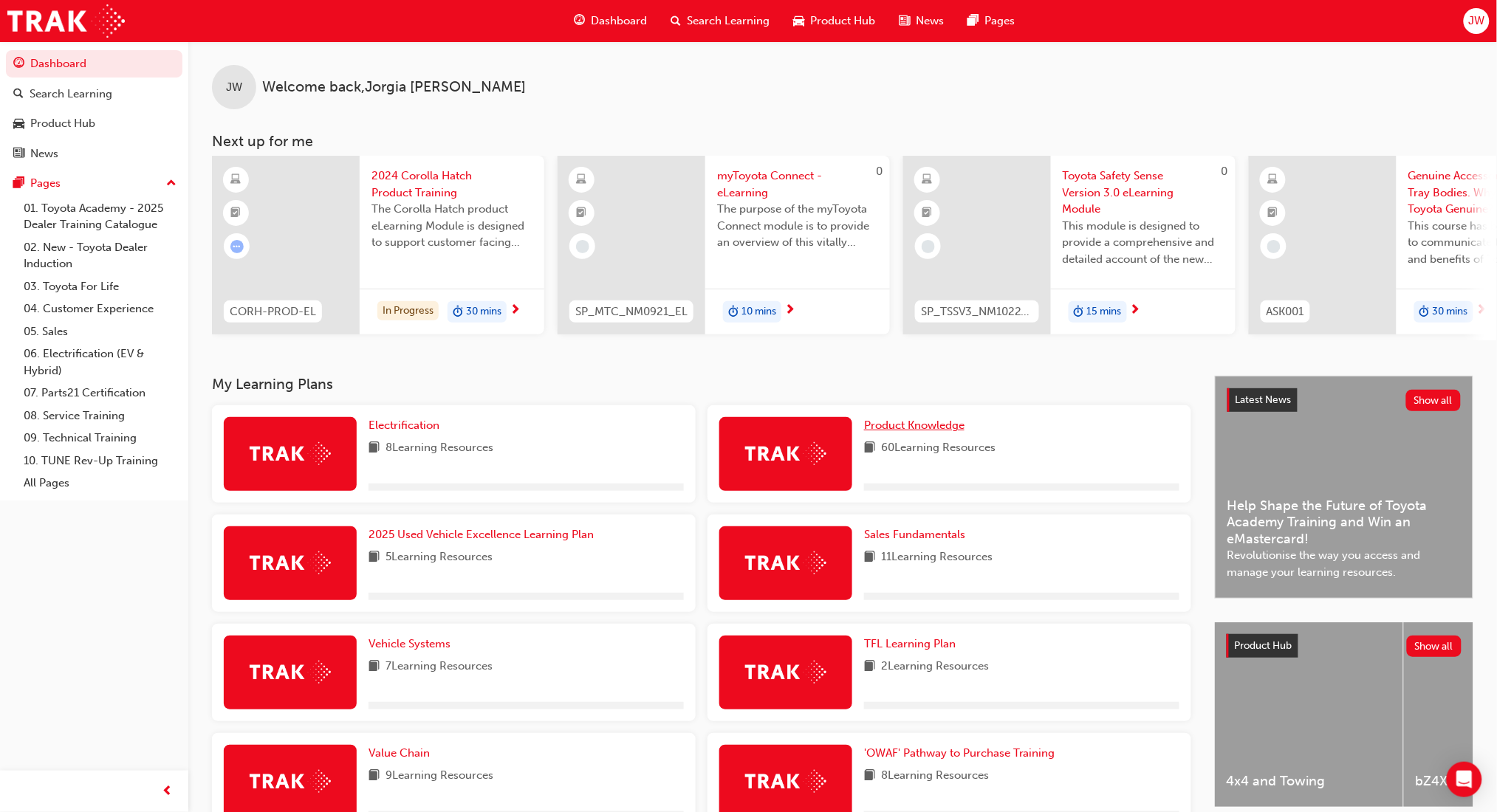
click at [943, 426] on span "Product Knowledge" at bounding box center [914, 425] width 100 height 14
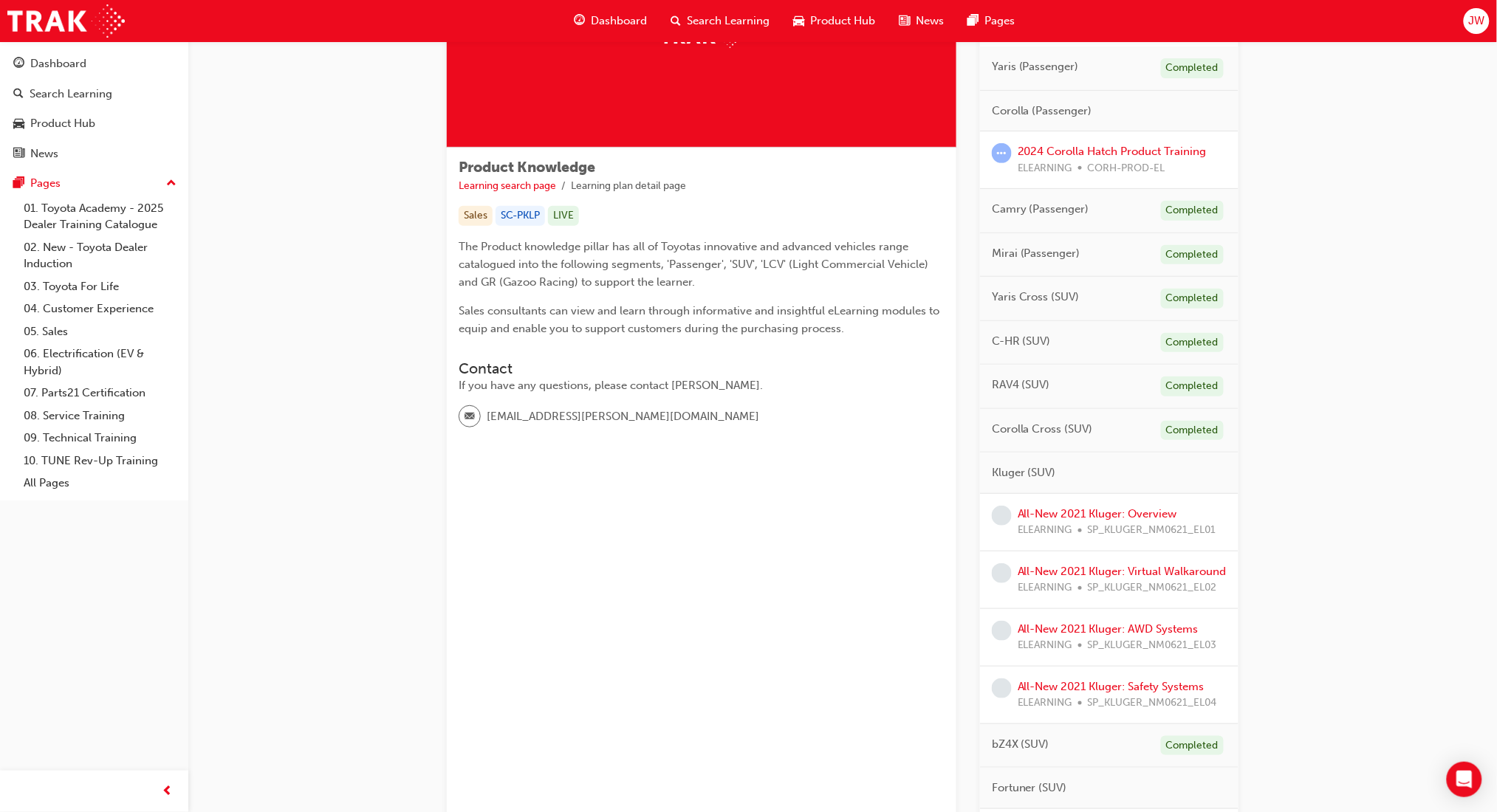
scroll to position [196, 0]
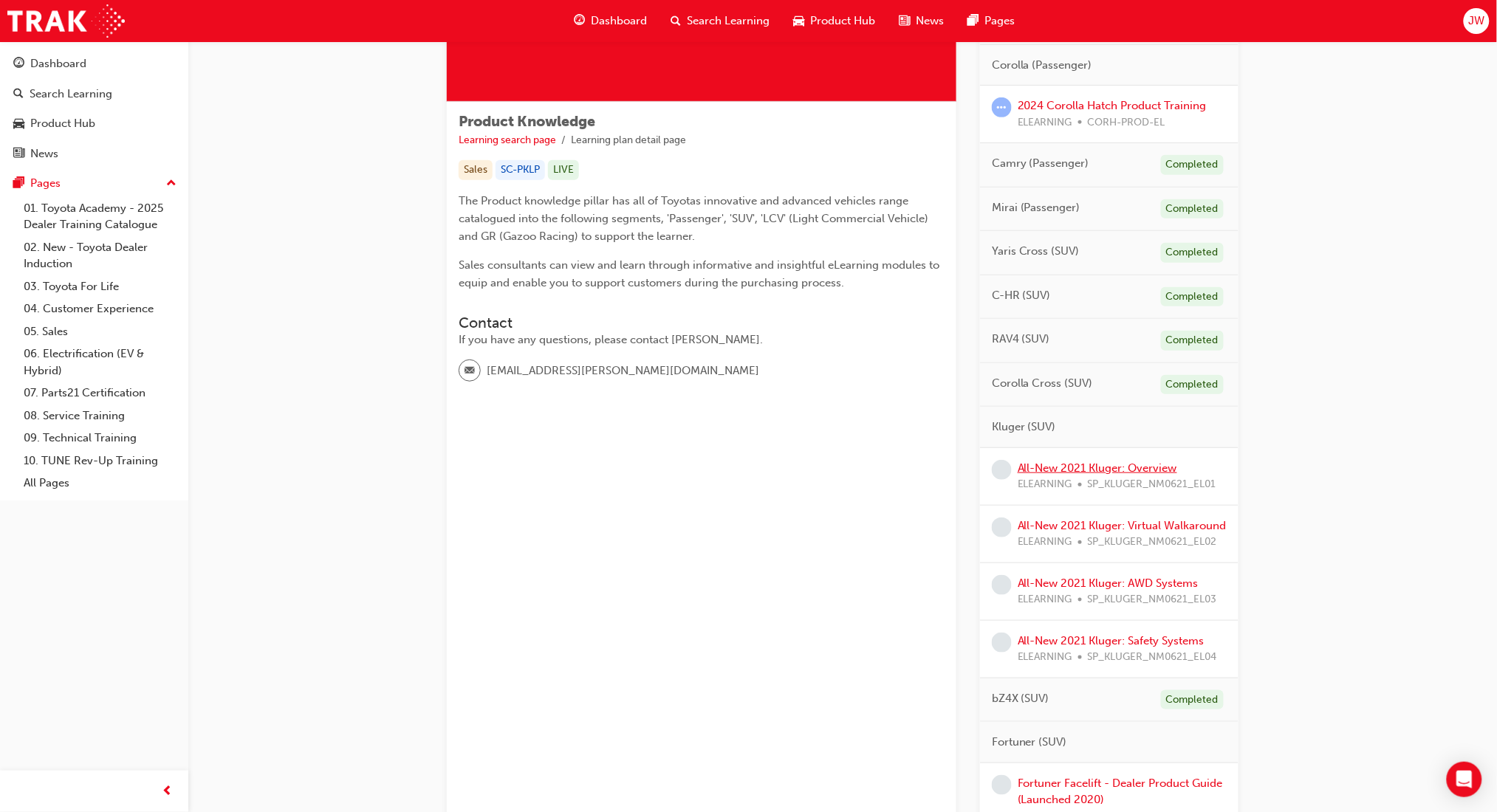
click at [1102, 474] on link "All-New 2021 Kluger: Overview" at bounding box center [1097, 468] width 160 height 14
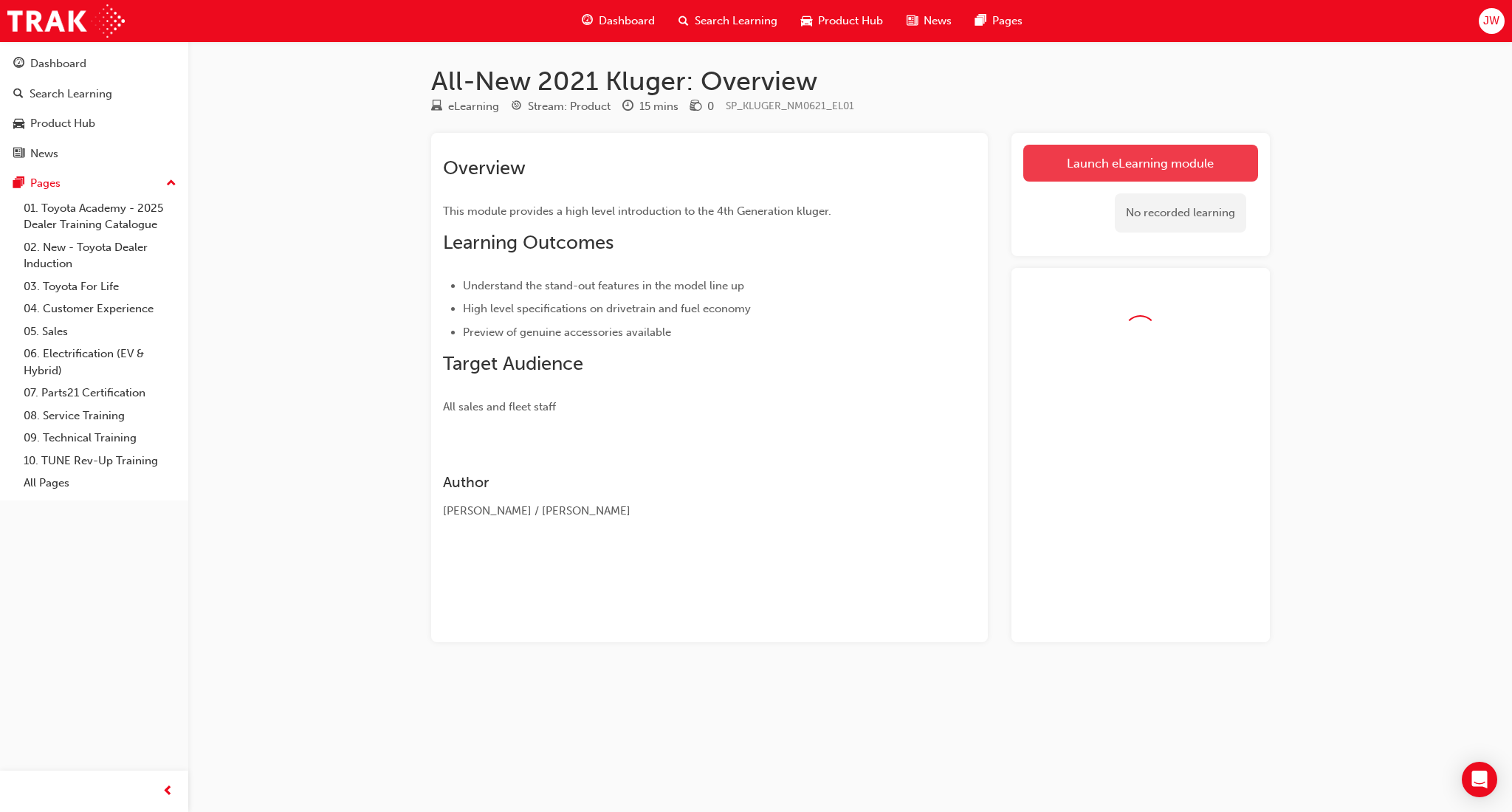
click at [1081, 180] on link "Launch eLearning module" at bounding box center [1139, 163] width 235 height 37
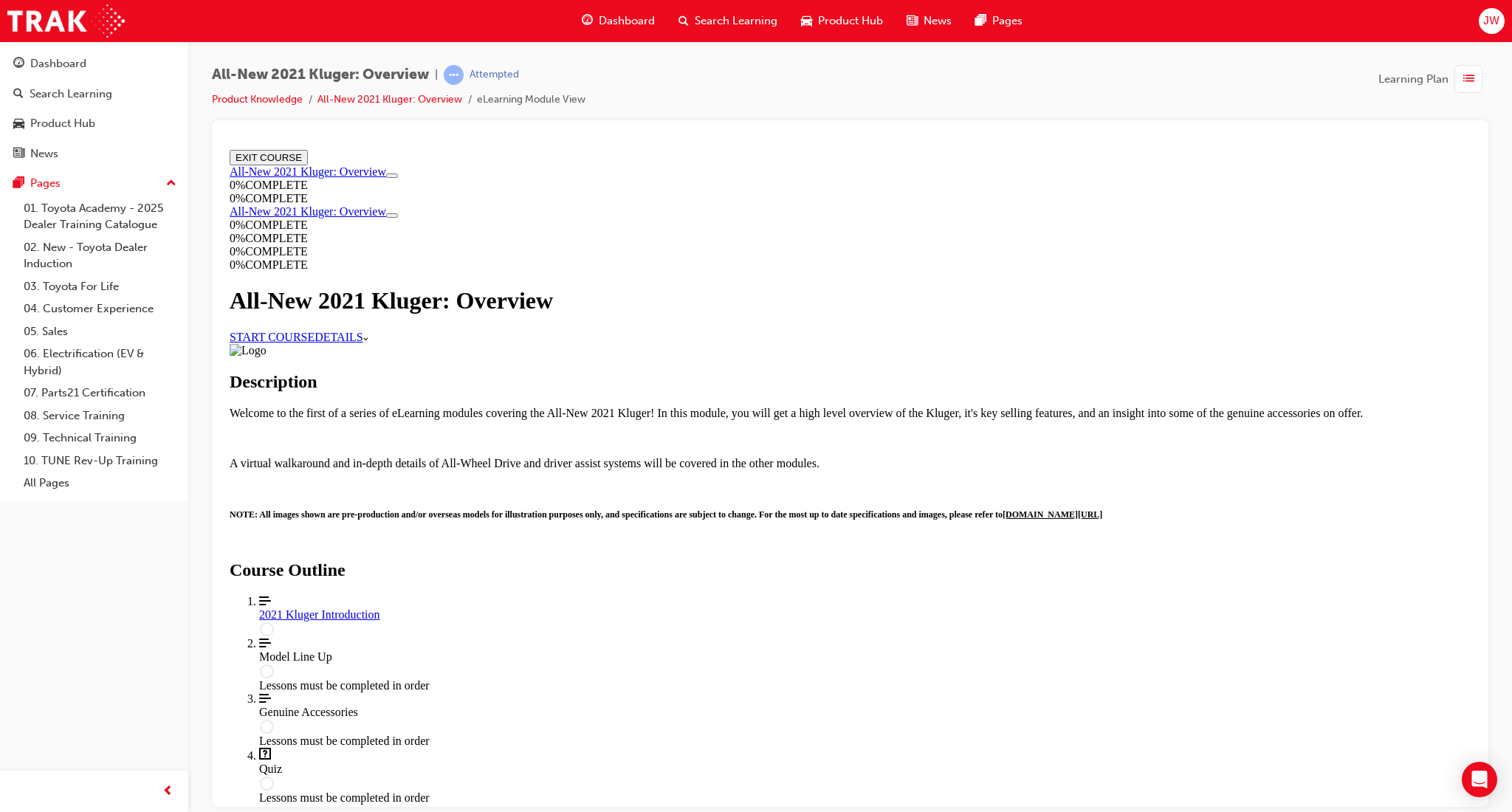
scroll to position [428, 0]
click at [855, 607] on div "2021 Kluger Introduction" at bounding box center [865, 614] width 1212 height 14
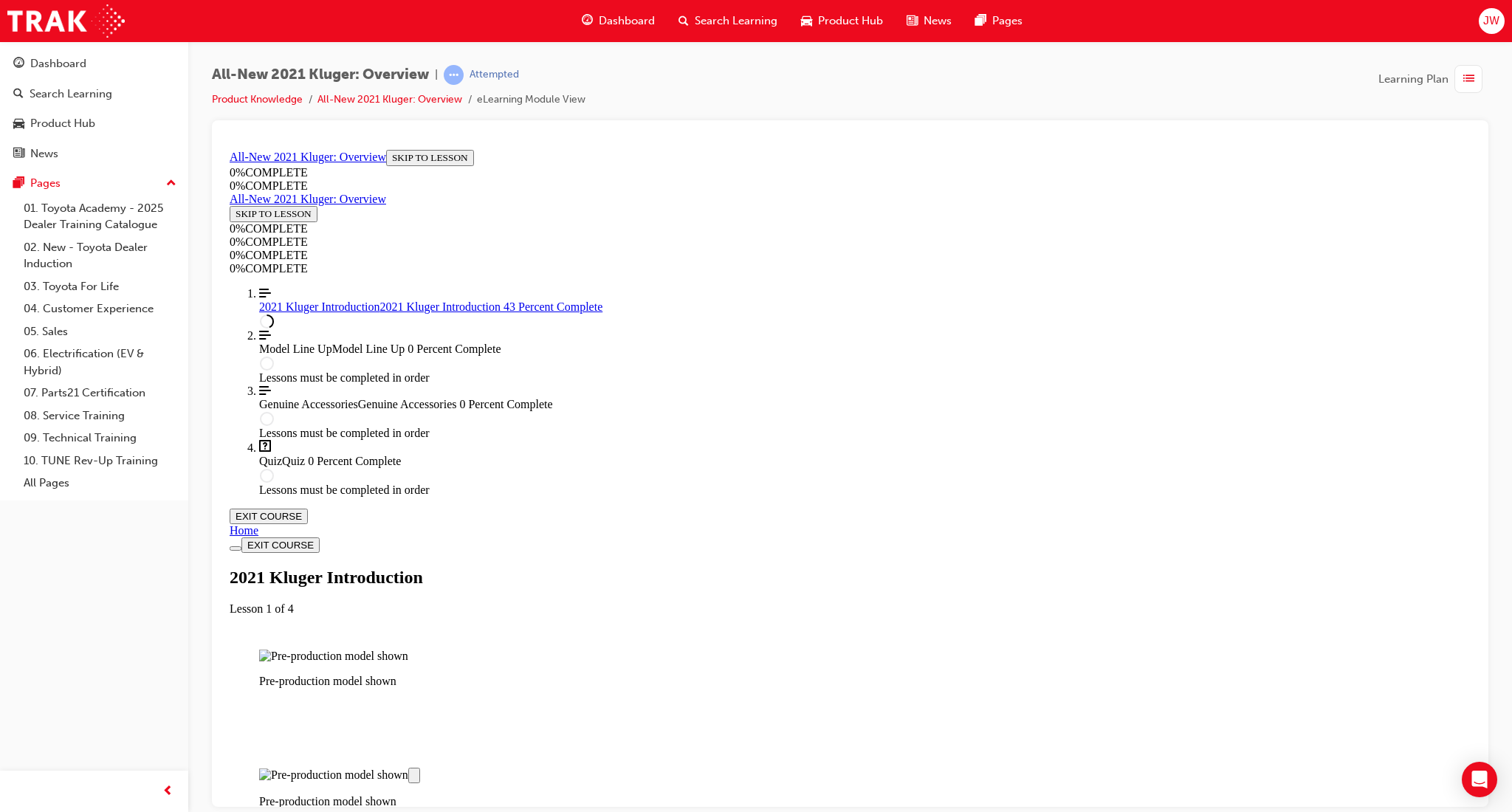
scroll to position [1134, 0]
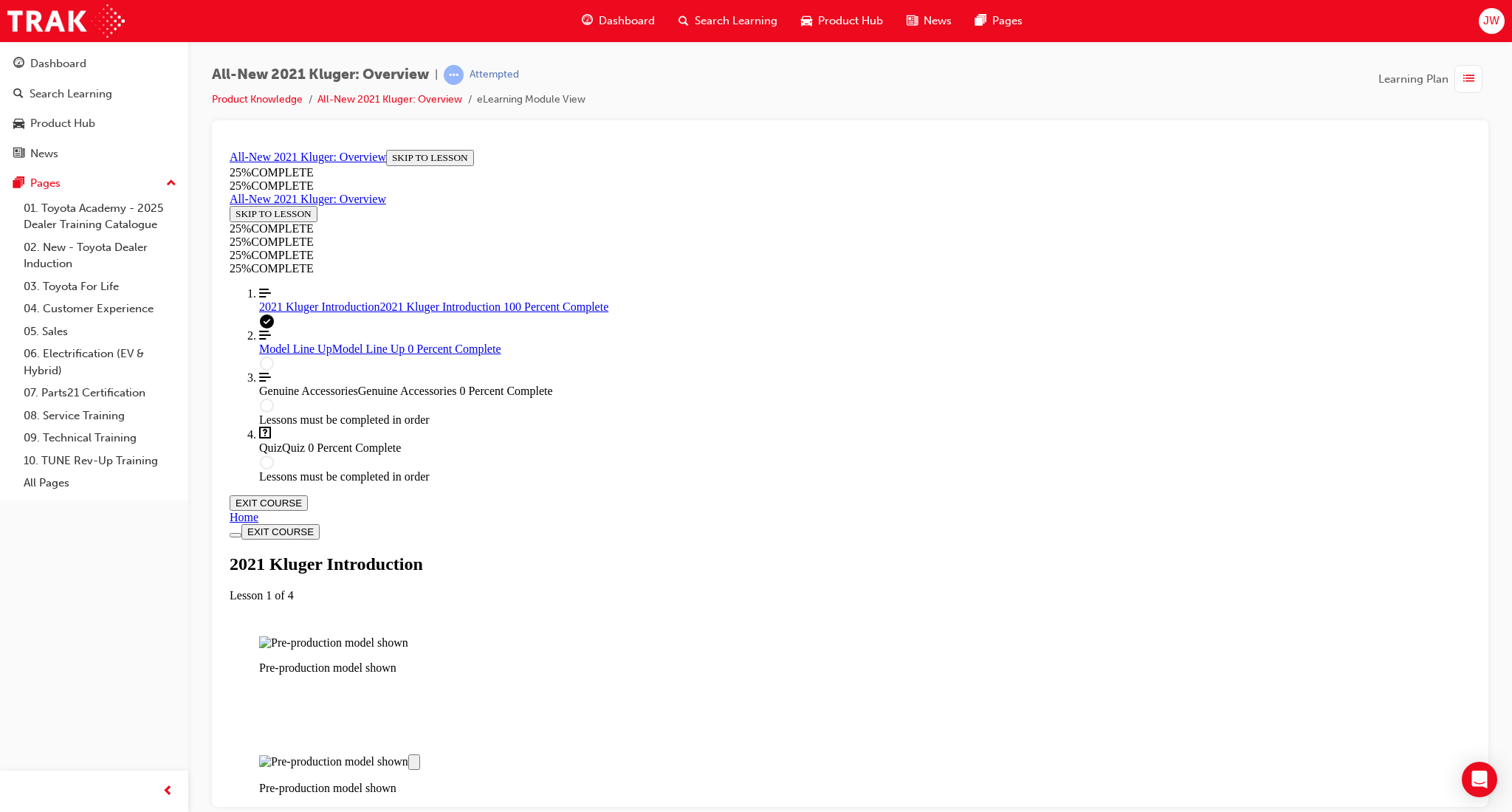
scroll to position [2217, 0]
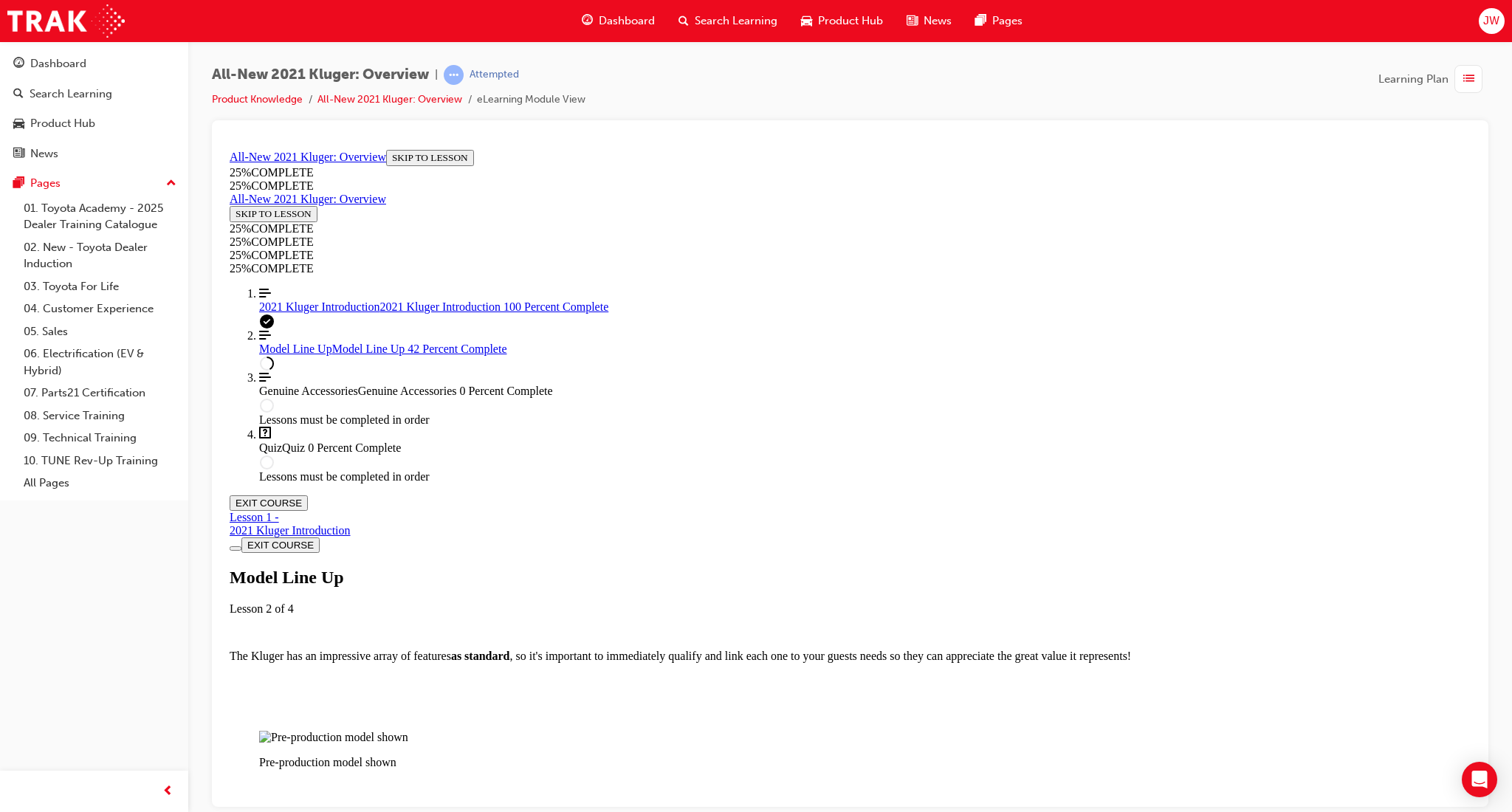
scroll to position [1921, 0]
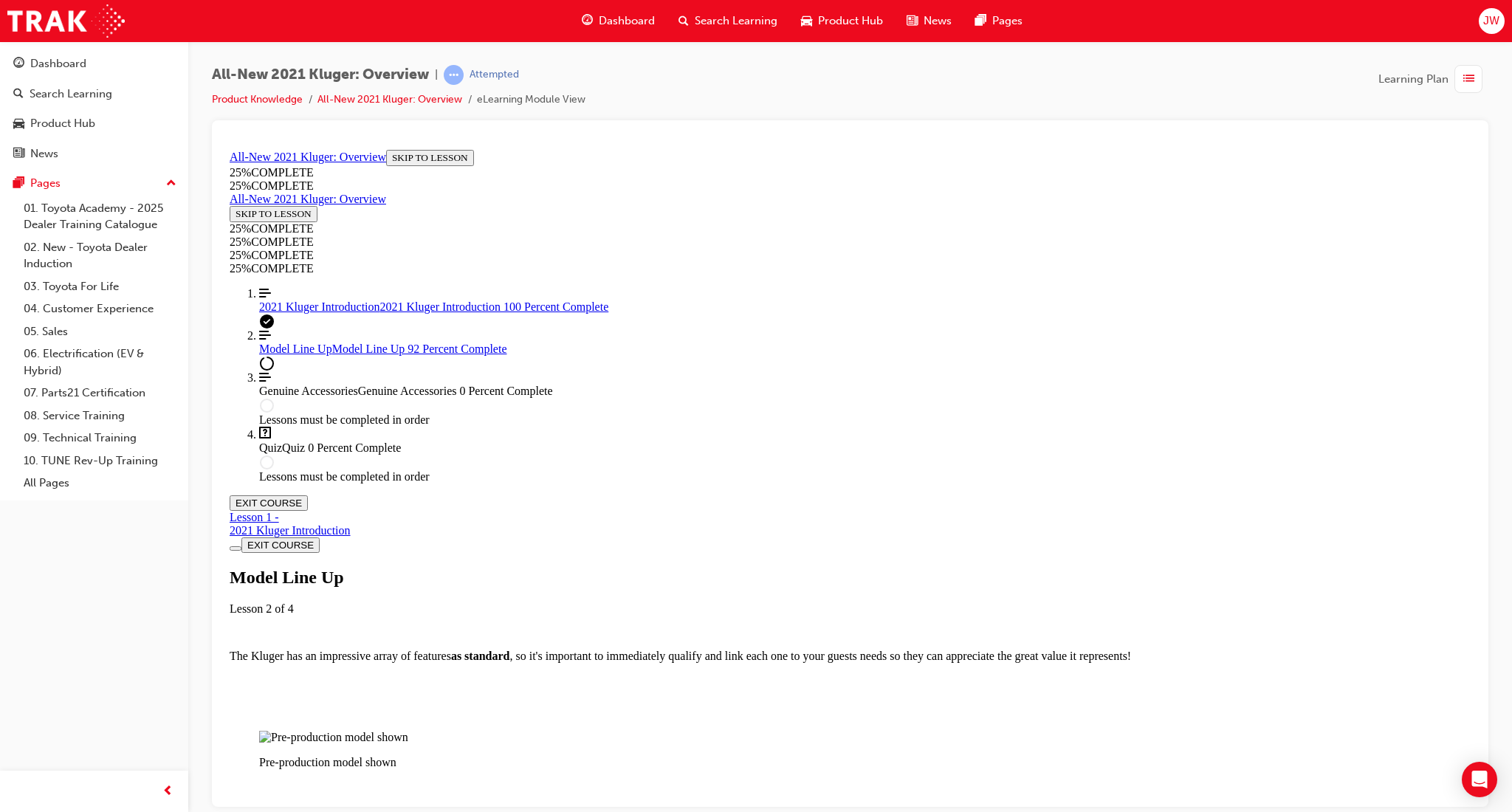
scroll to position [3595, 0]
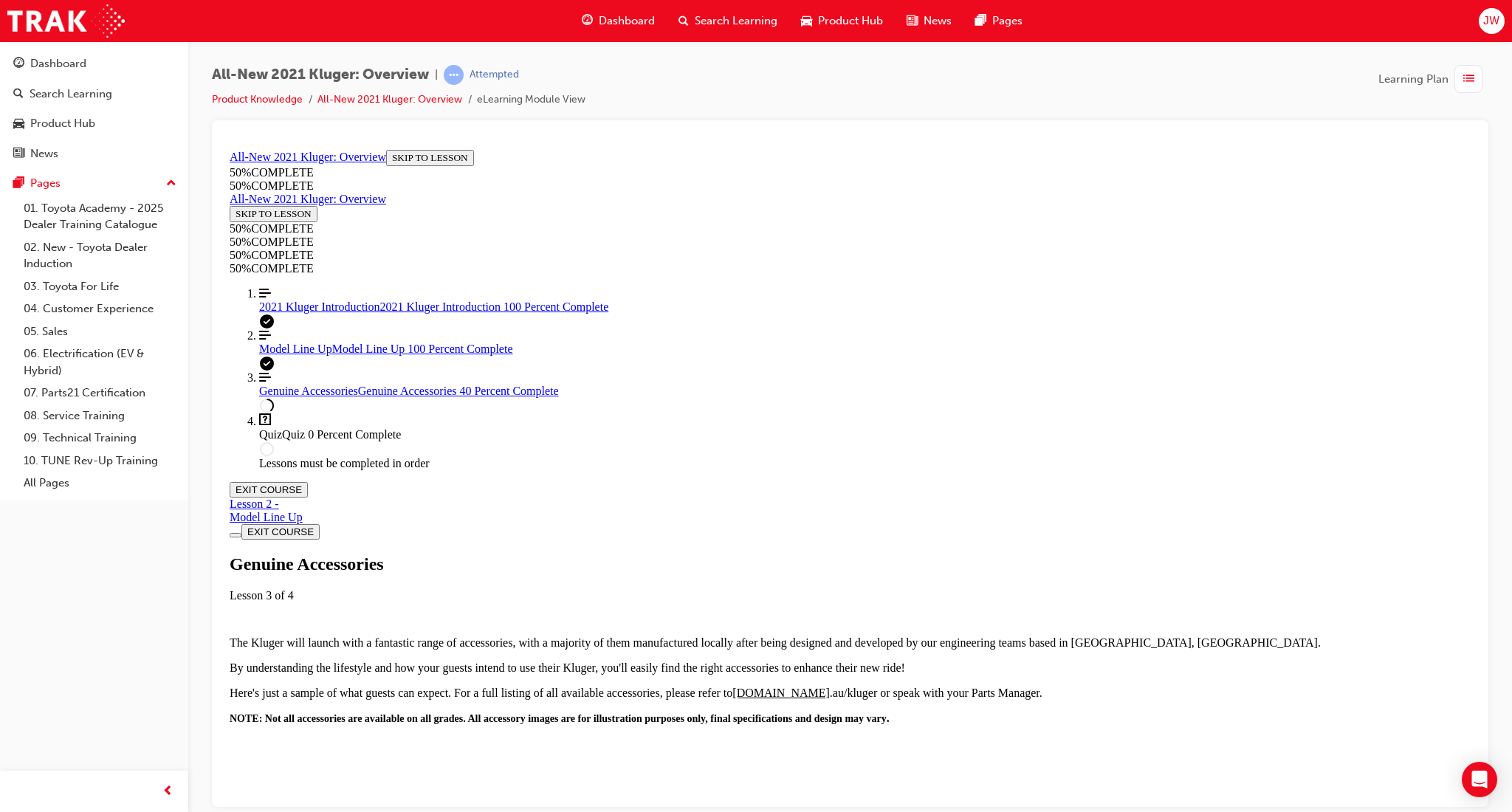
scroll to position [543, 0]
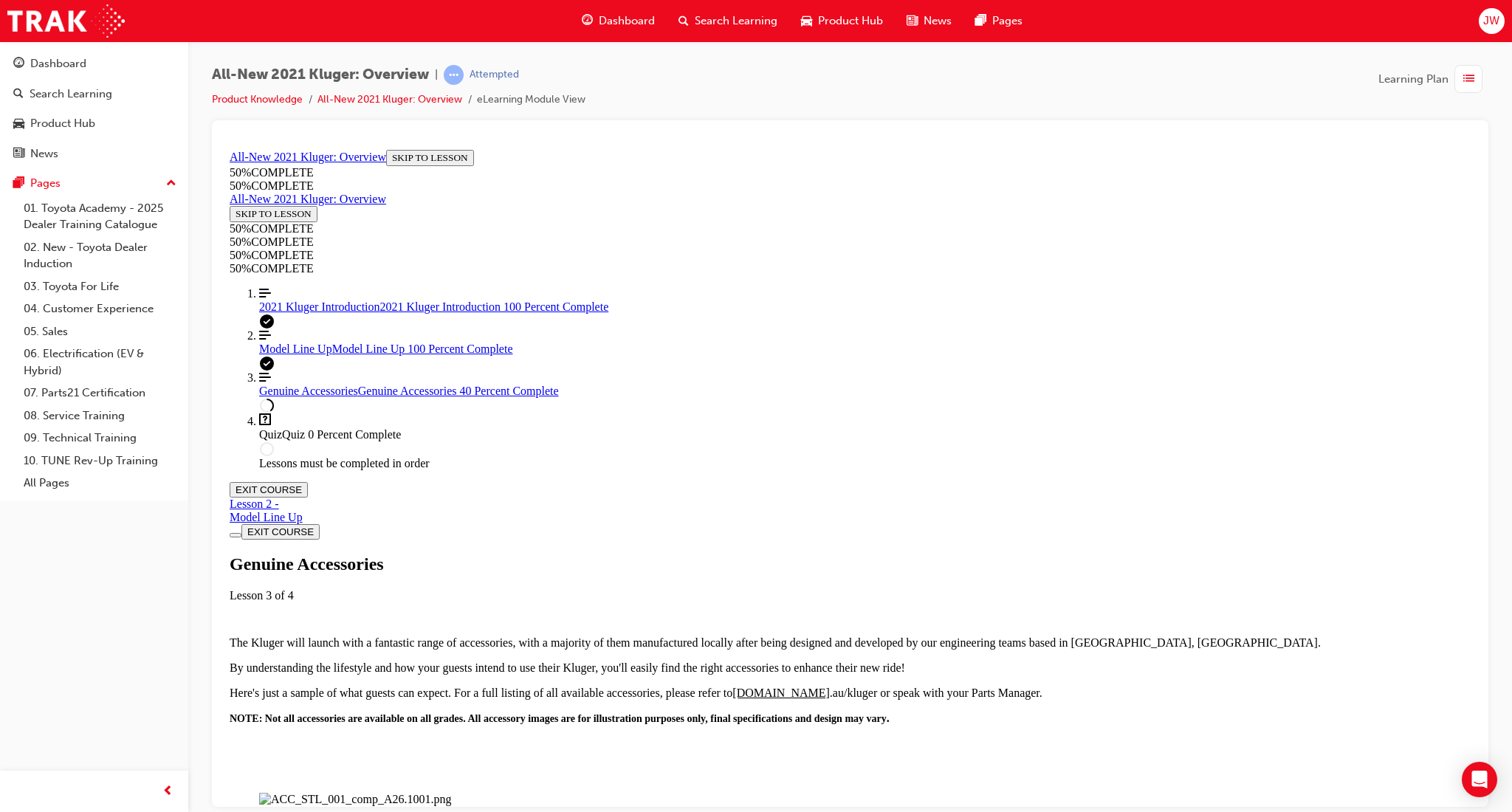
scroll to position [838, 0]
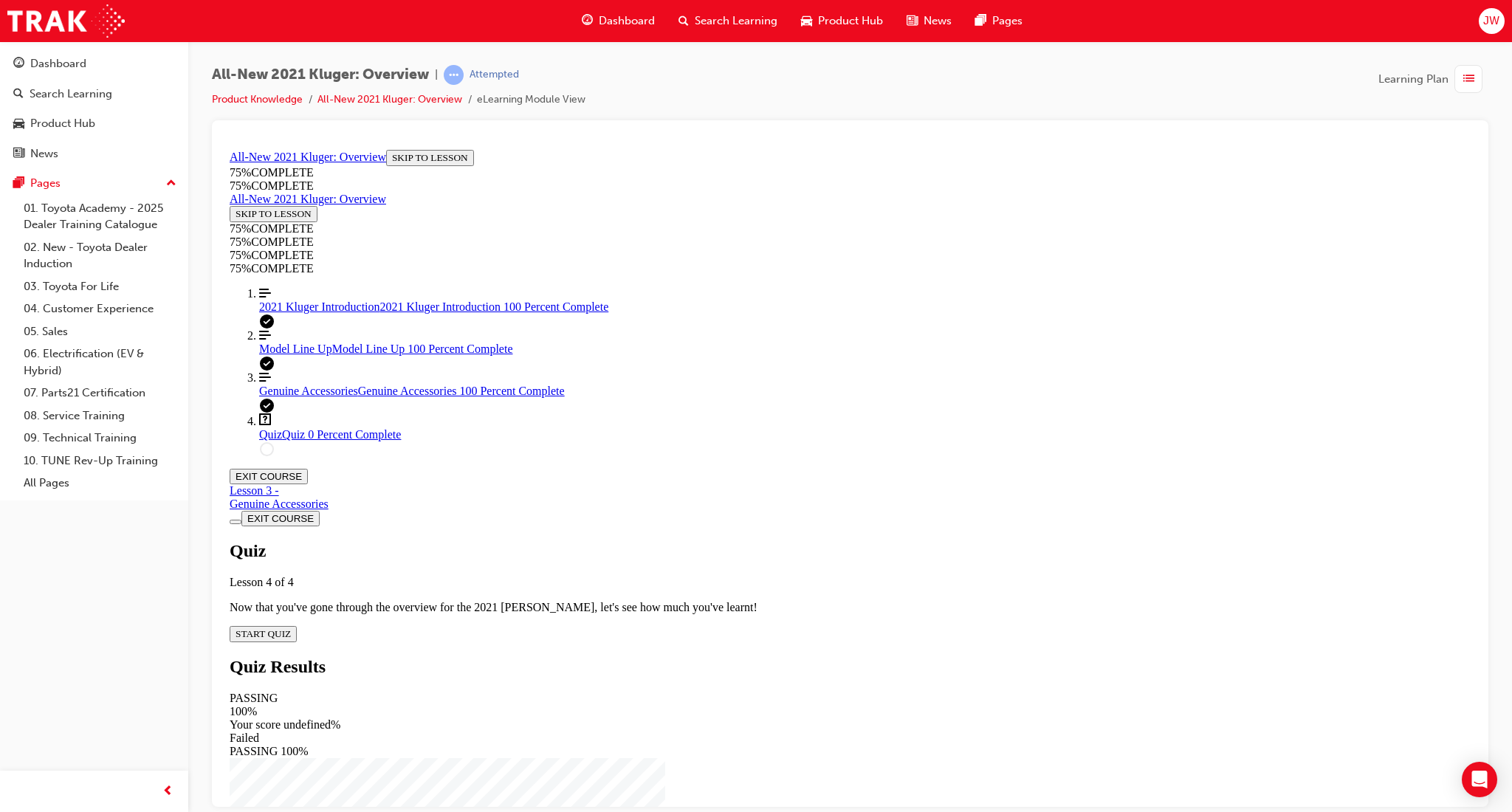
scroll to position [51, 0]
click at [291, 627] on span "START QUIZ" at bounding box center [263, 633] width 56 height 11
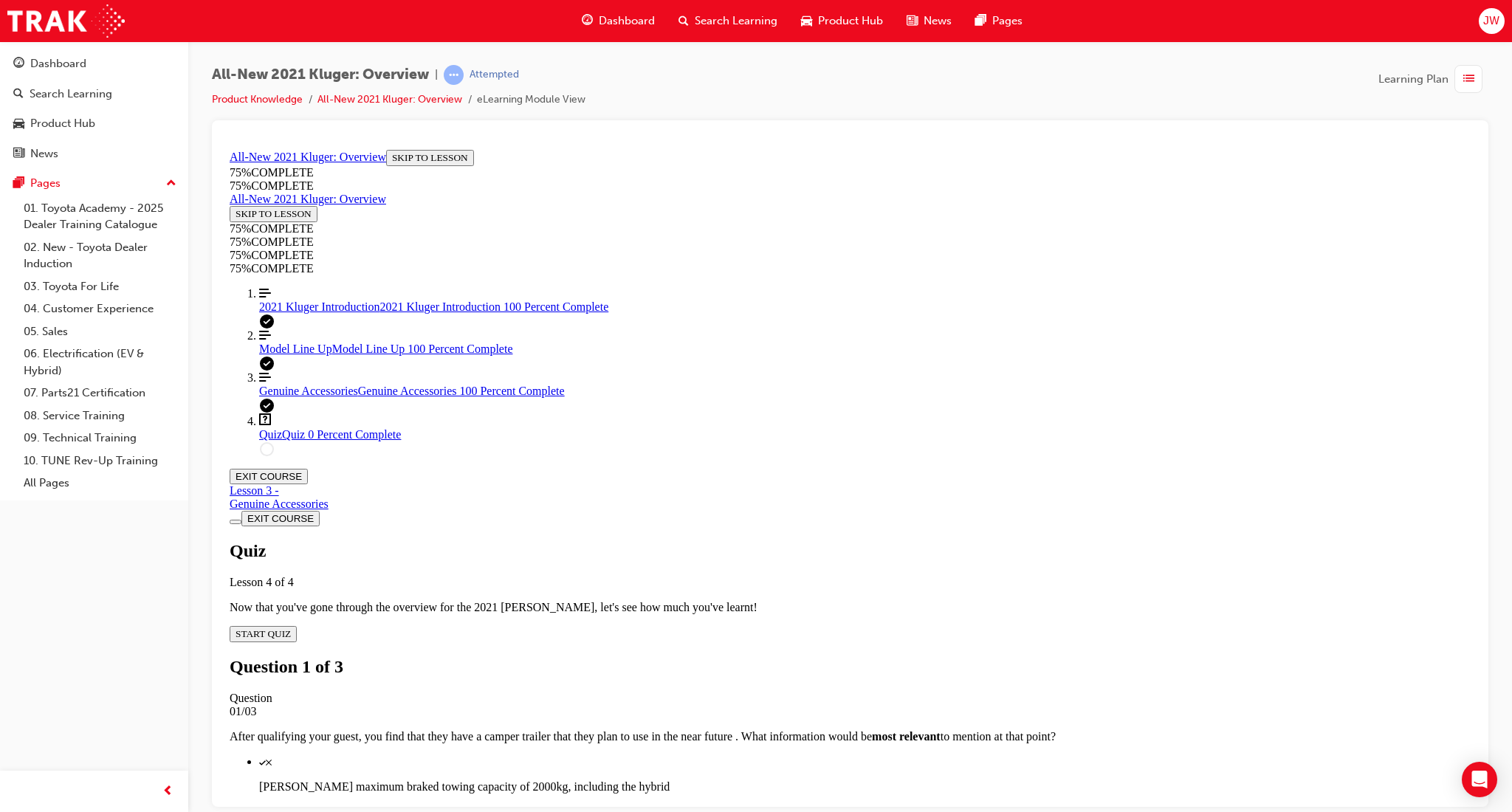
scroll to position [54, 0]
drag, startPoint x: 914, startPoint y: 613, endPoint x: 910, endPoint y: 670, distance: 57.1
drag, startPoint x: 929, startPoint y: 763, endPoint x: 939, endPoint y: 763, distance: 10.0
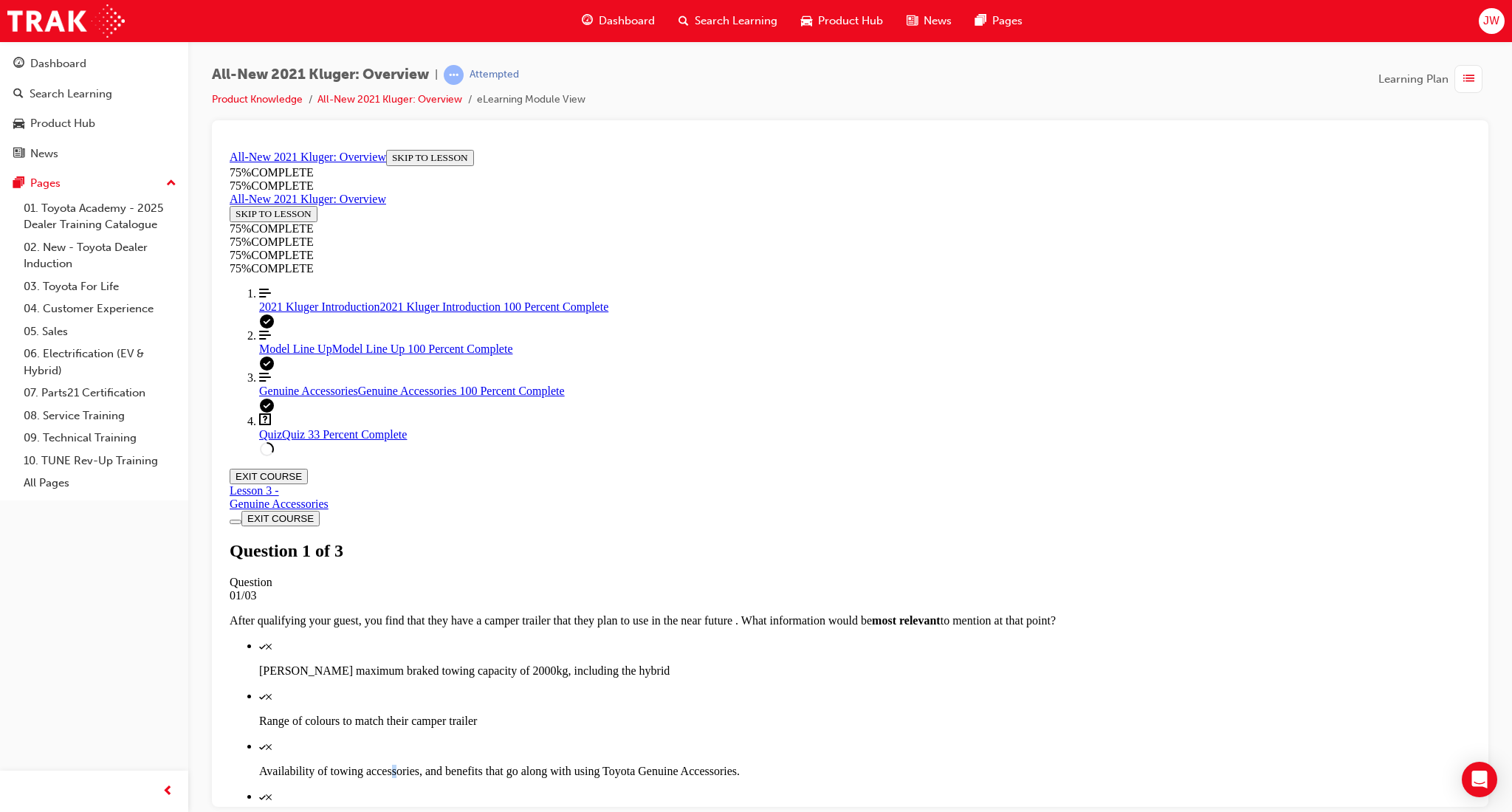
scroll to position [151, 0]
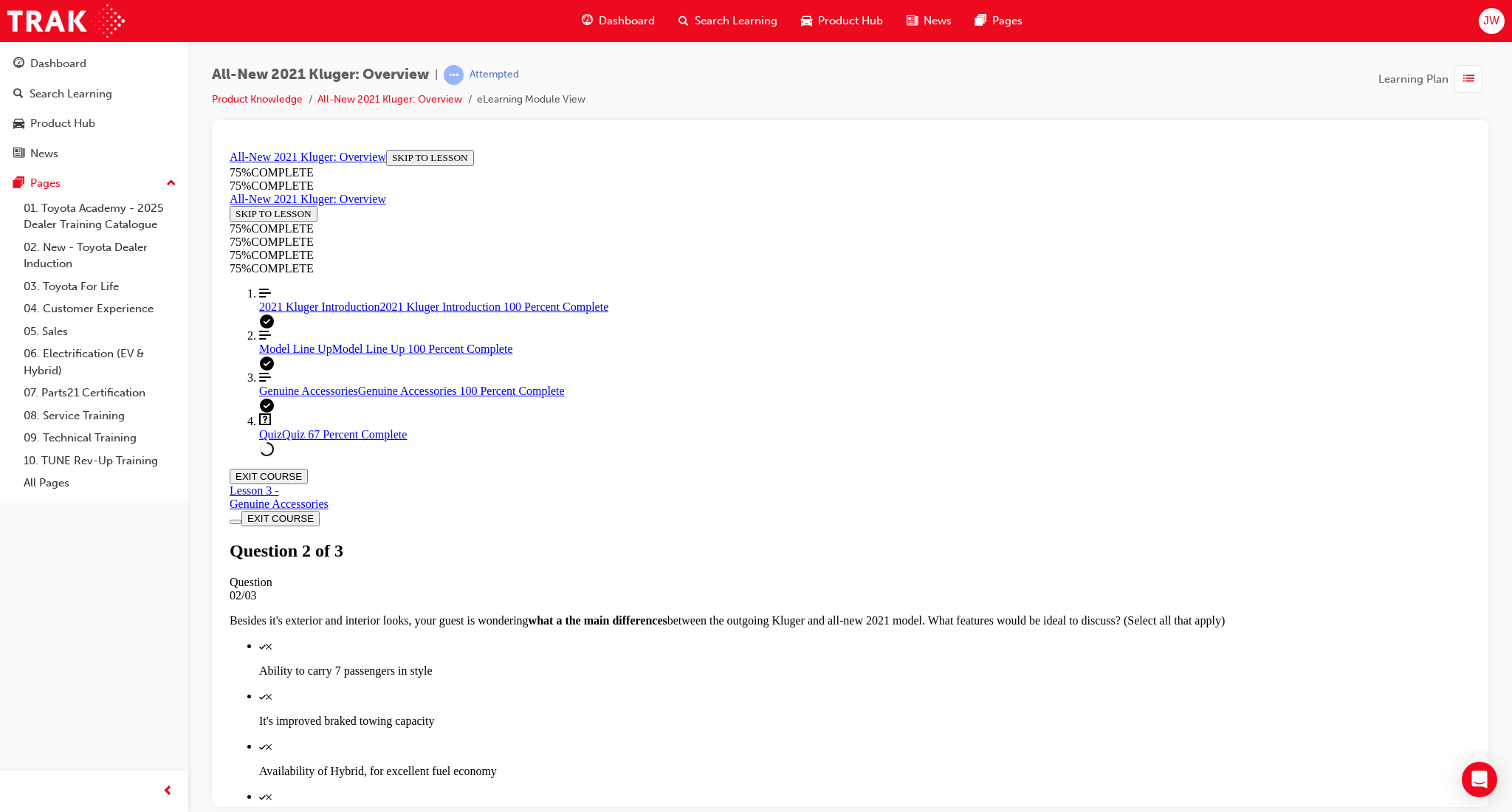
scroll to position [53, 0]
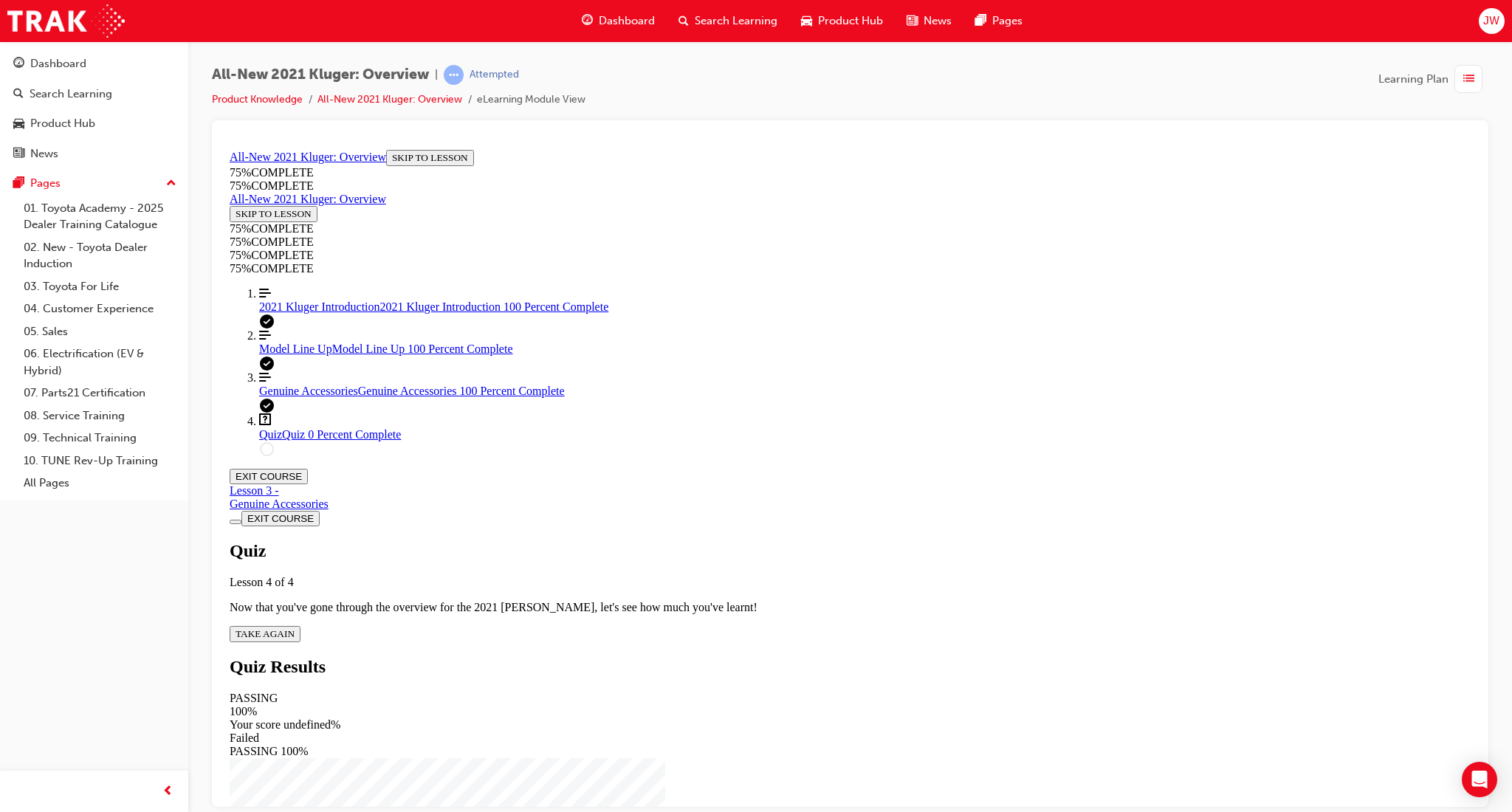
click at [300, 626] on button "TAKE AGAIN" at bounding box center [265, 634] width 71 height 16
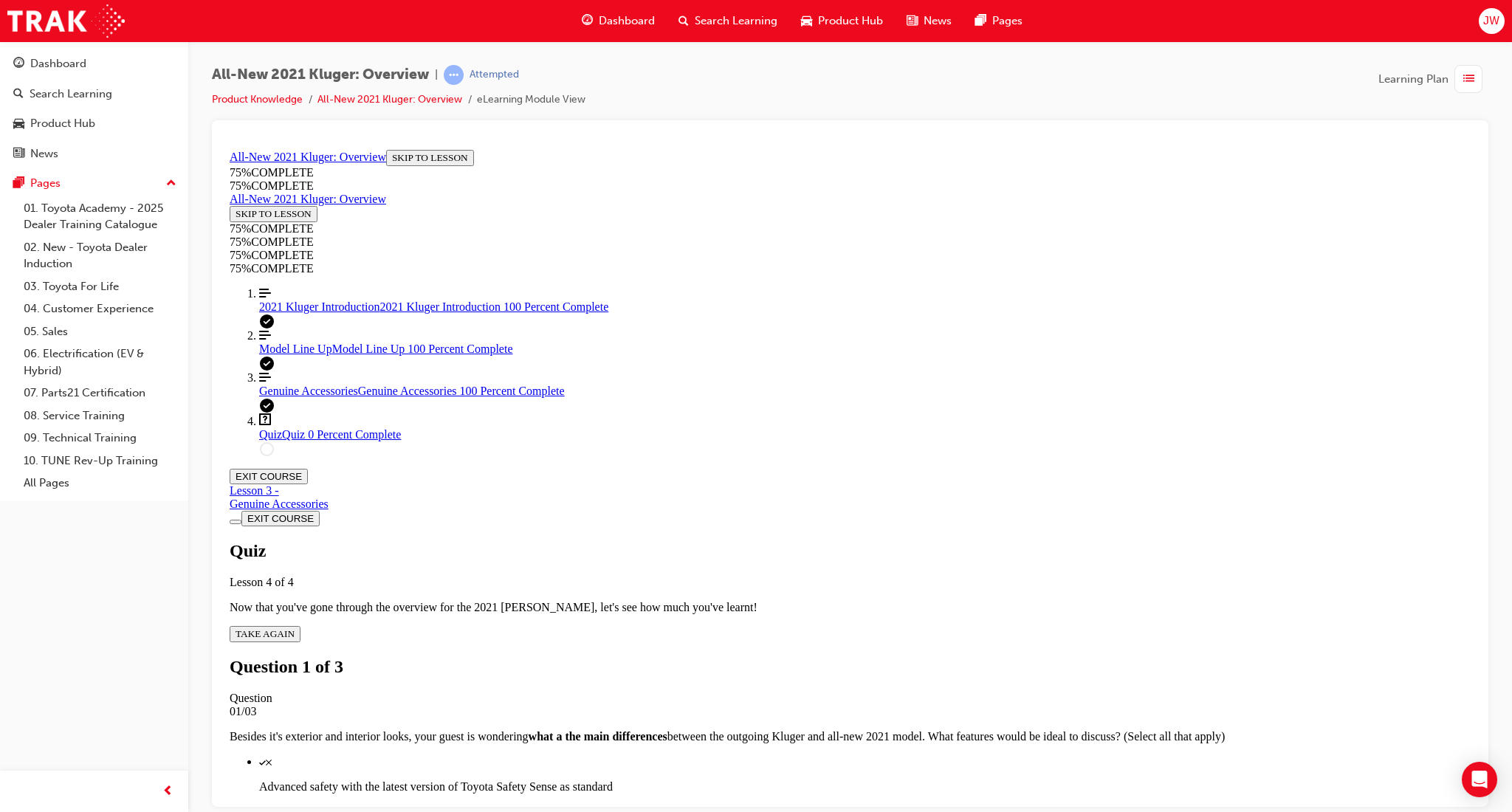
scroll to position [151, 0]
click at [908, 780] on p "Advanced safety with the latest version of Toyota Safety Sense as standard" at bounding box center [865, 786] width 1212 height 14
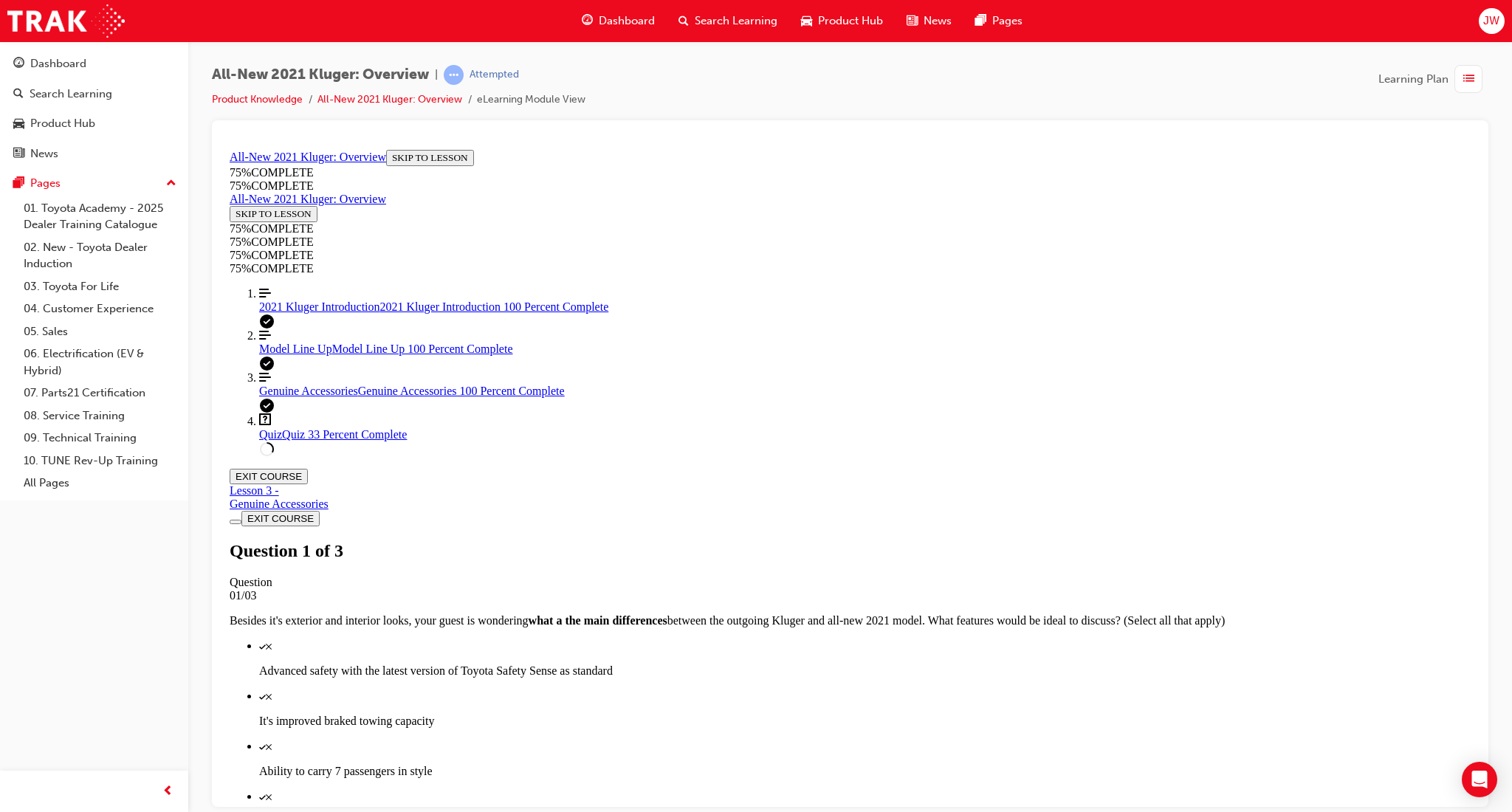
drag, startPoint x: 962, startPoint y: 745, endPoint x: 982, endPoint y: 646, distance: 101.0
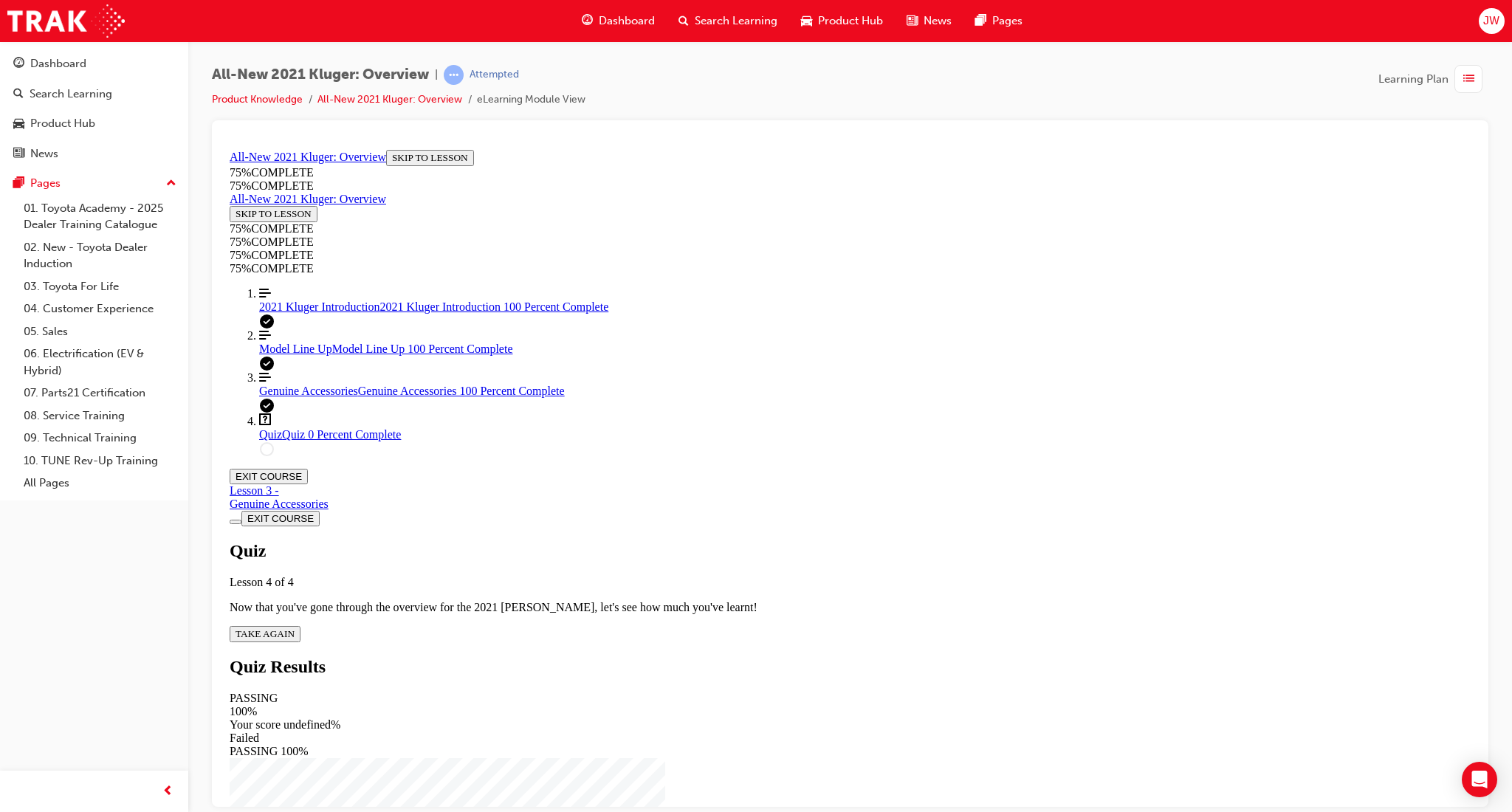
click at [295, 627] on span "TAKE AGAIN" at bounding box center [265, 633] width 59 height 11
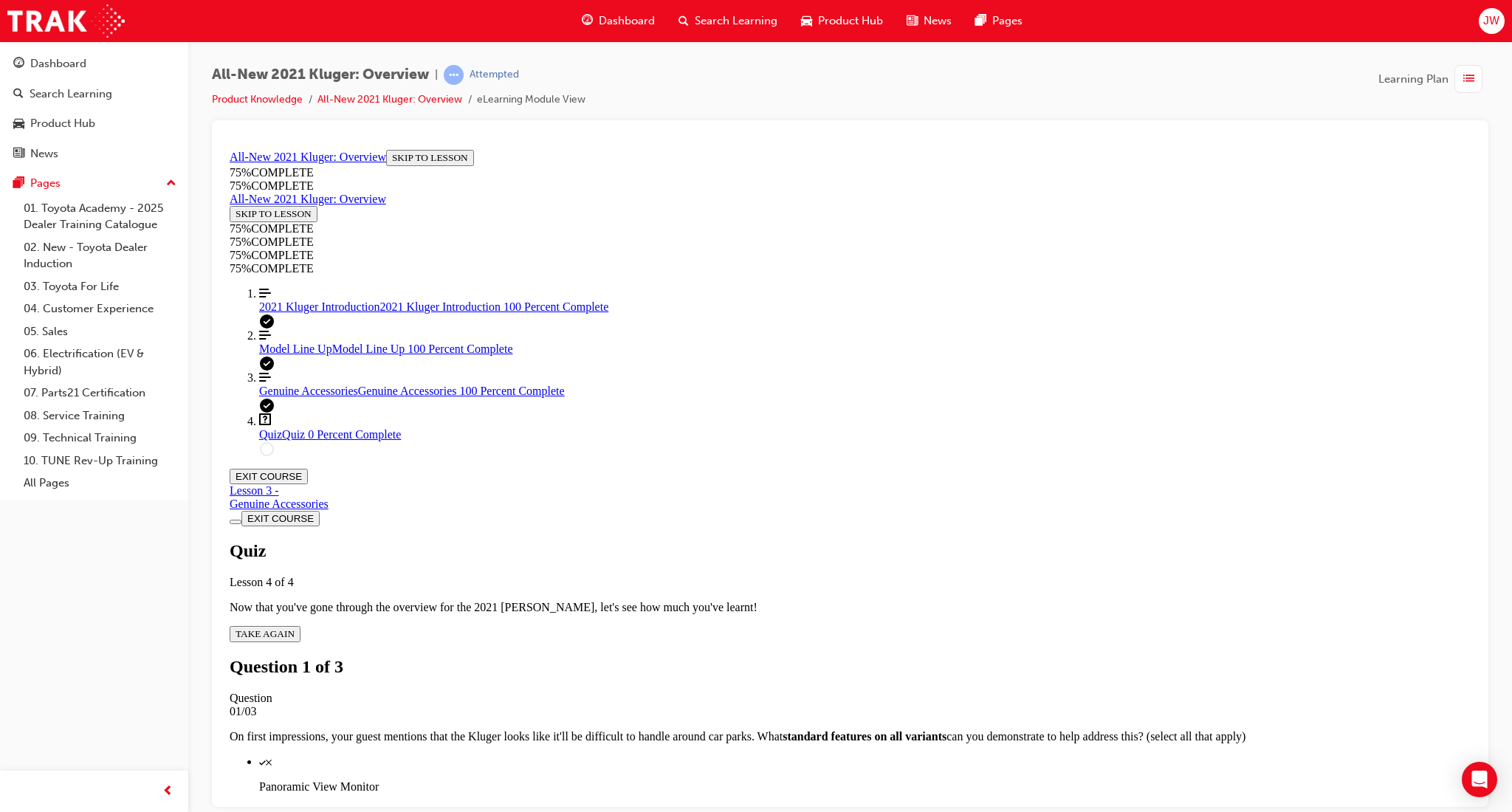
click at [898, 780] on p "Panoramic View Monitor" at bounding box center [865, 786] width 1212 height 14
drag, startPoint x: 927, startPoint y: 649, endPoint x: 939, endPoint y: 663, distance: 18.4
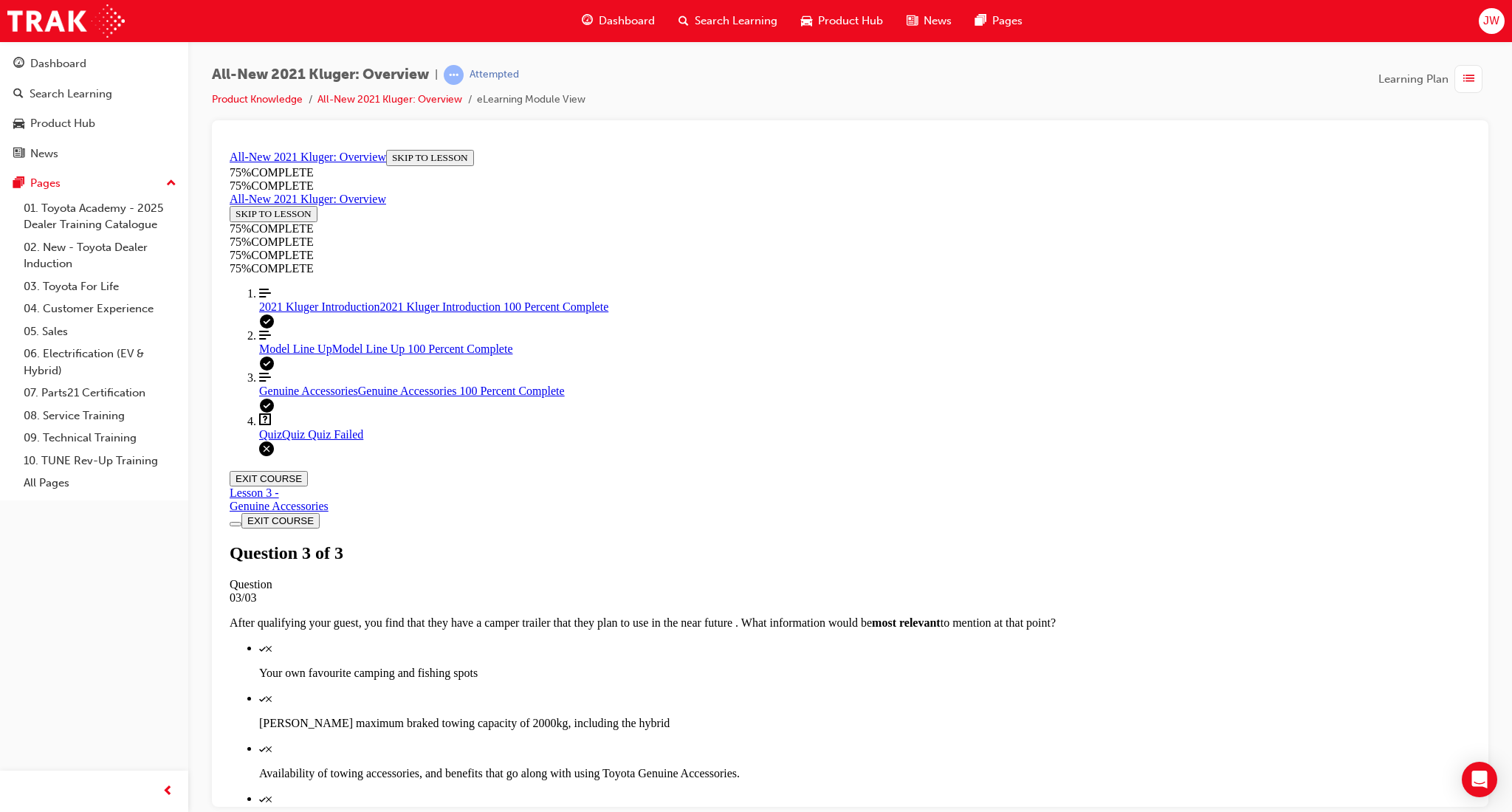
scroll to position [99, 0]
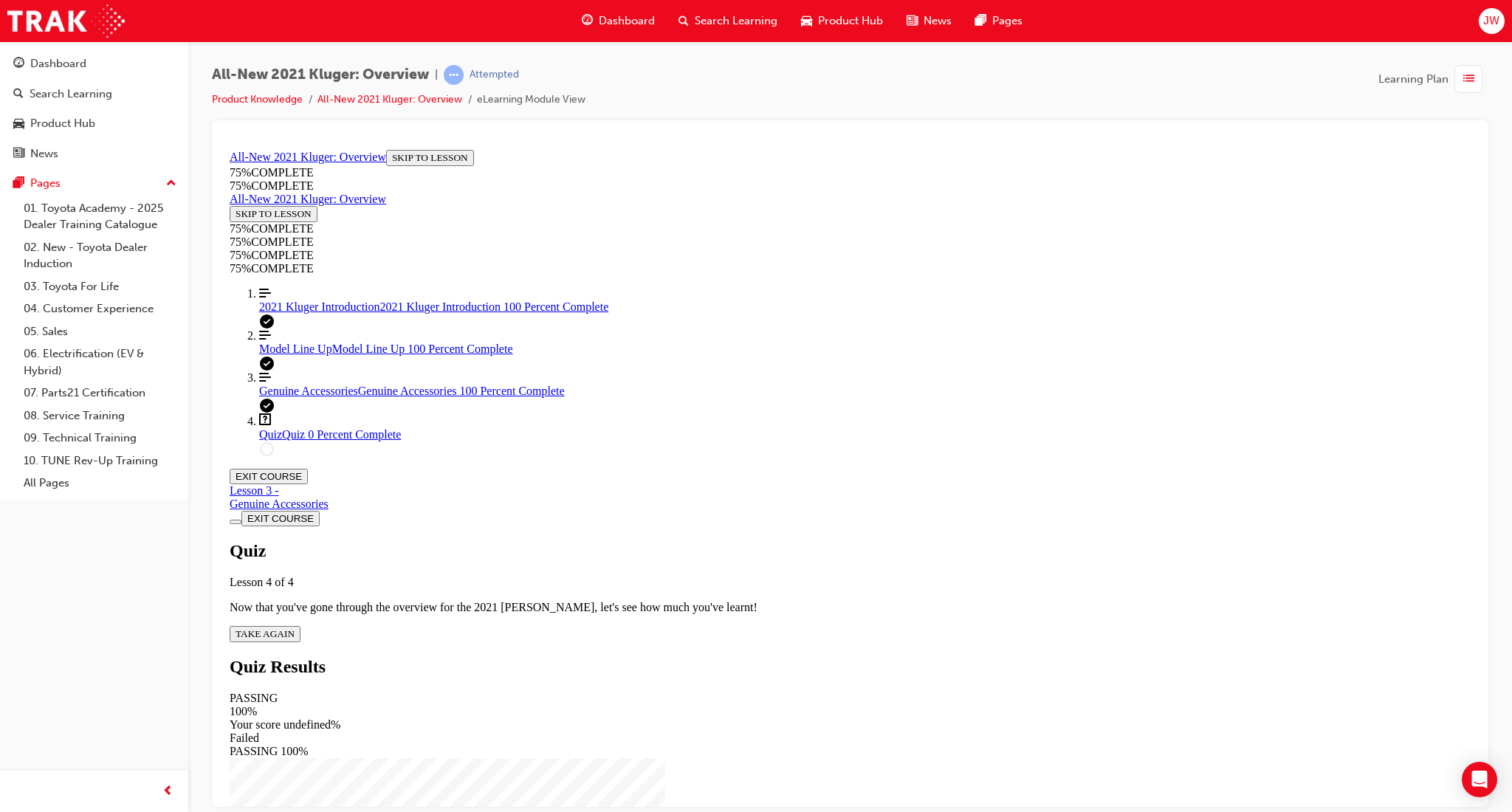
scroll to position [53, 0]
click at [300, 626] on button "TAKE AGAIN" at bounding box center [265, 634] width 71 height 16
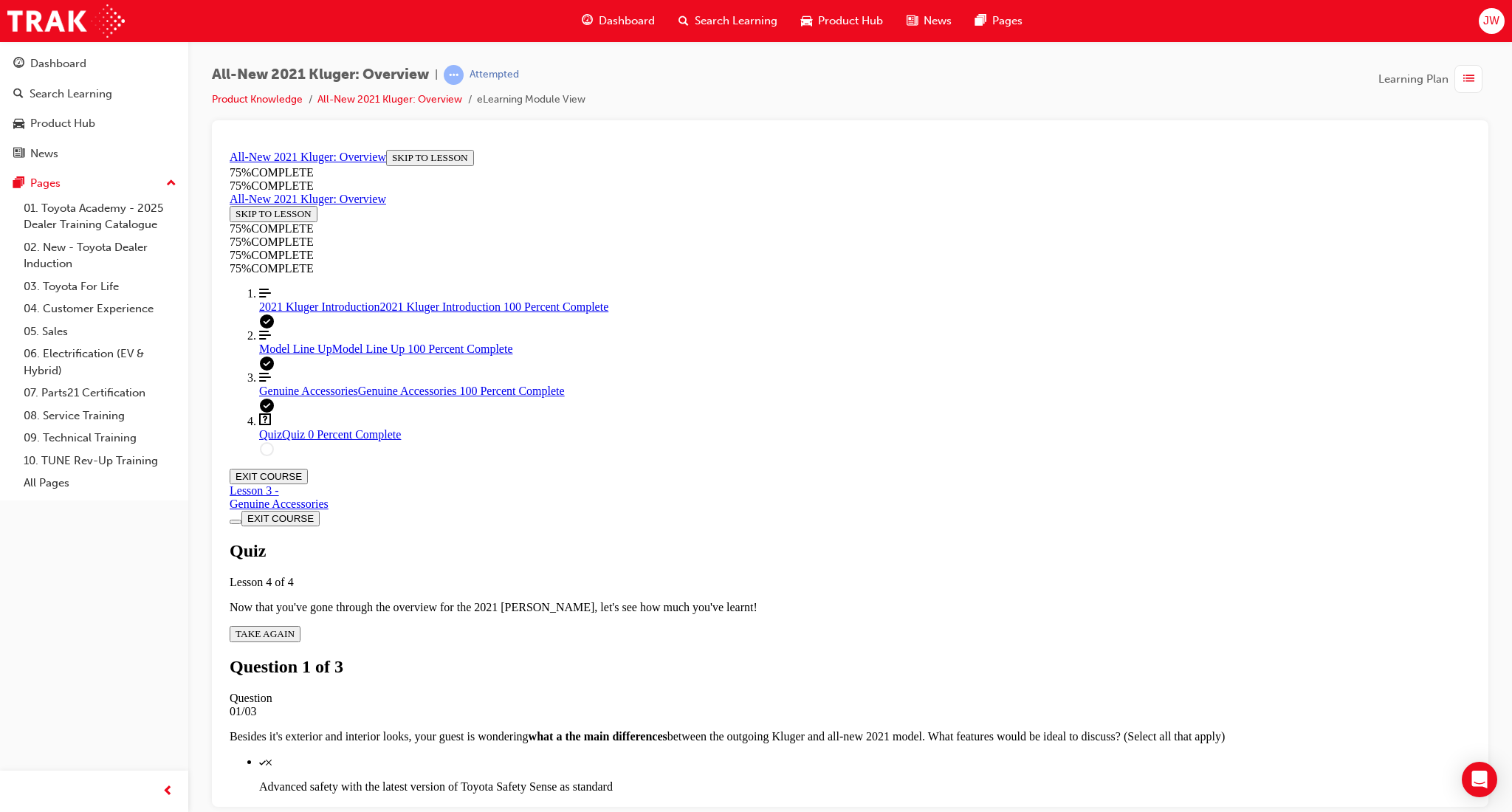
scroll to position [151, 0]
click at [1037, 780] on p "Advanced safety with the latest version of Toyota Safety Sense as standard" at bounding box center [865, 786] width 1212 height 14
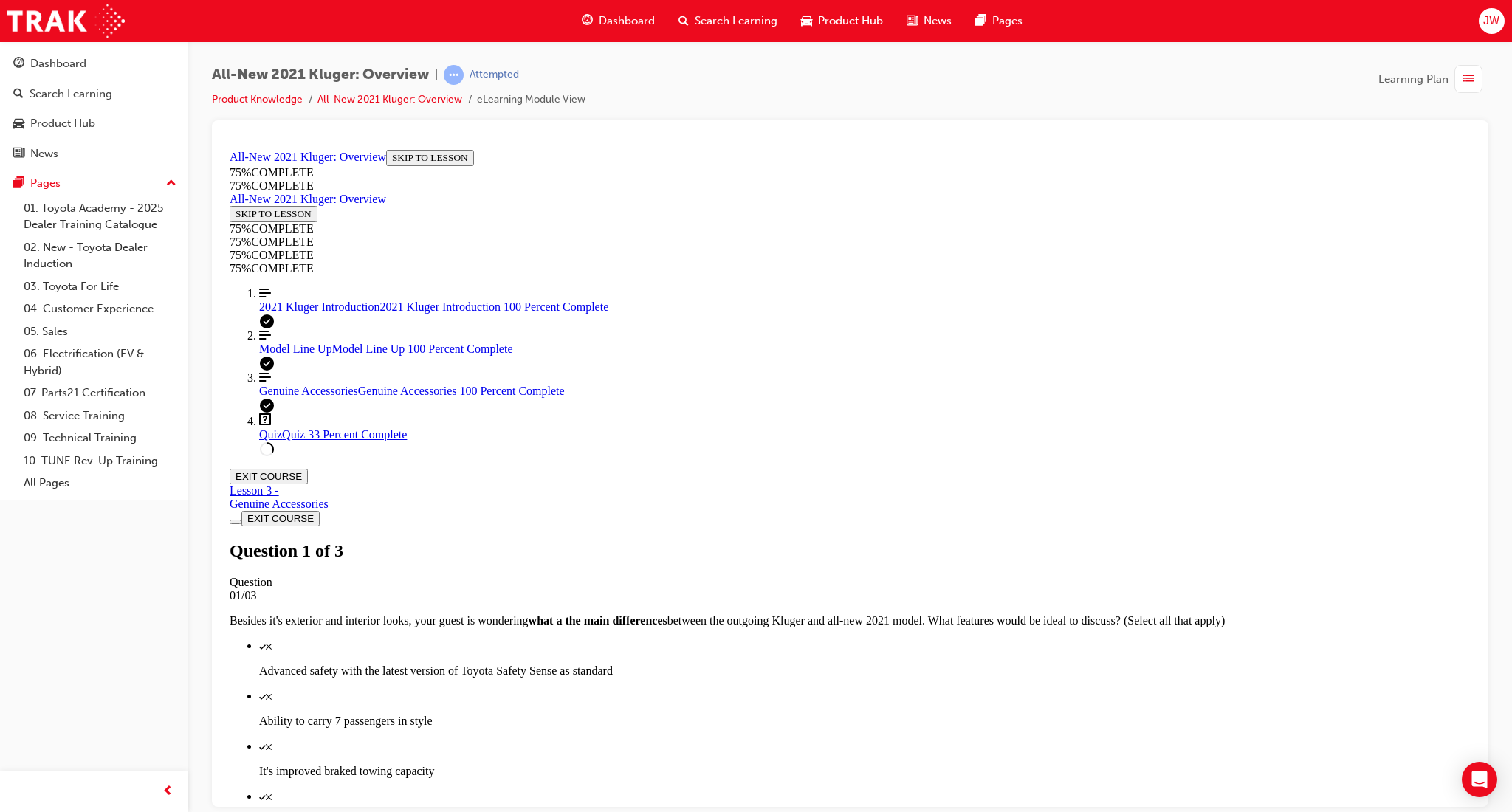
drag, startPoint x: 907, startPoint y: 471, endPoint x: 901, endPoint y: 483, distance: 13.4
drag, startPoint x: 894, startPoint y: 556, endPoint x: 887, endPoint y: 608, distance: 52.5
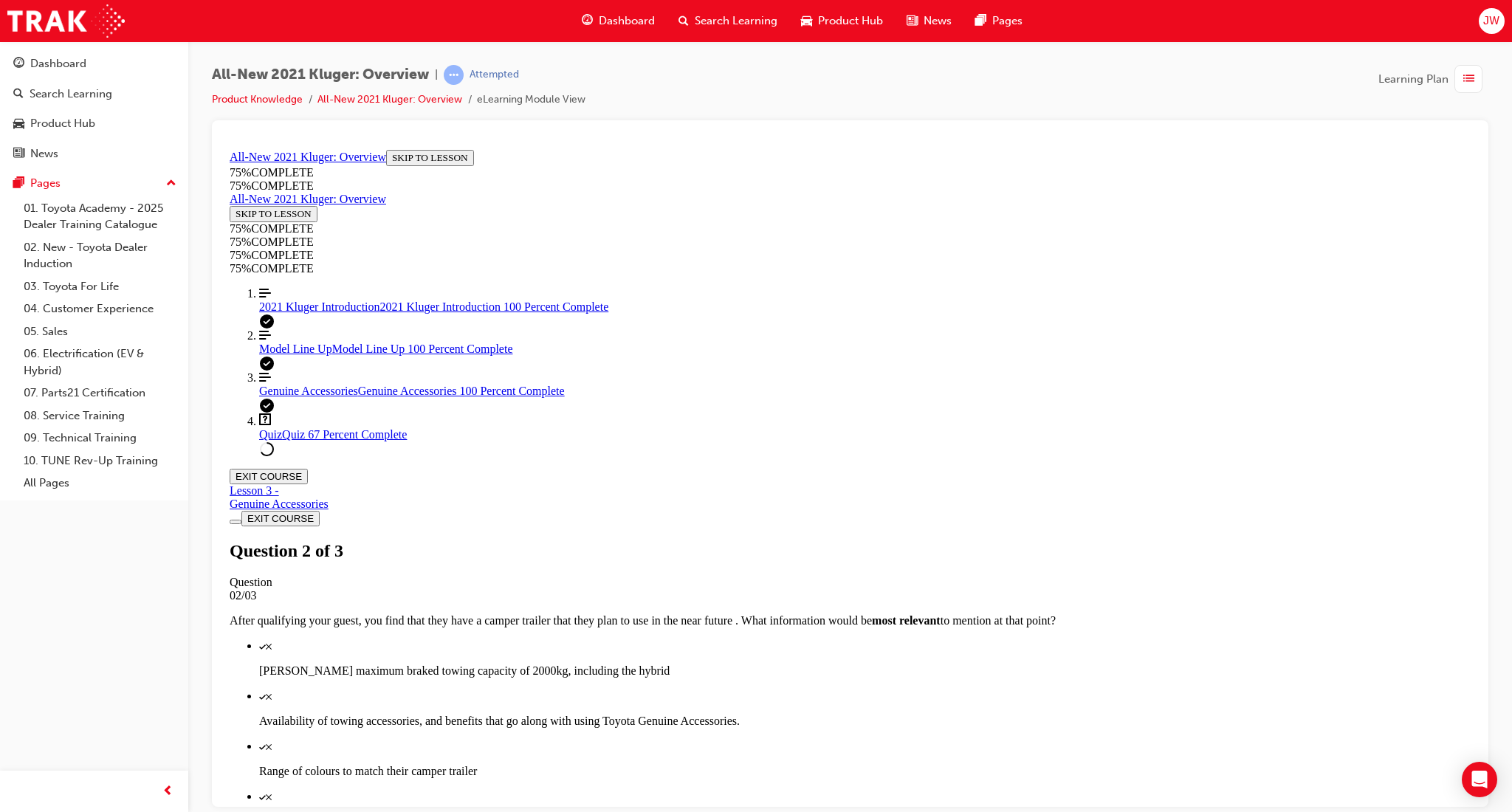
drag, startPoint x: 849, startPoint y: 588, endPoint x: 851, endPoint y: 608, distance: 20.1
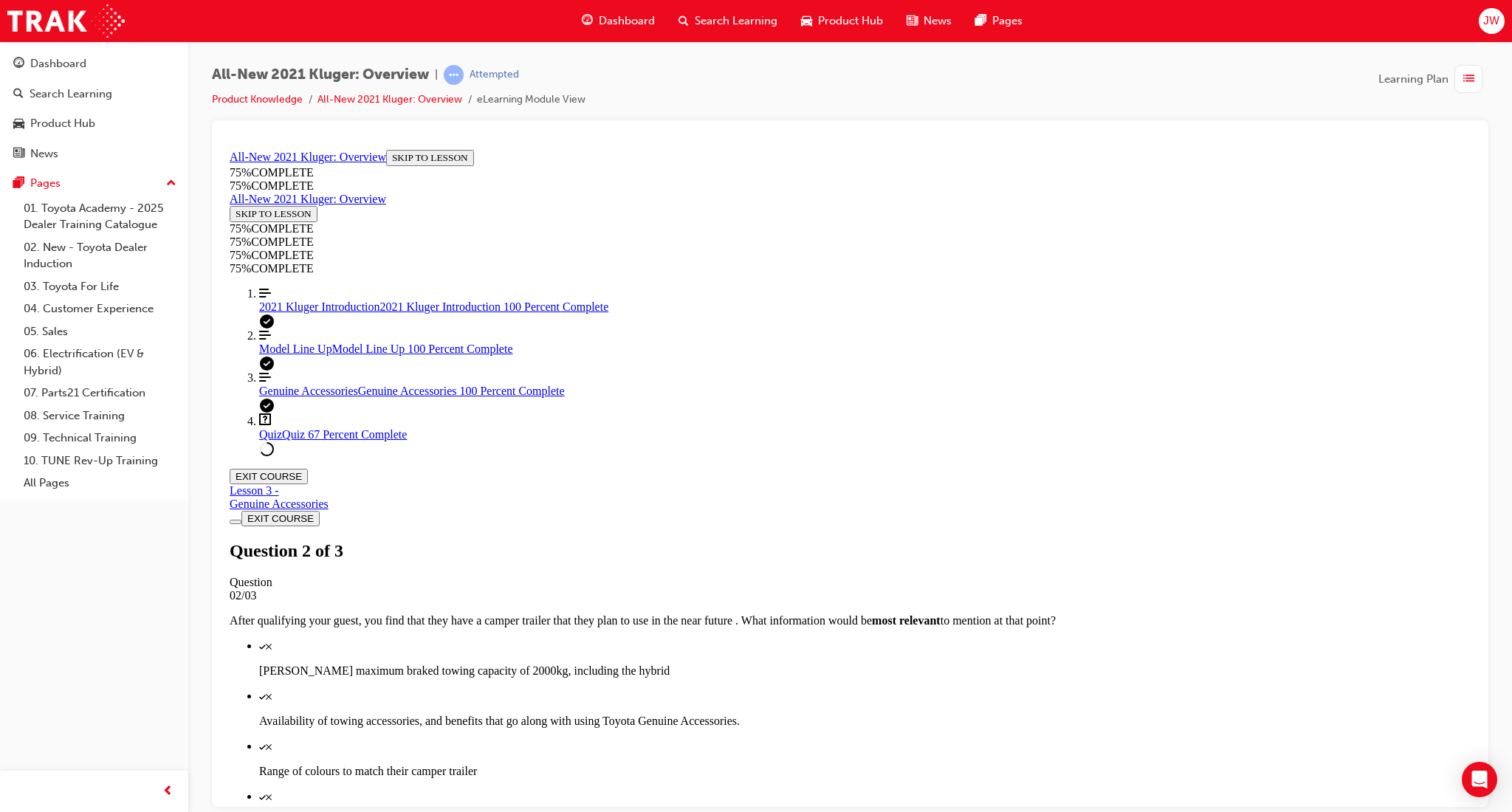
drag, startPoint x: 921, startPoint y: 748, endPoint x: 923, endPoint y: 737, distance: 11.2
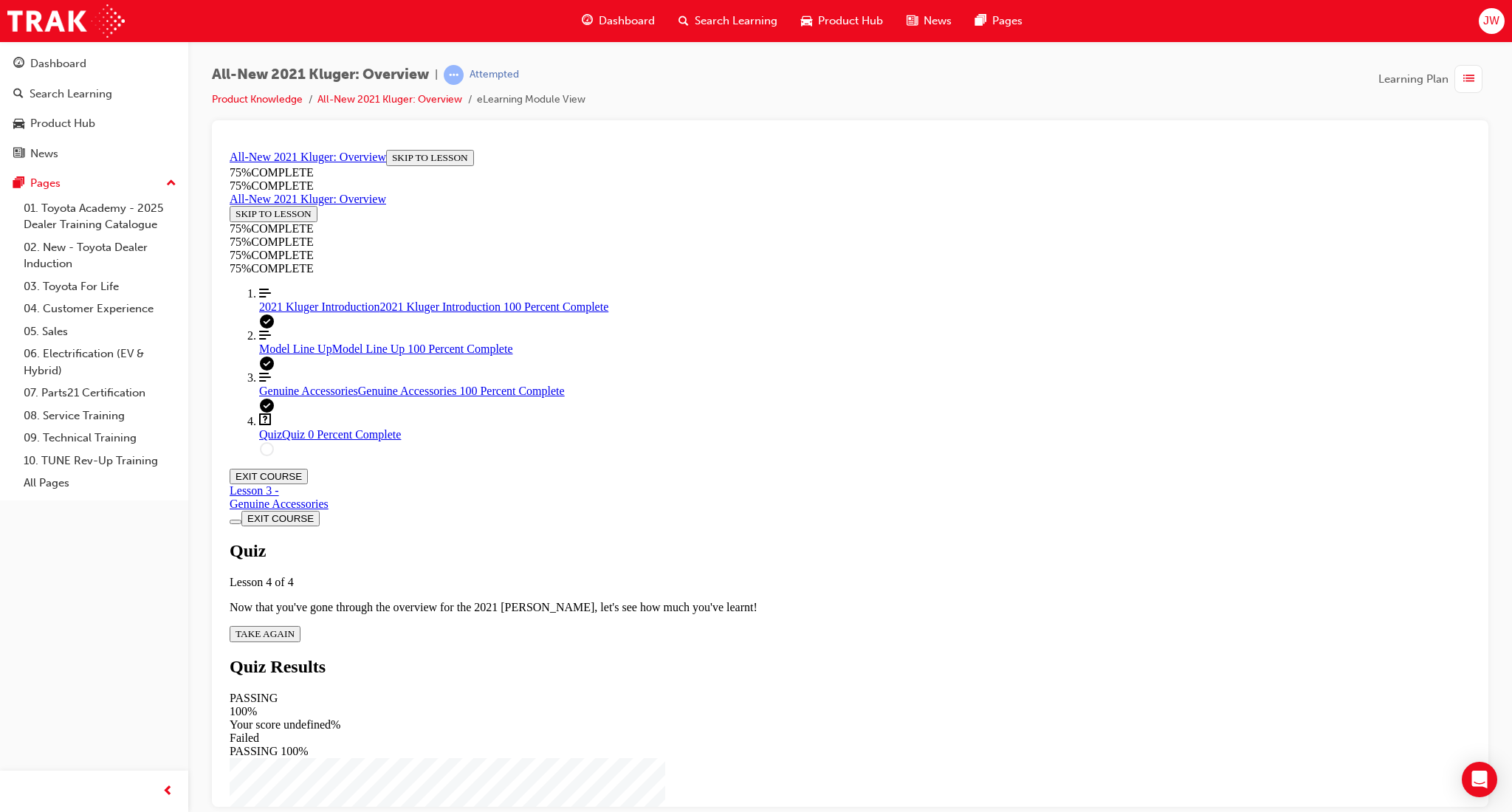
click at [295, 627] on span "TAKE AGAIN" at bounding box center [265, 633] width 59 height 11
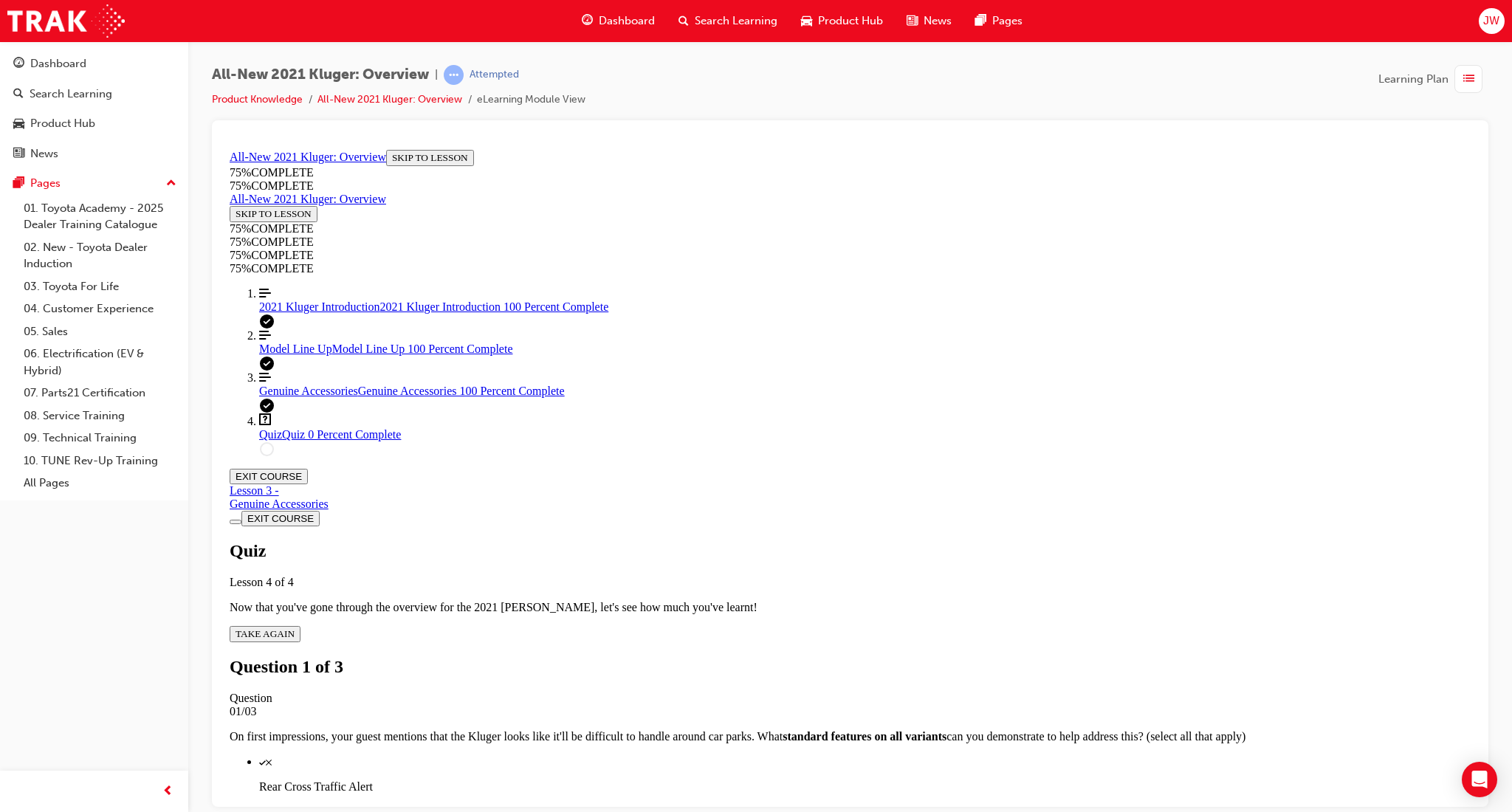
click at [854, 780] on p "Rear Cross Traffic Alert" at bounding box center [865, 786] width 1212 height 14
click at [822, 805] on div "Quiz" at bounding box center [865, 811] width 1212 height 14
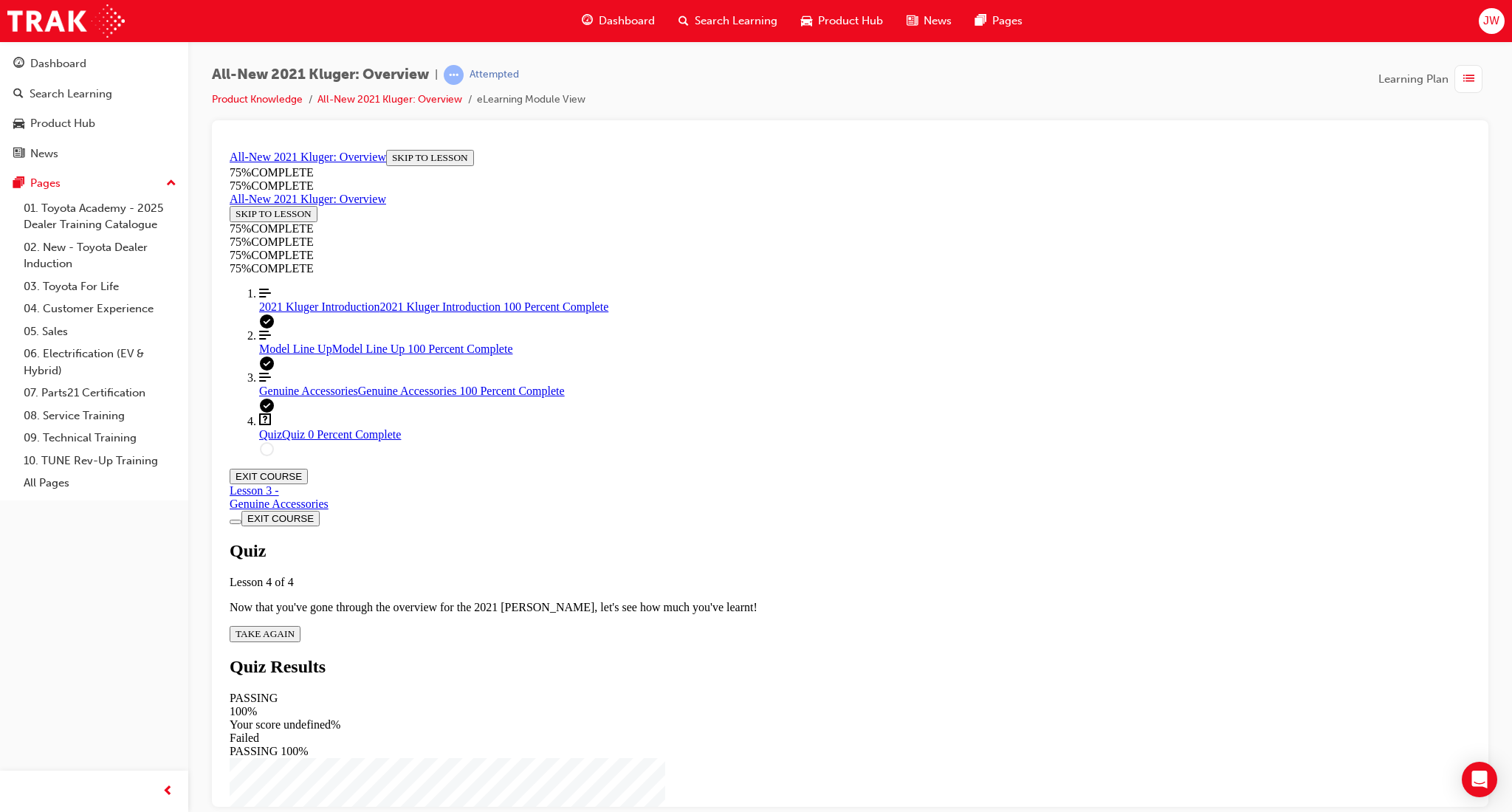
click at [744, 541] on div "Quiz Lesson 4 of 4 Now that you've gone through the overview for the 2021 Kluge…" at bounding box center [849, 591] width 1241 height 101
click at [295, 627] on span "TAKE AGAIN" at bounding box center [265, 633] width 59 height 11
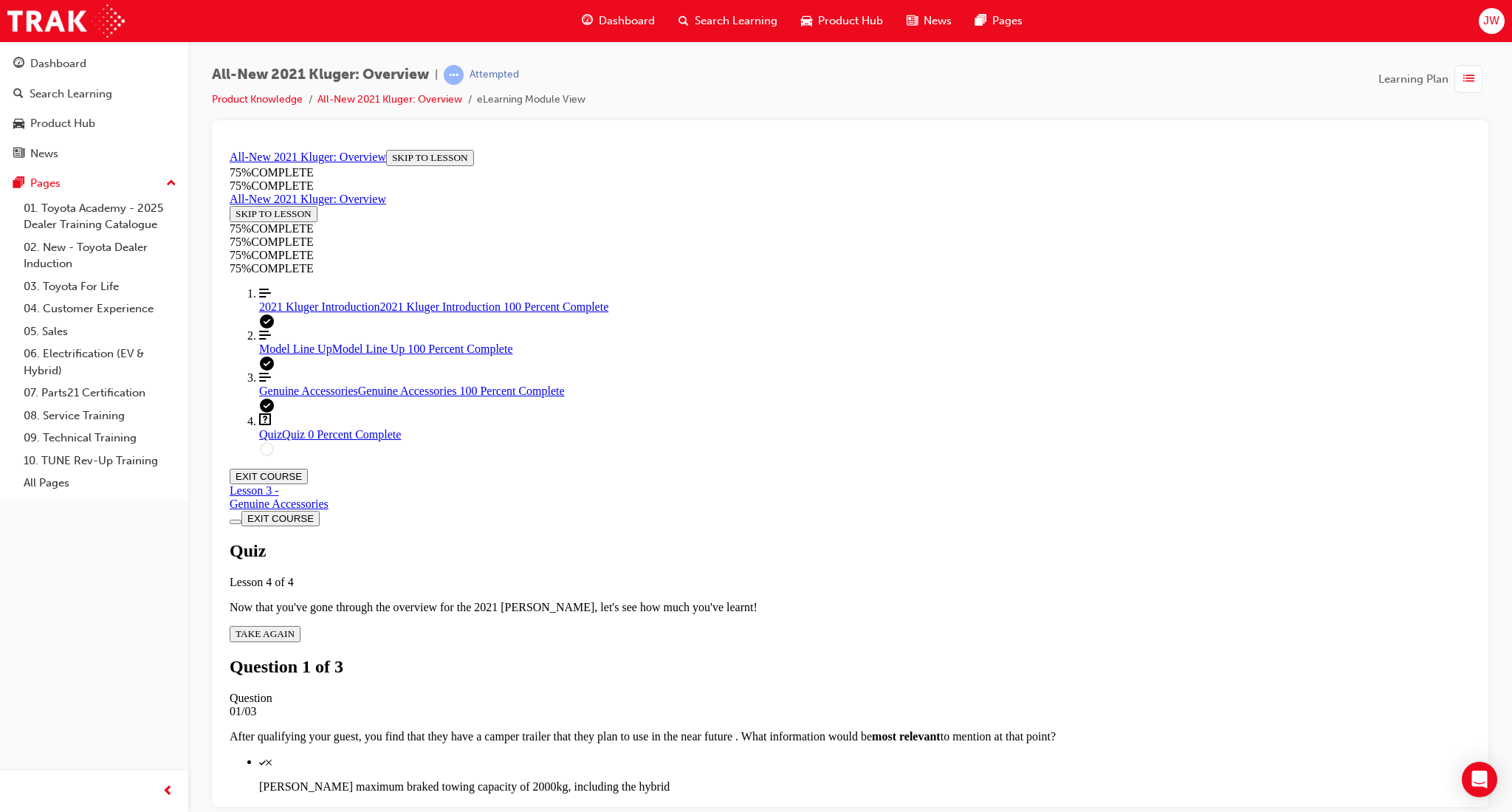
click at [761, 780] on p "Kluger's maximum braked towing capacity of 2000kg, including the hybrid" at bounding box center [865, 786] width 1212 height 14
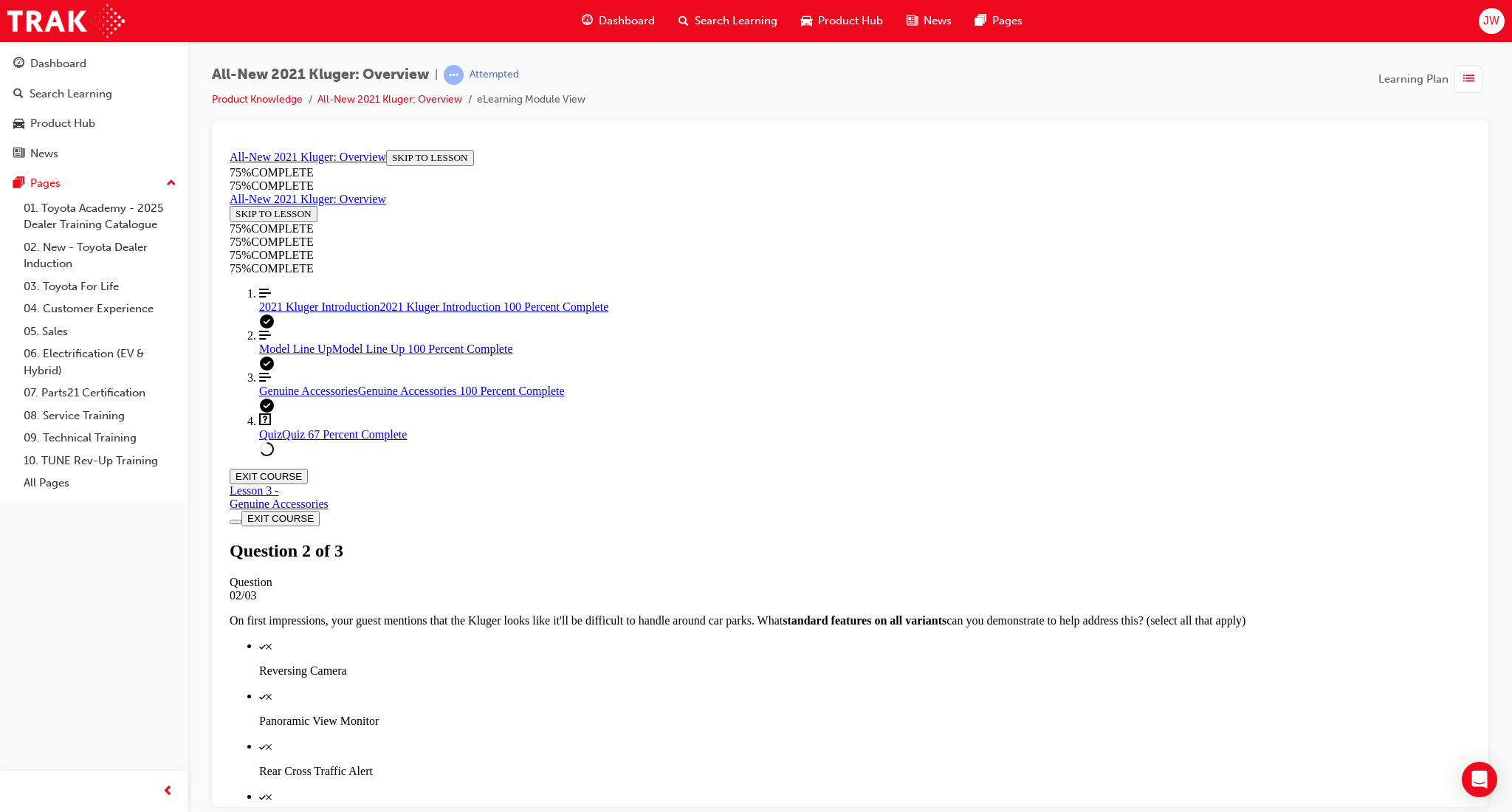
scroll to position [128, 0]
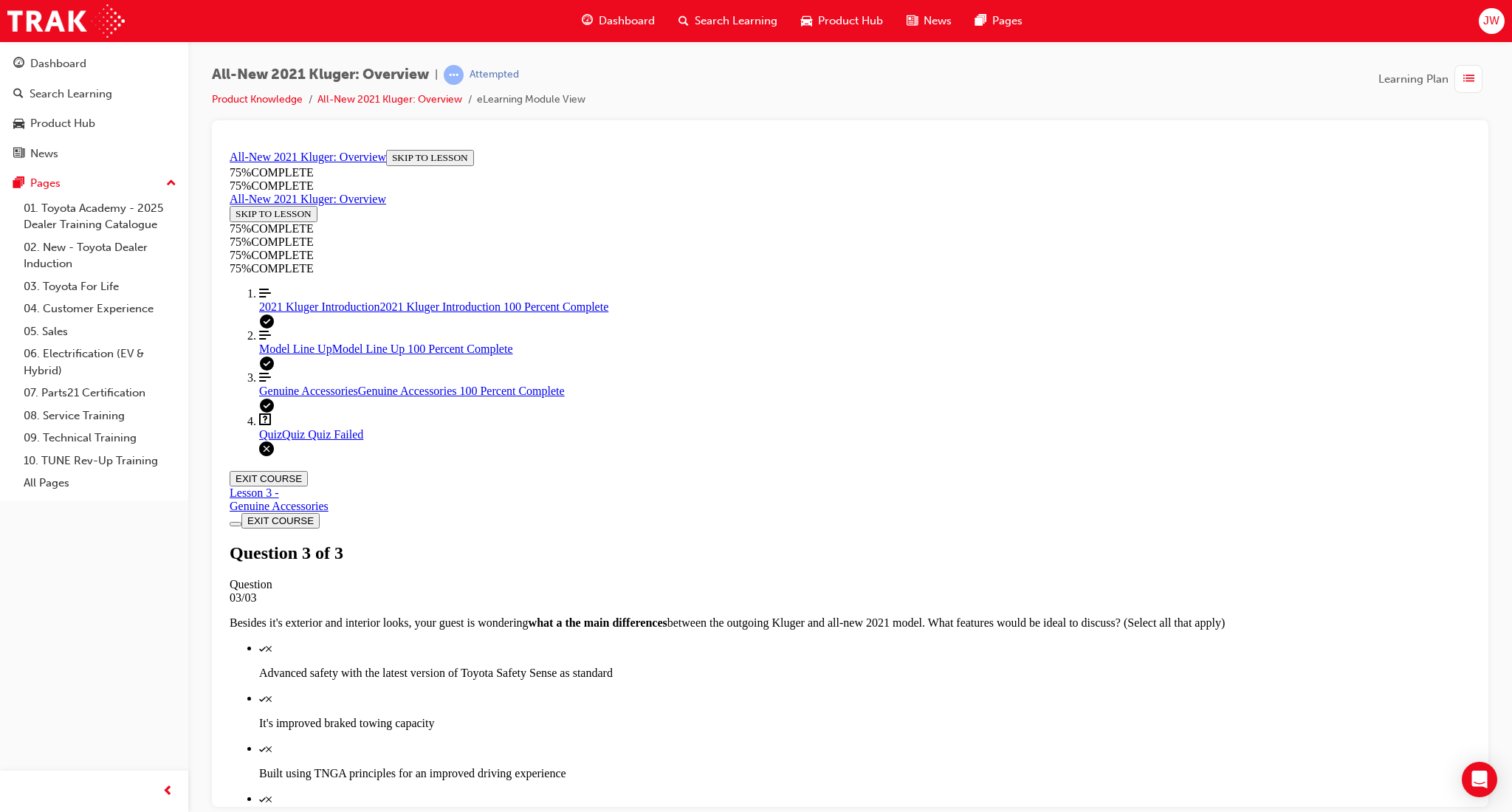
scroll to position [99, 0]
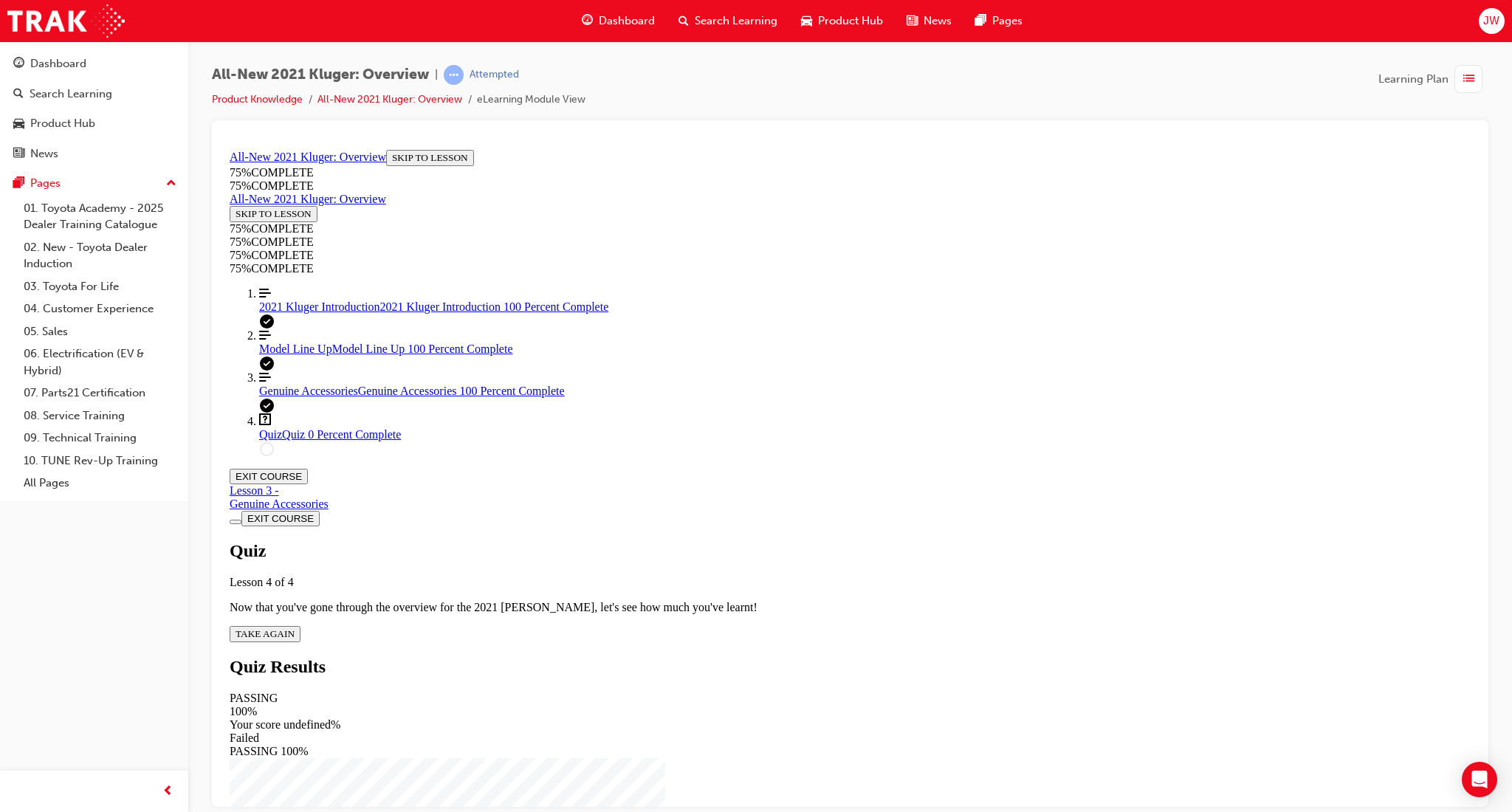
click at [295, 627] on span "TAKE AGAIN" at bounding box center [265, 633] width 59 height 11
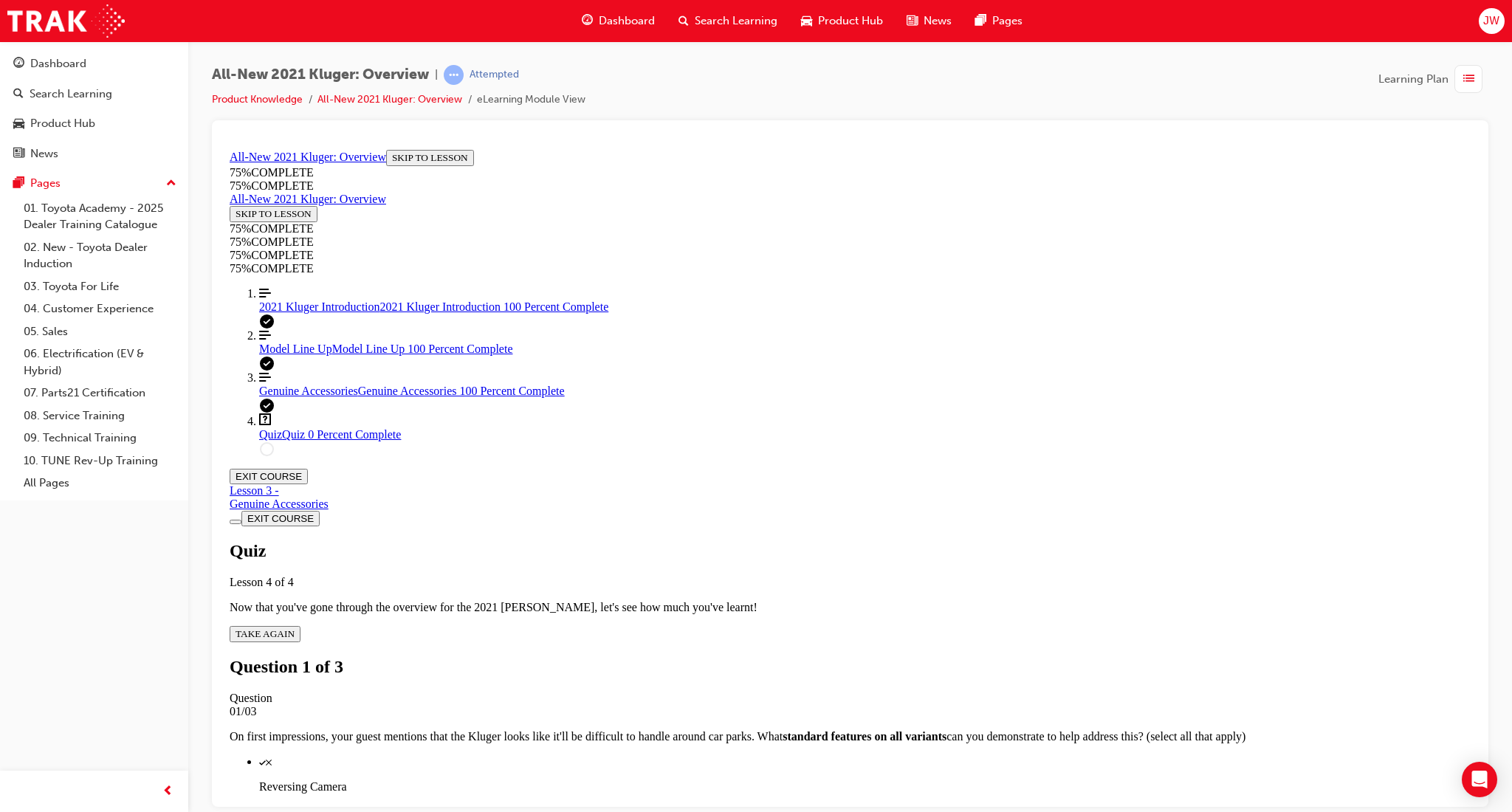
click at [830, 754] on div "Quiz" at bounding box center [865, 761] width 1212 height 14
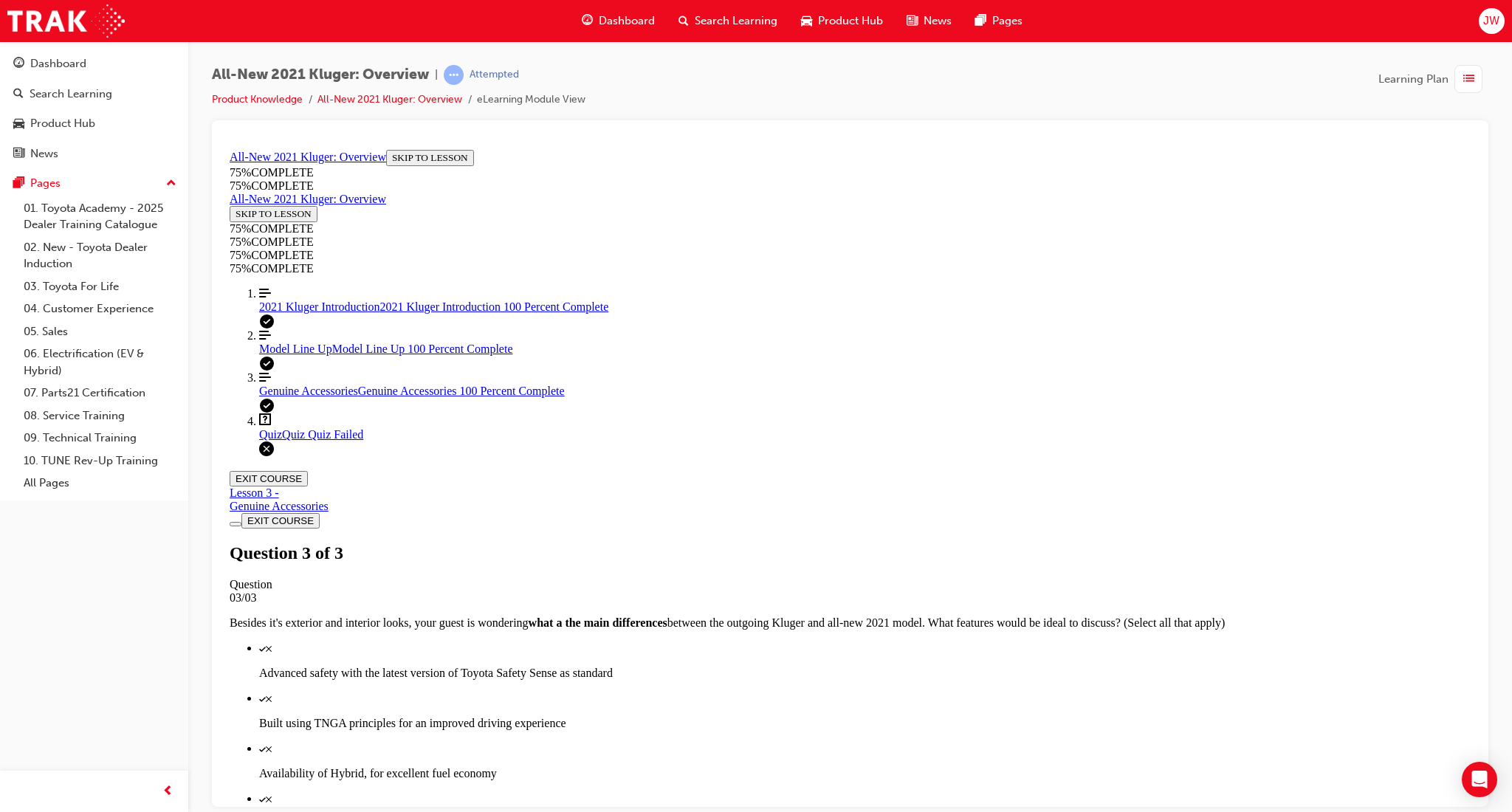
scroll to position [99, 0]
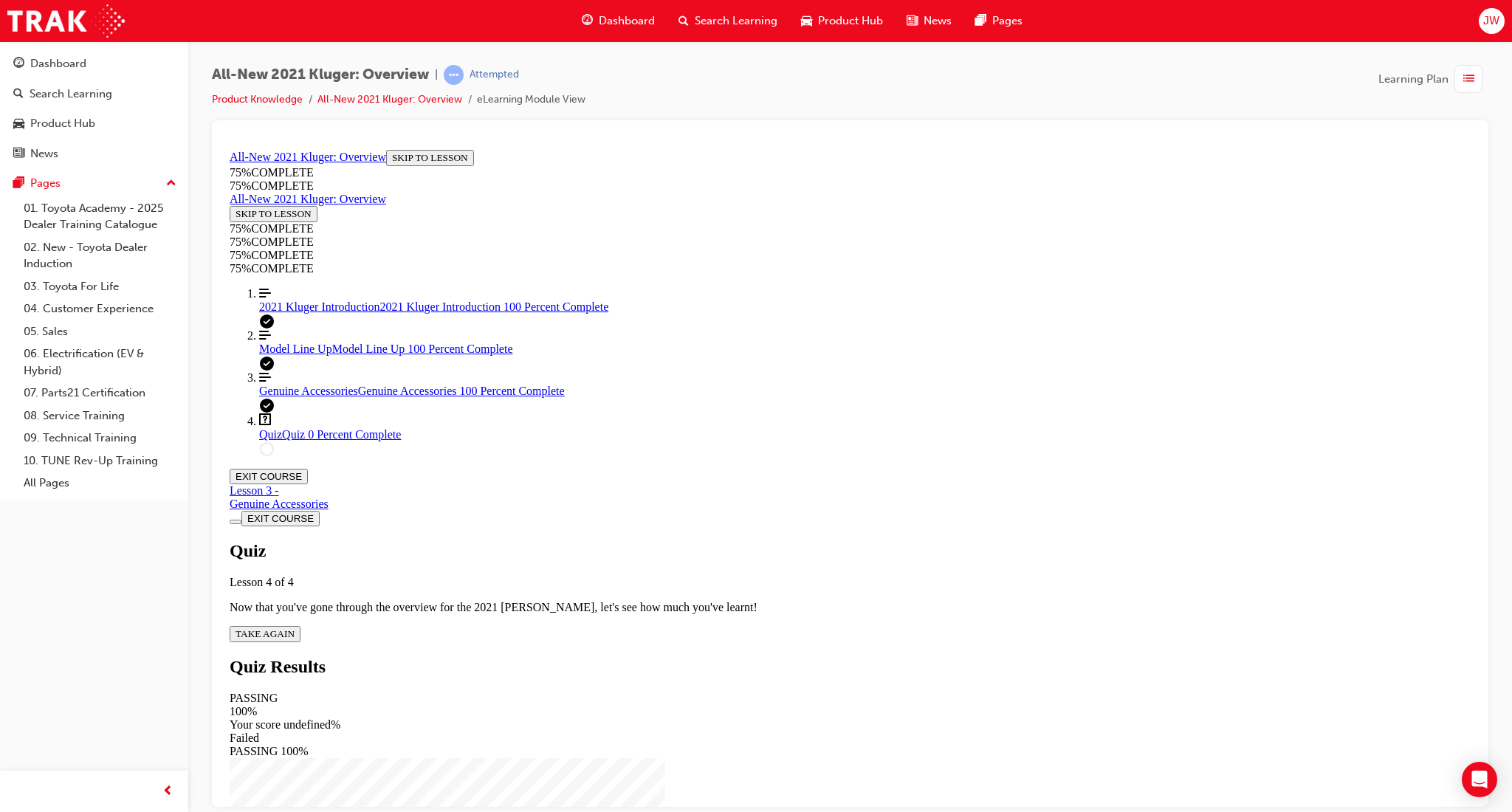
click at [740, 541] on div "Quiz Lesson 4 of 4 Now that you've gone through the overview for the 2021 Kluge…" at bounding box center [849, 591] width 1241 height 101
click at [295, 627] on span "TAKE AGAIN" at bounding box center [265, 633] width 59 height 11
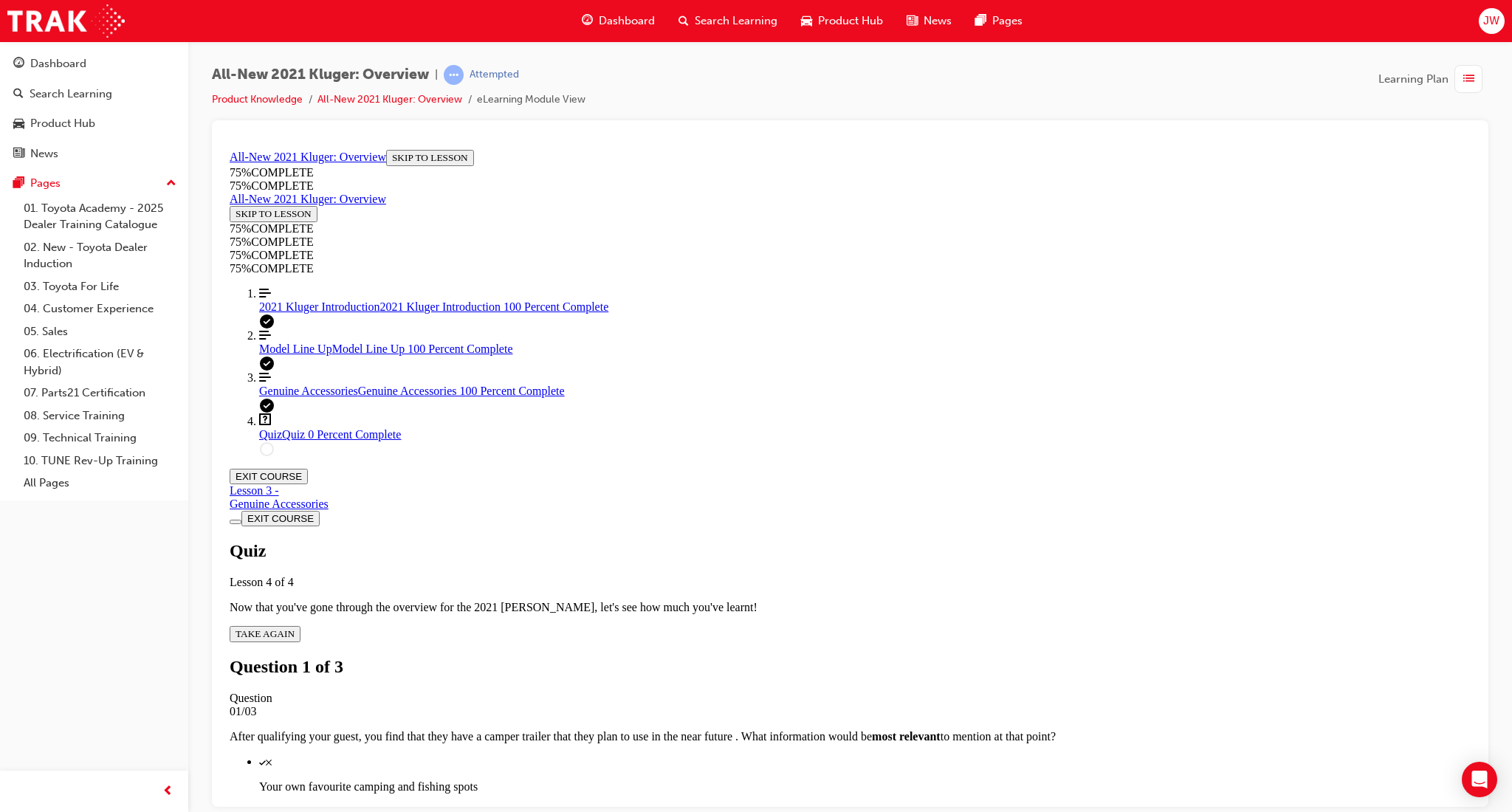
click at [789, 805] on div "Quiz" at bounding box center [865, 811] width 1212 height 14
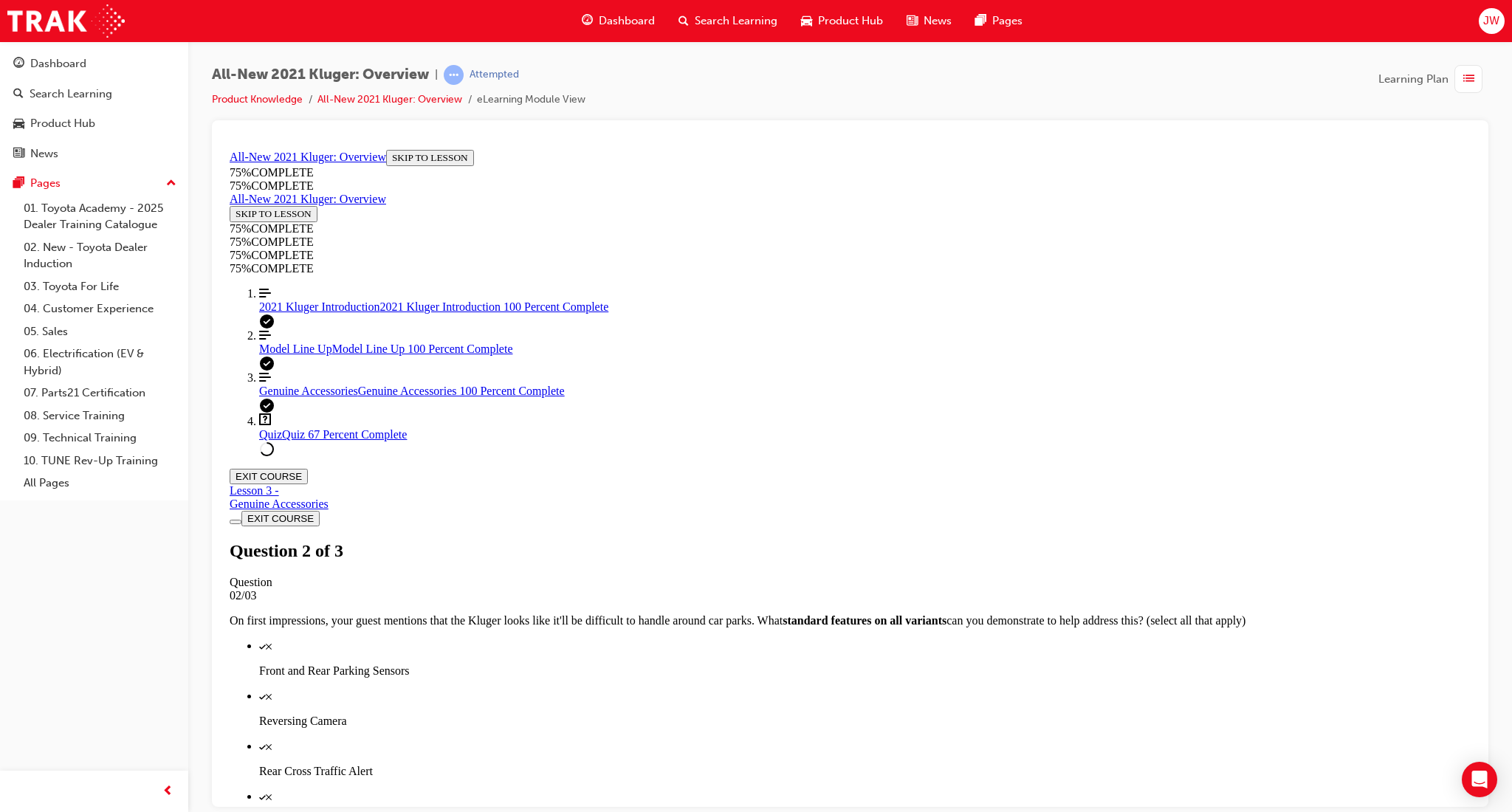
scroll to position [151, 0]
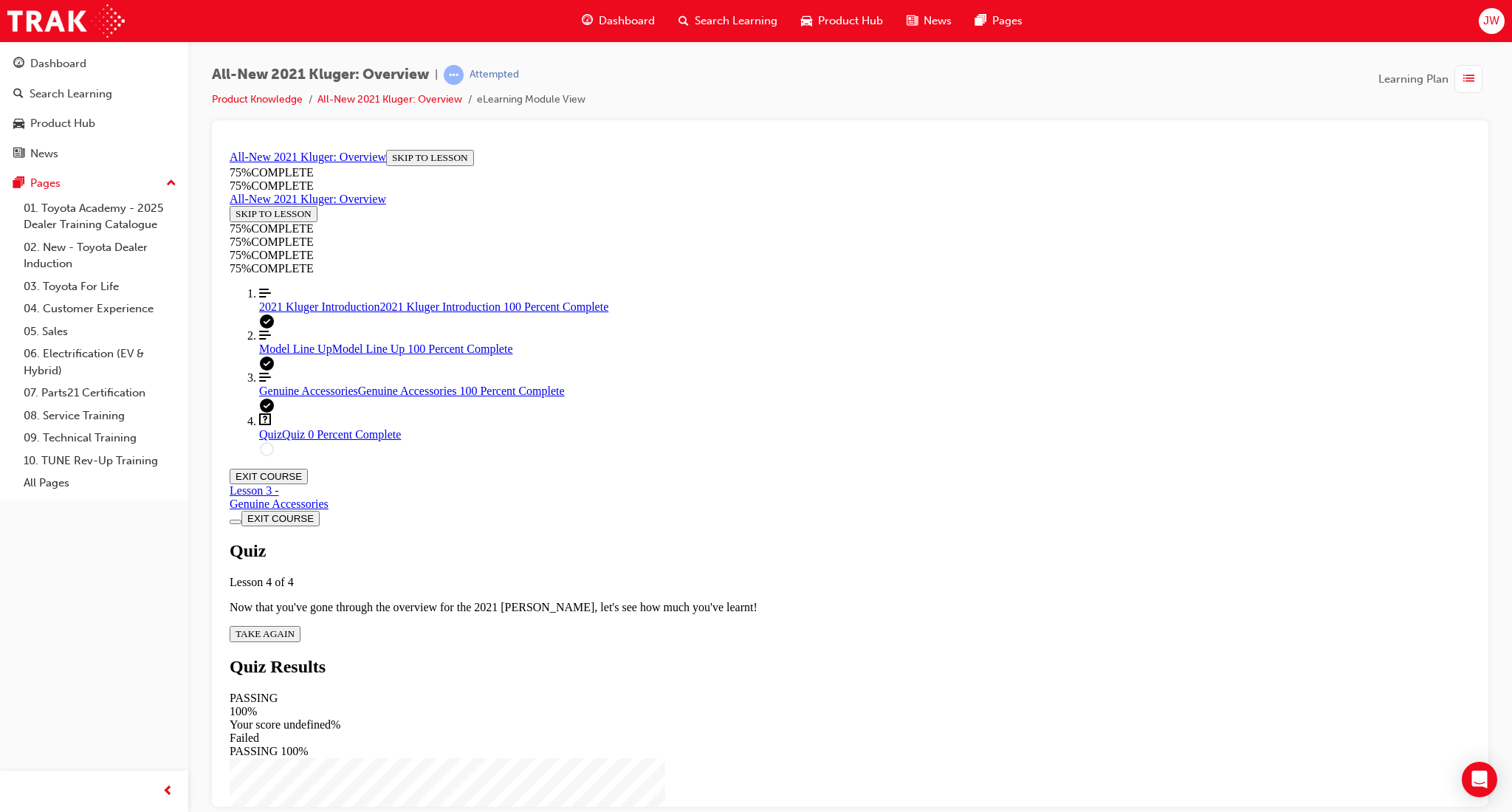
scroll to position [53, 0]
click at [295, 627] on span "TAKE AGAIN" at bounding box center [265, 633] width 59 height 11
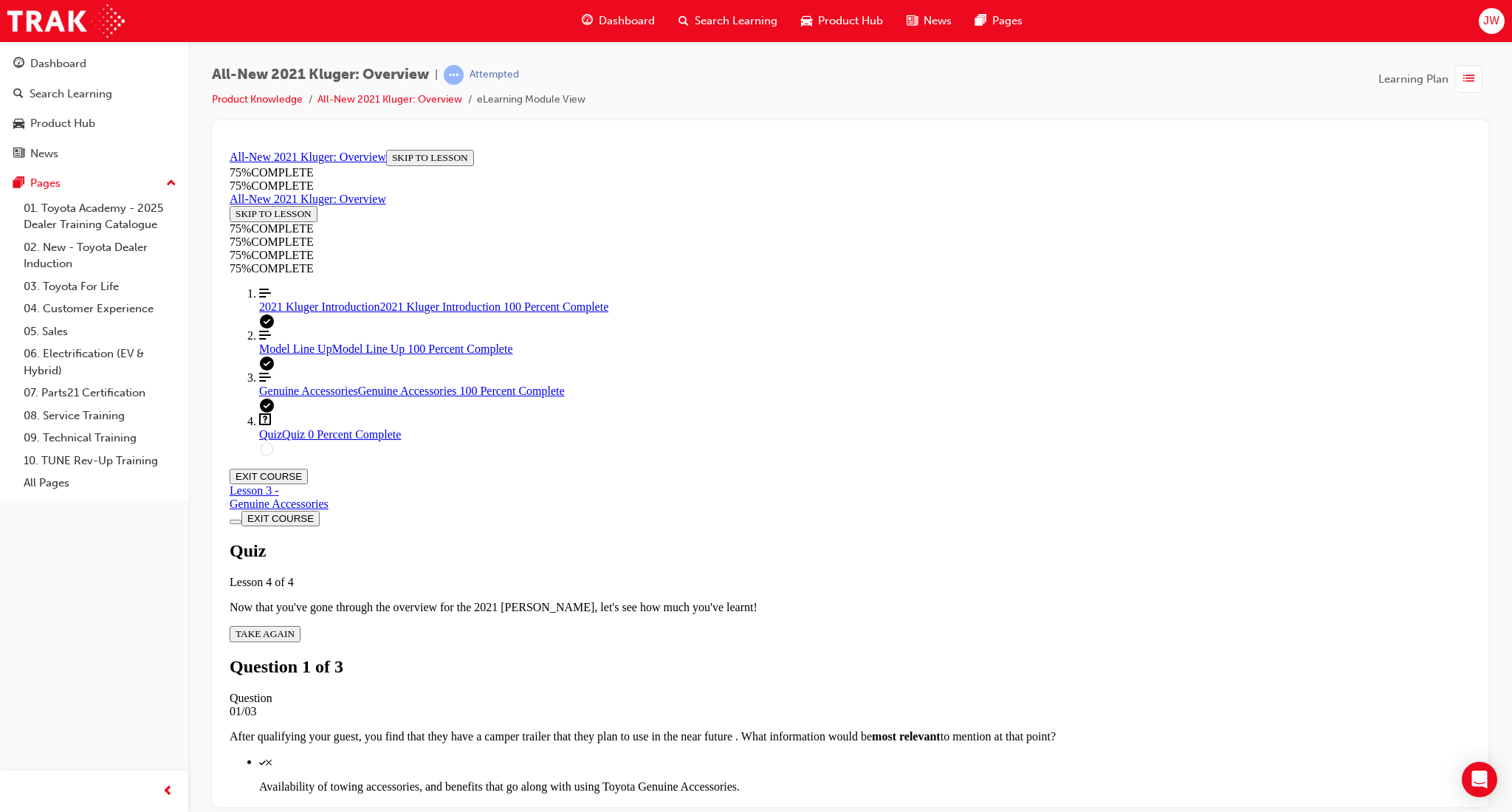
click at [776, 754] on div "Quiz" at bounding box center [865, 761] width 1212 height 14
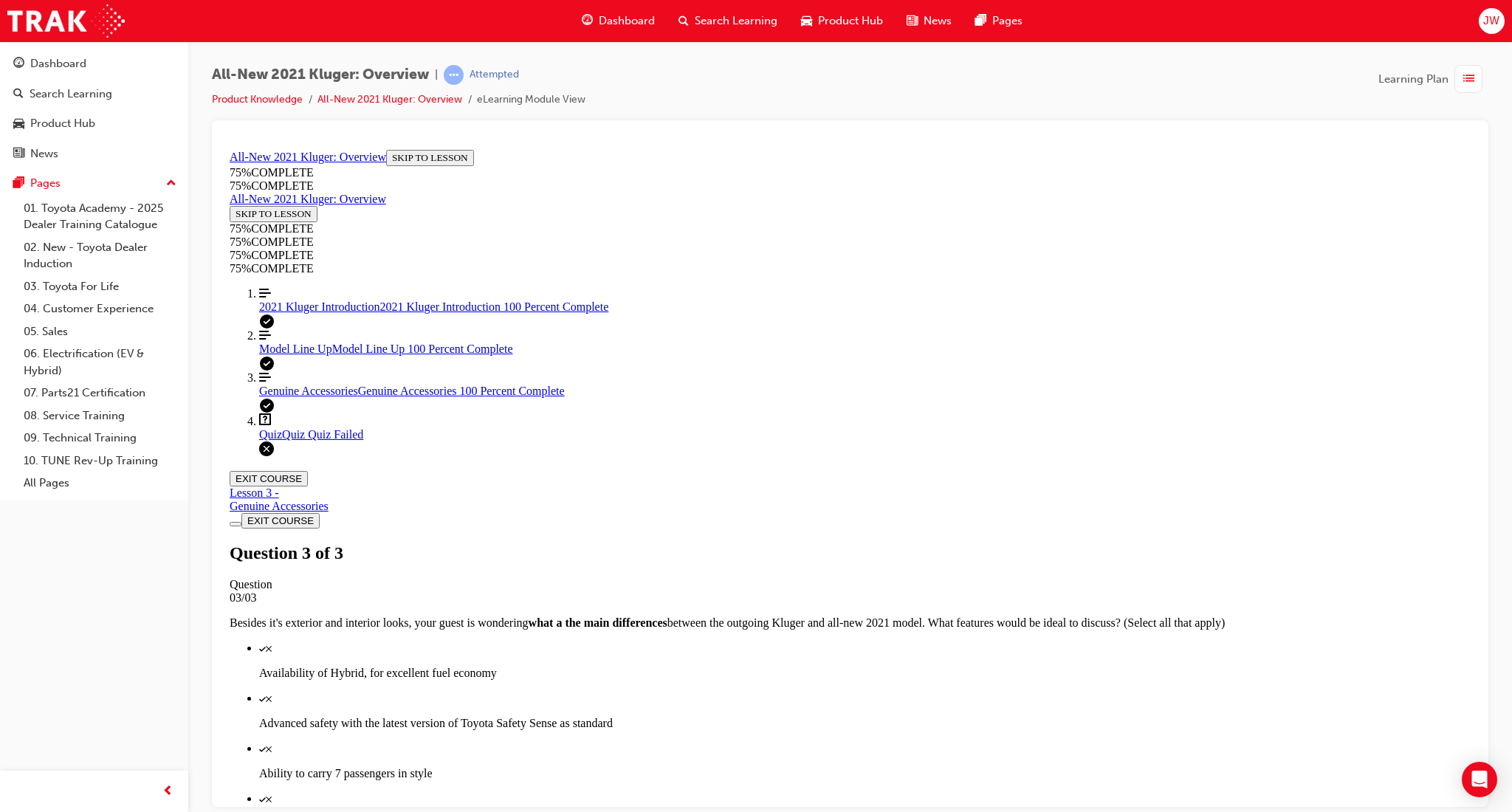
scroll to position [99, 0]
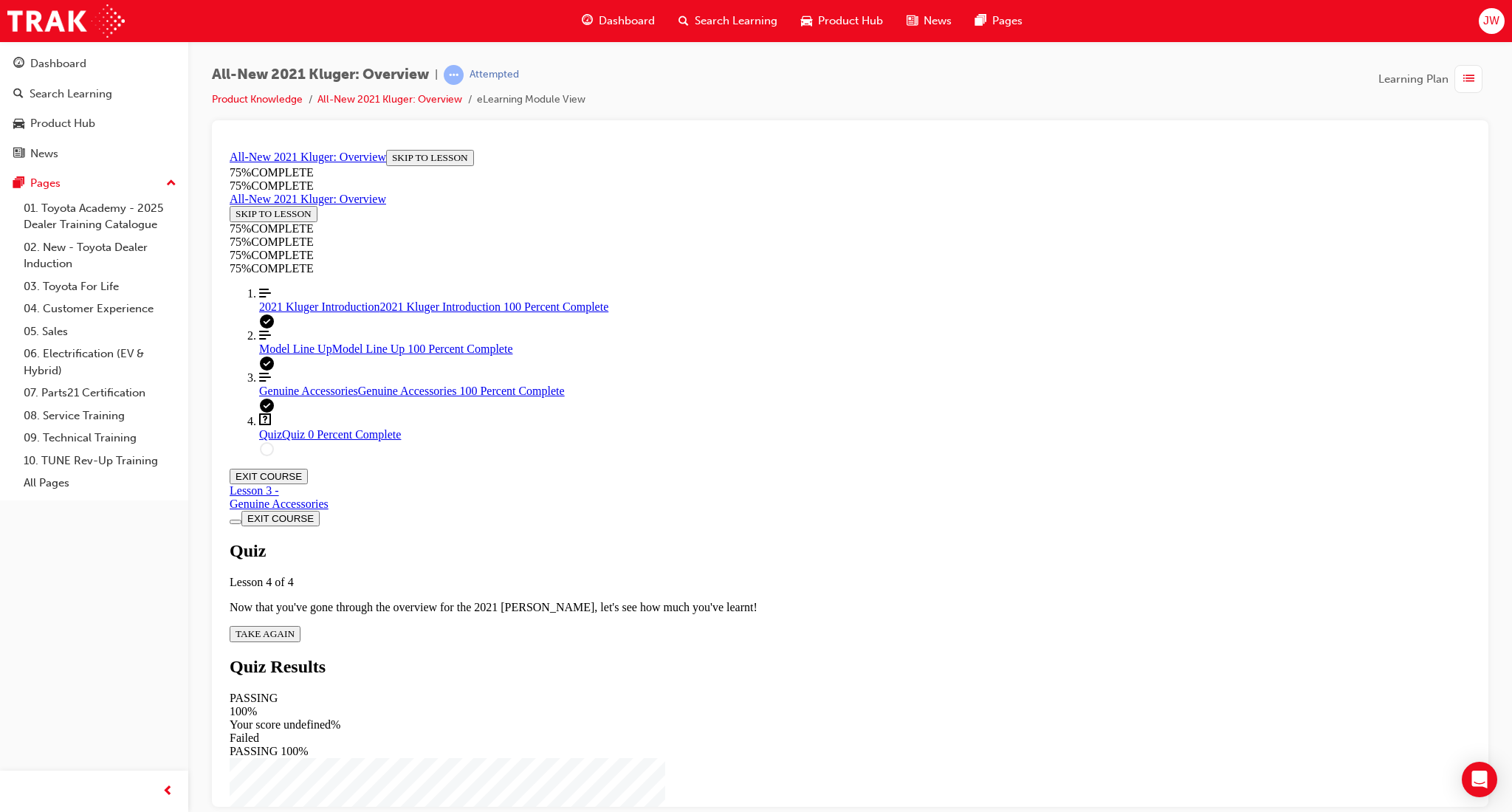
click at [737, 541] on div "Quiz Lesson 4 of 4 Now that you've gone through the overview for the 2021 Kluge…" at bounding box center [849, 591] width 1241 height 101
click at [327, 312] on span "2021 Kluger Introduction" at bounding box center [320, 306] width 121 height 13
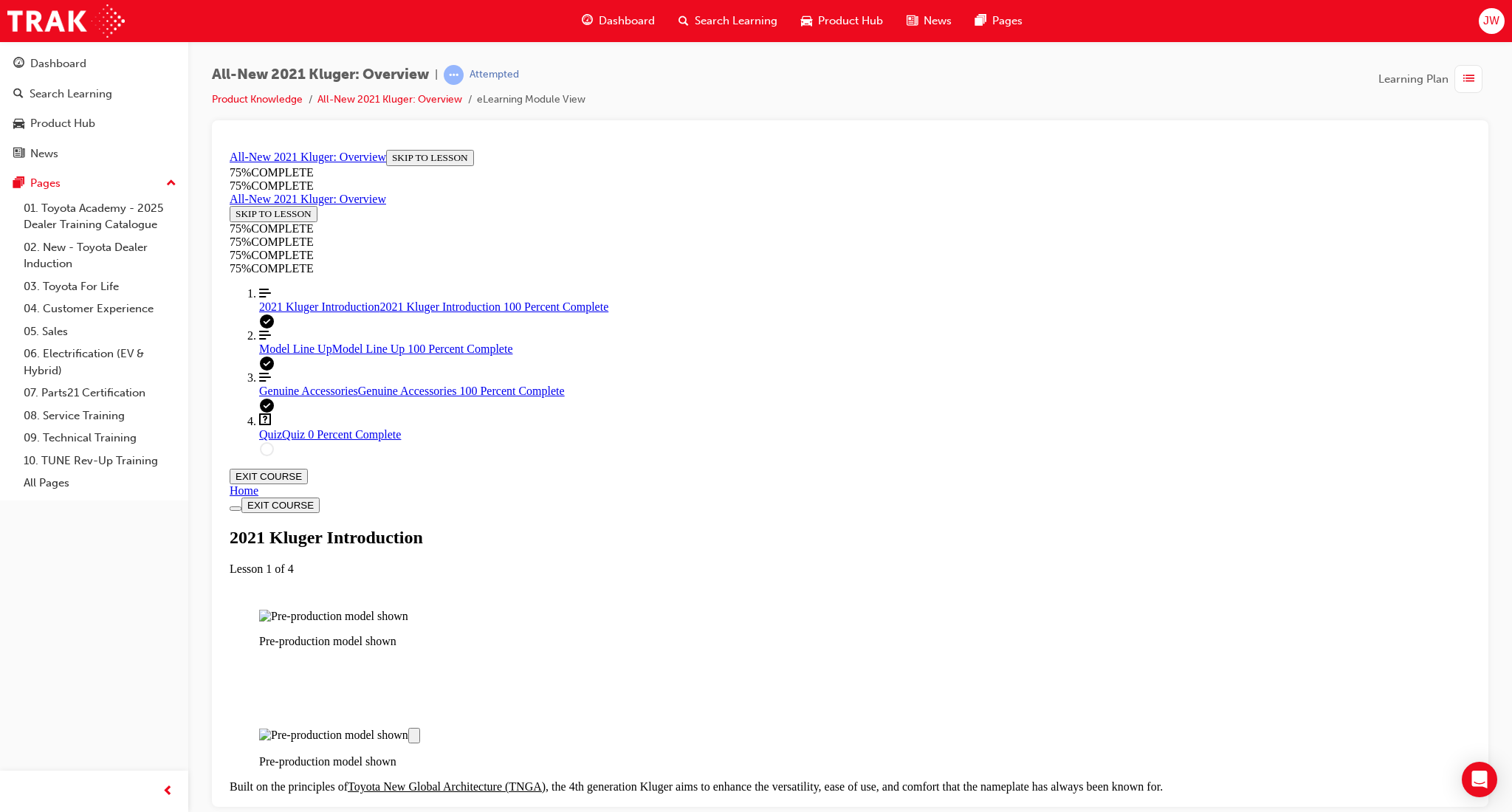
scroll to position [1644, 0]
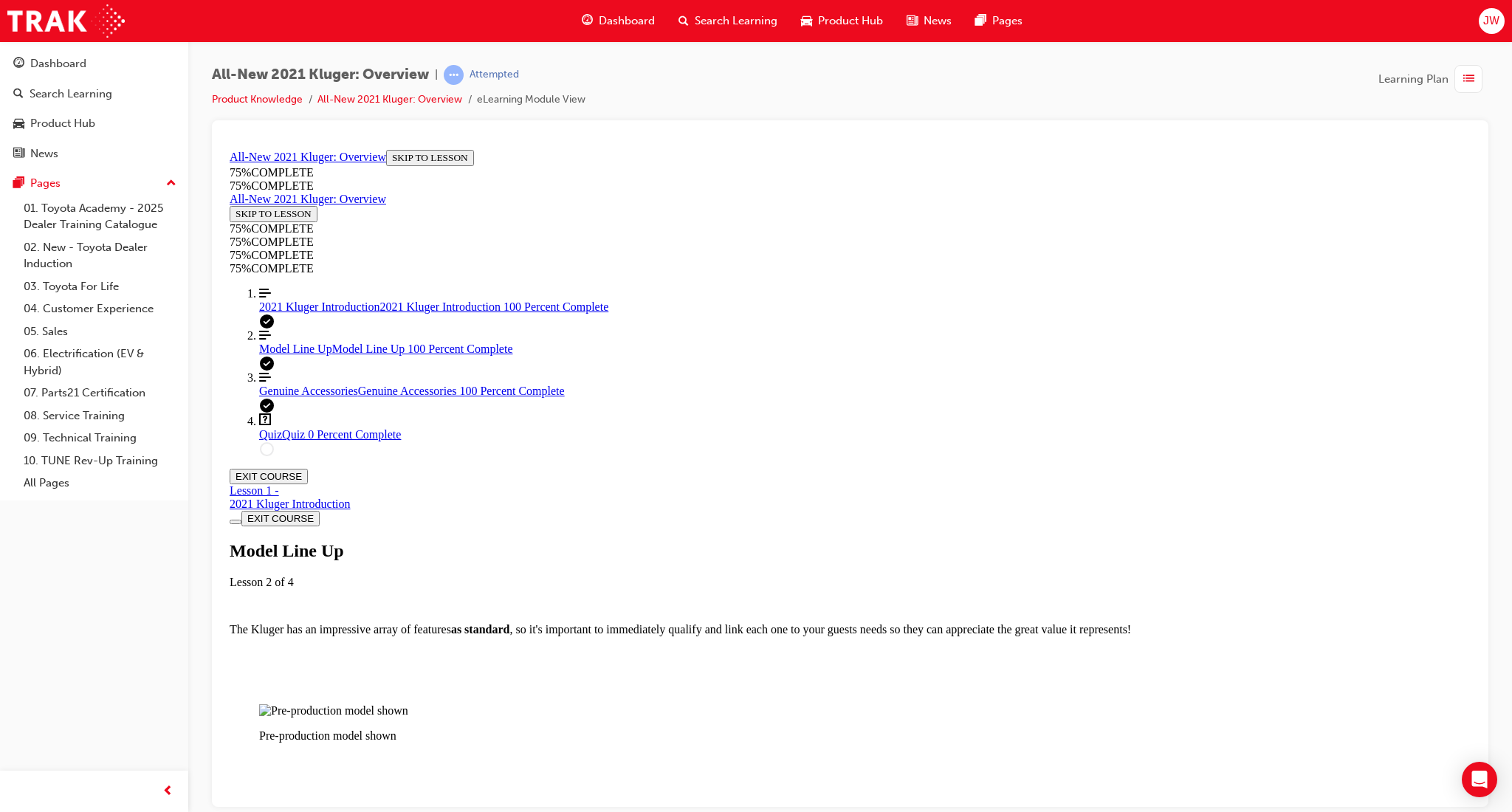
scroll to position [4188, 0]
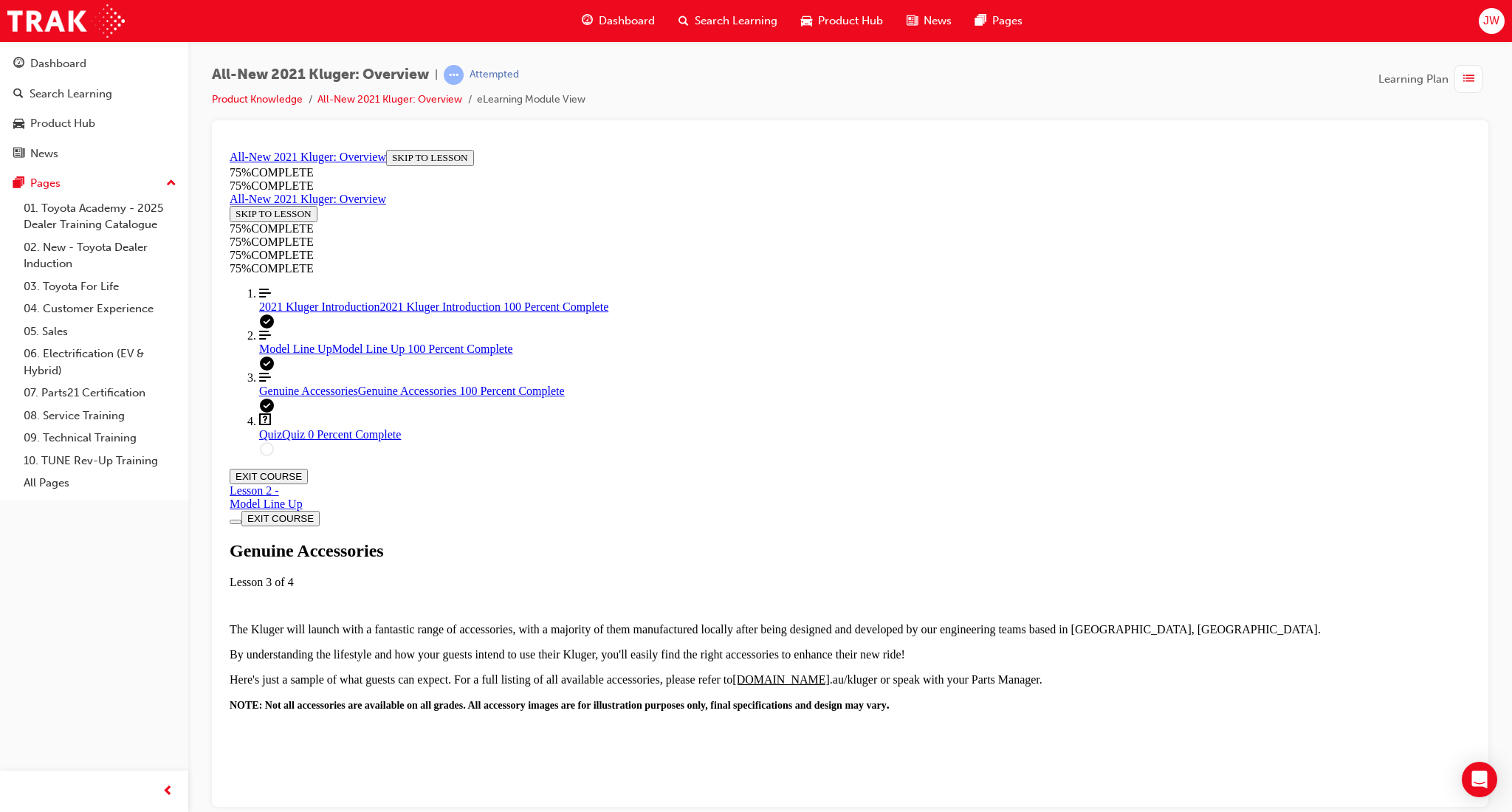
scroll to position [641, 0]
click at [320, 441] on link "Question box Question mark inside of a square Quiz Quiz 0 Percent Complete" at bounding box center [865, 427] width 1212 height 28
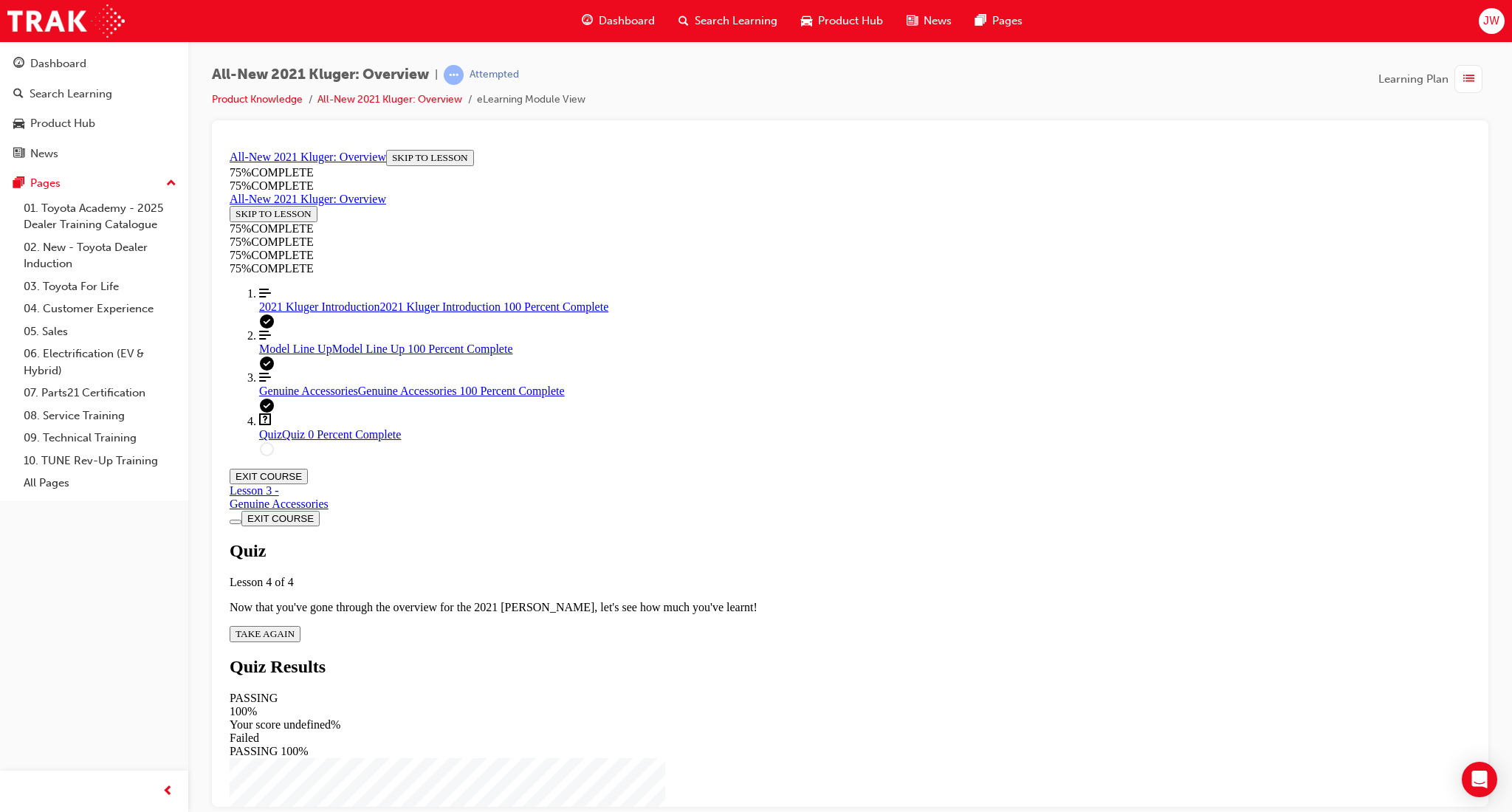
scroll to position [51, 0]
click at [295, 627] on span "TAKE AGAIN" at bounding box center [265, 633] width 59 height 11
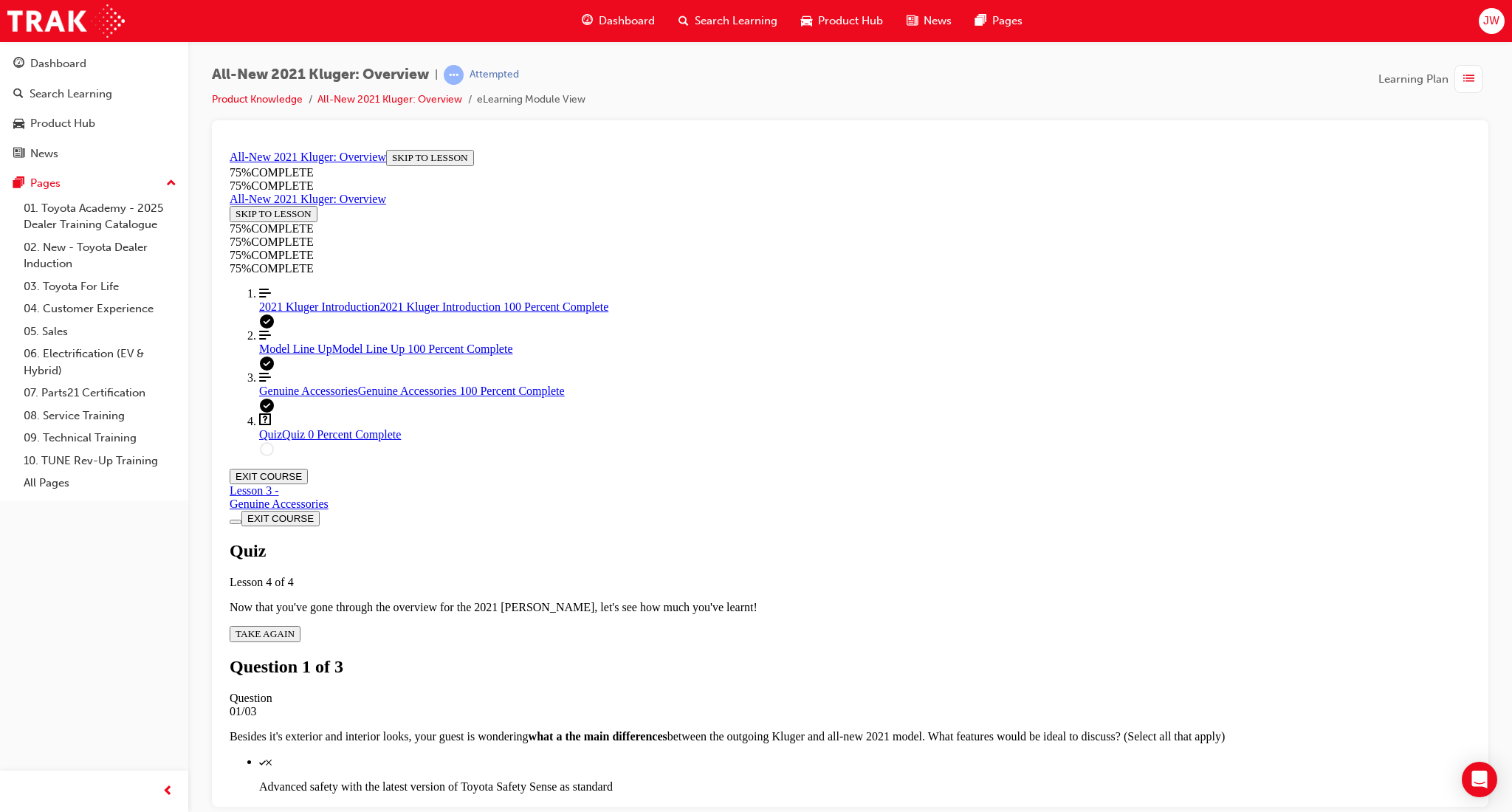
scroll to position [54, 0]
click at [969, 780] on p "Advanced safety with the latest version of Toyota Safety Sense as standard" at bounding box center [865, 786] width 1212 height 14
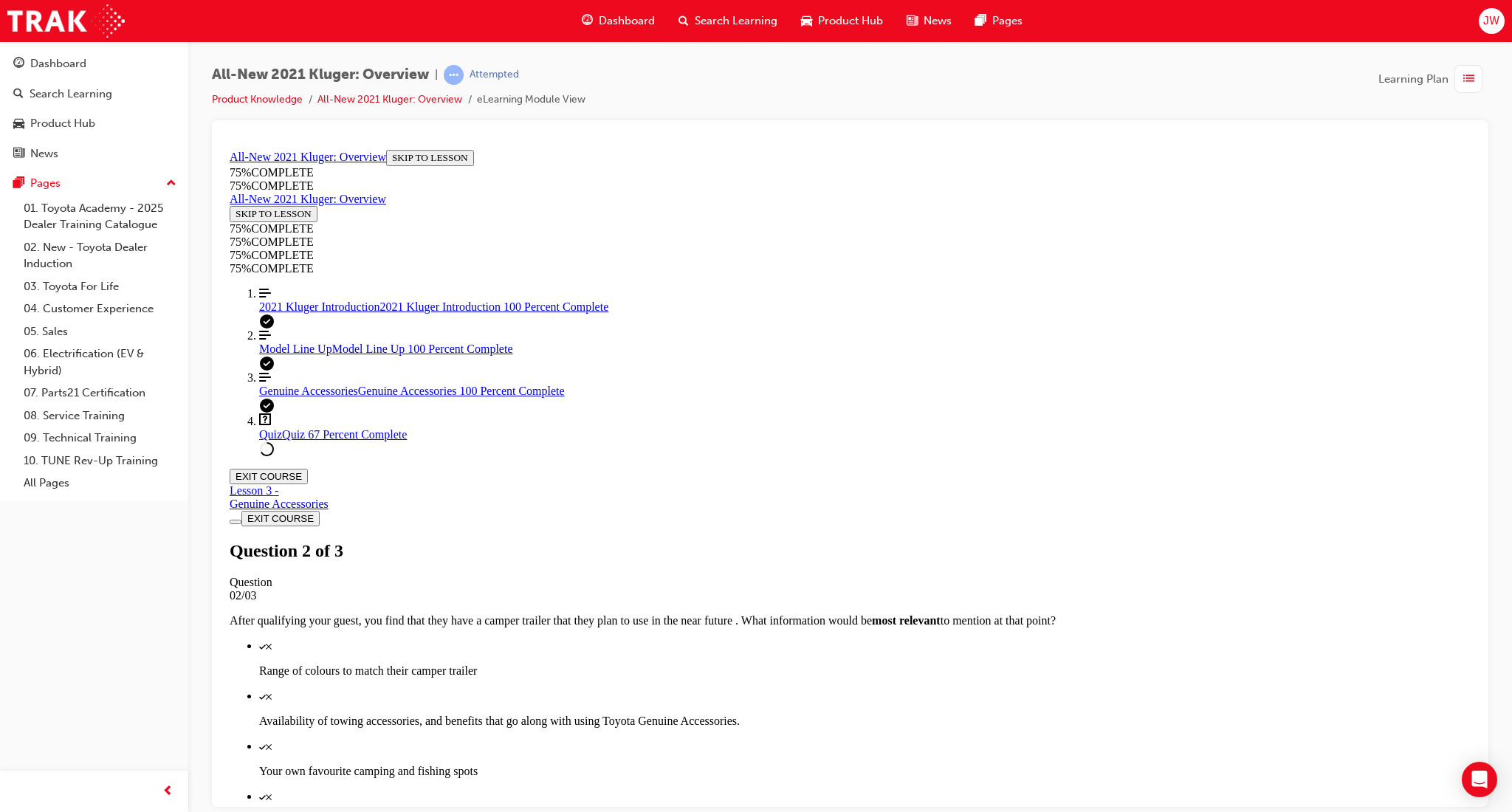
drag, startPoint x: 818, startPoint y: 664, endPoint x: 818, endPoint y: 677, distance: 13.0
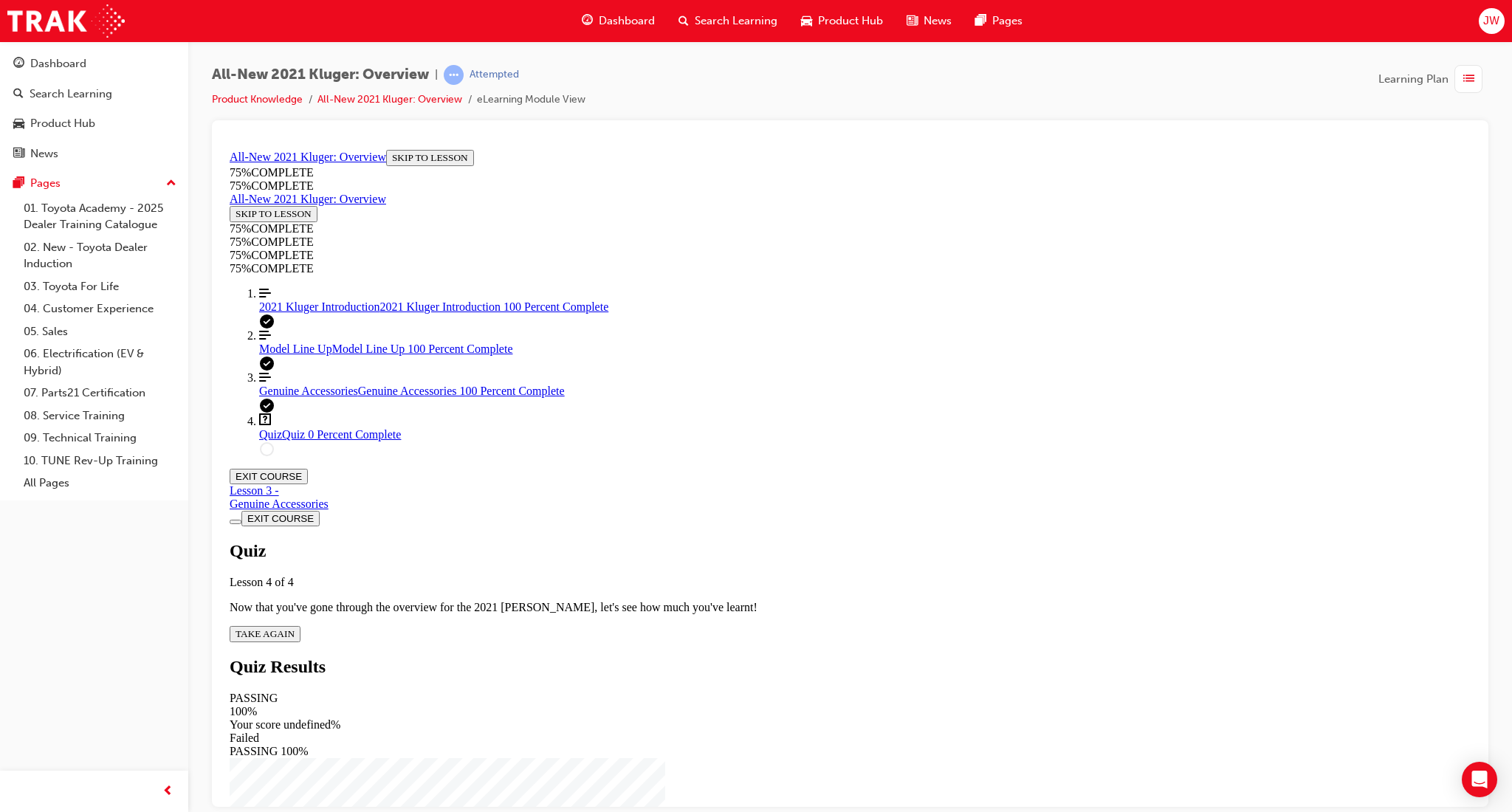
click at [295, 627] on span "TAKE AGAIN" at bounding box center [265, 633] width 59 height 11
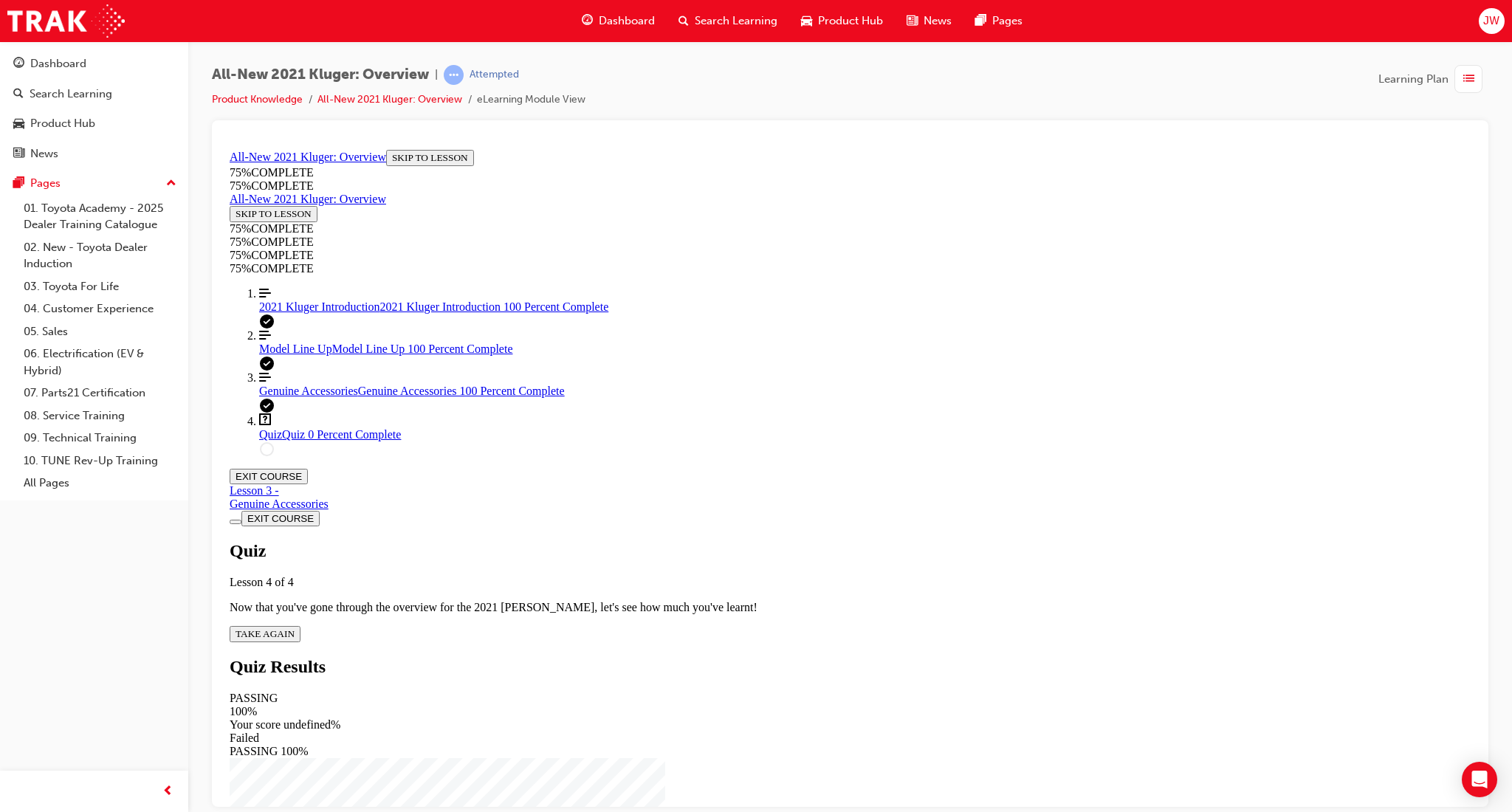
drag, startPoint x: 733, startPoint y: 519, endPoint x: 852, endPoint y: 561, distance: 126.2
click at [295, 627] on span "TAKE AGAIN" at bounding box center [265, 633] width 59 height 11
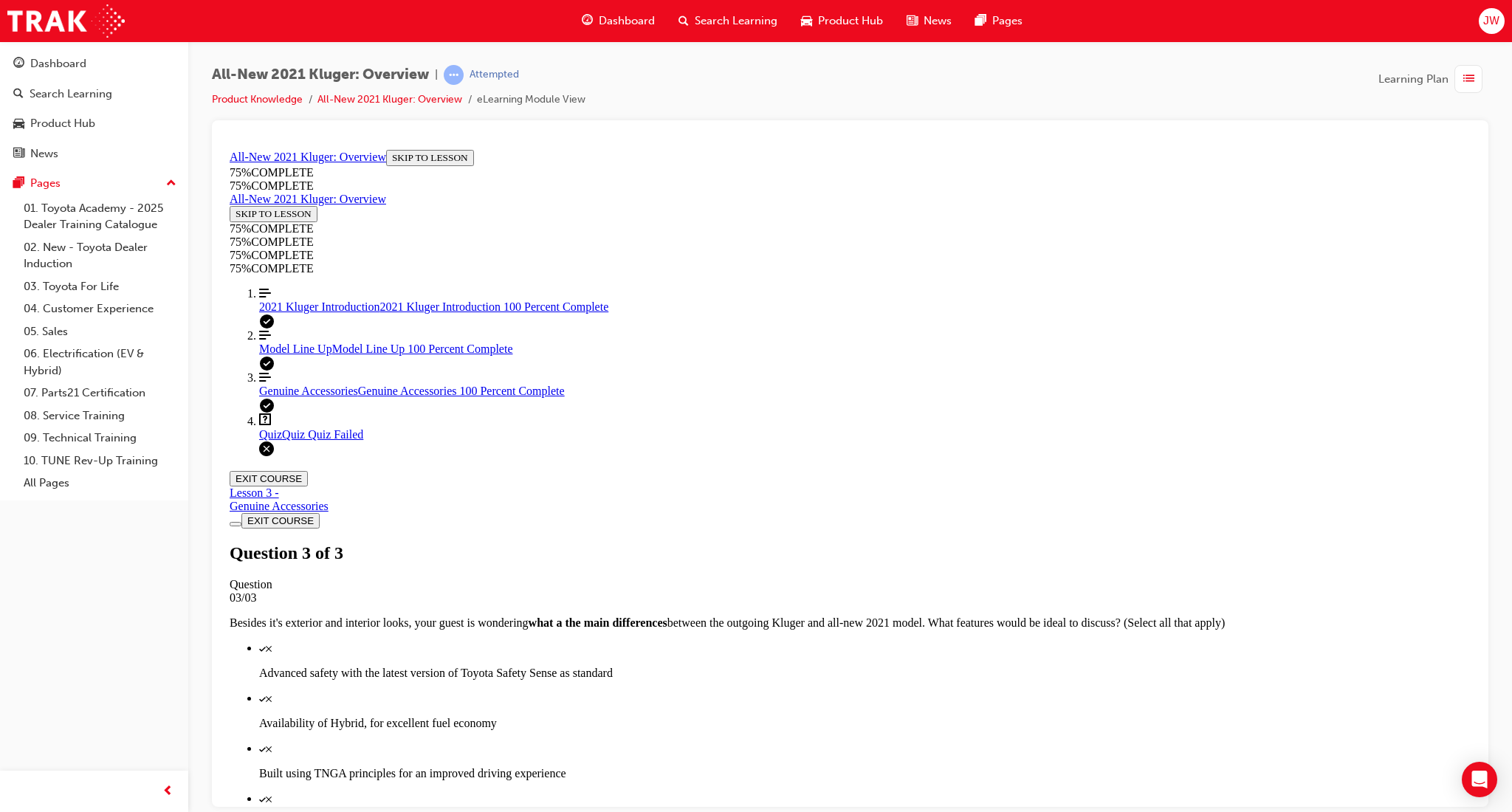
click at [367, 79] on span "All-New 2021 Kluger: Overview" at bounding box center [320, 75] width 217 height 17
click at [291, 97] on link "Product Knowledge" at bounding box center [257, 100] width 90 height 13
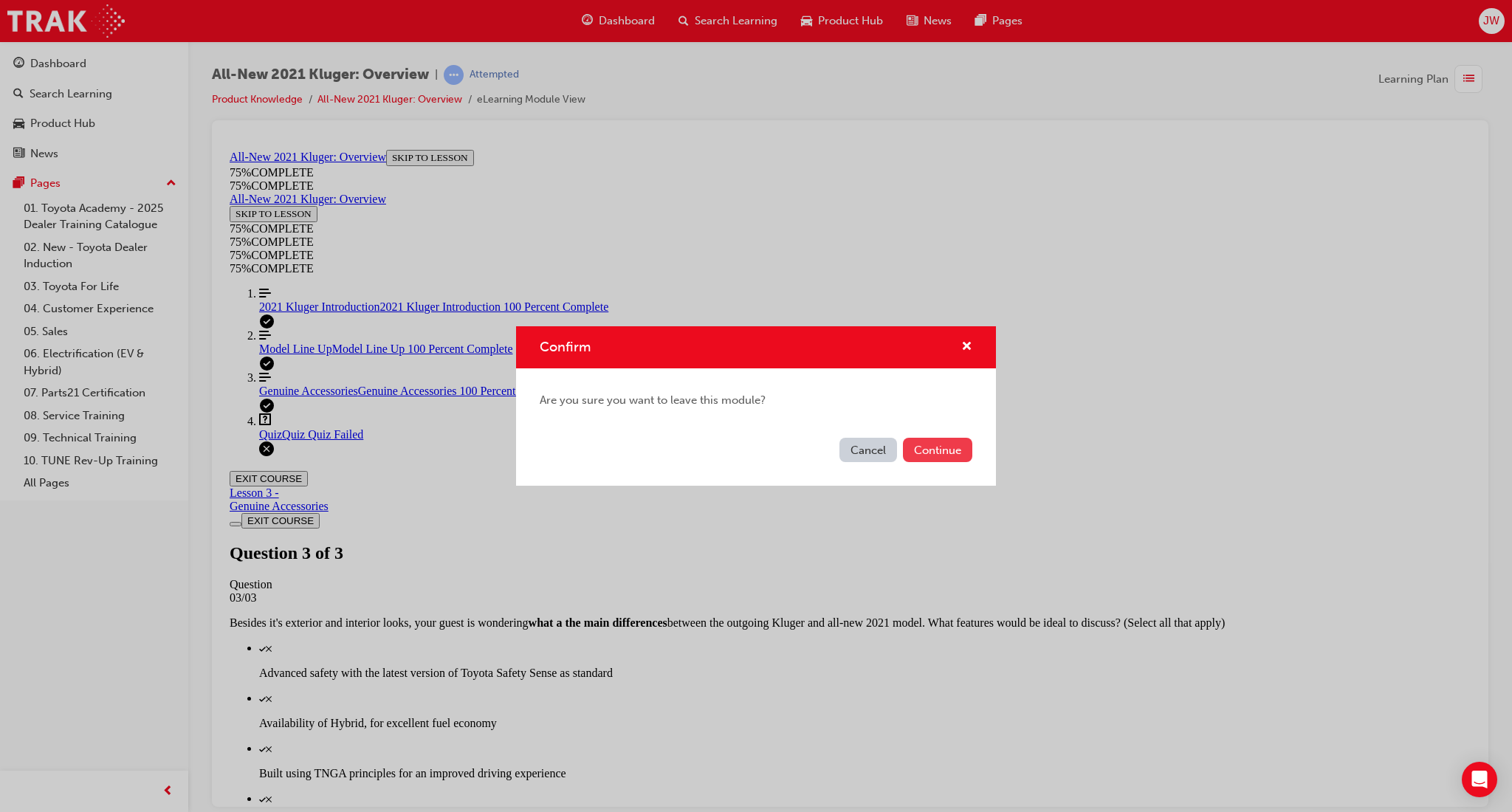
click at [915, 455] on button "Continue" at bounding box center [938, 449] width 69 height 25
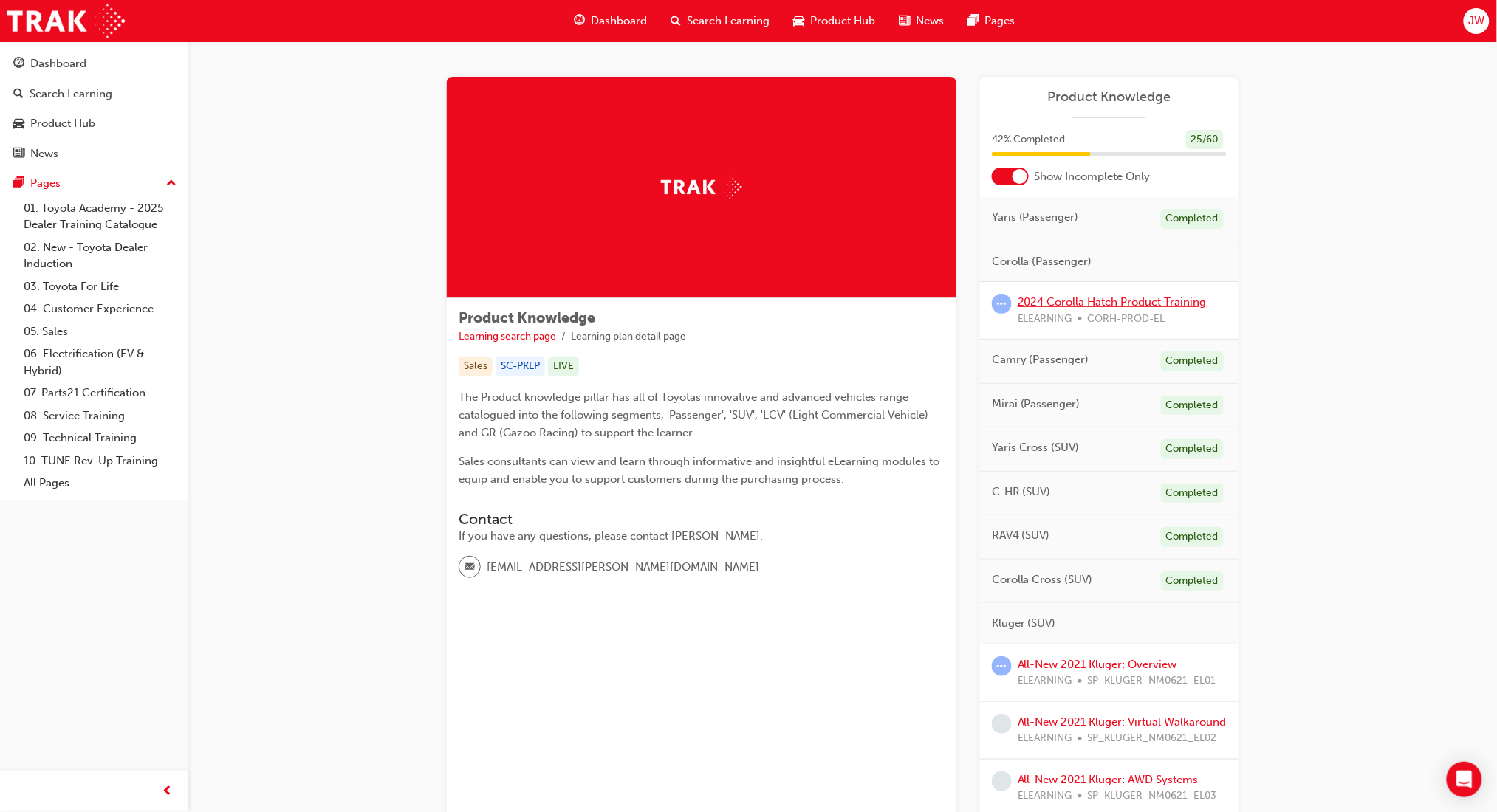
click at [1115, 304] on link "2024 Corolla Hatch Product Training" at bounding box center [1112, 301] width 189 height 14
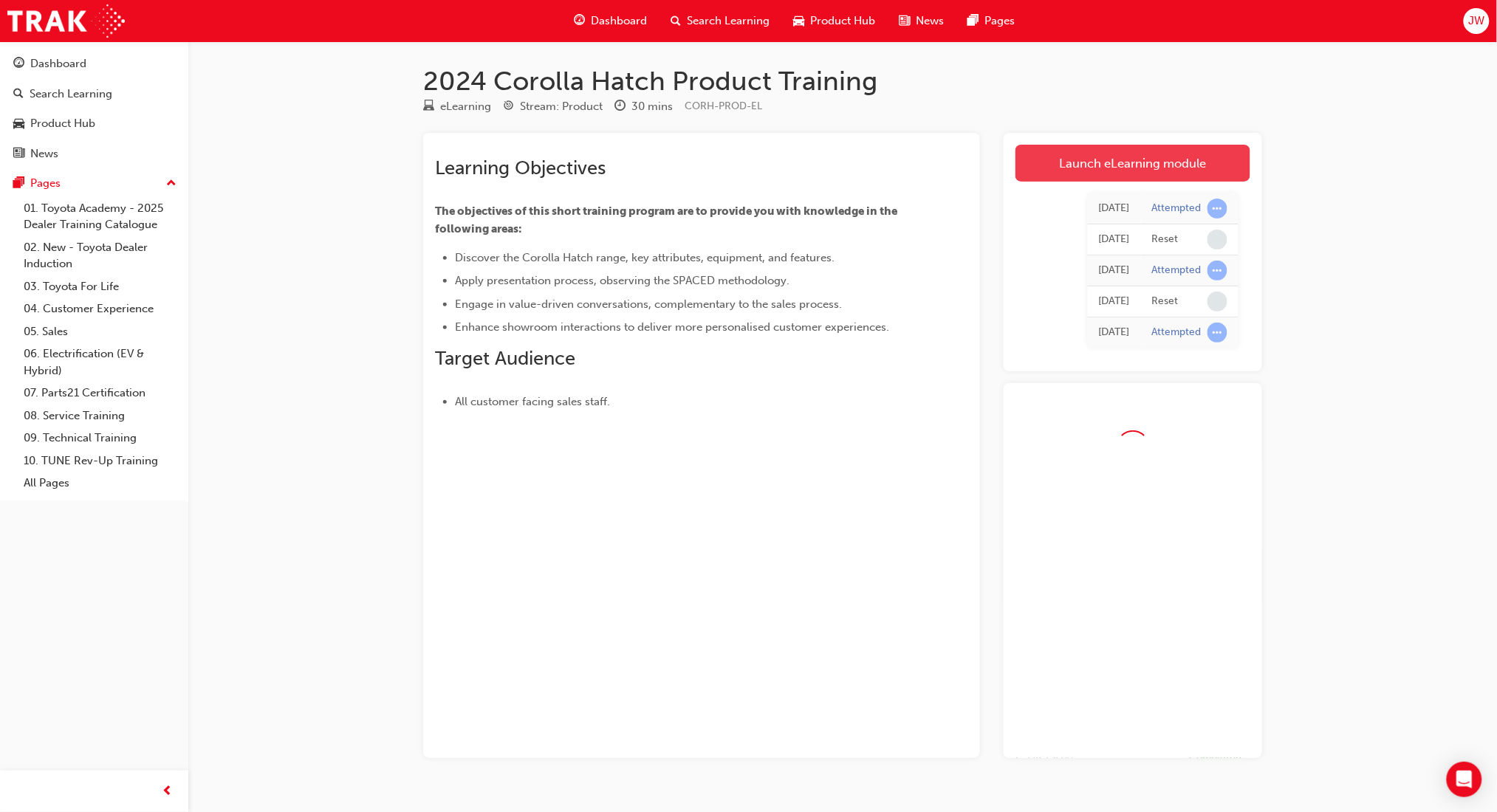
click at [1077, 179] on link "Launch eLearning module" at bounding box center [1133, 163] width 235 height 37
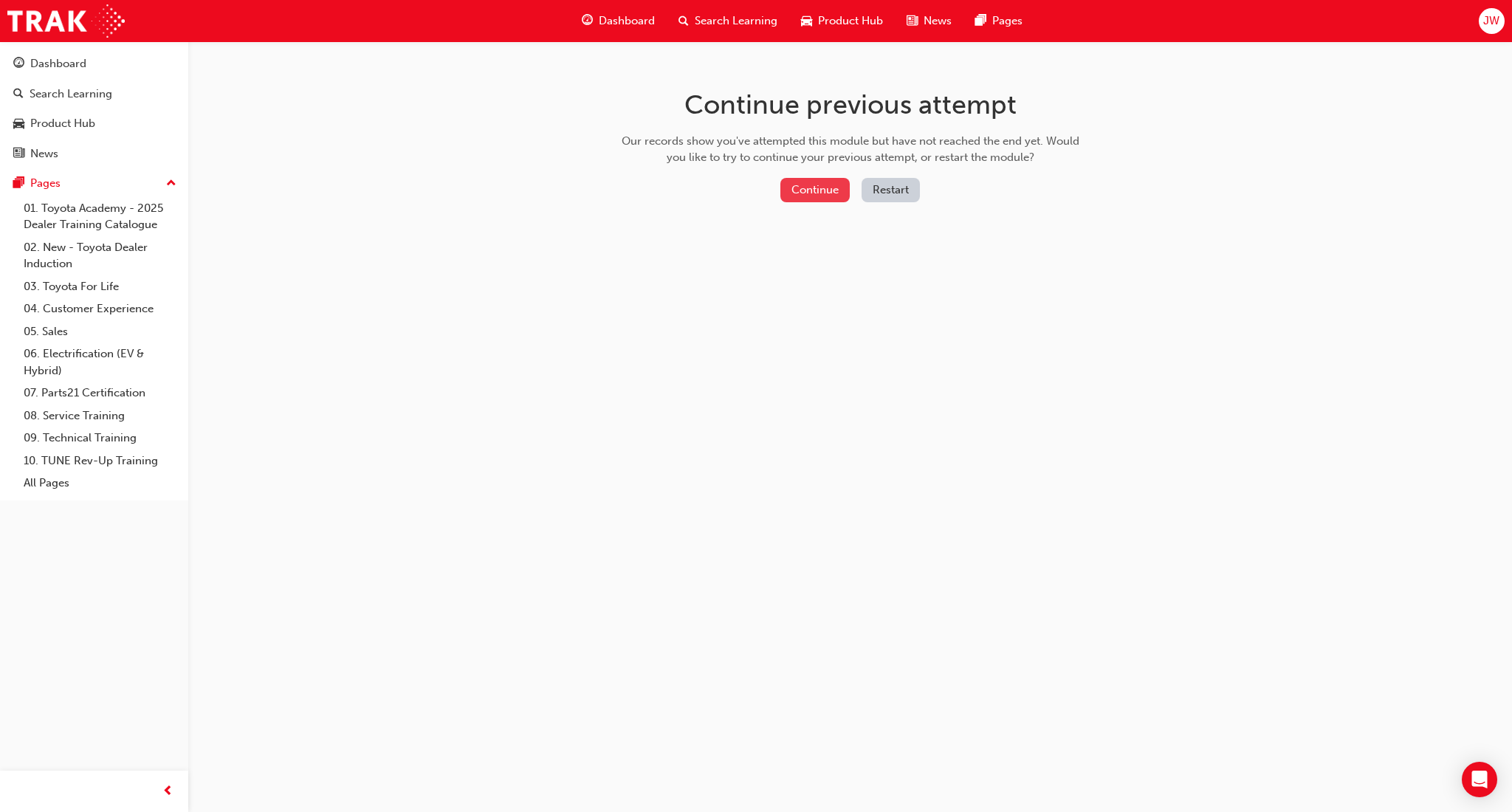
click at [808, 190] on button "Continue" at bounding box center [814, 190] width 69 height 25
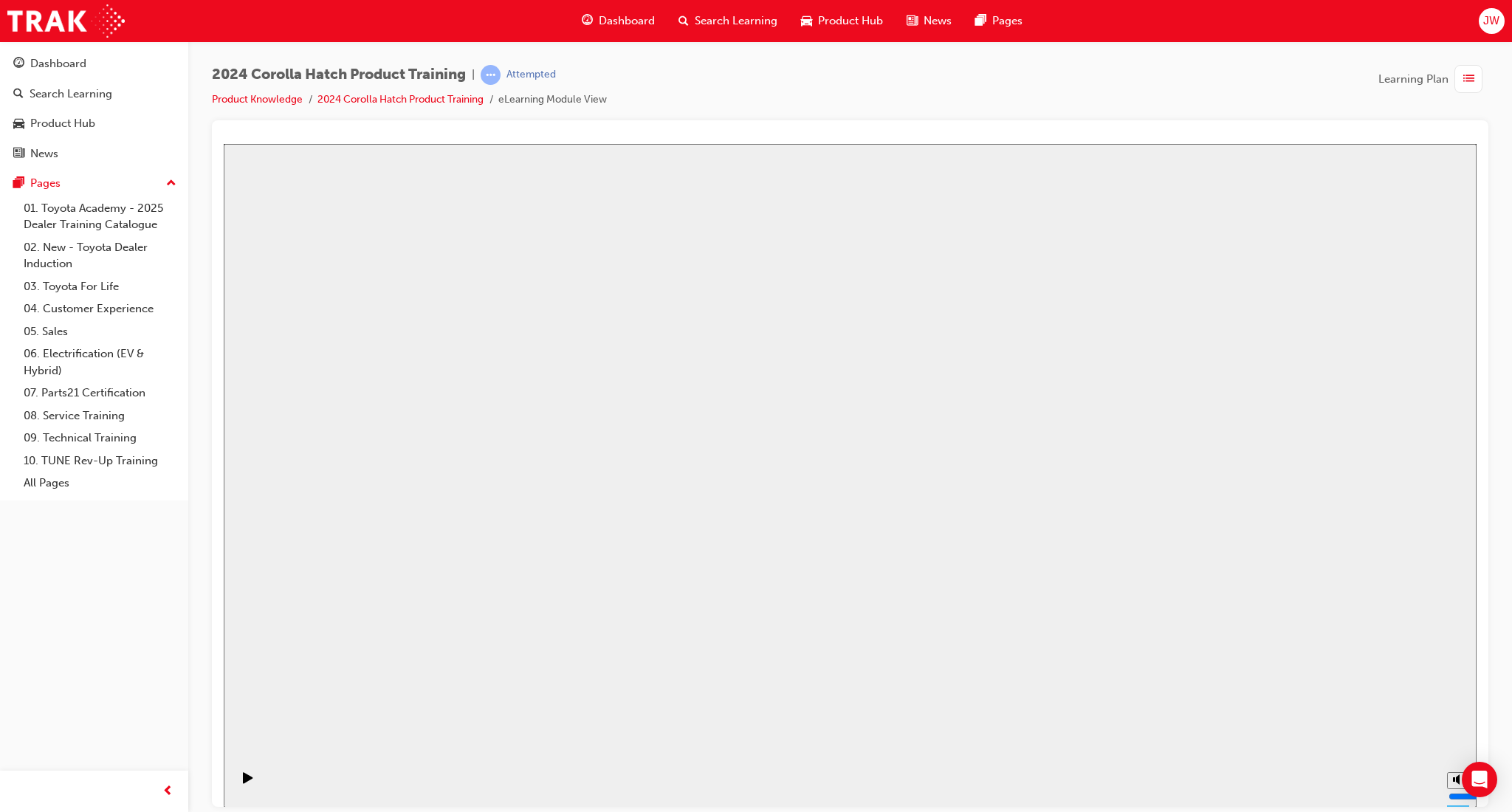
click at [253, 100] on link "Product Knowledge" at bounding box center [257, 100] width 90 height 13
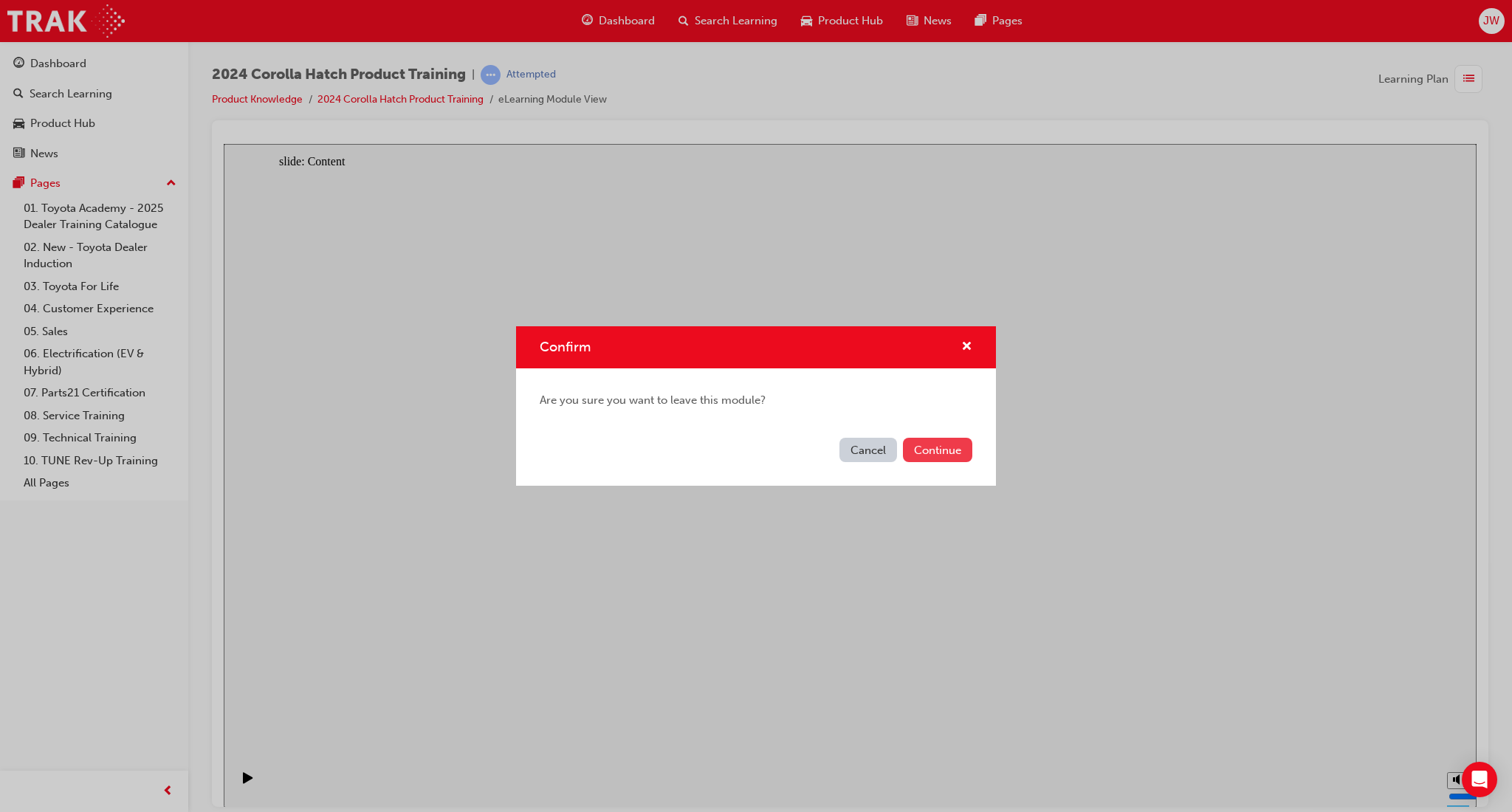
click at [950, 454] on button "Continue" at bounding box center [938, 449] width 69 height 25
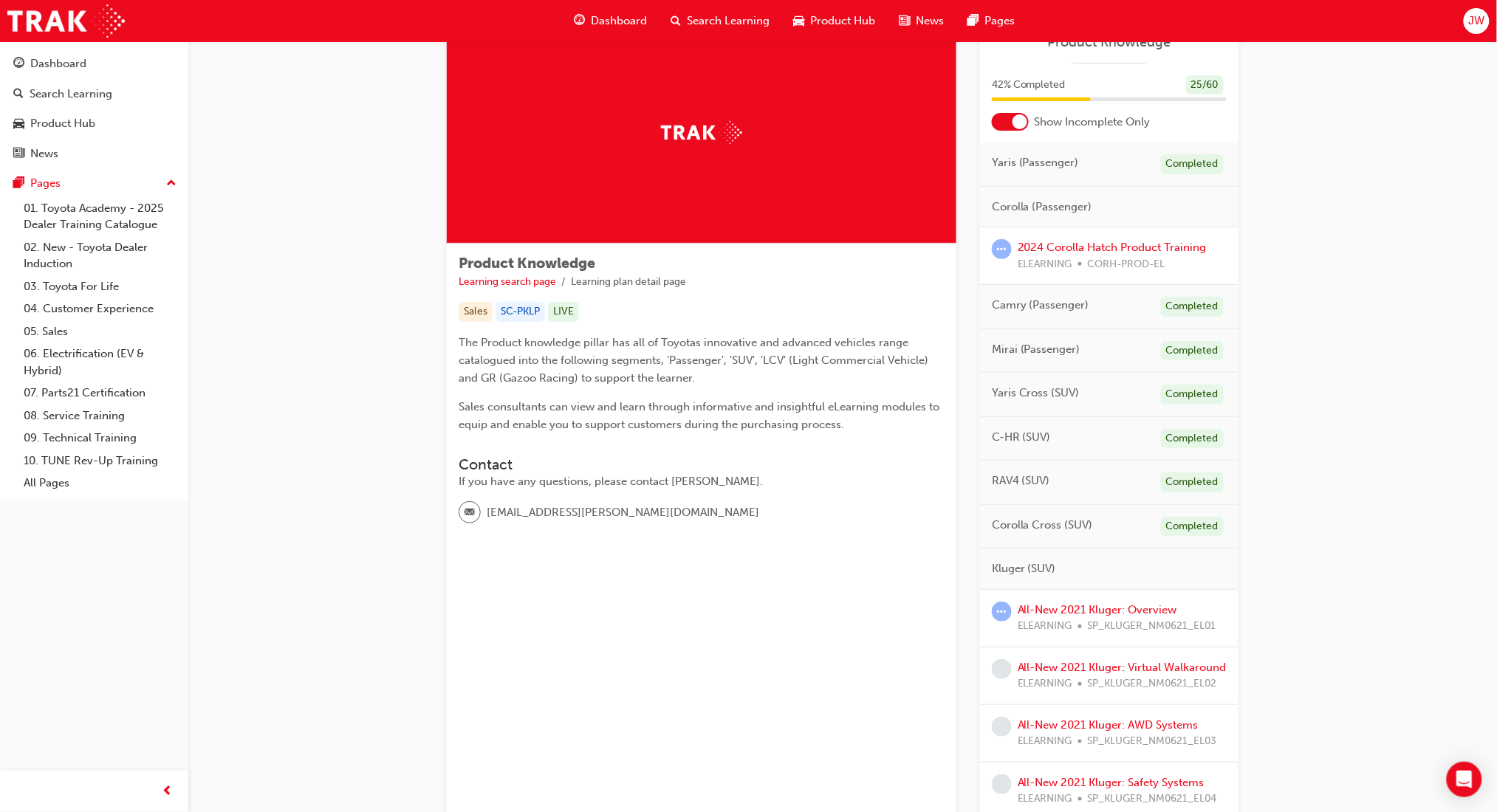
scroll to position [295, 0]
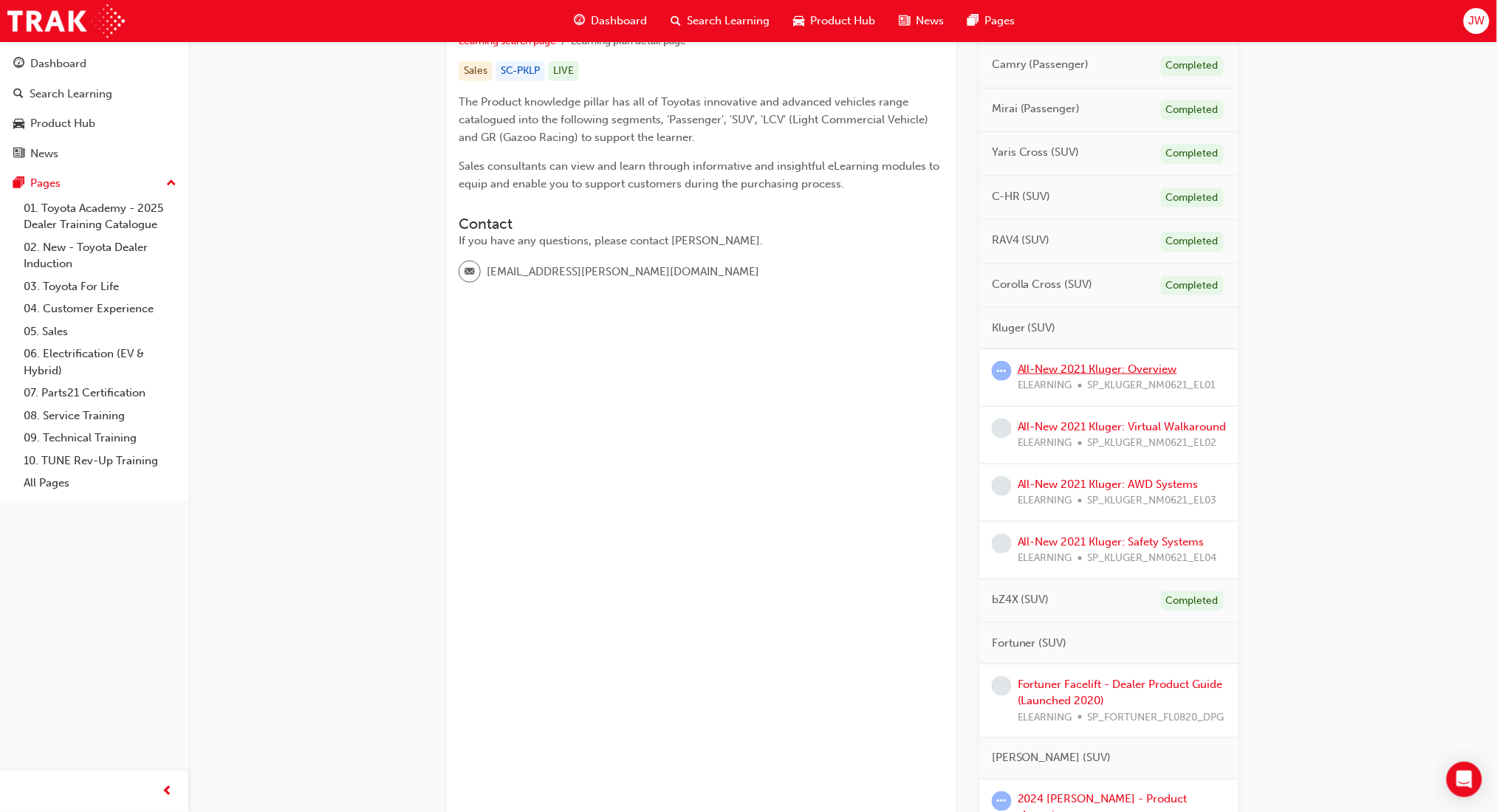
click at [1147, 368] on link "All-New 2021 Kluger: Overview" at bounding box center [1097, 369] width 160 height 14
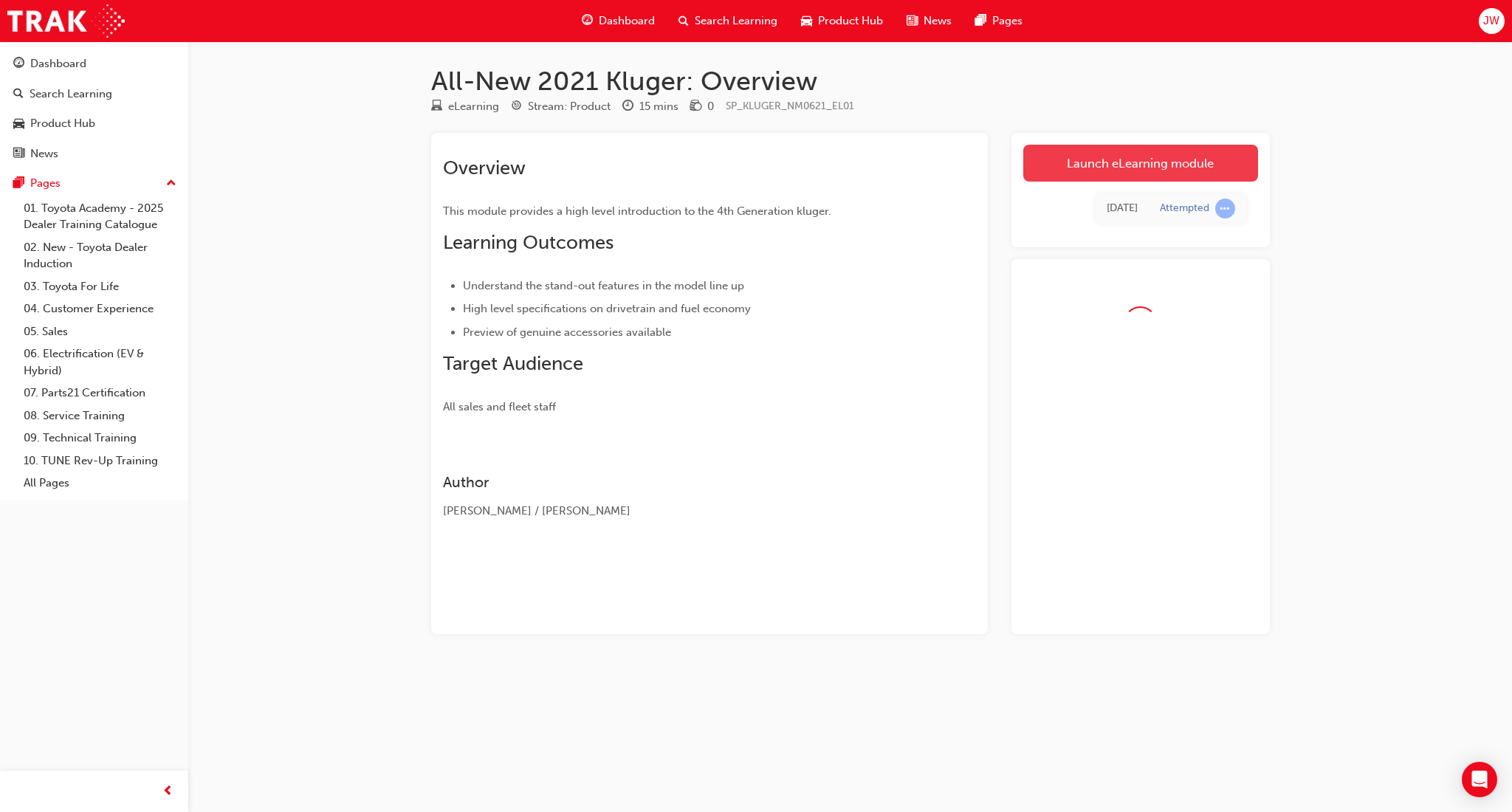
click at [1051, 155] on link "Launch eLearning module" at bounding box center [1139, 163] width 235 height 37
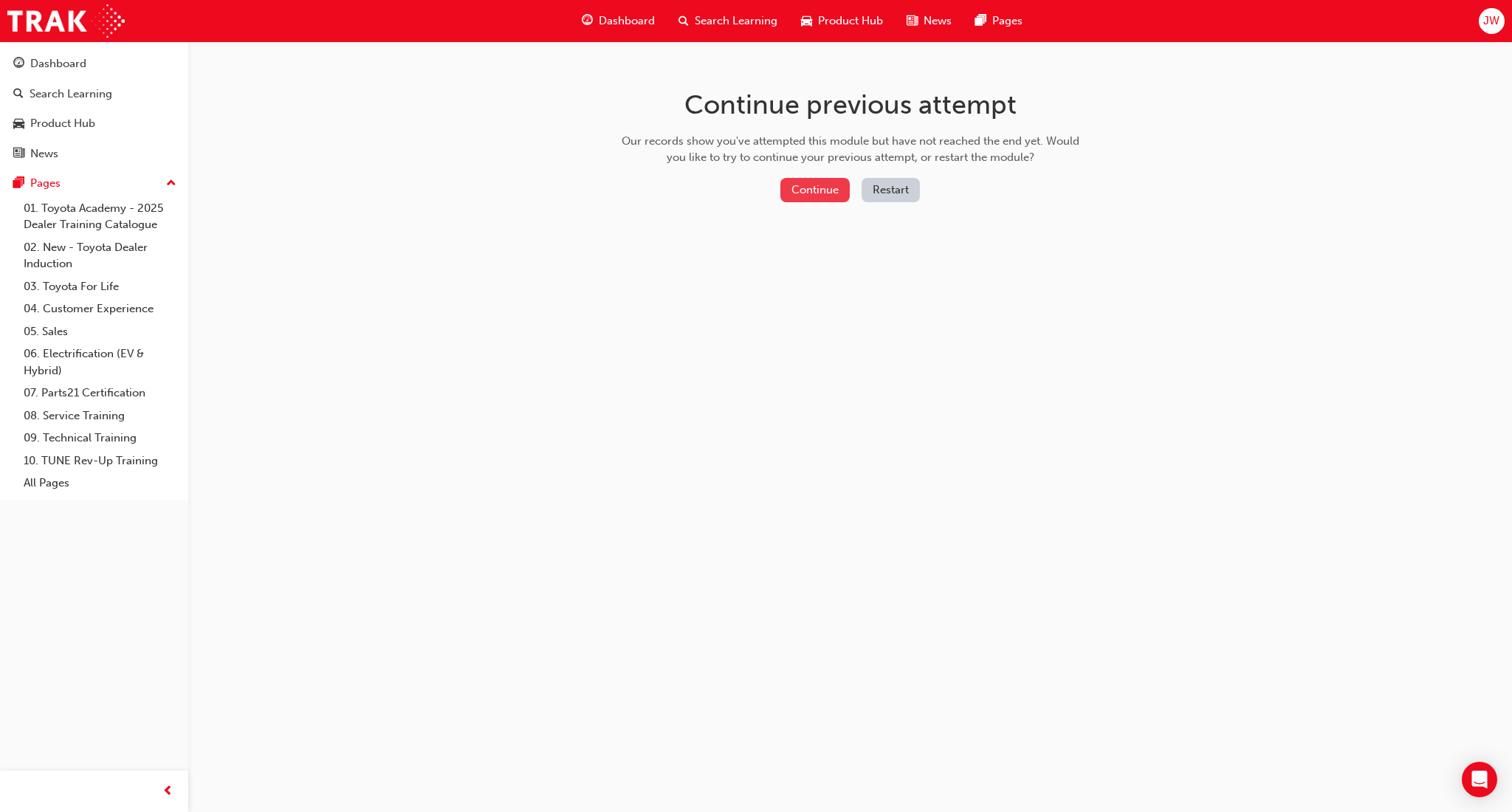
click at [814, 189] on button "Continue" at bounding box center [814, 190] width 69 height 25
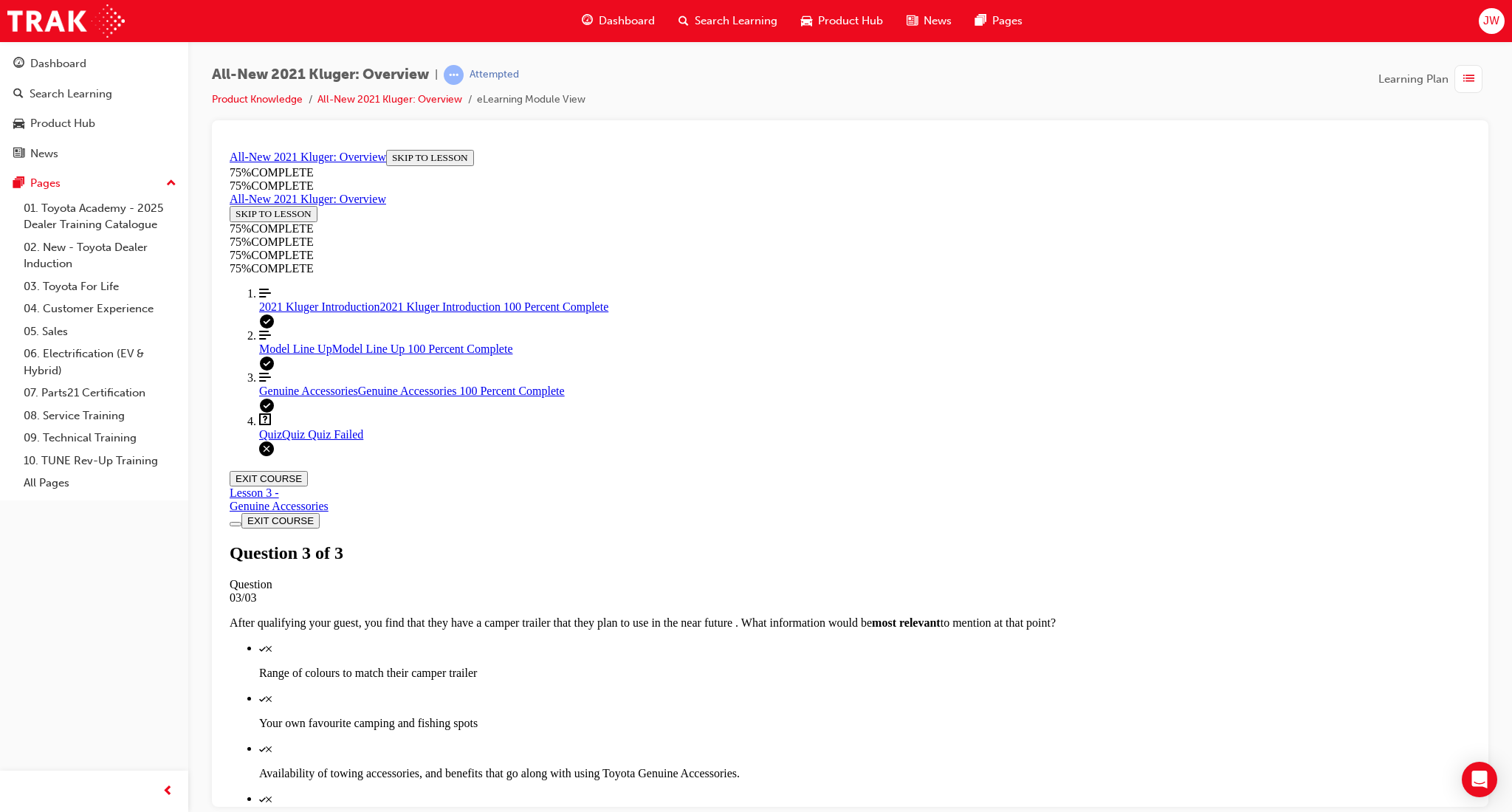
scroll to position [99, 0]
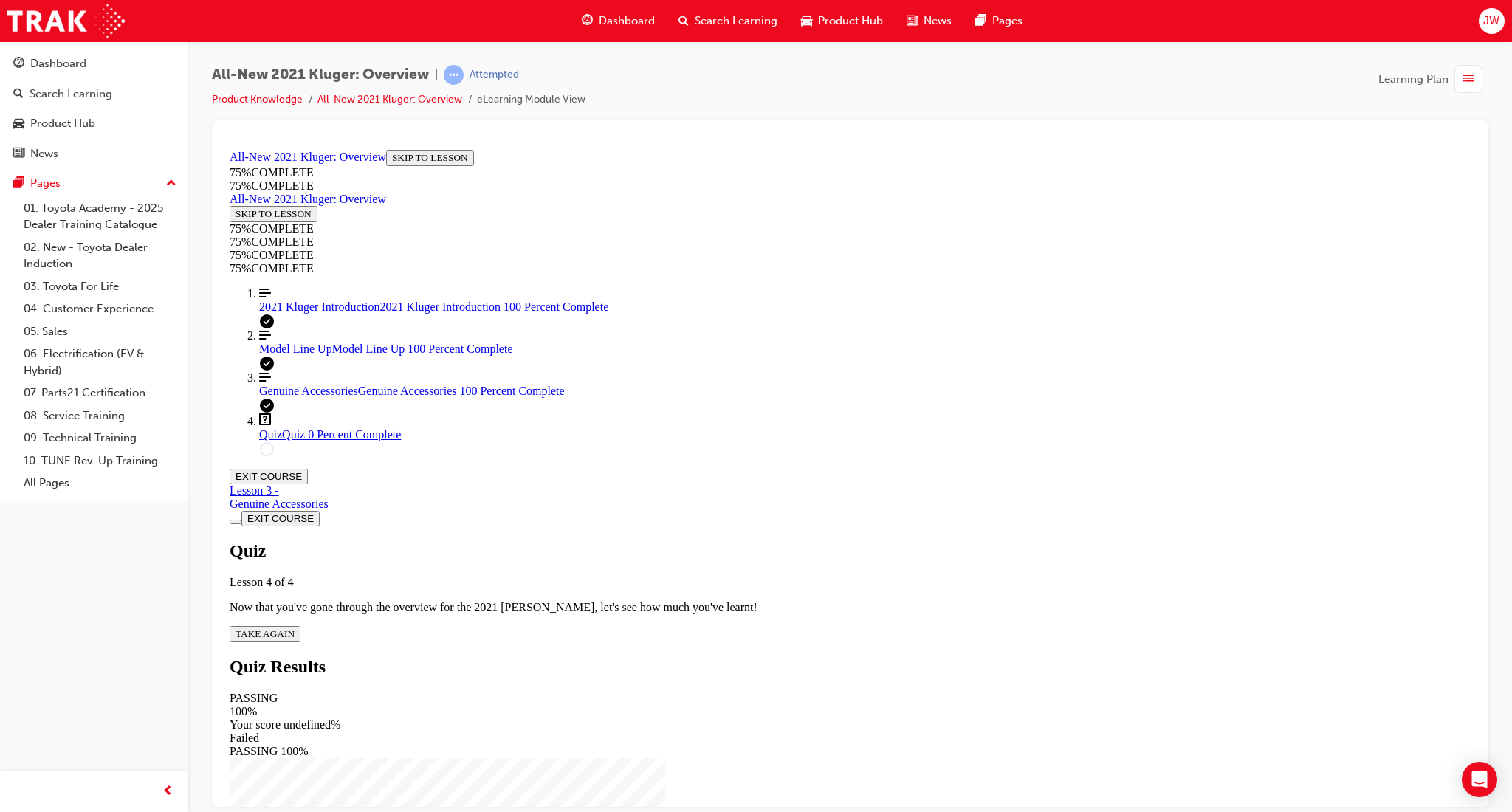
drag, startPoint x: 744, startPoint y: 519, endPoint x: 821, endPoint y: 517, distance: 77.0
click at [295, 627] on span "TAKE AGAIN" at bounding box center [265, 633] width 59 height 11
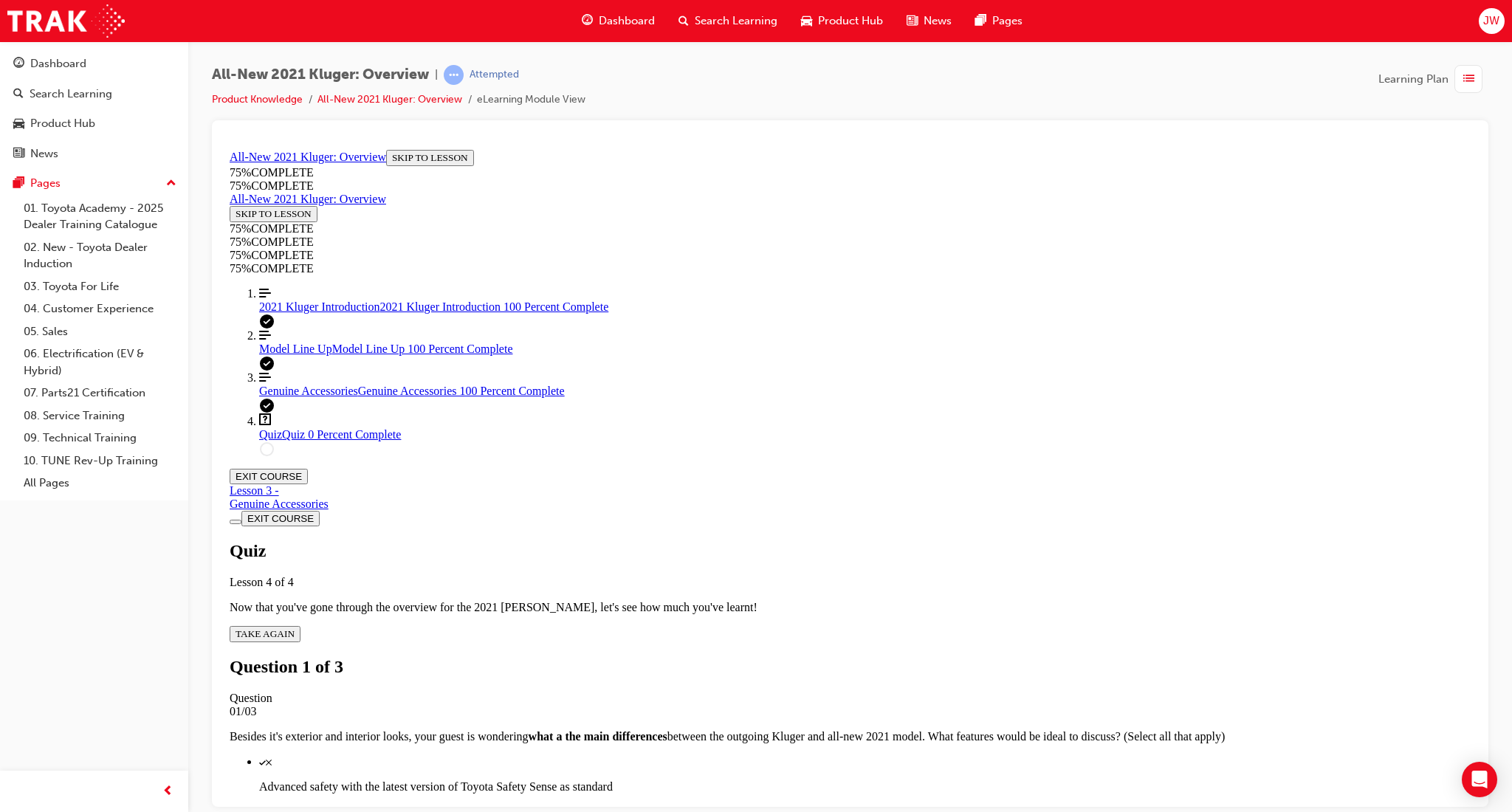
click at [1034, 754] on div "Quiz" at bounding box center [865, 761] width 1212 height 14
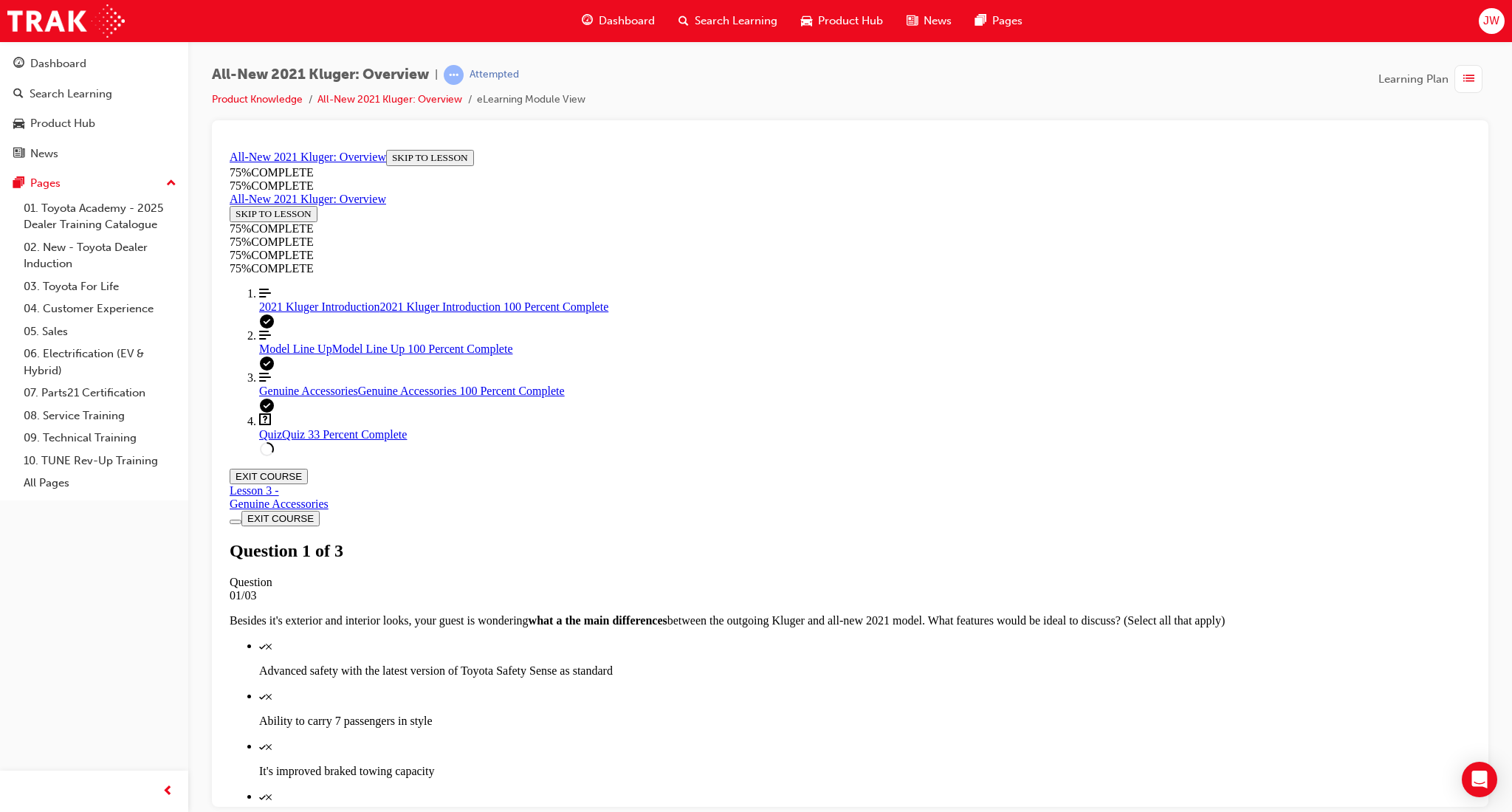
scroll to position [53, 0]
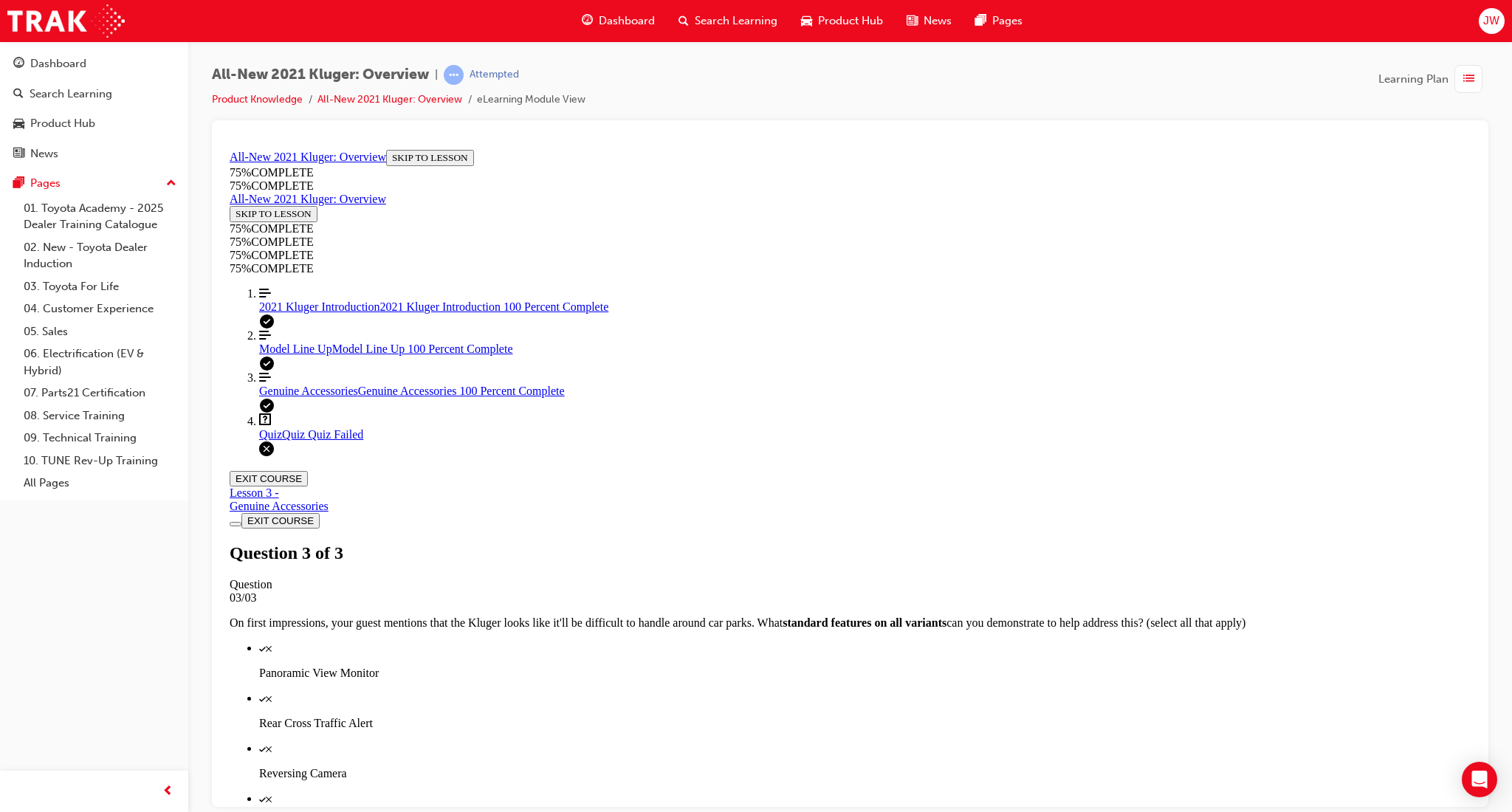
click at [268, 313] on link "Align left Three vertical lines aligned to the left 2021 Kluger Introduction 20…" at bounding box center [865, 300] width 1212 height 26
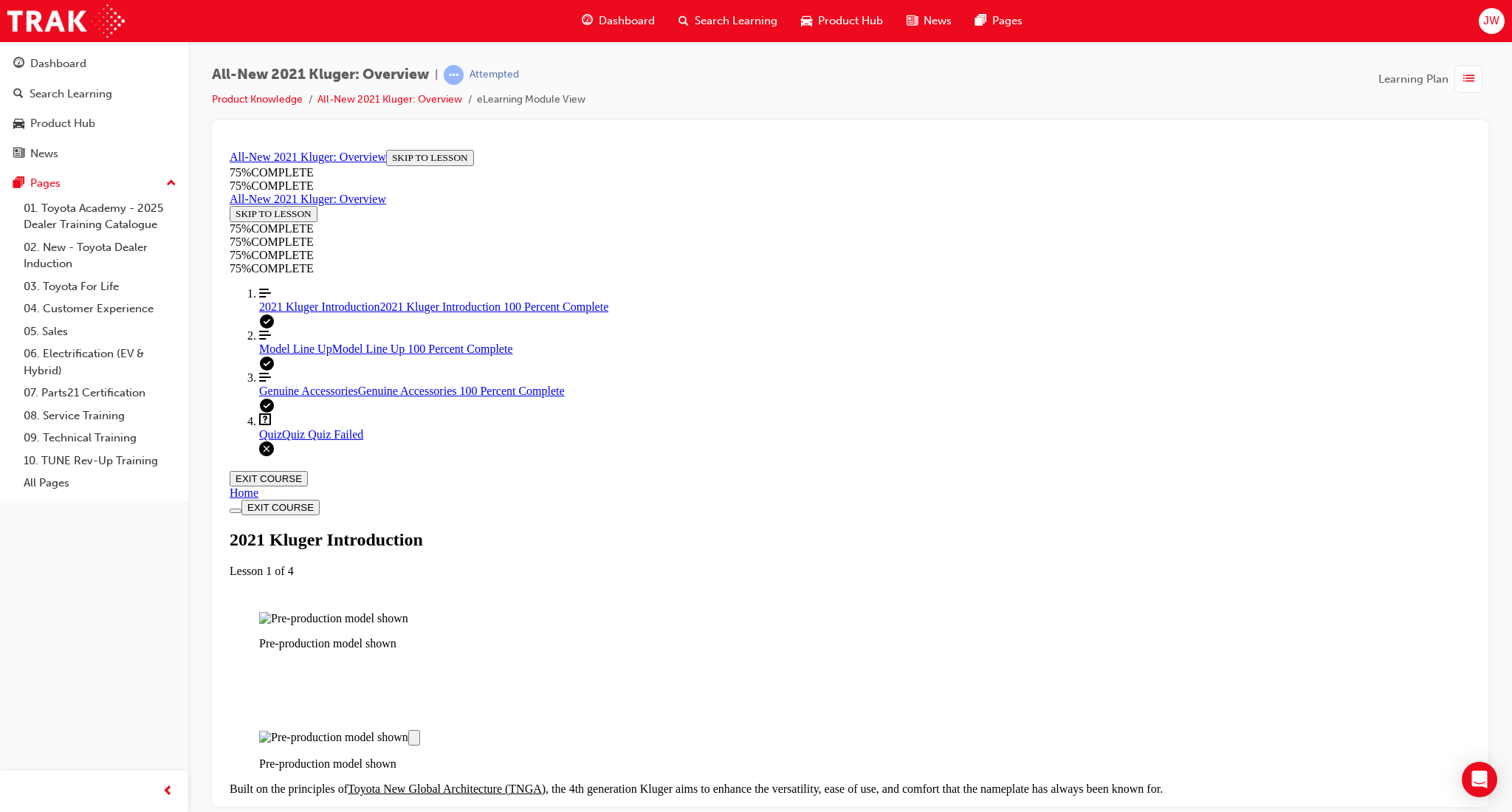
scroll to position [1626, 0]
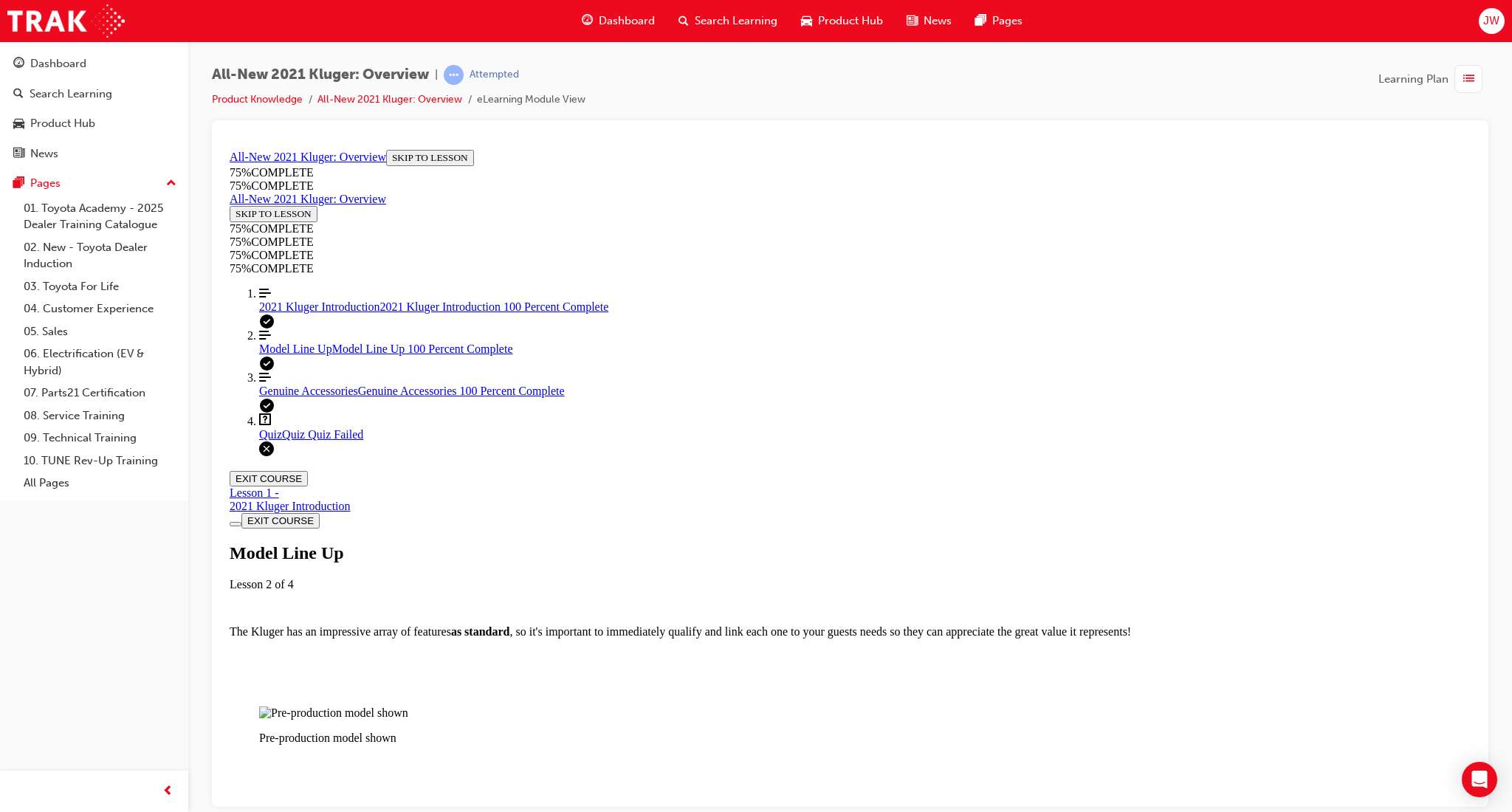
scroll to position [1921, 0]
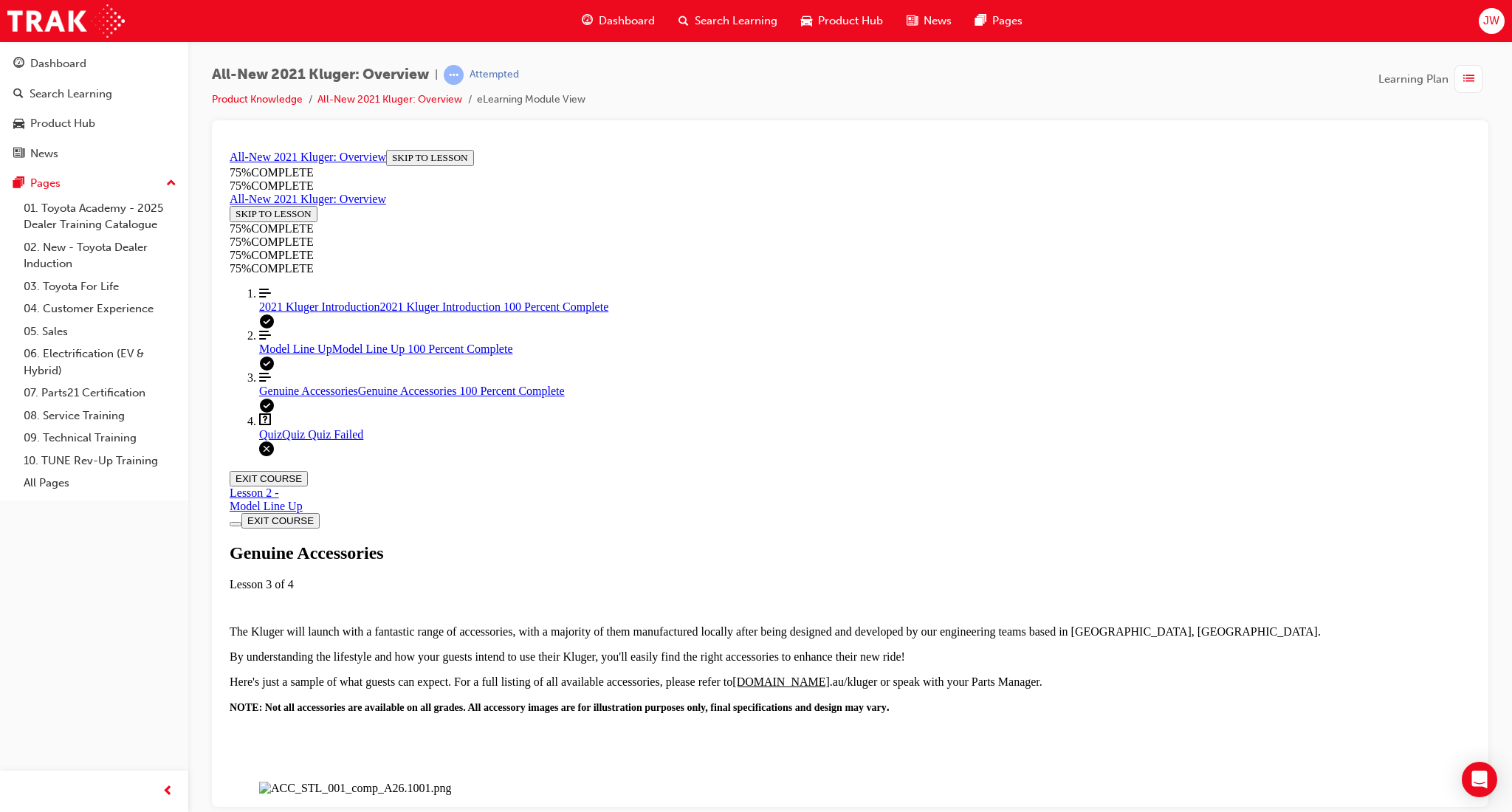
scroll to position [1686, 0]
drag, startPoint x: 688, startPoint y: 358, endPoint x: 736, endPoint y: 366, distance: 48.7
drag, startPoint x: 908, startPoint y: 395, endPoint x: 961, endPoint y: 397, distance: 53.0
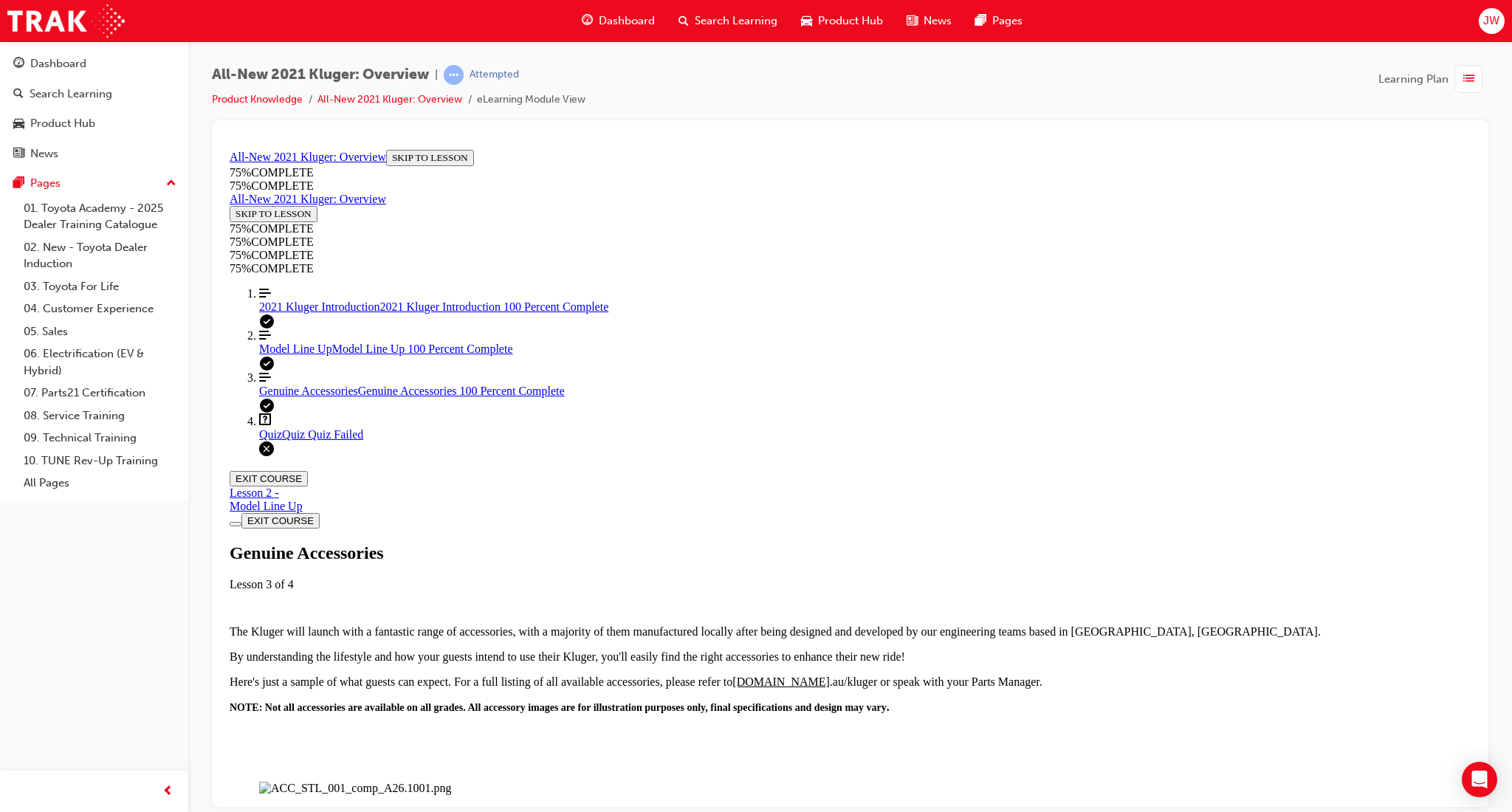
drag, startPoint x: 805, startPoint y: 520, endPoint x: 972, endPoint y: 522, distance: 167.0
drag, startPoint x: 1050, startPoint y: 526, endPoint x: 1058, endPoint y: 525, distance: 8.1
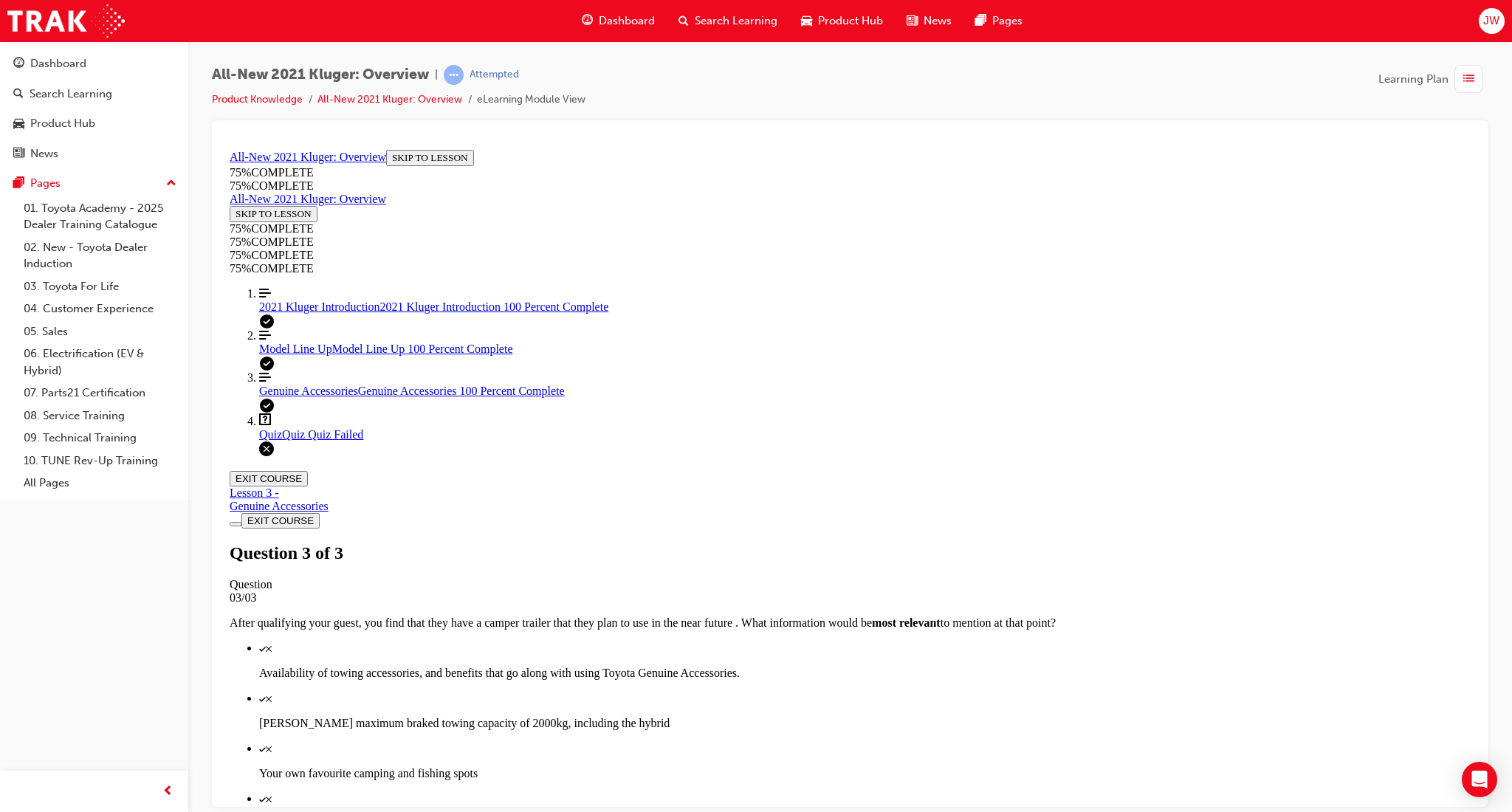
scroll to position [99, 0]
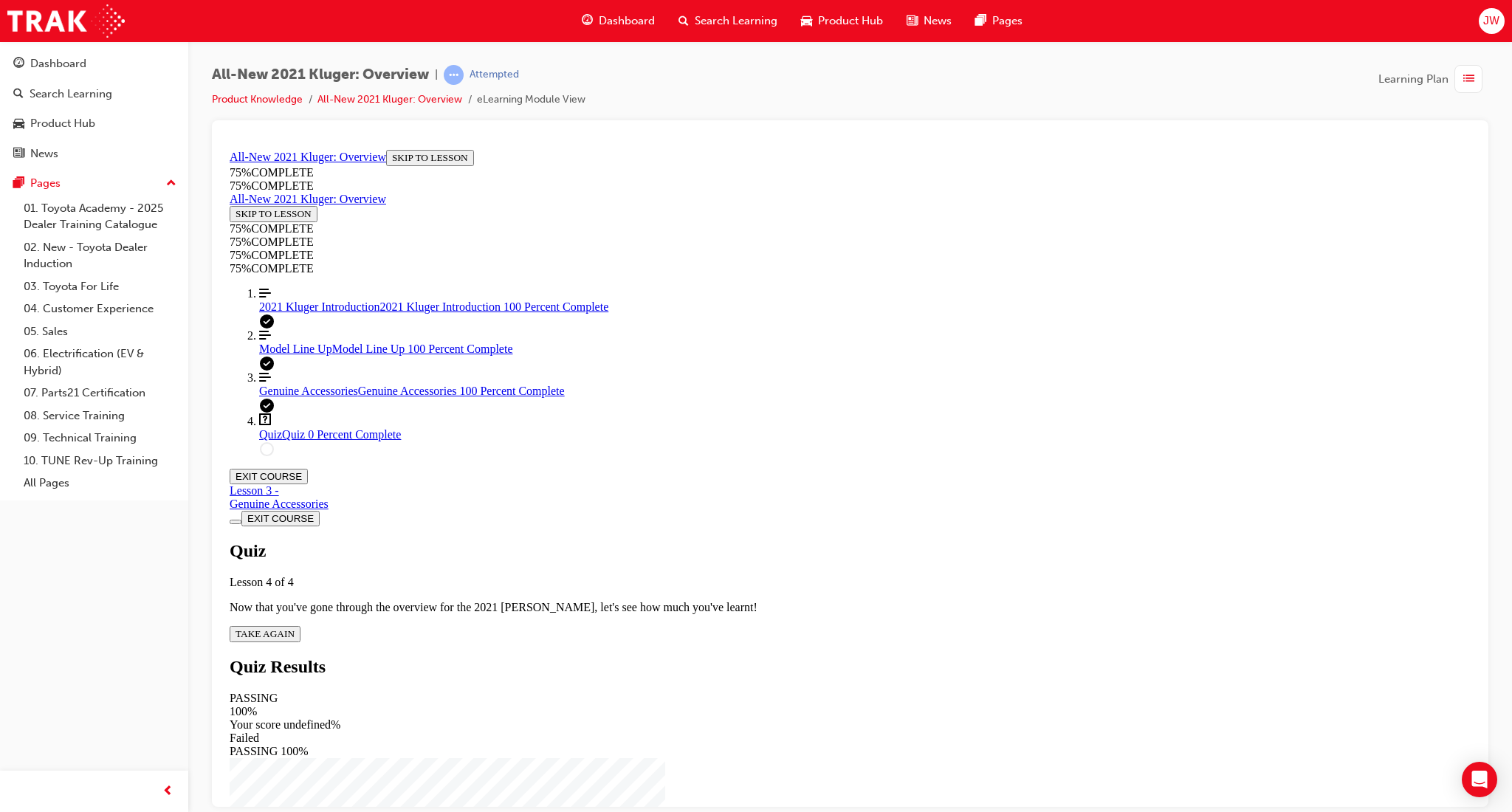
drag, startPoint x: 748, startPoint y: 520, endPoint x: 765, endPoint y: 524, distance: 17.5
click at [295, 627] on span "TAKE AGAIN" at bounding box center [265, 633] width 59 height 11
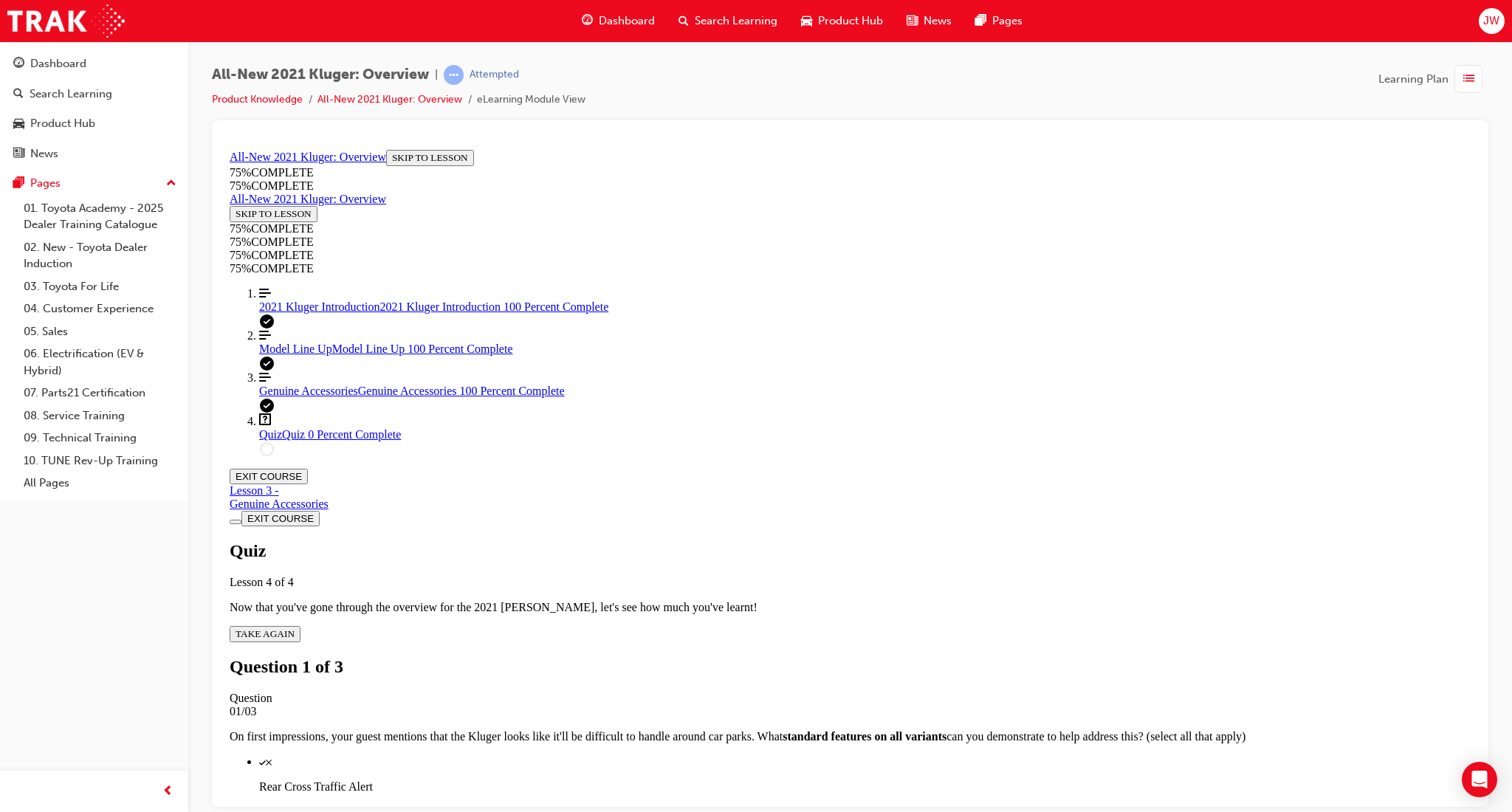
click at [797, 780] on p "Rear Cross Traffic Alert" at bounding box center [865, 786] width 1212 height 14
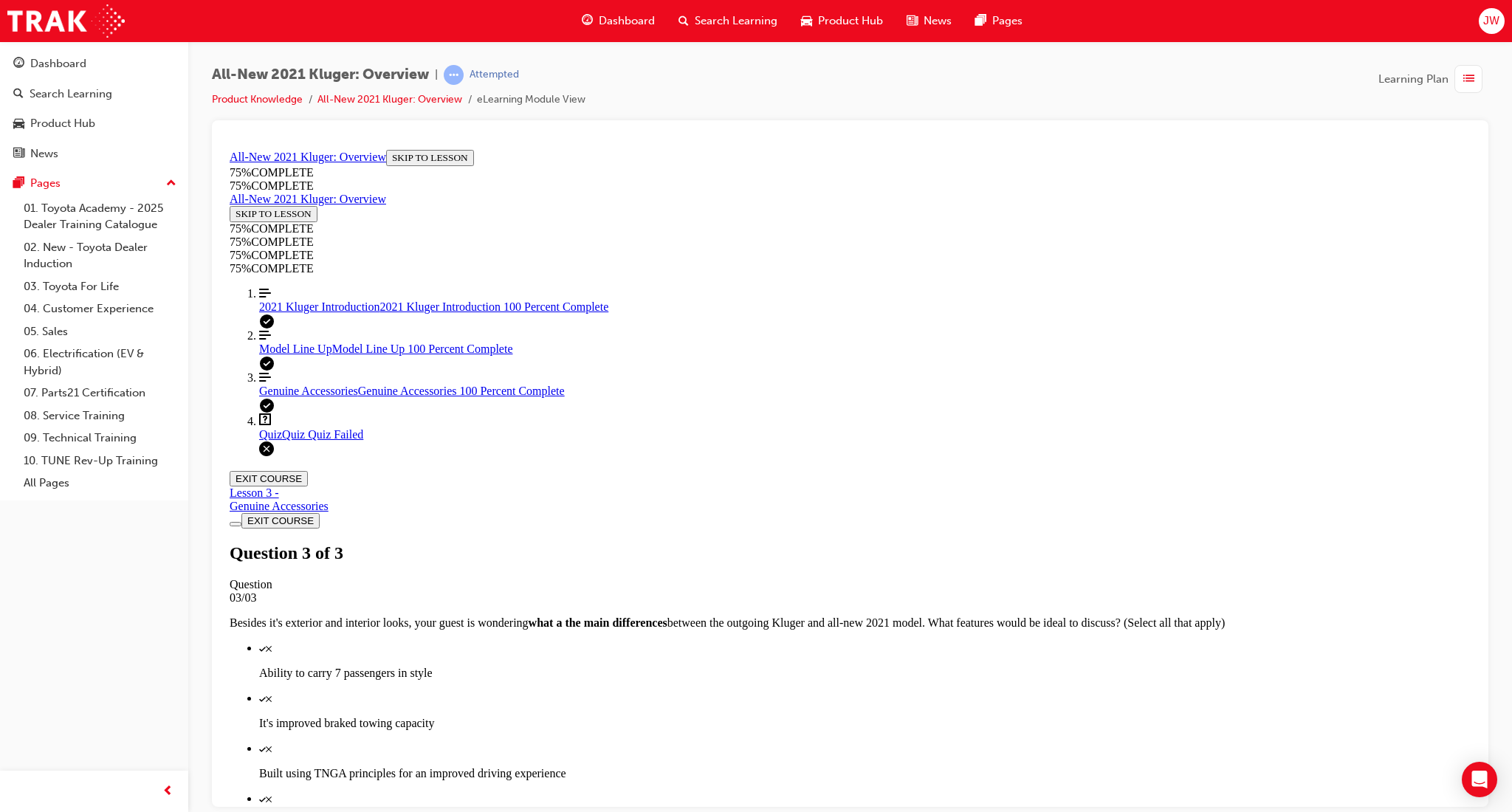
scroll to position [53, 0]
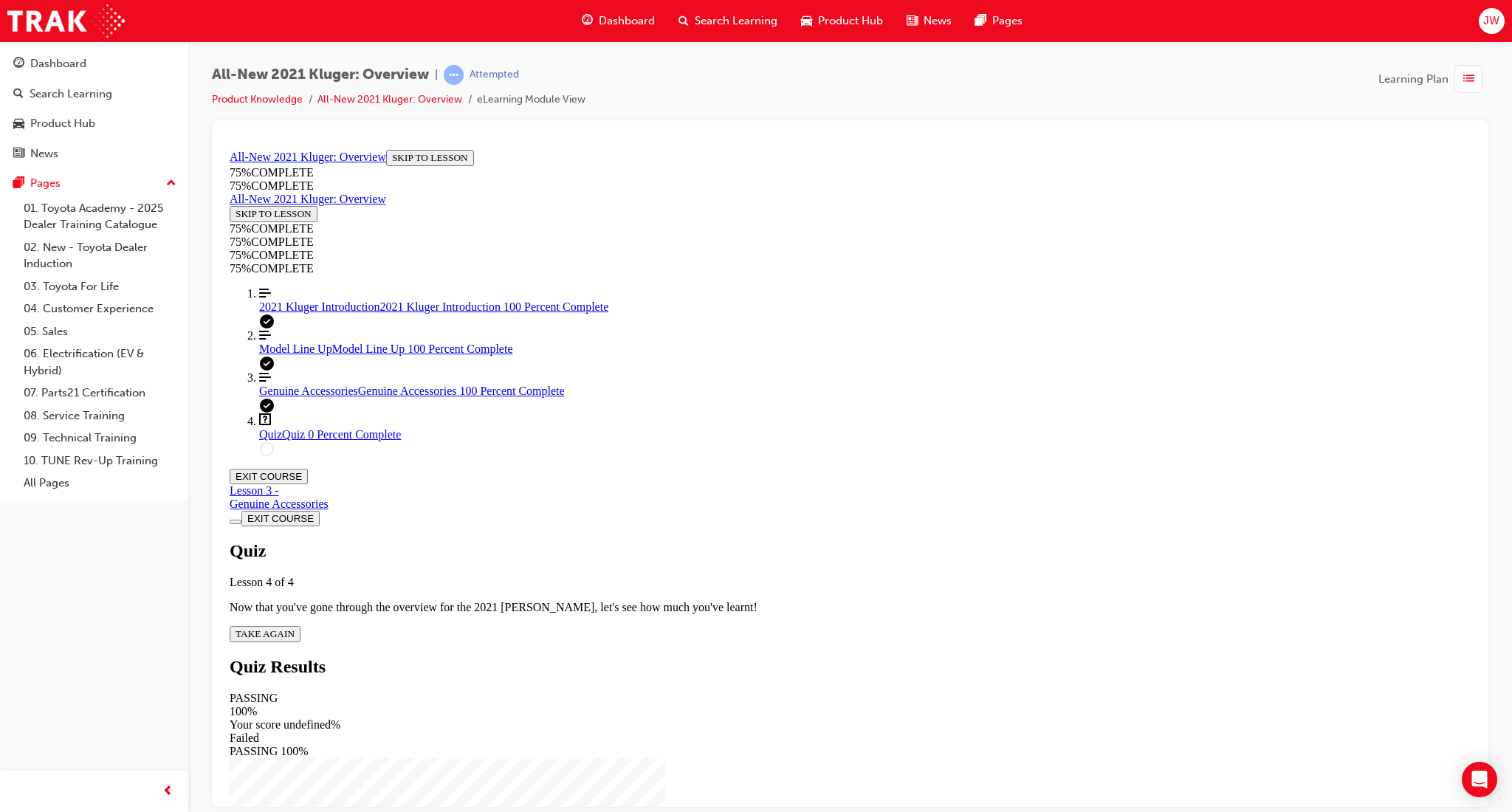
click at [772, 541] on div "Quiz Lesson 4 of 4 Now that you've gone through the overview for the 2021 Kluge…" at bounding box center [849, 591] width 1241 height 101
click at [295, 627] on span "TAKE AGAIN" at bounding box center [265, 633] width 59 height 11
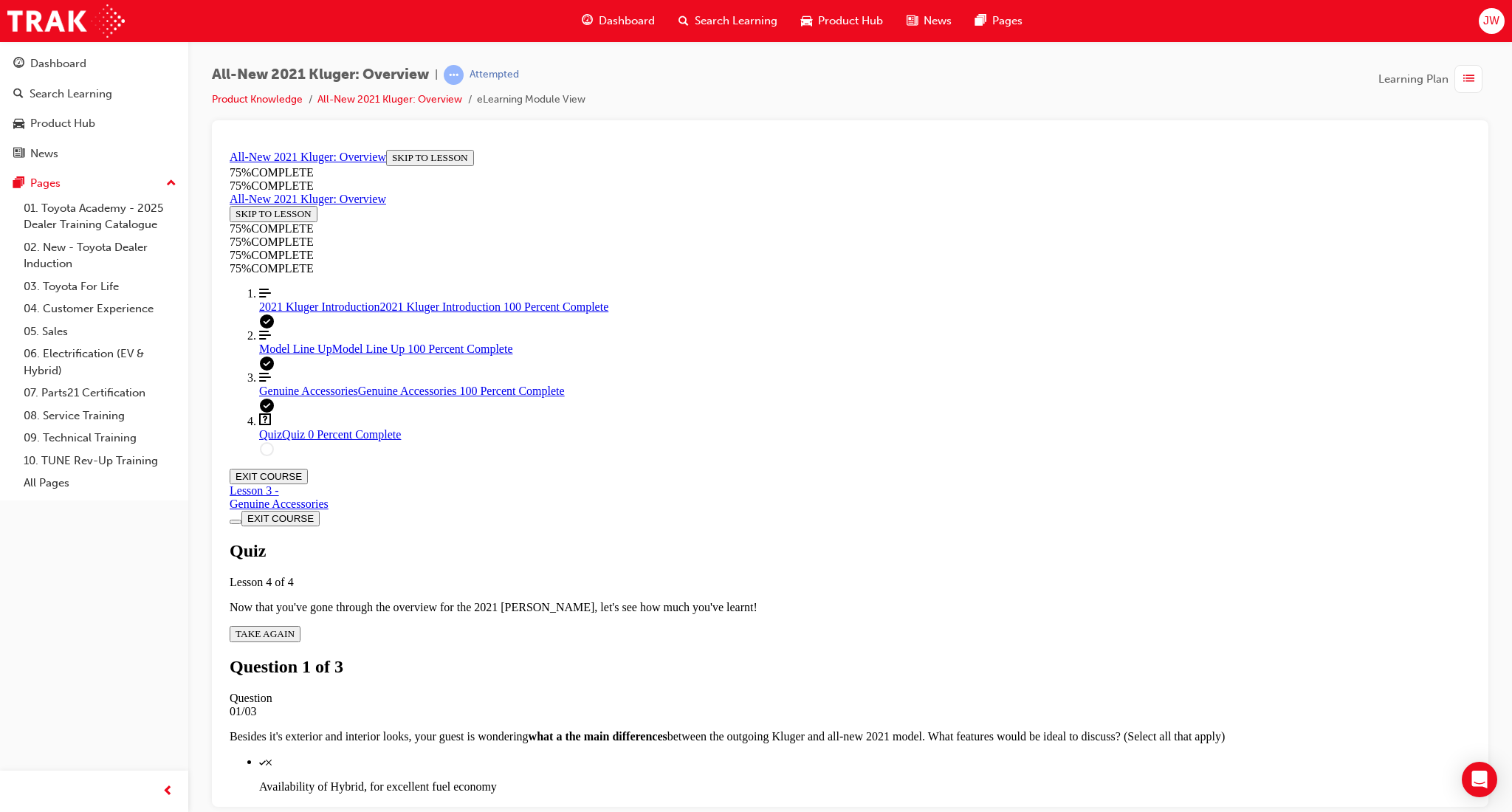
scroll to position [151, 0]
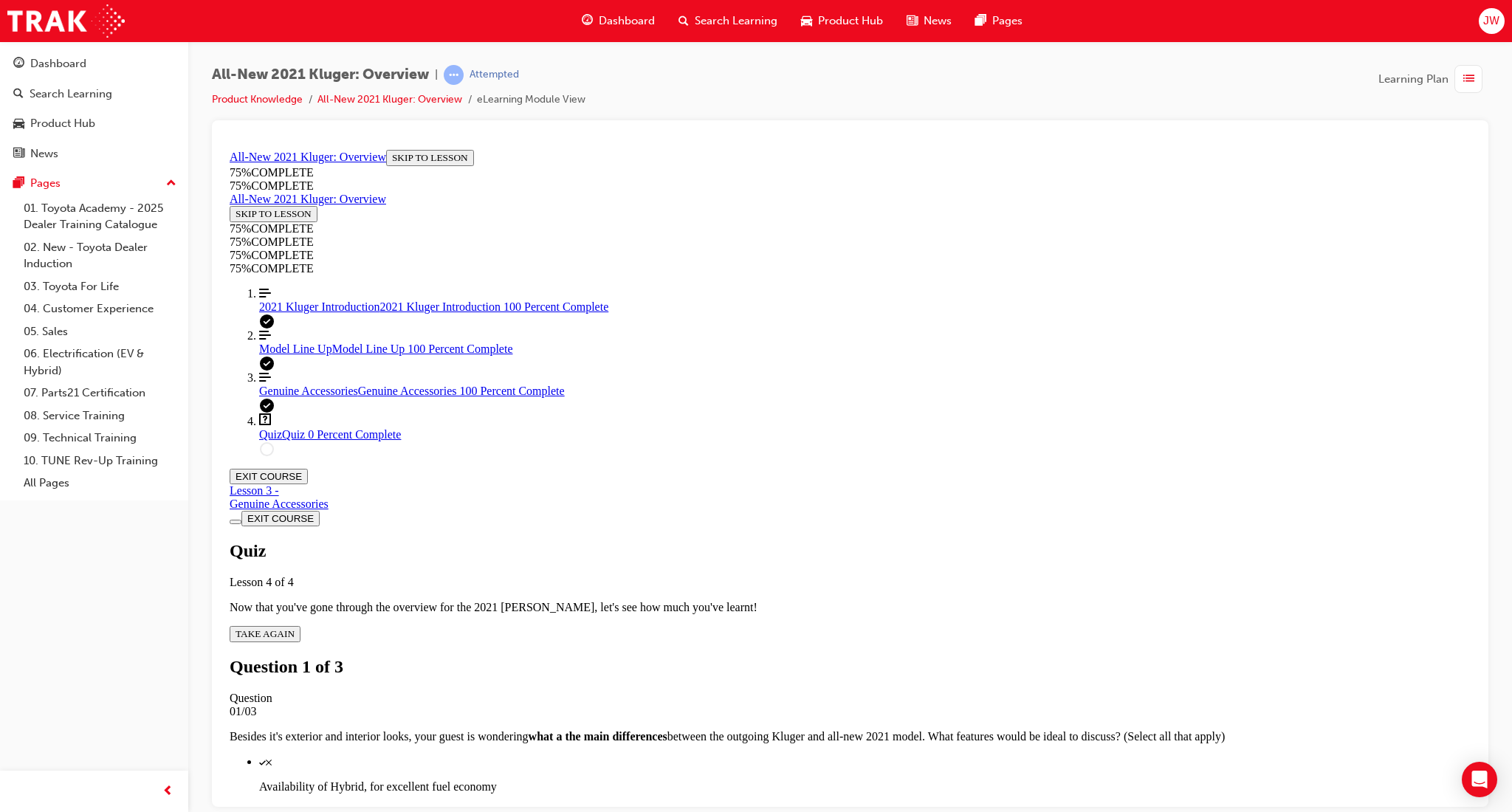
click at [962, 754] on div "Quiz" at bounding box center [865, 761] width 1212 height 14
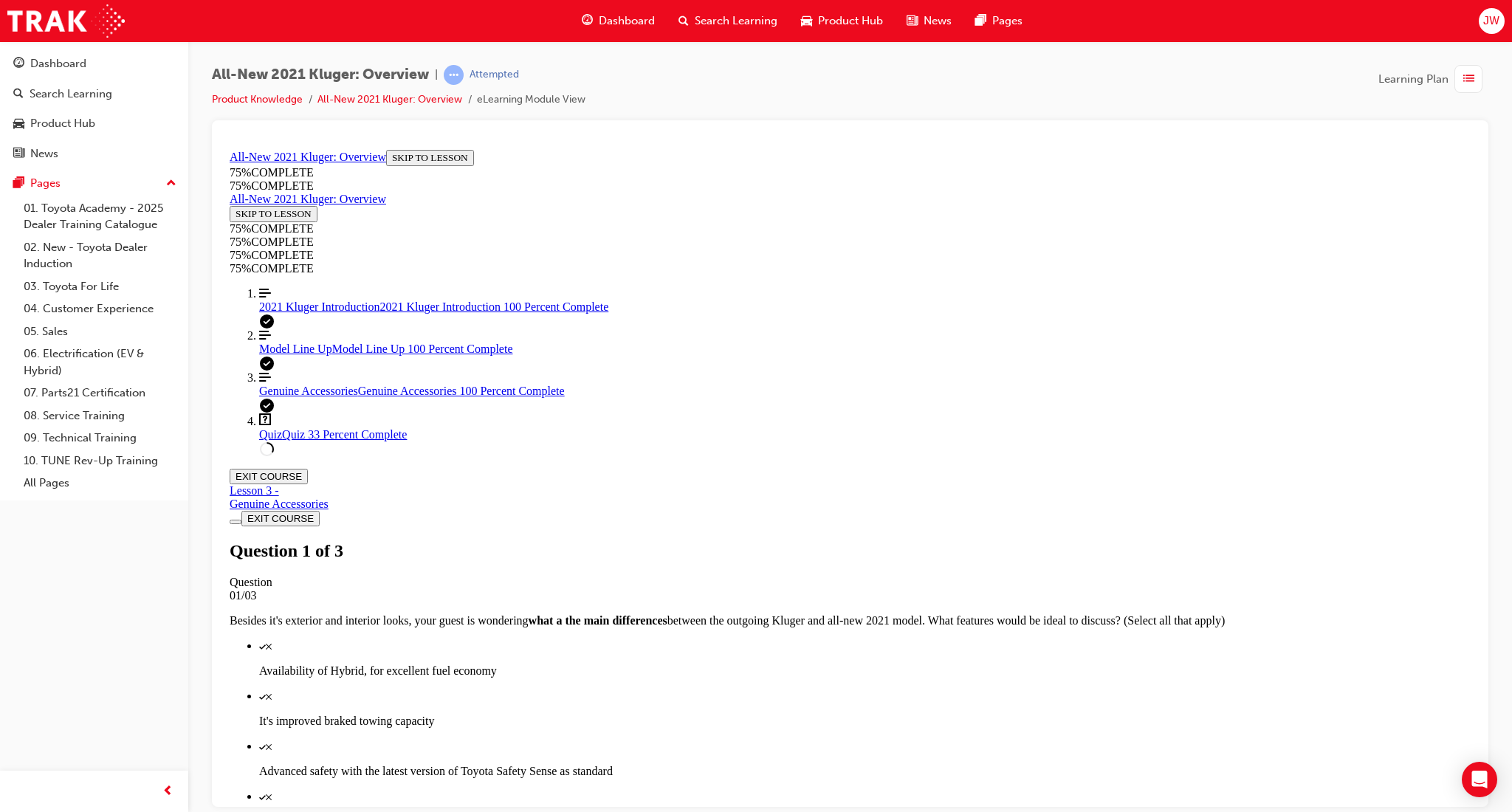
scroll to position [107, 0]
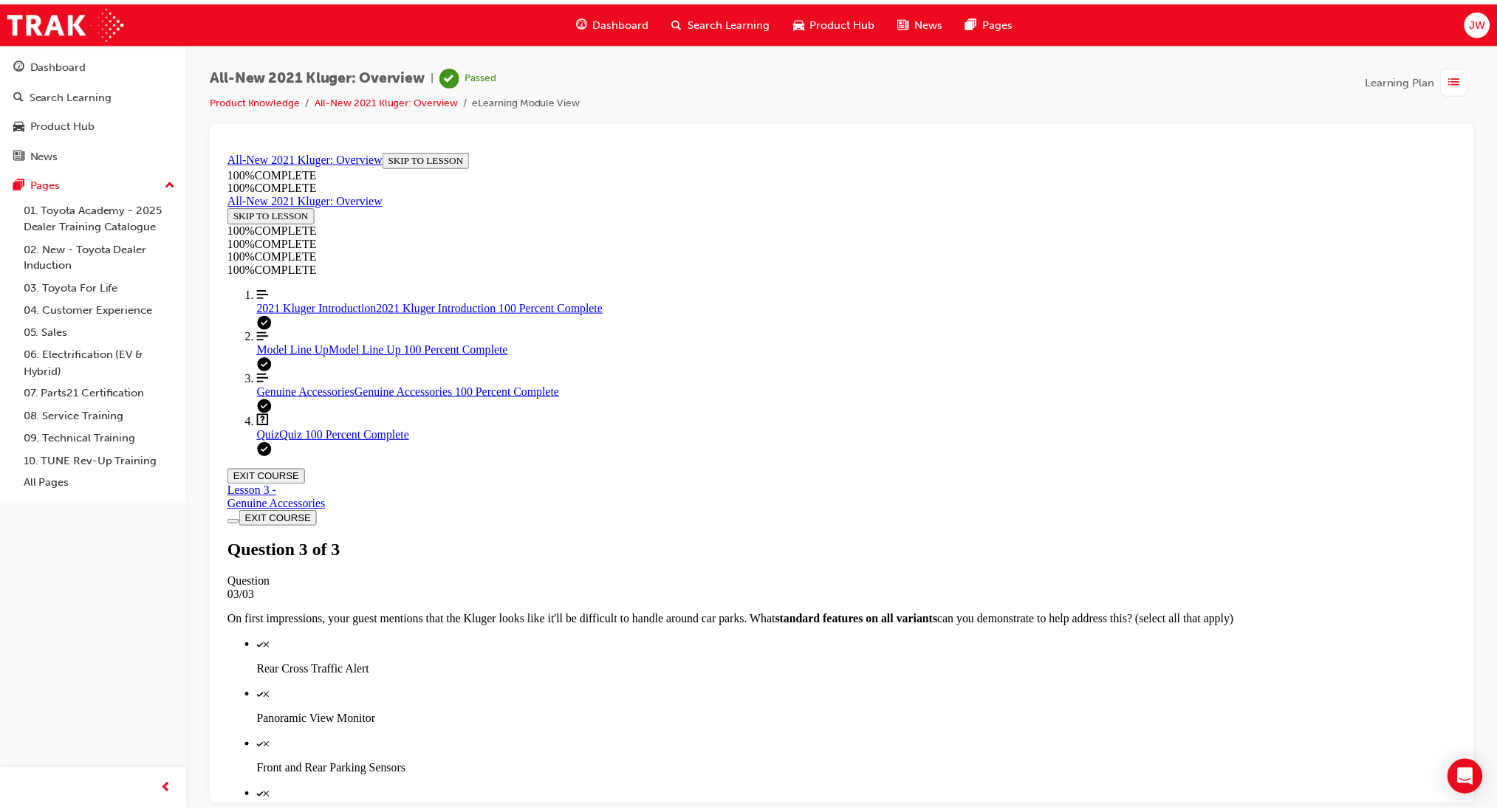
scroll to position [99, 0]
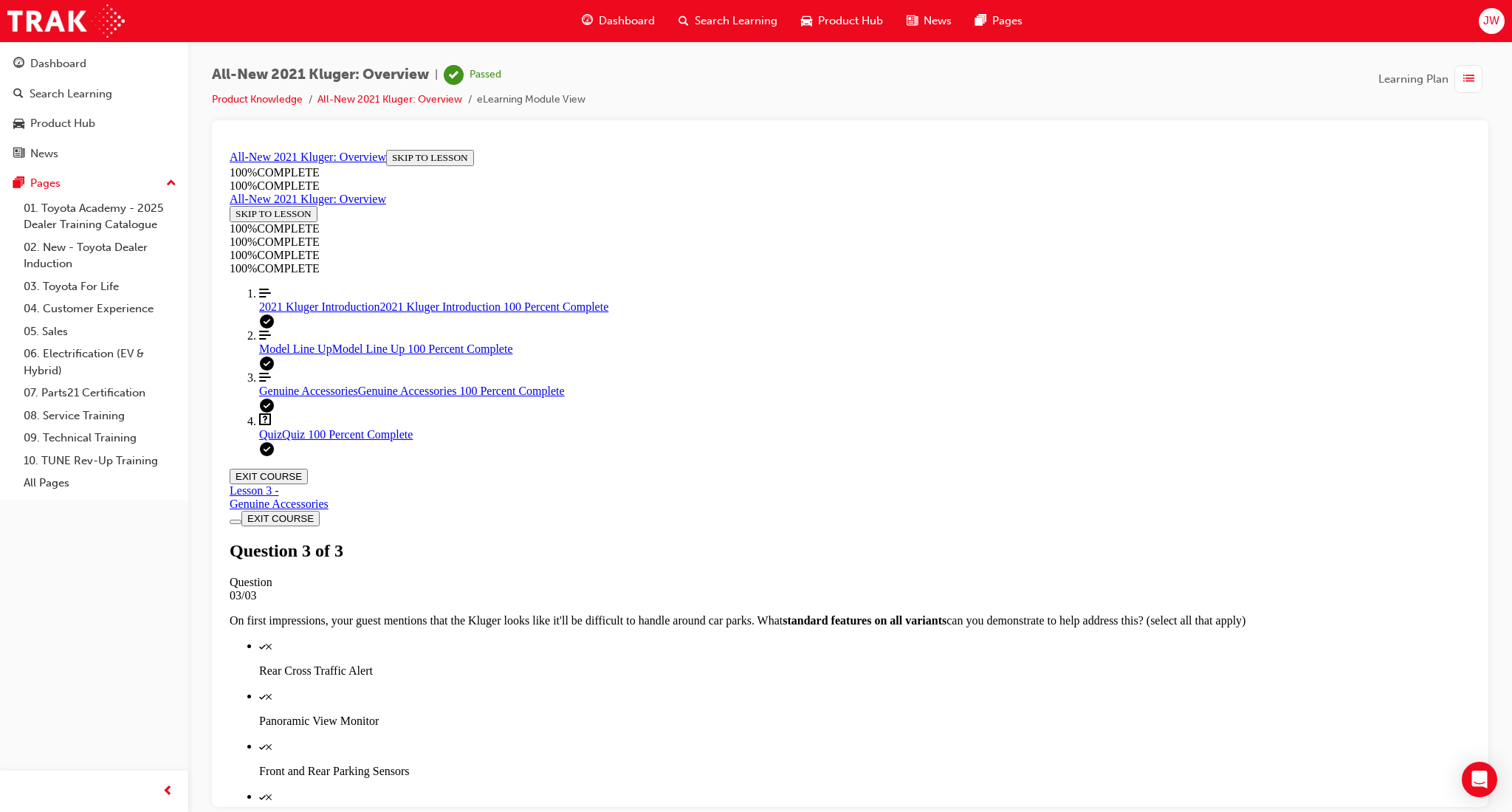
click at [608, 27] on span "Dashboard" at bounding box center [626, 21] width 56 height 17
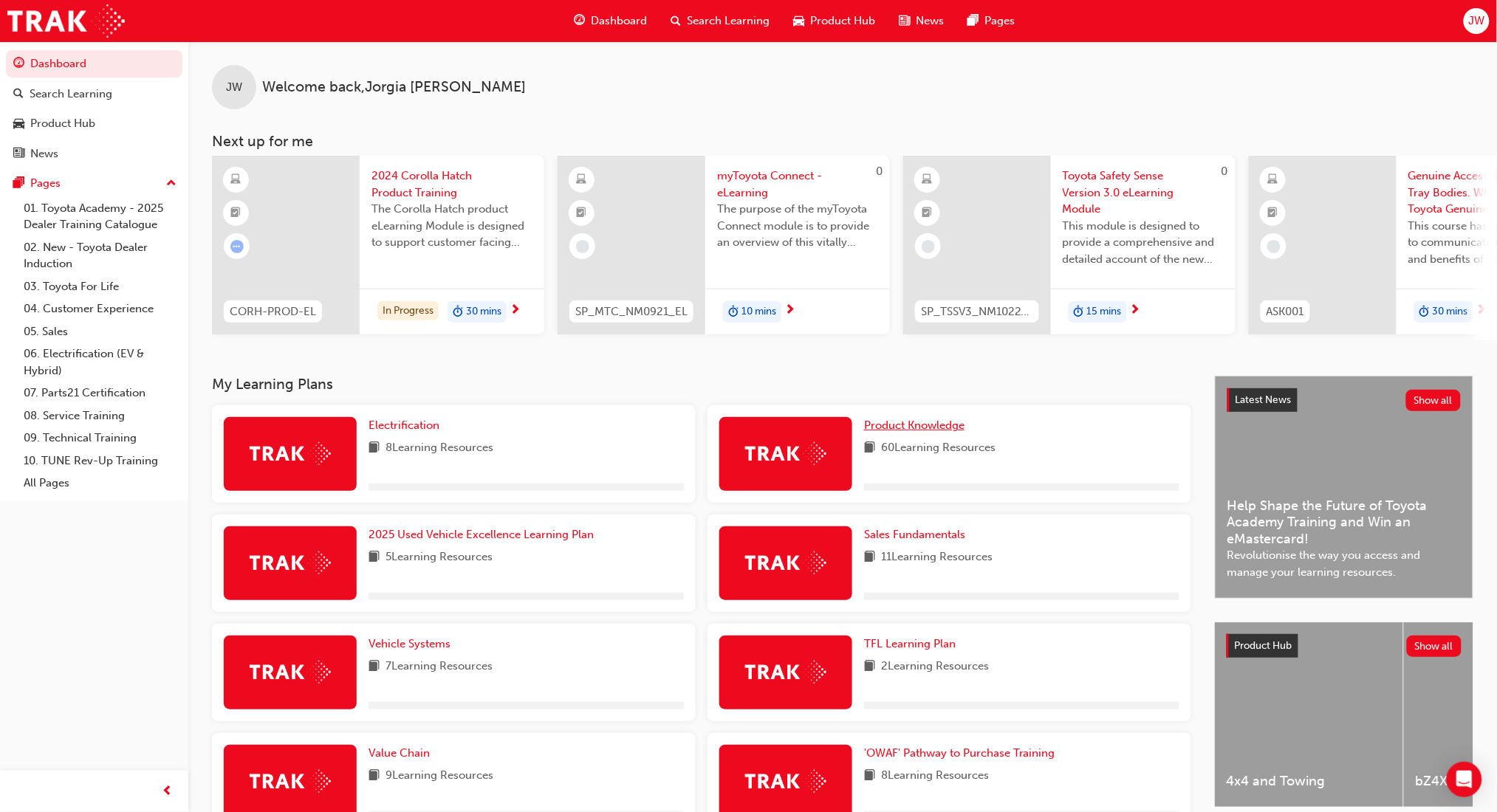
click at [916, 432] on span "Product Knowledge" at bounding box center [914, 425] width 100 height 14
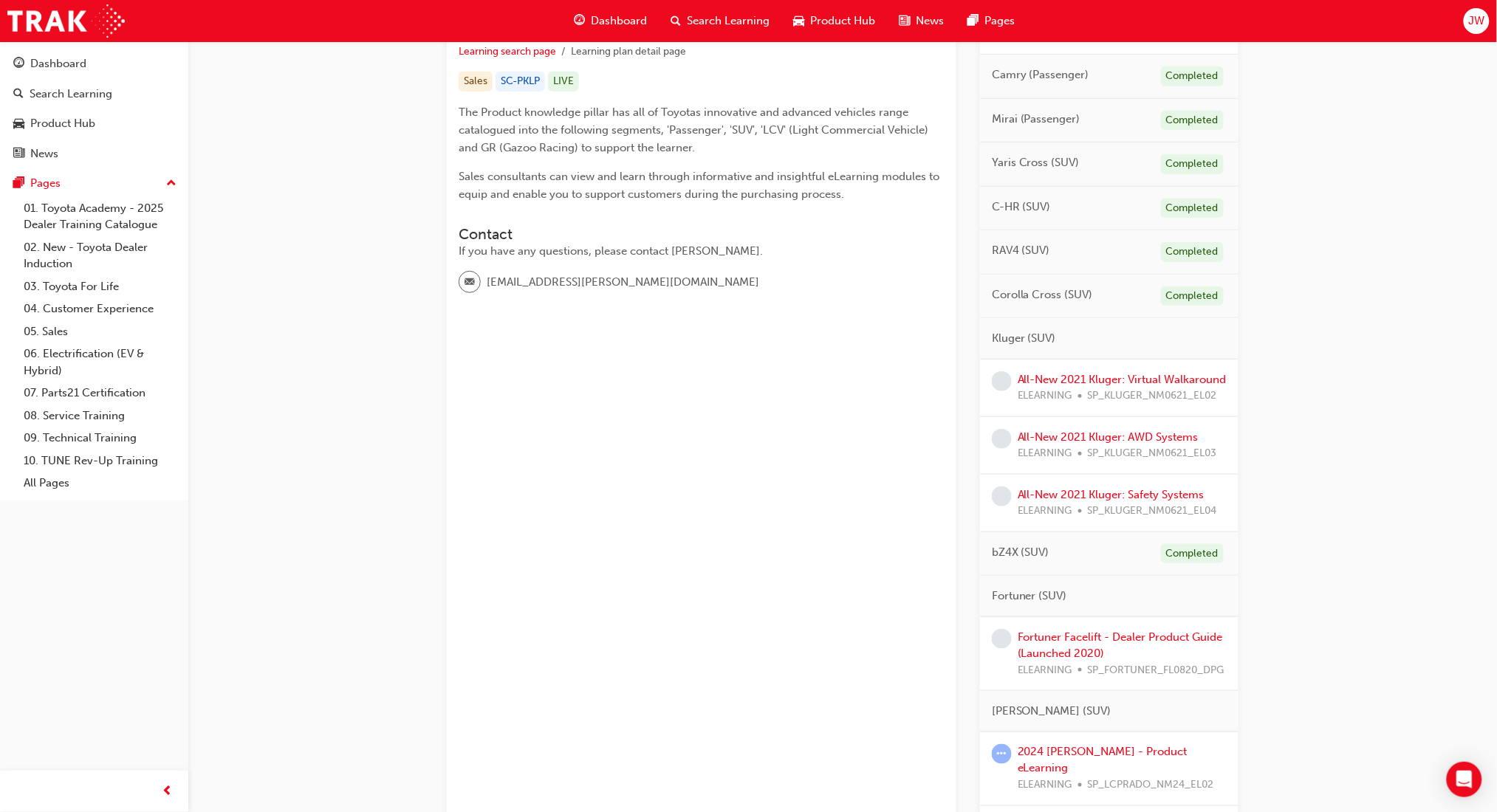
scroll to position [295, 0]
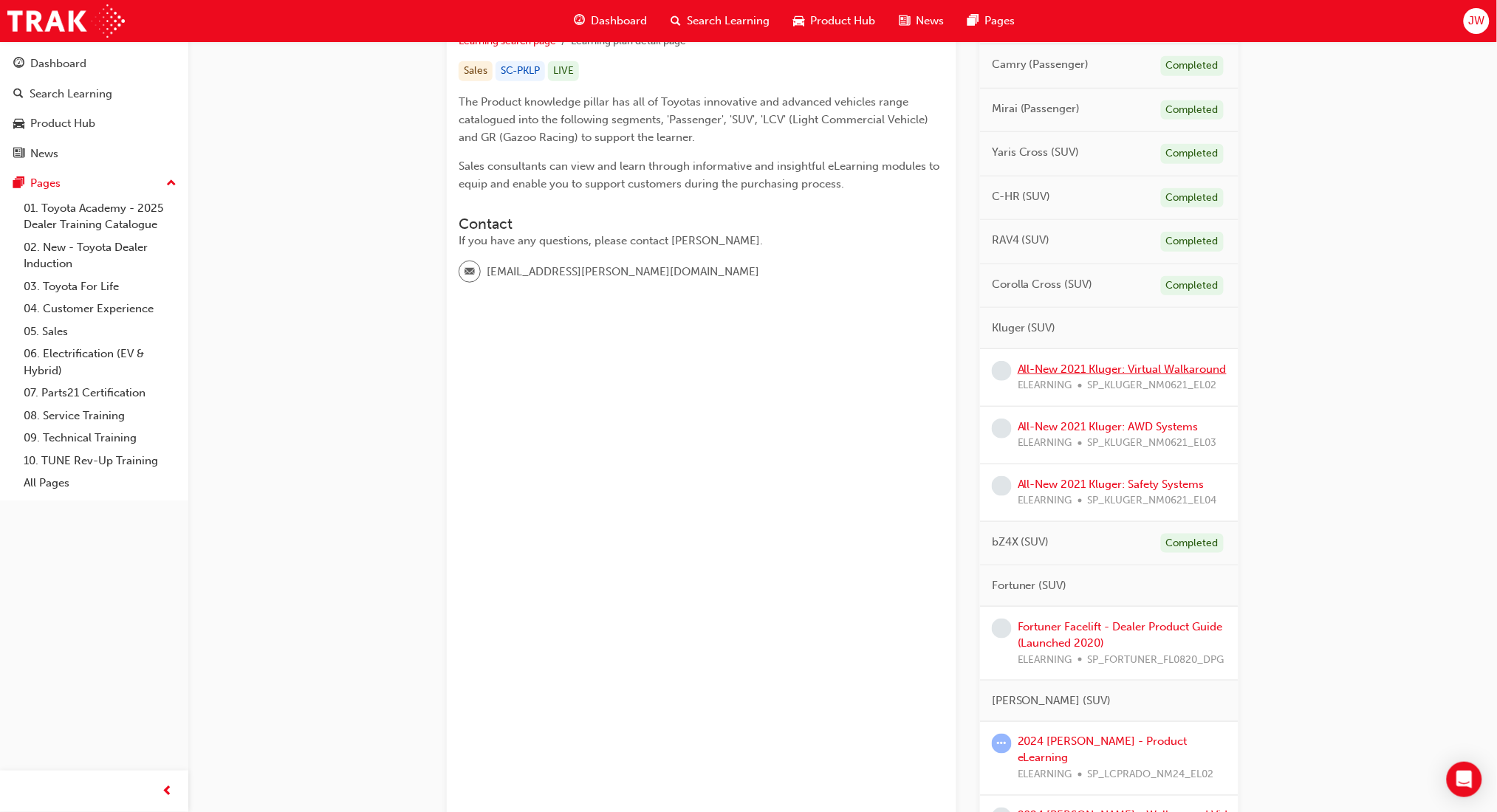
click at [1075, 367] on link "All-New 2021 Kluger: Virtual Walkaround" at bounding box center [1122, 369] width 209 height 14
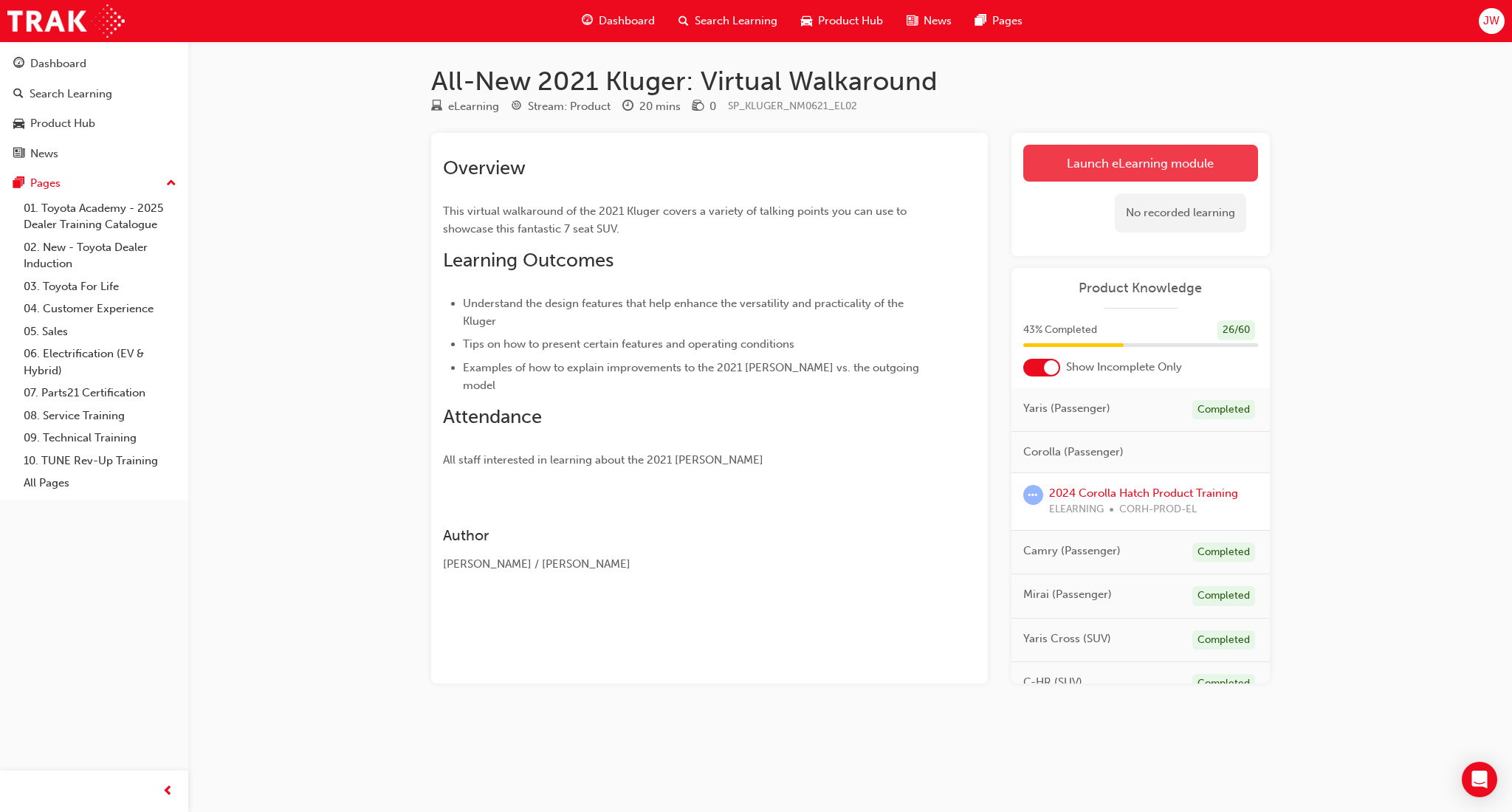
click at [1093, 175] on link "Launch eLearning module" at bounding box center [1139, 163] width 235 height 37
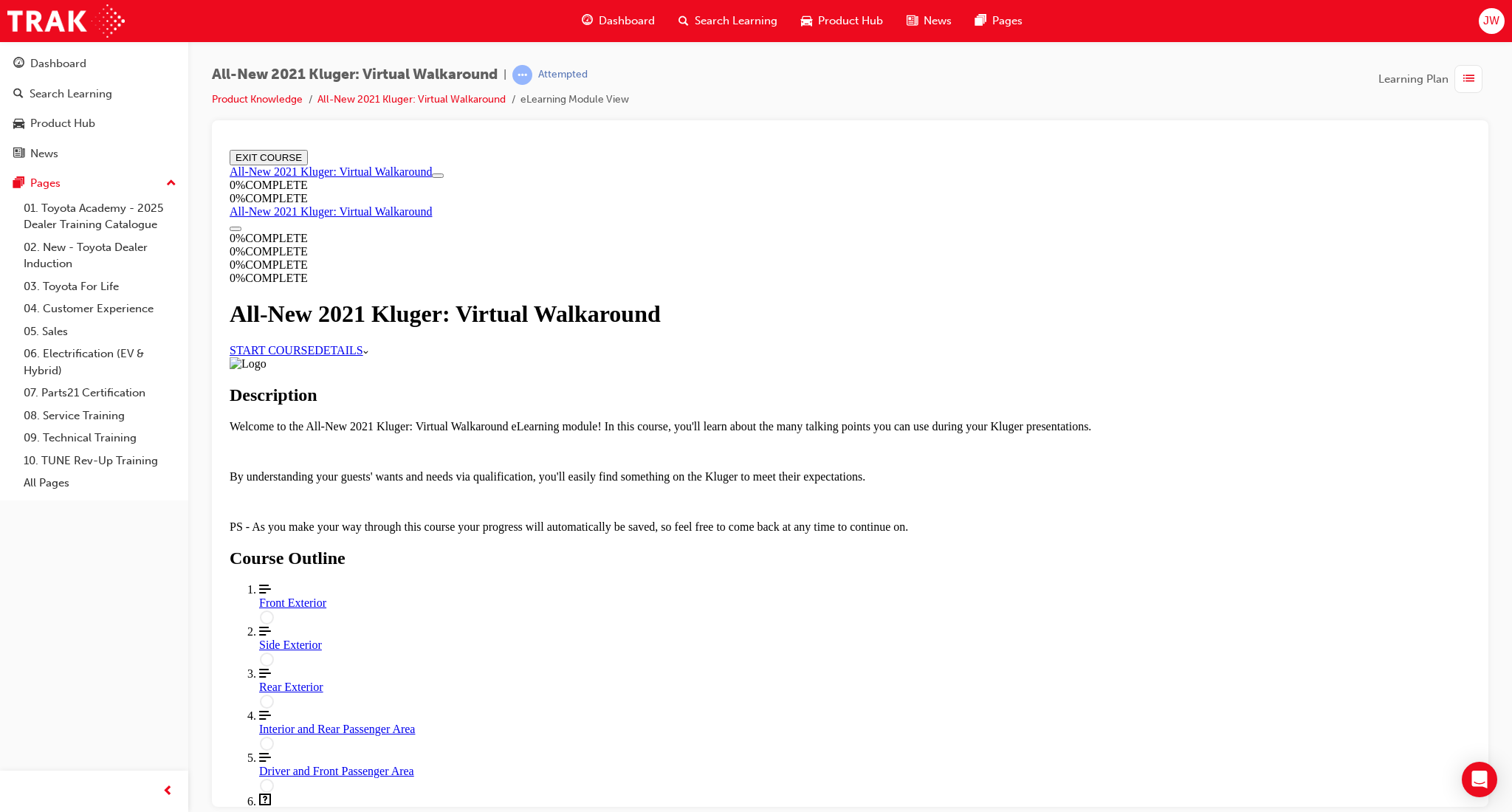
click at [693, 596] on div "Front Exterior" at bounding box center [865, 602] width 1212 height 14
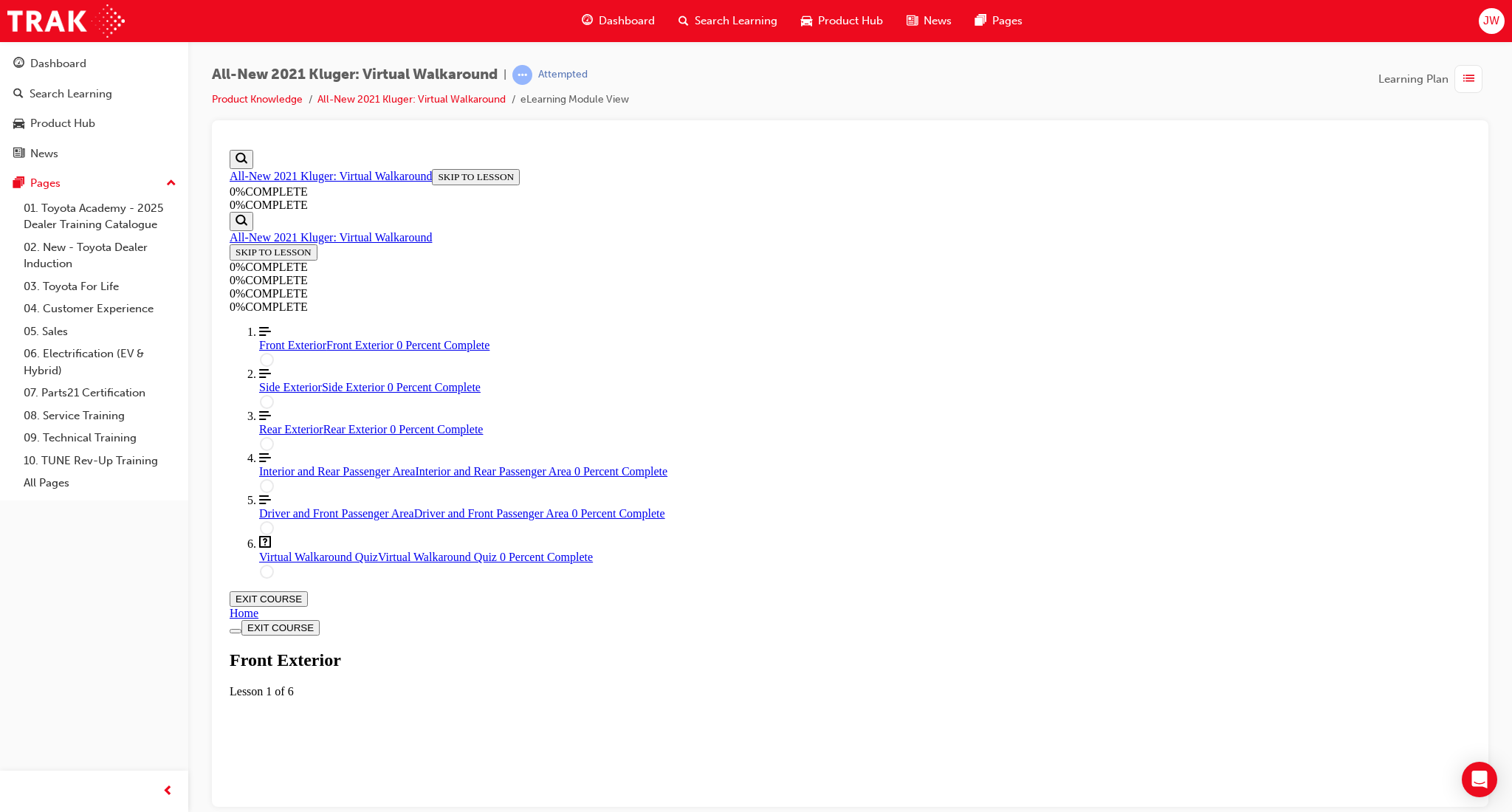
scroll to position [51, 0]
click at [295, 767] on div "Labeled graphic marker, Plus, Not Viewed" at bounding box center [295, 767] width 0 height 0
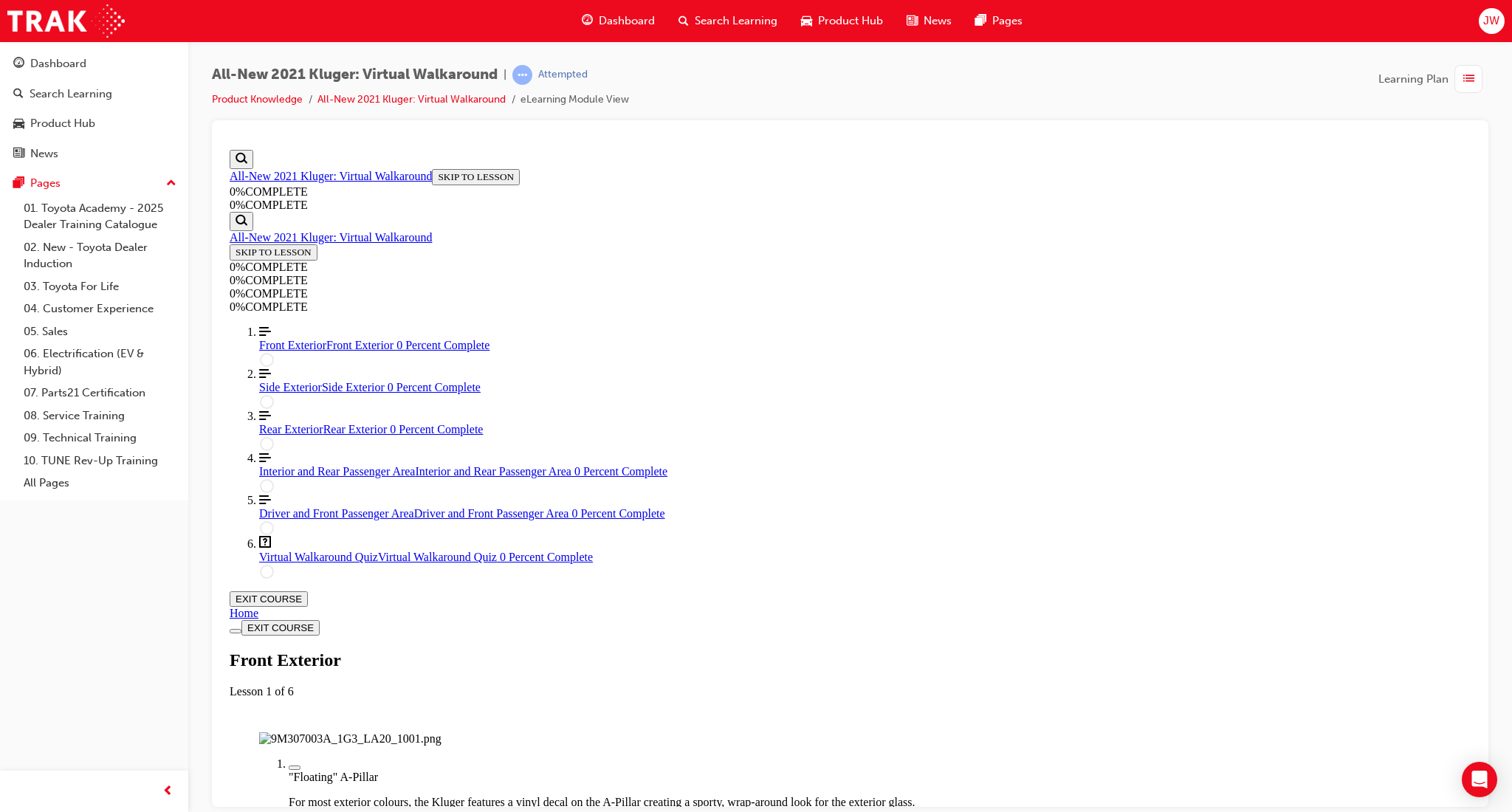
drag, startPoint x: 1202, startPoint y: 536, endPoint x: 1154, endPoint y: 573, distance: 60.6
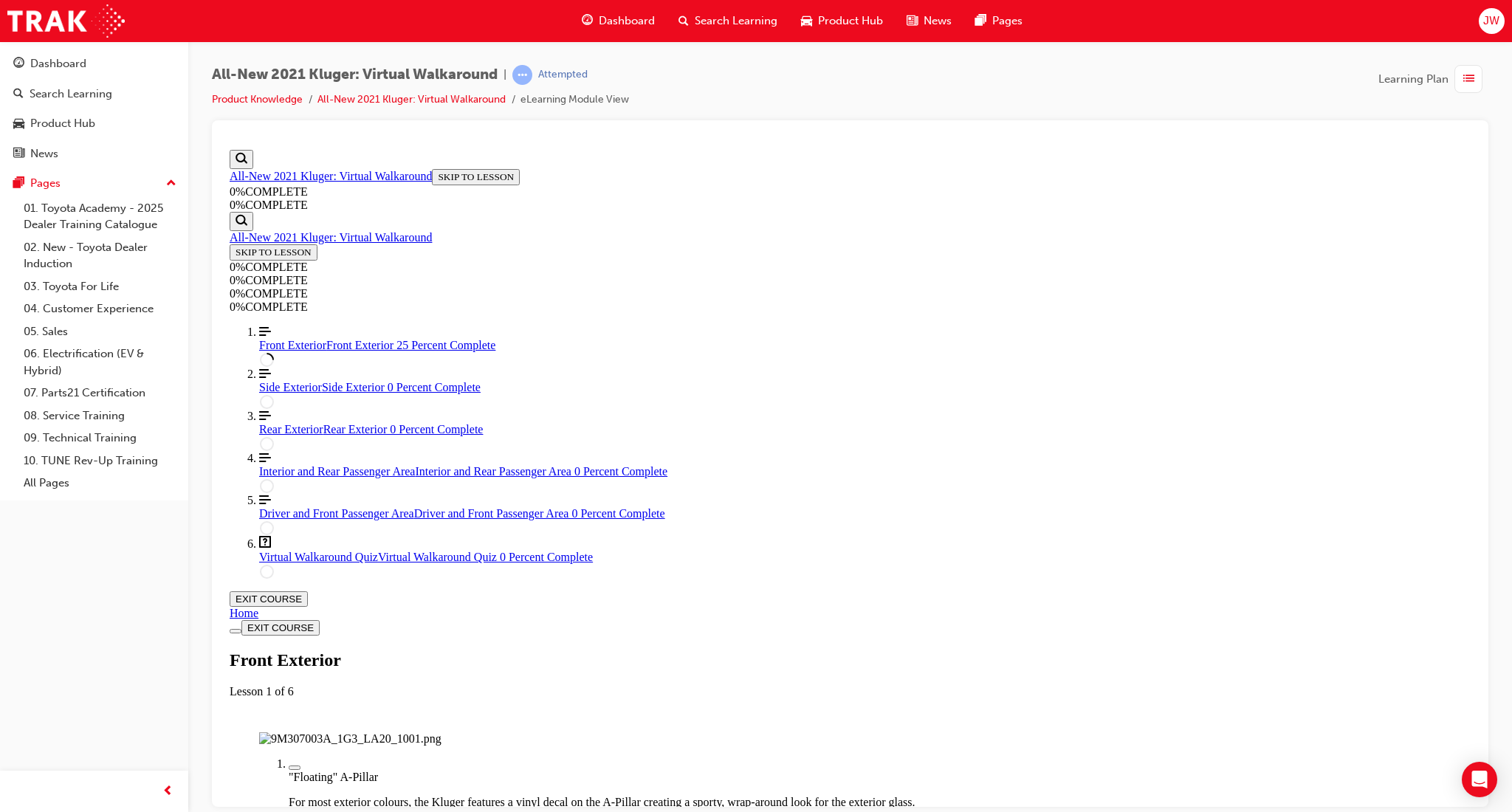
drag, startPoint x: 1202, startPoint y: 385, endPoint x: 1203, endPoint y: 425, distance: 40.0
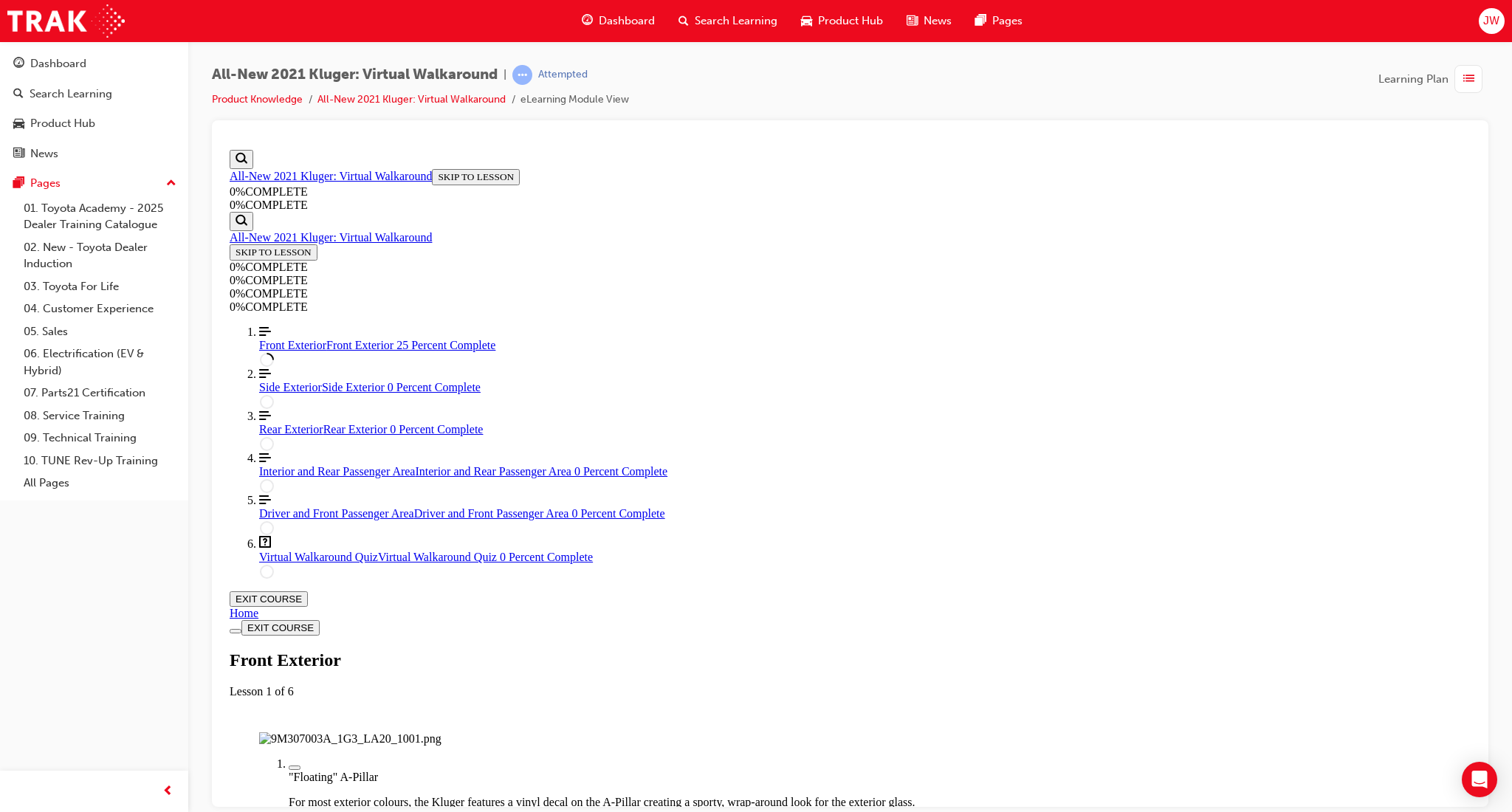
click at [441, 732] on img "Labeled Graphic" at bounding box center [351, 738] width 183 height 14
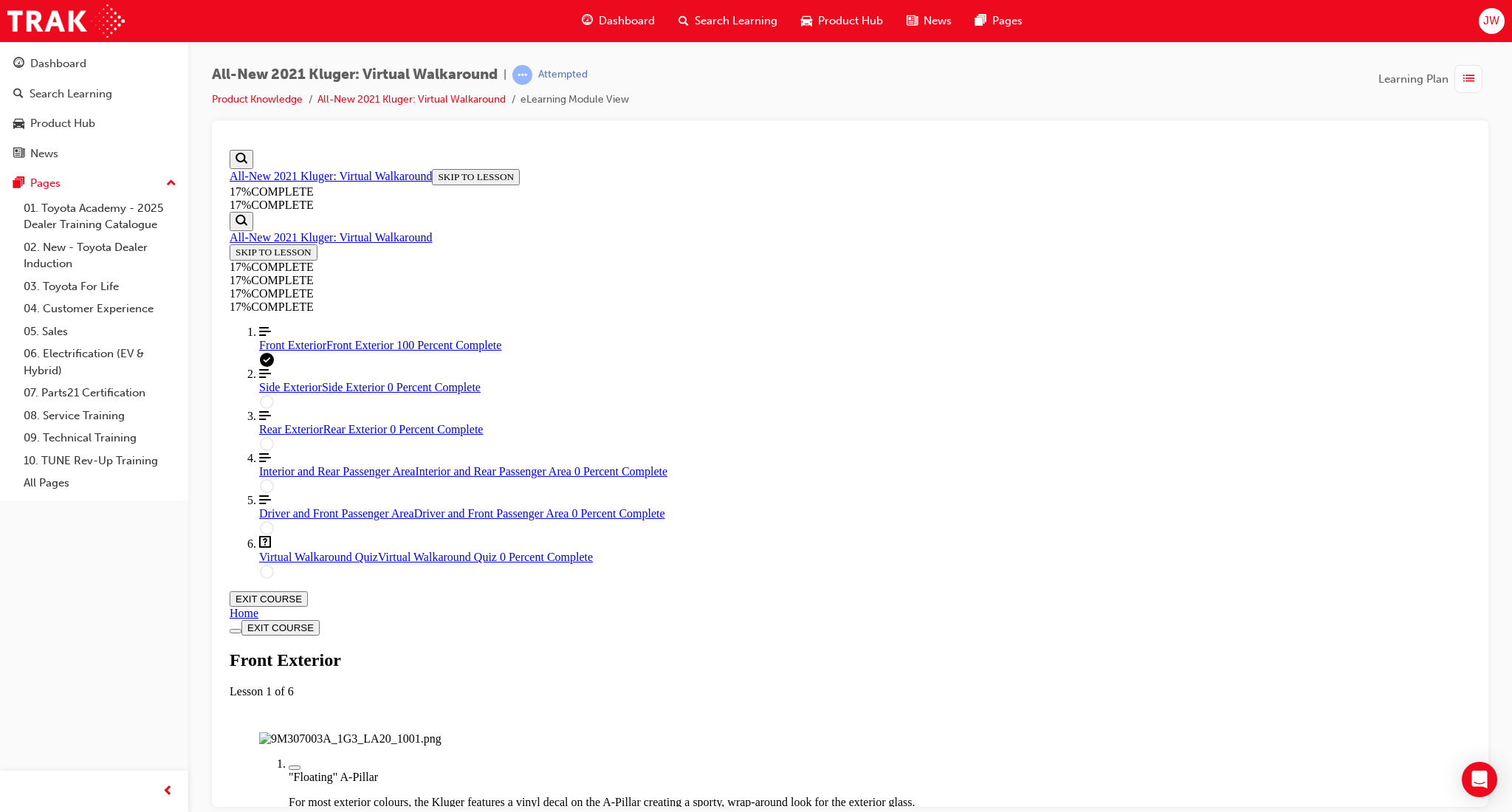
scroll to position [823, 0]
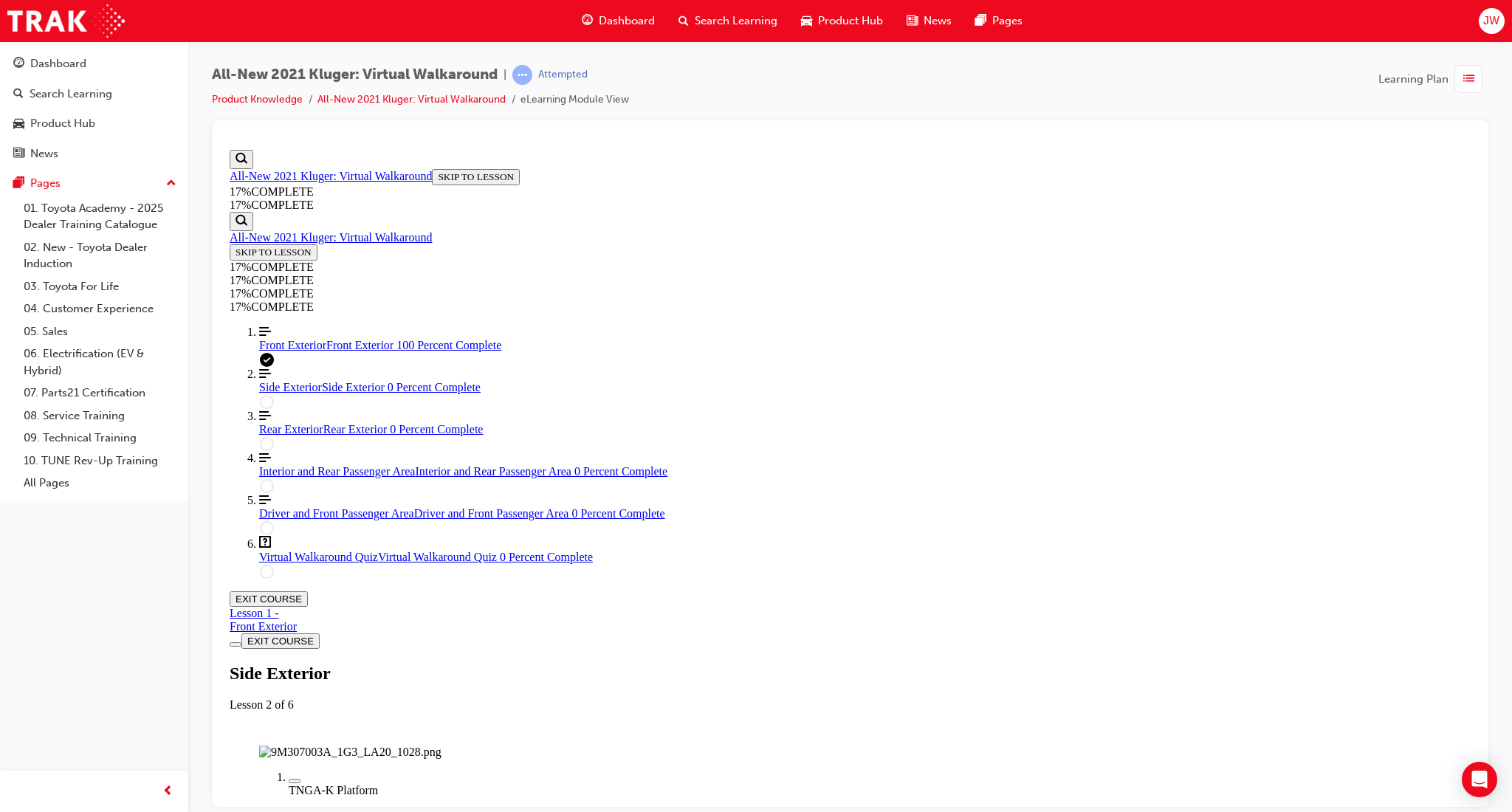
scroll to position [241, 0]
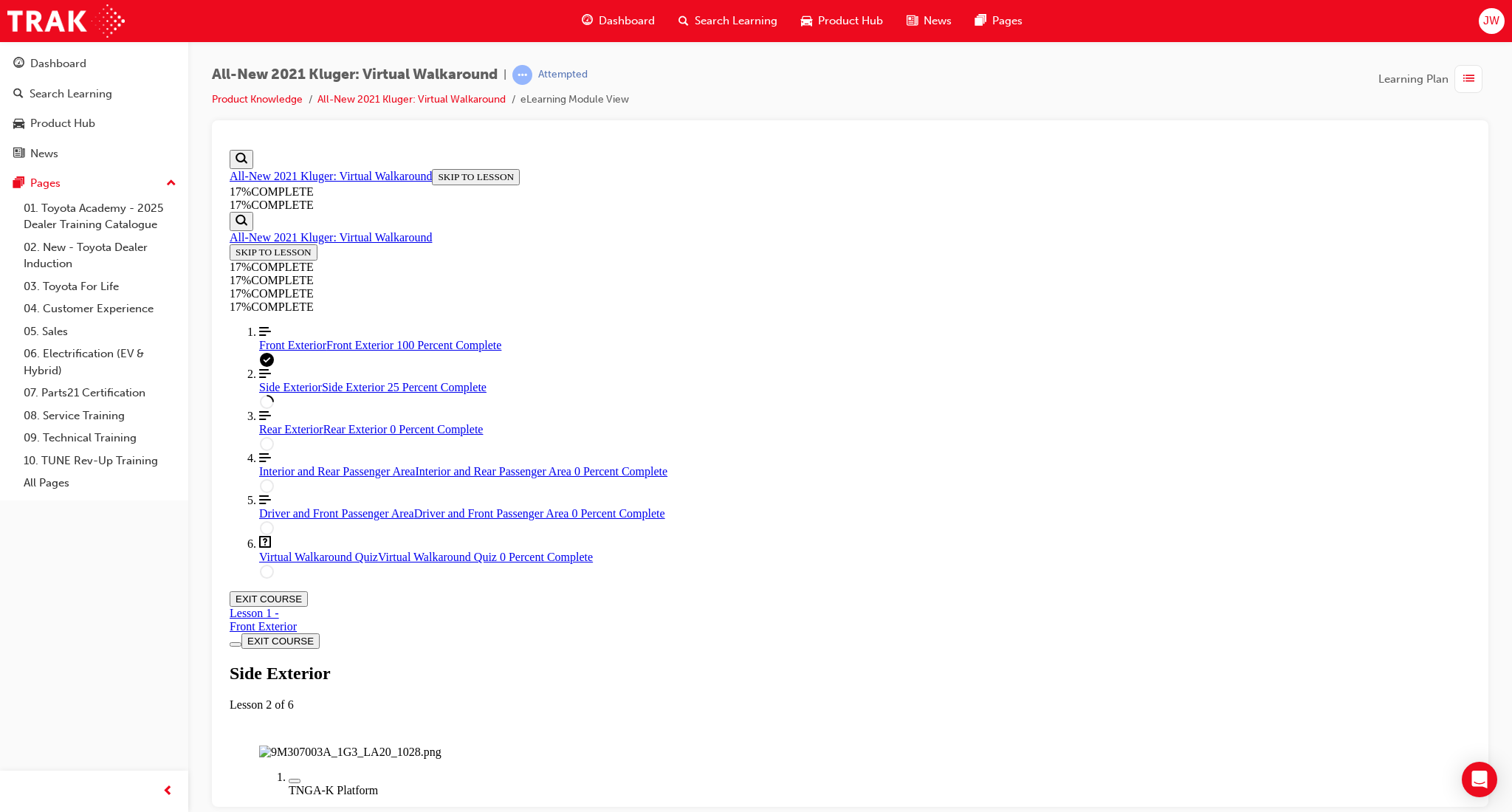
drag, startPoint x: 1055, startPoint y: 293, endPoint x: 1057, endPoint y: 312, distance: 19.1
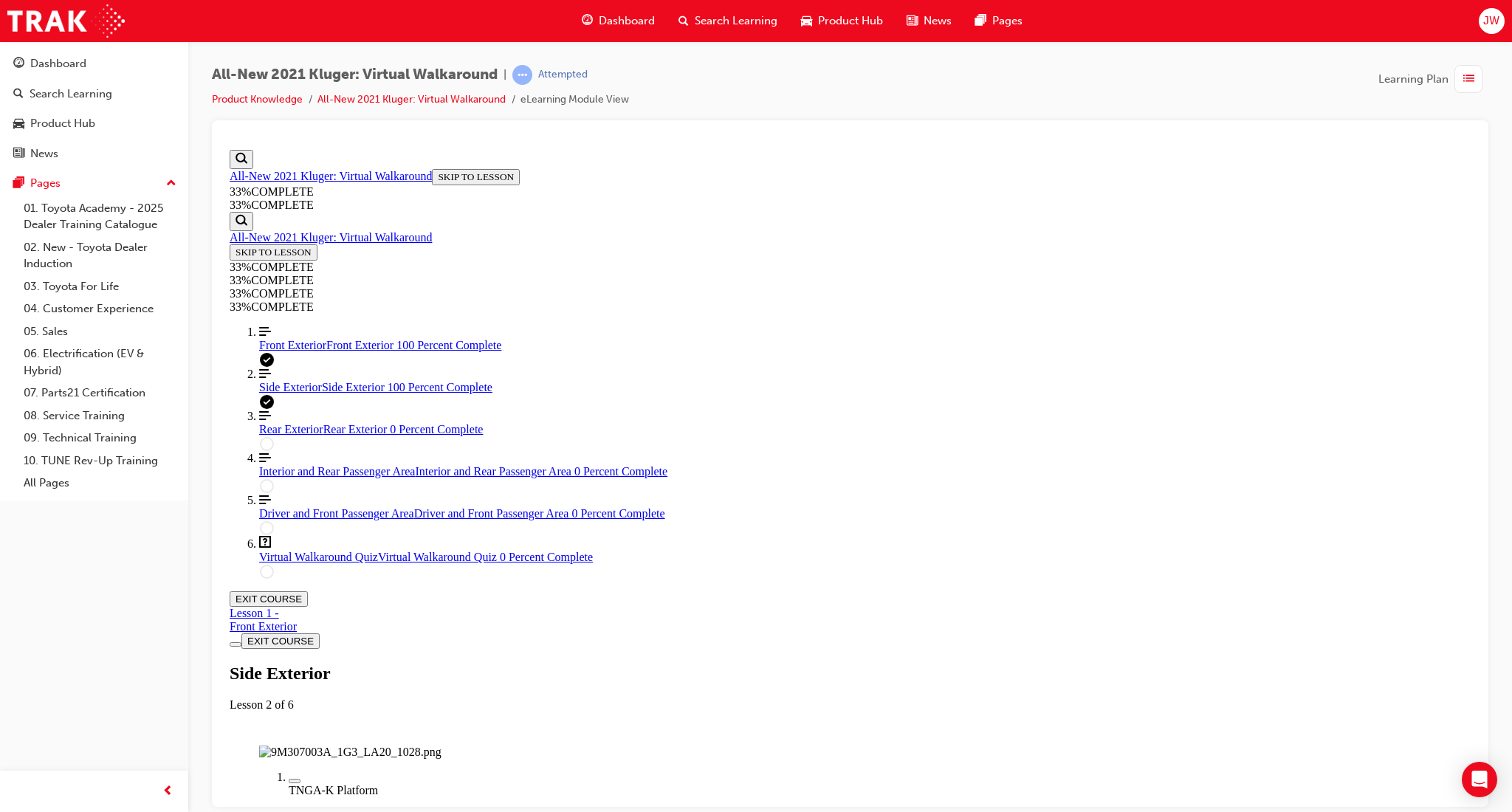
drag, startPoint x: 851, startPoint y: 459, endPoint x: 851, endPoint y: 449, distance: 10.0
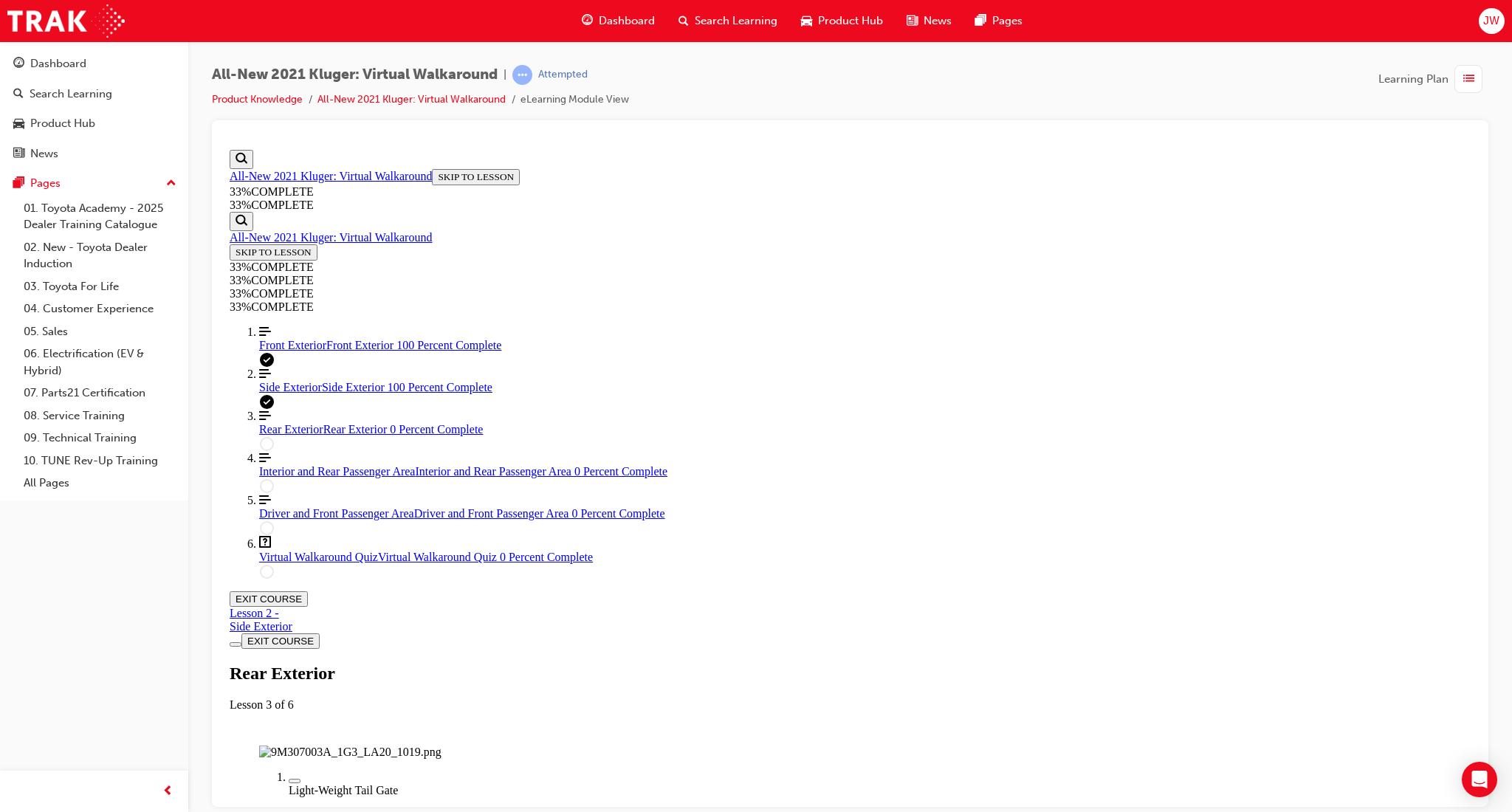
scroll to position [0, 0]
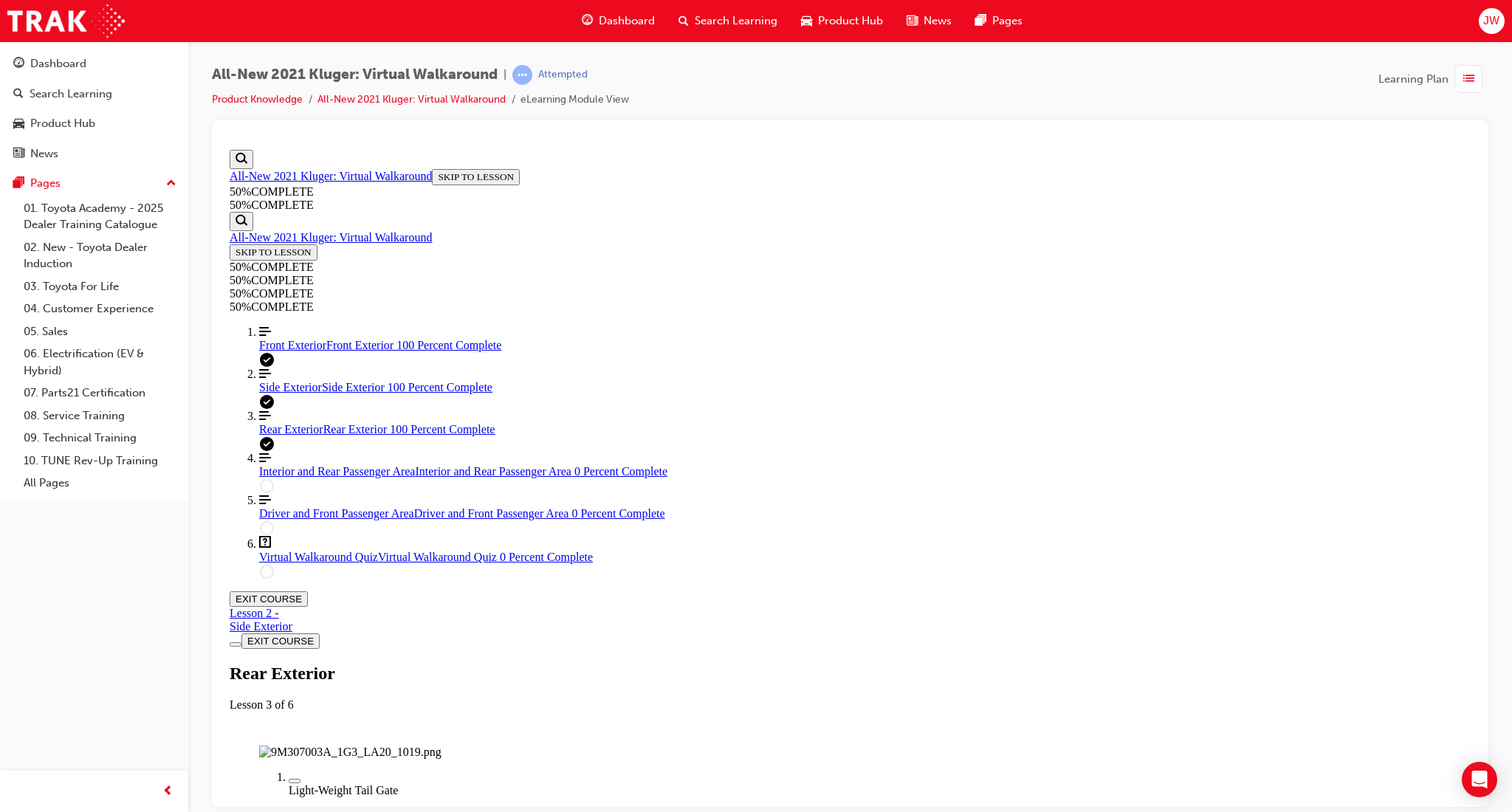
drag, startPoint x: 869, startPoint y: 545, endPoint x: 938, endPoint y: 593, distance: 84.1
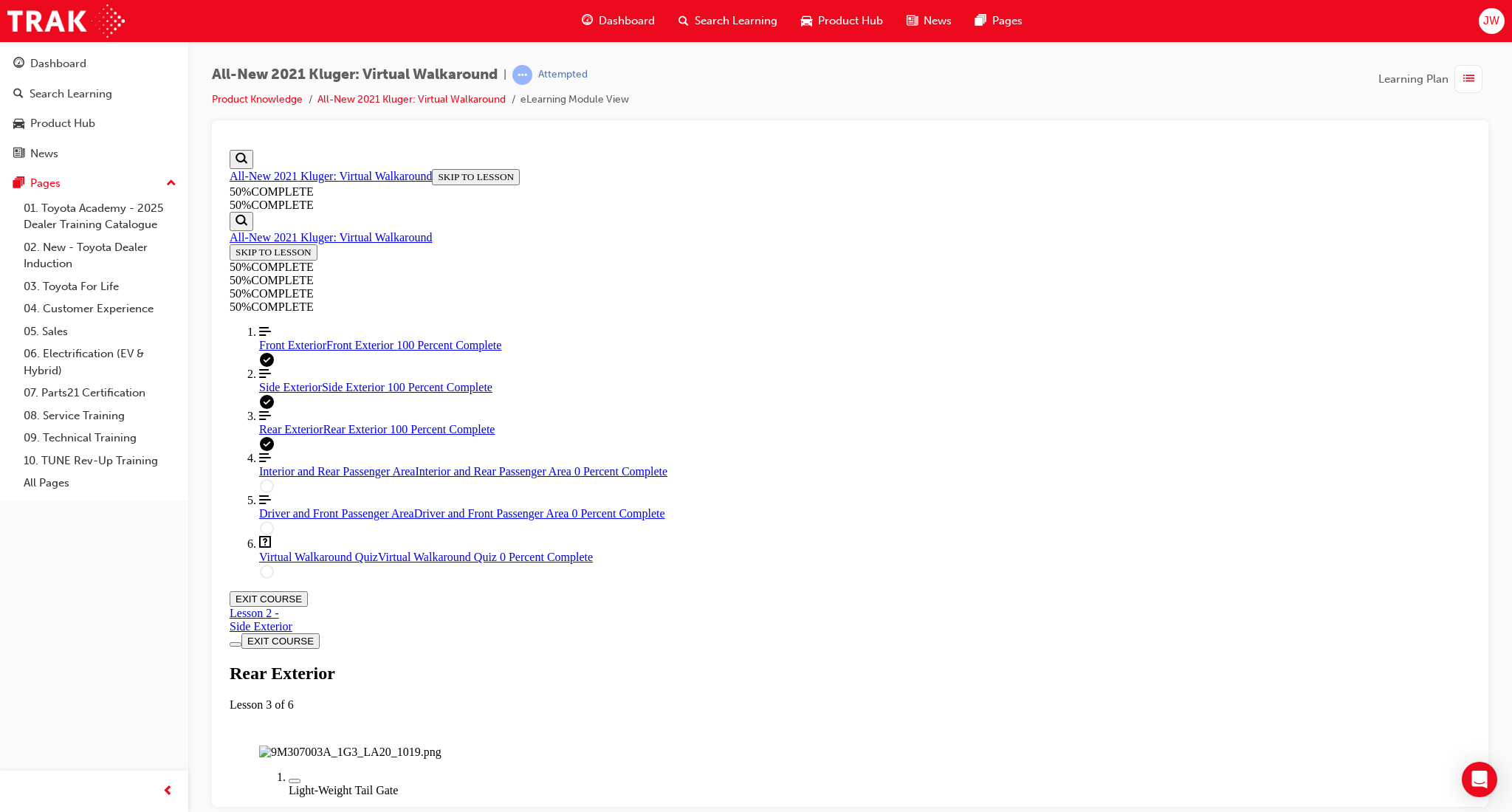
drag, startPoint x: 811, startPoint y: 371, endPoint x: 892, endPoint y: 372, distance: 81.0
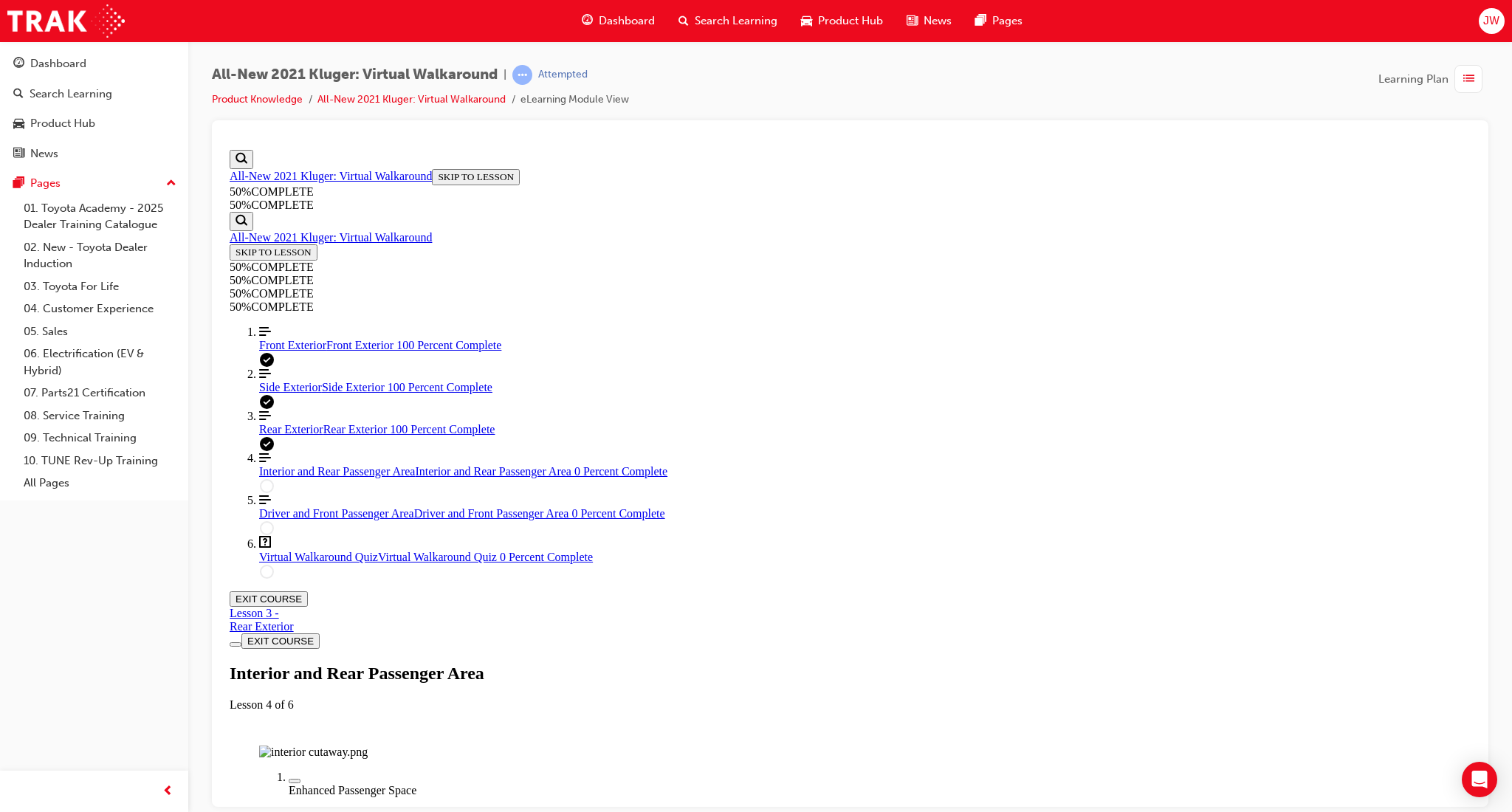
scroll to position [0, 0]
drag, startPoint x: 1411, startPoint y: 281, endPoint x: 1287, endPoint y: 250, distance: 127.8
click at [1411, 663] on div "Interior and Rear Passenger Area Lesson 4 of 6" at bounding box center [849, 687] width 1241 height 48
click at [295, 780] on div "Labeled graphic marker, Plus, Not Viewed" at bounding box center [295, 780] width 0 height 0
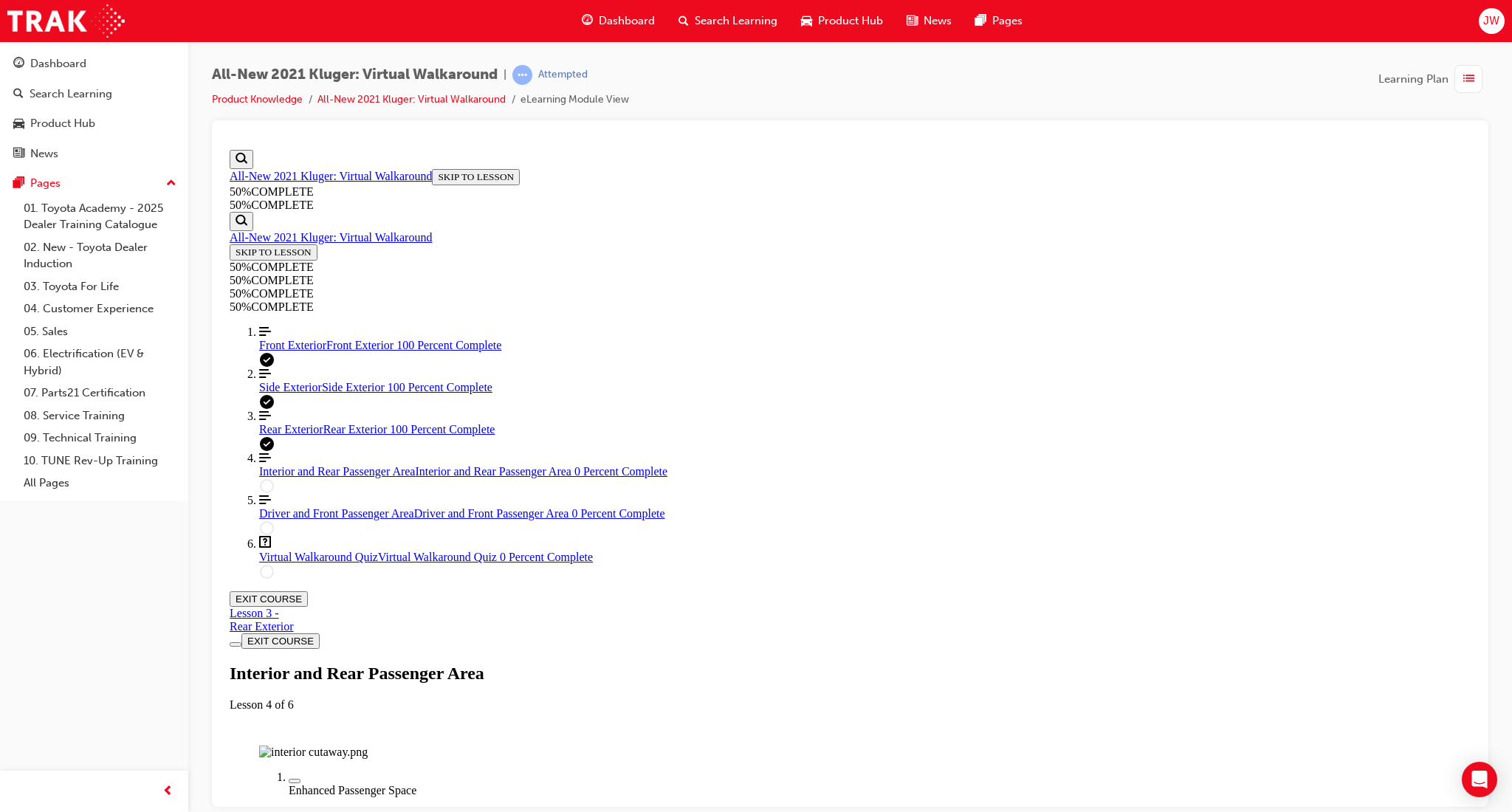
click at [903, 135] on div at bounding box center [850, 138] width 1253 height 12
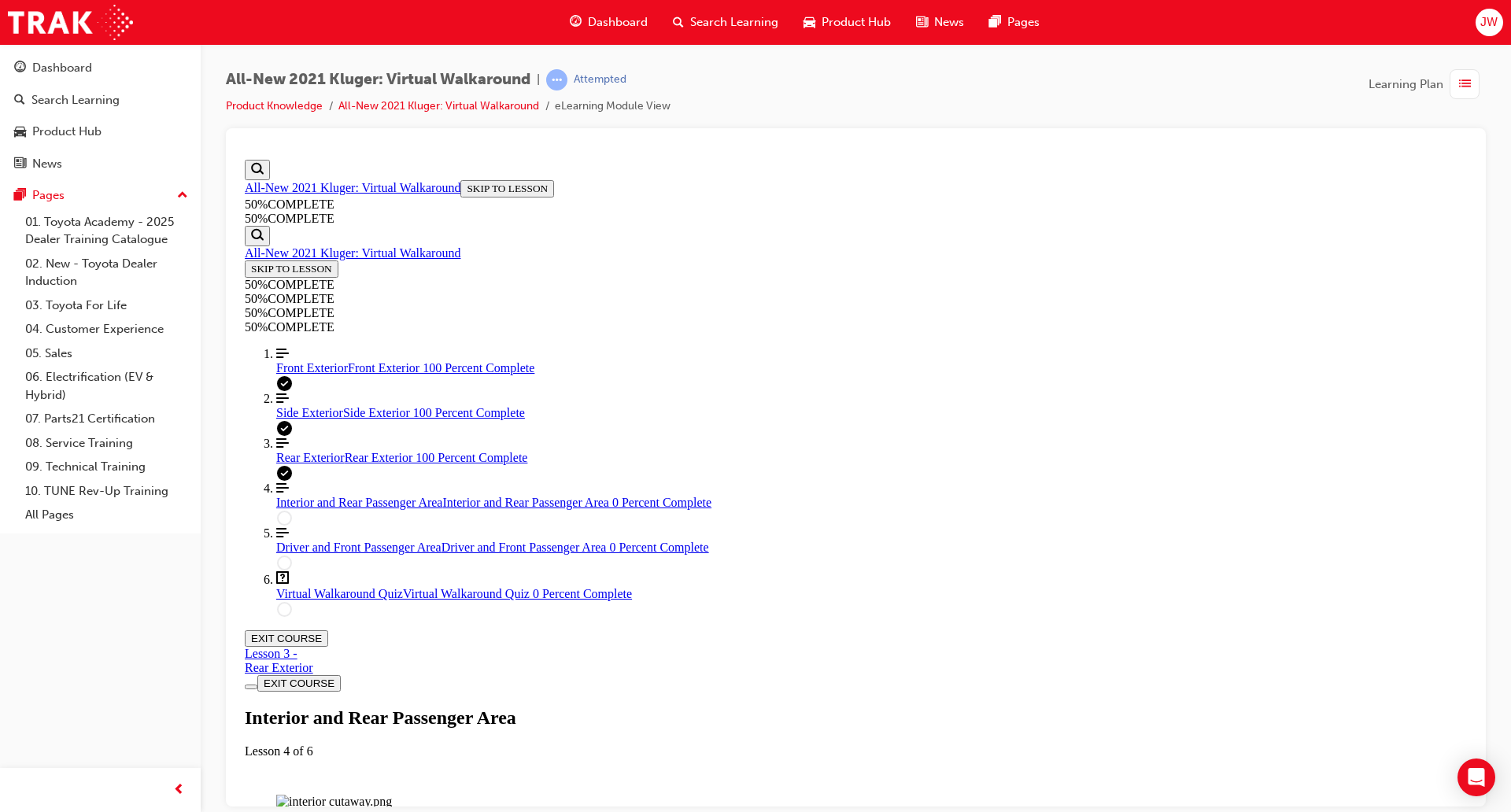
drag, startPoint x: 848, startPoint y: 207, endPoint x: 837, endPoint y: 321, distance: 114.5
drag, startPoint x: 635, startPoint y: 416, endPoint x: 640, endPoint y: 338, distance: 78.2
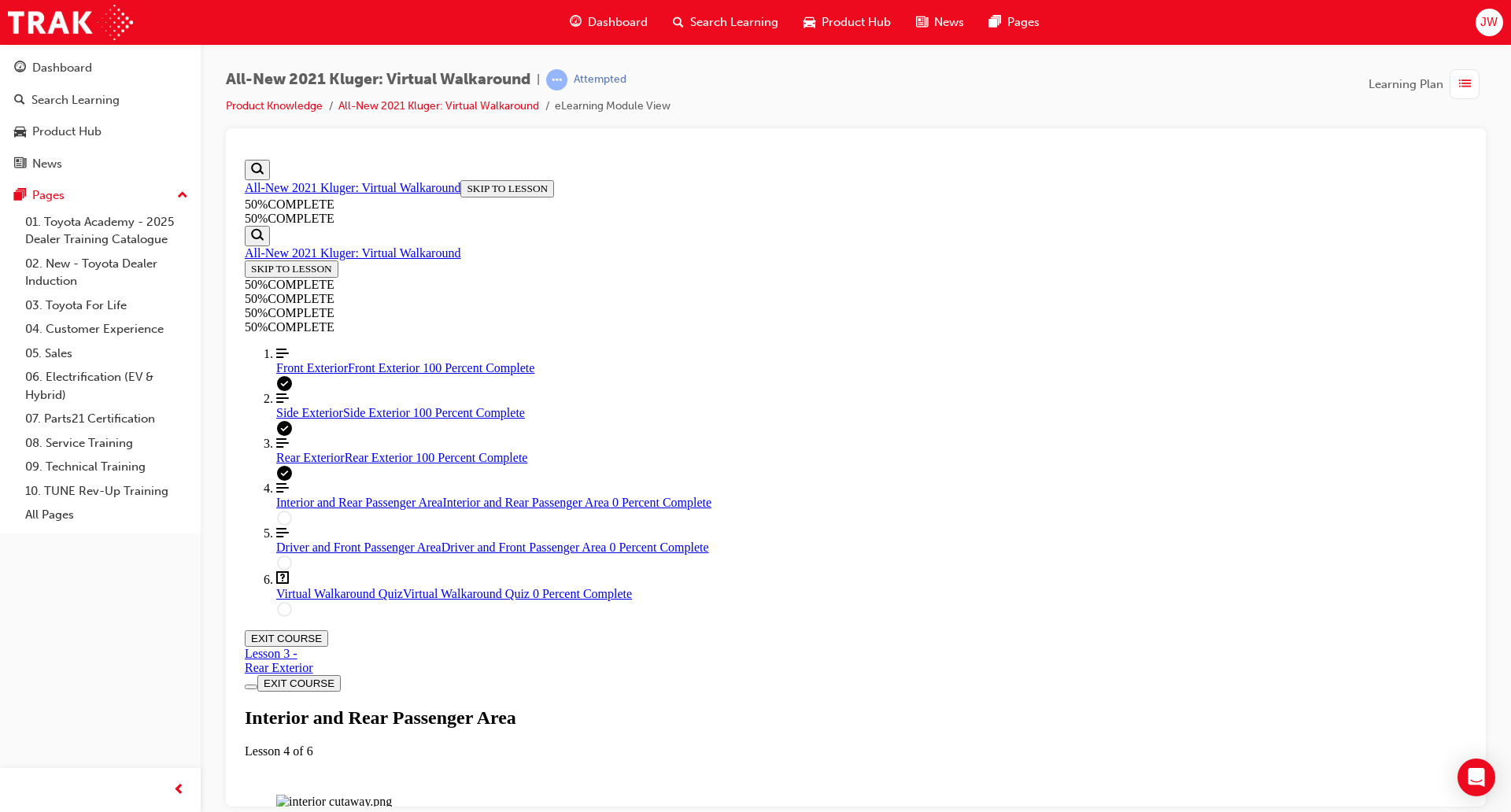
click at [637, 757] on div "Lesson Header" at bounding box center [855, 757] width 1222 height 0
click at [313, 660] on div "Rear Exterior" at bounding box center [278, 667] width 68 height 15
click at [244, 646] on icon "Lesson Content" at bounding box center [244, 646] width 0 height 0
